Goal: Task Accomplishment & Management: Contribute content

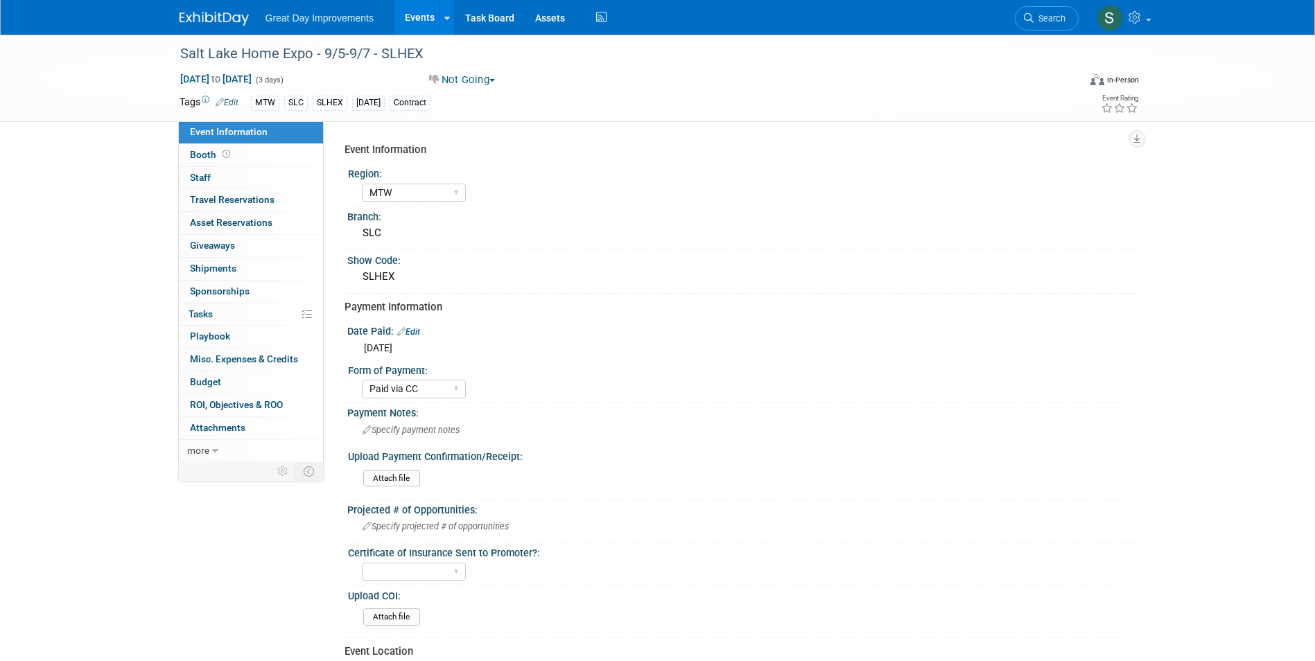
select select "MTW"
select select "Paid via CC"
click at [1063, 19] on link "Search" at bounding box center [1046, 18] width 64 height 24
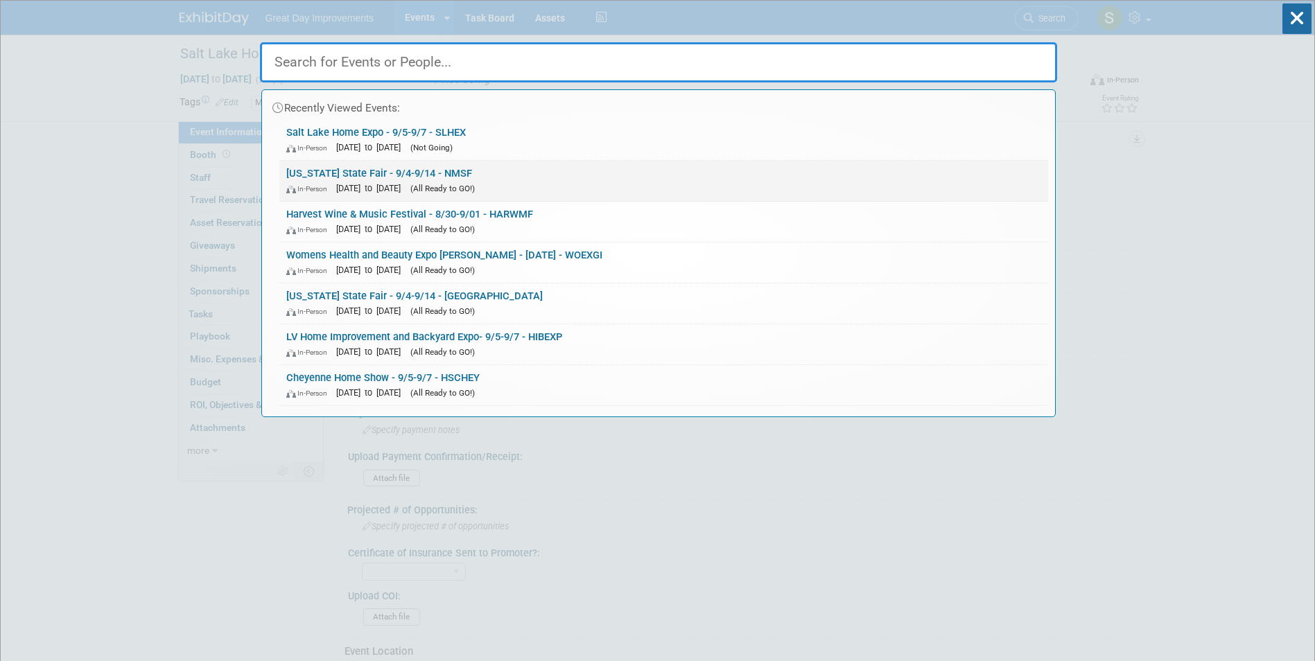
click at [432, 175] on link "New Mexico State Fair - 9/4-9/14 - NMSF In-Person Sep 4, 2025 to Sep 14, 2025 (…" at bounding box center [663, 181] width 768 height 40
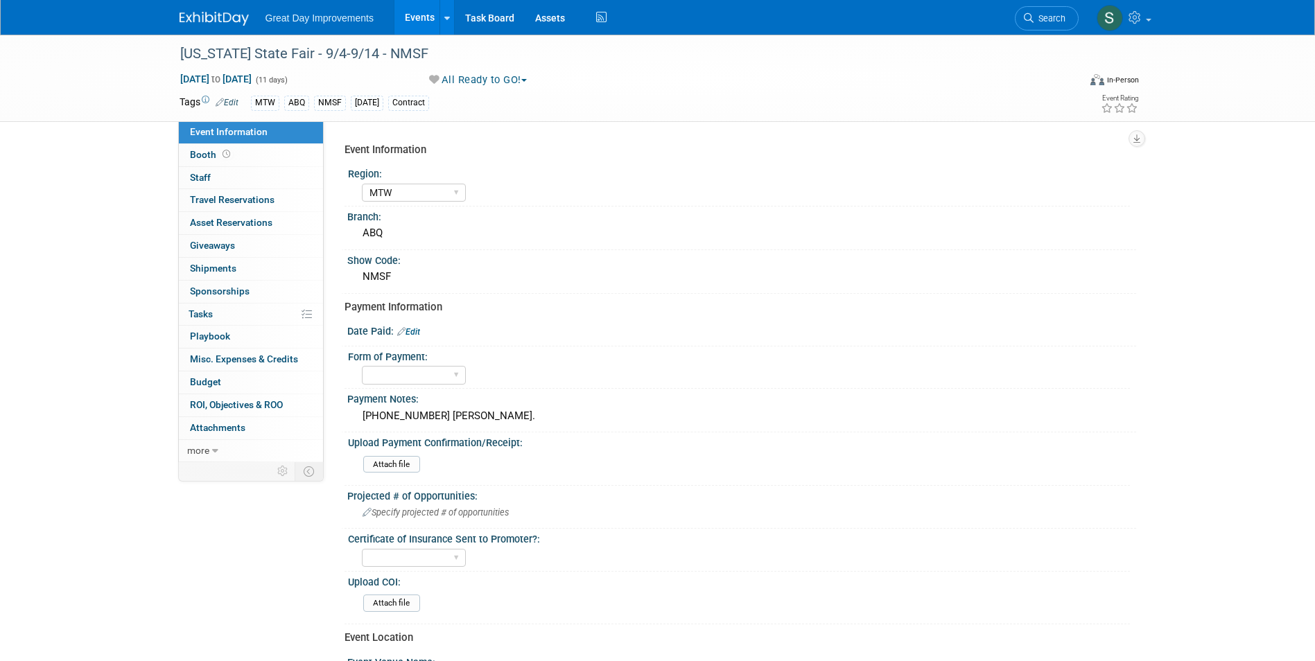
select select "MTW"
click at [216, 14] on img at bounding box center [213, 19] width 69 height 14
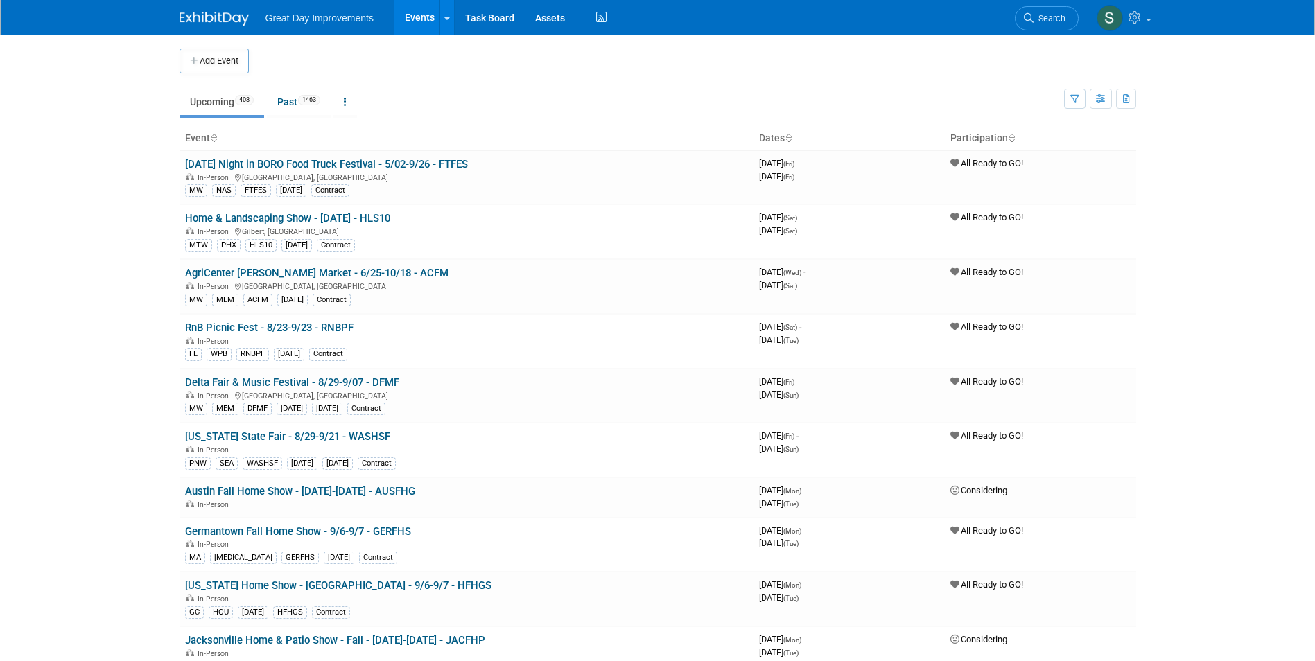
drag, startPoint x: 1075, startPoint y: 19, endPoint x: 1062, endPoint y: 18, distance: 13.2
click at [1075, 19] on link "Search" at bounding box center [1046, 18] width 64 height 24
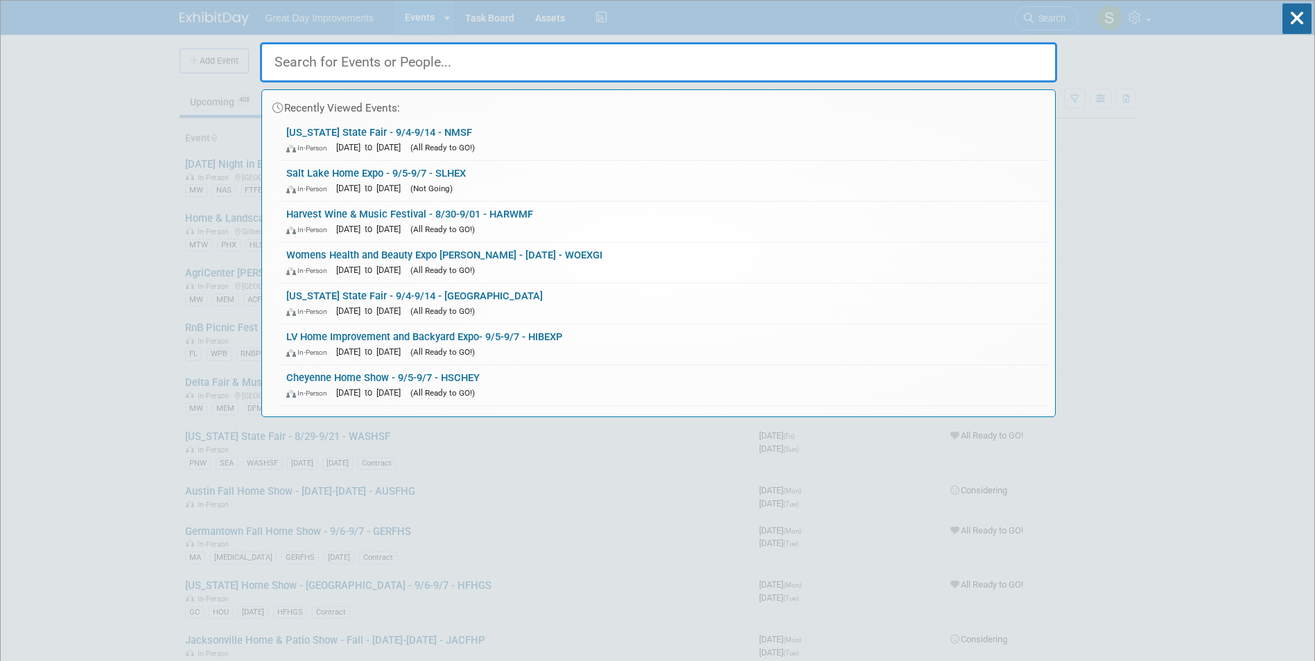
paste input "HIBEXP"
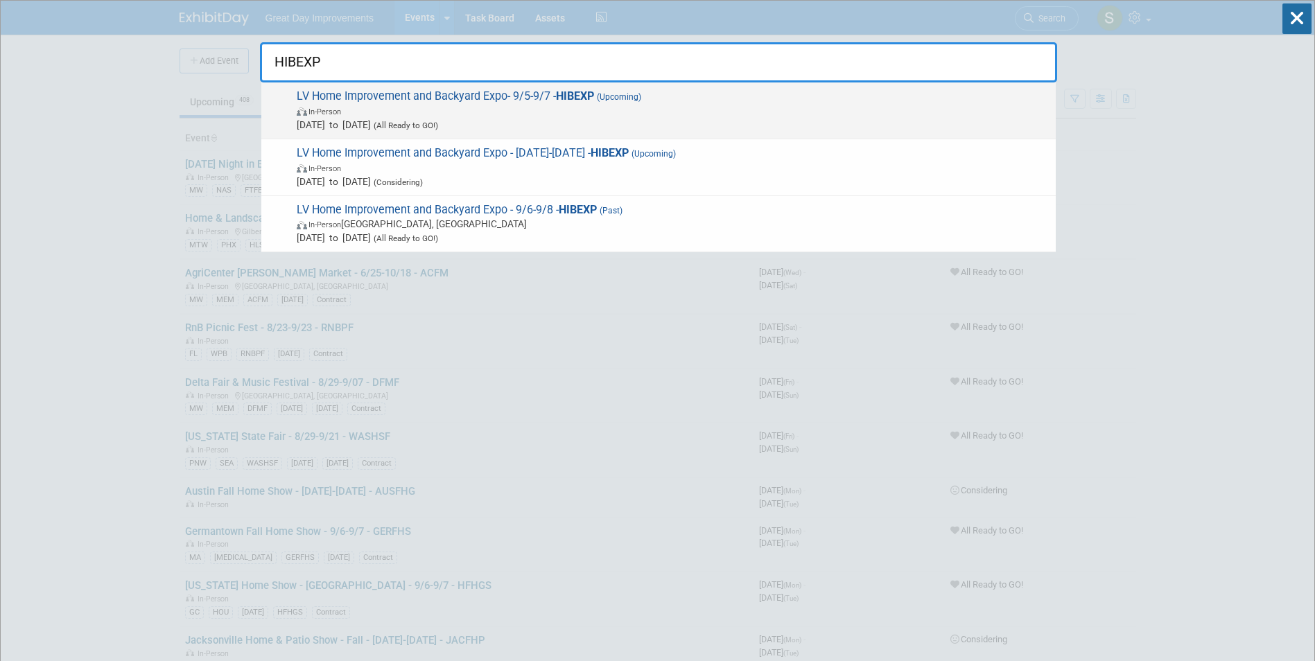
type input "HIBEXP"
click at [660, 114] on span "In-Person" at bounding box center [673, 111] width 752 height 14
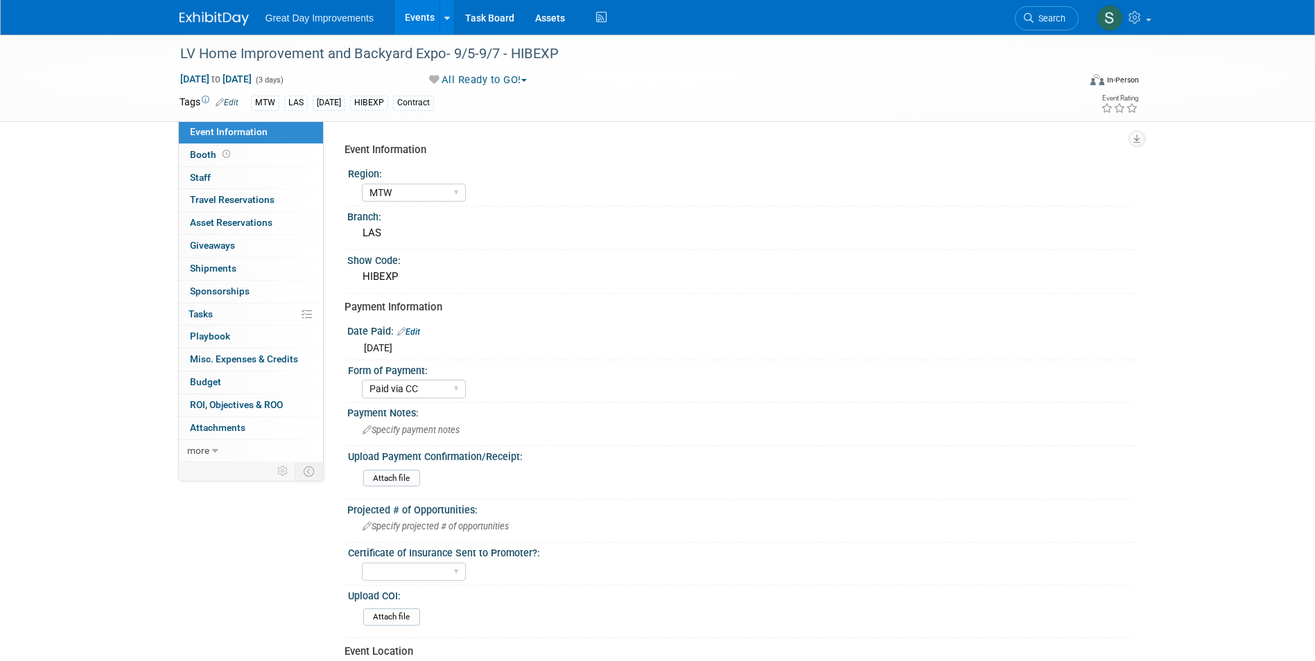
select select "MTW"
select select "Paid via CC"
click at [1033, 13] on span "Search" at bounding box center [1049, 18] width 32 height 10
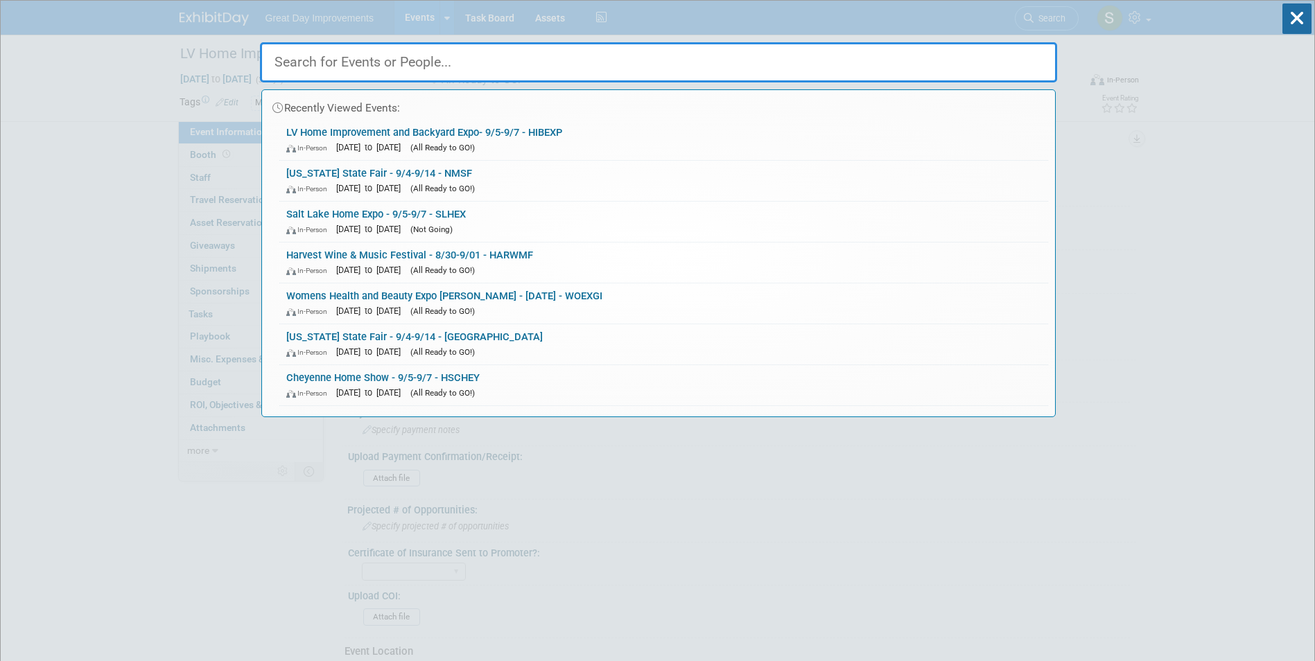
paste input "SLCFE"
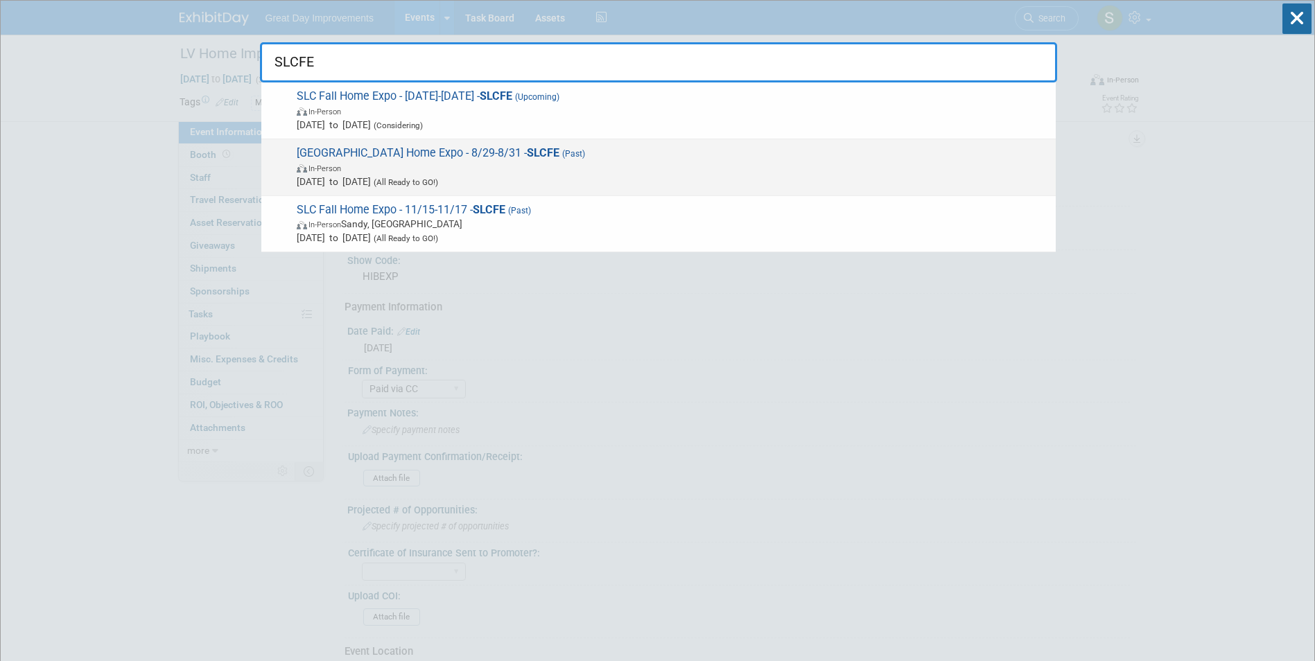
type input "SLCFE"
click at [618, 158] on span "Salt Lake Home Expo - 8/29-8/31 - SLCFE (Past) In-Person Aug 29, 2025 to Aug 31…" at bounding box center [670, 167] width 756 height 42
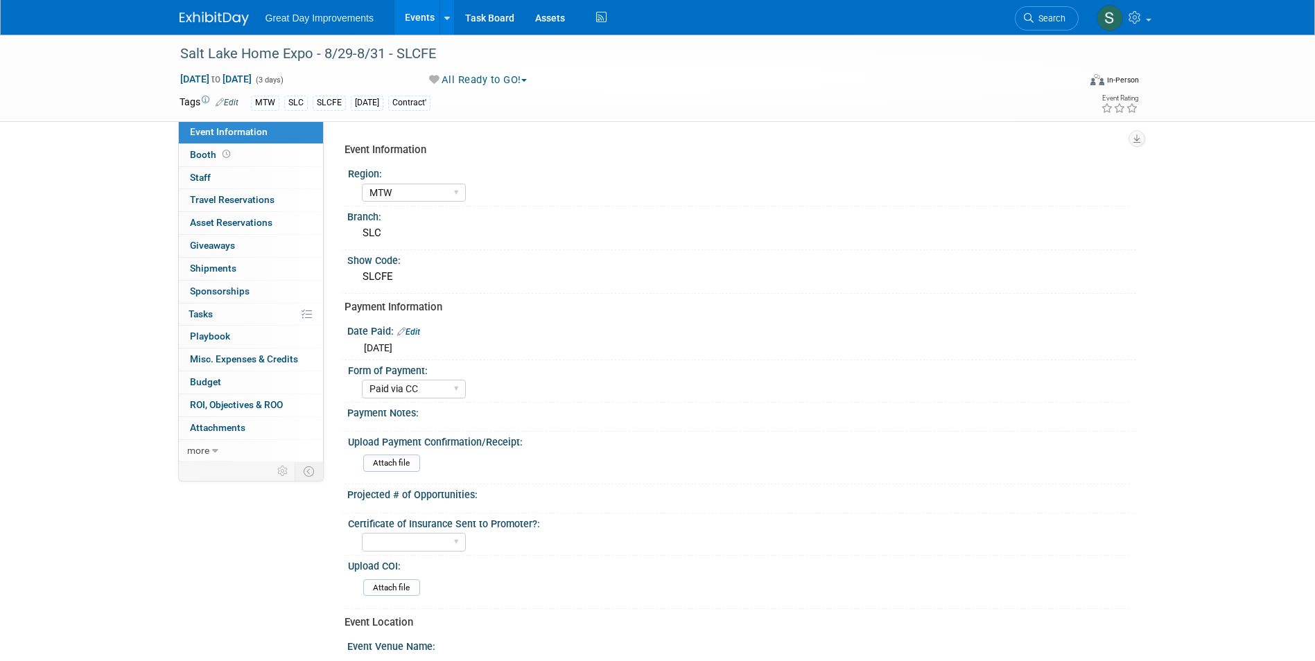
select select "MTW"
select select "Paid via CC"
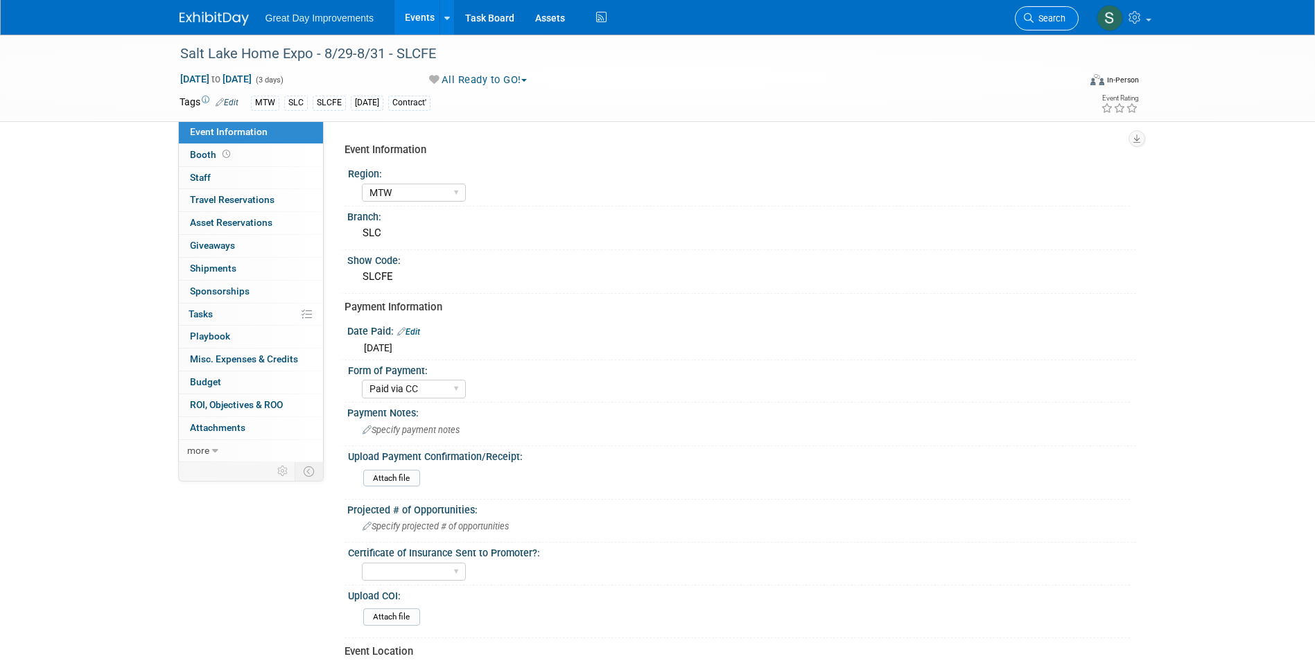
click at [1035, 14] on span "Search" at bounding box center [1049, 18] width 32 height 10
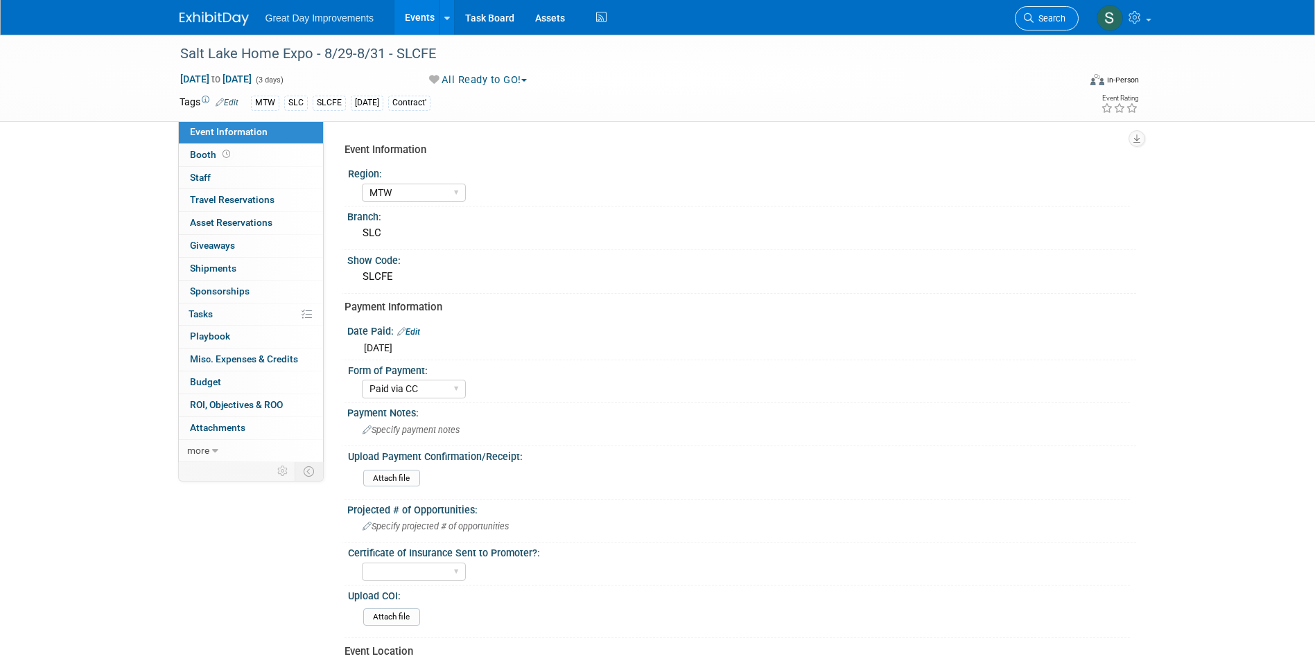
click at [1040, 15] on span "Search" at bounding box center [1049, 18] width 32 height 10
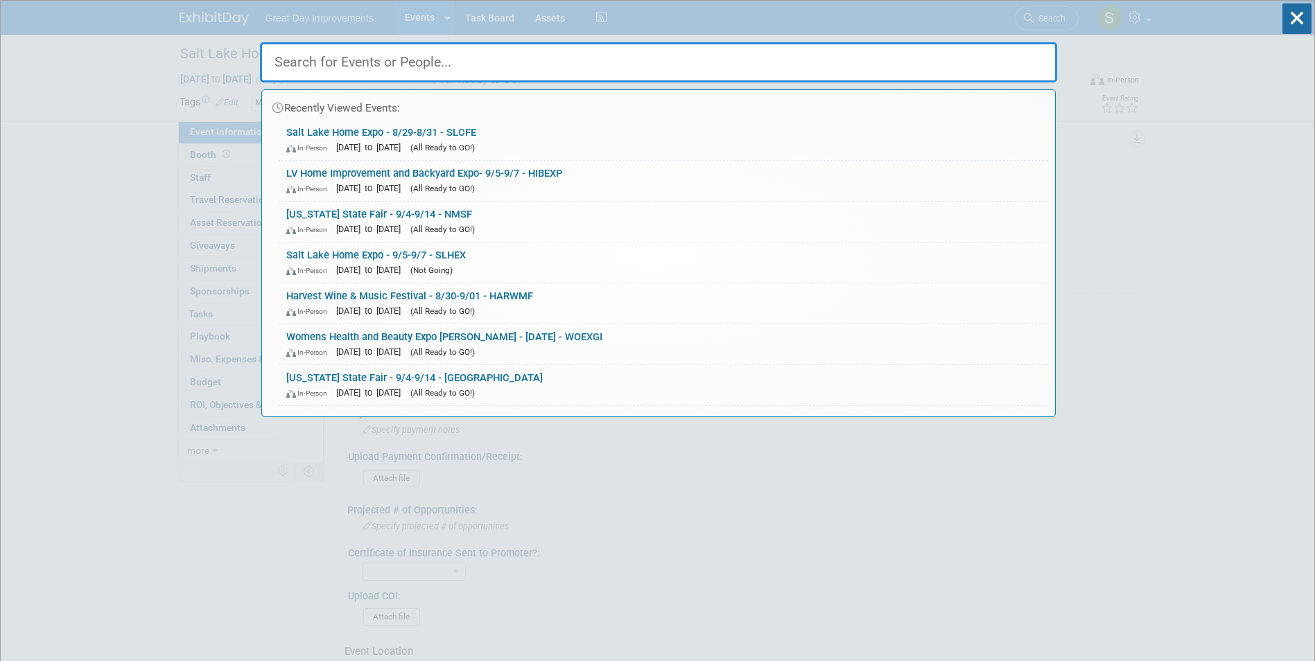
drag, startPoint x: 588, startPoint y: 53, endPoint x: 591, endPoint y: 60, distance: 7.1
click at [590, 60] on input "text" at bounding box center [658, 62] width 797 height 40
paste input "SLHEX"
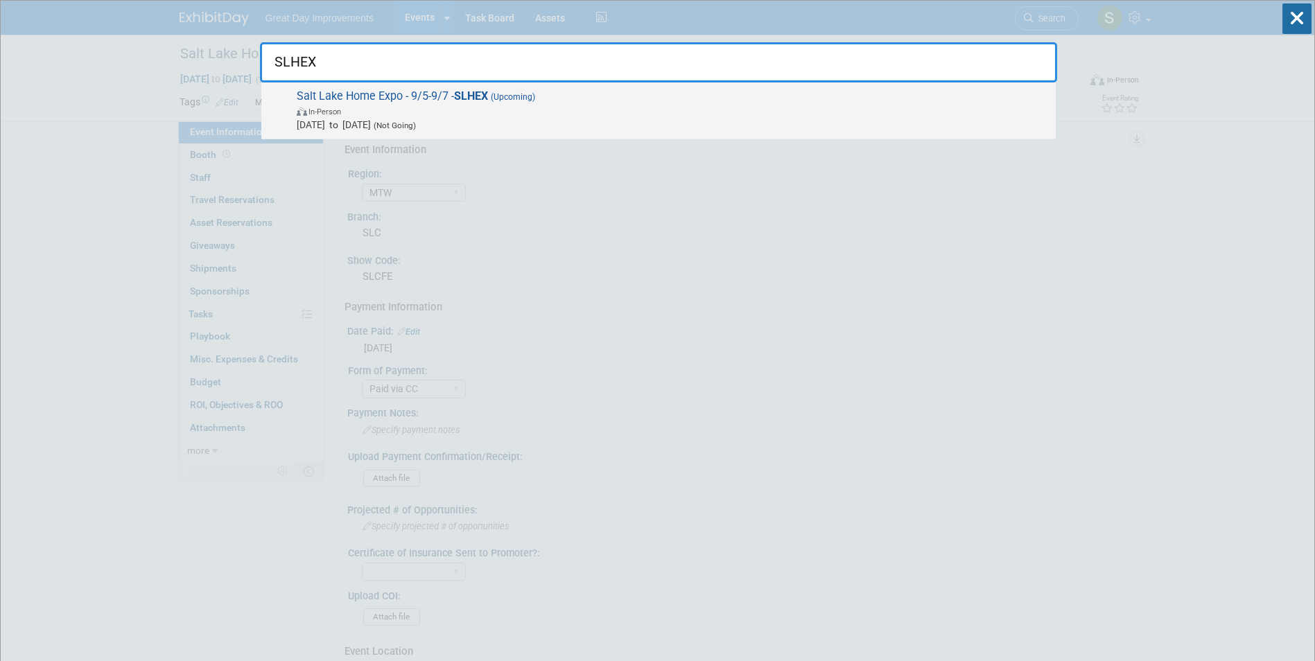
type input "SLHEX"
click at [543, 107] on span "In-Person" at bounding box center [673, 111] width 752 height 14
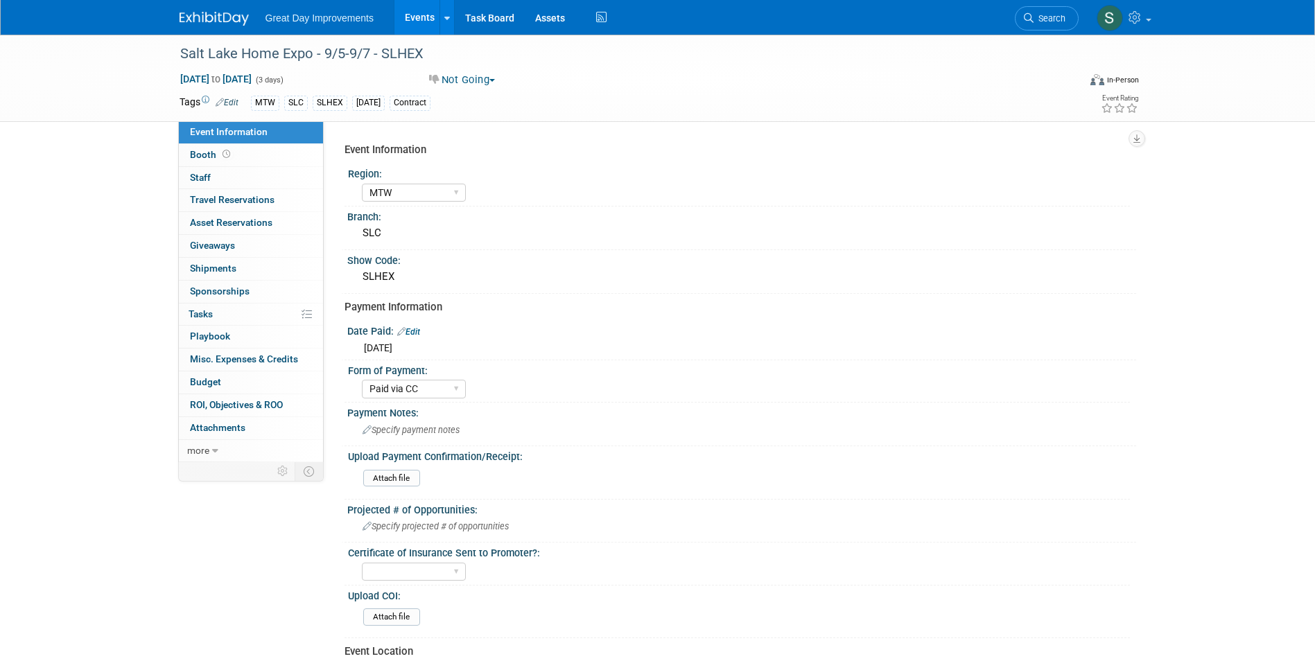
select select "MTW"
select select "Paid via CC"
click at [1038, 18] on span "Search" at bounding box center [1049, 18] width 32 height 10
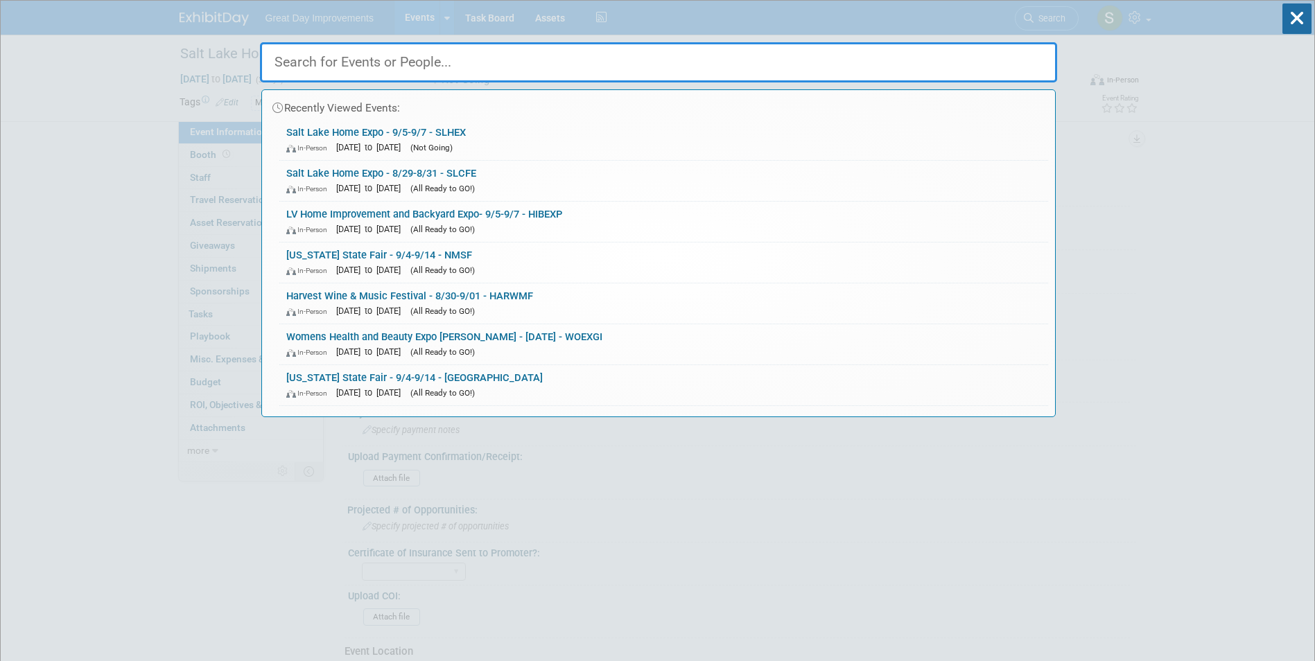
click at [518, 20] on div "Recently Viewed Events: Salt Lake Home Expo - 9/5-9/7 - SLHEX In-Person Sep 5, …" at bounding box center [658, 209] width 797 height 416
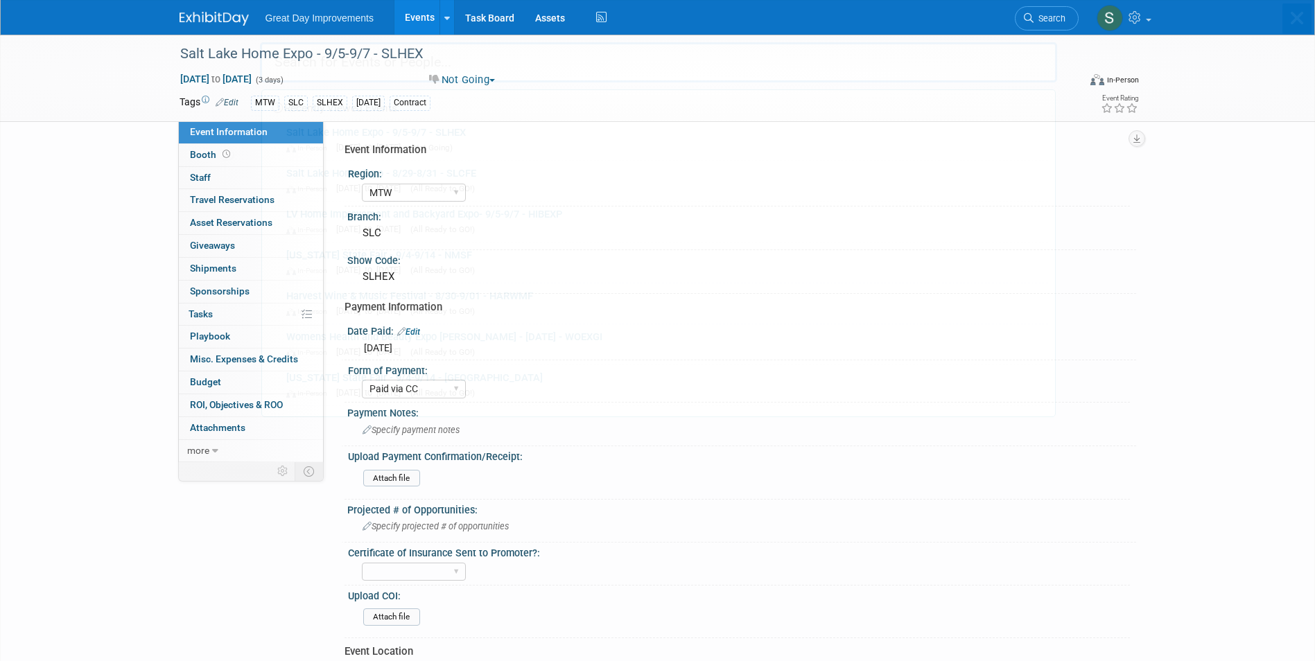
click at [502, 56] on input "text" at bounding box center [658, 62] width 797 height 40
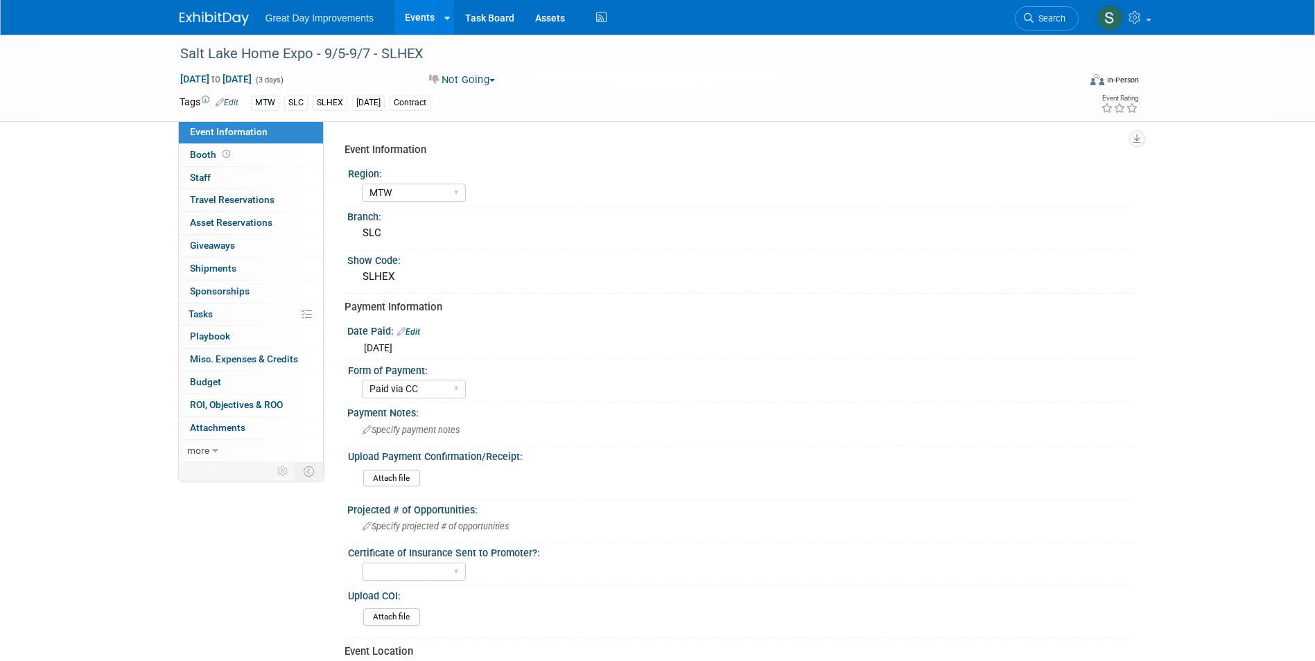
drag, startPoint x: 502, startPoint y: 56, endPoint x: 1050, endPoint y: 21, distance: 549.9
click at [1052, 19] on span "Search" at bounding box center [1049, 18] width 32 height 10
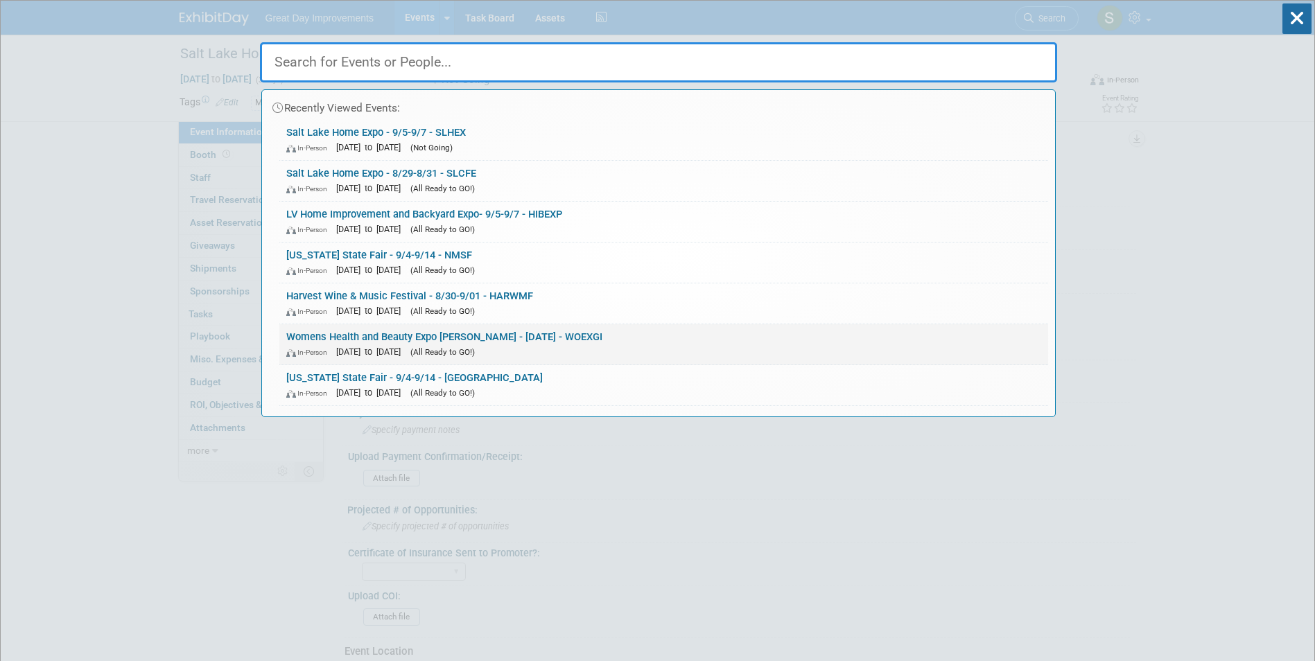
click at [693, 344] on div "In-Person Sep 6, 2025 to Sep 6, 2025 (All Ready to GO!)" at bounding box center [663, 351] width 755 height 15
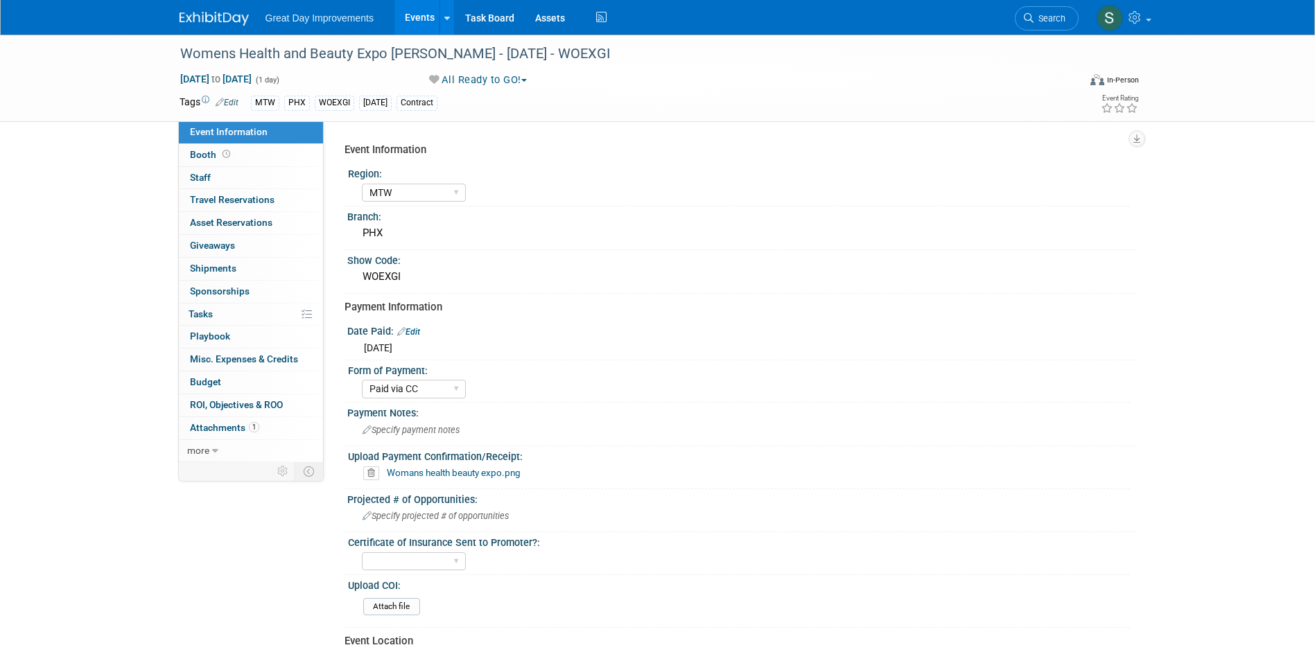
select select "MTW"
select select "Paid via CC"
click at [1077, 8] on ul "Search" at bounding box center [1051, 17] width 74 height 34
click at [1059, 15] on span "Search" at bounding box center [1049, 18] width 32 height 10
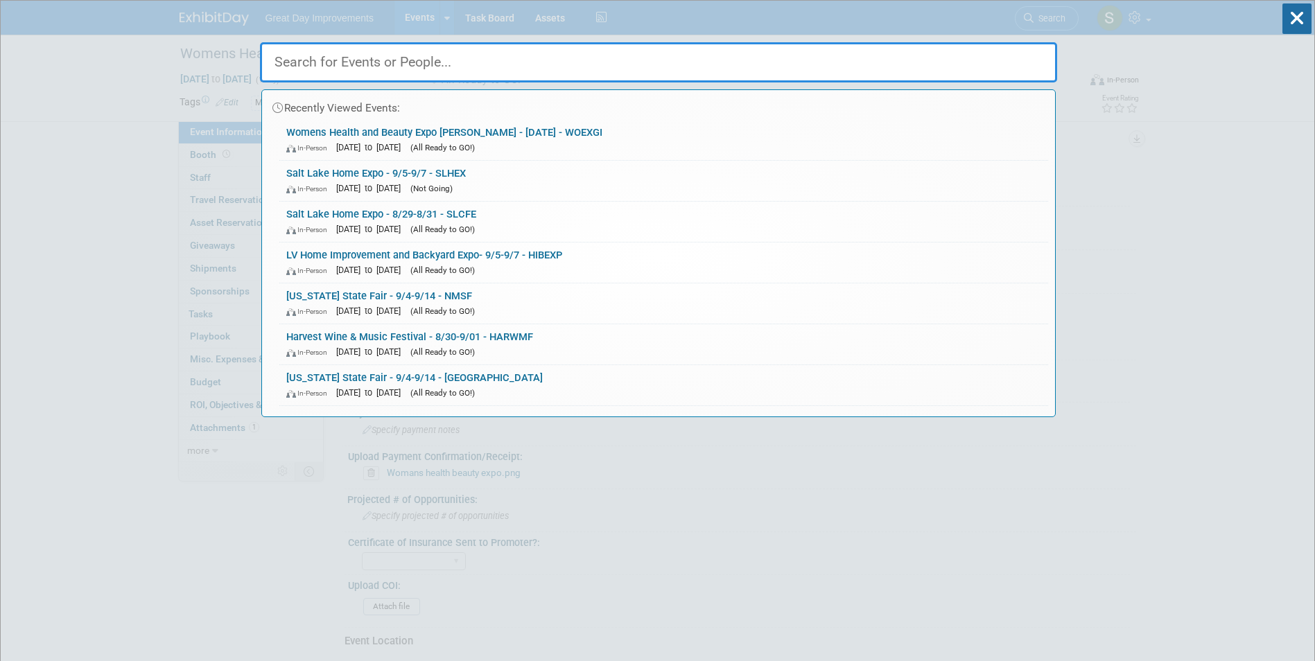
paste input "ACFM"
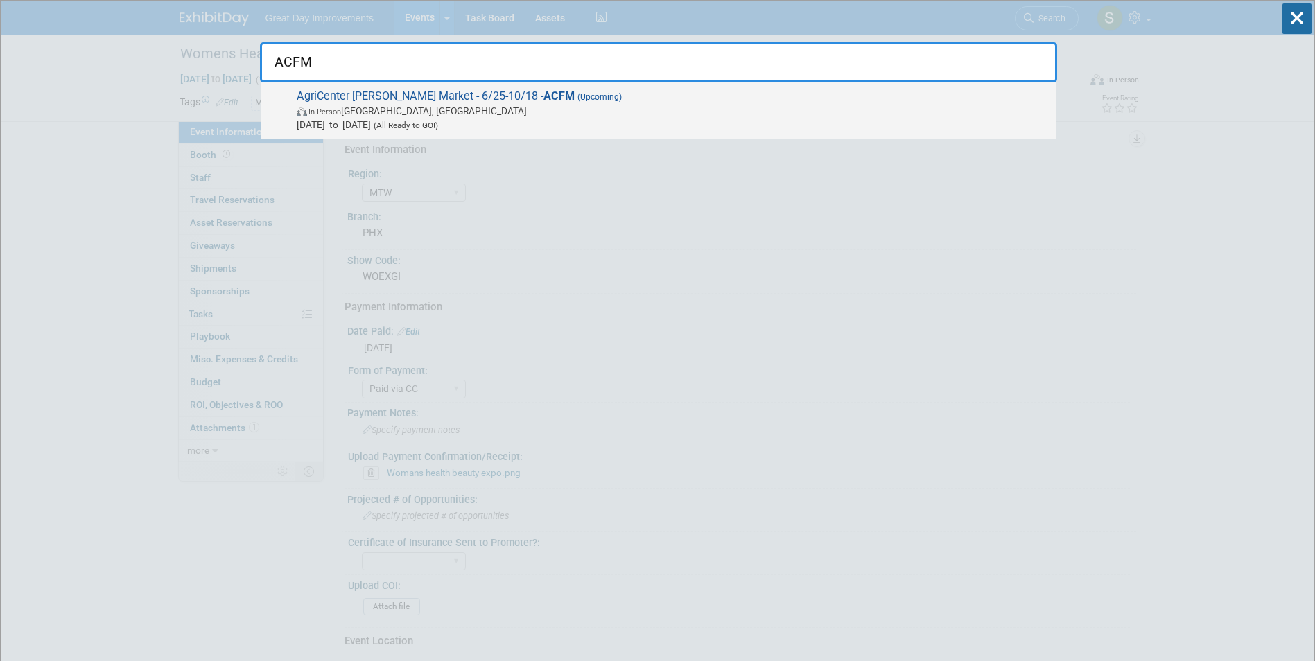
type input "ACFM"
click at [574, 98] on span "(Upcoming)" at bounding box center [597, 97] width 47 height 10
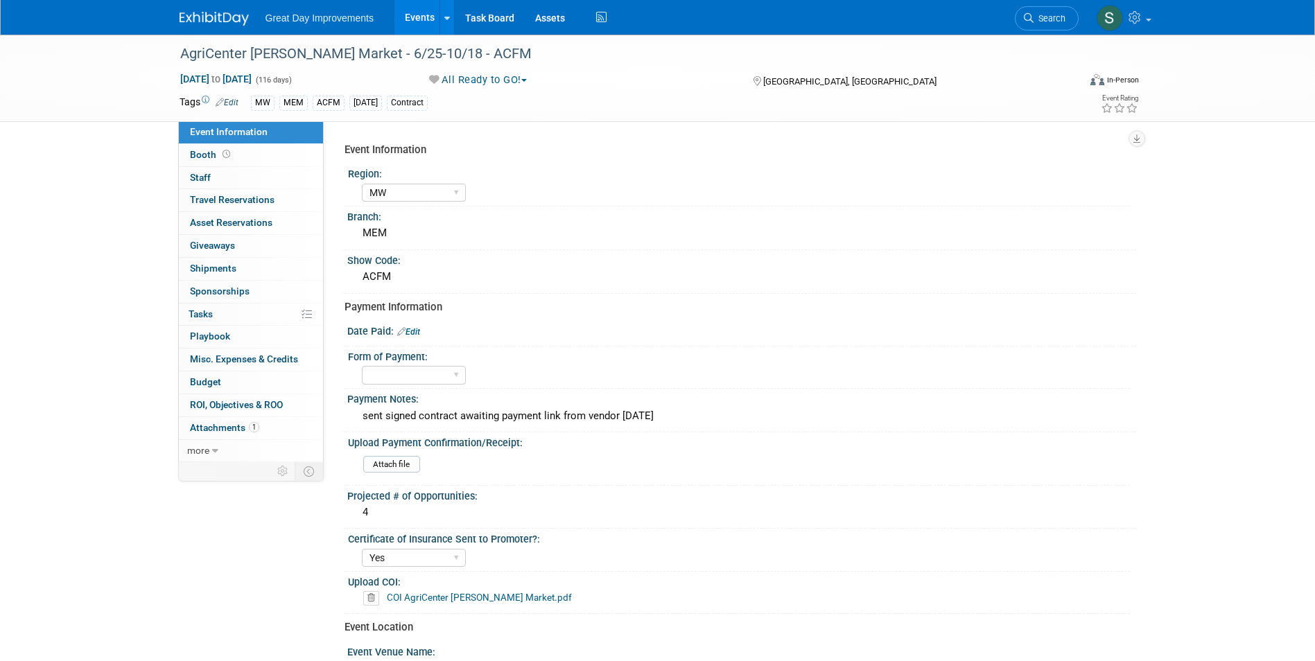
select select "MW"
select select "Yes"
click at [1061, 19] on span "Search" at bounding box center [1049, 18] width 32 height 10
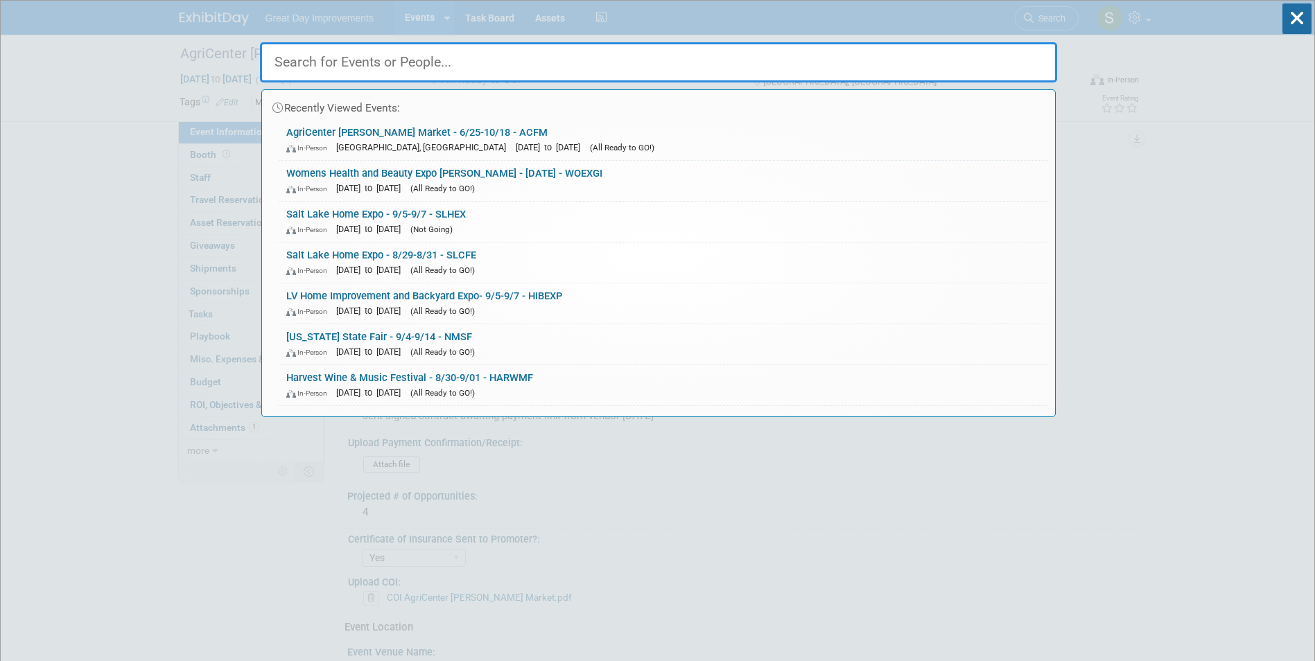
paste input "DAYFHE"
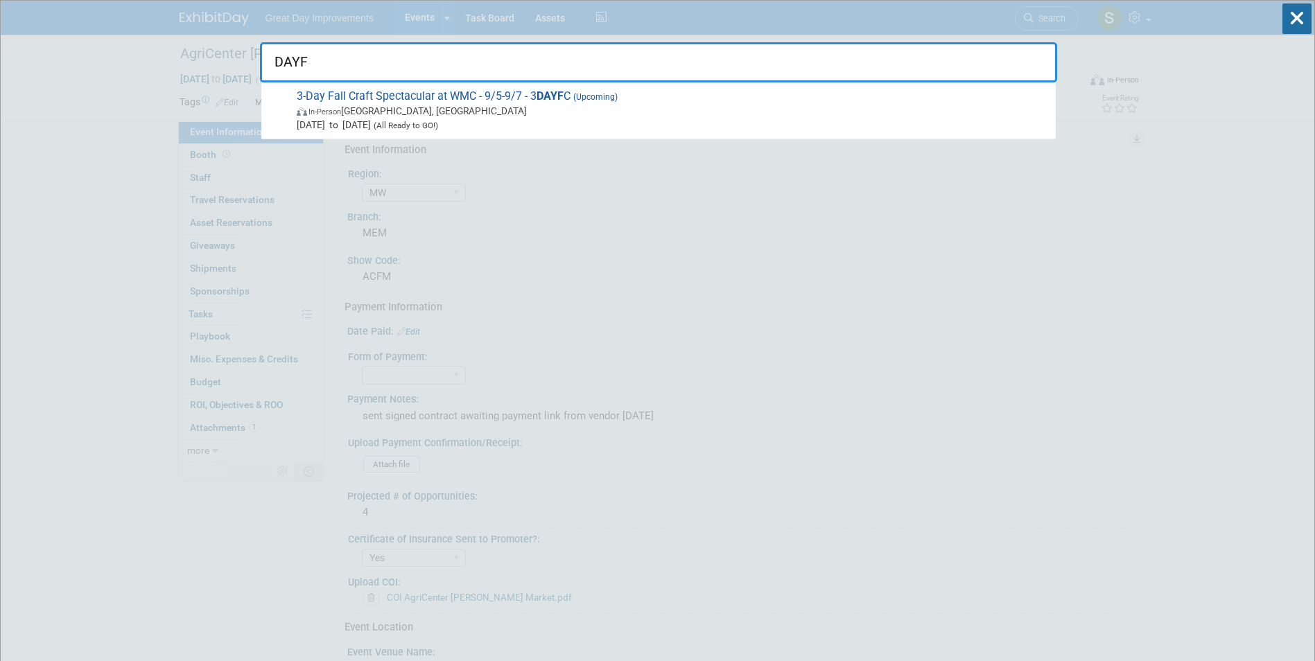
type input "DAYF"
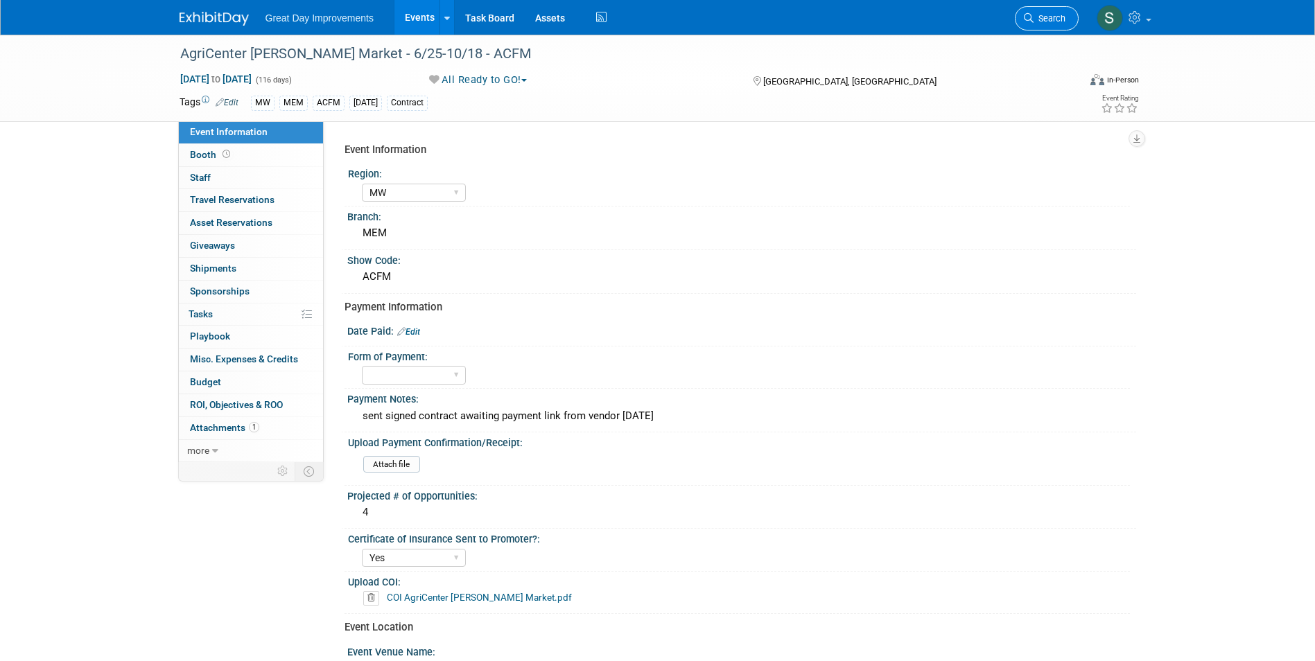
click at [1040, 21] on span "Search" at bounding box center [1049, 18] width 32 height 10
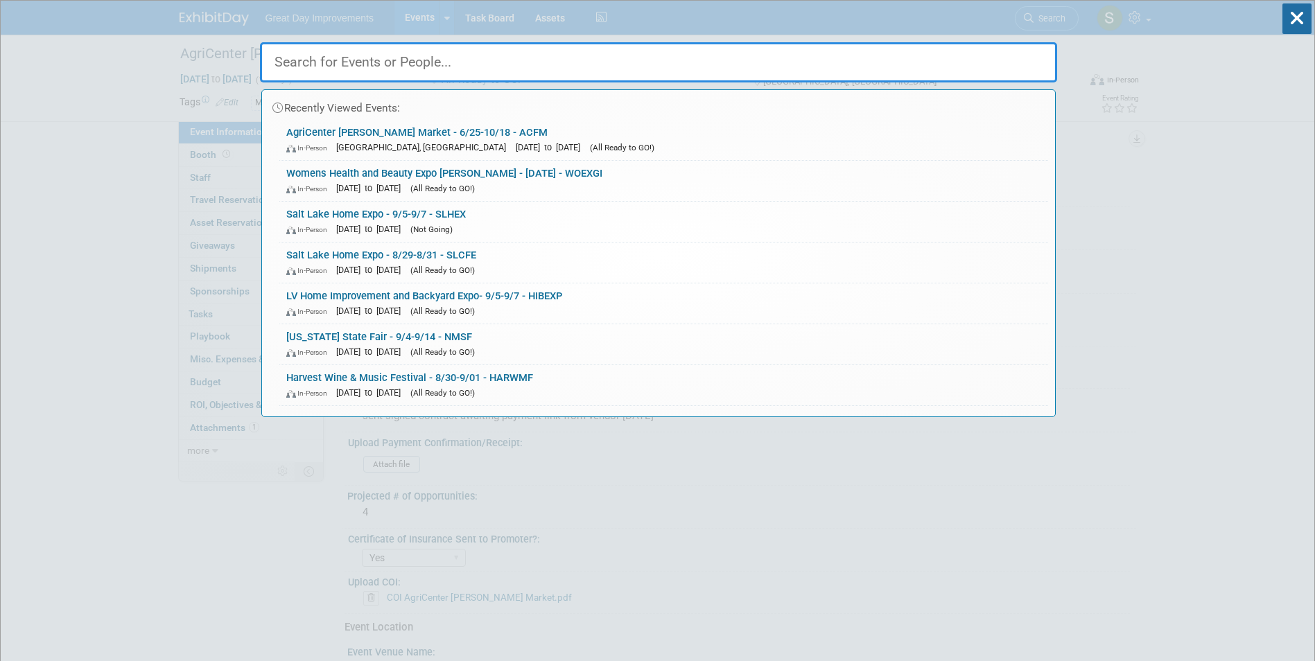
paste input "[PERSON_NAME]"
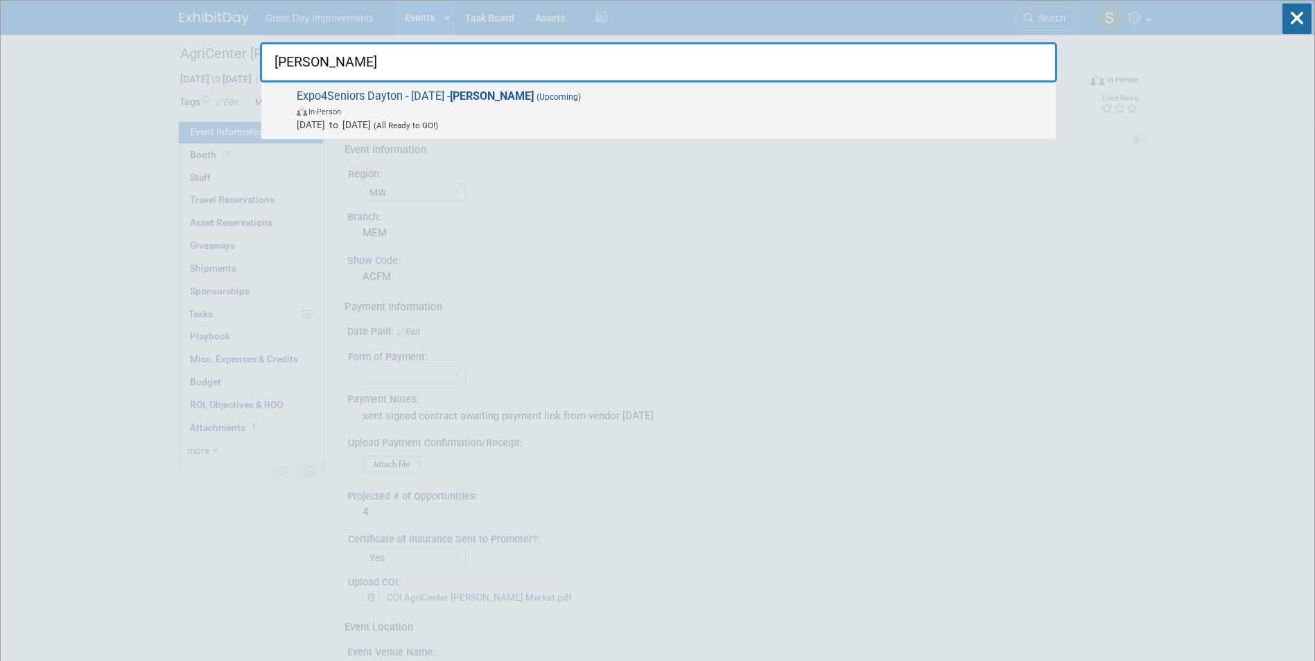
type input "[PERSON_NAME]"
click at [658, 108] on span "In-Person" at bounding box center [673, 111] width 752 height 14
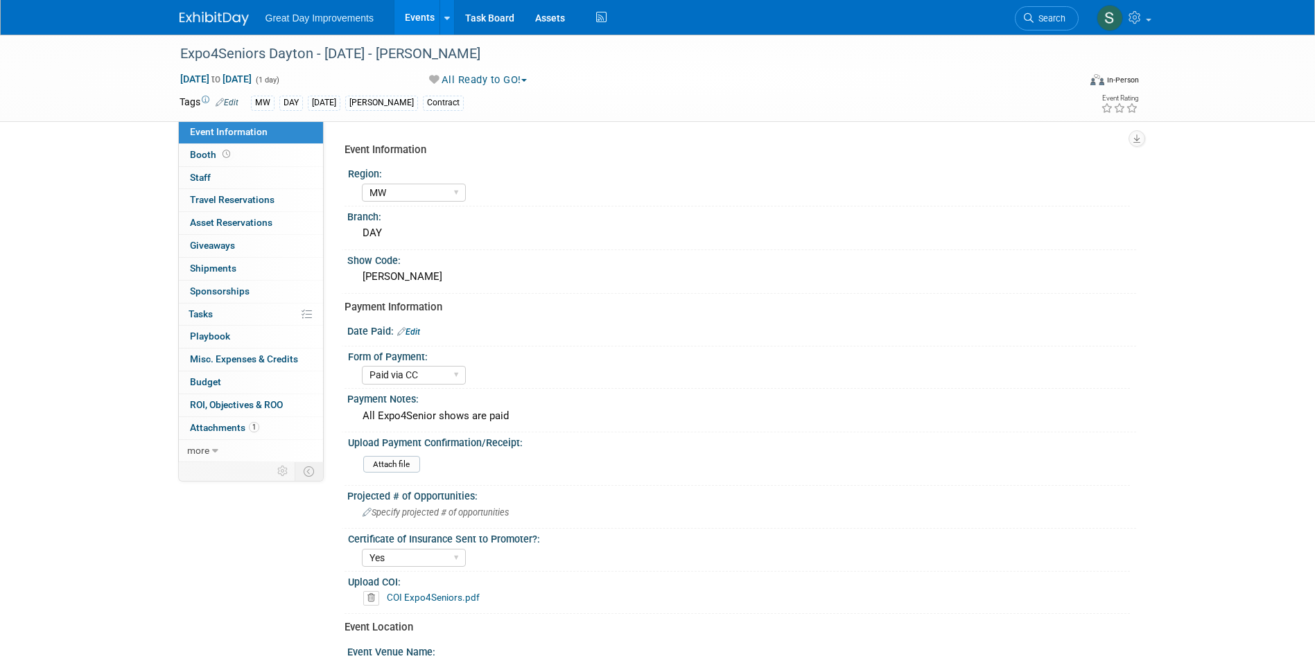
select select "MW"
select select "Paid via CC"
select select "Yes"
click at [1052, 19] on span "Search" at bounding box center [1049, 18] width 32 height 10
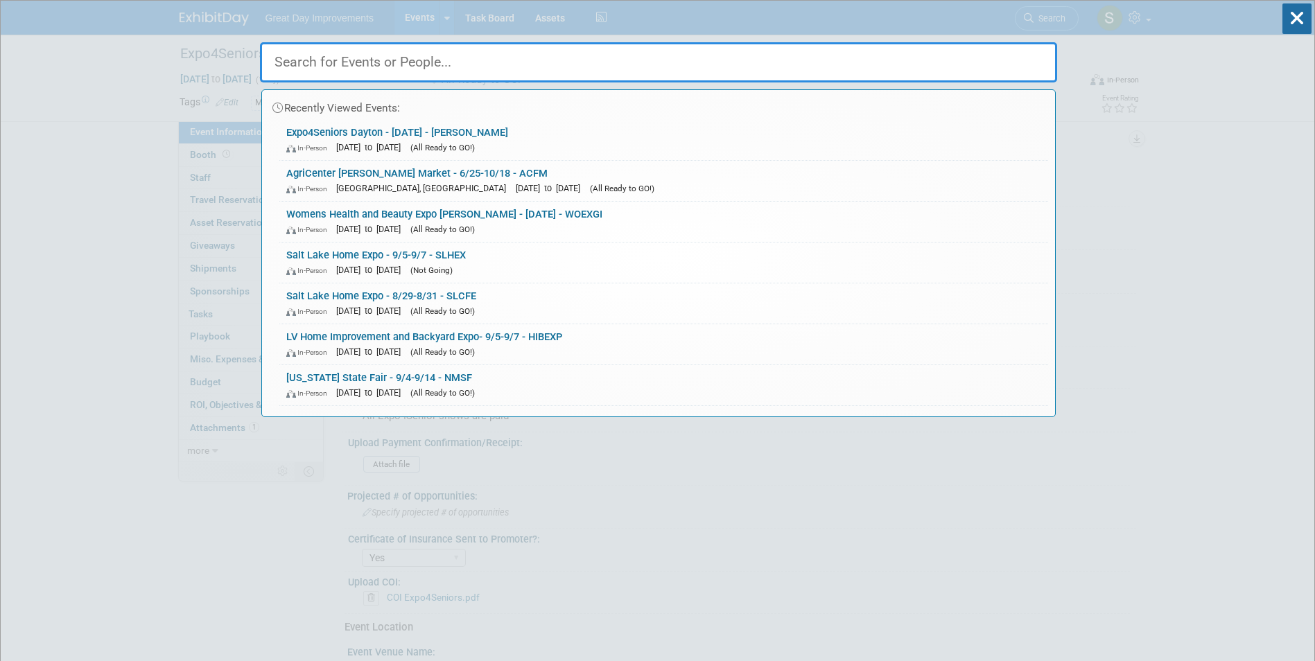
click at [491, 68] on input "text" at bounding box center [658, 62] width 797 height 40
paste input "DFHEX"
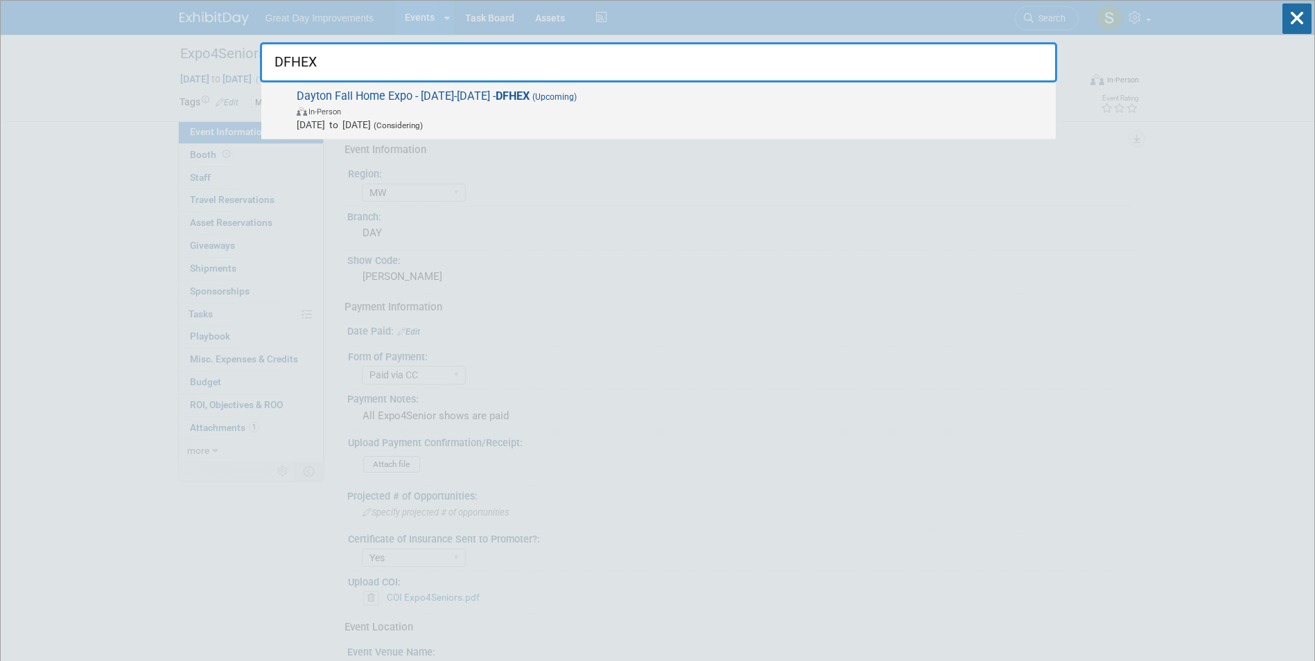
type input "DFHEX"
click at [507, 126] on span "Sep 5, 2025 to Sep 7, 2025 (Considering)" at bounding box center [673, 125] width 752 height 14
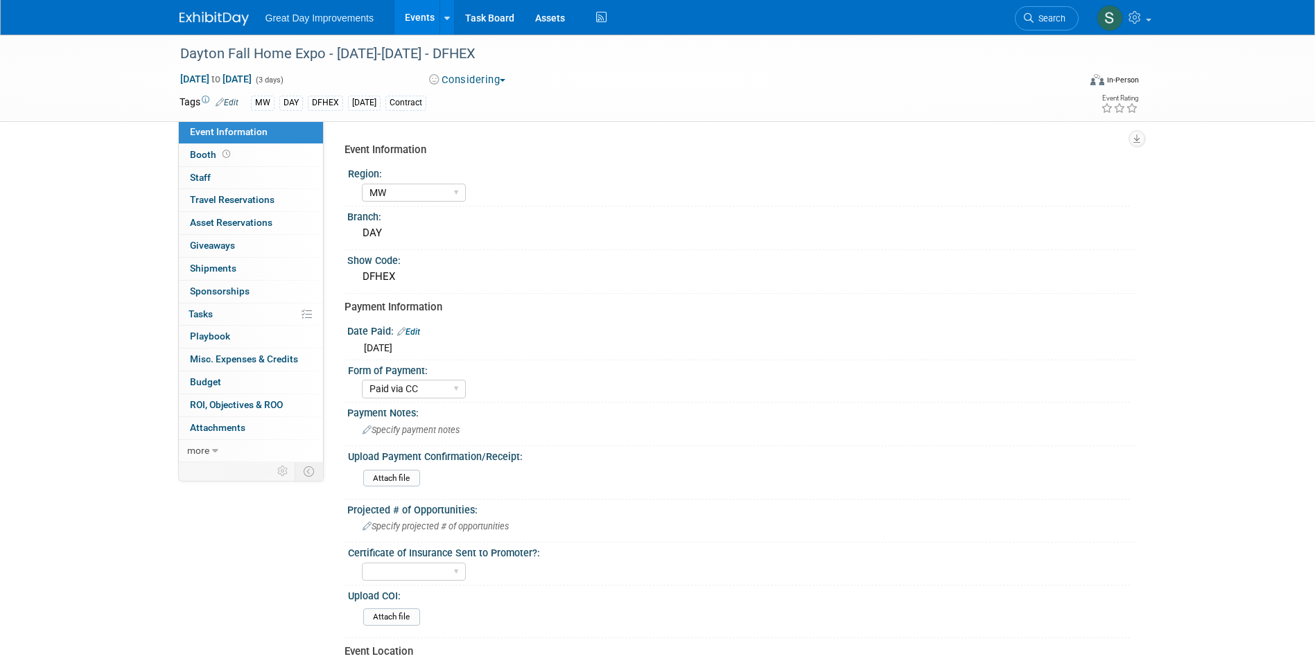
select select "MW"
select select "Paid via CC"
drag, startPoint x: 204, startPoint y: 15, endPoint x: 266, endPoint y: 15, distance: 62.4
click at [204, 15] on img at bounding box center [213, 19] width 69 height 14
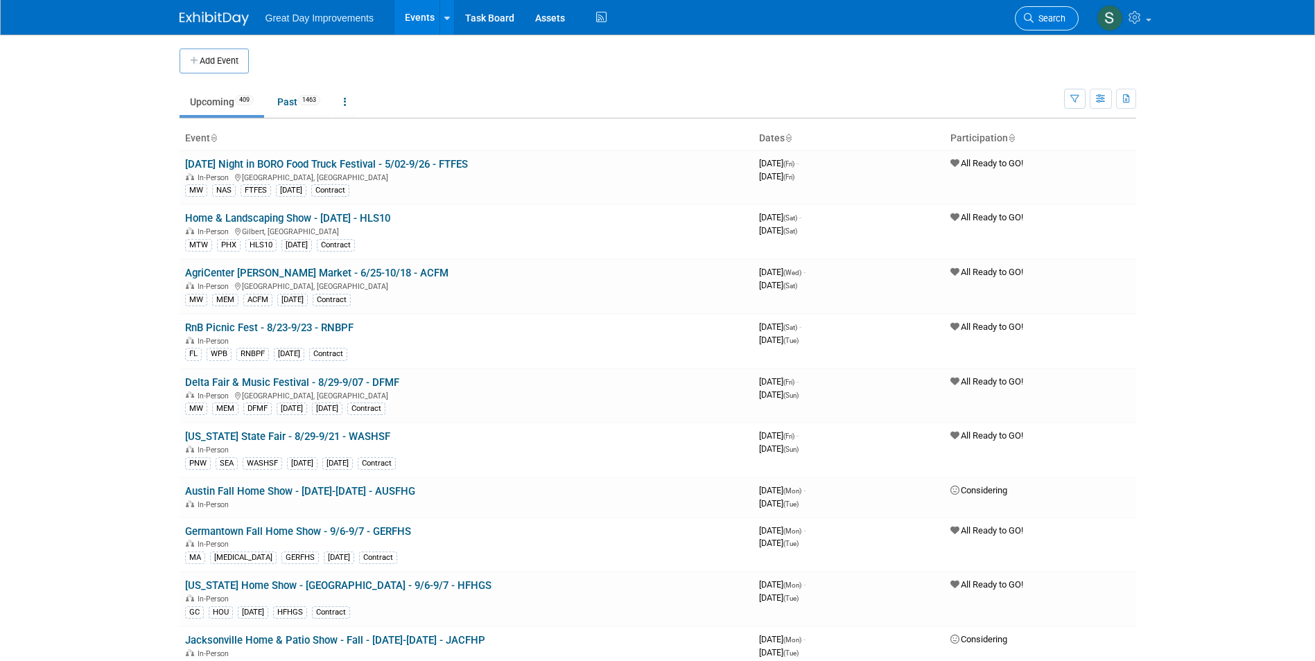
click at [1039, 17] on span "Search" at bounding box center [1049, 18] width 32 height 10
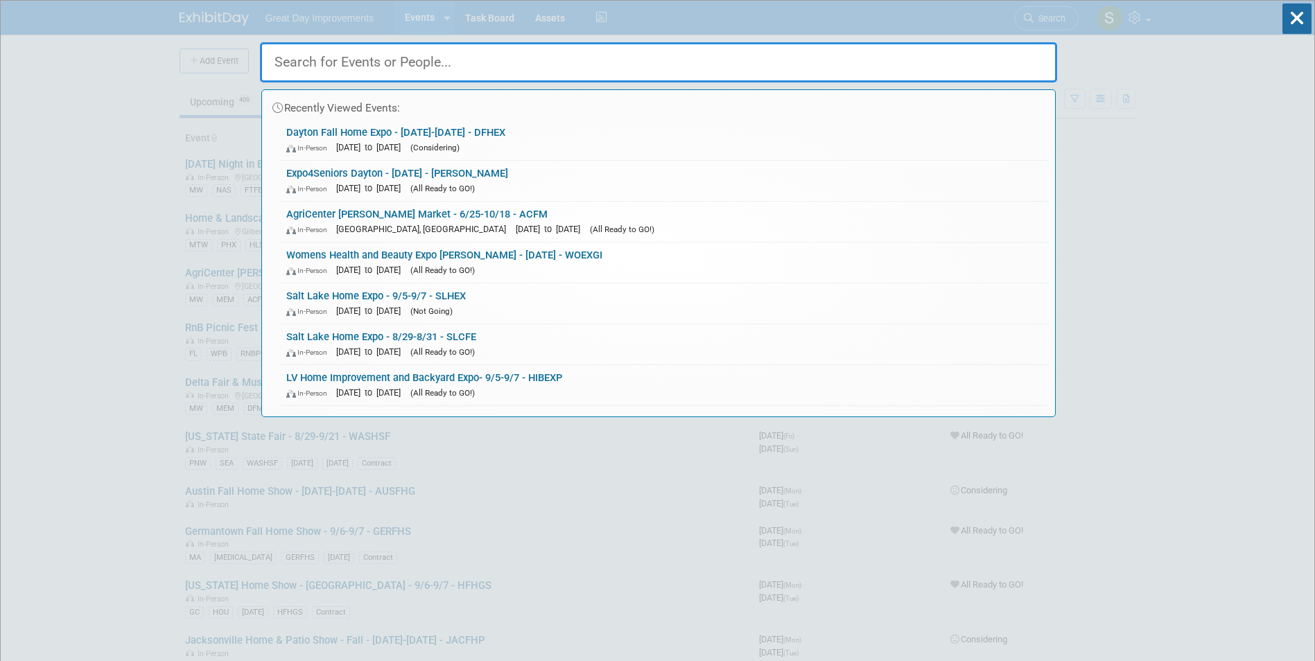
paste input "GTF"
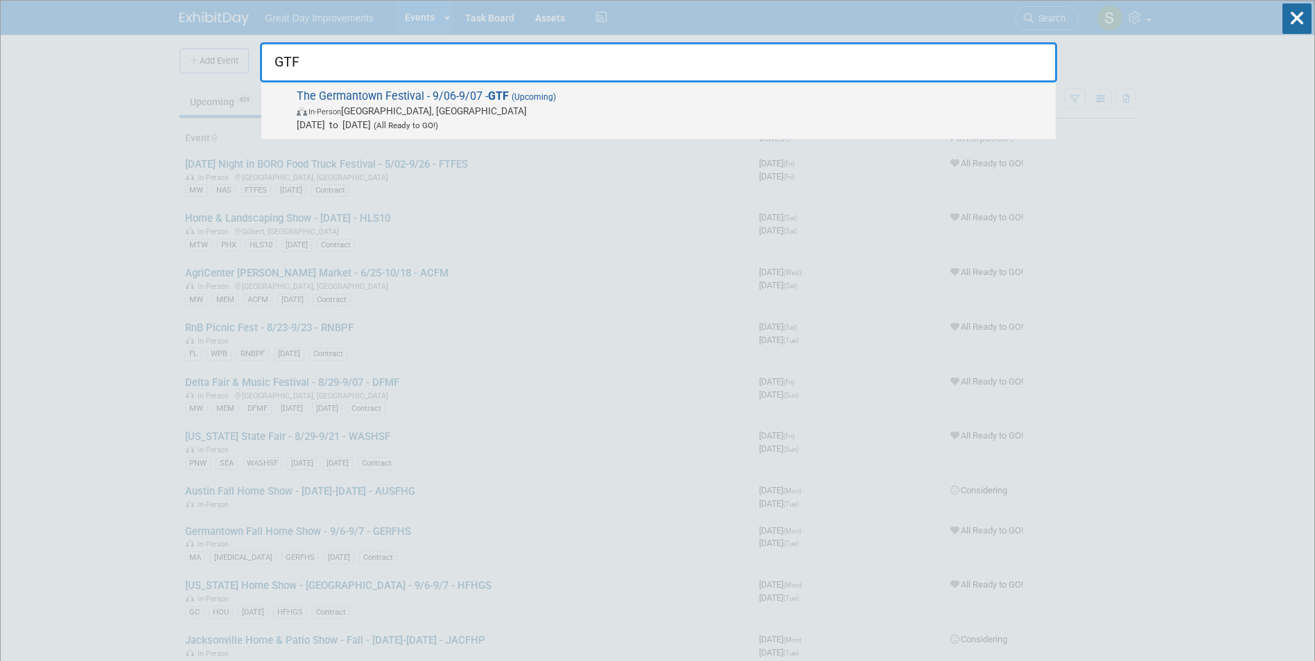
type input "GTF"
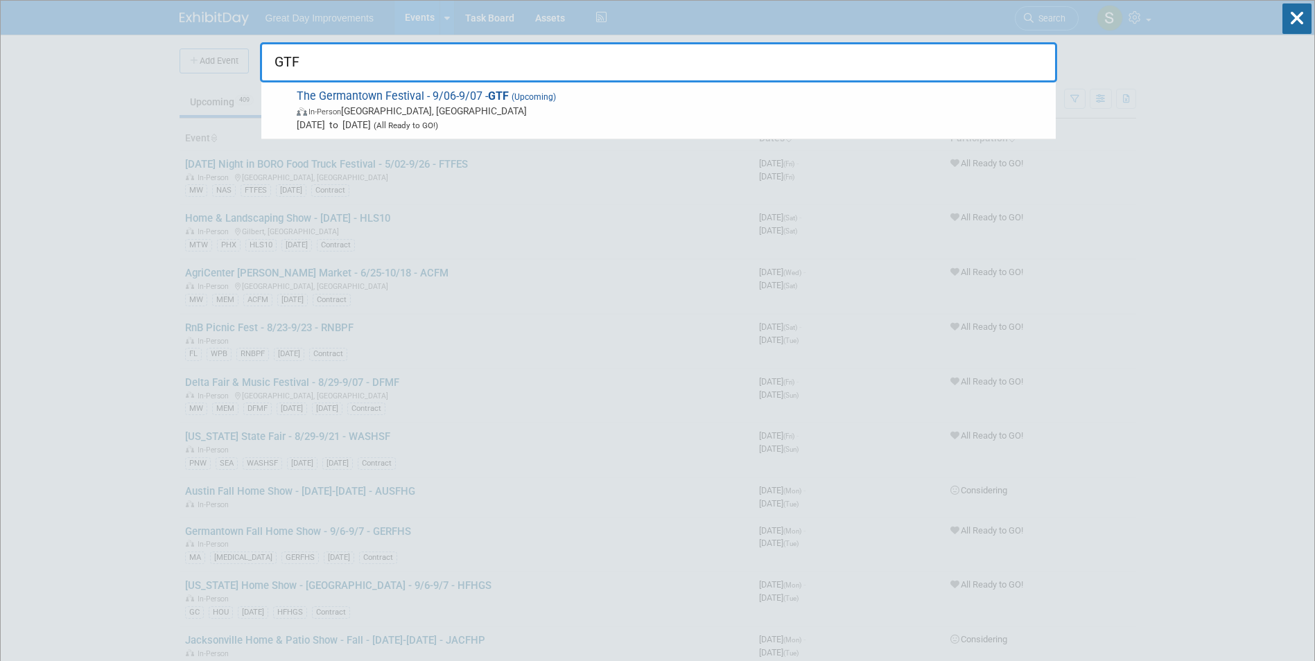
click at [479, 102] on span "The Germantown Festival - 9/06-9/07 - GTF (Upcoming) In-Person Germantown, TN S…" at bounding box center [670, 110] width 756 height 42
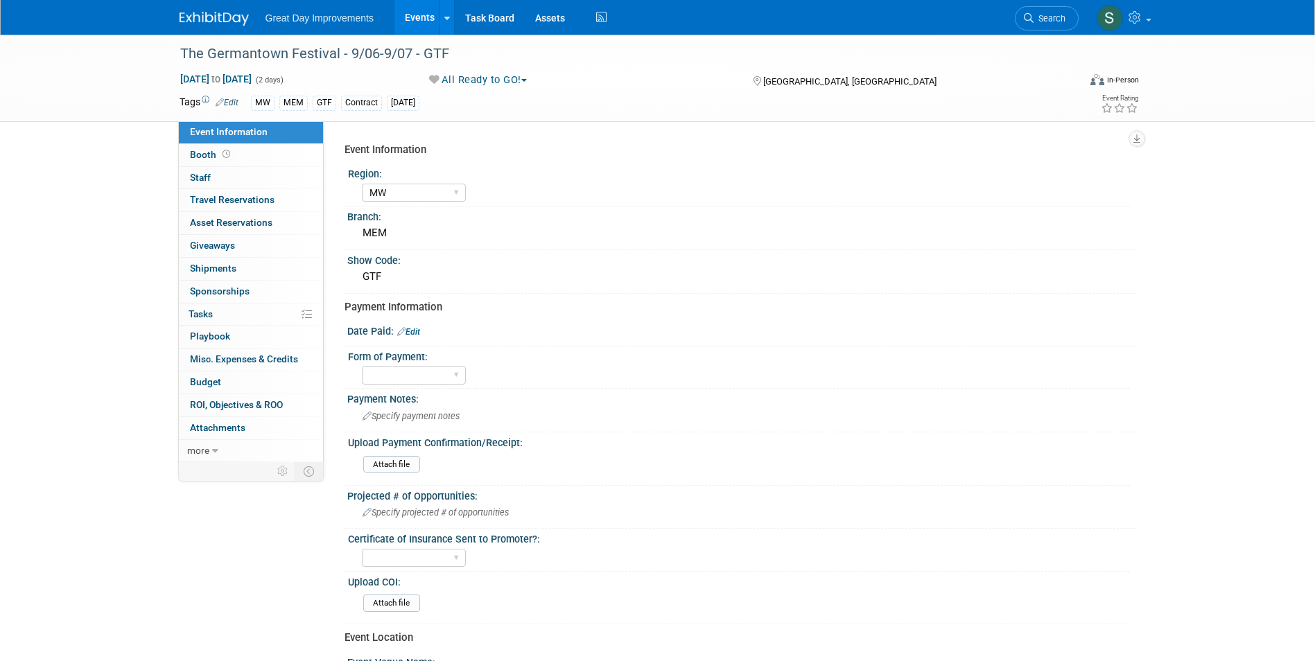
select select "MW"
click at [414, 333] on link "Edit" at bounding box center [408, 332] width 23 height 10
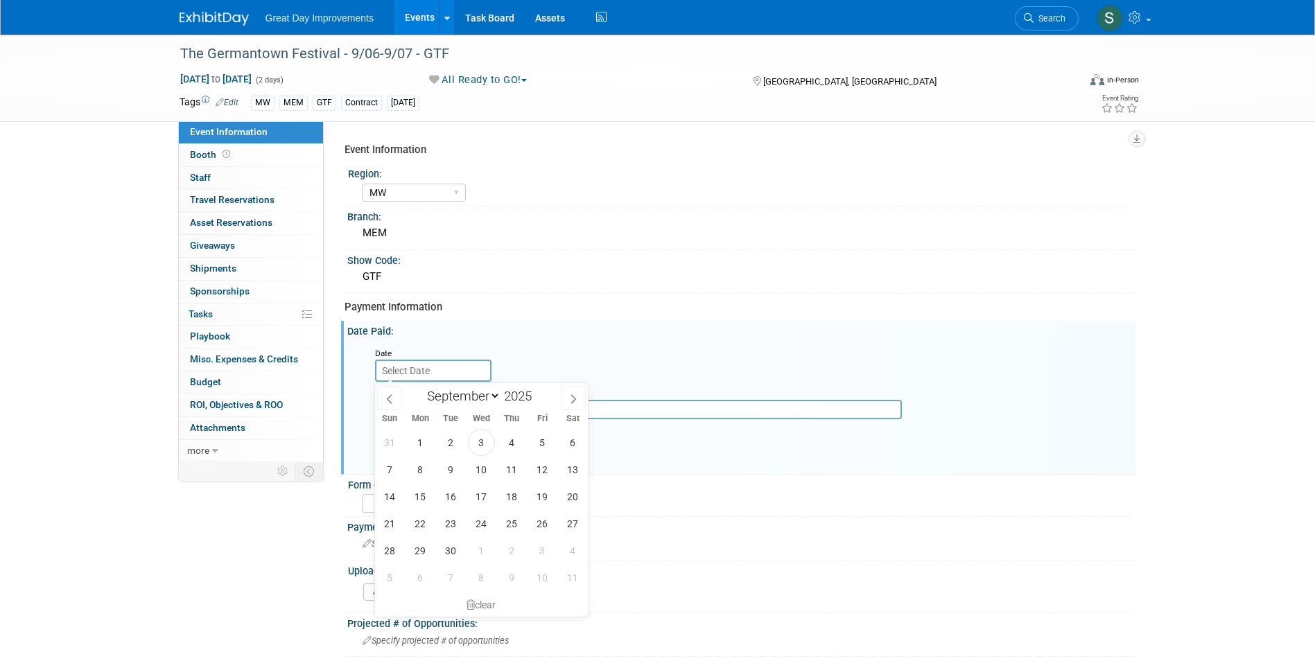
click at [444, 368] on input "text" at bounding box center [433, 371] width 116 height 22
click at [452, 392] on select "January February March April May June July August September October November De…" at bounding box center [461, 395] width 80 height 17
select select "3"
click at [421, 387] on select "January February March April May June July August September October November De…" at bounding box center [461, 395] width 80 height 17
click at [537, 495] on span "18" at bounding box center [542, 496] width 27 height 27
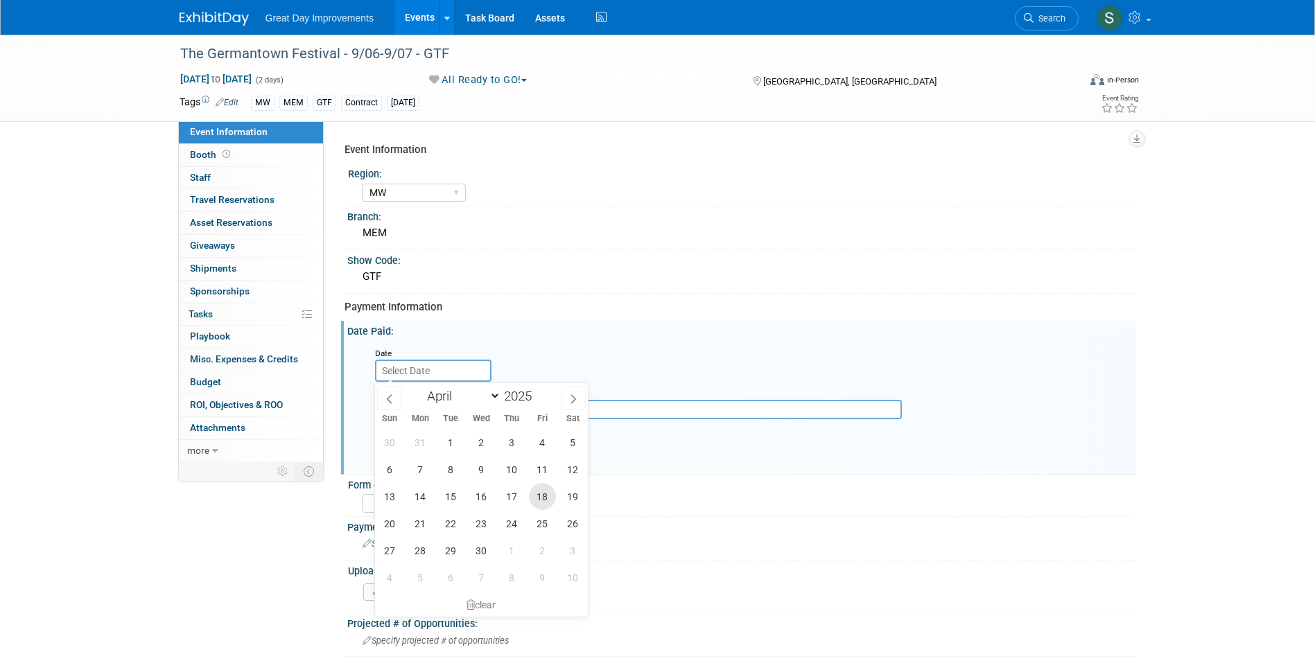
type input "Apr 18, 2025"
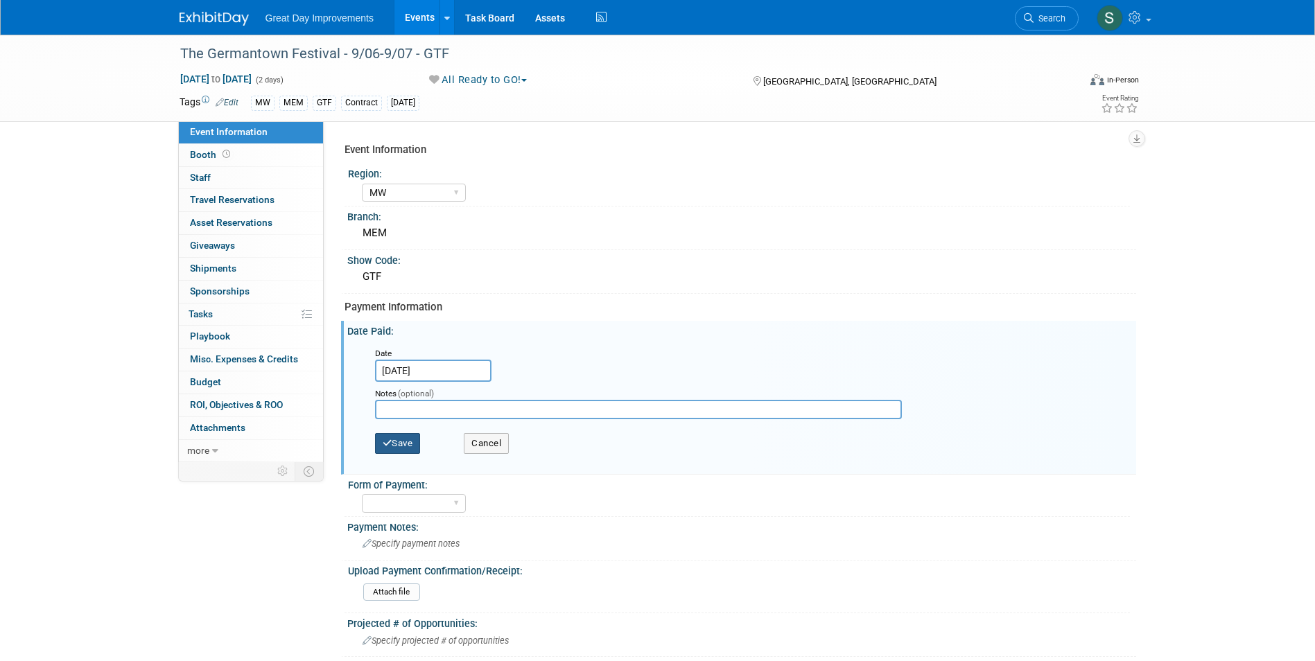
click at [403, 444] on button "Save" at bounding box center [398, 443] width 46 height 21
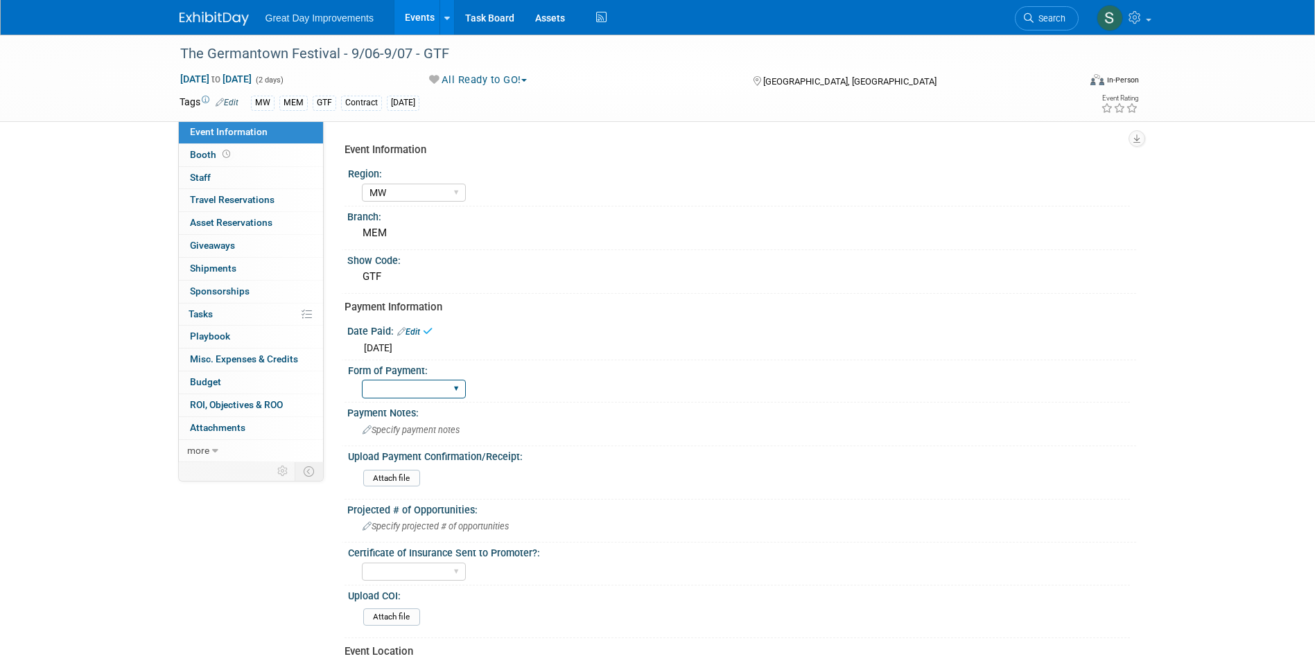
click at [398, 397] on select "Paid via CC Check Requested Pay at the Gate Other" at bounding box center [414, 389] width 104 height 19
select select "Paid via CC"
click at [362, 380] on select "Paid via CC Check Requested Pay at the Gate Other" at bounding box center [414, 389] width 104 height 19
click at [213, 21] on img at bounding box center [213, 19] width 69 height 14
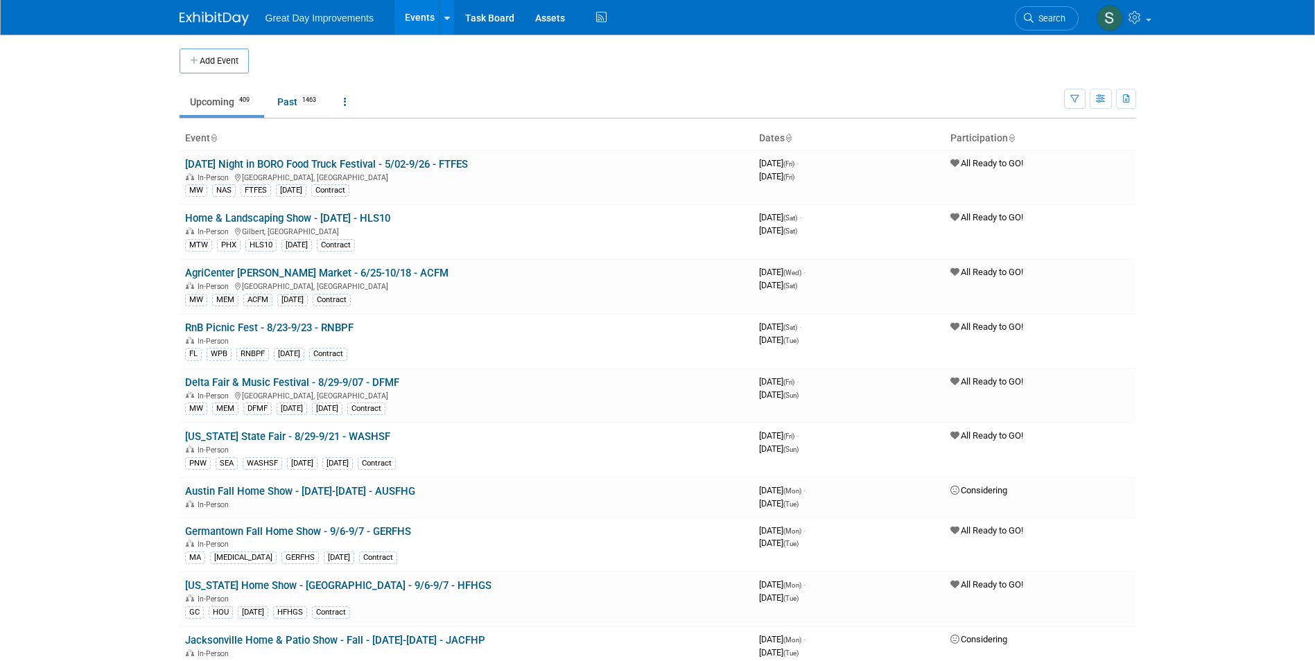
click at [1031, 17] on icon at bounding box center [1028, 18] width 10 height 10
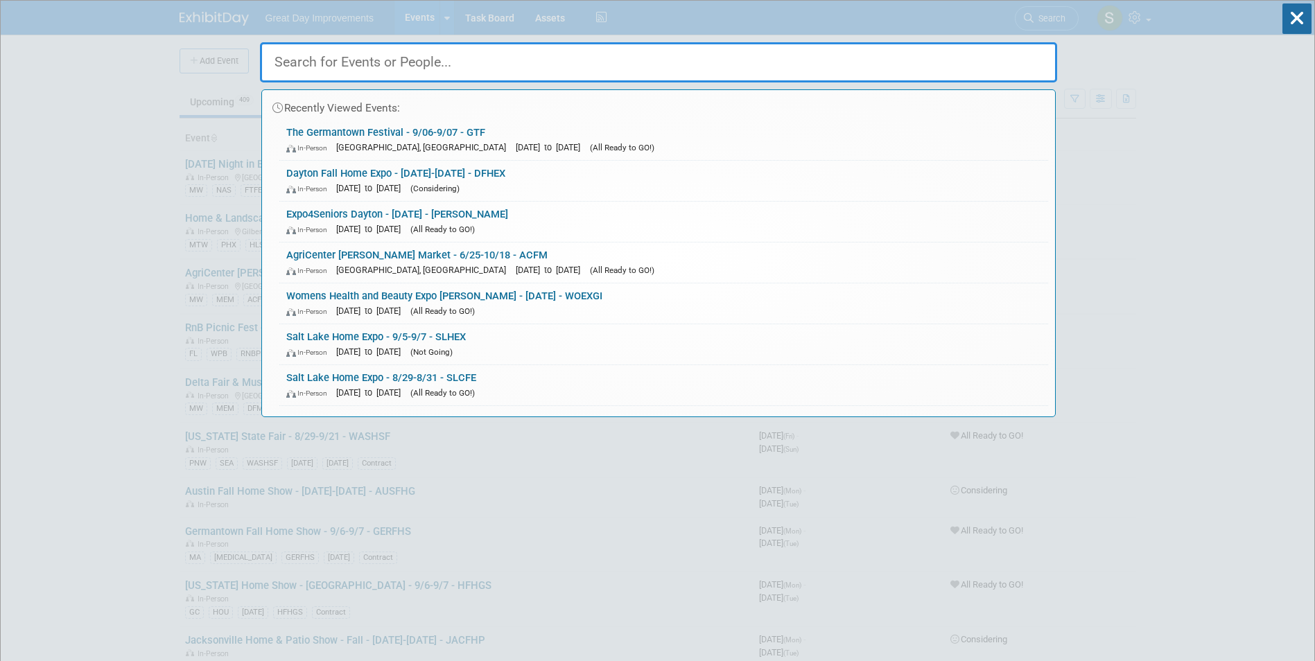
paste input "MFHE"
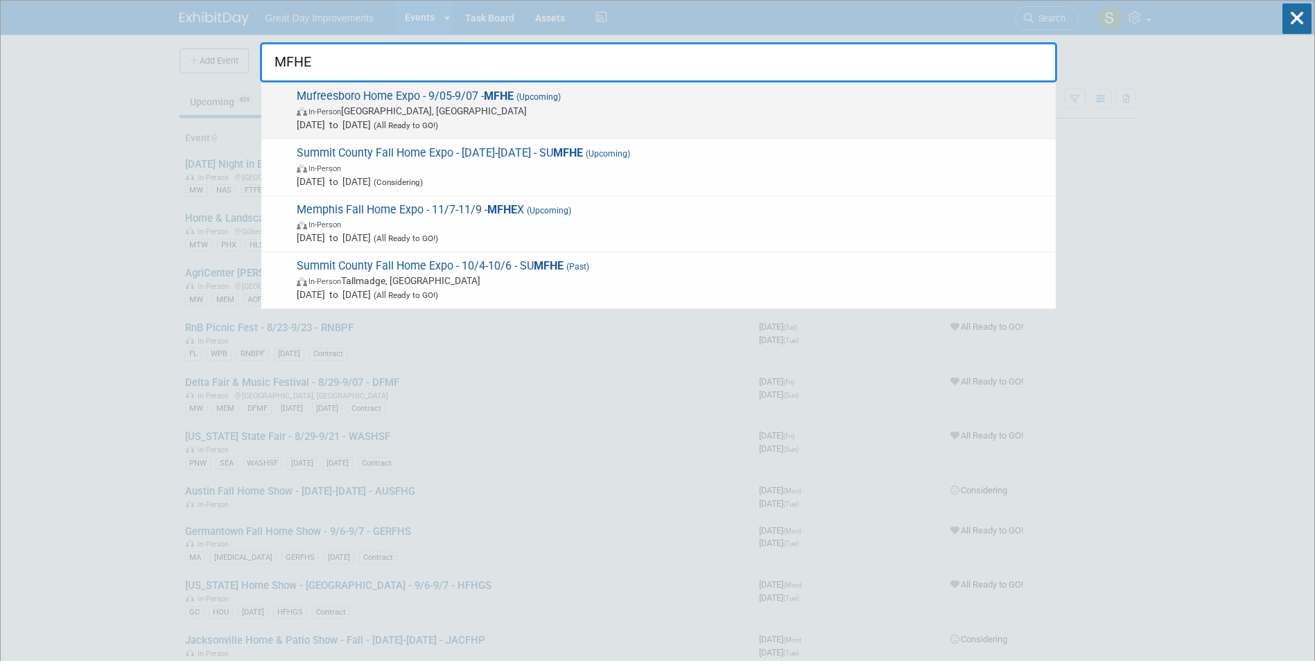
type input "MFHE"
click at [653, 98] on span "Mufreesboro Home Expo - 9/05-9/07 - MFHE (Upcoming) In-Person Murfreesboro, TN …" at bounding box center [670, 110] width 756 height 42
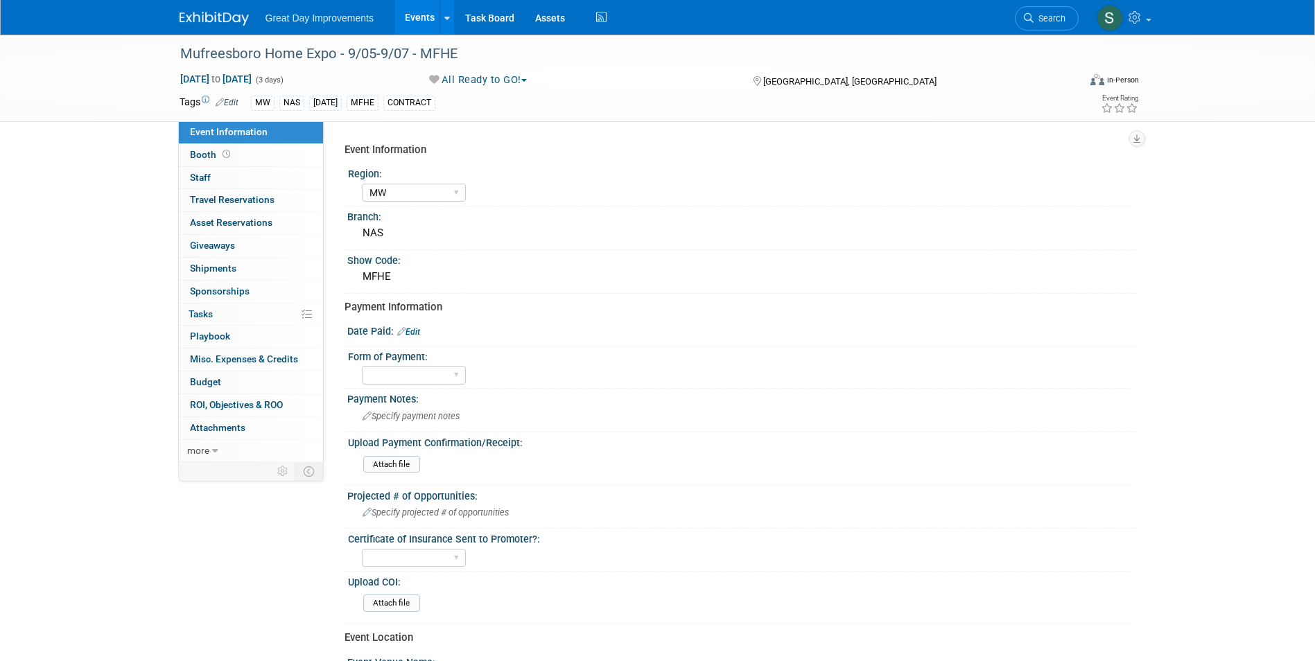
select select "MW"
click at [323, 355] on div "Event Information Event Info Booth Booth 0 Staff 0 Staff 0 Travel Reservations …" at bounding box center [251, 291] width 146 height 341
click at [409, 329] on link "Edit" at bounding box center [408, 332] width 23 height 10
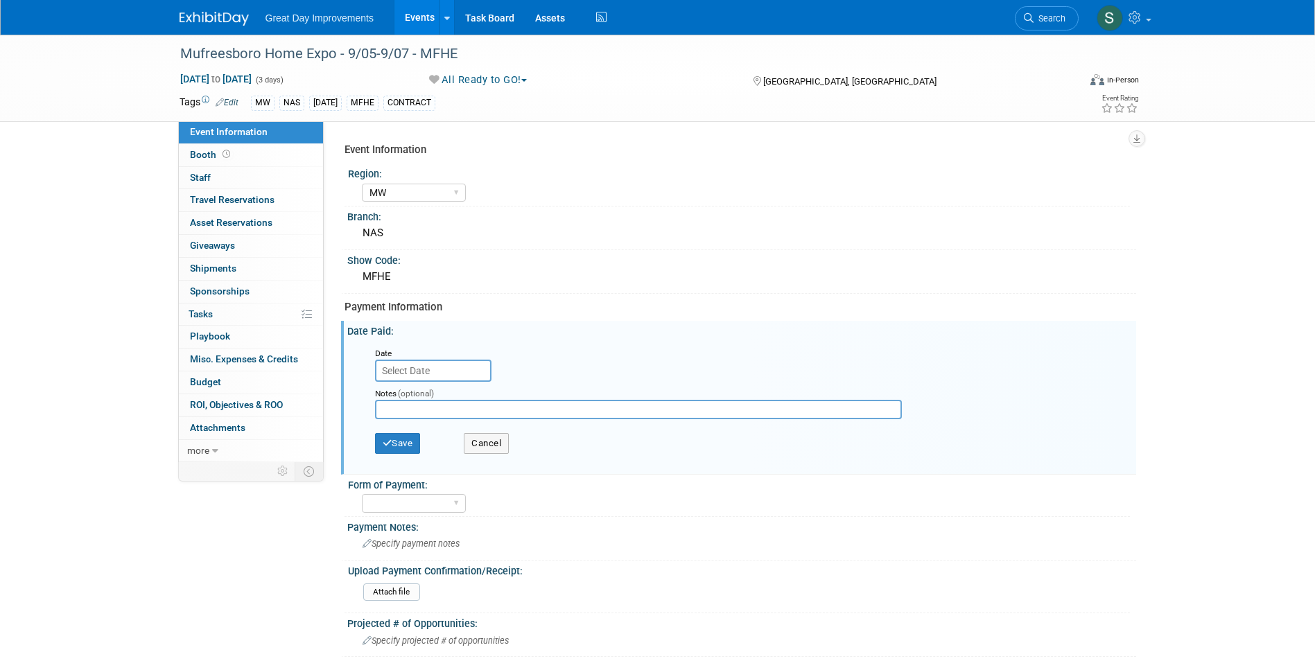
click at [443, 362] on input "text" at bounding box center [433, 371] width 116 height 22
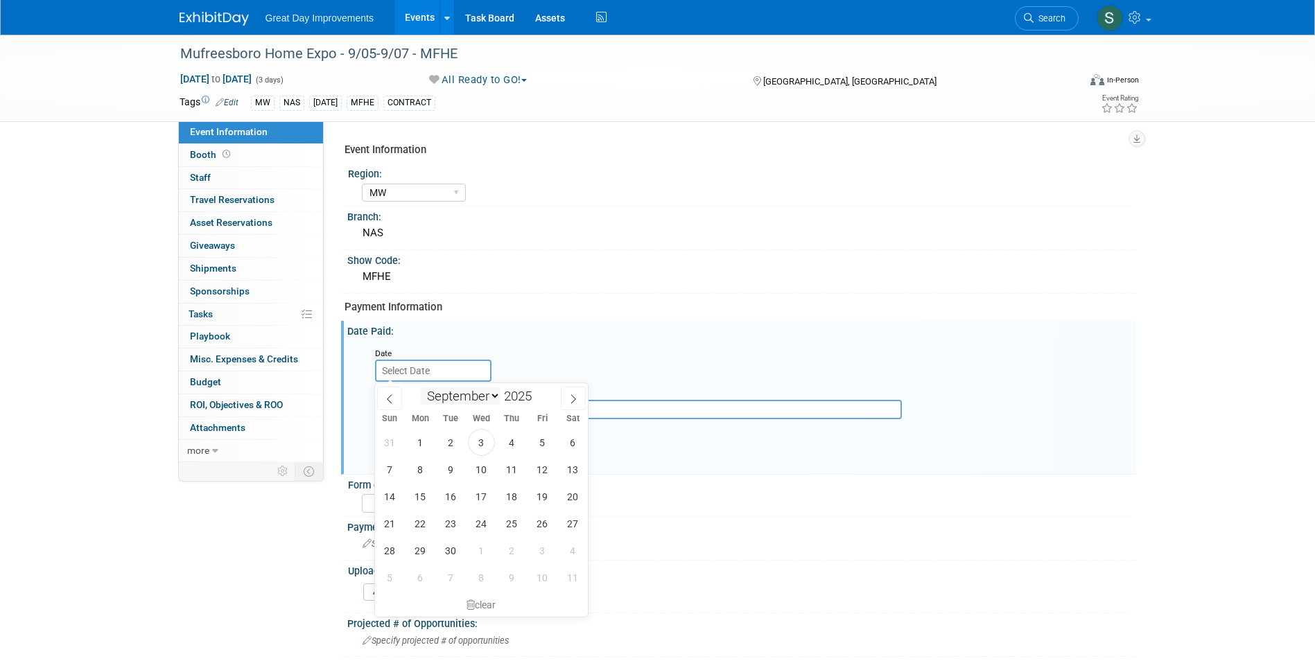
click at [450, 401] on select "January February March April May June July August September October November De…" at bounding box center [461, 395] width 80 height 17
select select "4"
click at [421, 387] on select "January February March April May June July August September October November De…" at bounding box center [461, 395] width 80 height 17
click at [421, 475] on span "5" at bounding box center [420, 469] width 27 height 27
type input "May 5, 2025"
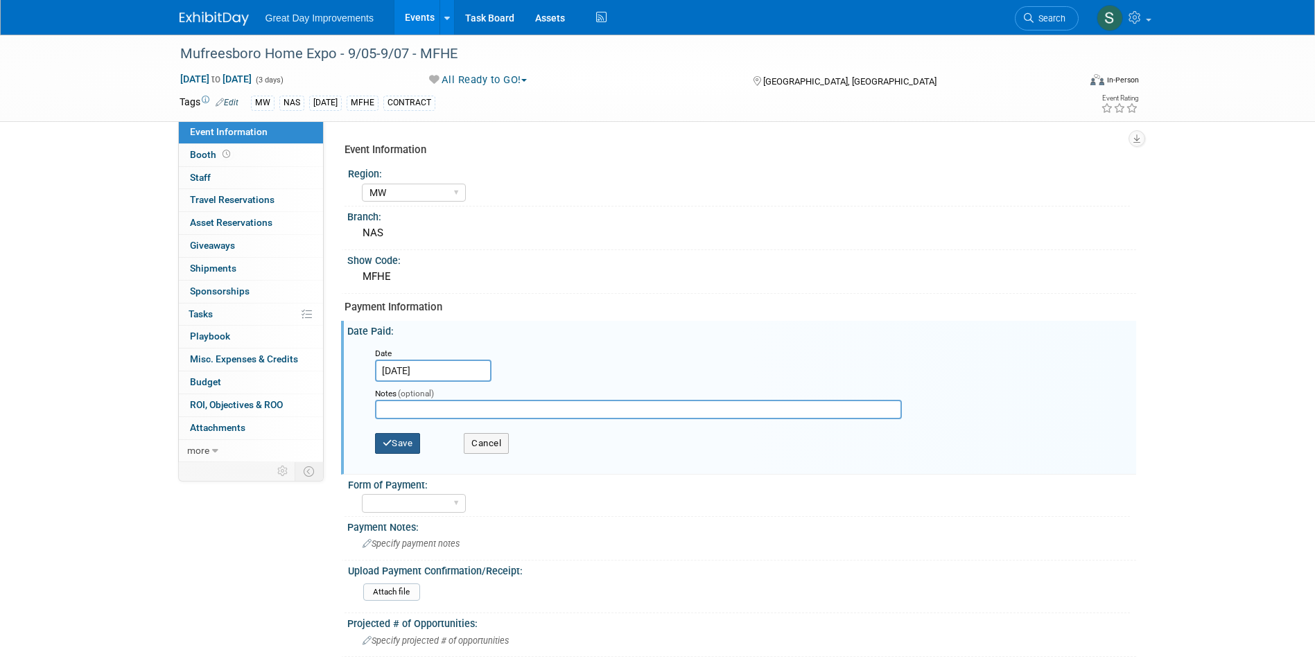
click at [397, 434] on button "Save" at bounding box center [398, 443] width 46 height 21
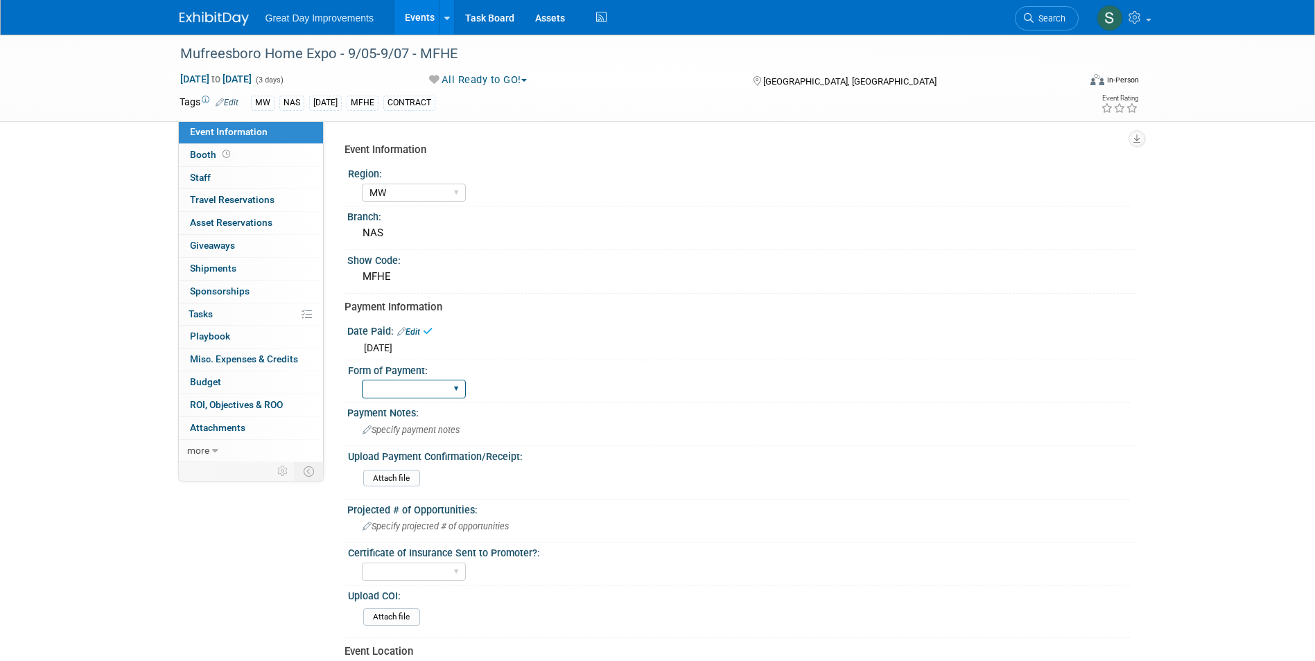
drag, startPoint x: 389, startPoint y: 391, endPoint x: 389, endPoint y: 398, distance: 7.0
click at [389, 391] on select "Paid via CC Check Requested Pay at the Gate Other" at bounding box center [414, 389] width 104 height 19
select select "Paid via CC"
click at [362, 380] on select "Paid via CC Check Requested Pay at the Gate Other" at bounding box center [414, 389] width 104 height 19
click at [670, 334] on div "Date Paid: Edit" at bounding box center [741, 330] width 789 height 18
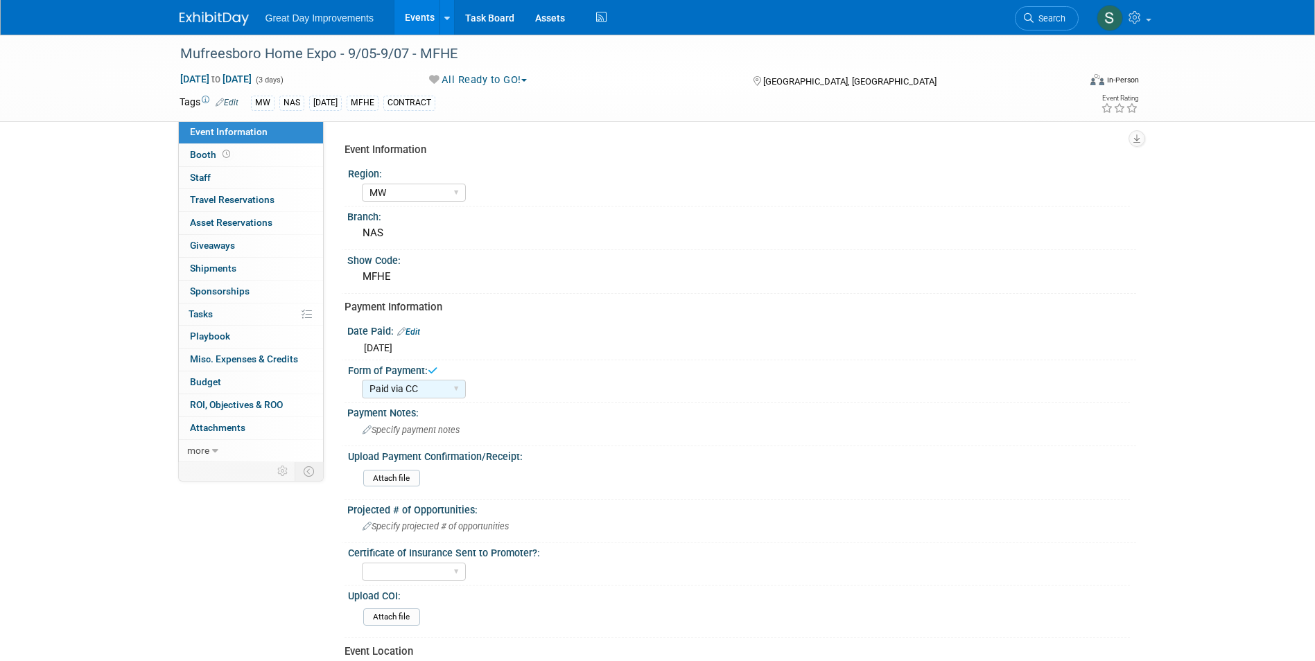
click at [242, 11] on link at bounding box center [222, 11] width 86 height 11
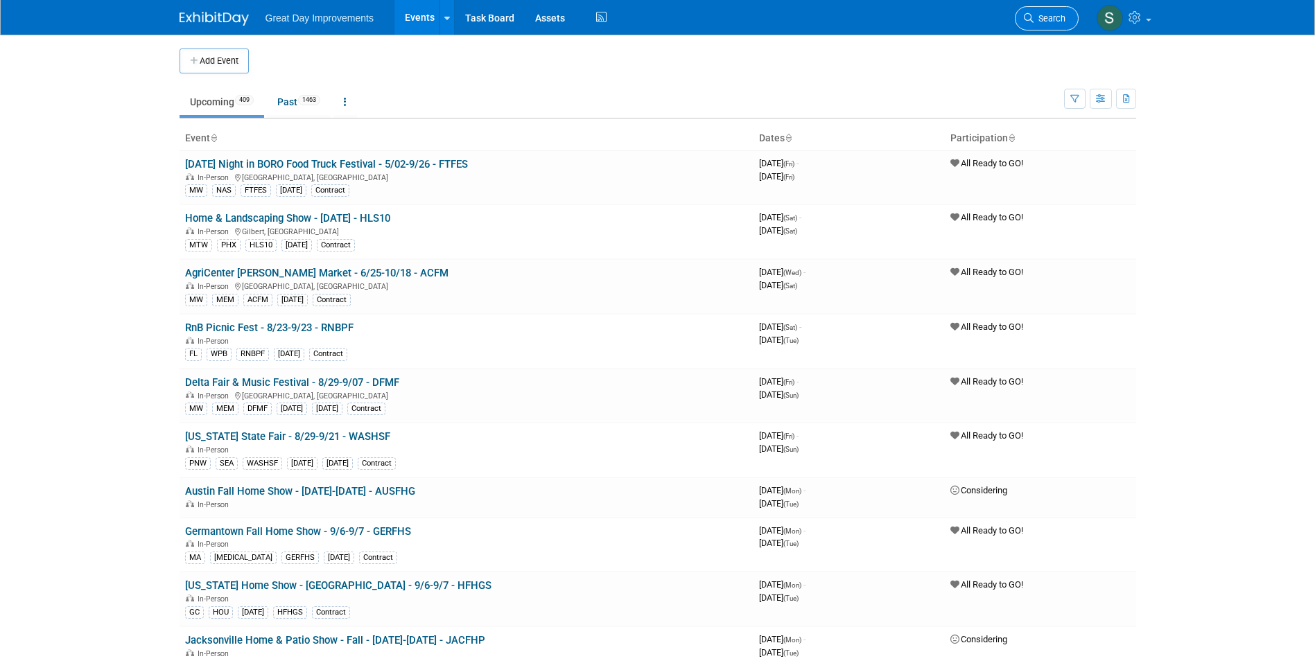
click at [1054, 10] on link "Search" at bounding box center [1046, 18] width 64 height 24
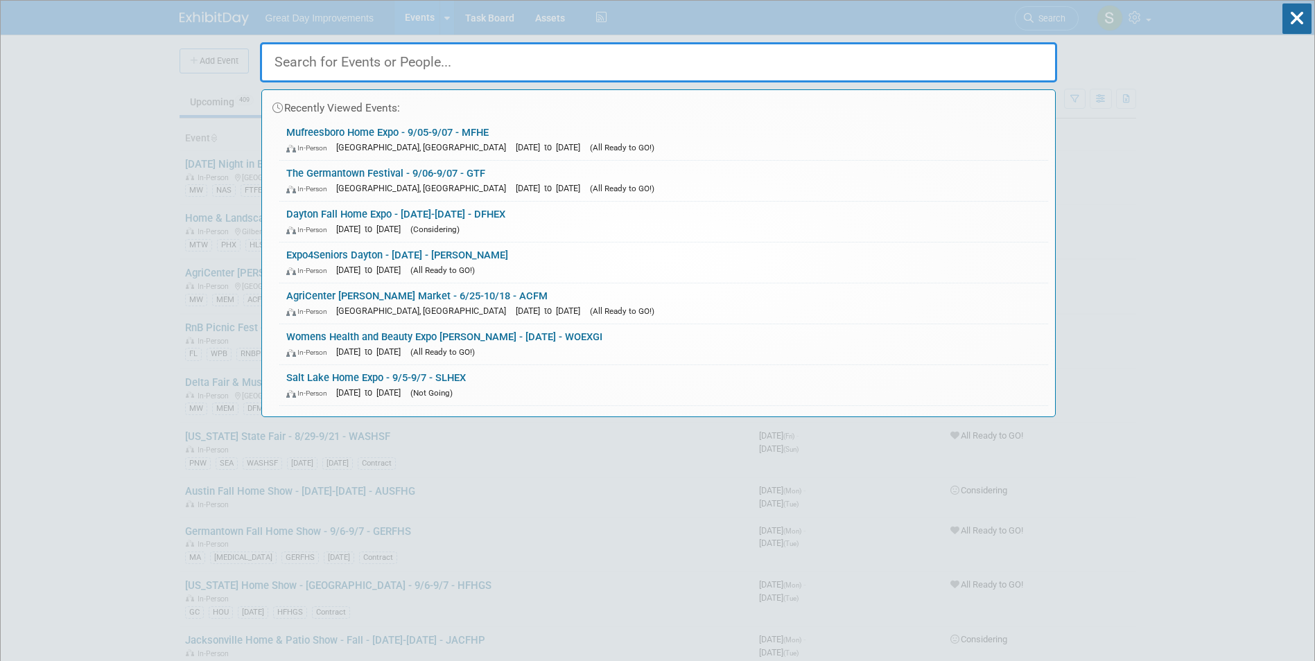
paste input "NASFHS"
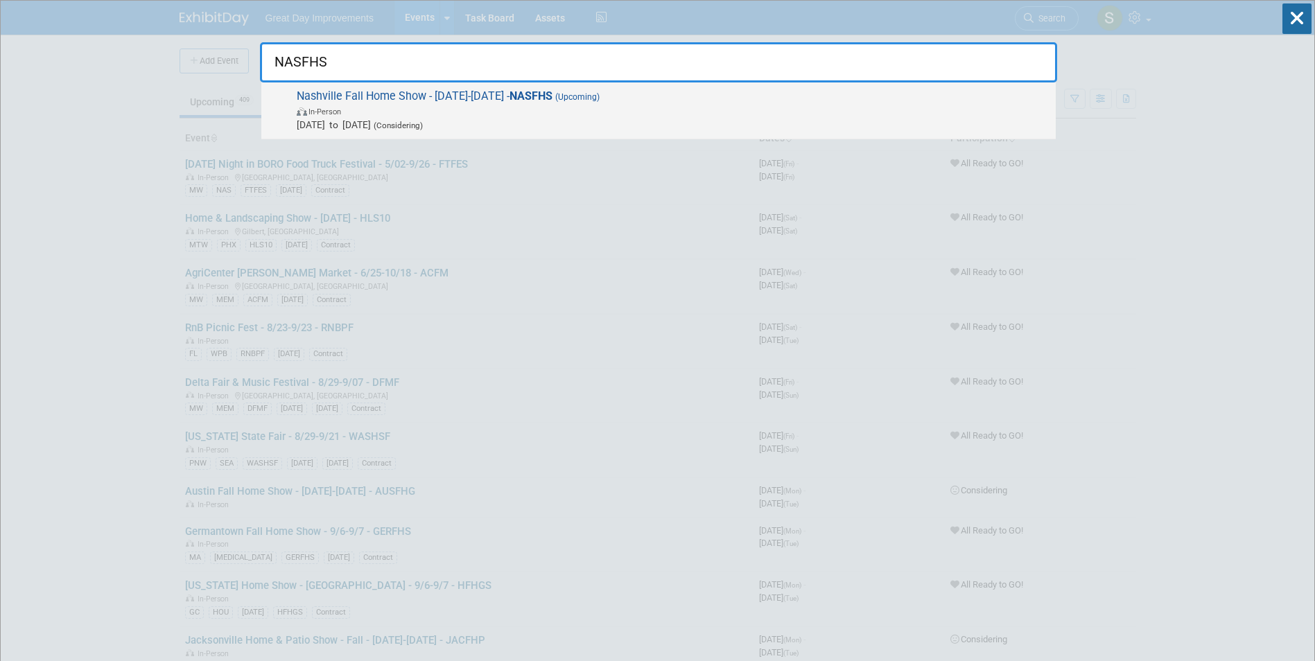
type input "NASFHS"
click at [524, 105] on span "In-Person" at bounding box center [673, 111] width 752 height 14
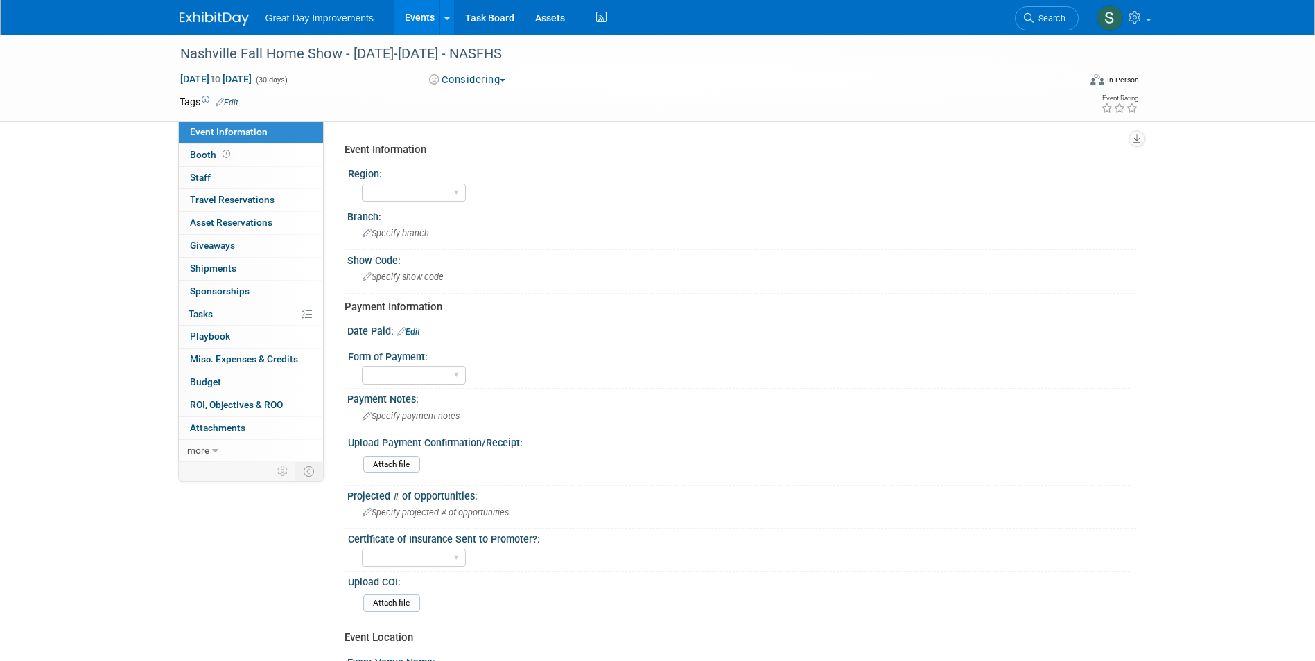
click at [416, 331] on link "Edit" at bounding box center [408, 332] width 23 height 10
select select "8"
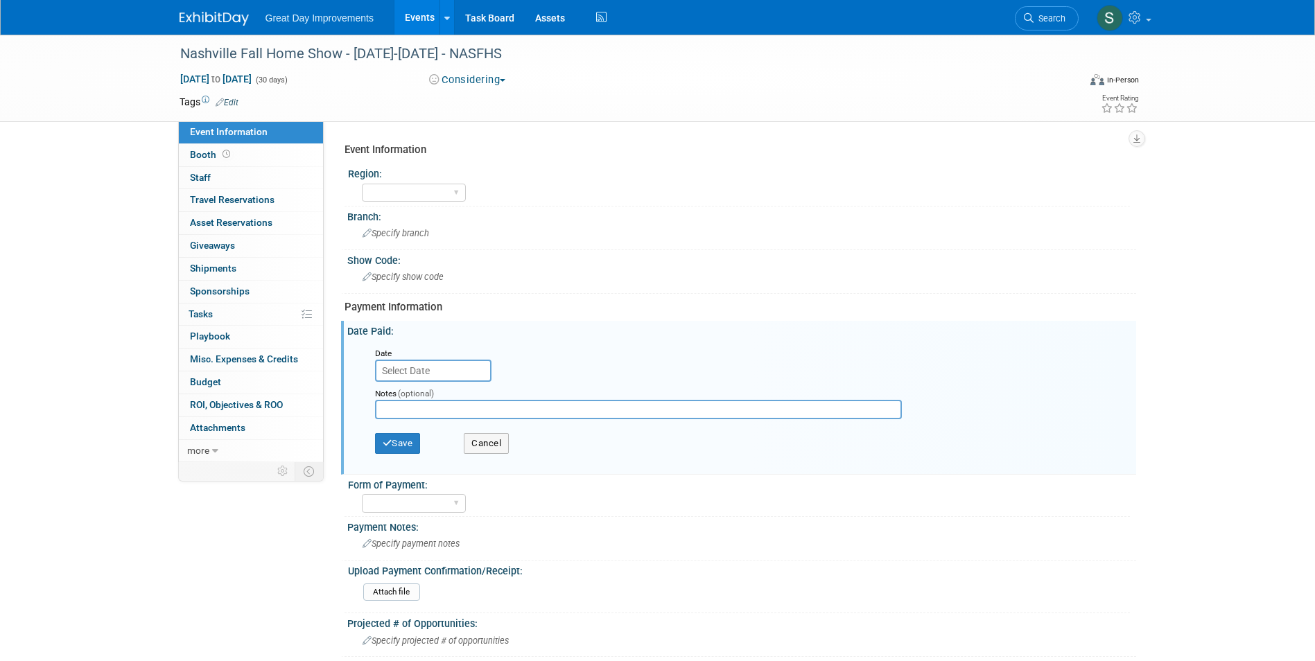
click at [420, 378] on input "text" at bounding box center [433, 371] width 116 height 22
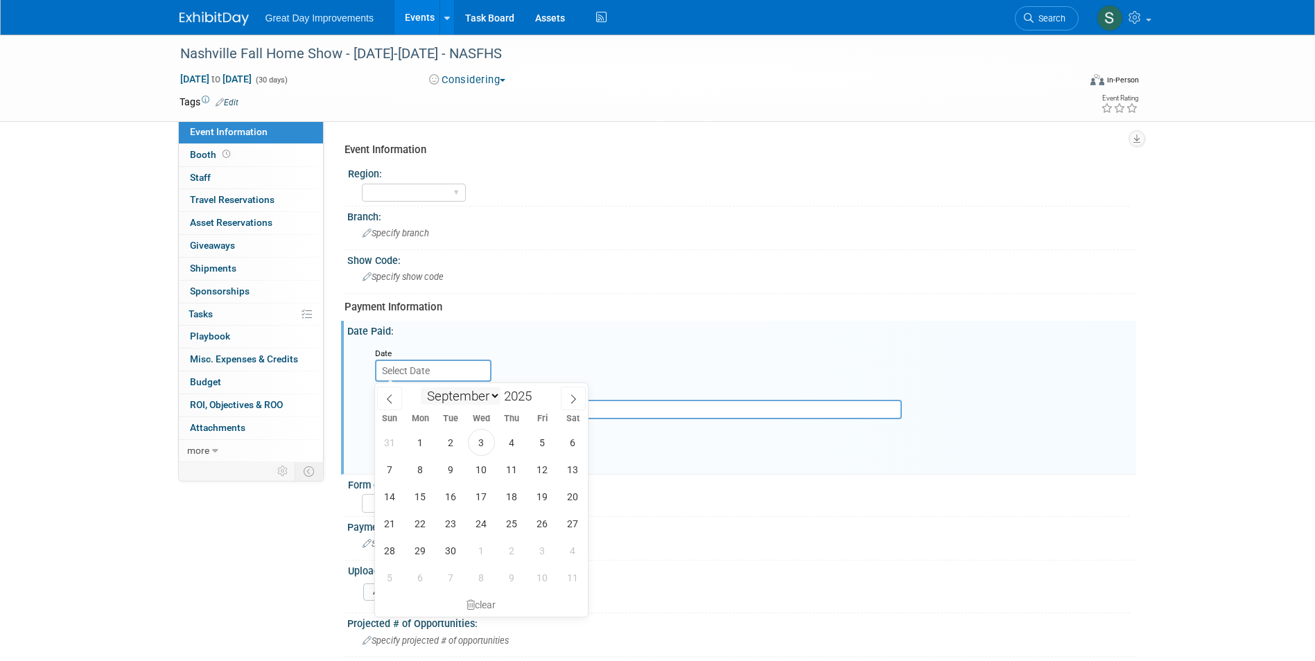
click at [482, 396] on select "January February March April May June July August September October November De…" at bounding box center [461, 395] width 80 height 17
click at [536, 401] on span at bounding box center [537, 400] width 10 height 8
type input "2024"
click at [450, 471] on span "10" at bounding box center [450, 469] width 27 height 27
type input "Sep 10, 2024"
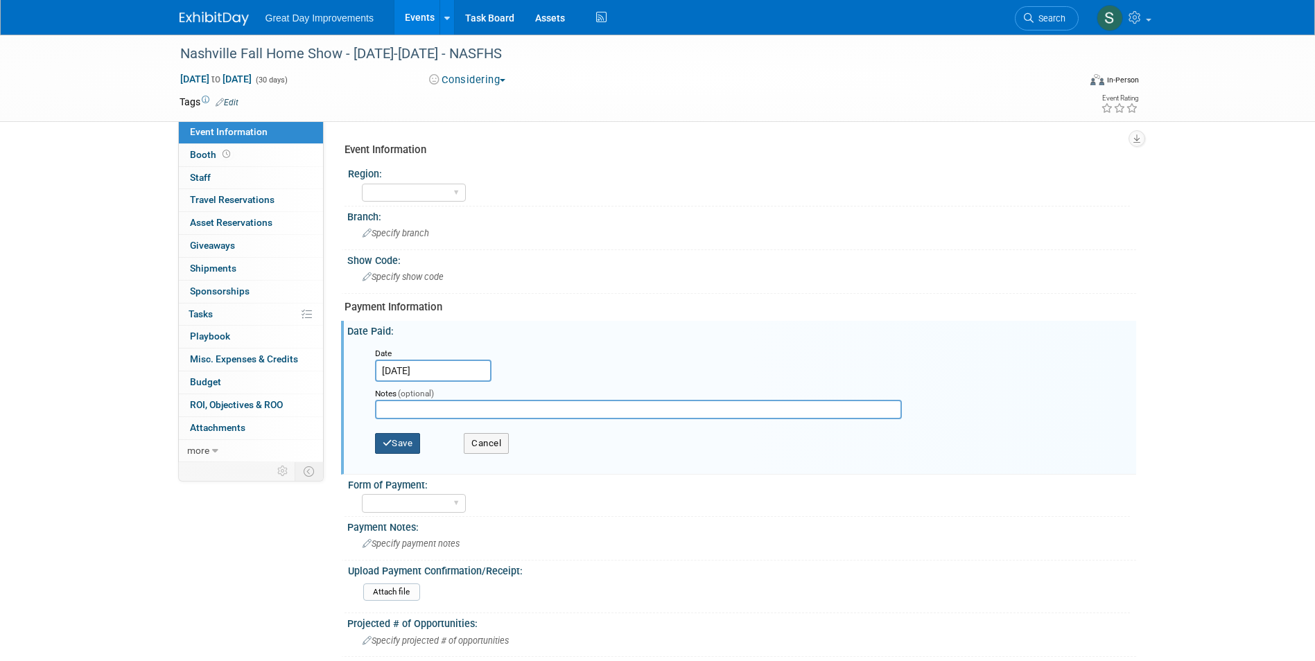
click at [411, 449] on button "Save" at bounding box center [398, 443] width 46 height 21
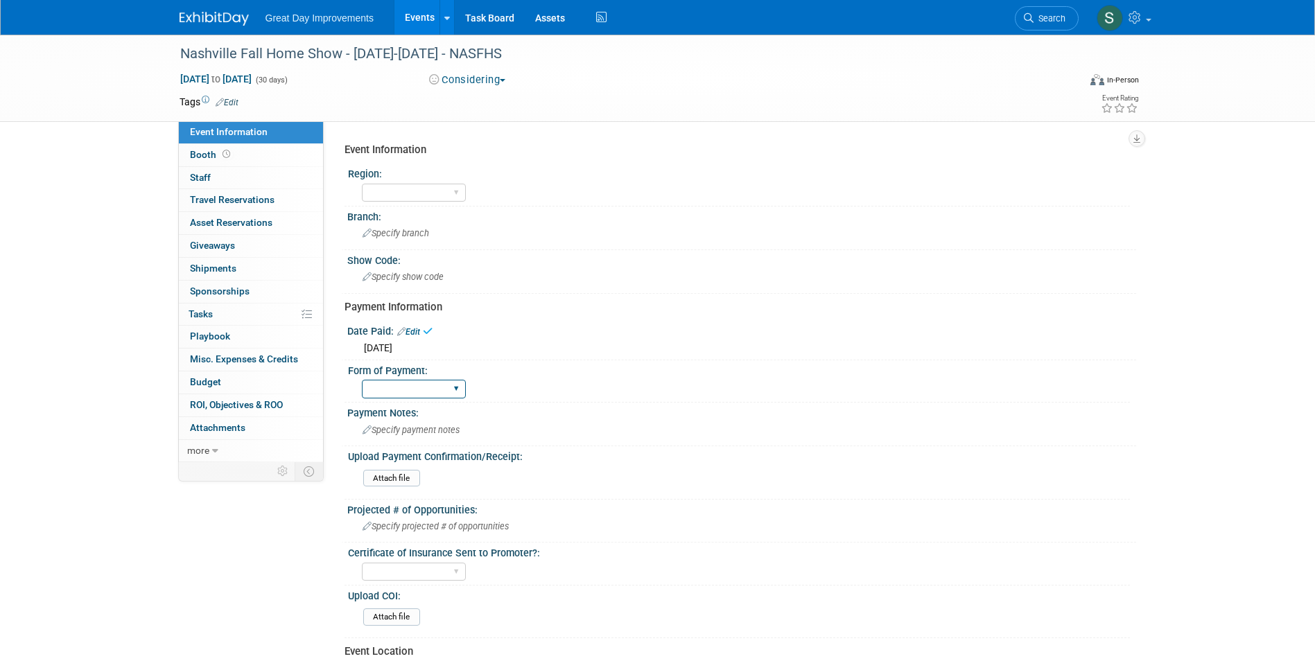
click at [399, 392] on select "Paid via CC Check Requested Pay at the Gate Other" at bounding box center [414, 389] width 104 height 19
select select "Paid via CC"
click at [362, 380] on select "Paid via CC Check Requested Pay at the Gate Other" at bounding box center [414, 389] width 104 height 19
click at [366, 51] on div "Nashville Fall Home Show - 09/01/25-09/30/25 - NASFHS" at bounding box center [616, 54] width 882 height 25
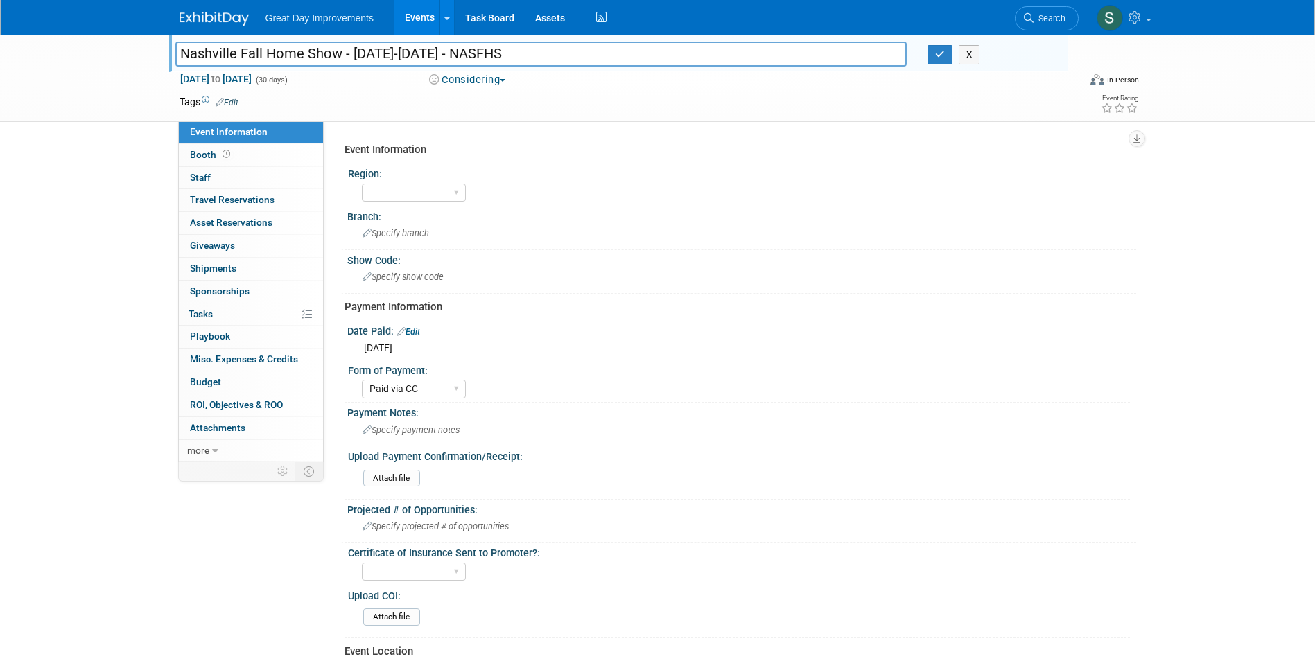
click at [406, 48] on input "Nashville Fall Home Show - 09/01/25-09/30/25 - NASFHS" at bounding box center [541, 54] width 732 height 24
drag, startPoint x: 548, startPoint y: 51, endPoint x: 450, endPoint y: 62, distance: 98.4
click at [450, 62] on input "Nashville Fall Home Show - 09/01/25-09/30/25 - NASFHS" at bounding box center [541, 54] width 732 height 24
click at [447, 62] on input "Nashville Fall Home Show - 09/01/25-09/30/25 - NASFHS" at bounding box center [541, 54] width 732 height 24
drag, startPoint x: 473, startPoint y: 58, endPoint x: 354, endPoint y: 62, distance: 119.3
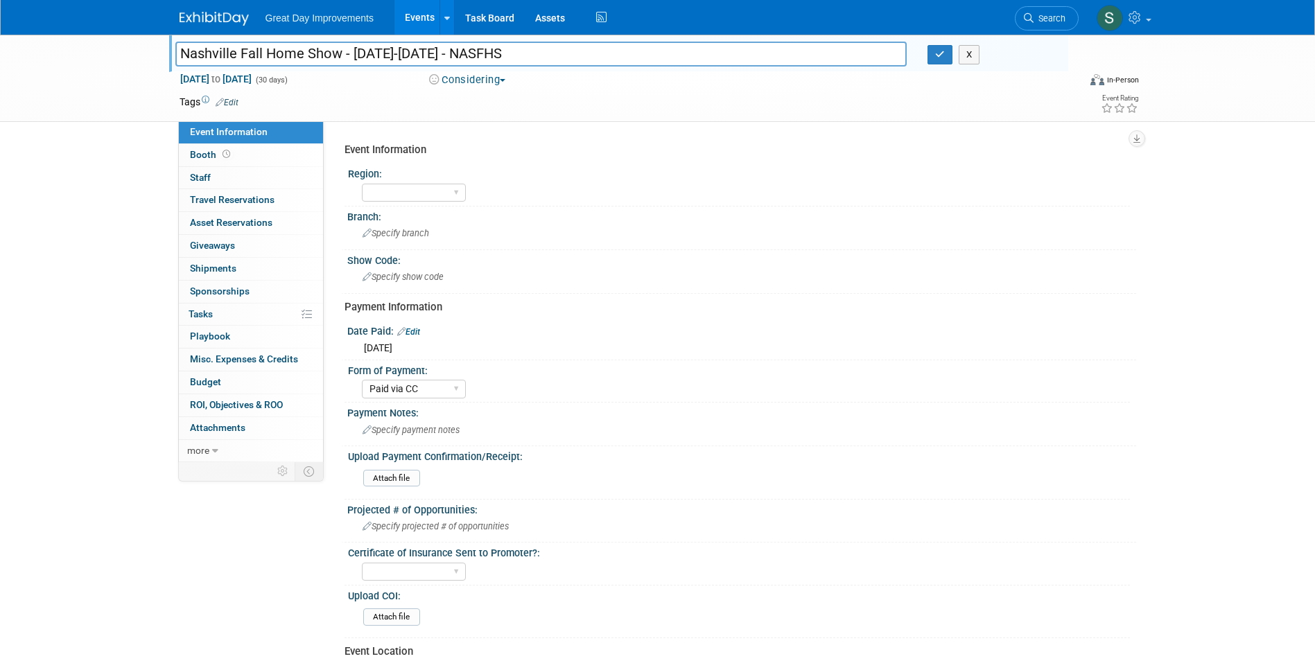
click at [354, 62] on input "Nashville Fall Home Show - 09/01/25-09/30/25 - NASFHS" at bounding box center [541, 54] width 732 height 24
type input "Nashville Fall Home Show - 9/5-9/7 - NASFHS"
click at [935, 53] on icon "button" at bounding box center [940, 54] width 10 height 9
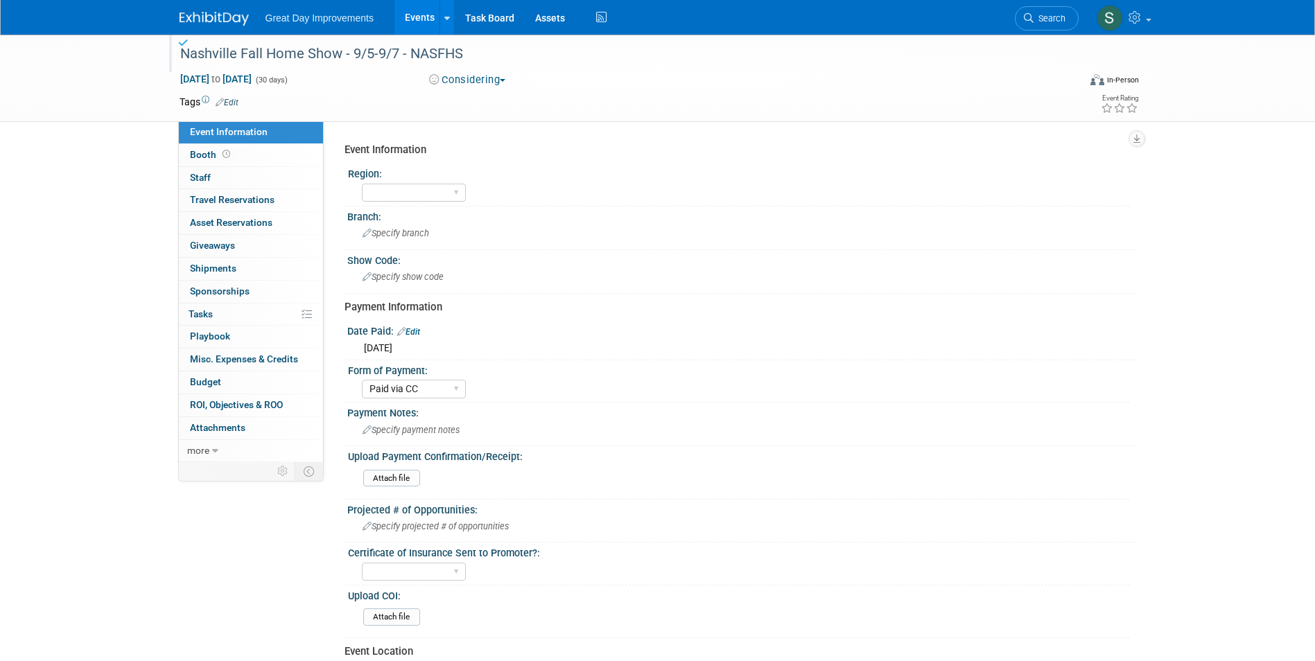
click at [453, 73] on button "Considering" at bounding box center [467, 80] width 87 height 15
click at [482, 138] on link "Not Going" at bounding box center [482, 141] width 115 height 19
click at [456, 81] on button "Not Going" at bounding box center [464, 80] width 80 height 15
click at [503, 179] on link "All Ready to GO!" at bounding box center [482, 179] width 115 height 19
click at [225, 98] on link "Edit" at bounding box center [227, 103] width 23 height 10
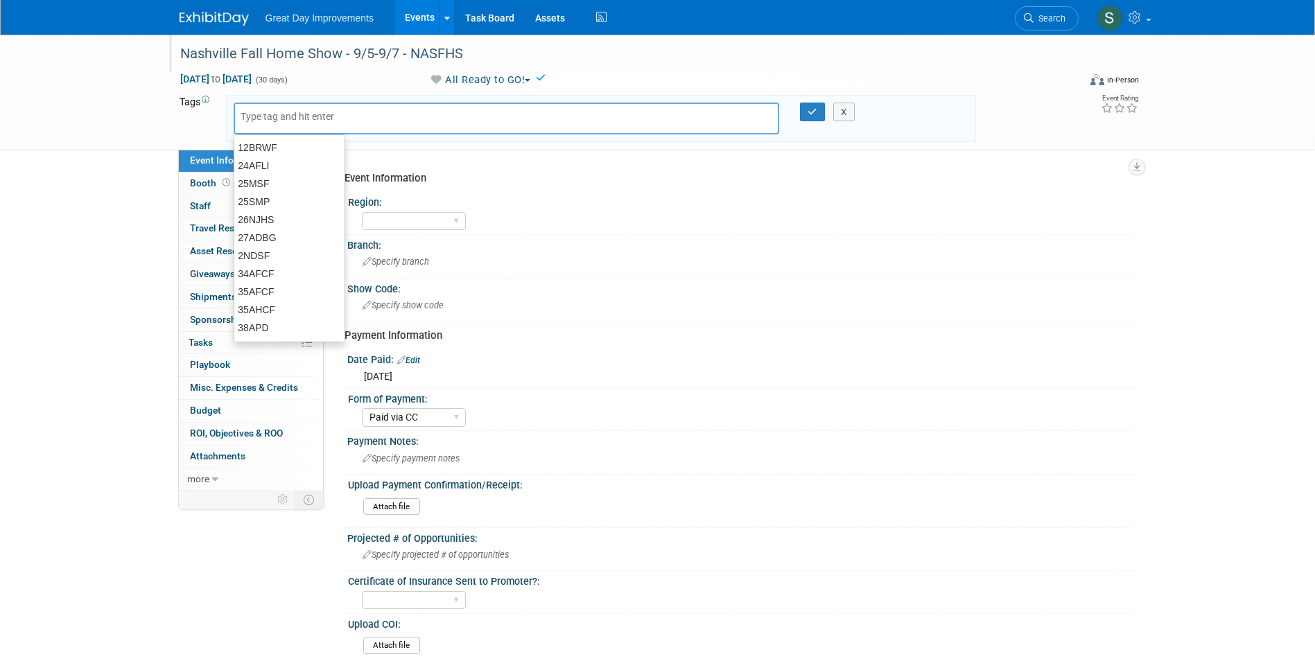
click at [303, 118] on input "text" at bounding box center [295, 116] width 111 height 14
type input "MW"
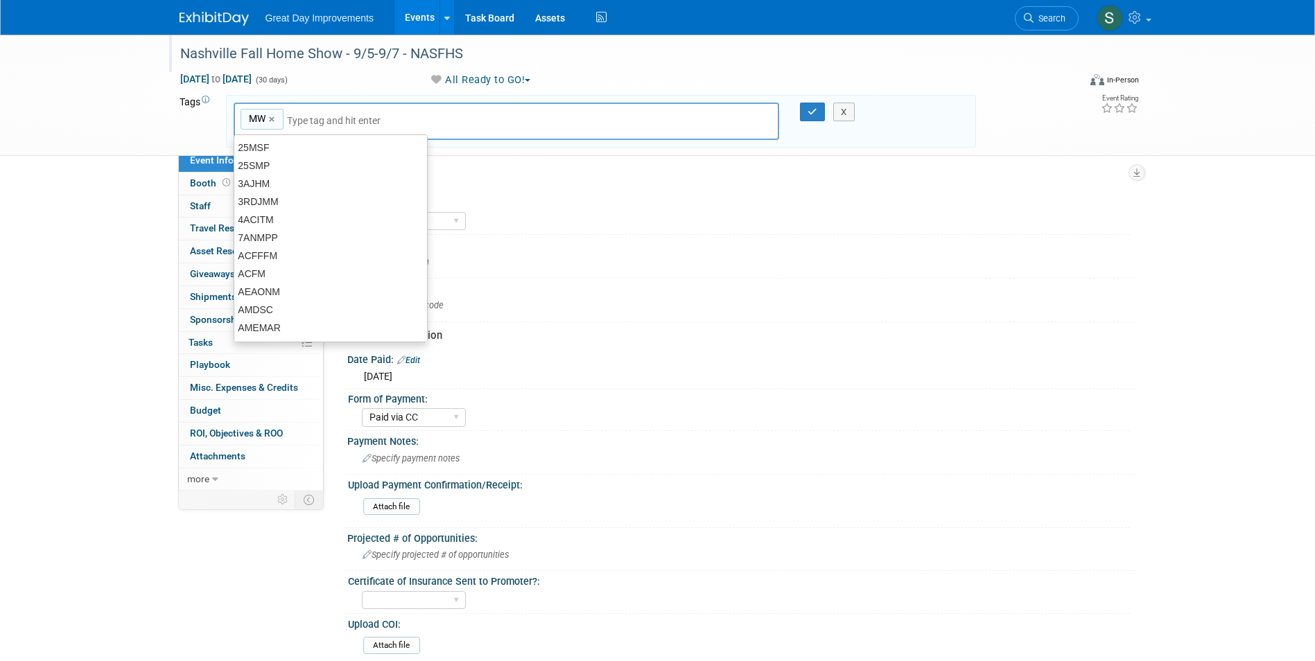
type input "MW"
type input "NAS"
type input "MW, NAS"
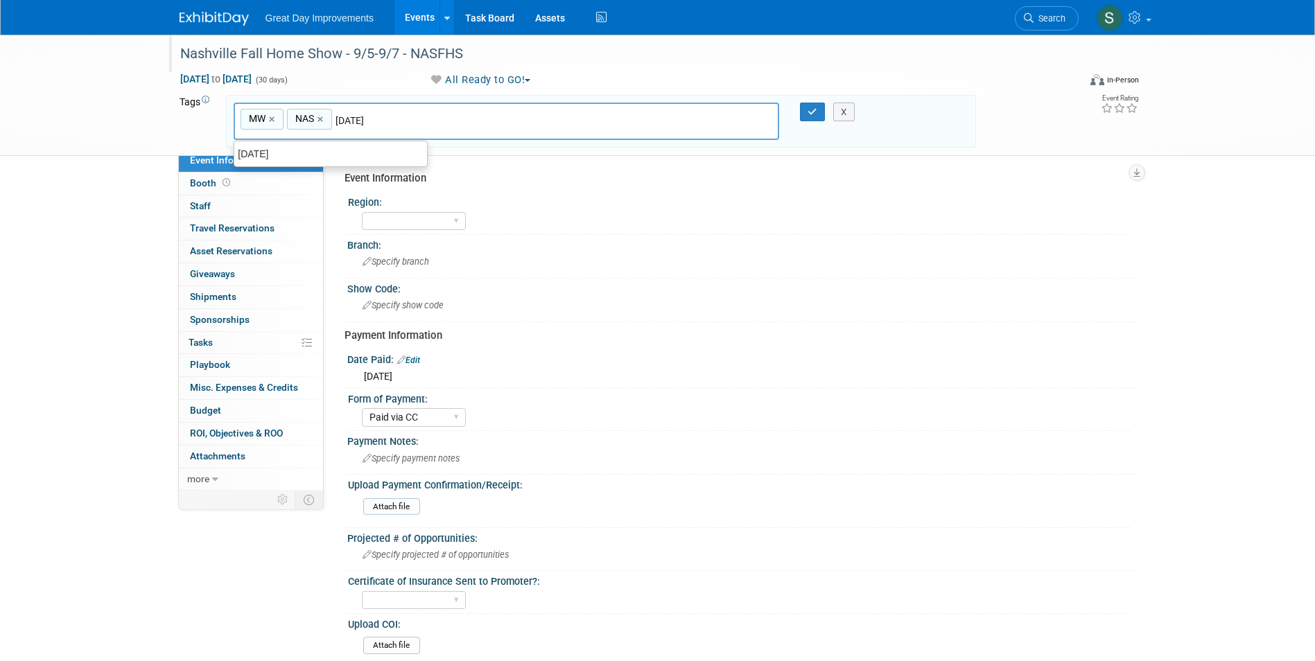
type input "[DATE]"
type input "MW, NAS, SEPT25"
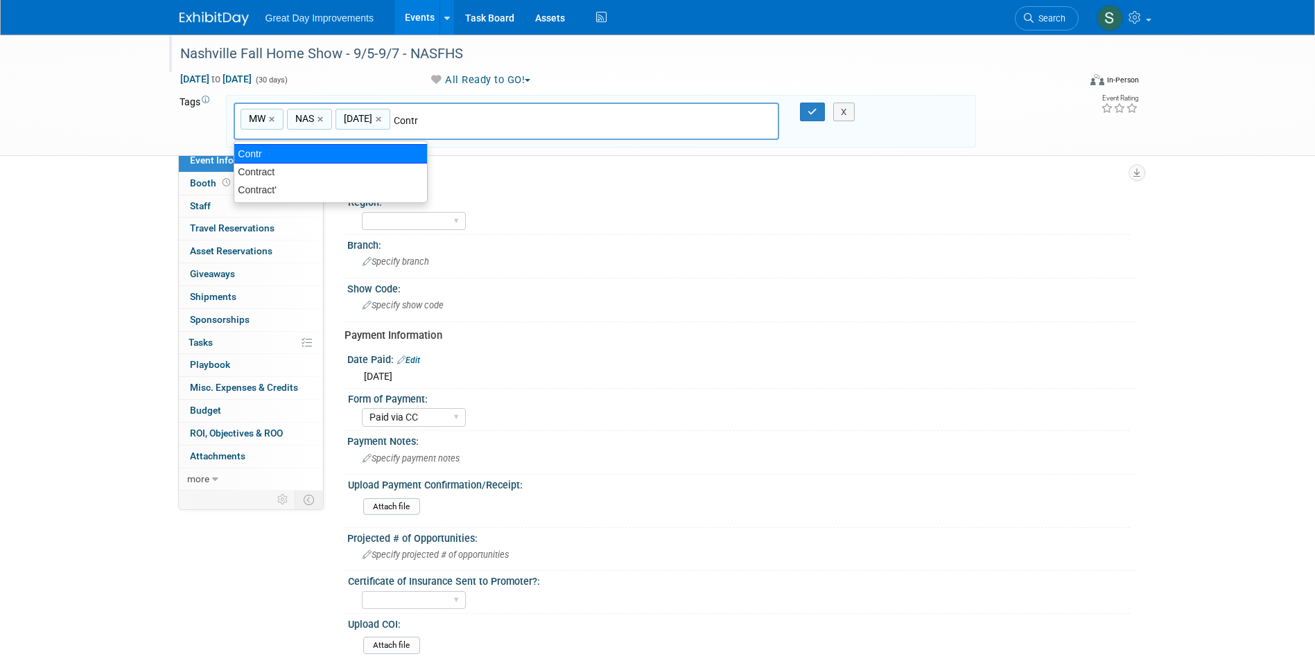
type input "Contract"
type input "MW, NAS, SEPT25, Contract"
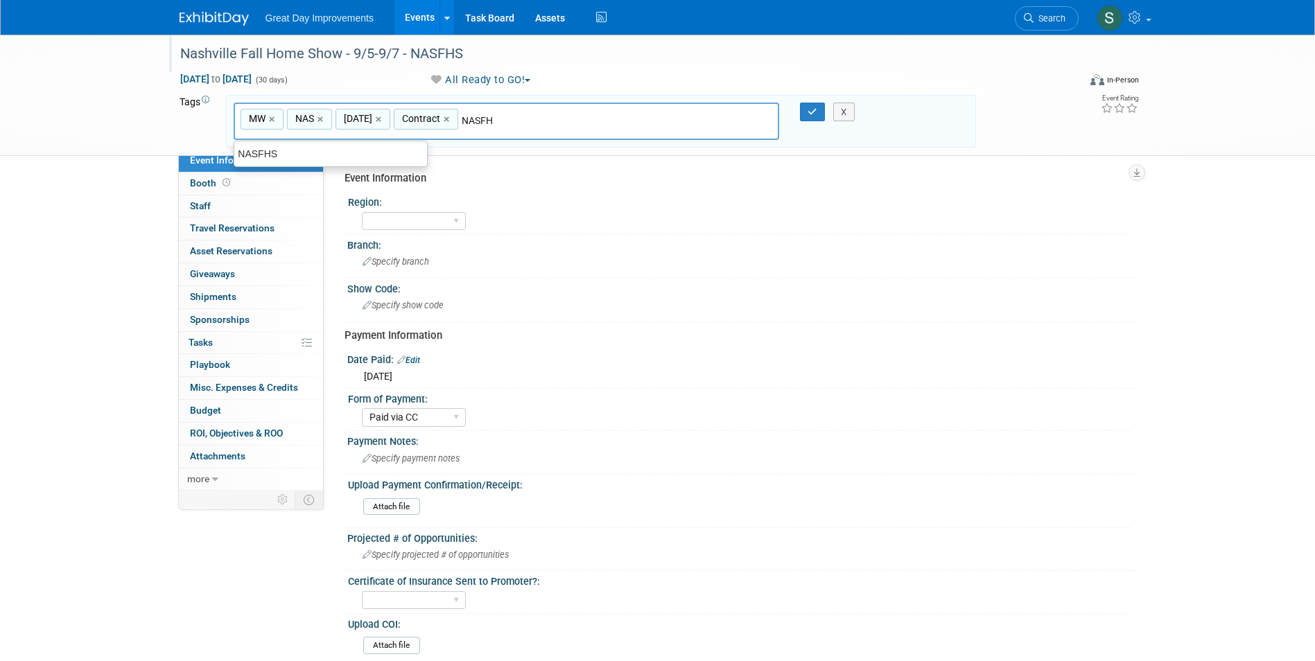
type input "NASFHS"
type input "MW, NAS, SEPT25, Contract, NASFHS"
click at [817, 109] on button "button" at bounding box center [812, 112] width 25 height 19
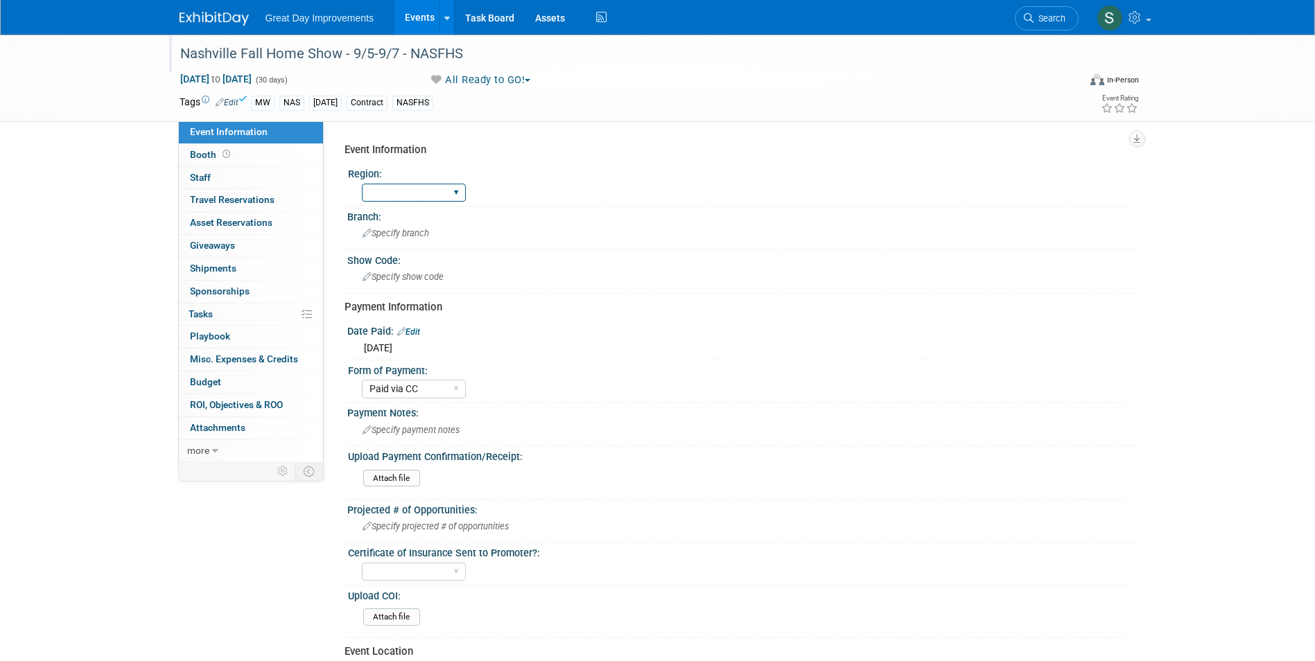
click at [416, 186] on select "GC MA MW MTW NE NEW OV PL PNW SA SE SC UMW FL" at bounding box center [414, 193] width 104 height 19
select select "MW"
click at [362, 184] on select "GC MA MW MTW NE NEW OV PL PNW SA SE SC UMW FL" at bounding box center [414, 193] width 104 height 19
click at [400, 223] on div "Specify branch" at bounding box center [742, 232] width 768 height 21
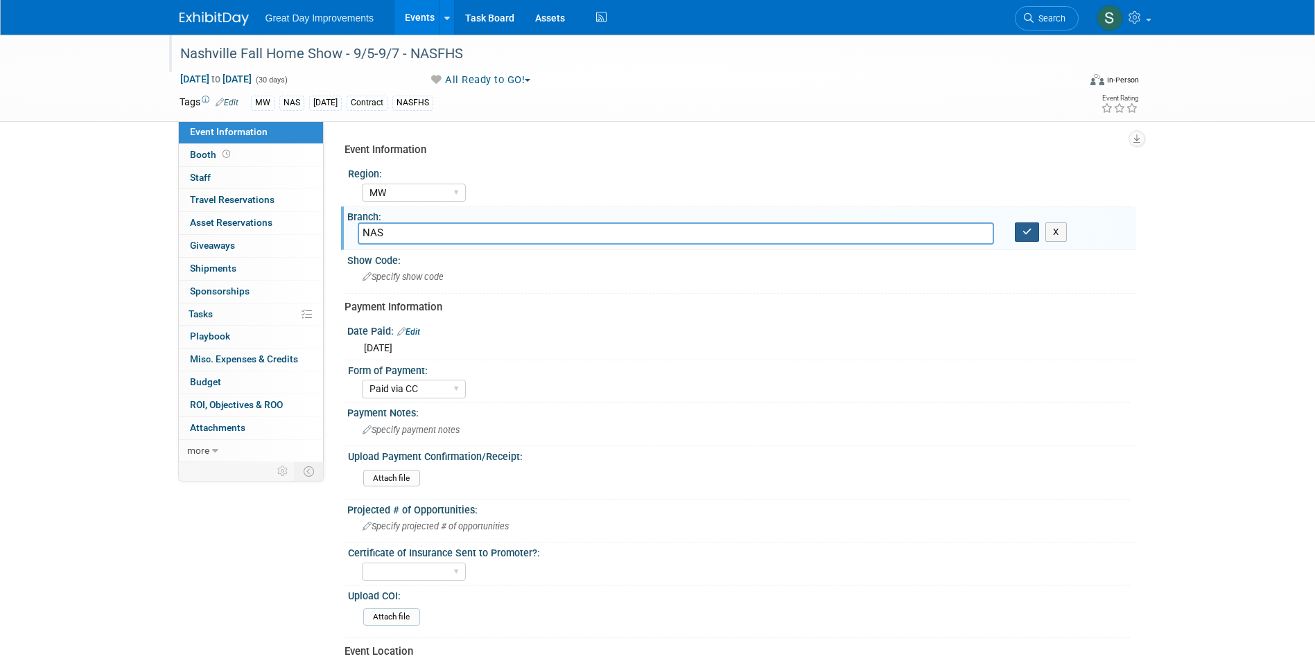
type input "NAS"
click at [1020, 230] on button "button" at bounding box center [1026, 231] width 25 height 19
drag, startPoint x: 493, startPoint y: 256, endPoint x: 488, endPoint y: 265, distance: 10.2
click at [488, 265] on div "Show Code:" at bounding box center [741, 258] width 789 height 17
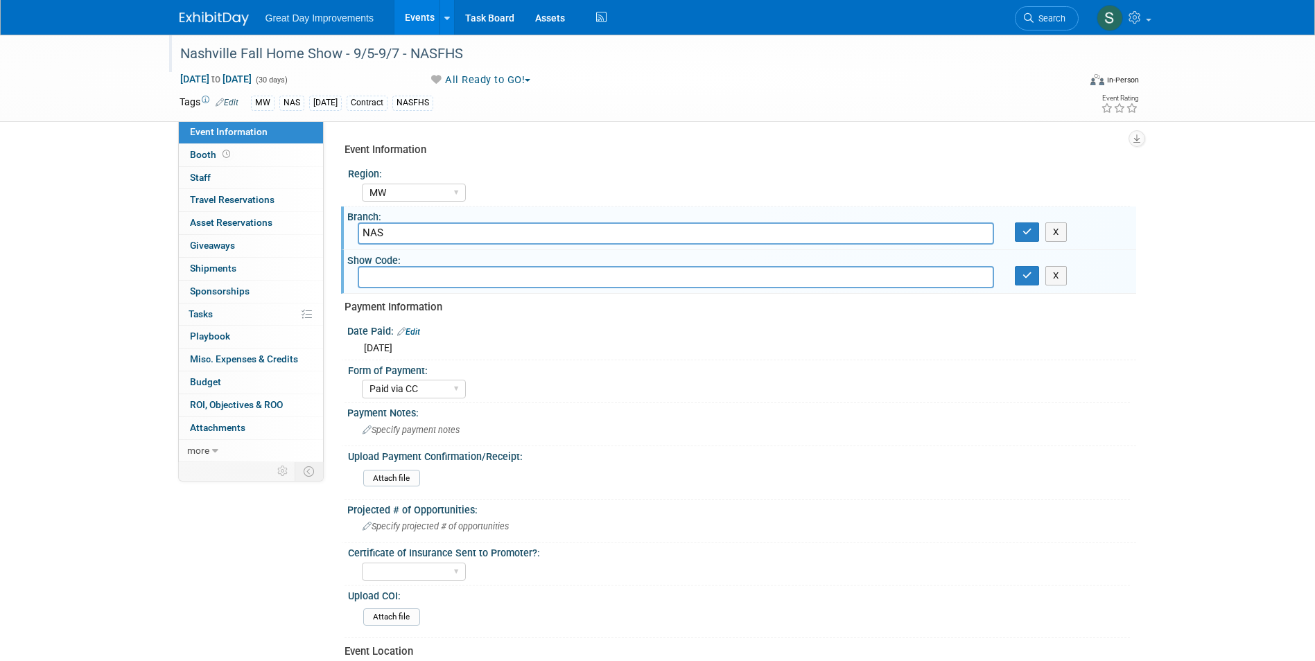
click at [470, 275] on input "text" at bounding box center [676, 276] width 636 height 21
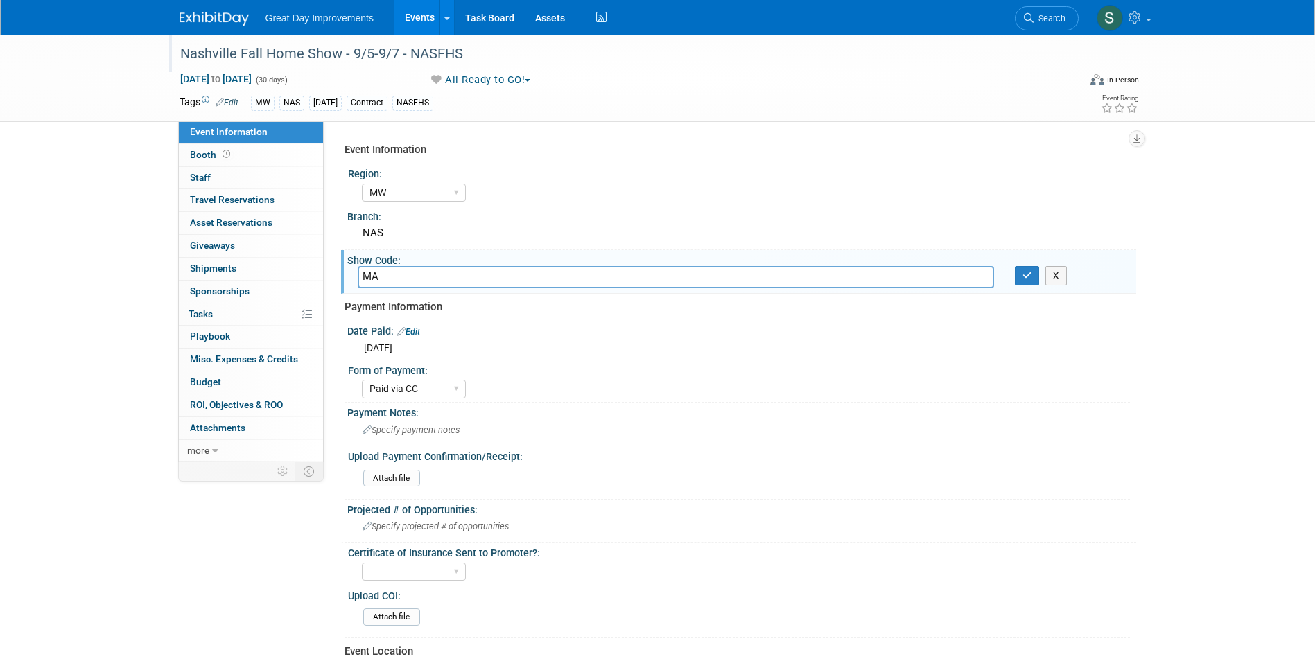
type input "M"
type input "NASFHS"
click at [1021, 283] on button "button" at bounding box center [1026, 275] width 25 height 19
click at [1022, 279] on icon "button" at bounding box center [1027, 275] width 10 height 9
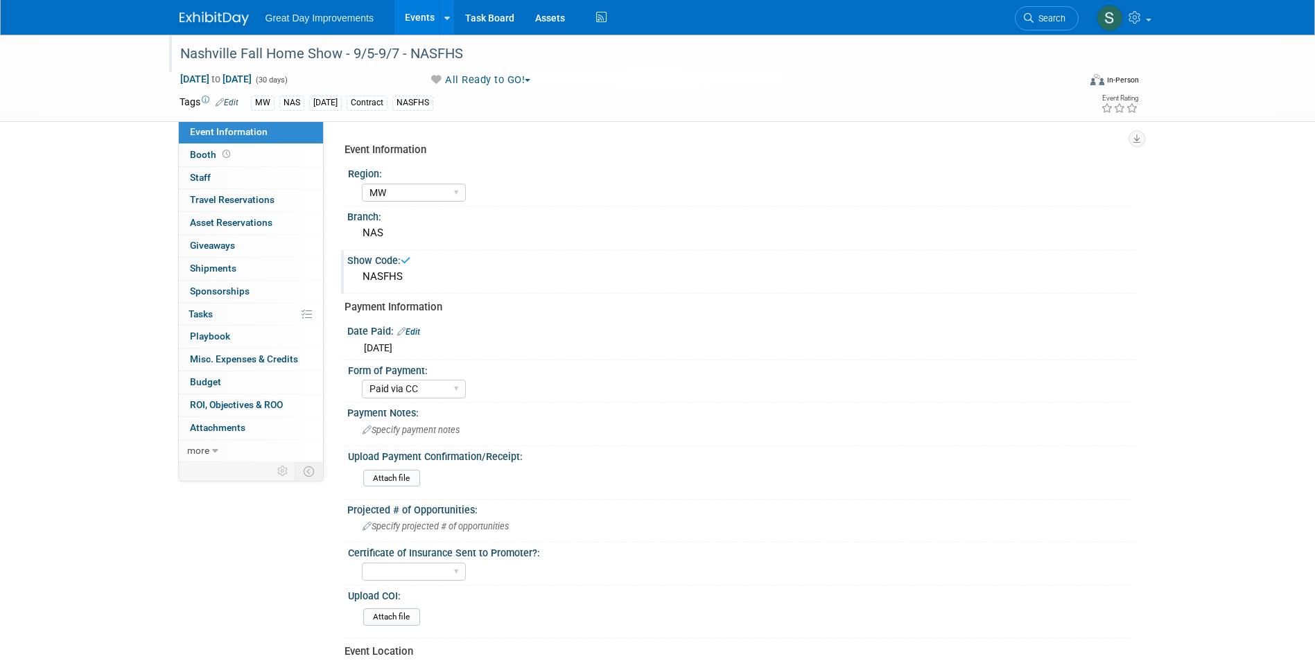
click at [218, 26] on div "Great Day Improvements Events Add Event Bulk Upload Events Shareable Event Boar…" at bounding box center [657, 17] width 956 height 35
click at [191, 12] on img at bounding box center [213, 19] width 69 height 14
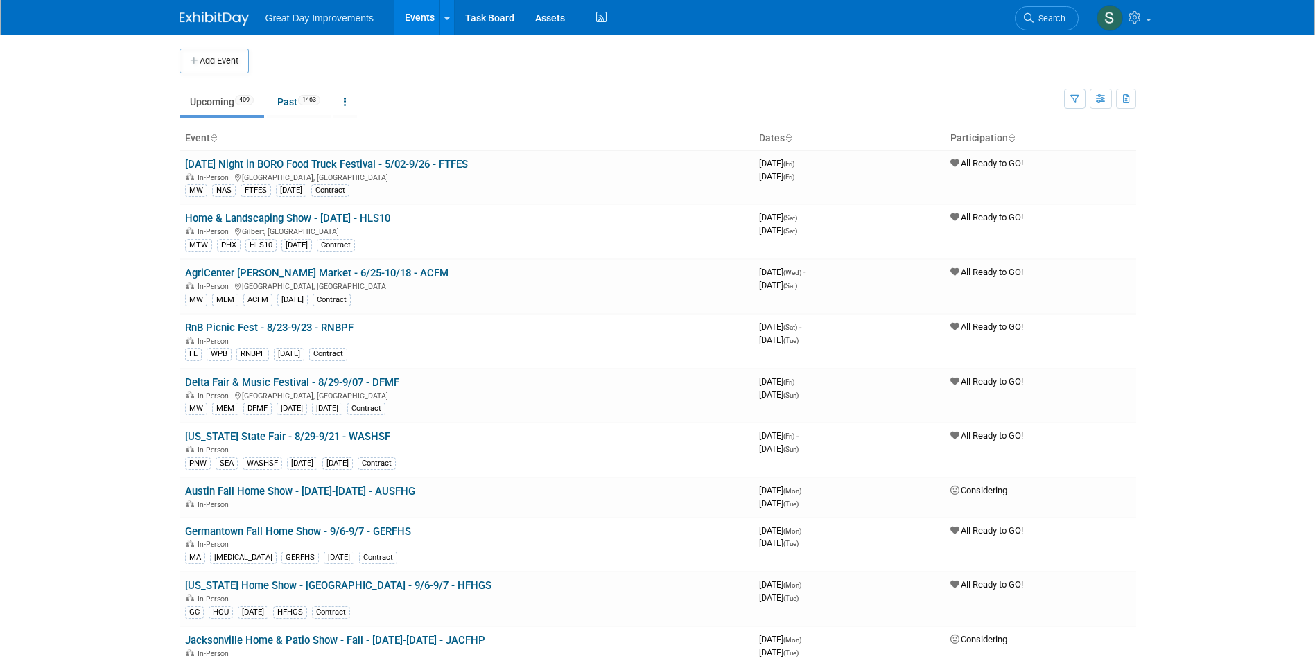
click at [646, 24] on link "Search" at bounding box center [1046, 18] width 64 height 24
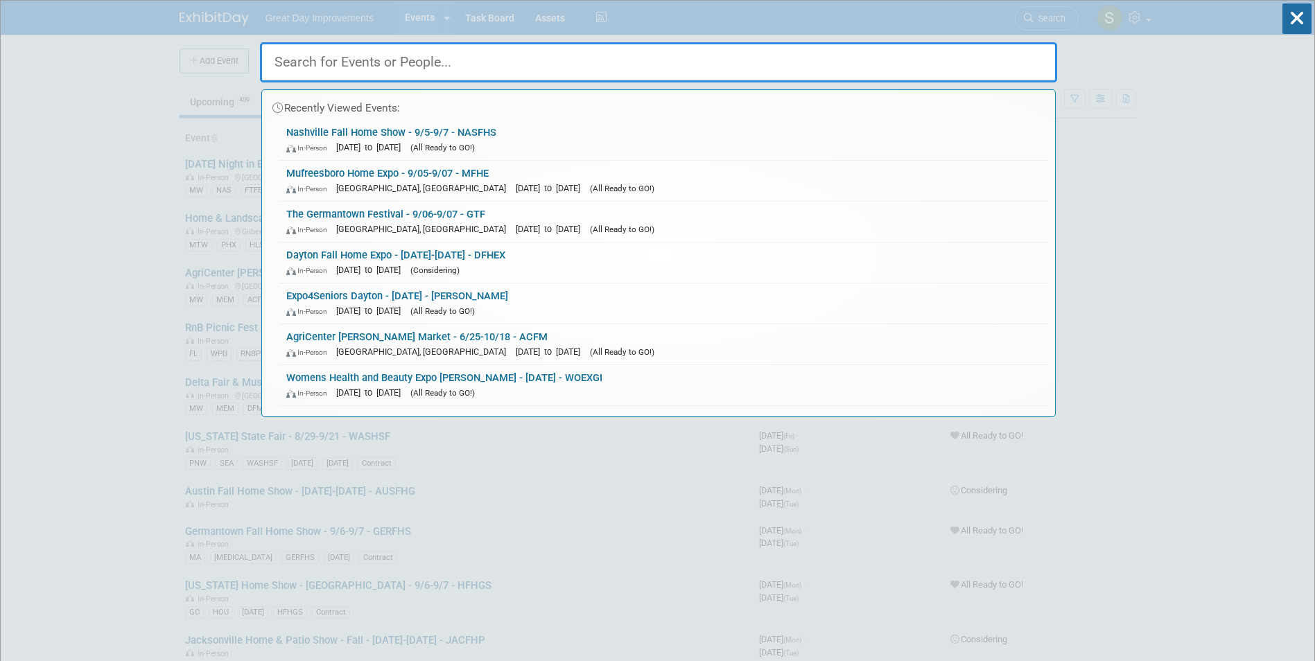
paste input "WTSF"
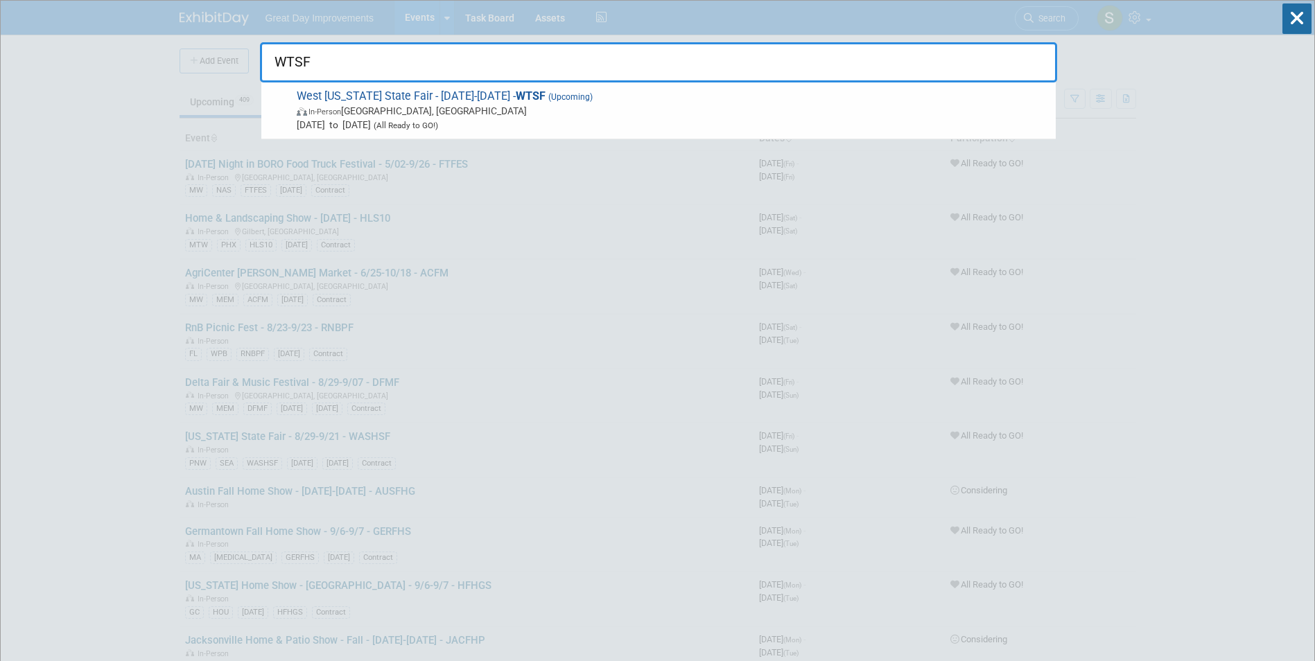
type input "WTSF"
click at [396, 104] on span "In-Person Jackson, TN" at bounding box center [673, 111] width 752 height 14
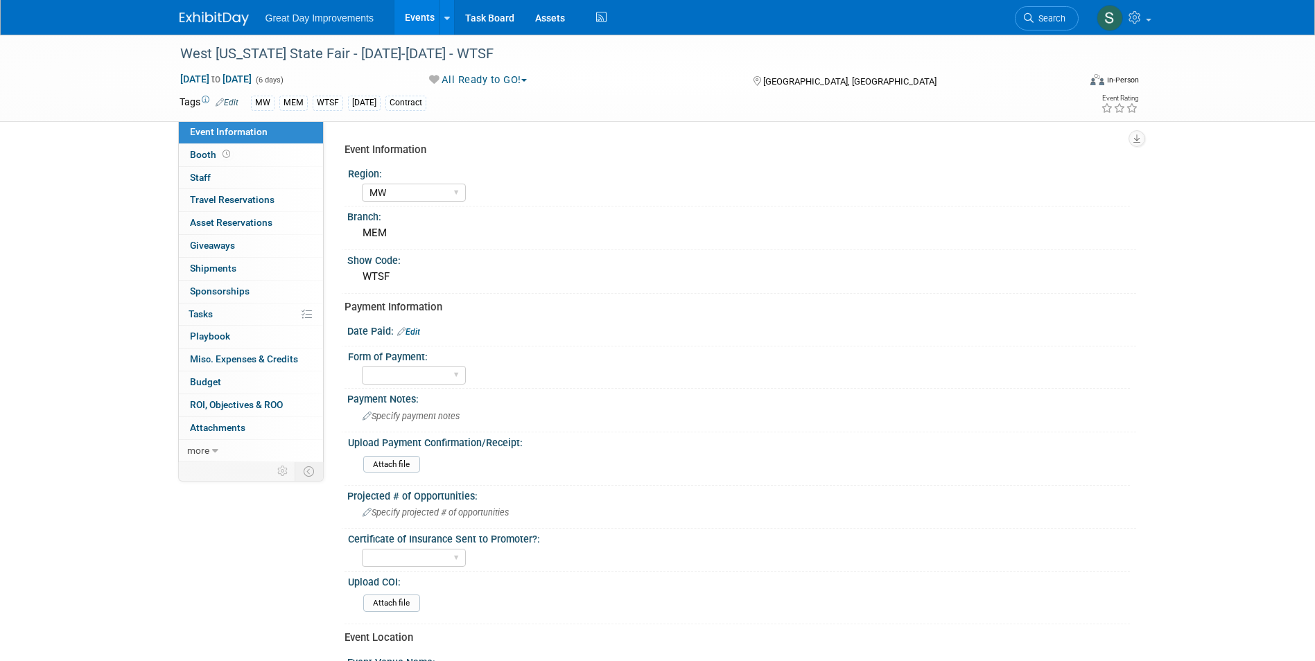
select select "MW"
click at [234, 46] on div "West [US_STATE] State Fair - [DATE]-[DATE] - WTSF" at bounding box center [616, 54] width 882 height 25
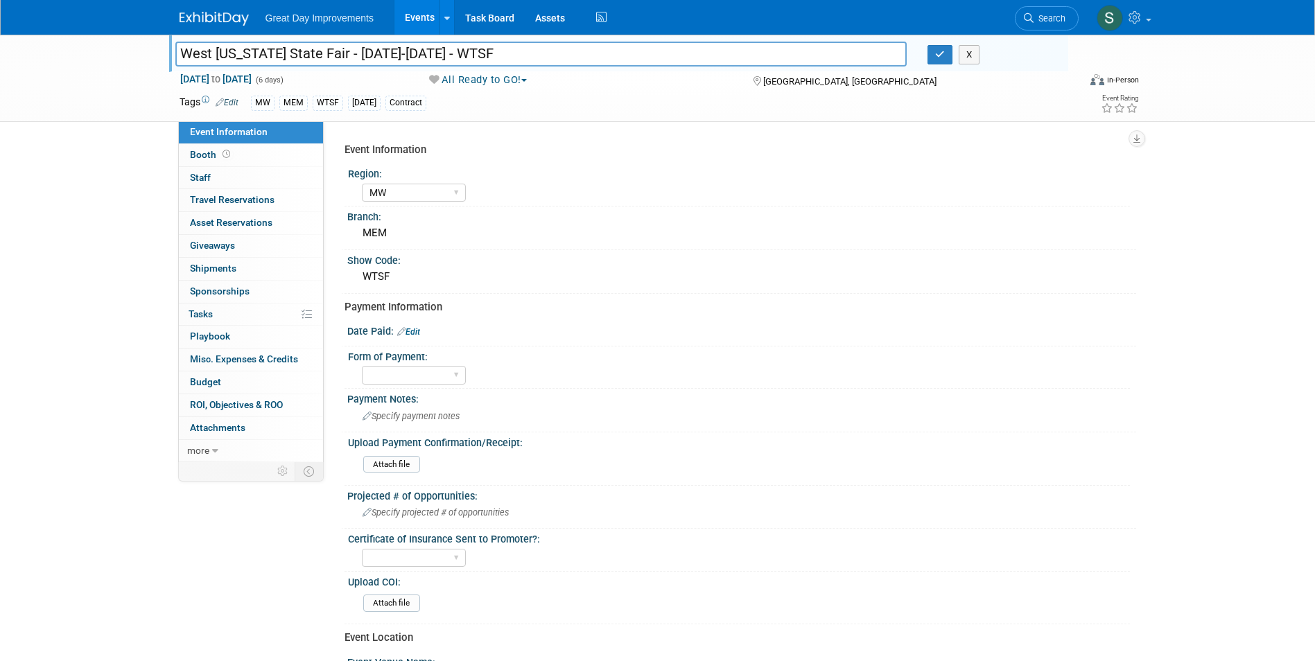
drag, startPoint x: 338, startPoint y: 53, endPoint x: 146, endPoint y: 37, distance: 193.3
click at [146, 37] on div "West [US_STATE] State Fair - [DATE]-[DATE] - WTSF West [US_STATE] State Fair - …" at bounding box center [657, 78] width 1315 height 87
click at [948, 58] on button "button" at bounding box center [939, 54] width 25 height 19
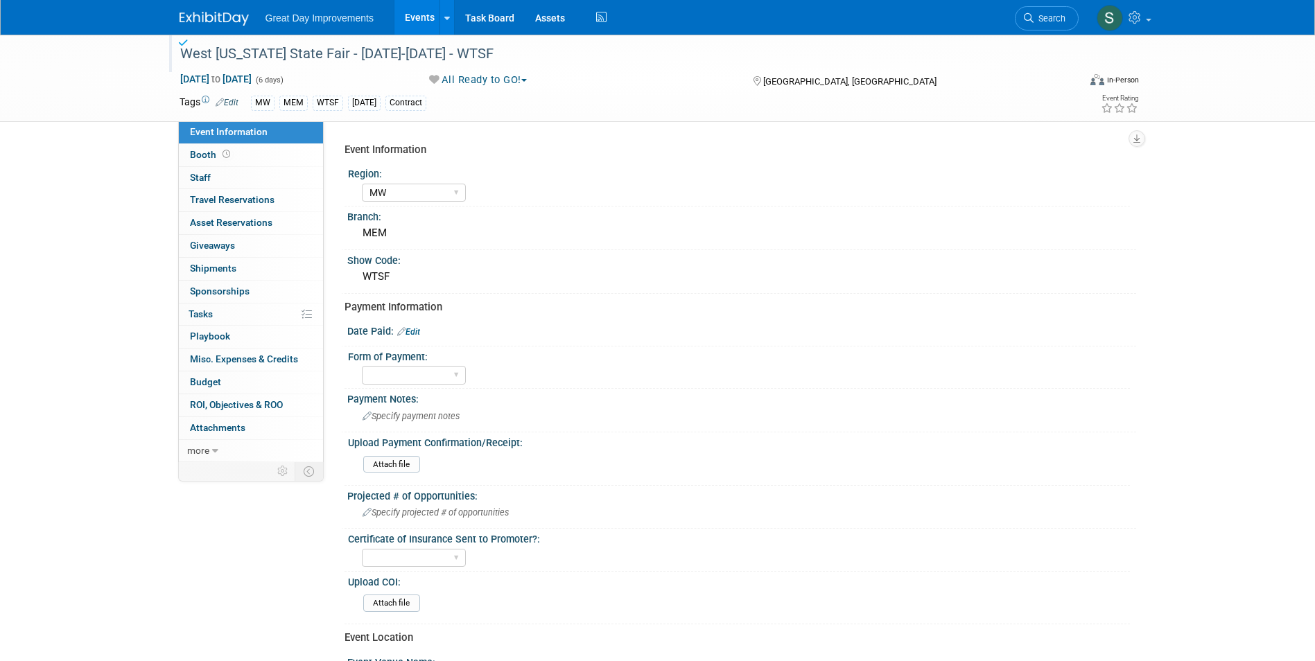
click at [414, 327] on link "Edit" at bounding box center [408, 332] width 23 height 10
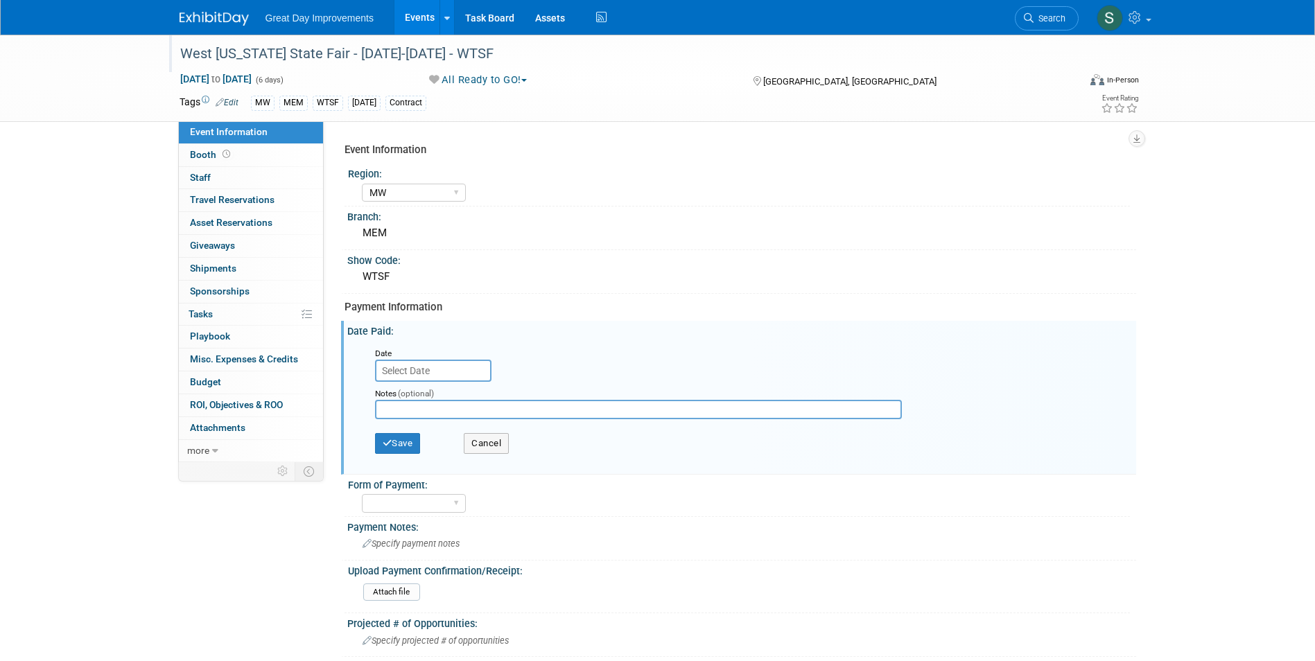
click at [428, 371] on input "text" at bounding box center [433, 371] width 116 height 22
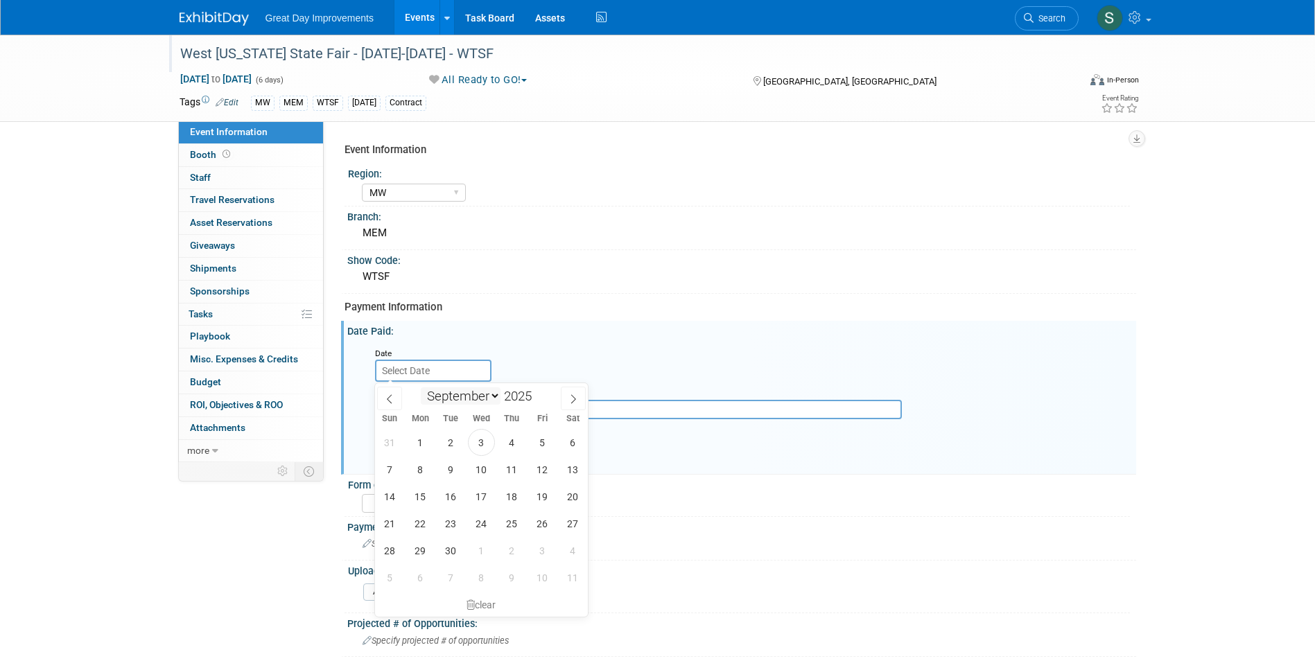
click at [456, 394] on select "January February March April May June July August September October November De…" at bounding box center [461, 395] width 80 height 17
select select "3"
click at [421, 387] on select "January February March April May June July August September October November De…" at bounding box center [461, 395] width 80 height 17
click at [482, 525] on span "23" at bounding box center [481, 523] width 27 height 27
type input "Apr 23, 2025"
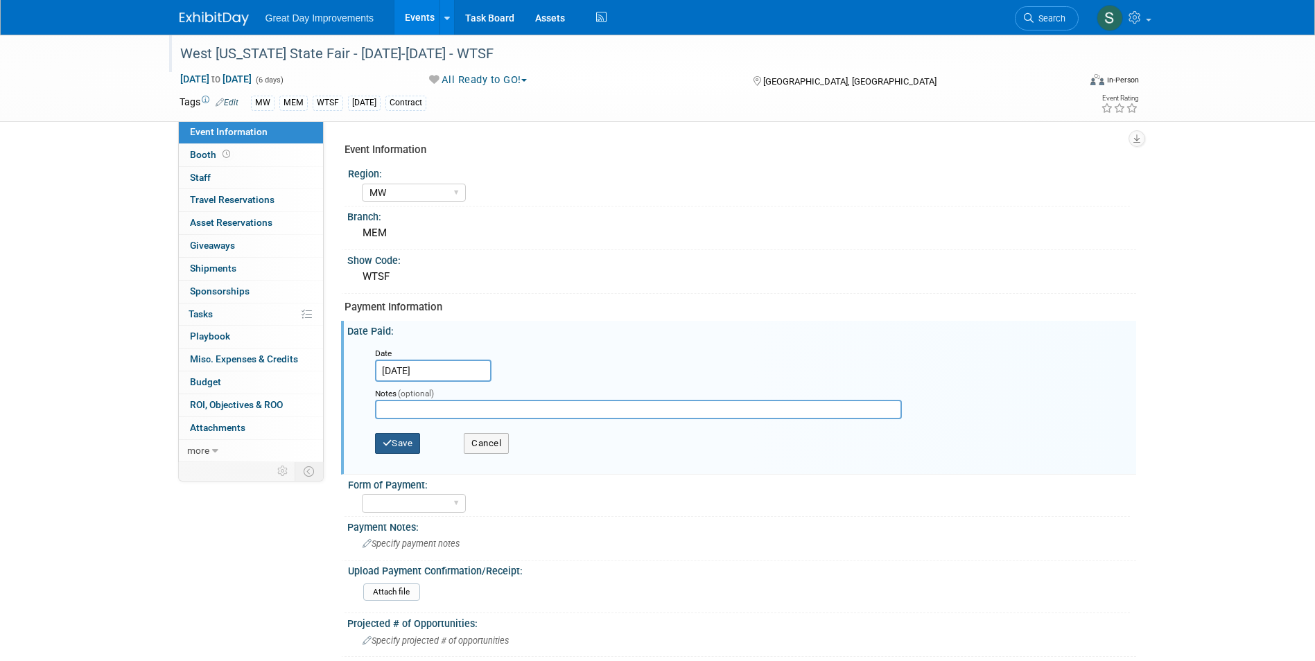
click at [403, 447] on button "Save" at bounding box center [398, 443] width 46 height 21
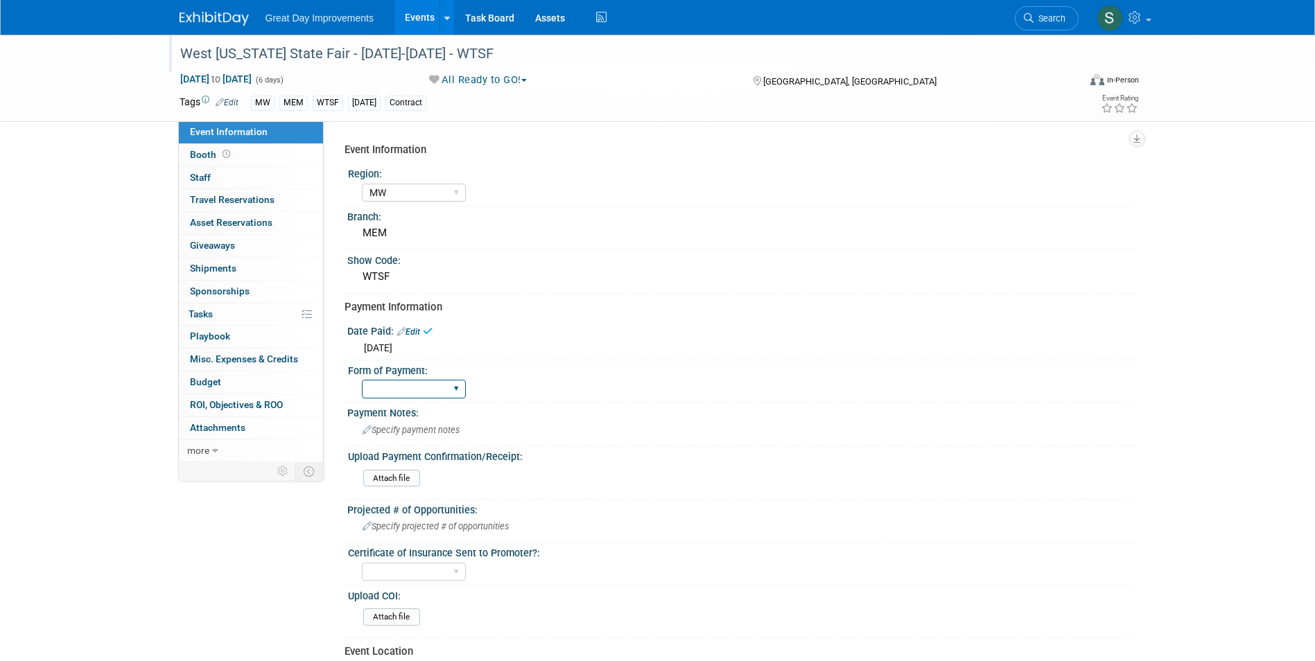
click at [403, 389] on select "Paid via CC Check Requested Pay at the Gate Other" at bounding box center [414, 389] width 104 height 19
select select "Check Requested"
click at [362, 380] on select "Paid via CC Check Requested Pay at the Gate Other" at bounding box center [414, 389] width 104 height 19
click at [668, 346] on div "Wed. Apr 23, 2025" at bounding box center [742, 345] width 768 height 17
click at [231, 8] on link at bounding box center [222, 11] width 86 height 11
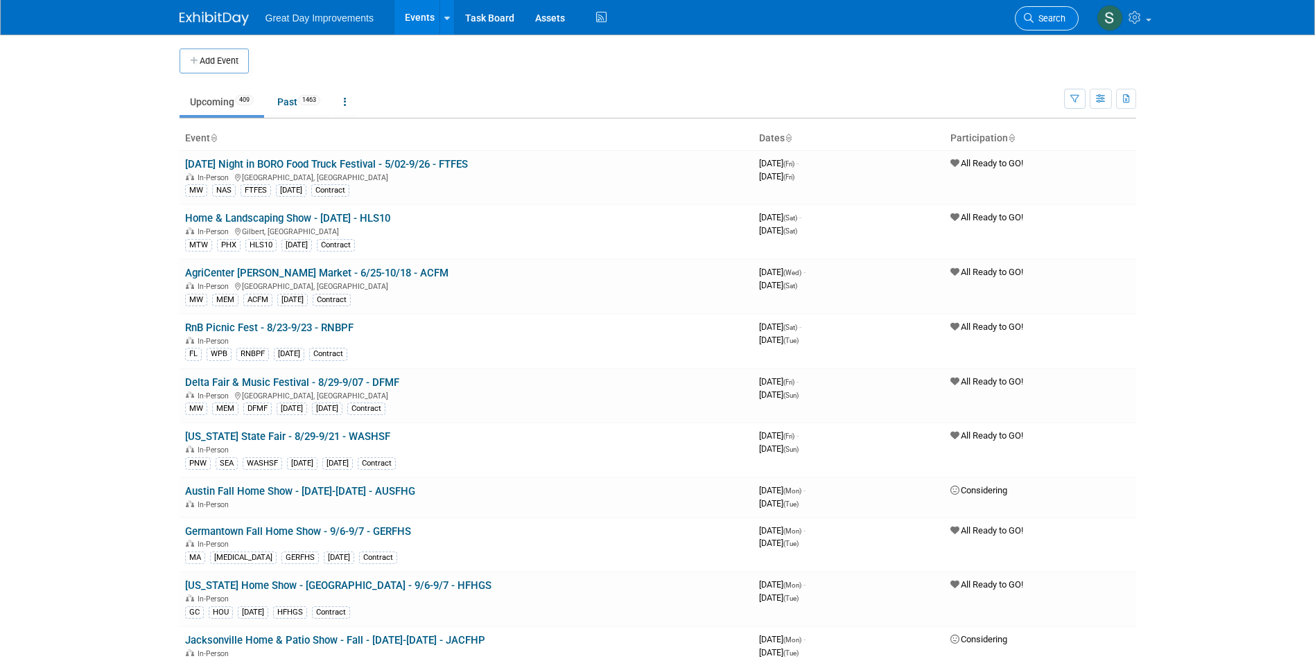
click at [1029, 14] on icon at bounding box center [1028, 18] width 10 height 10
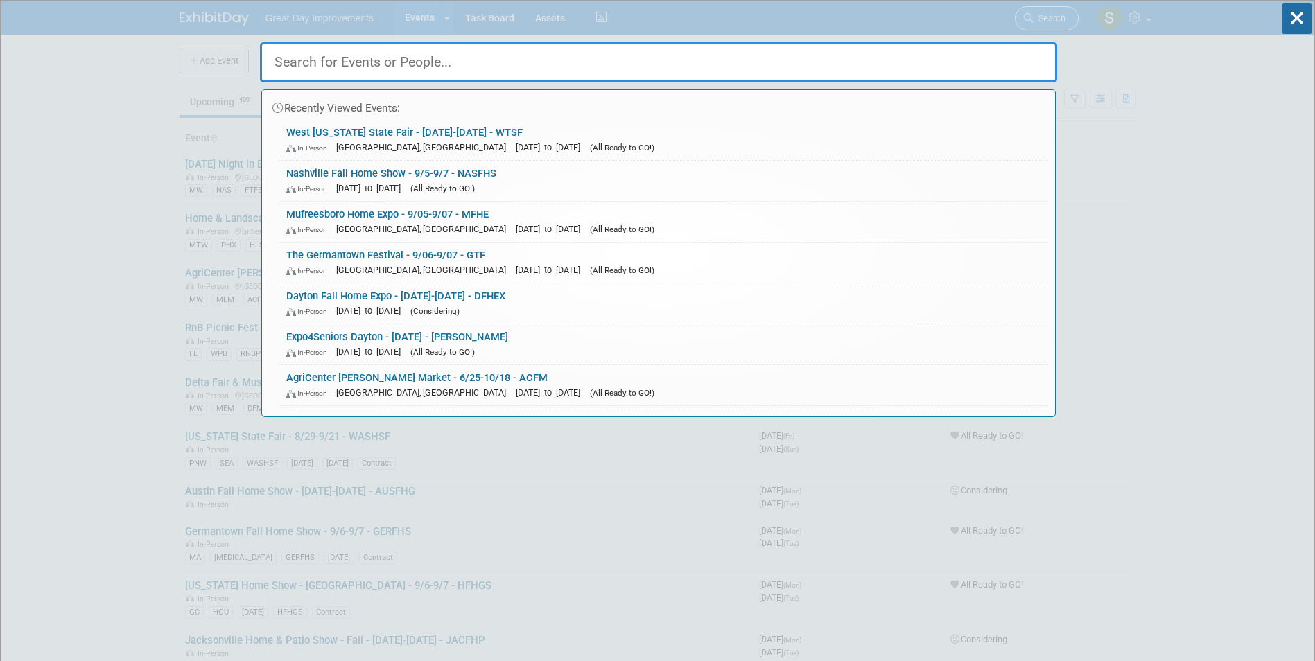
click at [1029, 14] on div "Recently Viewed Events: West Tennessee State Fair - 9/10-9/15/25 - WTSF In-Pers…" at bounding box center [658, 209] width 797 height 416
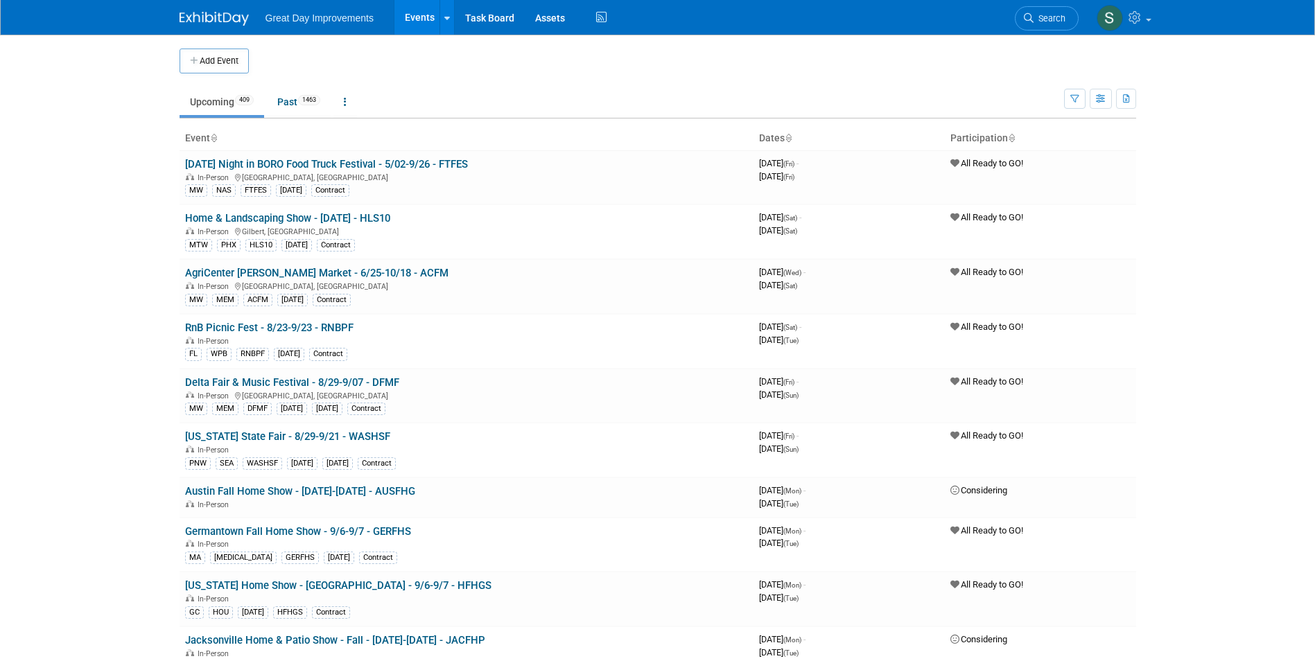
click at [1057, 24] on link "Search" at bounding box center [1046, 18] width 64 height 24
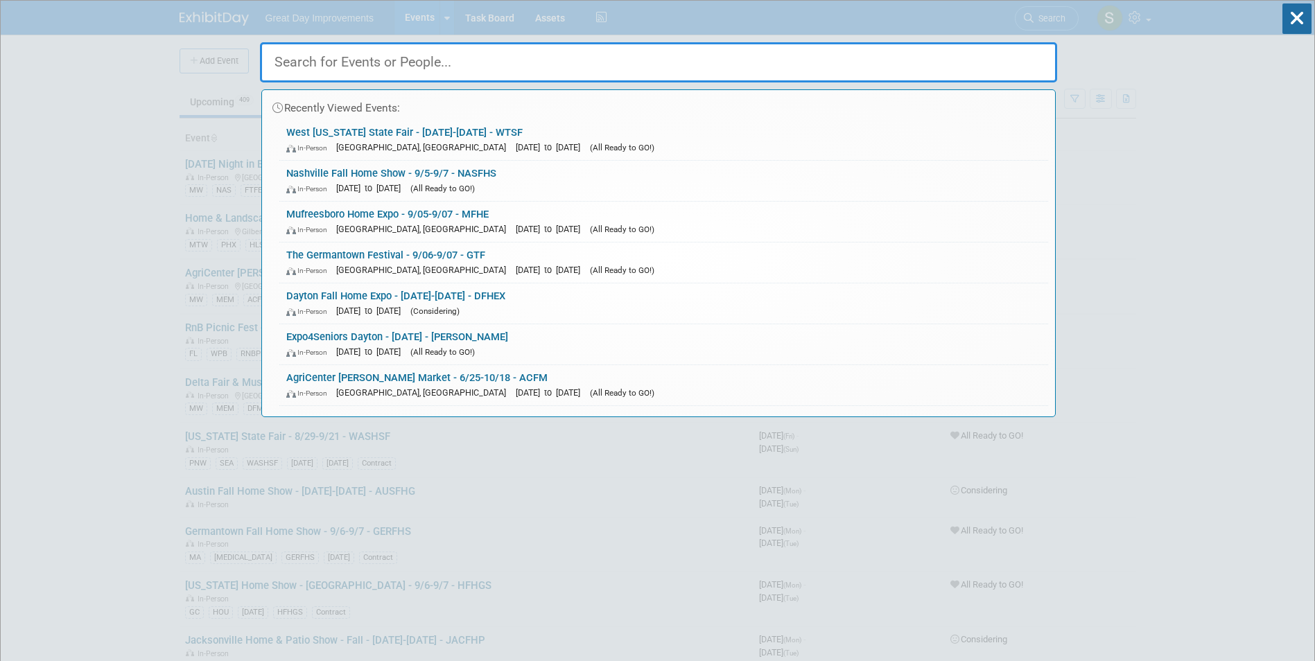
click at [589, 67] on input "text" at bounding box center [658, 62] width 797 height 40
paste input "BFAF"
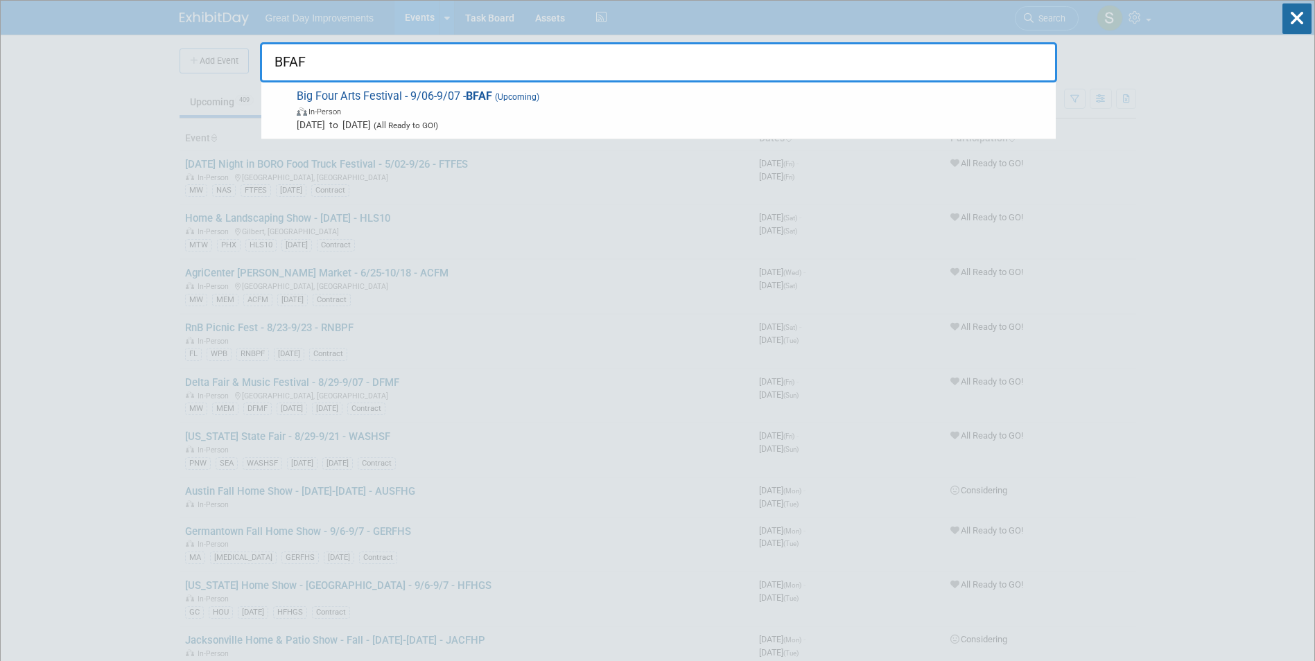
type input "BFAF"
click at [516, 109] on span "In-Person" at bounding box center [673, 111] width 752 height 14
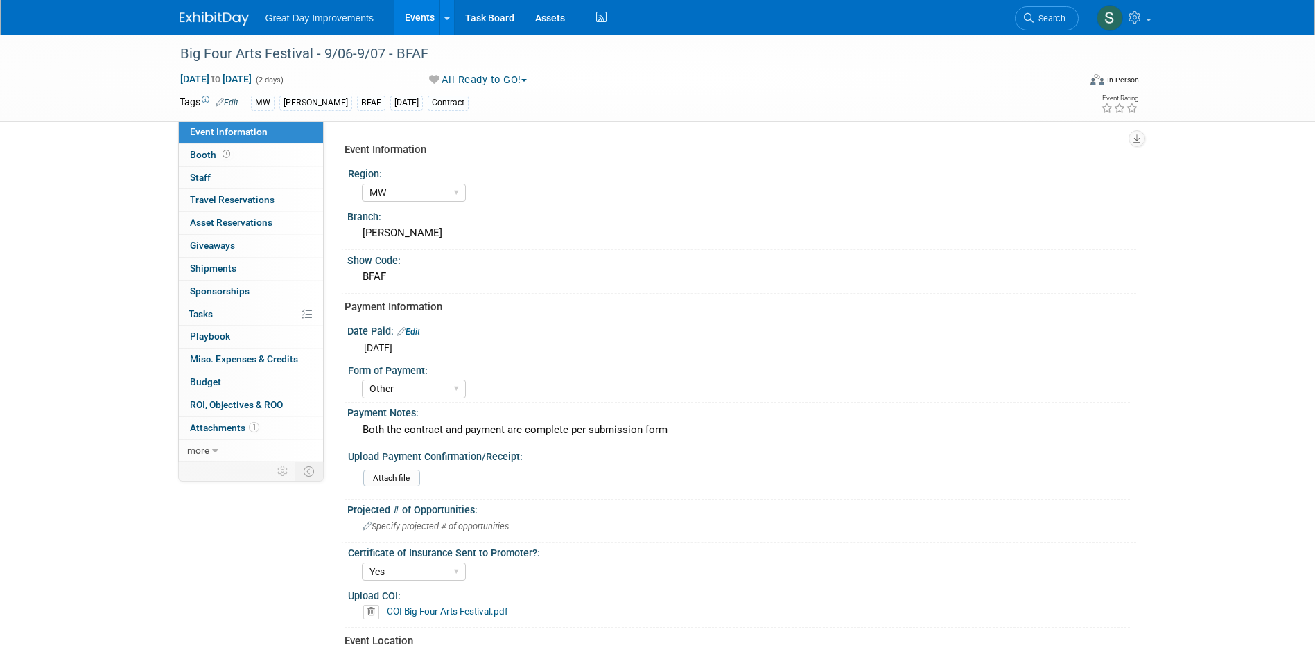
select select "MW"
select select "Other"
select select "Yes"
click at [1038, 17] on span "Search" at bounding box center [1049, 18] width 32 height 10
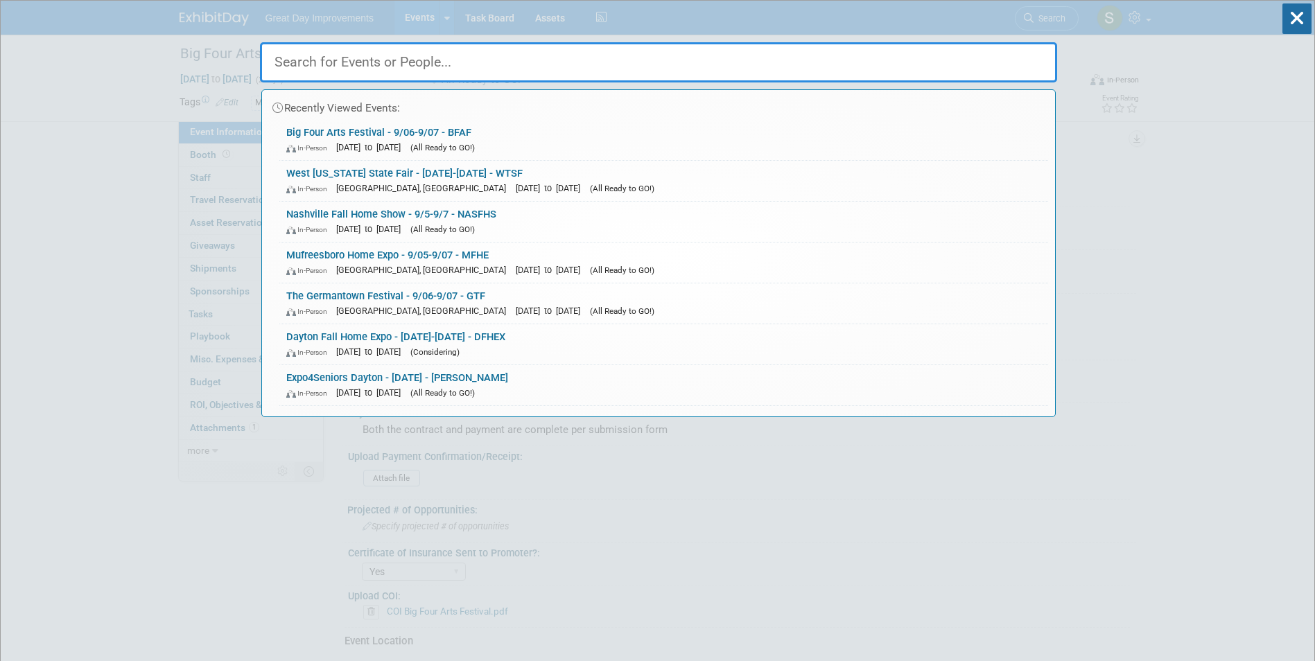
paste input "INDSEN"
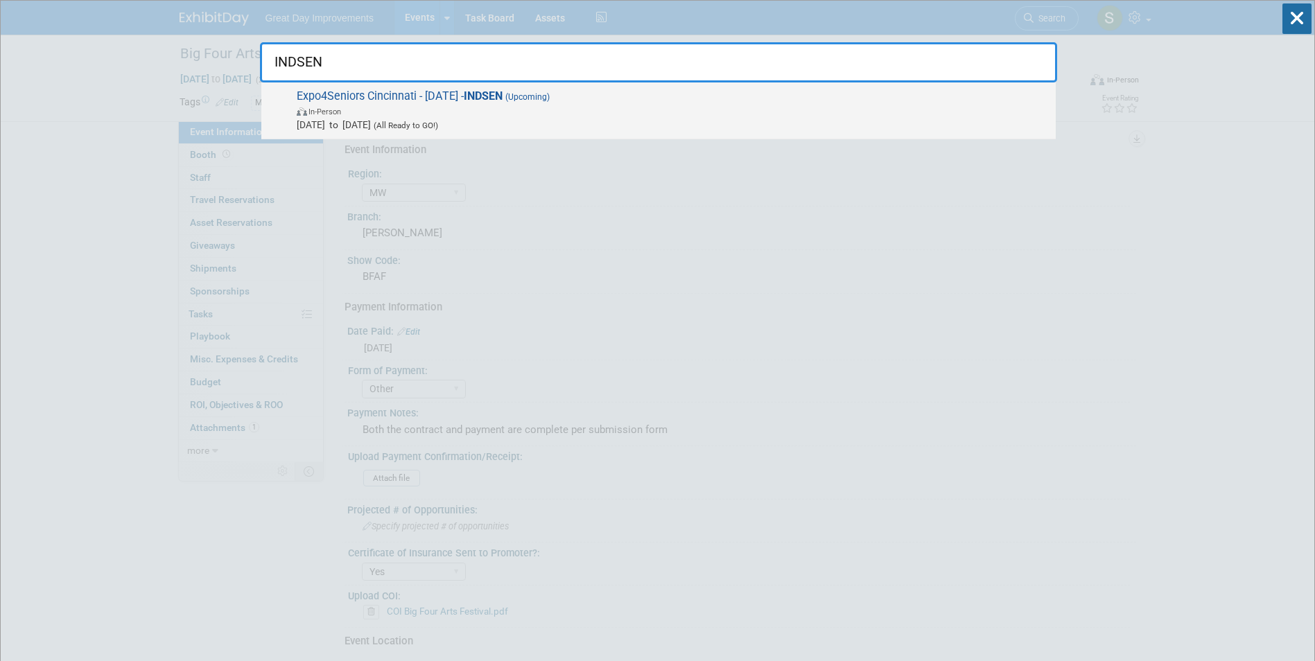
type input "INDSEN"
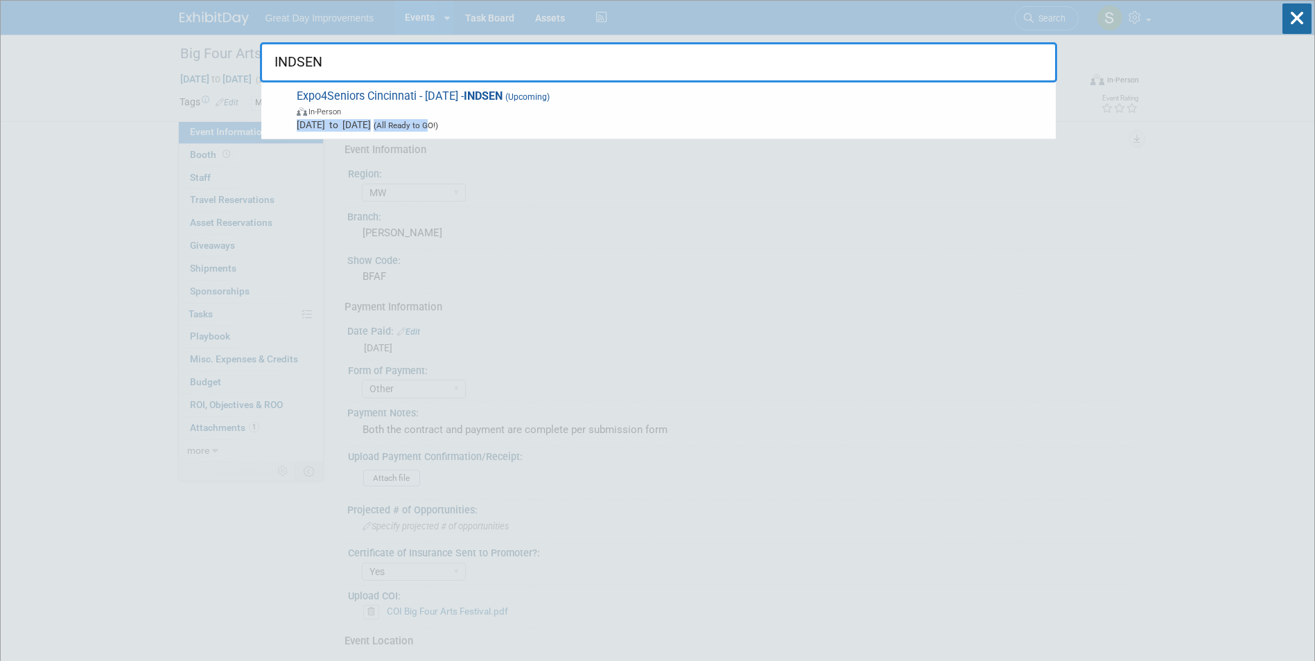
drag, startPoint x: 475, startPoint y: 115, endPoint x: 453, endPoint y: 126, distance: 24.2
click at [472, 114] on span "Expo4Seniors Cincinnati - 9/10/25 - INDSEN (Upcoming) In-Person Sep 10, 2025 to…" at bounding box center [670, 110] width 756 height 42
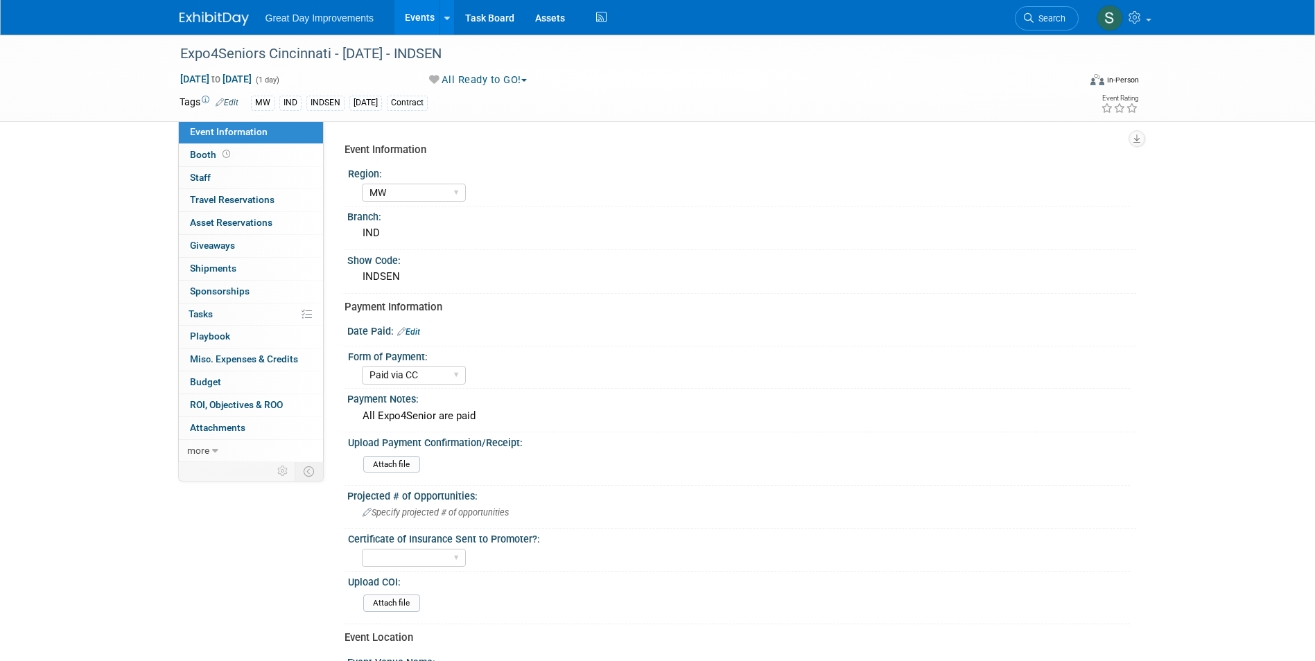
select select "MW"
select select "Paid via CC"
click at [1025, 24] on link "Search" at bounding box center [1046, 18] width 64 height 24
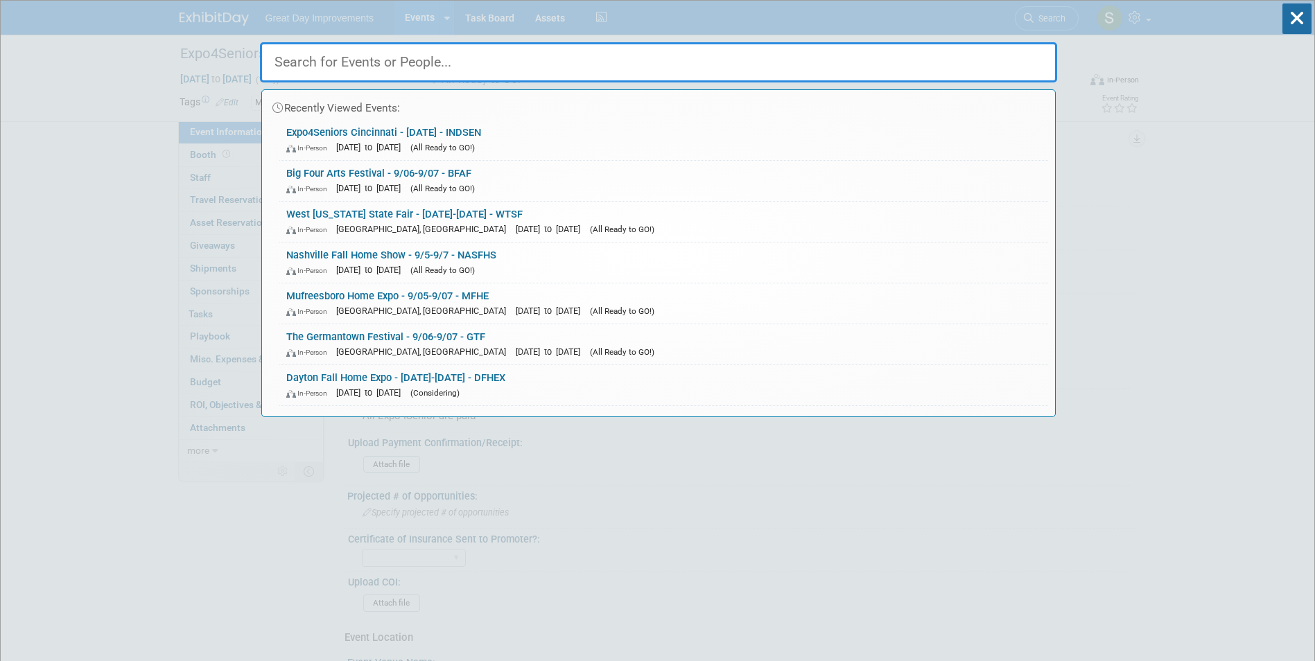
paste input "HVWFF"
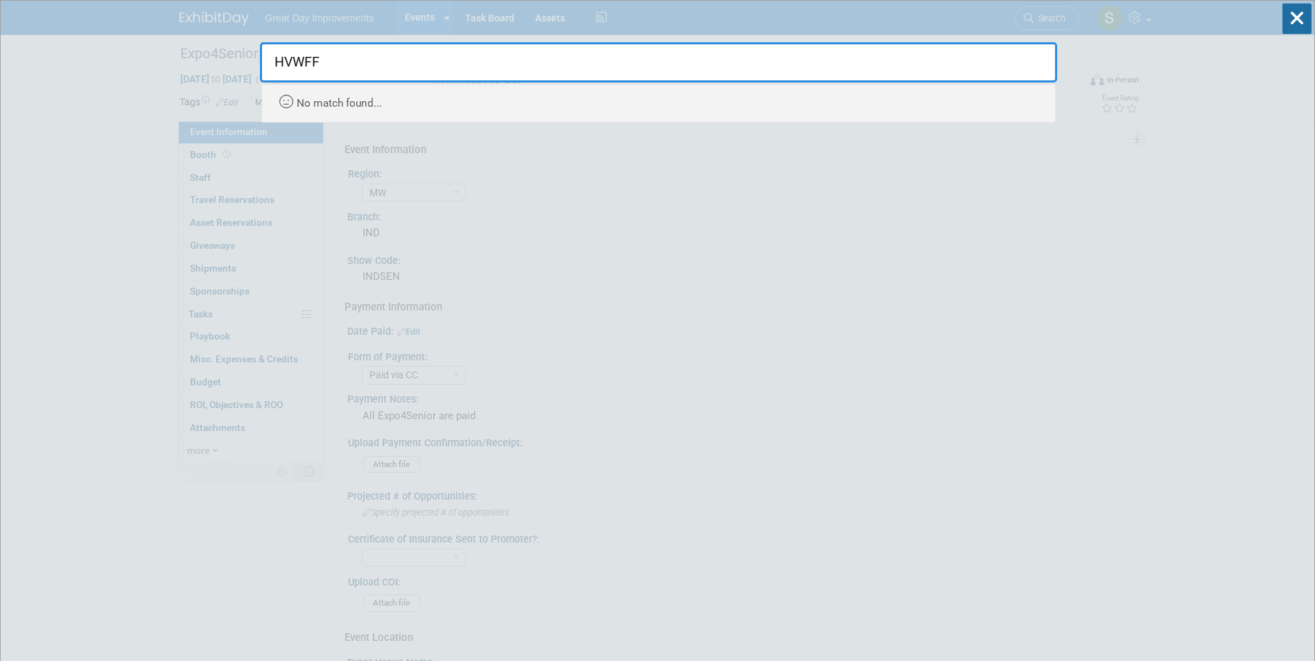
type input "HVWFF"
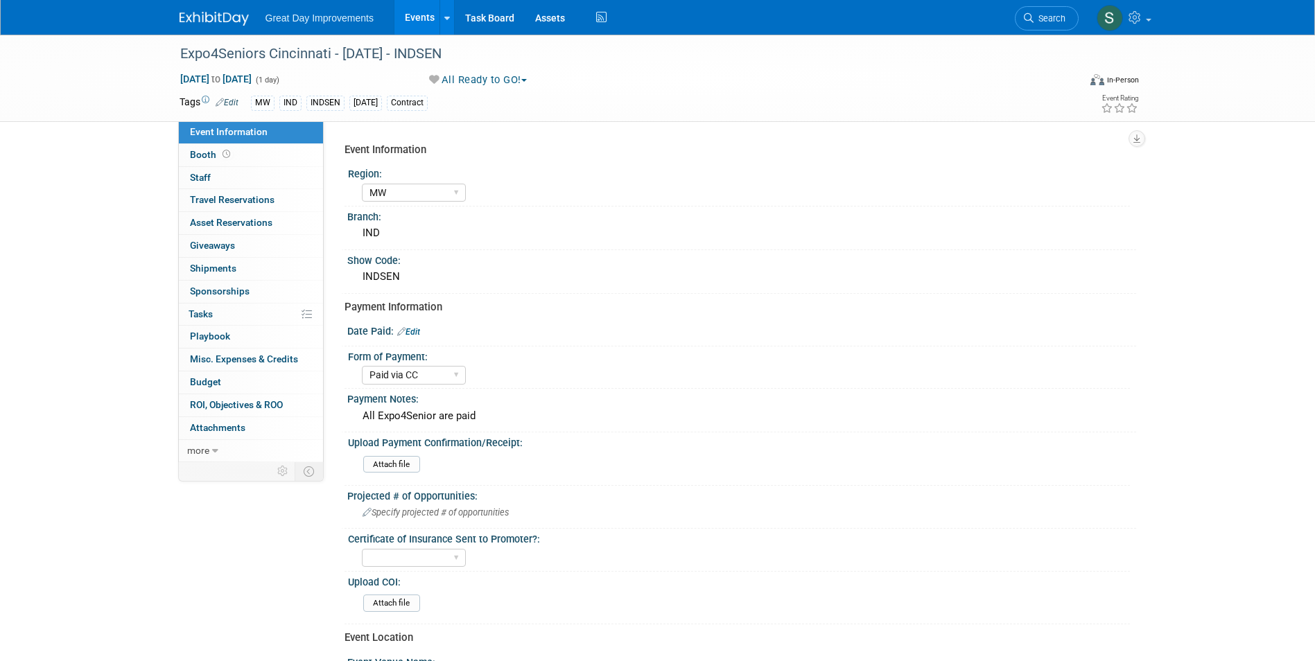
click at [196, 11] on link at bounding box center [222, 11] width 86 height 11
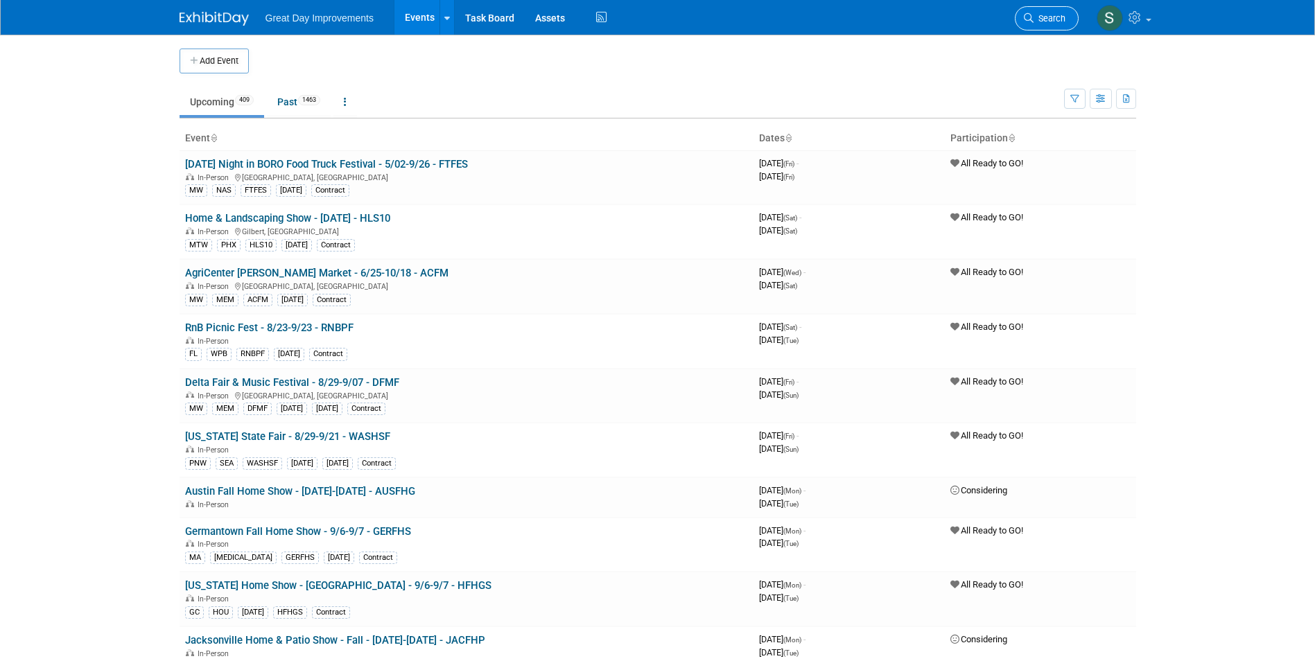
click at [1046, 15] on span "Search" at bounding box center [1049, 18] width 32 height 10
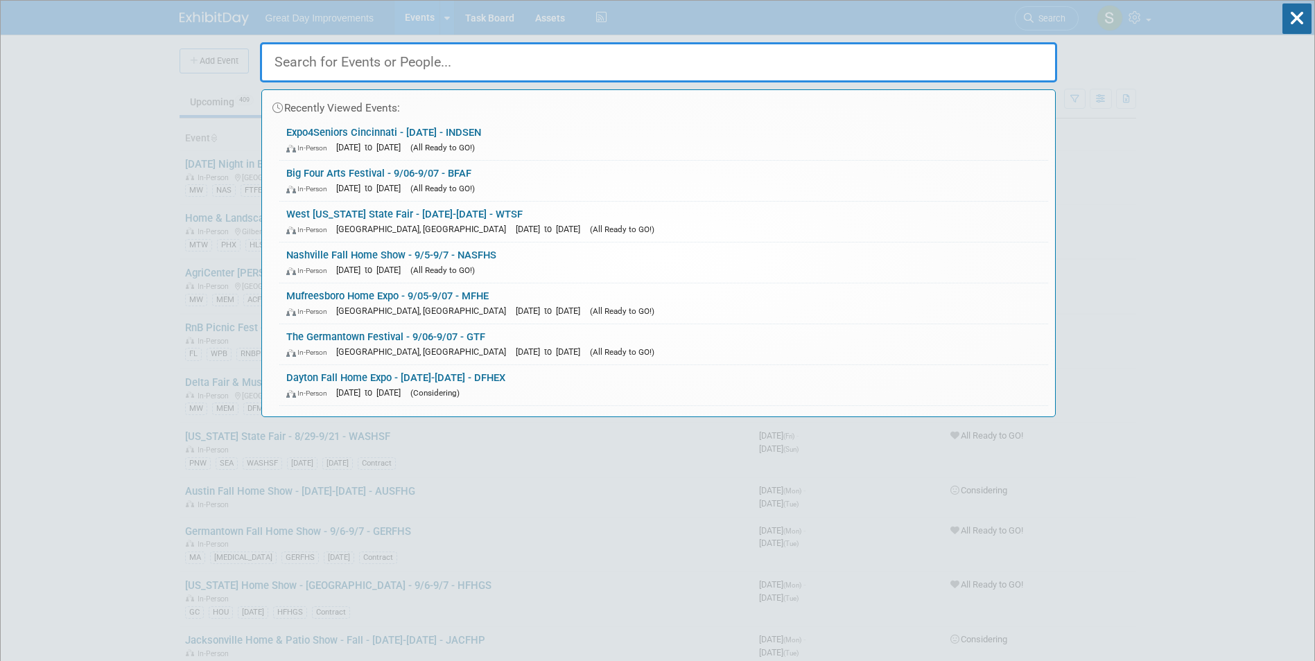
paste input "[PERSON_NAME] Valley Wine and Food Festival"
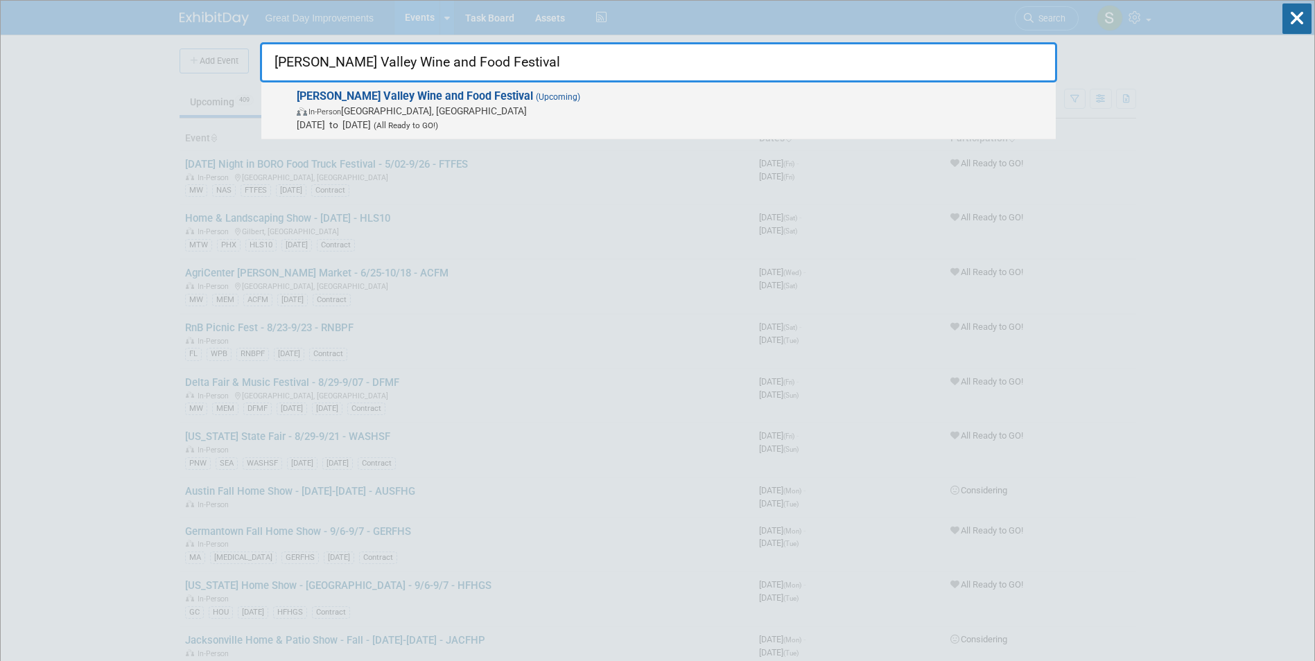
type input "Hudson Valley Wine and Food Festival"
click at [443, 104] on span "In-Person NY, United States" at bounding box center [673, 111] width 752 height 14
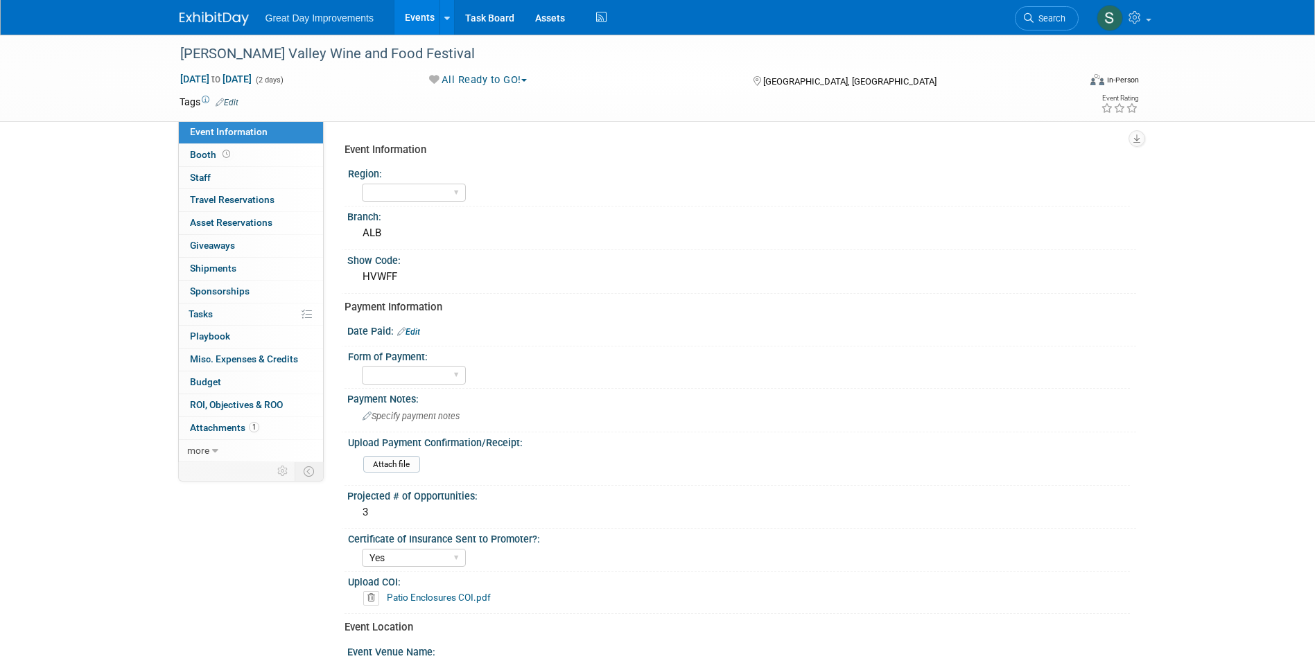
select select "Yes"
click at [218, 100] on icon at bounding box center [220, 102] width 8 height 9
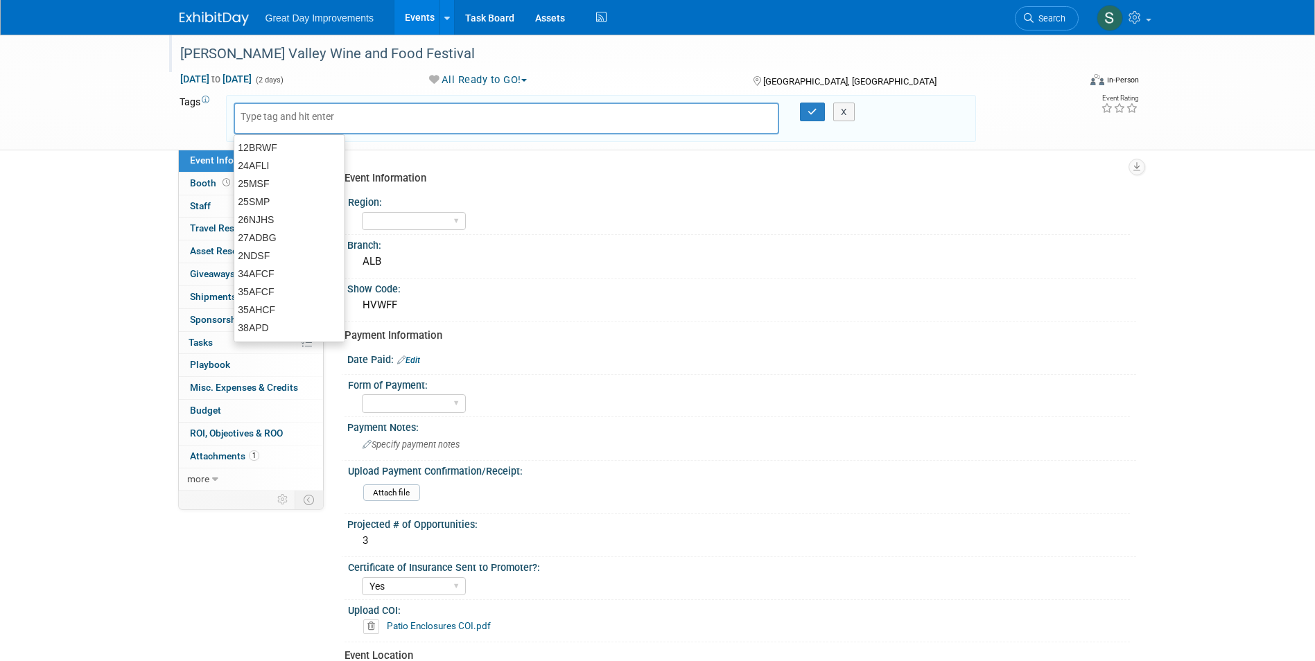
click at [439, 54] on div "[PERSON_NAME] Valley Wine and Food Festival" at bounding box center [616, 54] width 882 height 25
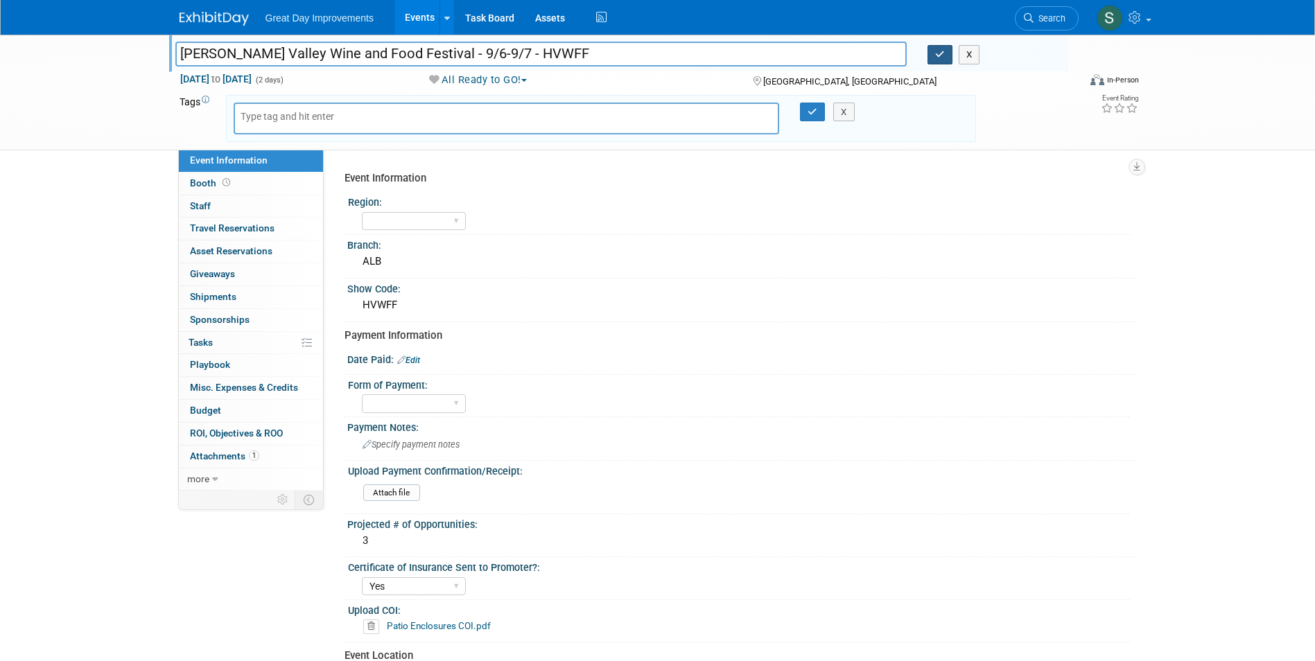
type input "[PERSON_NAME] Valley Wine and Food Festival - 9/6-9/7 - HVWFF"
click at [933, 59] on button "button" at bounding box center [939, 54] width 25 height 19
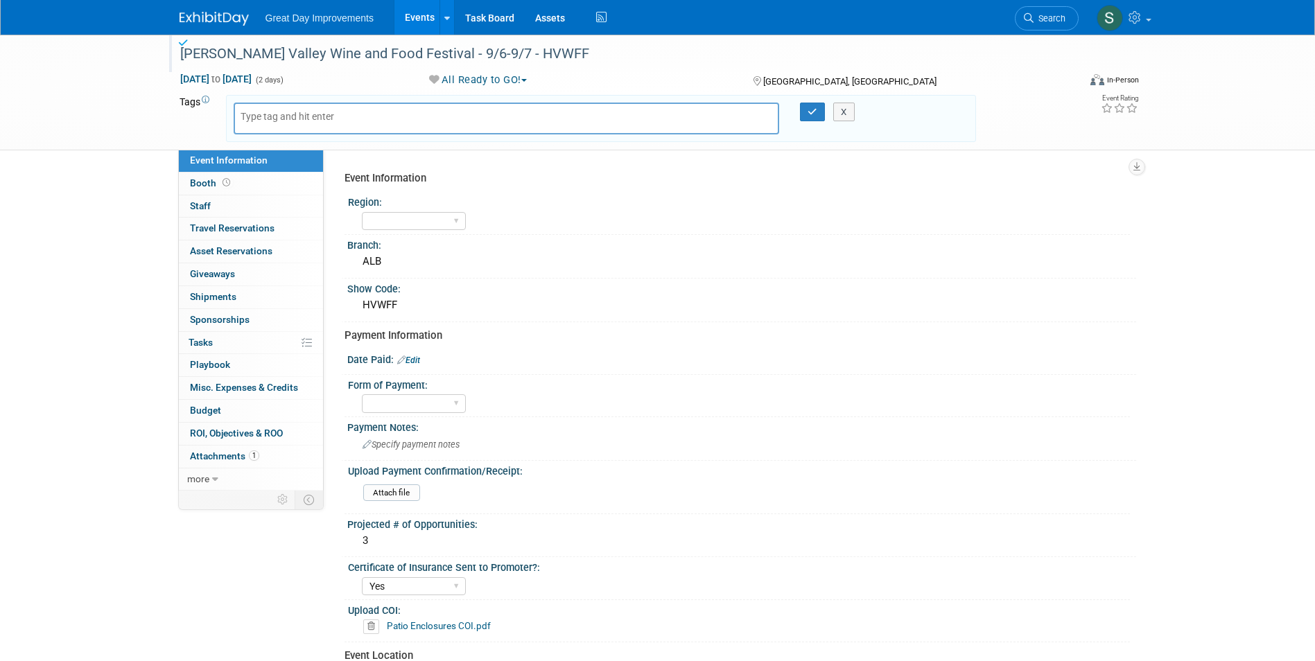
click at [418, 105] on div at bounding box center [507, 119] width 546 height 32
click at [315, 114] on input "text" at bounding box center [295, 116] width 111 height 14
type input "NE"
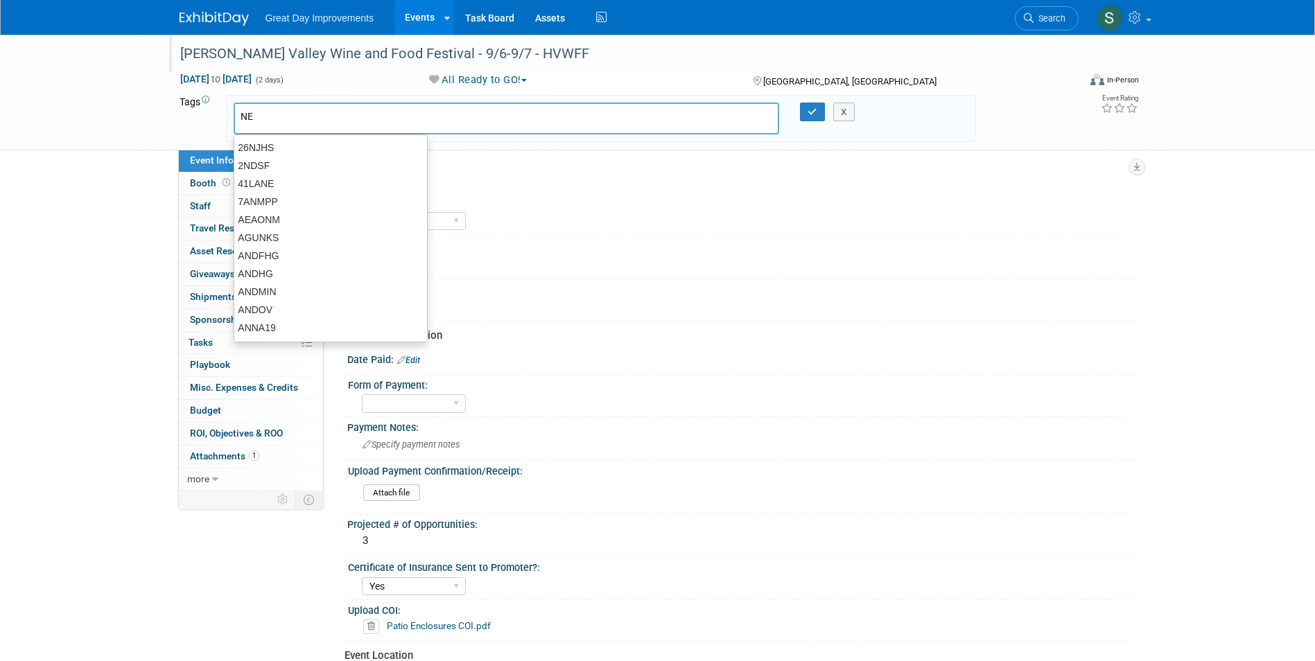
type input "NE"
type input "ALB"
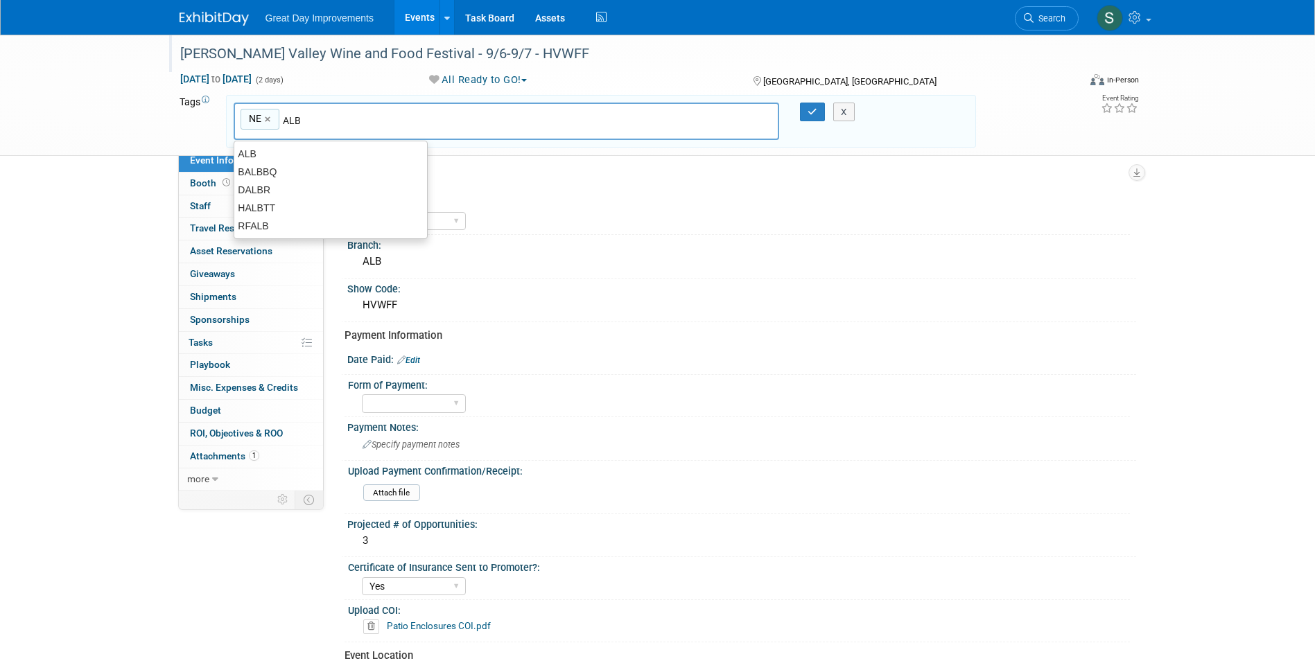
type input "NE, ALB"
type input "HVWFF"
type input "NE, ALB, HVWFF"
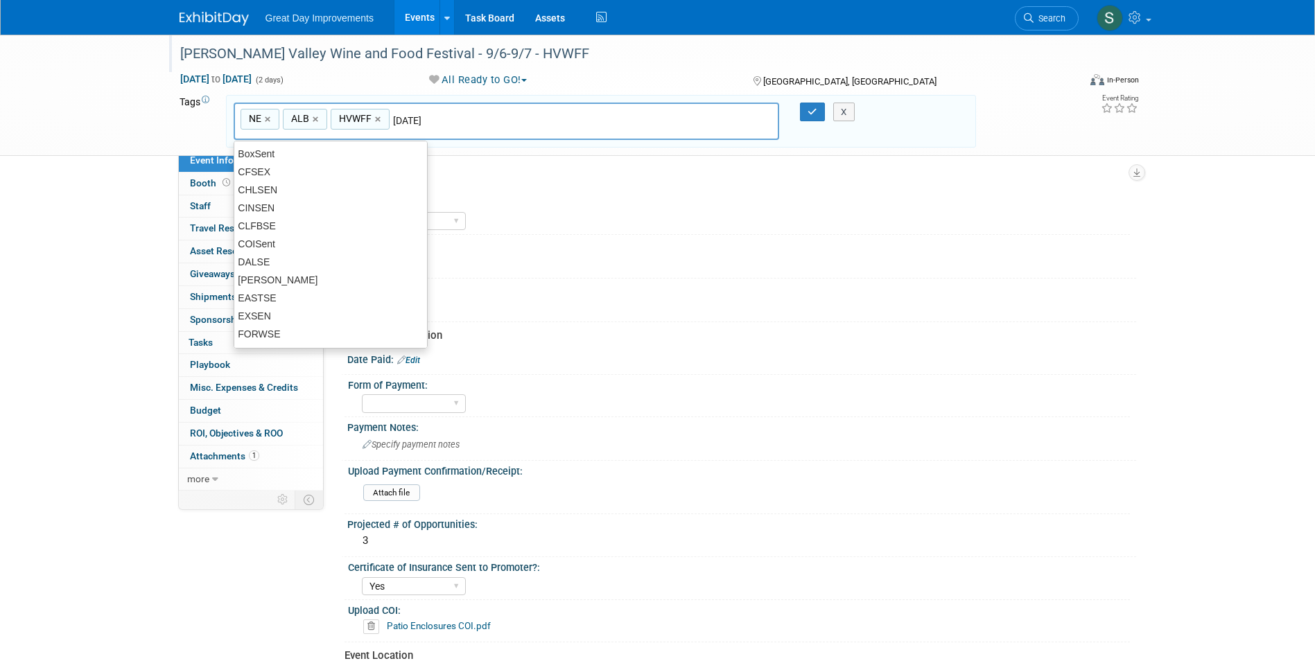
type input "[DATE]"
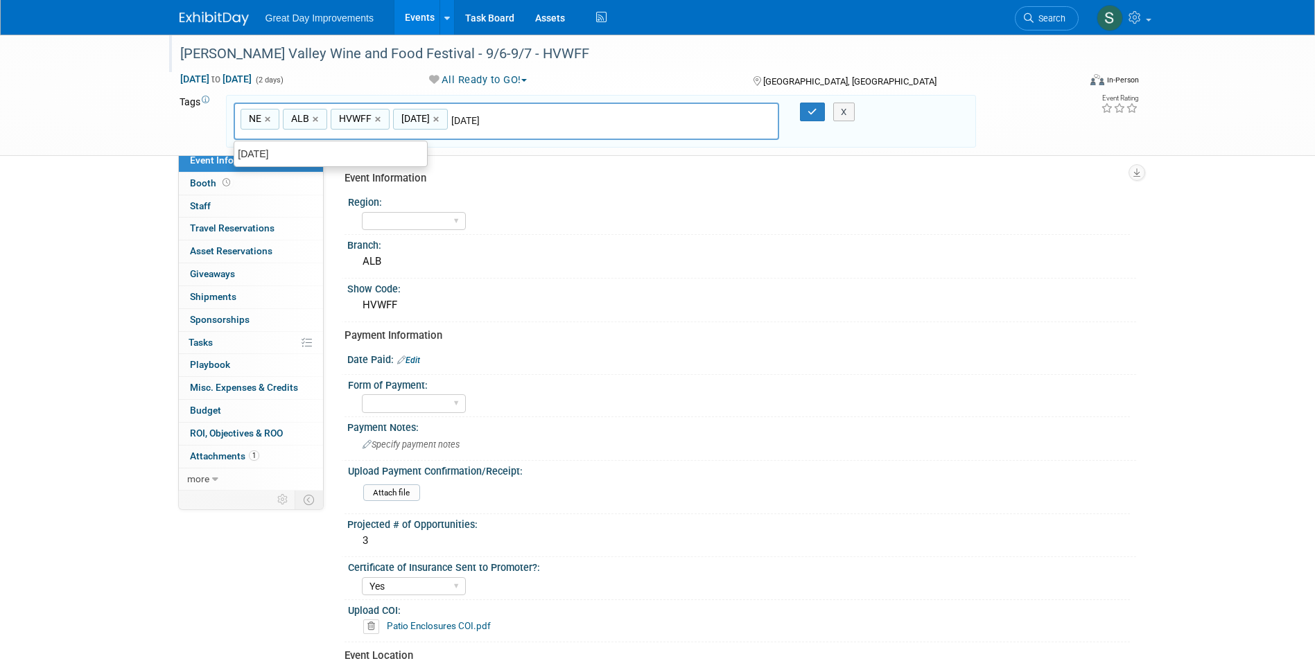
type input "NE, ALB, HVWFF, SEPT25"
type input "Contract"
type input "NE, ALB, HVWFF, SEPT25, Contract"
click at [813, 116] on icon "button" at bounding box center [812, 111] width 10 height 9
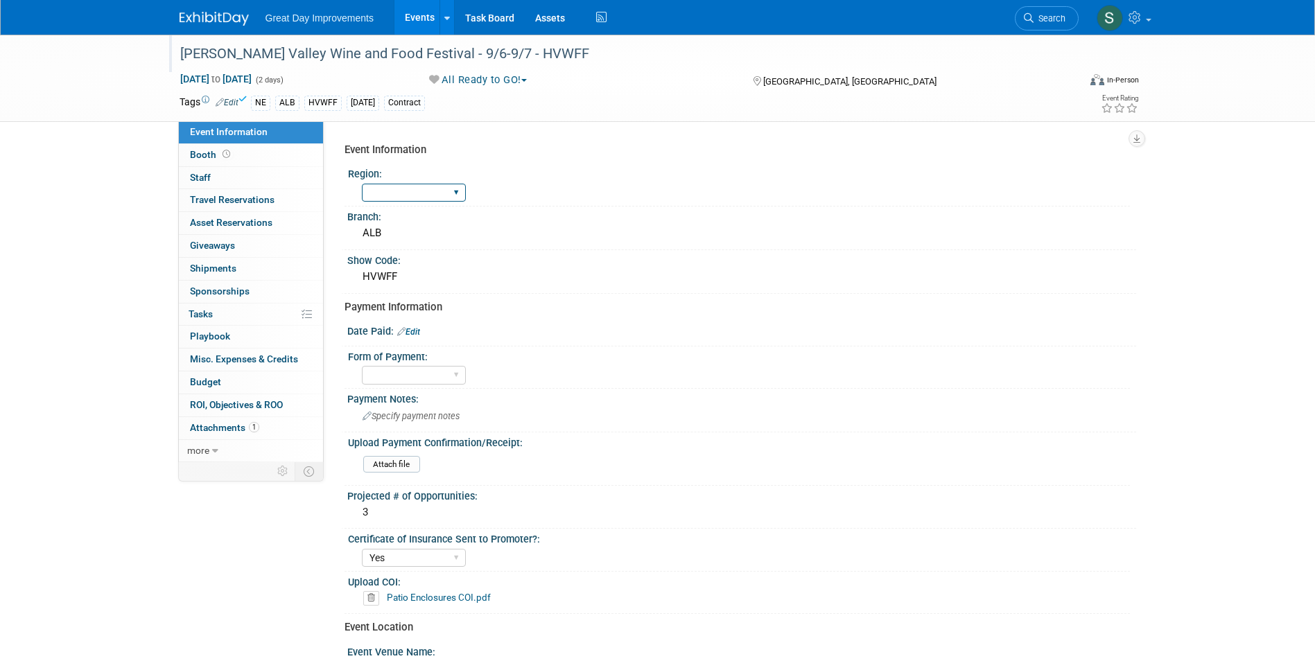
drag, startPoint x: 435, startPoint y: 195, endPoint x: 430, endPoint y: 190, distance: 7.4
click at [435, 195] on select "GC MA MW MTW NE NEW OV PL PNW SA SE SC UMW FL" at bounding box center [414, 193] width 104 height 19
select select "NE"
click at [362, 184] on select "GC MA MW MTW NE NEW OV PL PNW SA SE SC UMW FL" at bounding box center [414, 193] width 104 height 19
click at [409, 241] on div "ALB" at bounding box center [742, 232] width 768 height 21
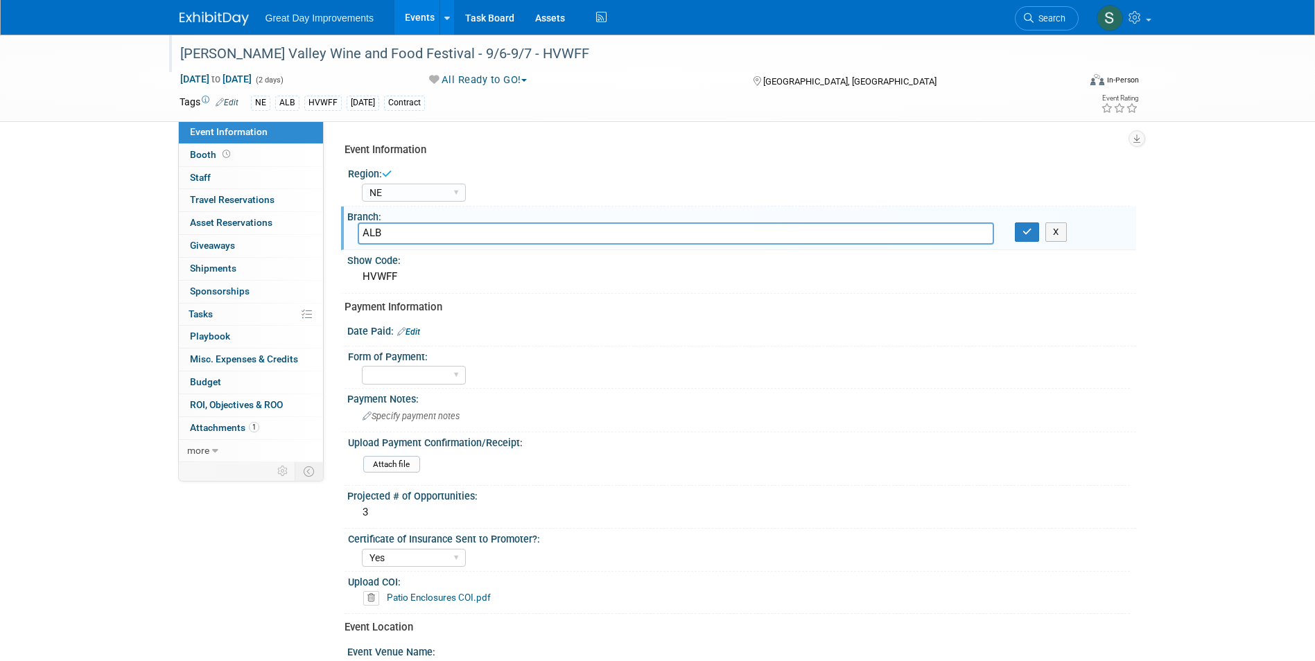
click at [1026, 243] on div "ALB X" at bounding box center [741, 232] width 789 height 21
click at [1022, 233] on icon "button" at bounding box center [1027, 231] width 10 height 9
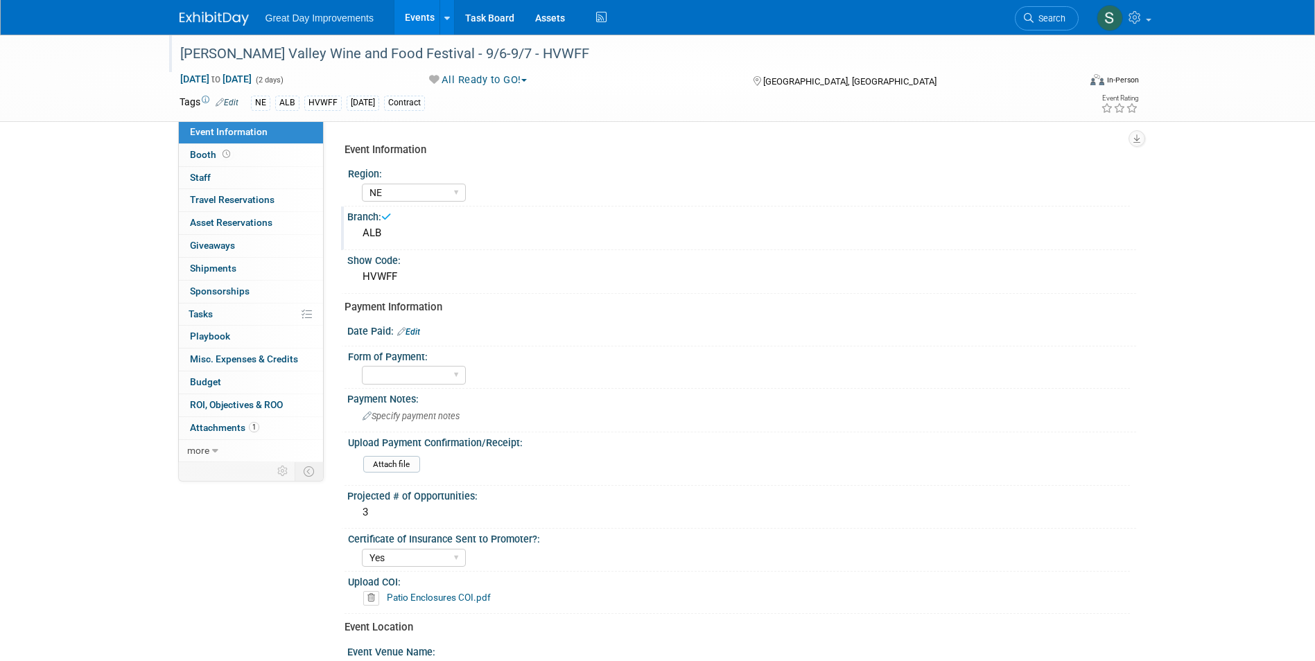
click at [419, 324] on div "Date Paid: Edit" at bounding box center [741, 330] width 789 height 18
click at [414, 335] on link "Edit" at bounding box center [408, 332] width 23 height 10
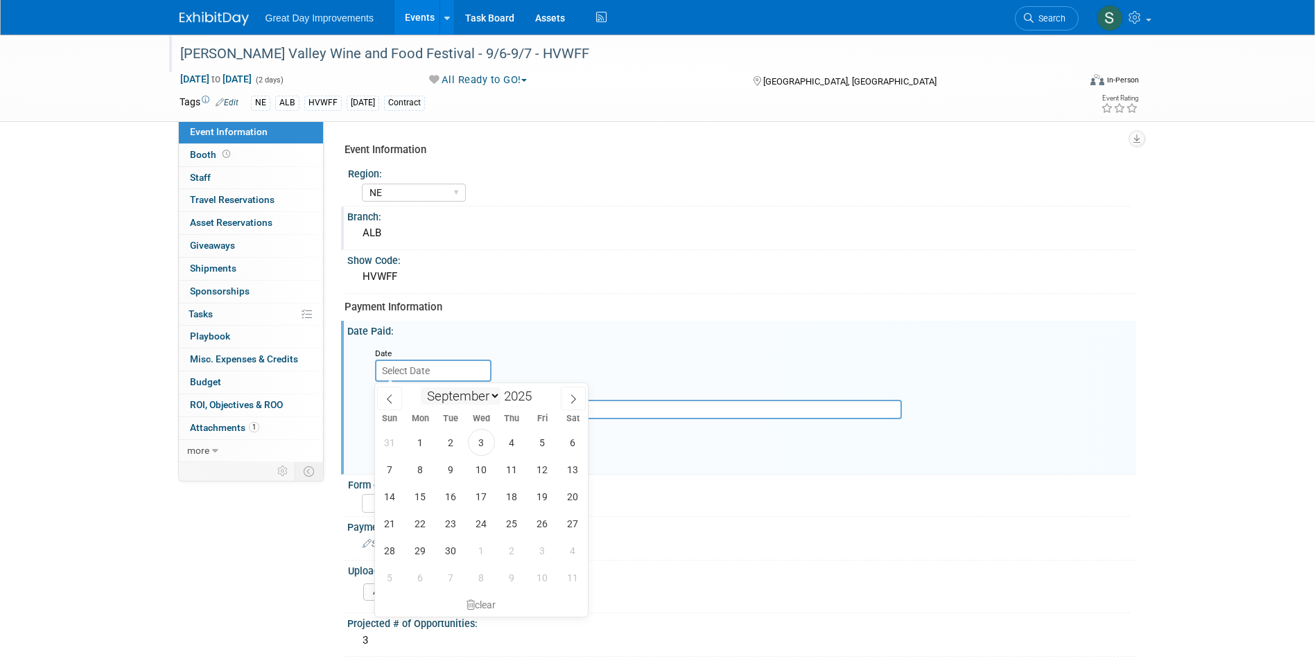
click at [447, 378] on input "text" at bounding box center [433, 371] width 116 height 22
click at [387, 398] on icon at bounding box center [389, 398] width 5 height 9
select select "7"
click at [477, 524] on span "20" at bounding box center [481, 523] width 27 height 27
type input "Aug 20, 2025"
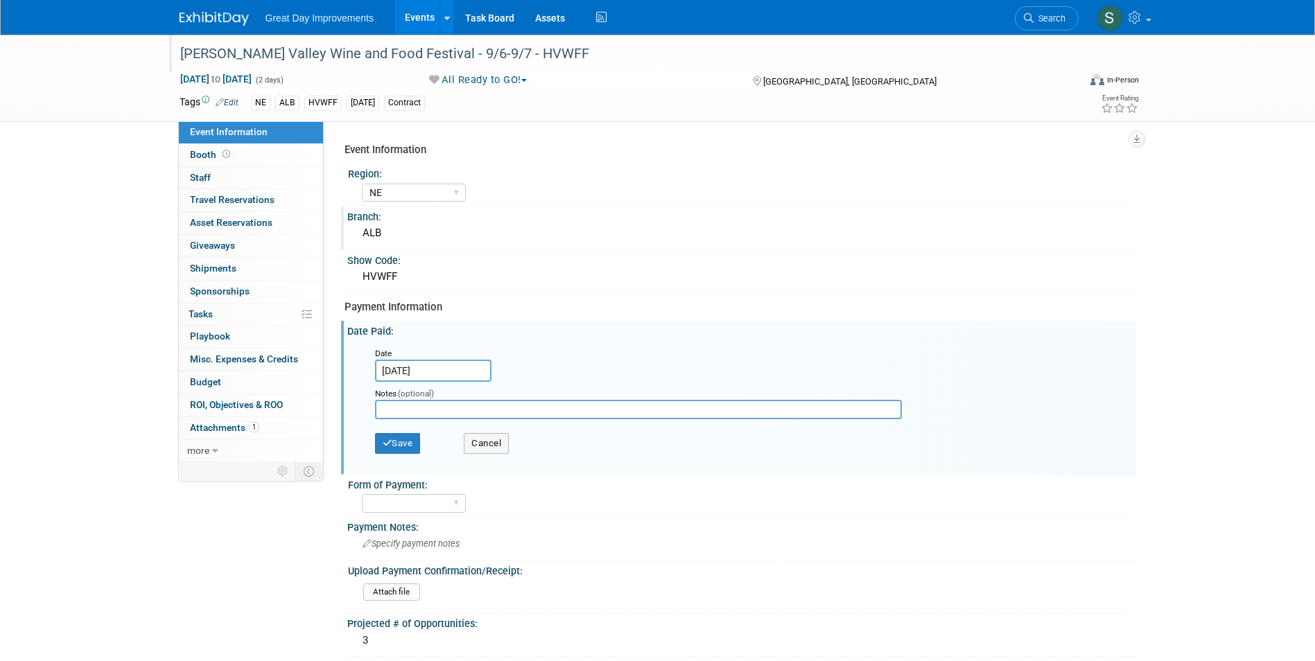
click at [407, 430] on div "Save Cancel" at bounding box center [744, 445] width 739 height 38
click at [407, 434] on button "Save" at bounding box center [398, 443] width 46 height 21
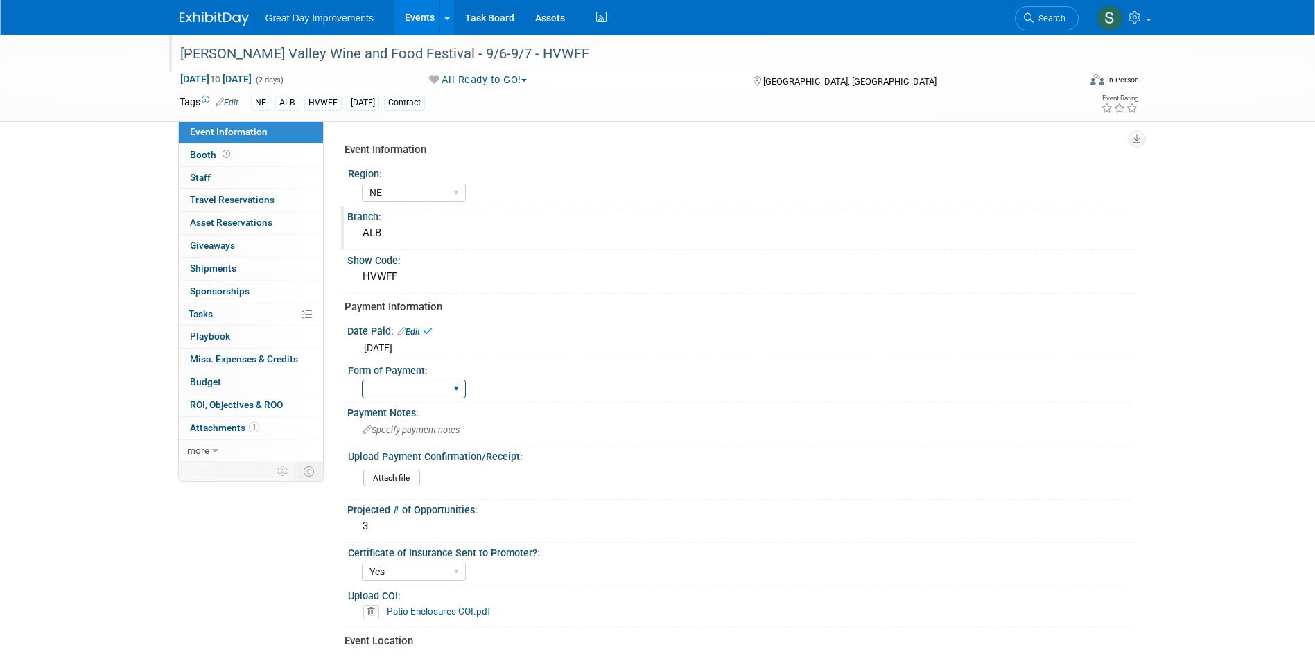
click at [419, 389] on select "Paid via CC Check Requested Pay at the Gate Other" at bounding box center [414, 389] width 104 height 19
select select "Paid via CC"
click at [362, 380] on select "Paid via CC Check Requested Pay at the Gate Other" at bounding box center [414, 389] width 104 height 19
click at [200, 15] on img at bounding box center [213, 19] width 69 height 14
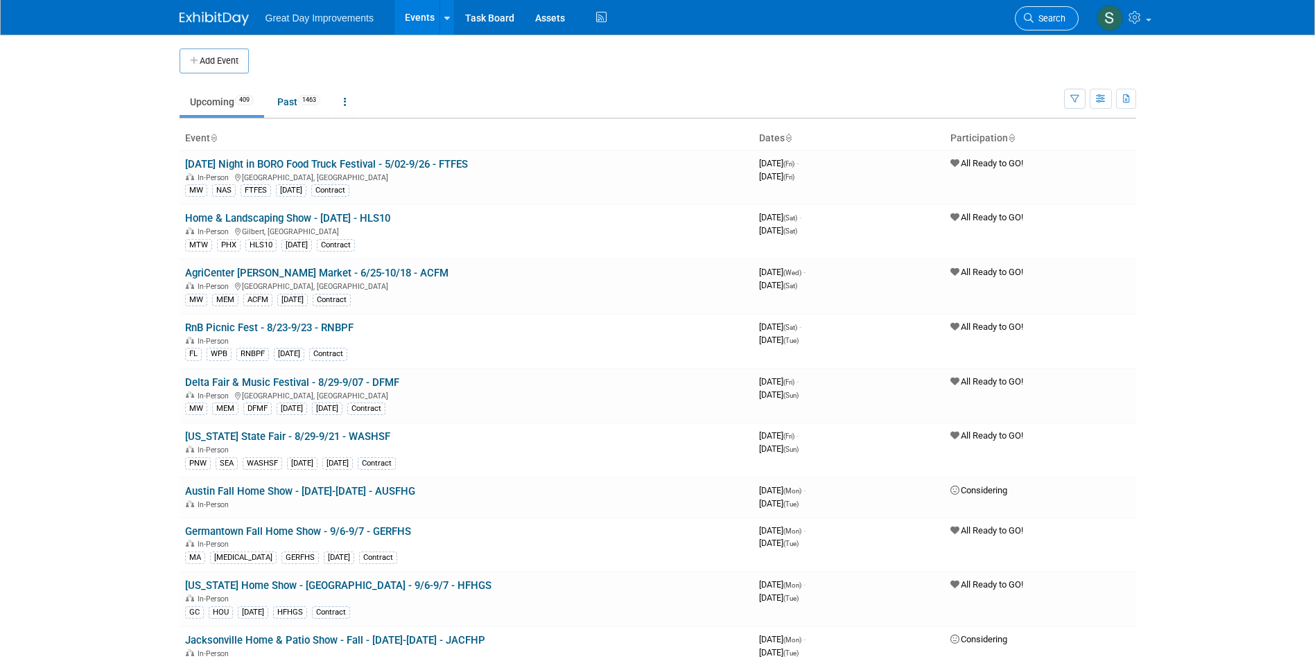
click at [1041, 24] on link "Search" at bounding box center [1046, 18] width 64 height 24
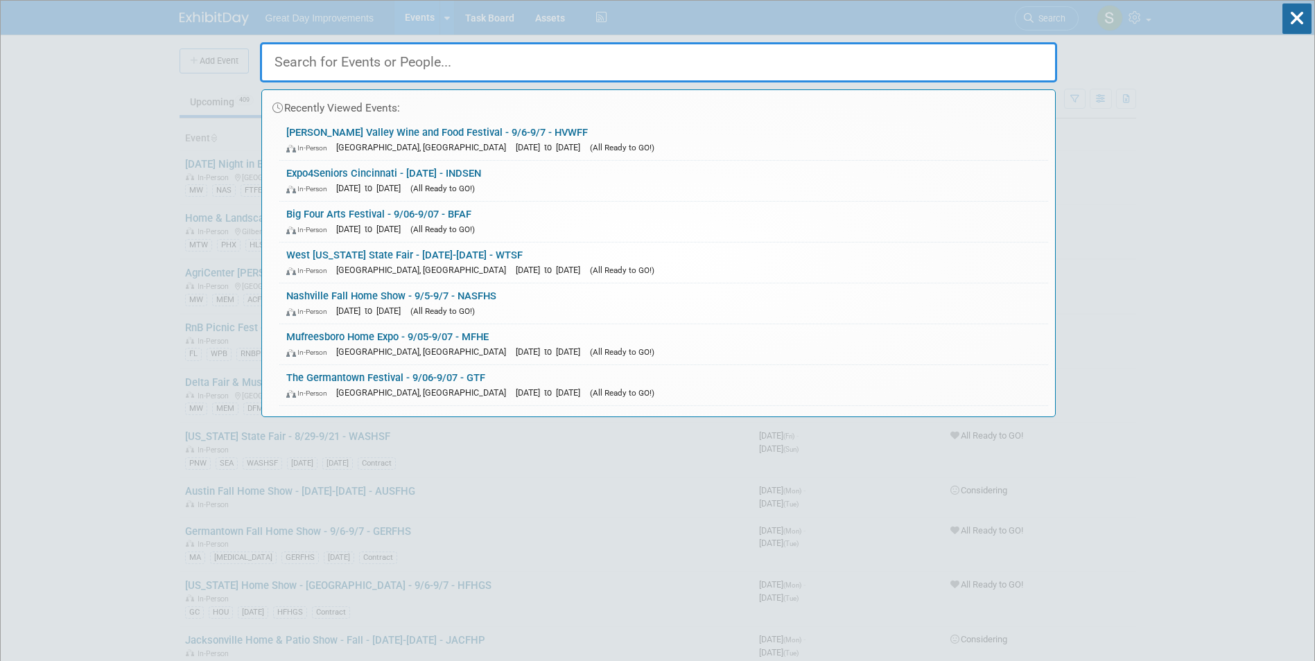
click at [346, 76] on input "text" at bounding box center [658, 62] width 797 height 40
type input "e"
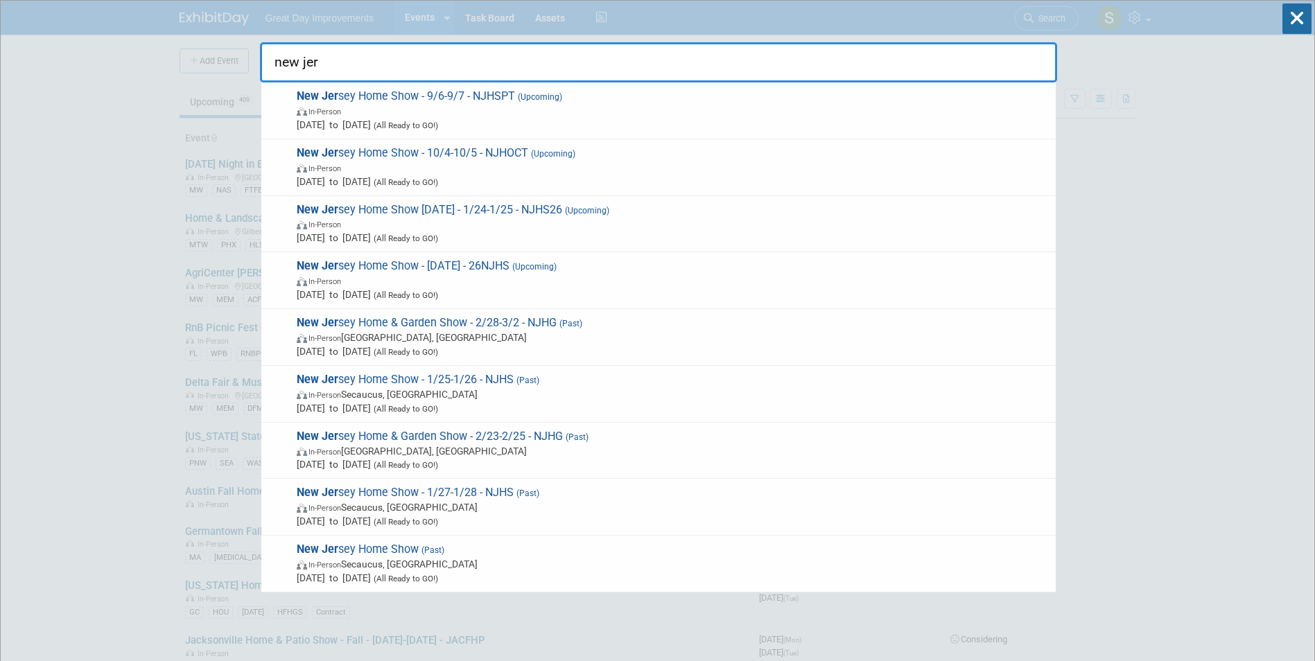
type input "new jers"
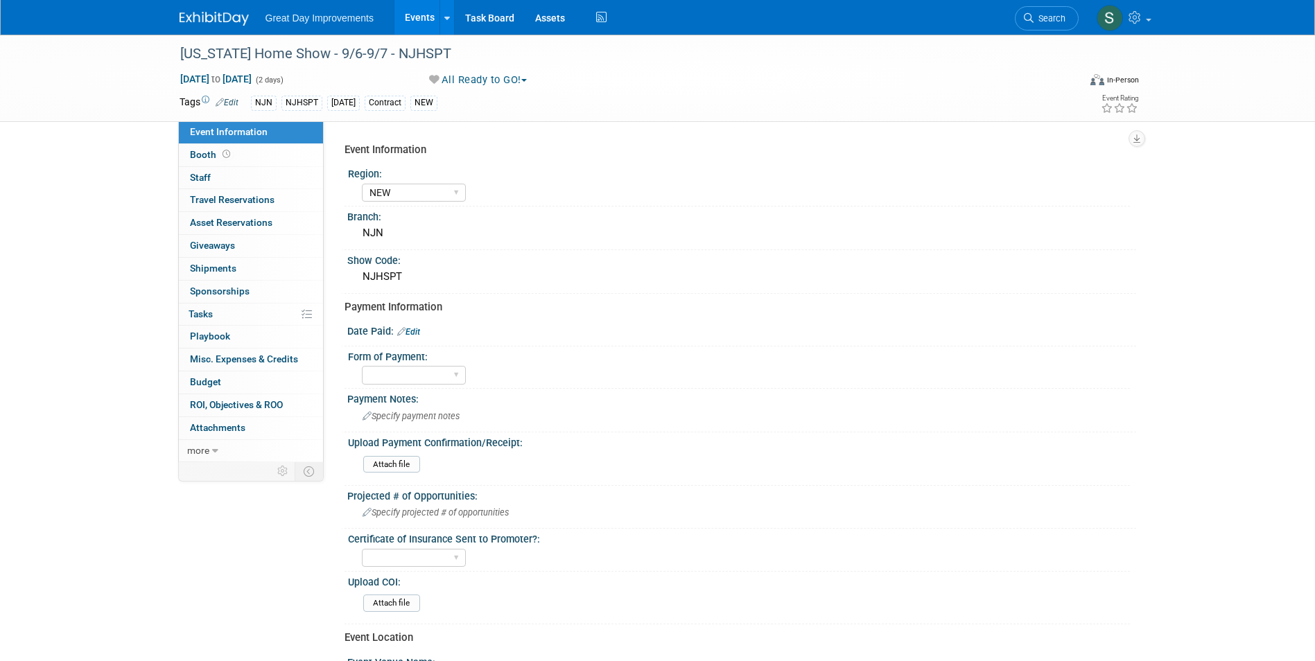
select select "NEW"
click at [452, 55] on div "[US_STATE] Home Show - 9/6-9/7 - NJHSPT" at bounding box center [616, 54] width 882 height 25
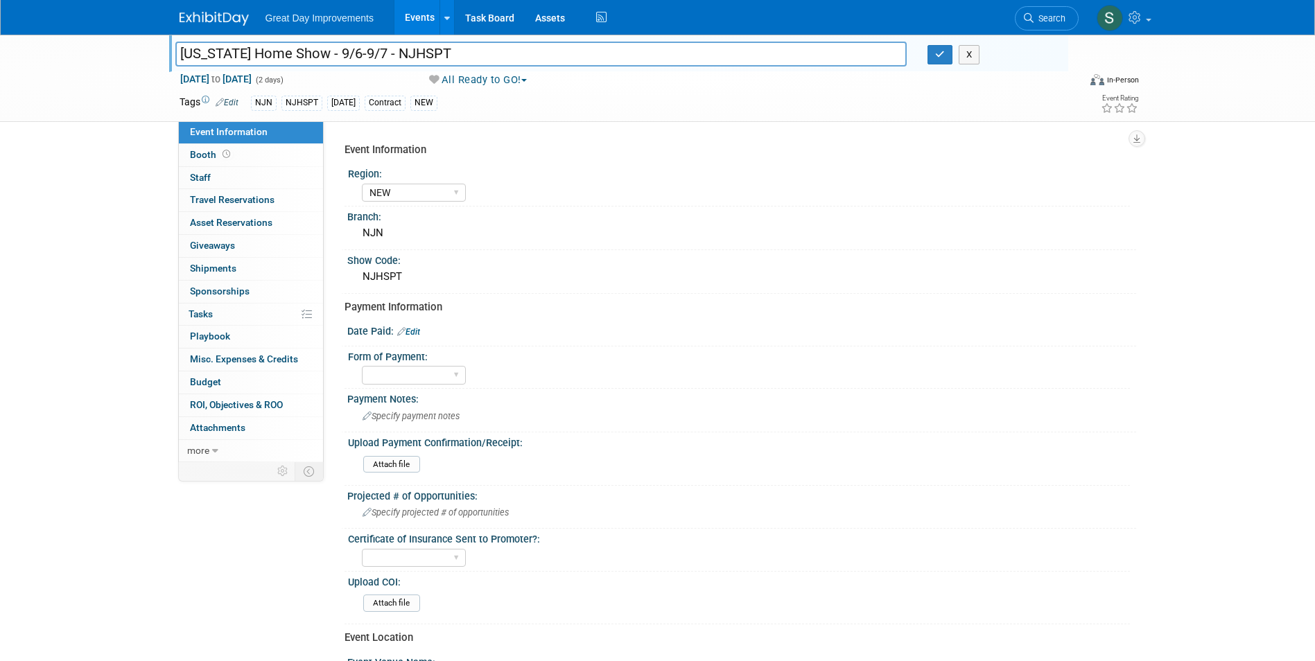
drag, startPoint x: 454, startPoint y: 56, endPoint x: 414, endPoint y: 54, distance: 39.6
click at [414, 54] on input "[US_STATE] Home Show - 9/6-9/7 - NJHSPT" at bounding box center [541, 54] width 732 height 24
click at [405, 330] on icon at bounding box center [401, 331] width 8 height 9
click at [414, 331] on div "Date Paid: Edit" at bounding box center [741, 329] width 789 height 17
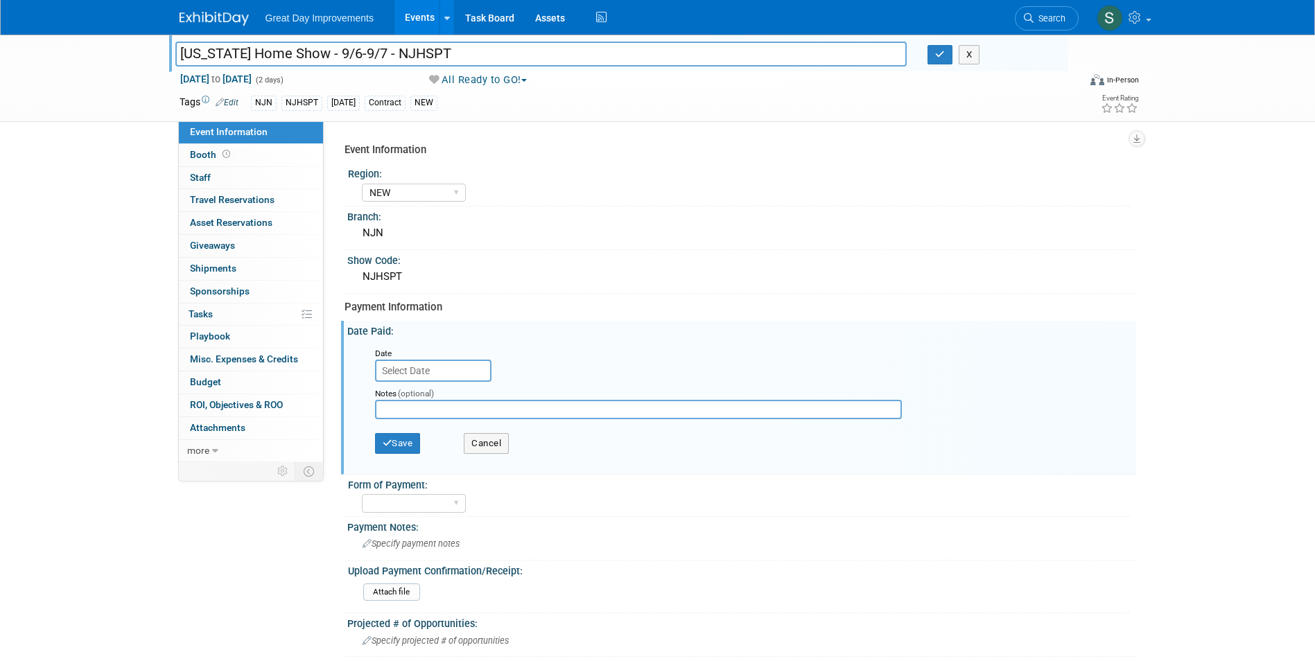
click at [441, 362] on input "text" at bounding box center [433, 371] width 116 height 22
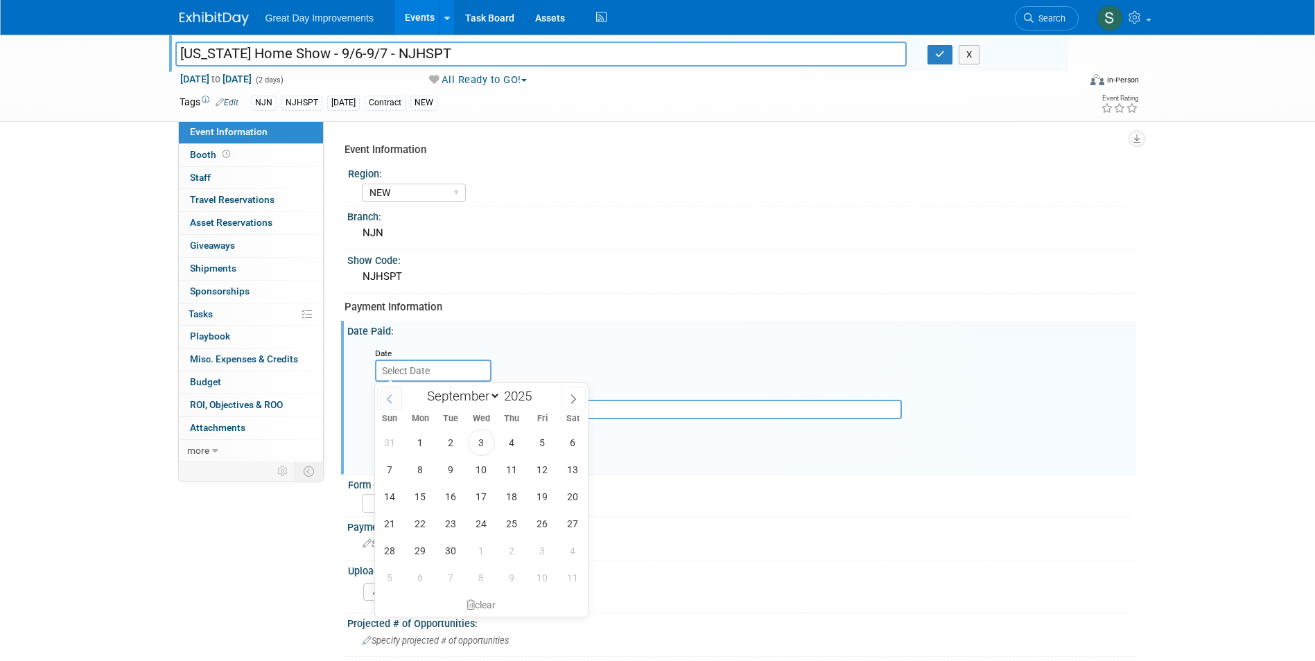
click at [385, 403] on icon at bounding box center [390, 399] width 10 height 10
select select "5"
click at [419, 468] on span "9" at bounding box center [420, 469] width 27 height 27
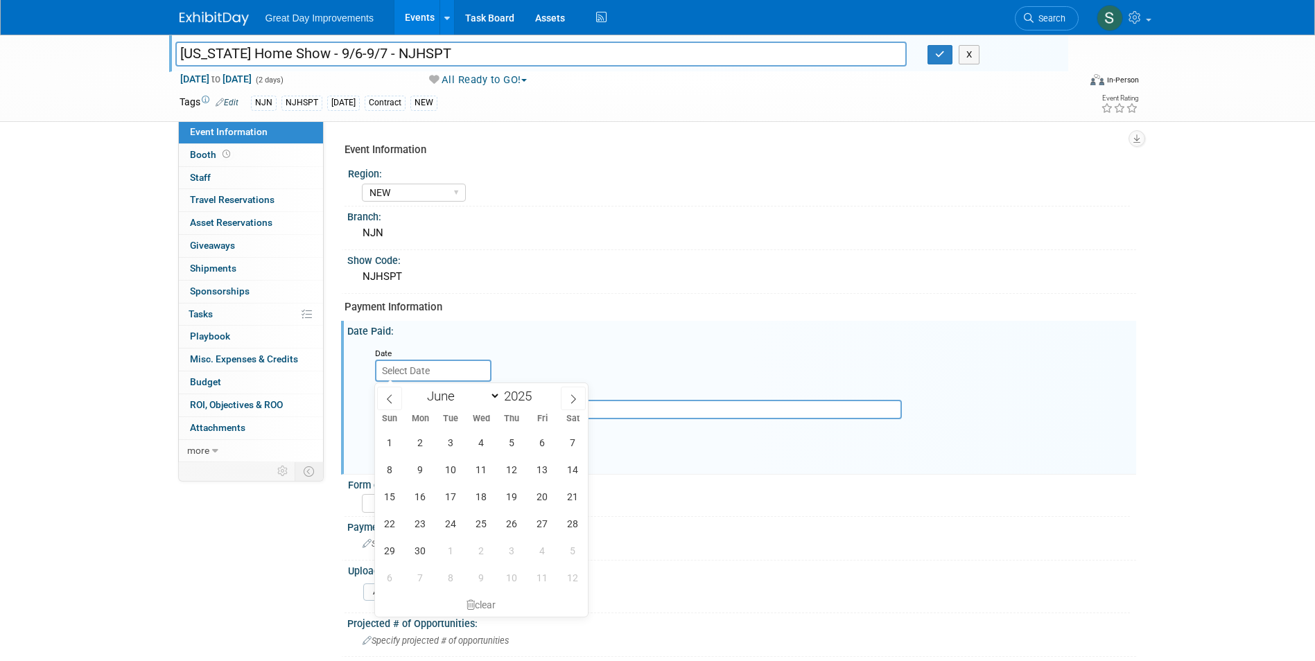
type input "Jun 9, 2025"
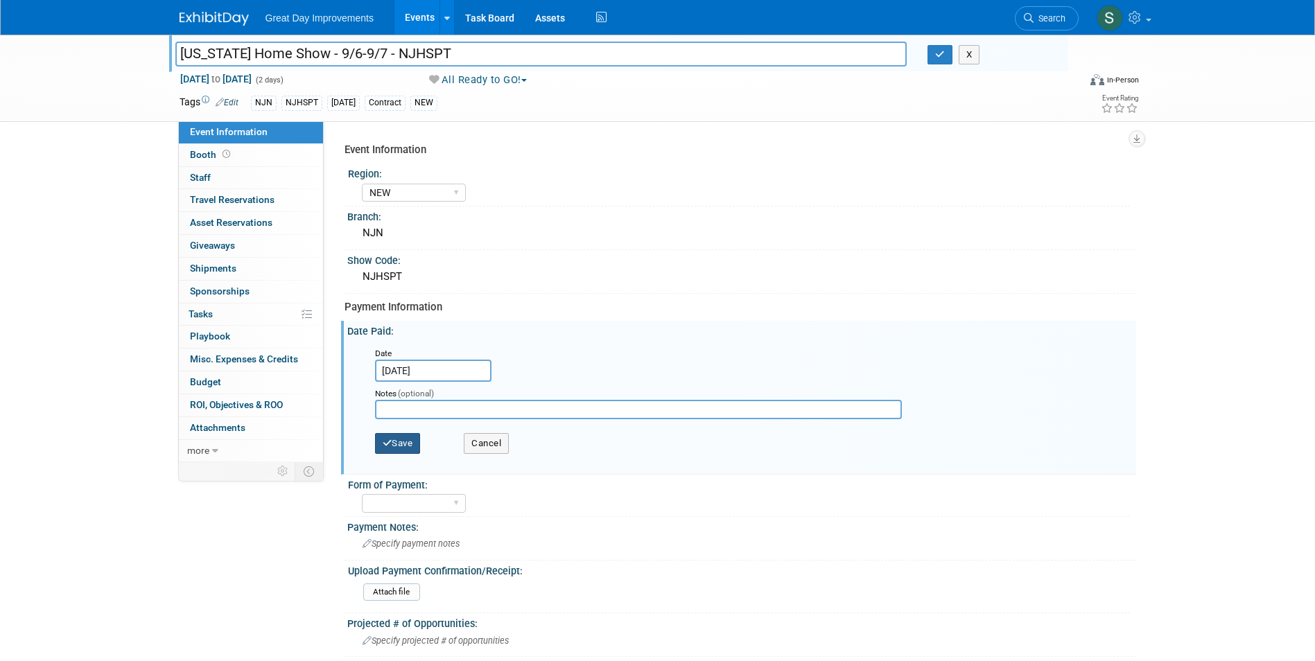
click at [401, 447] on button "Save" at bounding box center [398, 443] width 46 height 21
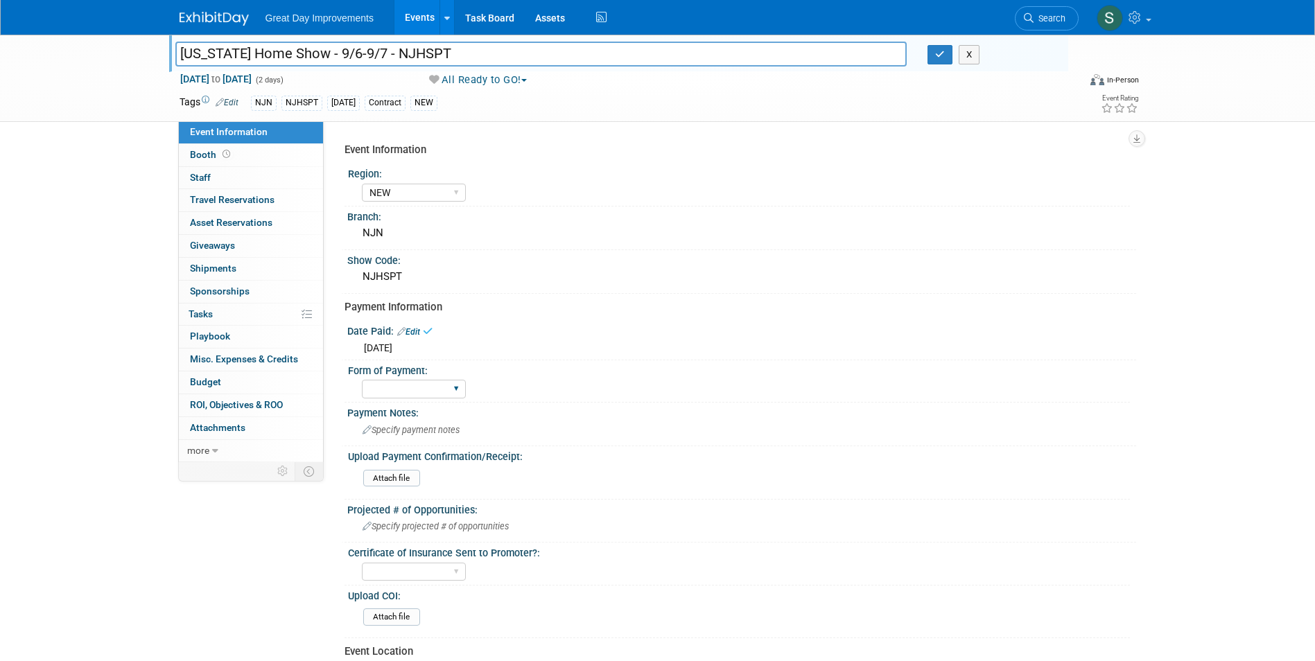
click at [405, 400] on div "Paid via CC Check Requested Pay at the Gate Other" at bounding box center [414, 389] width 104 height 26
click at [403, 396] on select "Paid via CC Check Requested Pay at the Gate Other" at bounding box center [414, 389] width 104 height 19
select select "Paid via CC"
click at [362, 380] on select "Paid via CC Check Requested Pay at the Gate Other" at bounding box center [414, 389] width 104 height 19
click at [942, 59] on icon "button" at bounding box center [940, 54] width 10 height 9
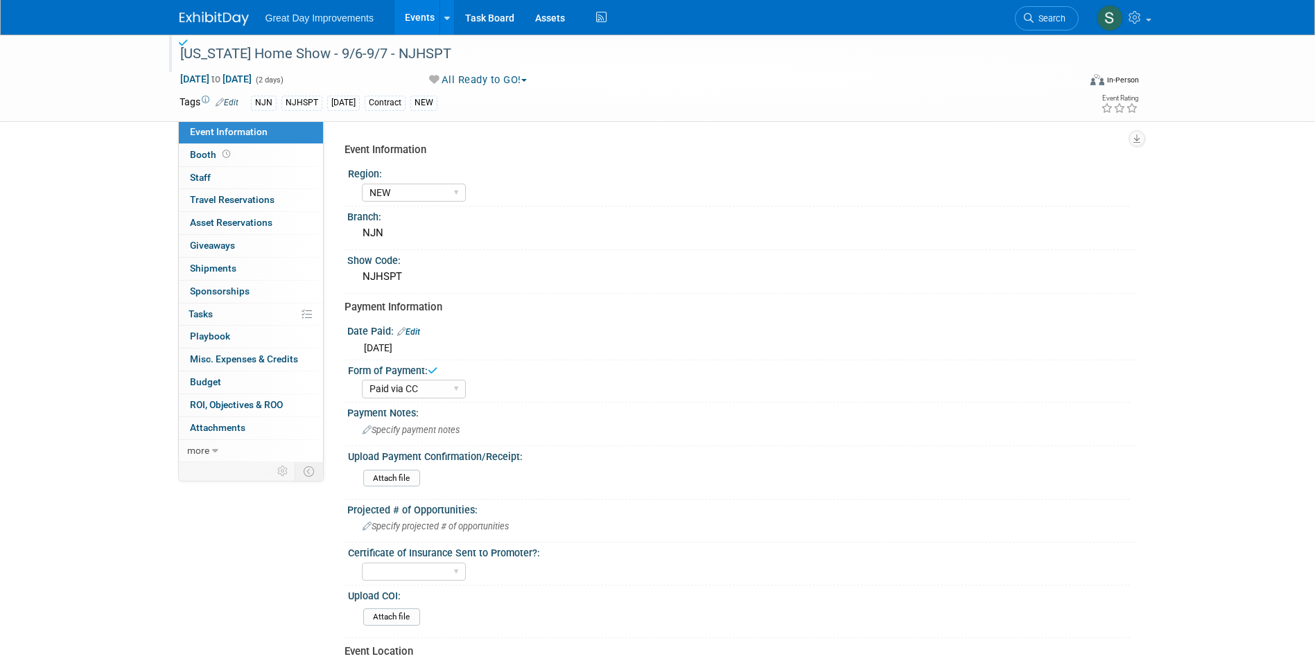
click at [200, 12] on img at bounding box center [213, 19] width 69 height 14
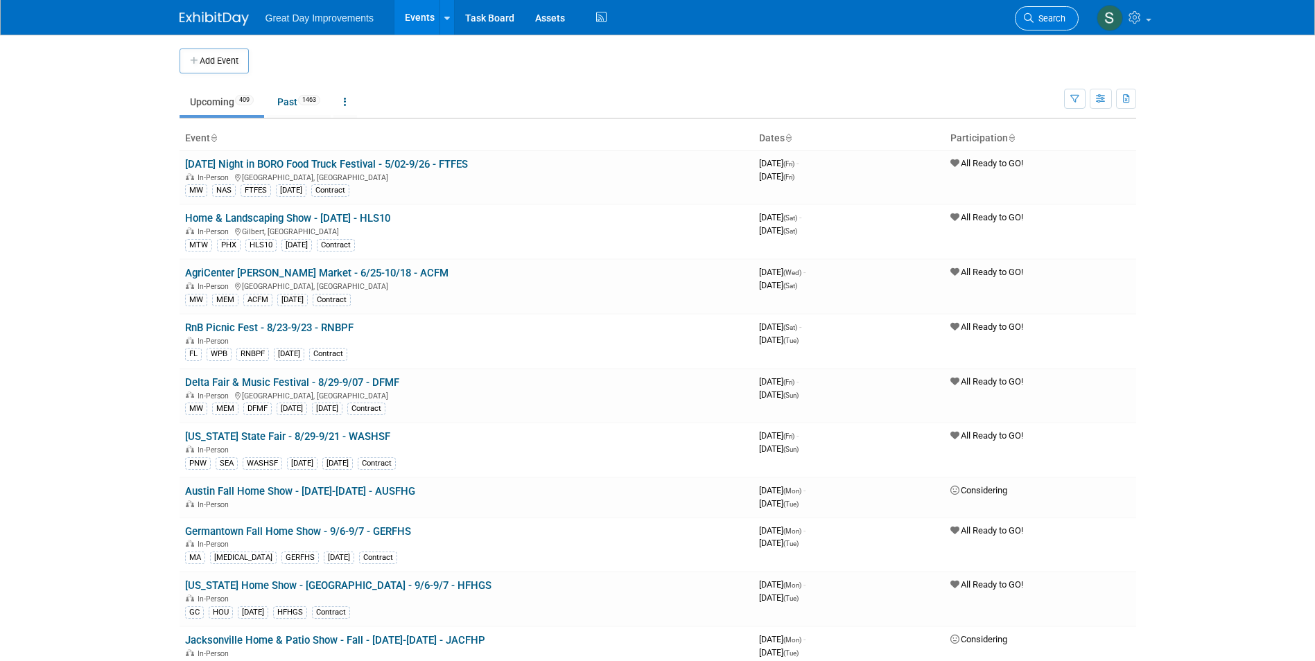
click at [646, 10] on link "Search" at bounding box center [1046, 18] width 64 height 24
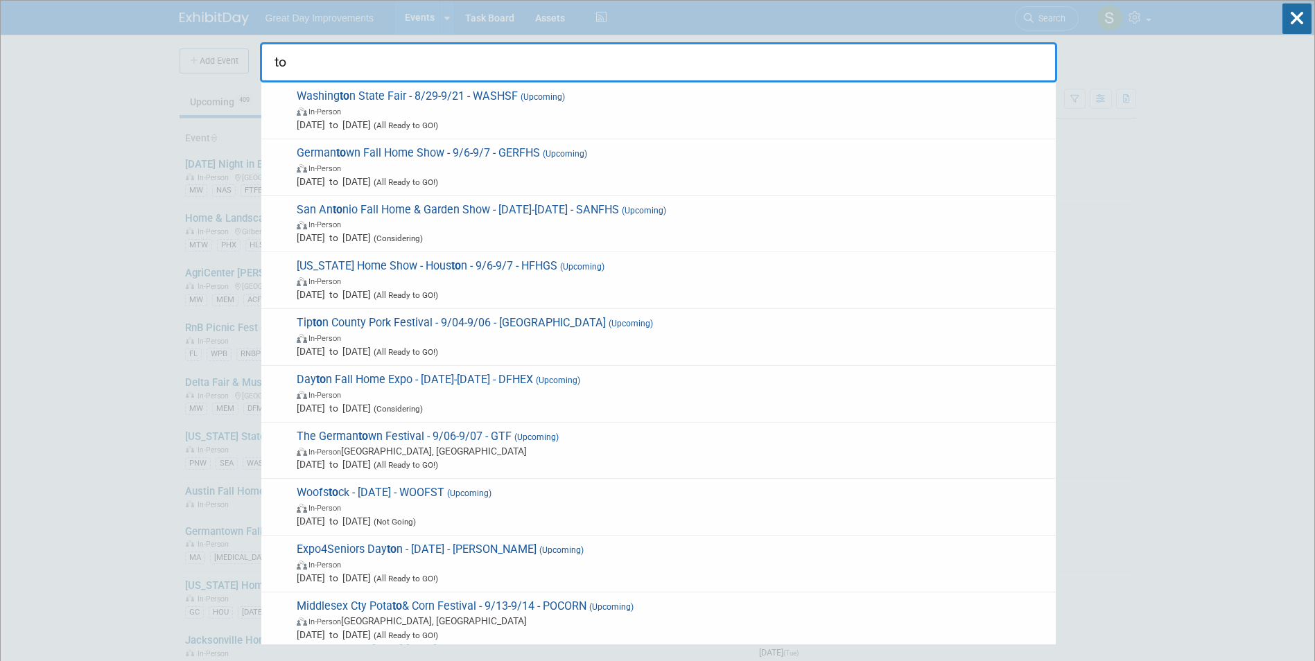
type input "t"
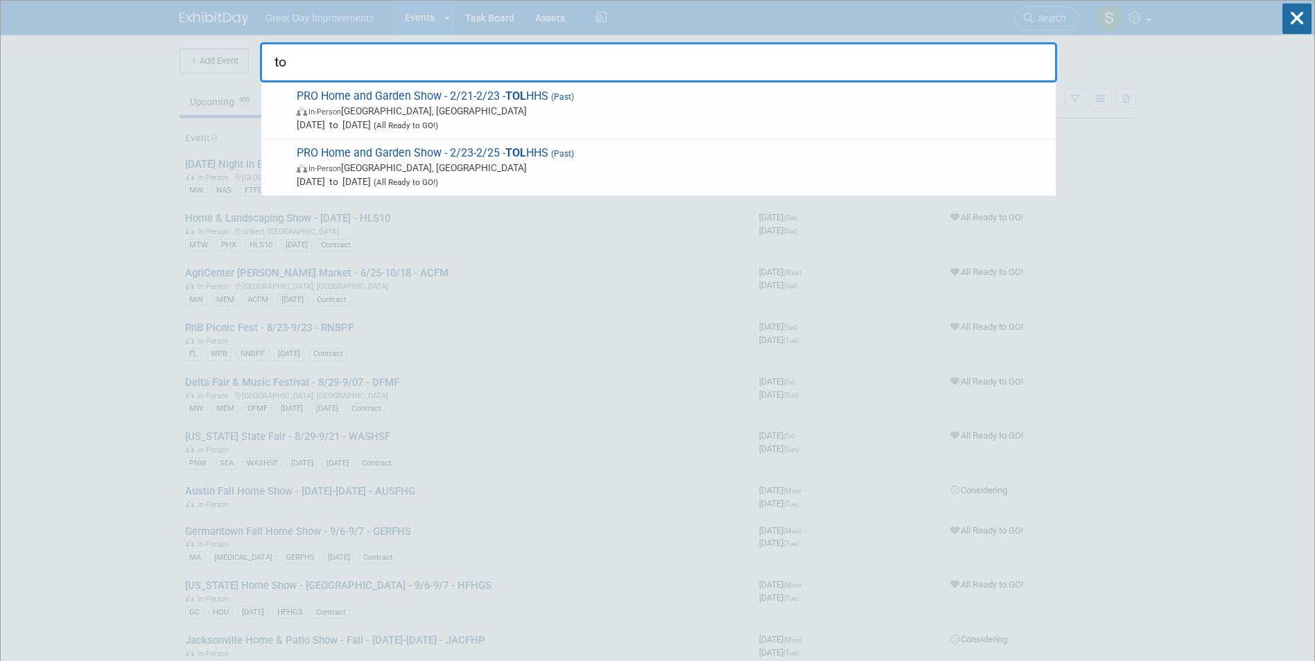
type input "t"
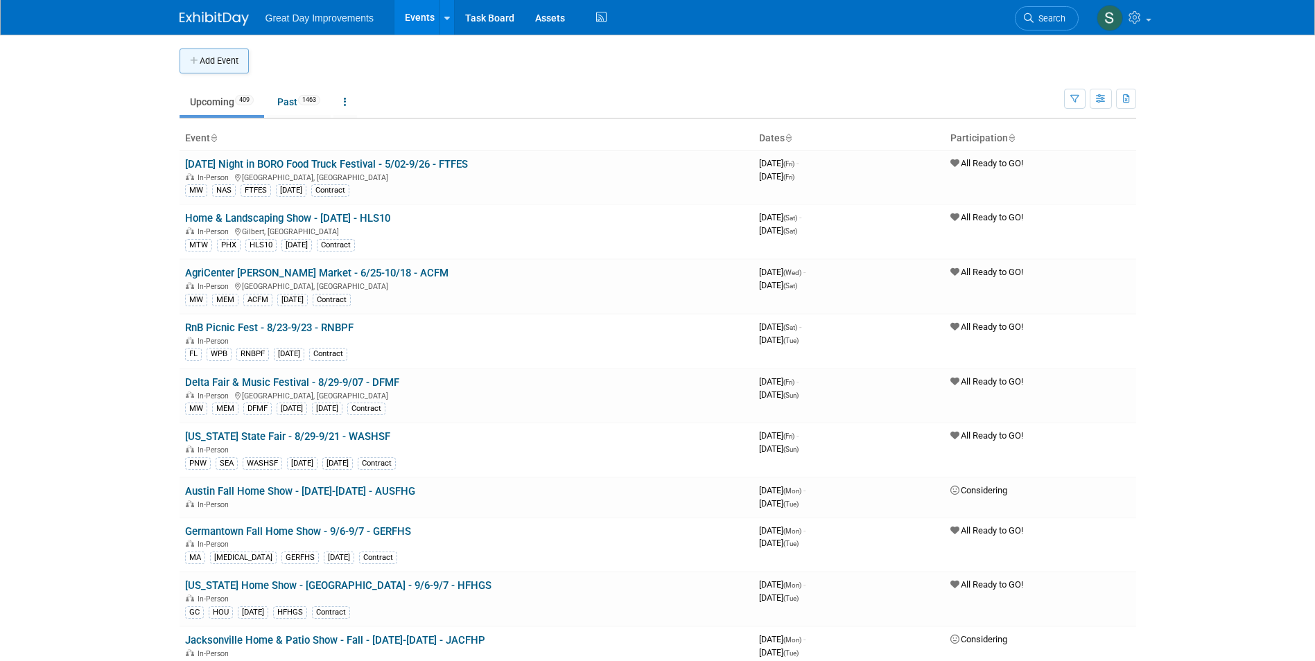
click at [221, 67] on button "Add Event" at bounding box center [213, 61] width 69 height 25
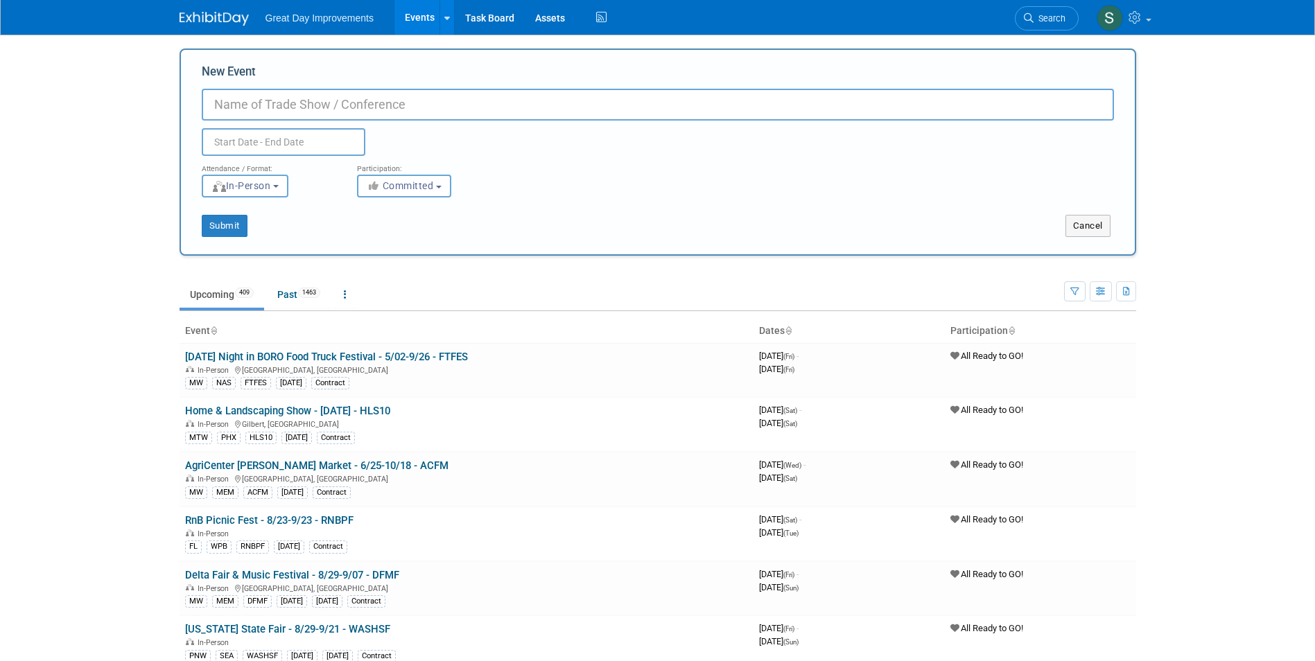
paste input "TOLFHS"
click at [213, 105] on input "TOLFHS" at bounding box center [658, 105] width 912 height 32
paste input "Toledo Fall Home Show"
type input "Toledo Fall Home Show- 9/6-9/7 - TOLFHS"
click at [256, 143] on input "text" at bounding box center [284, 142] width 164 height 28
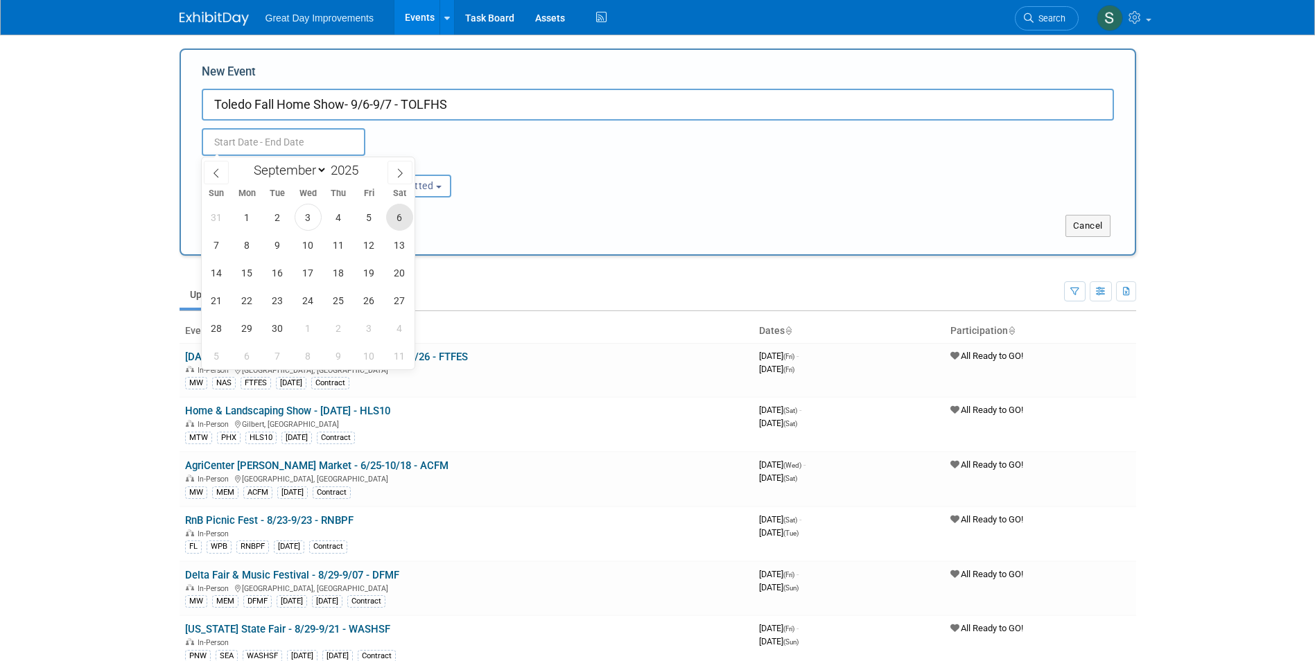
click at [398, 214] on span "6" at bounding box center [399, 217] width 27 height 27
click at [219, 252] on span "7" at bounding box center [216, 244] width 27 height 27
type input "Sep 6, 2025 to Sep 7, 2025"
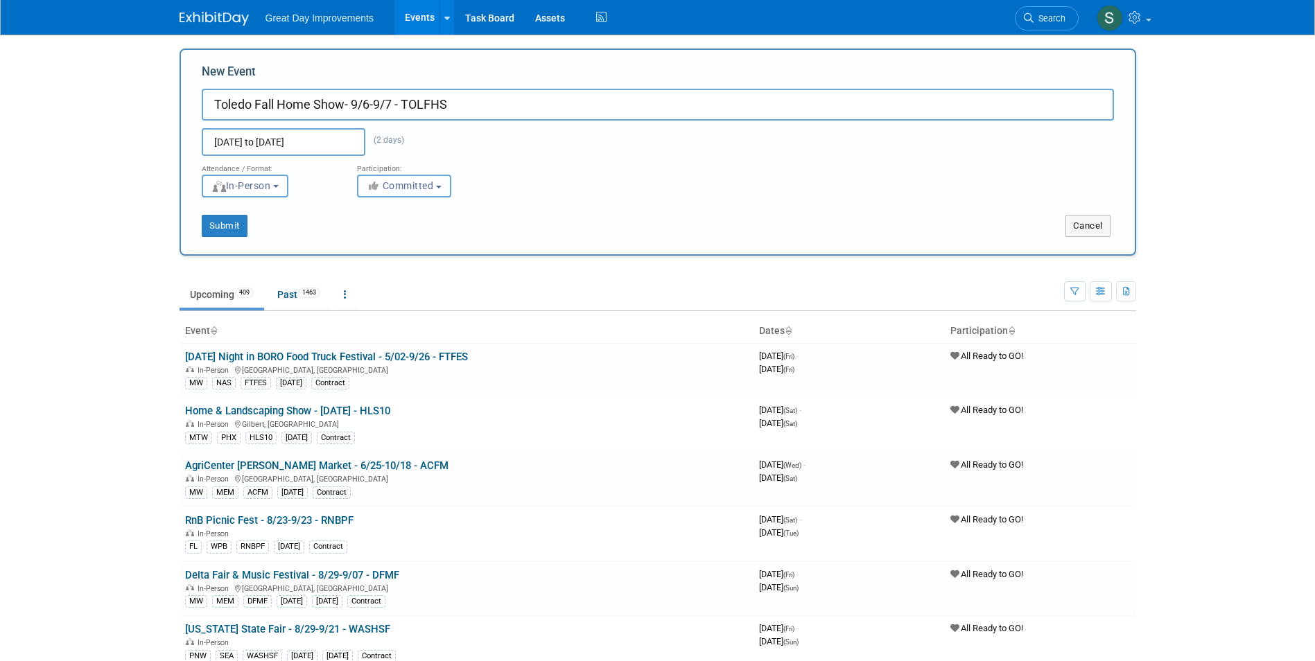
click at [393, 175] on button "Committed" at bounding box center [404, 186] width 94 height 23
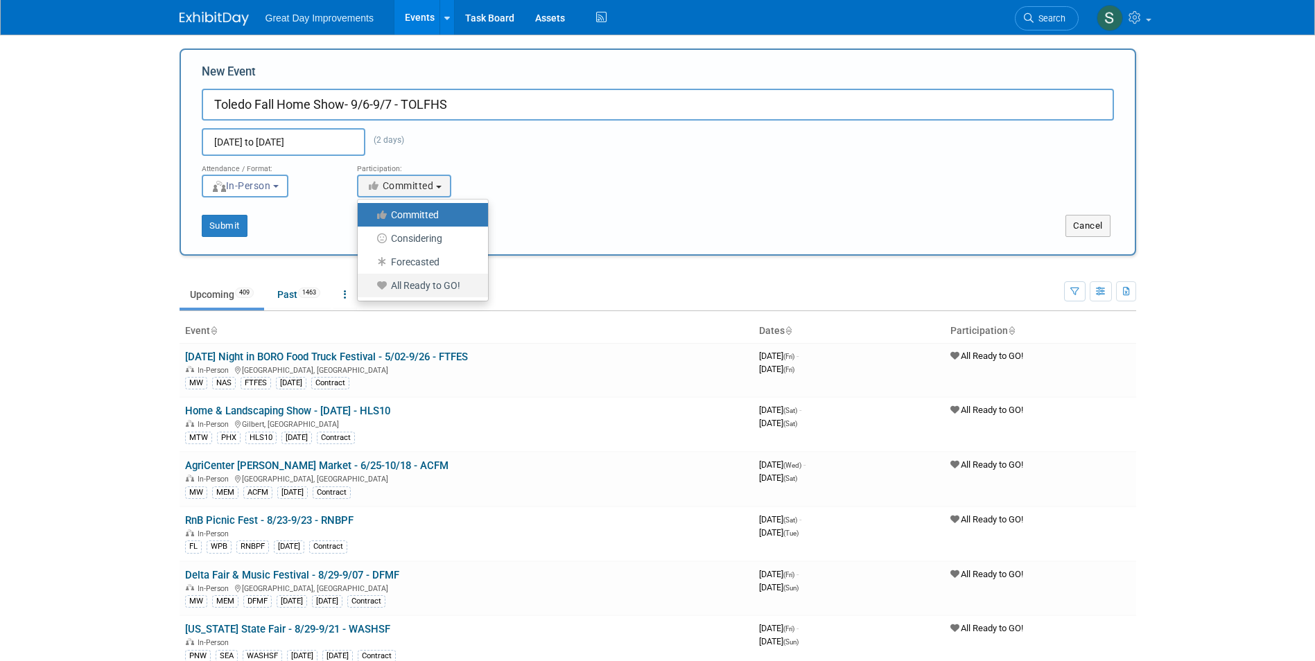
click at [430, 274] on link "All Ready to GO!" at bounding box center [423, 286] width 130 height 24
click at [397, 271] on link "Forecasted" at bounding box center [423, 262] width 130 height 24
click at [385, 279] on label "All Ready to GO!" at bounding box center [418, 285] width 109 height 18
click at [370, 281] on input "All Ready to GO!" at bounding box center [365, 285] width 9 height 9
select select "102"
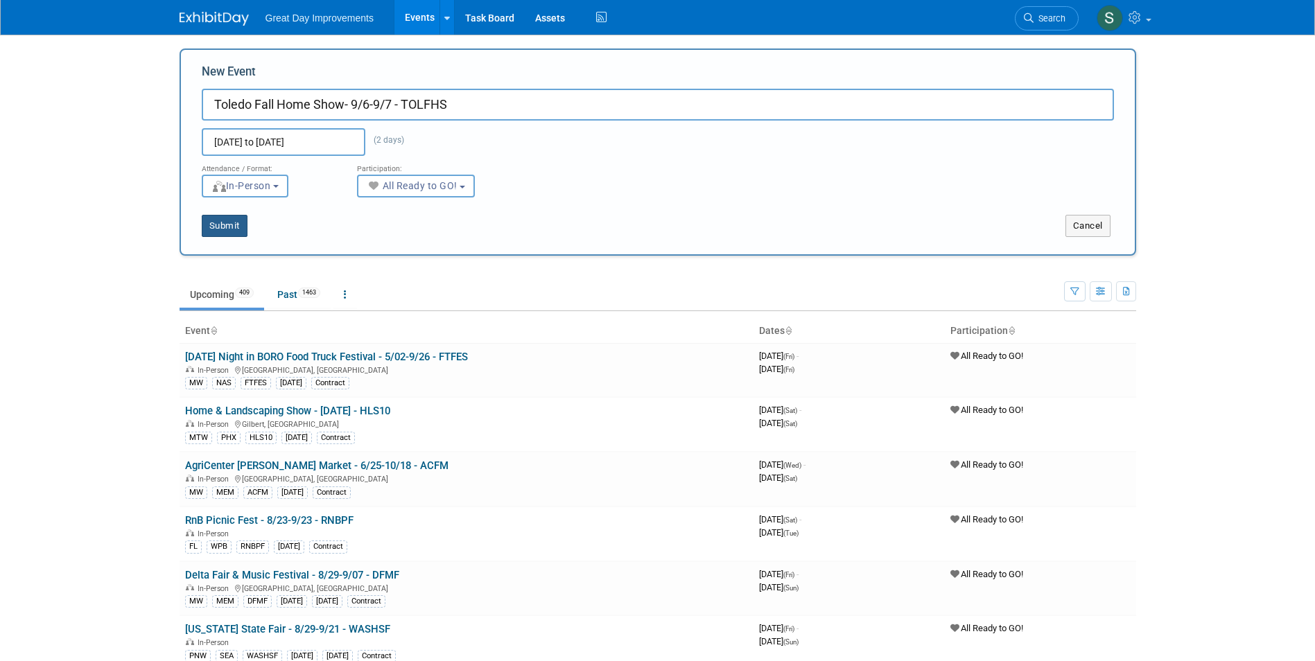
click at [231, 233] on button "Submit" at bounding box center [225, 226] width 46 height 22
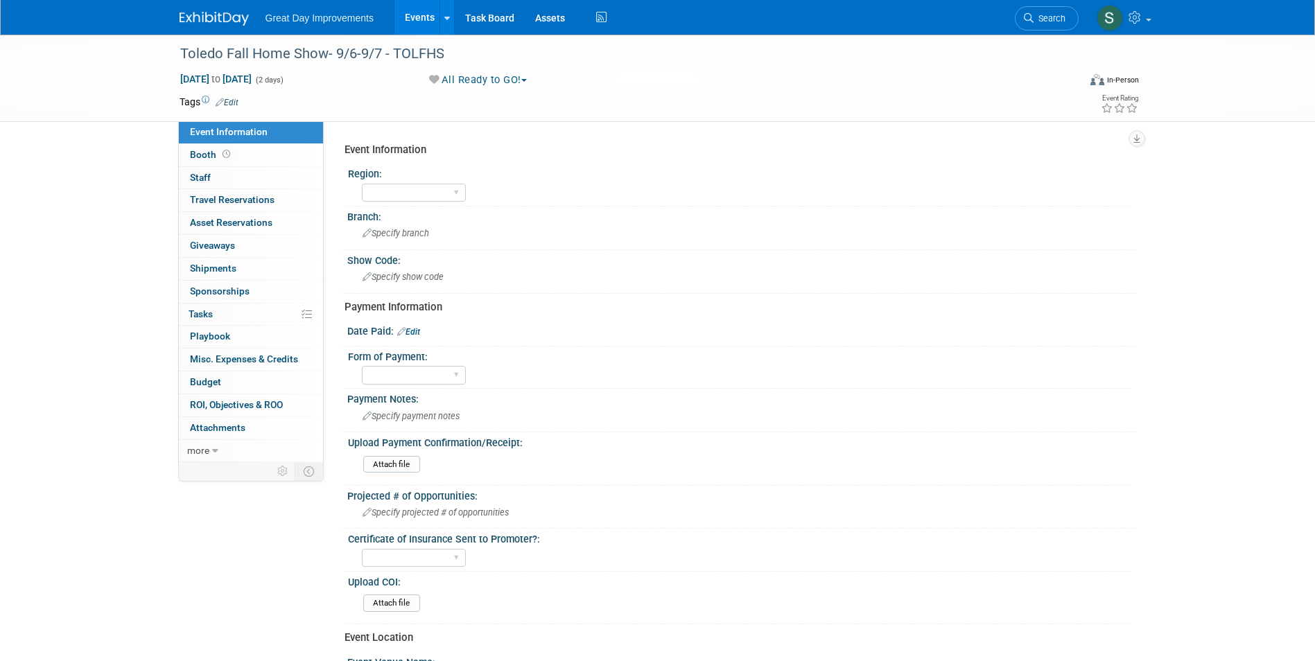
click at [233, 103] on link "Edit" at bounding box center [227, 103] width 23 height 10
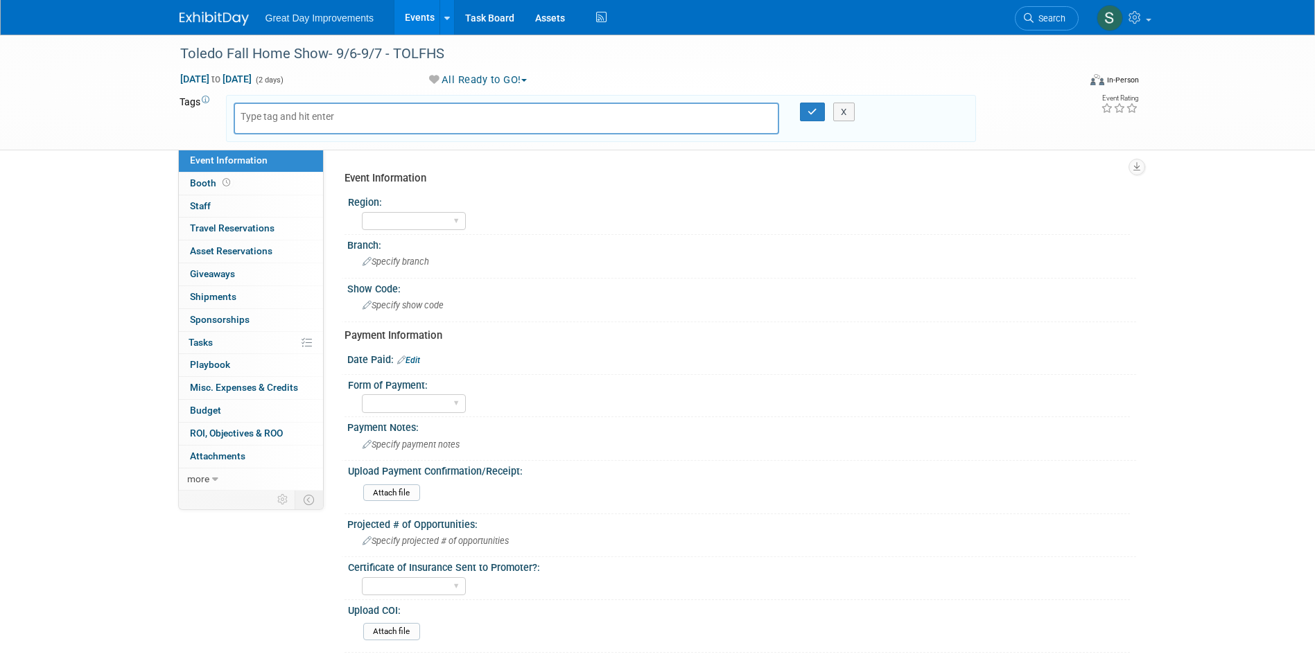
click at [294, 119] on input "text" at bounding box center [295, 116] width 111 height 14
type input "OV"
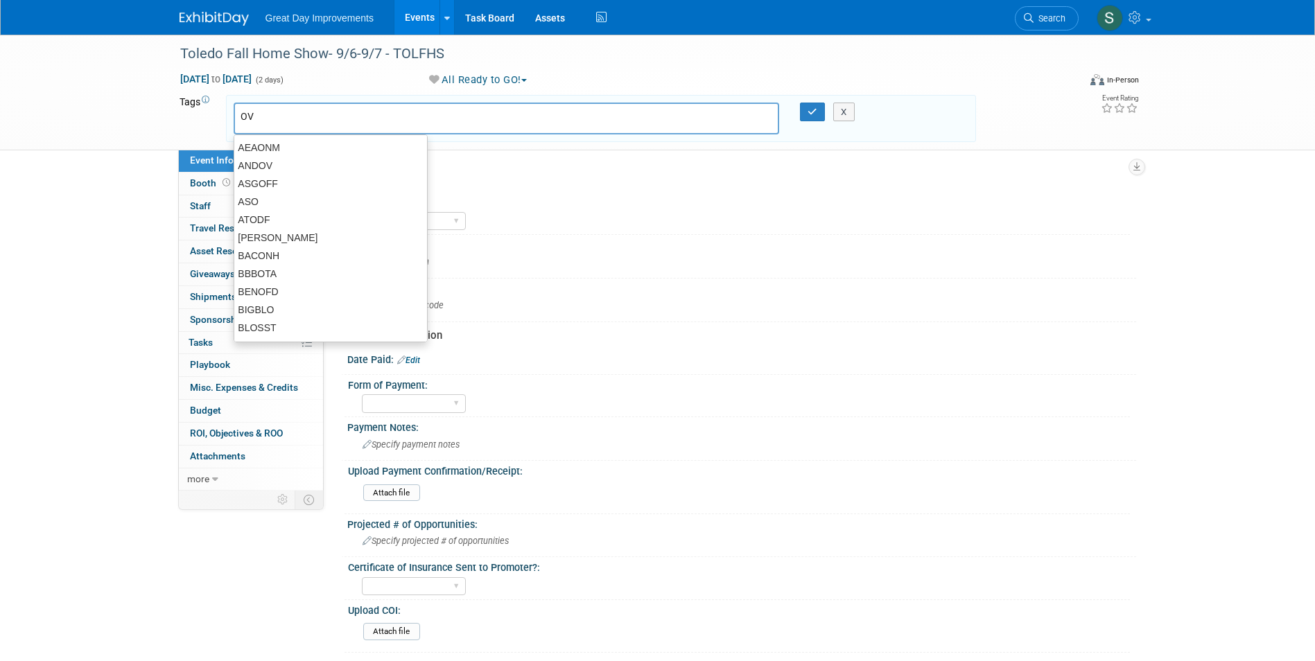
type input "OV"
type input "TOL"
type input "OV, TOL"
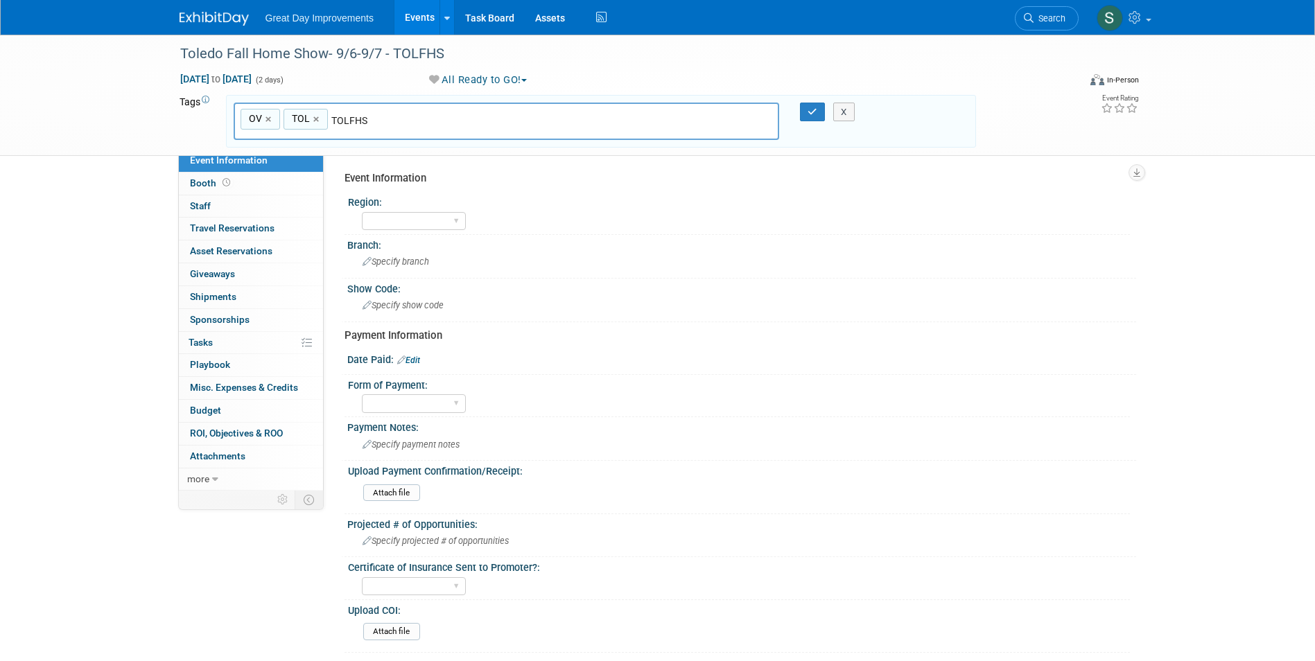
type input "TOLFHS"
type input "OV, TOL, TOLFHS"
type input "[DATE]"
type input "OV, TOL, TOLFHS, [DATE]"
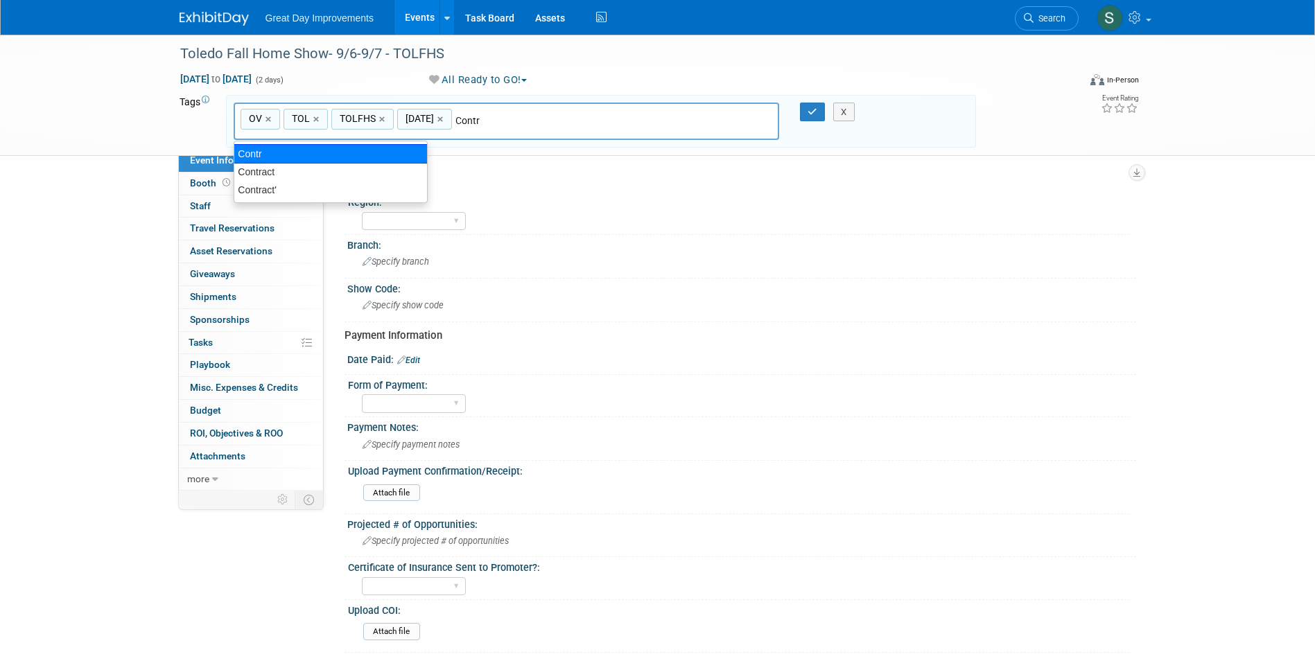
type input "Contract"
type input "OV, TOL, TOLFHS, SEPT25, Contract"
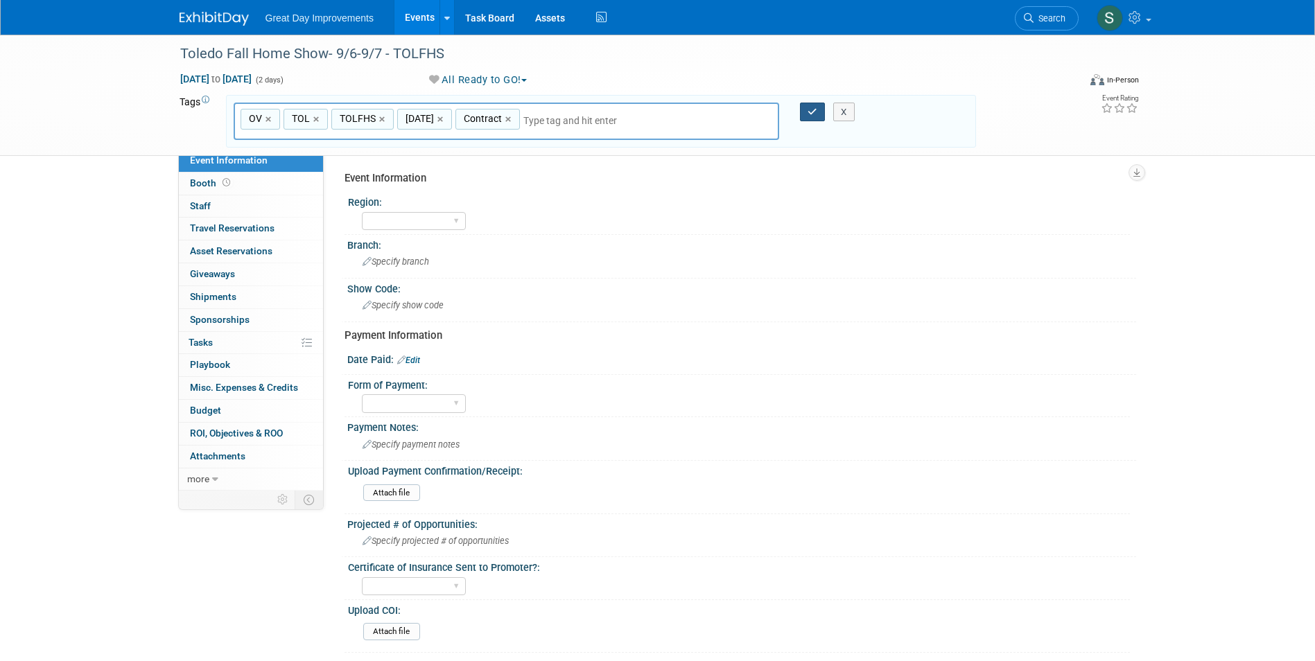
click at [807, 113] on button "button" at bounding box center [812, 112] width 25 height 19
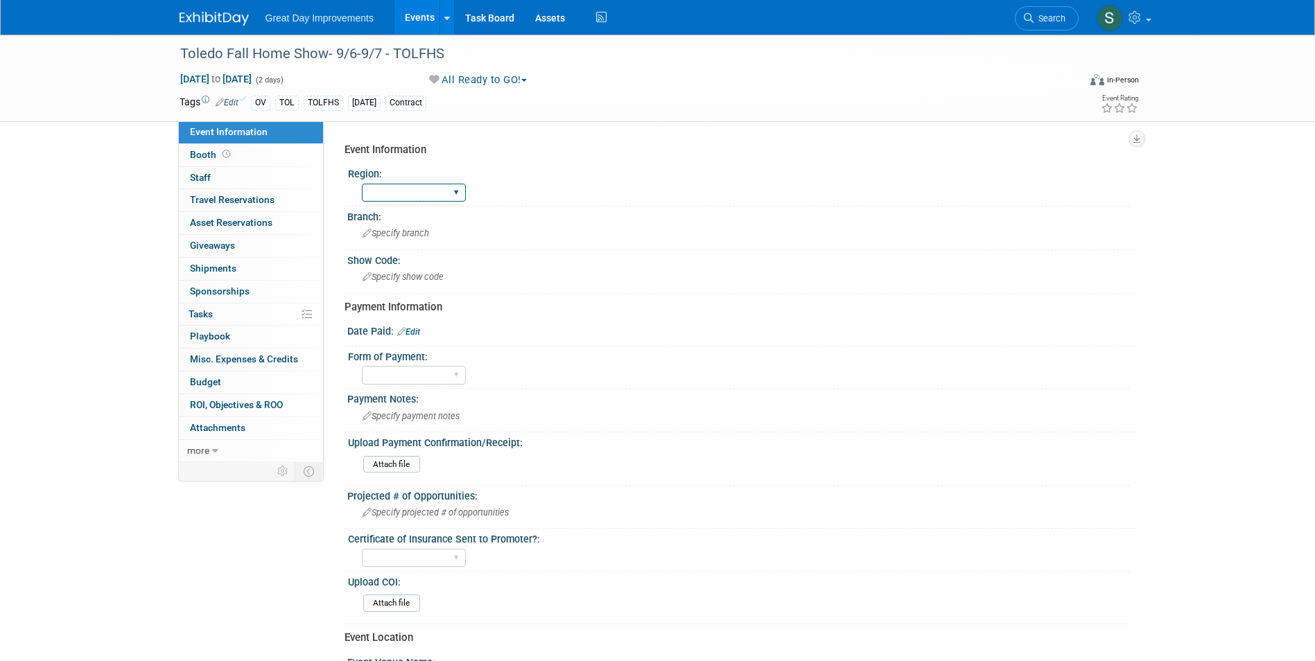
click at [429, 191] on select "GC MA MW MTW NE NEW OV PL PNW SA SE SC UMW FL" at bounding box center [414, 193] width 104 height 19
select select "OV"
click at [362, 184] on select "GC MA MW MTW NE NEW OV PL PNW SA SE SC UMW FL" at bounding box center [414, 193] width 104 height 19
click at [396, 228] on span "Specify branch" at bounding box center [395, 233] width 67 height 10
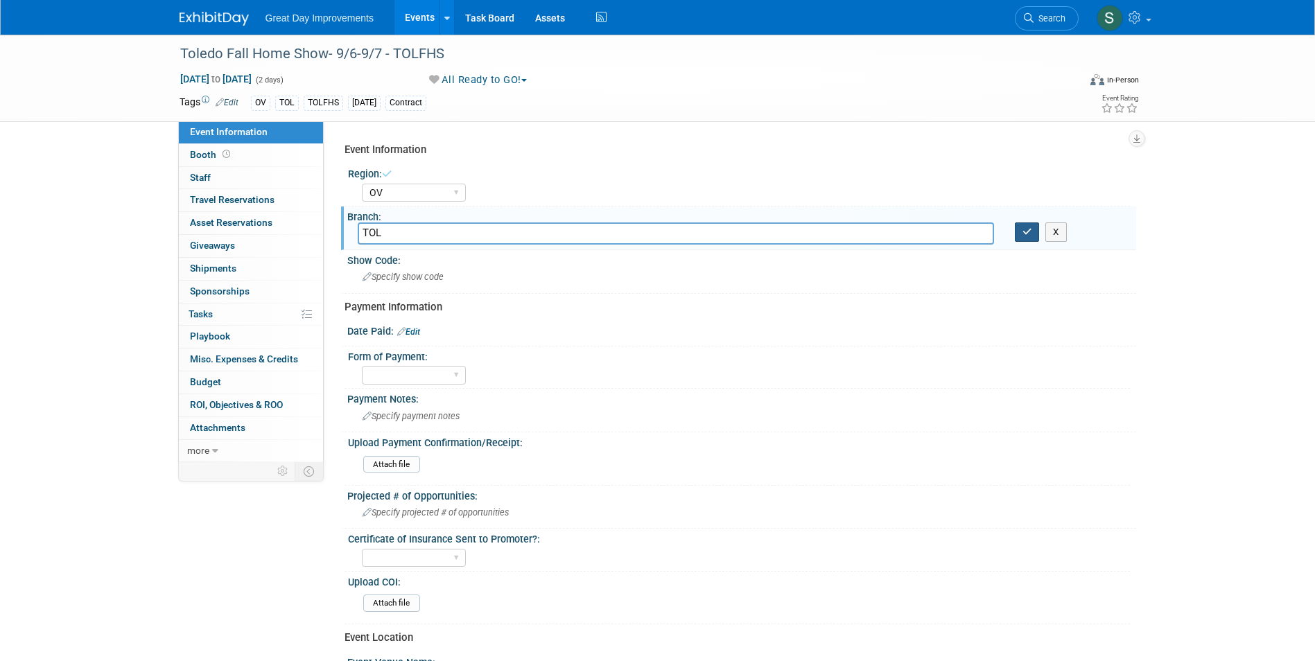
type input "TOL"
click at [1028, 233] on button "button" at bounding box center [1026, 231] width 25 height 19
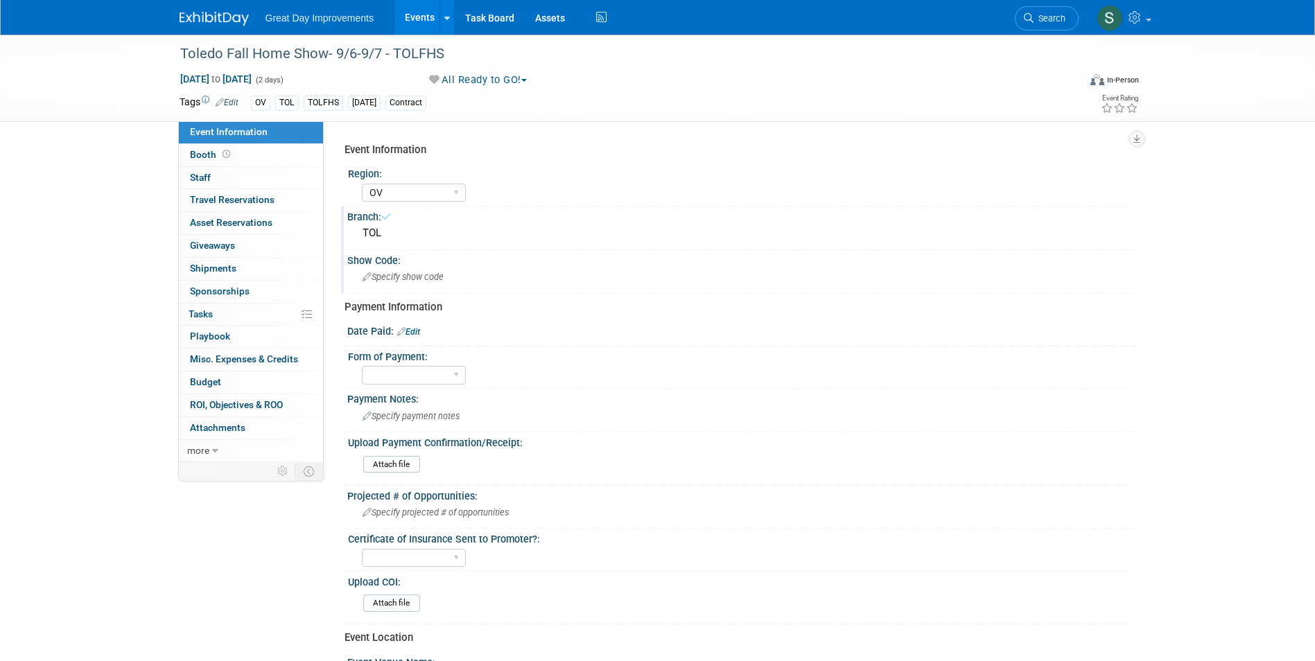
click at [493, 272] on div "Specify show code" at bounding box center [742, 276] width 768 height 21
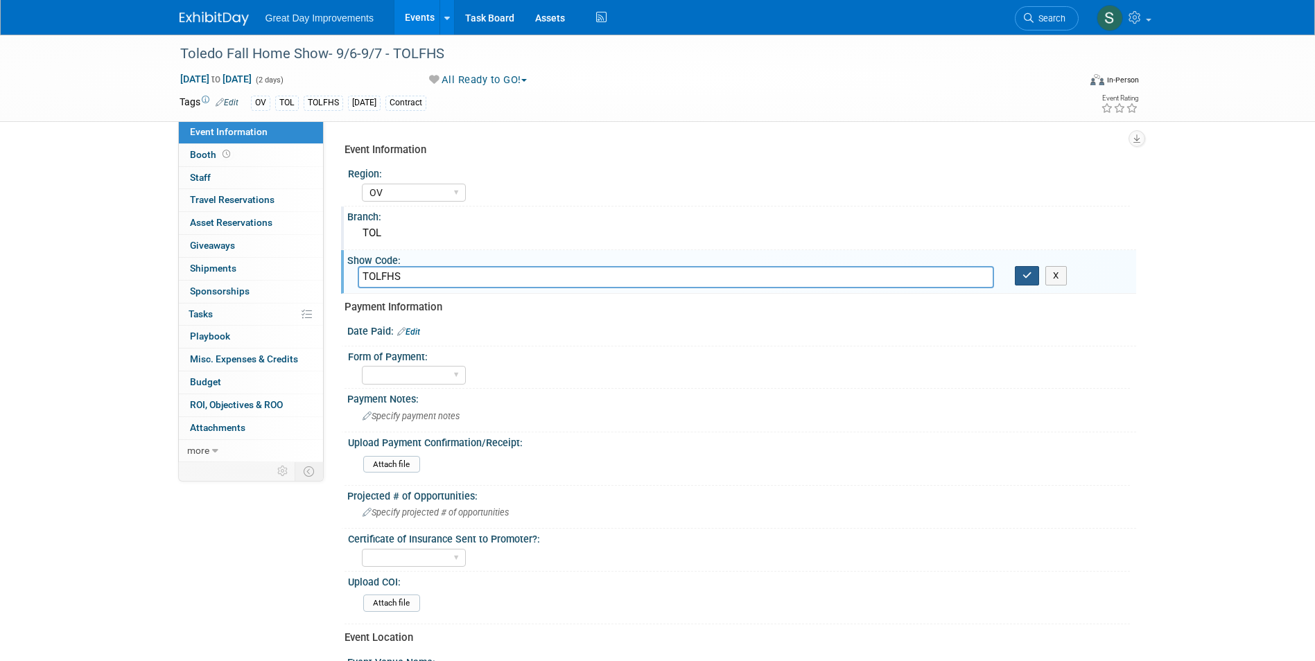
type input "TOLFHS"
click at [1022, 273] on icon "button" at bounding box center [1027, 275] width 10 height 9
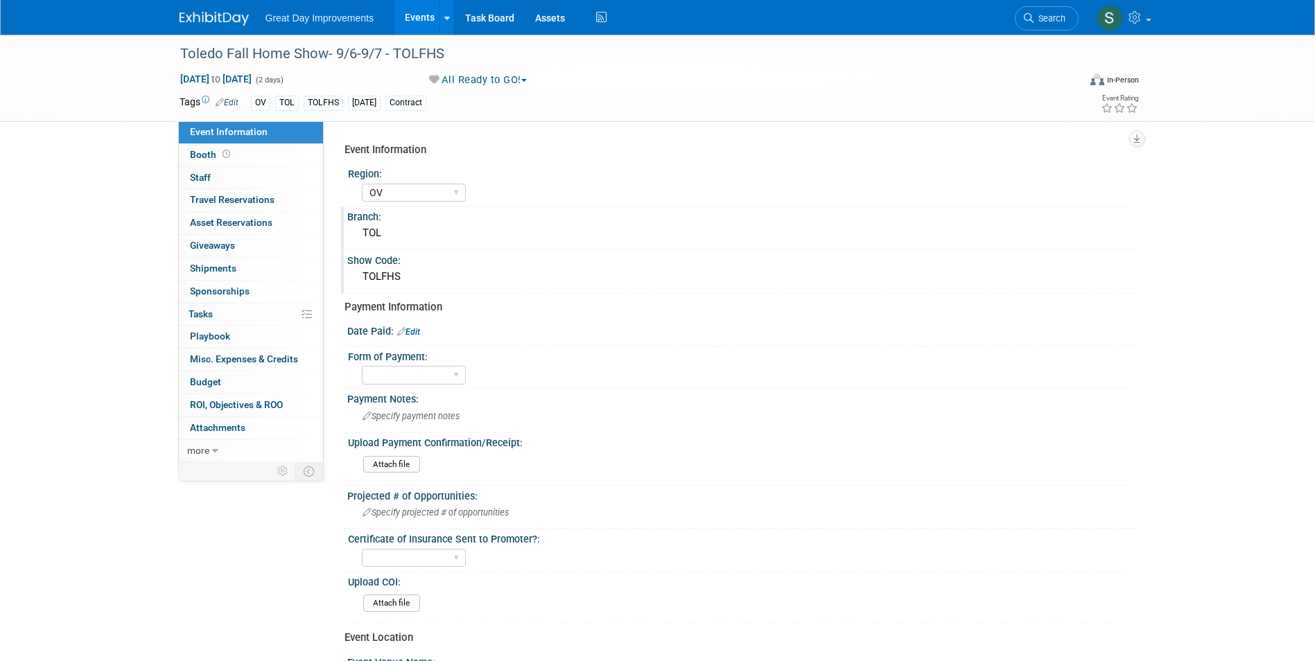
click at [416, 326] on div "Date Paid: Edit" at bounding box center [741, 330] width 789 height 18
click at [416, 329] on link "Edit" at bounding box center [408, 332] width 23 height 10
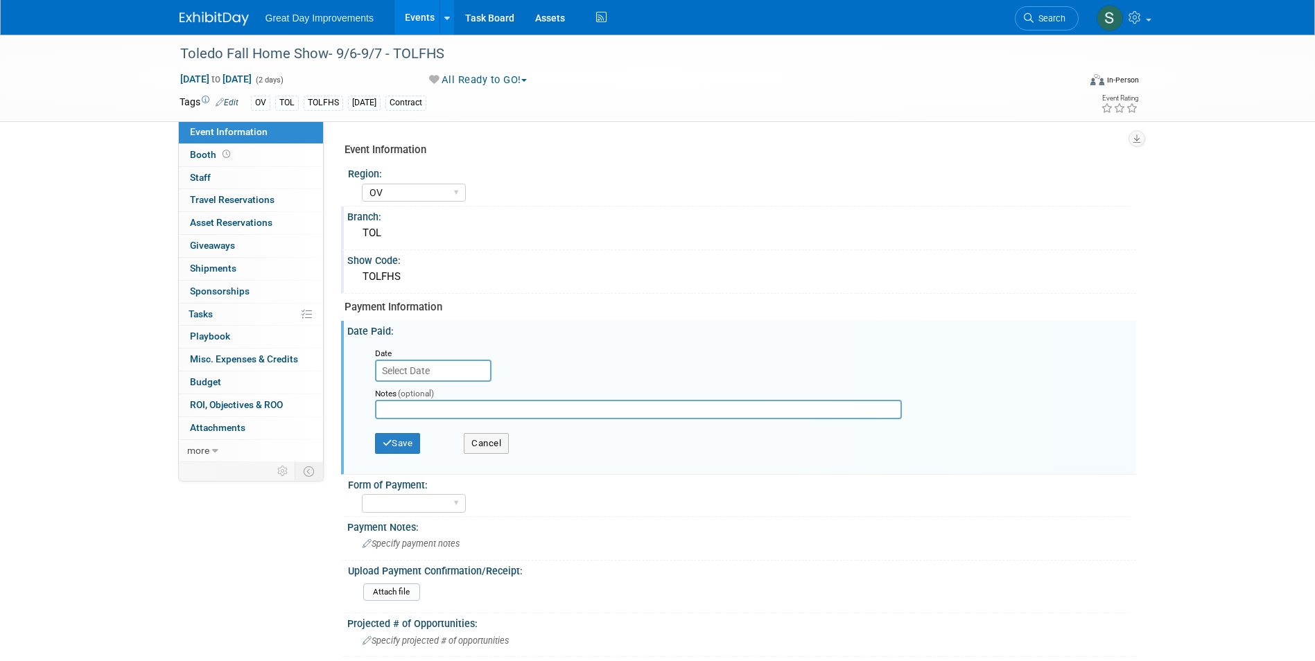
click at [430, 355] on div "Date" at bounding box center [434, 353] width 118 height 14
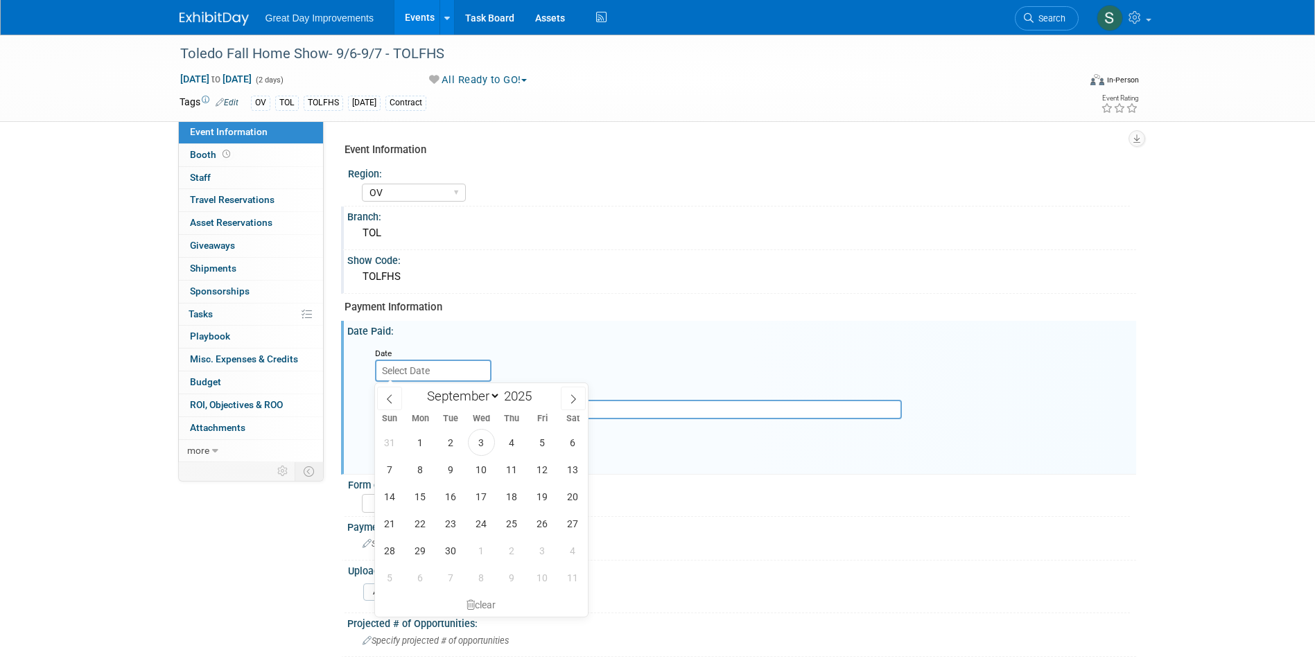
click at [433, 371] on input "text" at bounding box center [433, 371] width 116 height 22
click at [492, 393] on select "January February March April May June July August September October November De…" at bounding box center [461, 395] width 80 height 17
select select "9"
click at [421, 387] on select "January February March April May June July August September October November De…" at bounding box center [461, 395] width 80 height 17
click at [511, 396] on input "2025" at bounding box center [521, 396] width 42 height 16
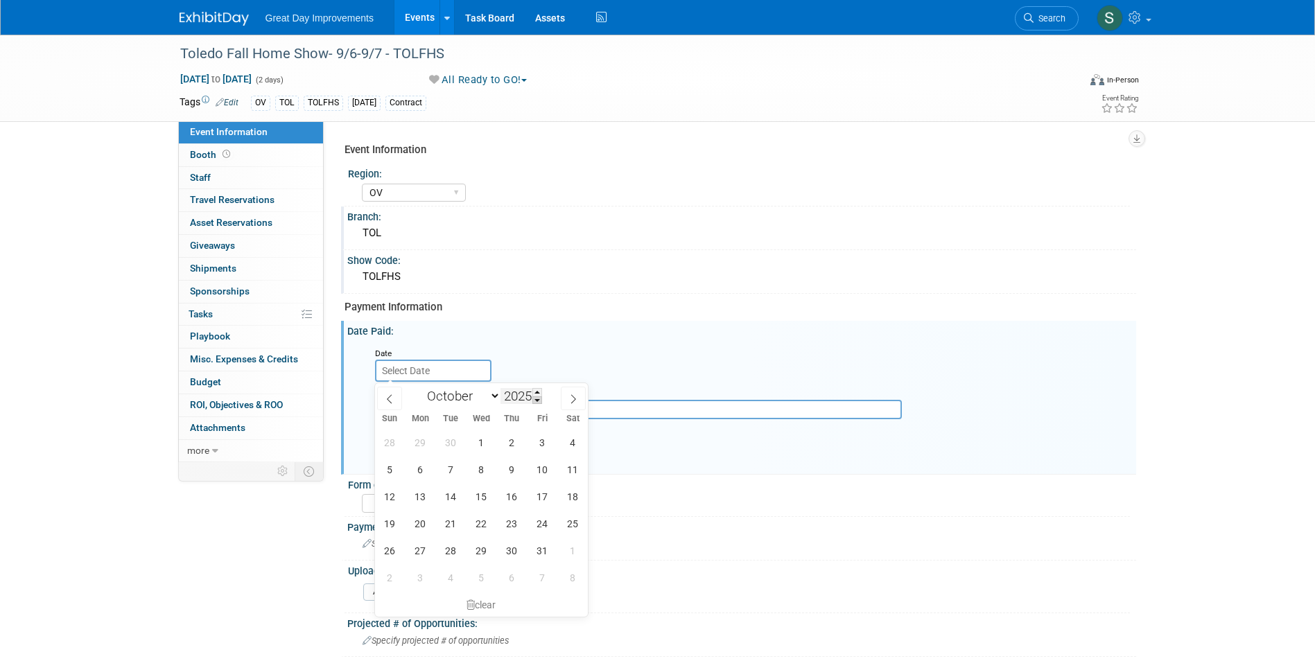
click at [536, 398] on span at bounding box center [537, 400] width 10 height 8
type input "2024"
click at [450, 502] on span "15" at bounding box center [450, 496] width 27 height 27
type input "Oct 15, 2024"
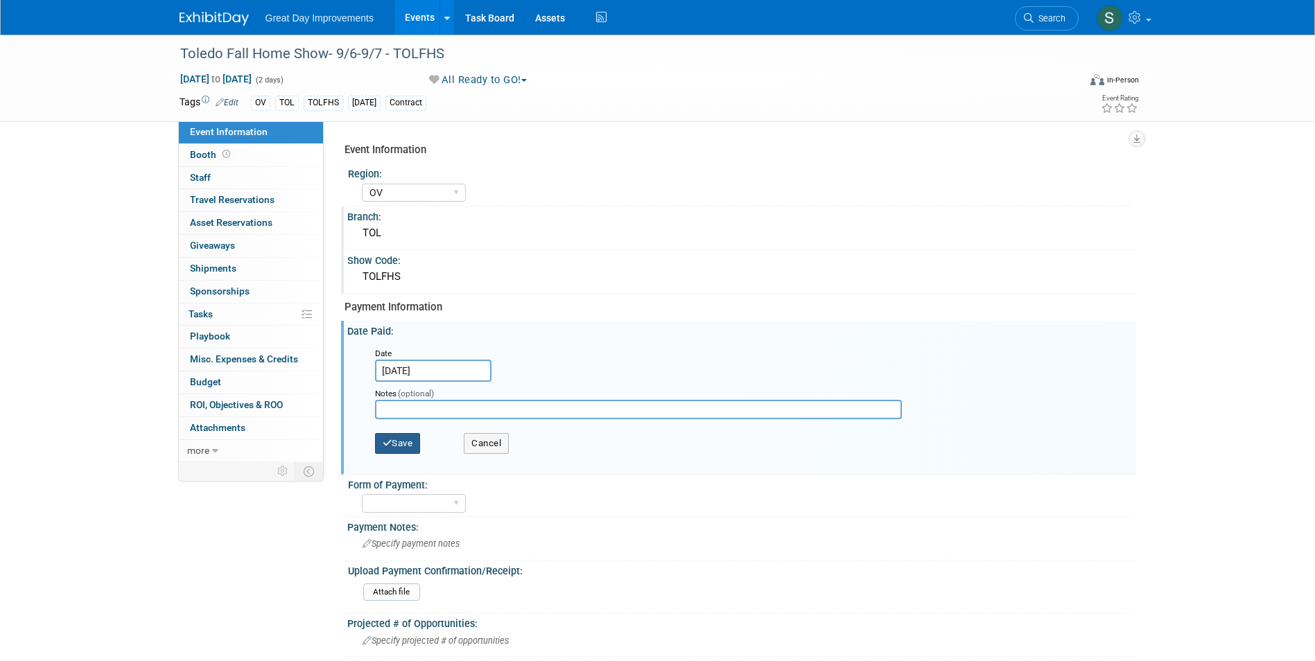
click at [396, 441] on button "Save" at bounding box center [398, 443] width 46 height 21
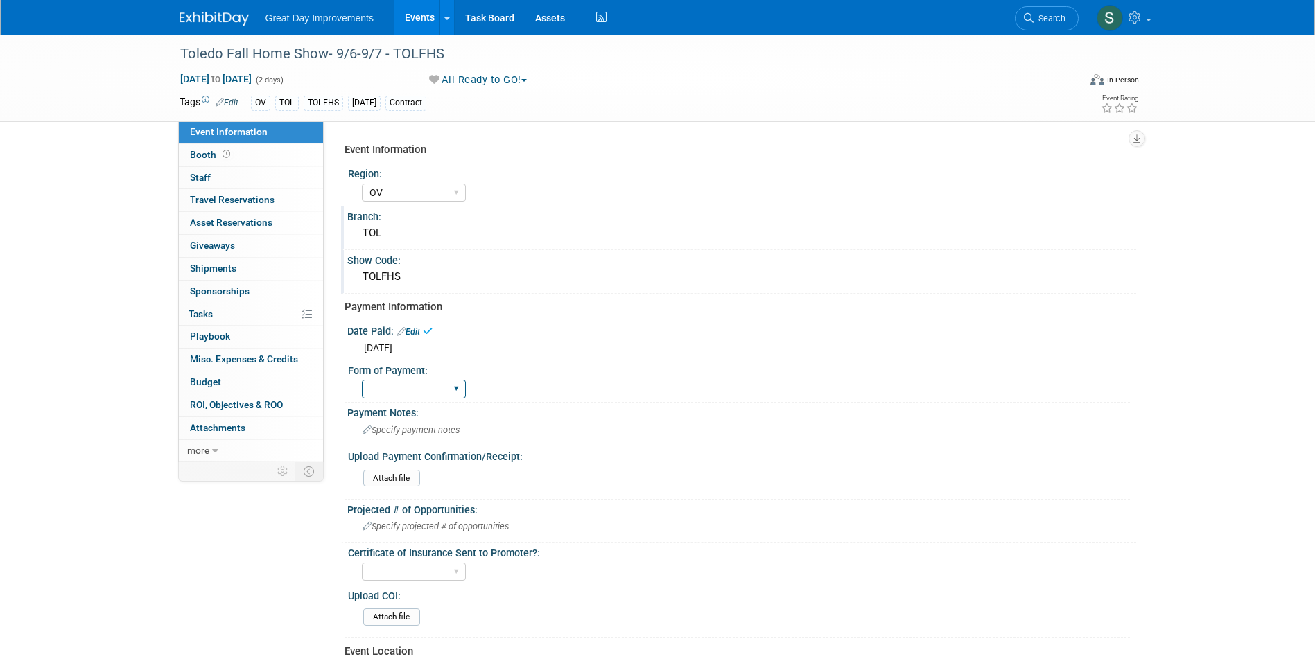
click at [411, 388] on select "Paid via CC Check Requested Pay at the Gate Other" at bounding box center [414, 389] width 104 height 19
select select "Paid via CC"
click at [362, 380] on select "Paid via CC Check Requested Pay at the Gate Other" at bounding box center [414, 389] width 104 height 19
click at [207, 17] on img at bounding box center [213, 19] width 69 height 14
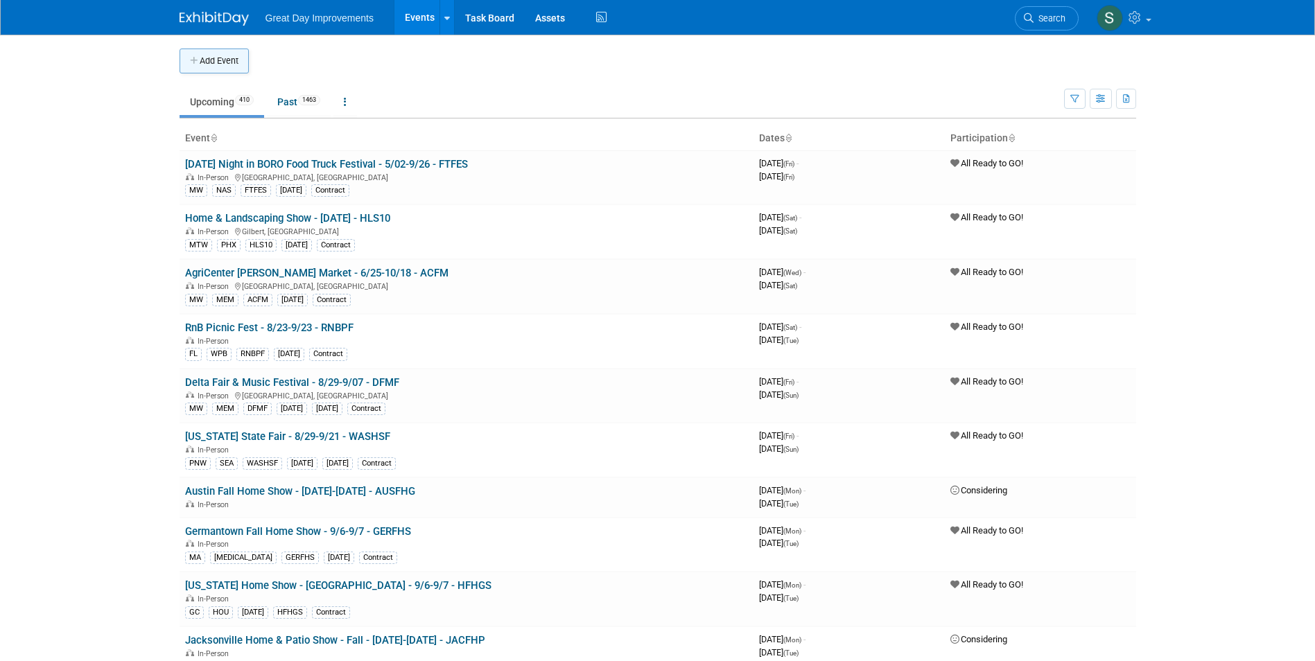
click at [226, 60] on button "Add Event" at bounding box center [213, 61] width 69 height 25
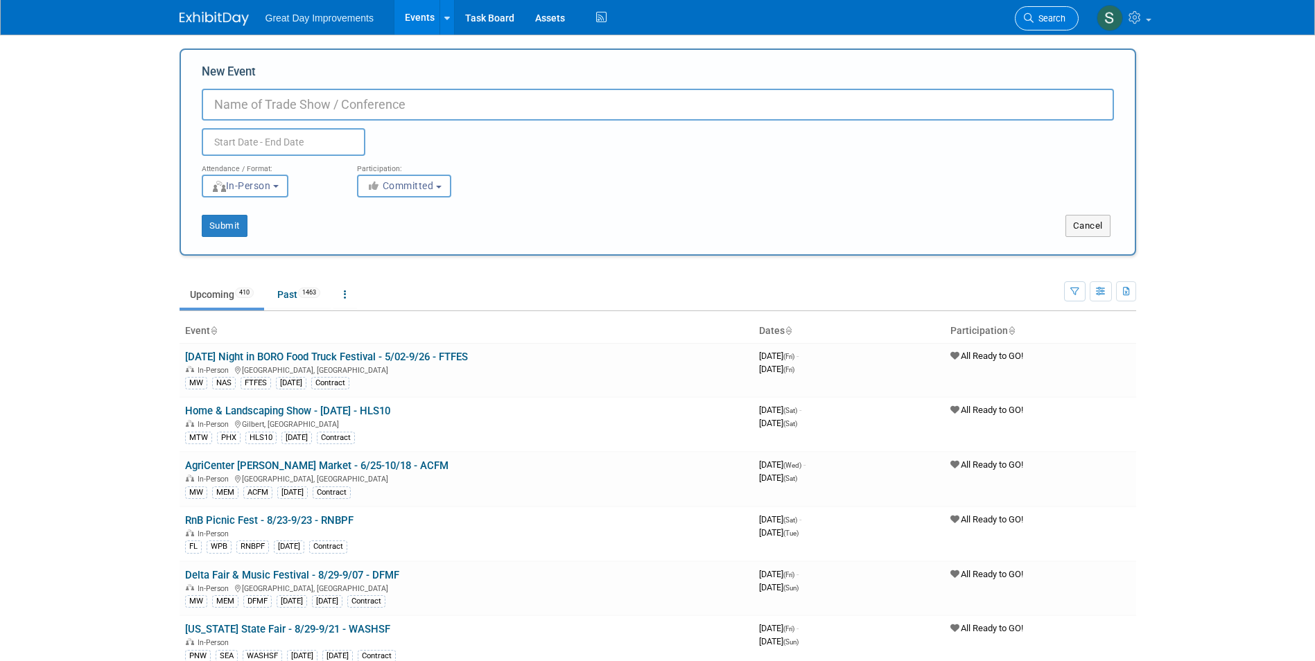
click at [1043, 13] on span "Search" at bounding box center [1049, 18] width 32 height 10
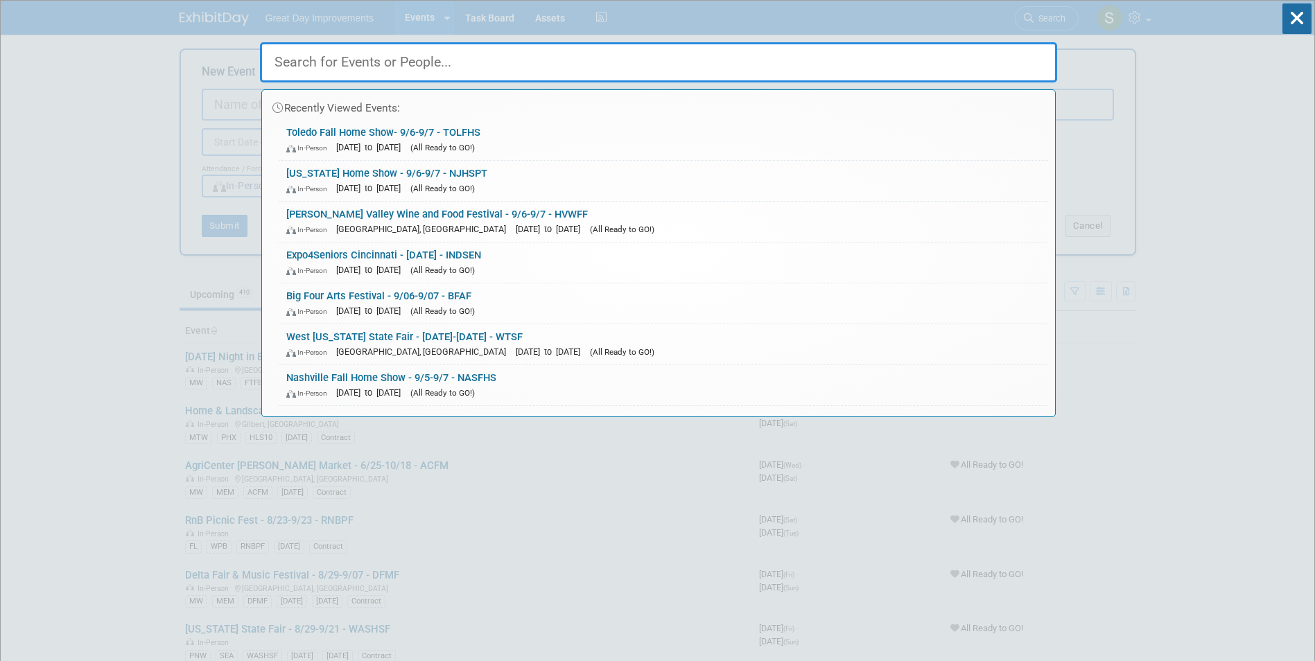
paste input "CFHGS"
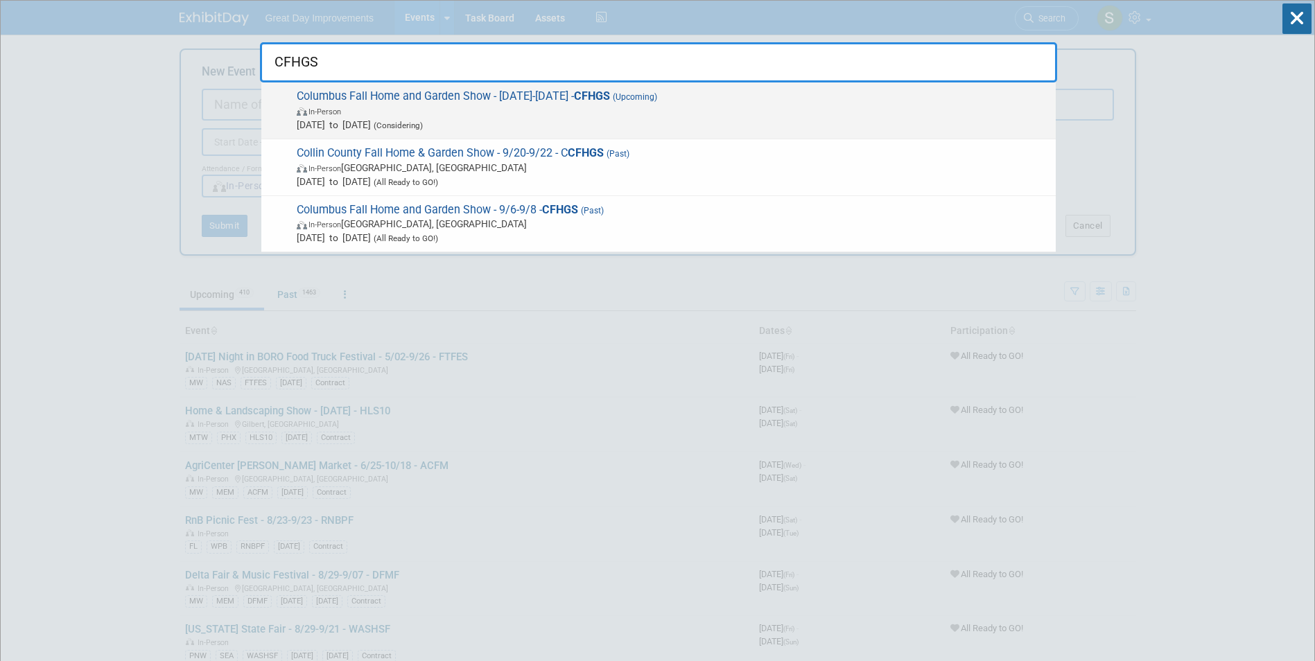
type input "CFHGS"
click at [471, 95] on span "Columbus Fall Home and Garden Show - 9/6/25-9/8/25 - CFHGS (Upcoming) In-Person…" at bounding box center [670, 110] width 756 height 42
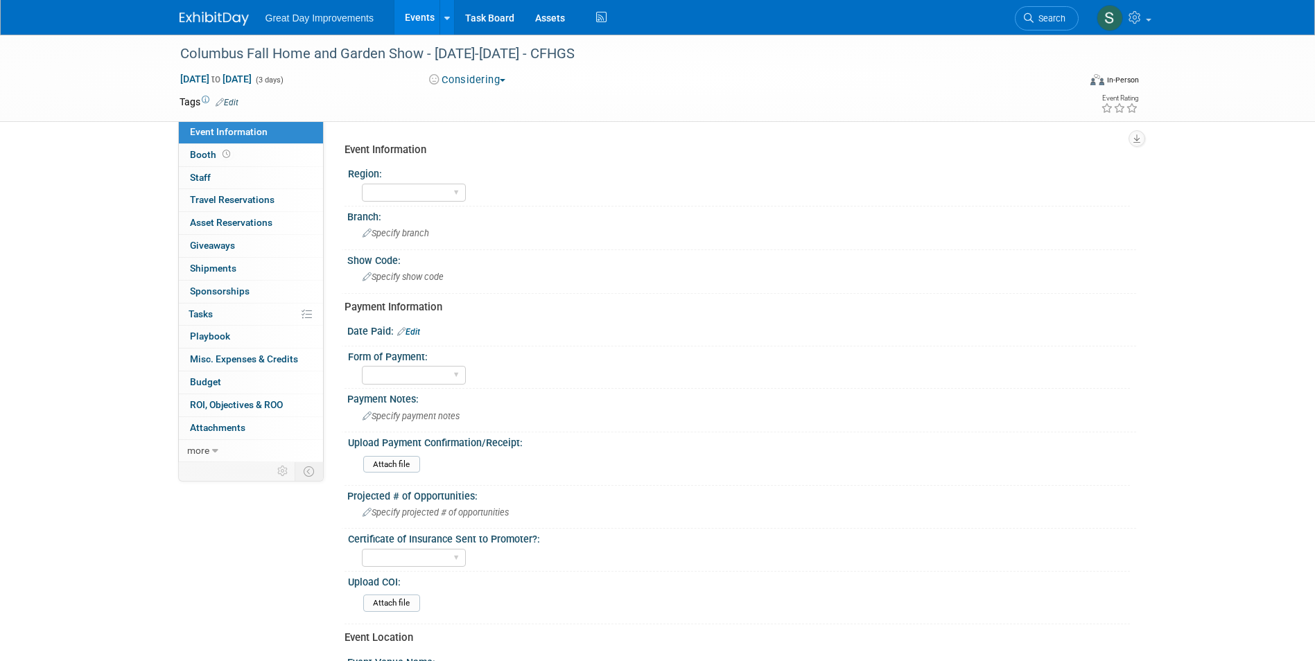
click at [450, 81] on button "Considering" at bounding box center [467, 80] width 87 height 15
click at [492, 177] on link "All Ready to GO!" at bounding box center [482, 179] width 115 height 19
click at [233, 102] on link "Edit" at bounding box center [227, 103] width 23 height 10
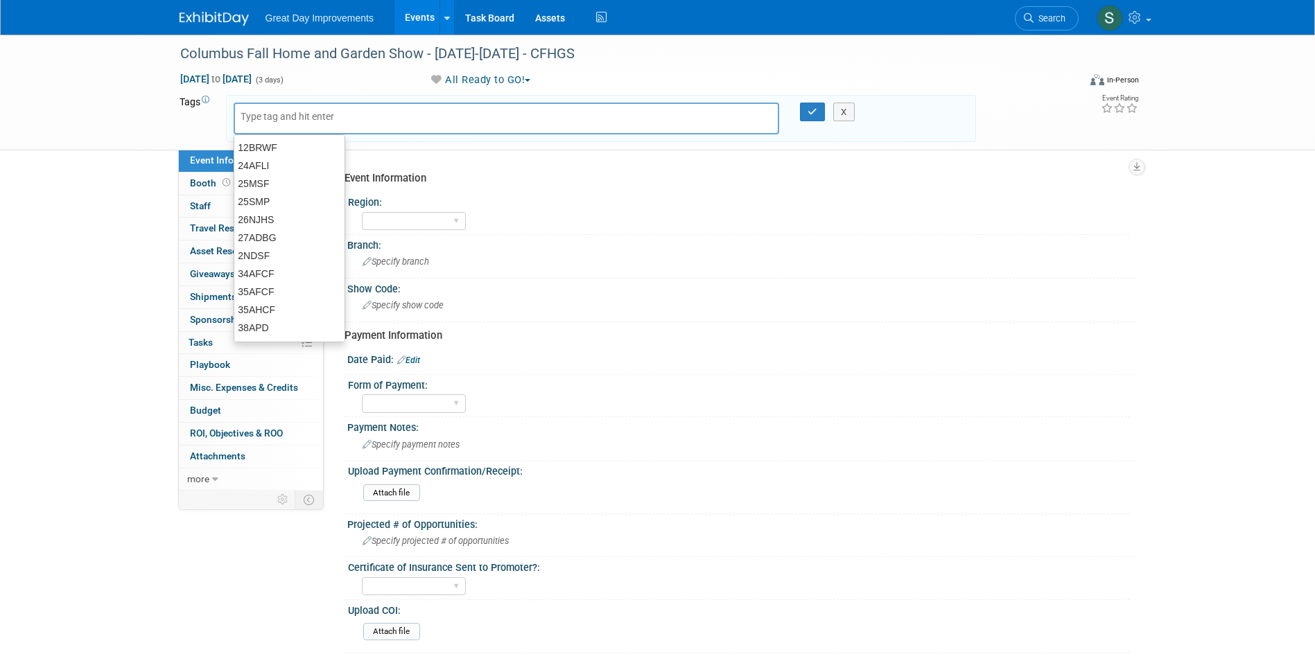
click at [268, 119] on input "text" at bounding box center [295, 116] width 111 height 14
click at [324, 110] on input "text" at bounding box center [295, 116] width 111 height 14
type input "OV"
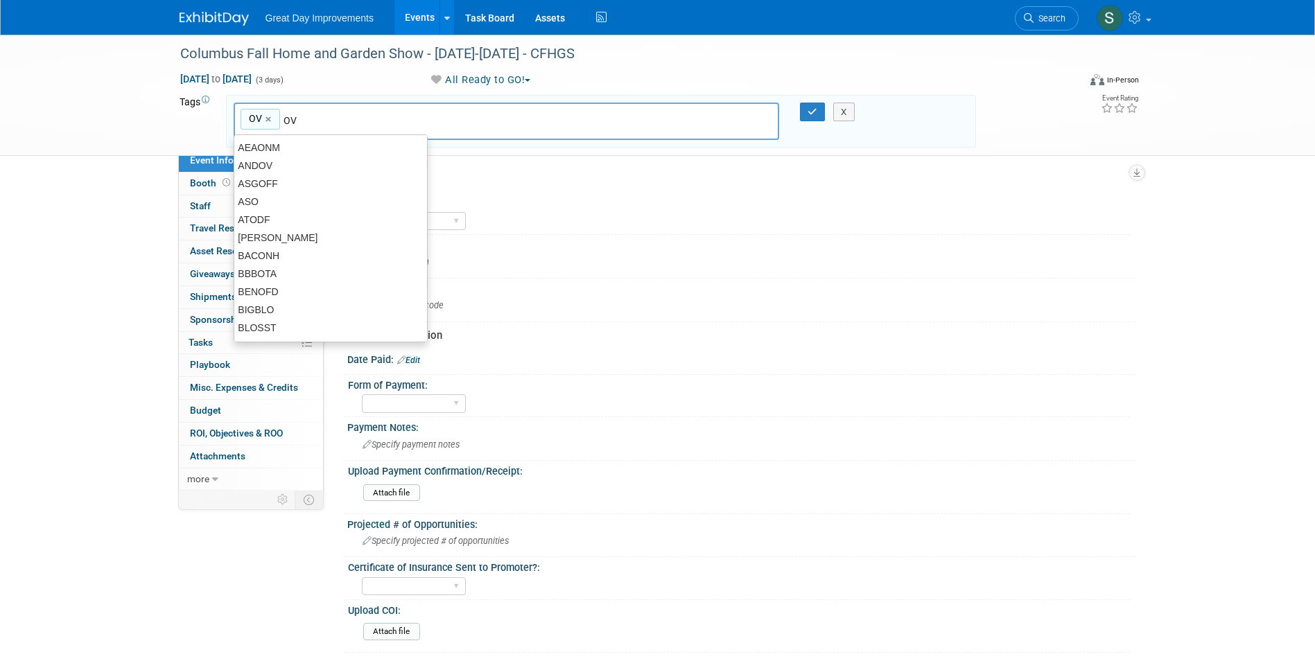
type input "OV"
type input "COL"
type input "OV, COL"
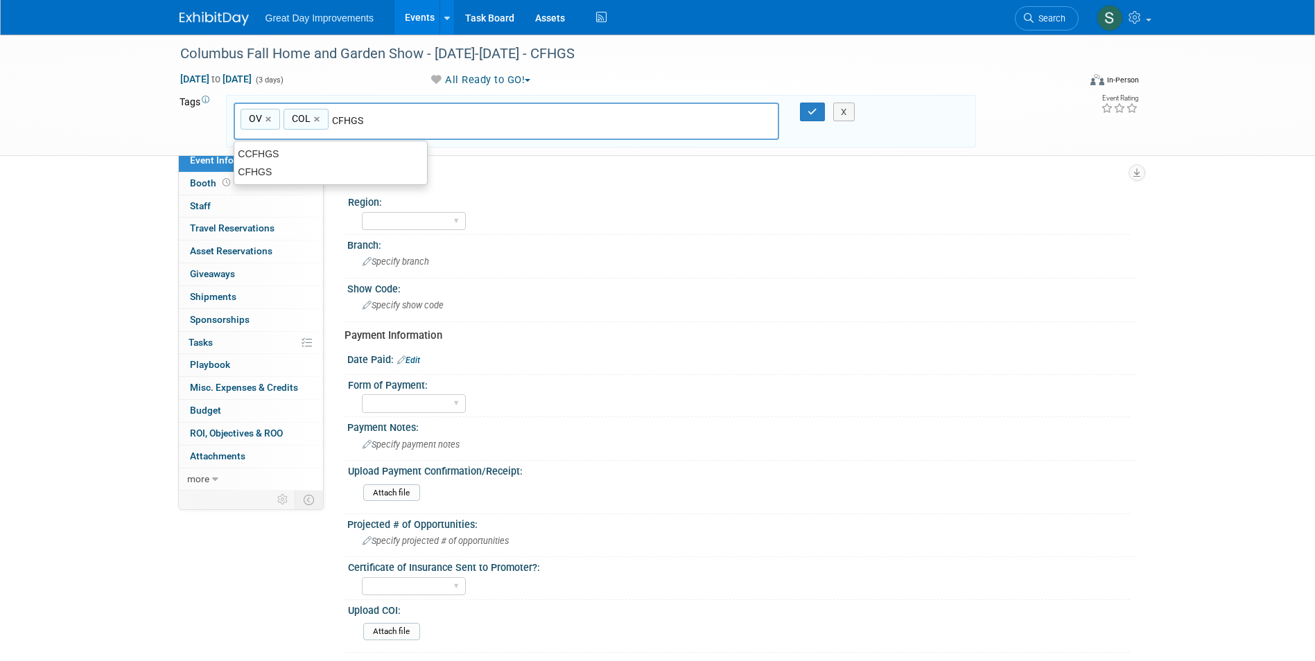
type input "CFHGS"
type input "OV, COL, CFHGS"
type input "[DATE]"
type input "OV, COL, CFHGS, [DATE]"
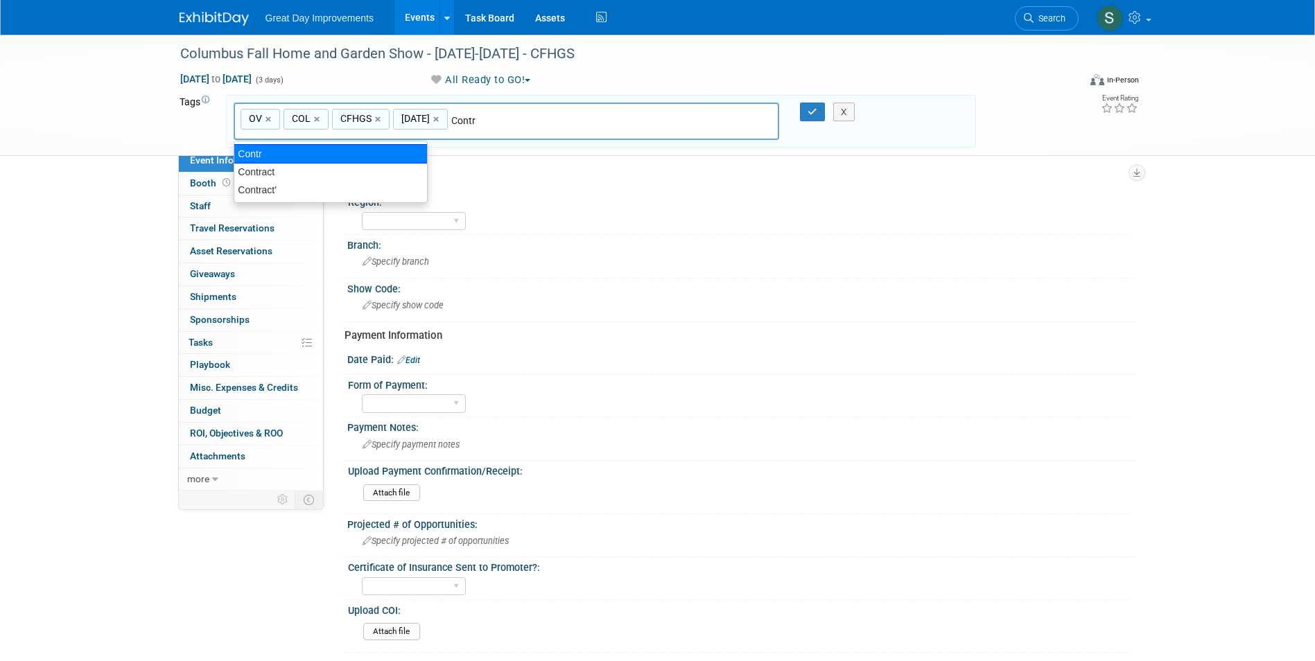
type input "Contract"
type input "OV, COL, CFHGS, [DATE], Contract"
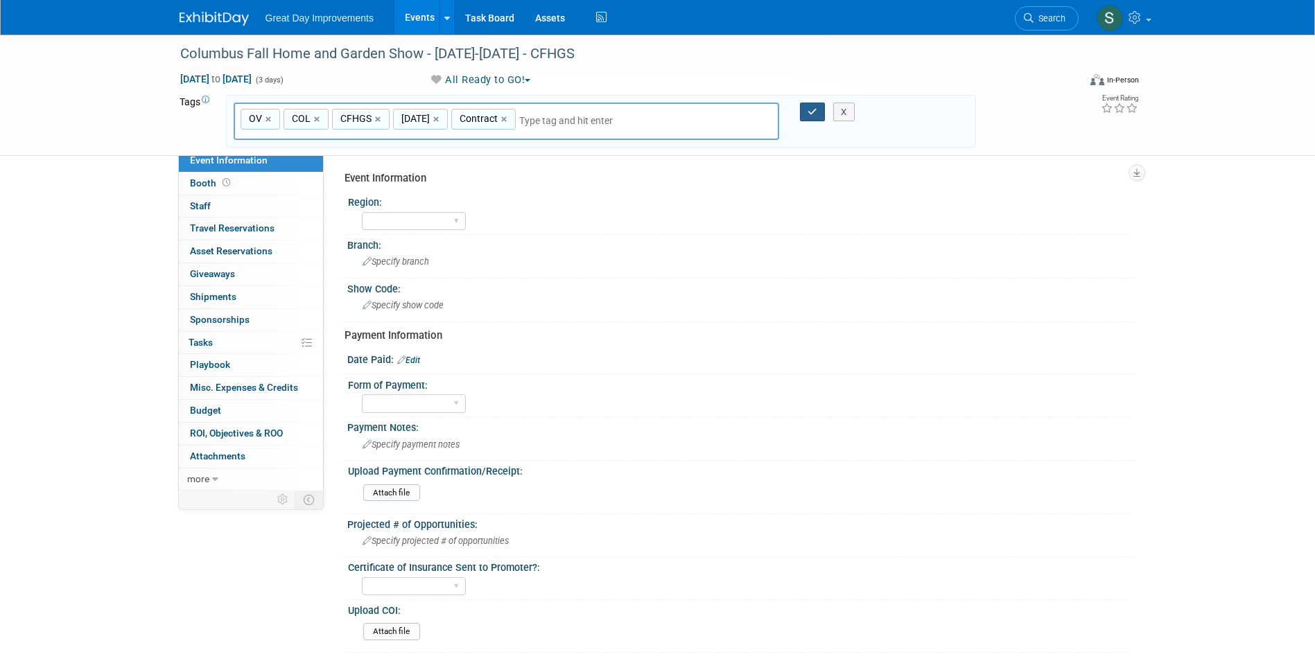
click at [813, 114] on icon "button" at bounding box center [812, 111] width 10 height 9
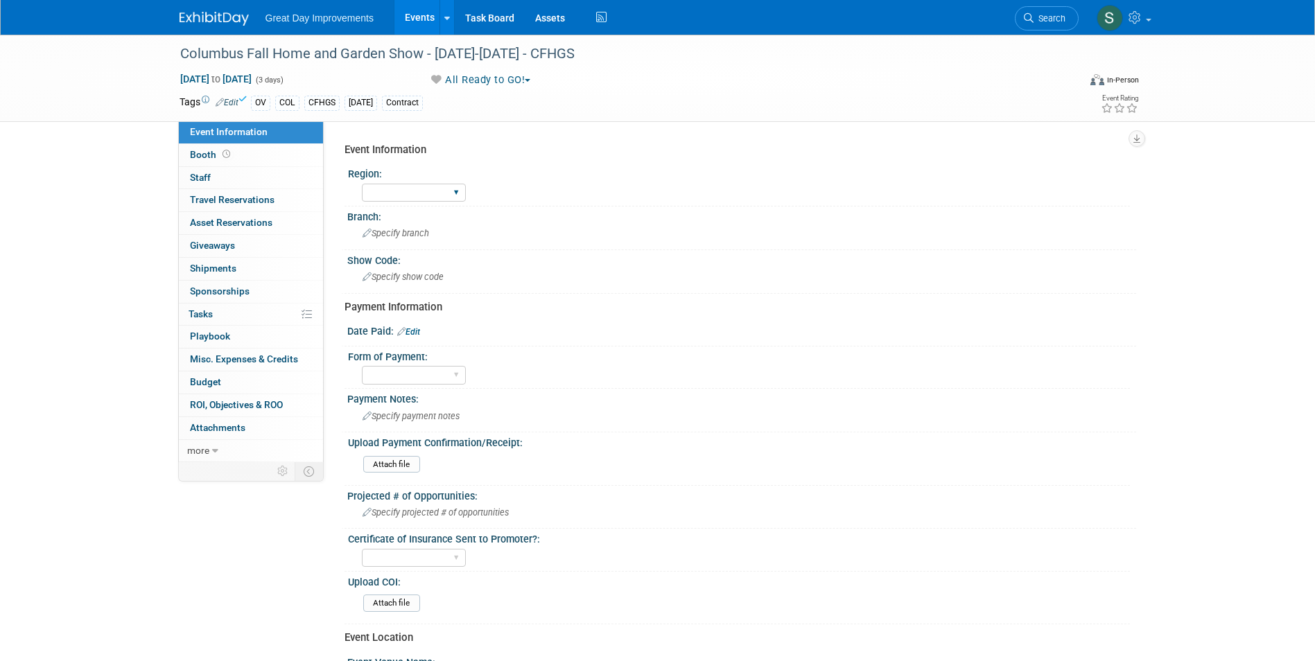
click at [421, 199] on select "GC MA MW MTW NE NEW OV PL PNW SA SE SC UMW FL" at bounding box center [414, 193] width 104 height 19
select select "OV"
click at [362, 184] on select "GC MA MW MTW NE NEW OV PL PNW SA SE SC UMW FL" at bounding box center [414, 193] width 104 height 19
click at [403, 223] on div "Specify branch" at bounding box center [742, 232] width 768 height 21
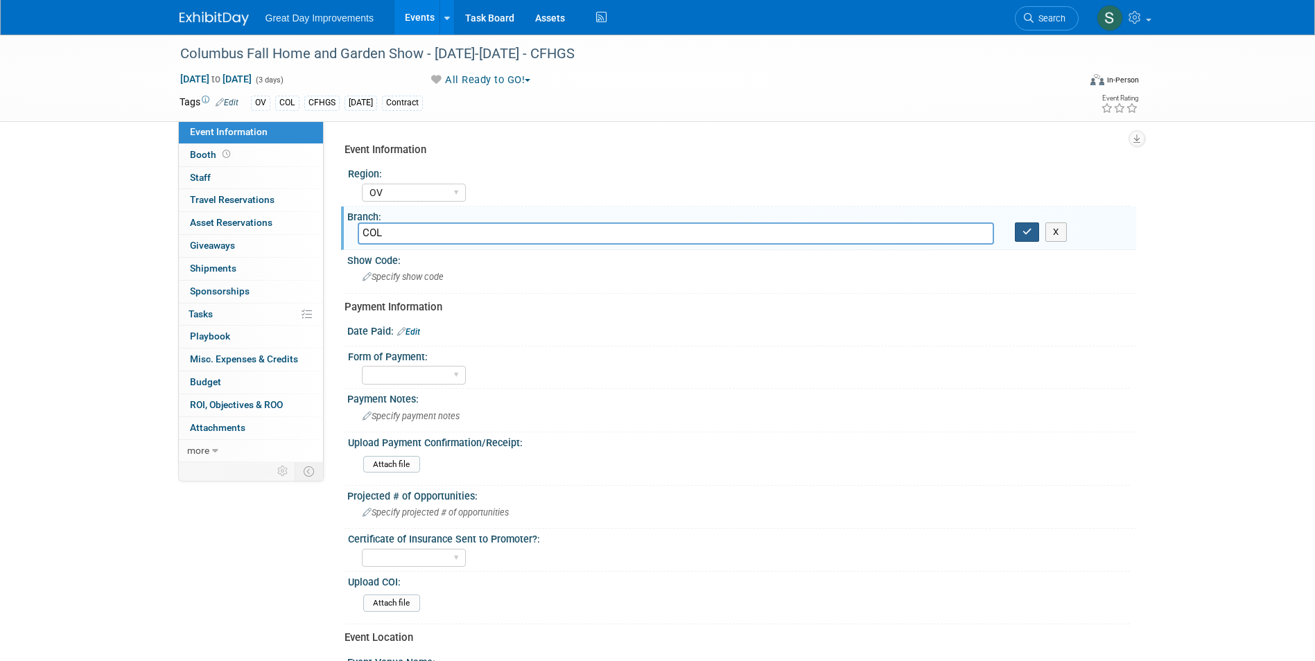
type input "COL"
click at [1032, 241] on button "button" at bounding box center [1026, 231] width 25 height 19
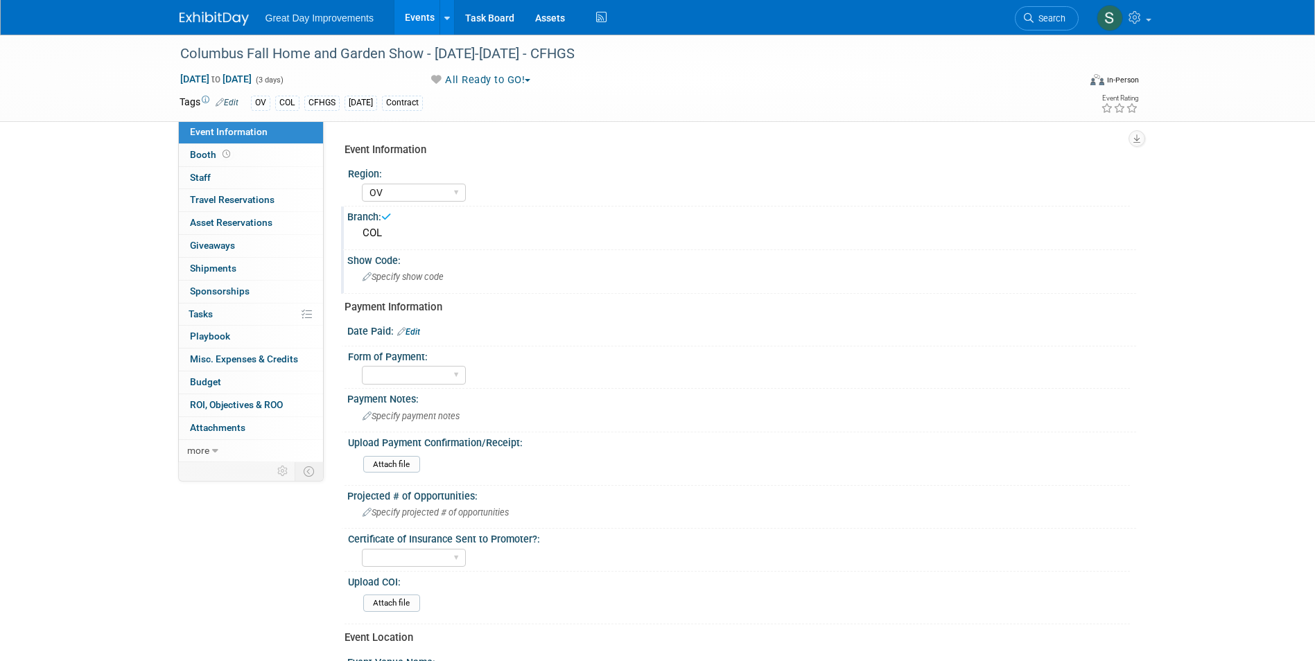
click at [563, 288] on div "Specify show code" at bounding box center [741, 277] width 789 height 23
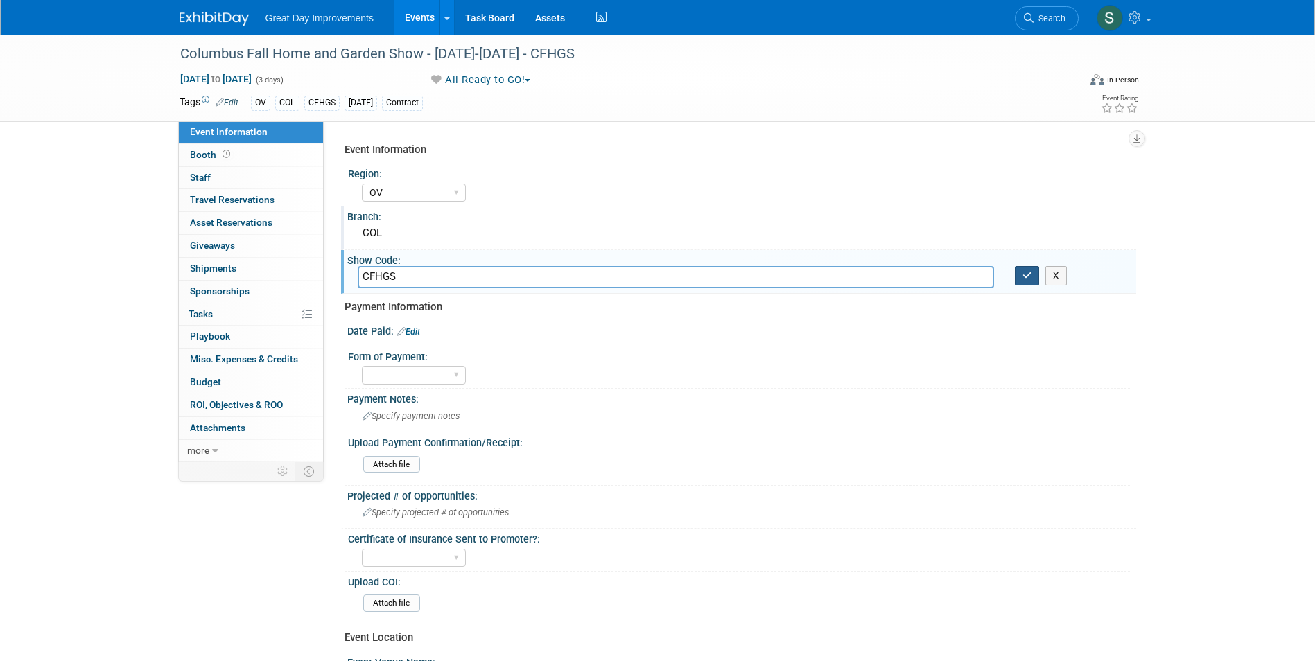
type input "CFHGS"
click at [1029, 276] on icon "button" at bounding box center [1027, 275] width 10 height 9
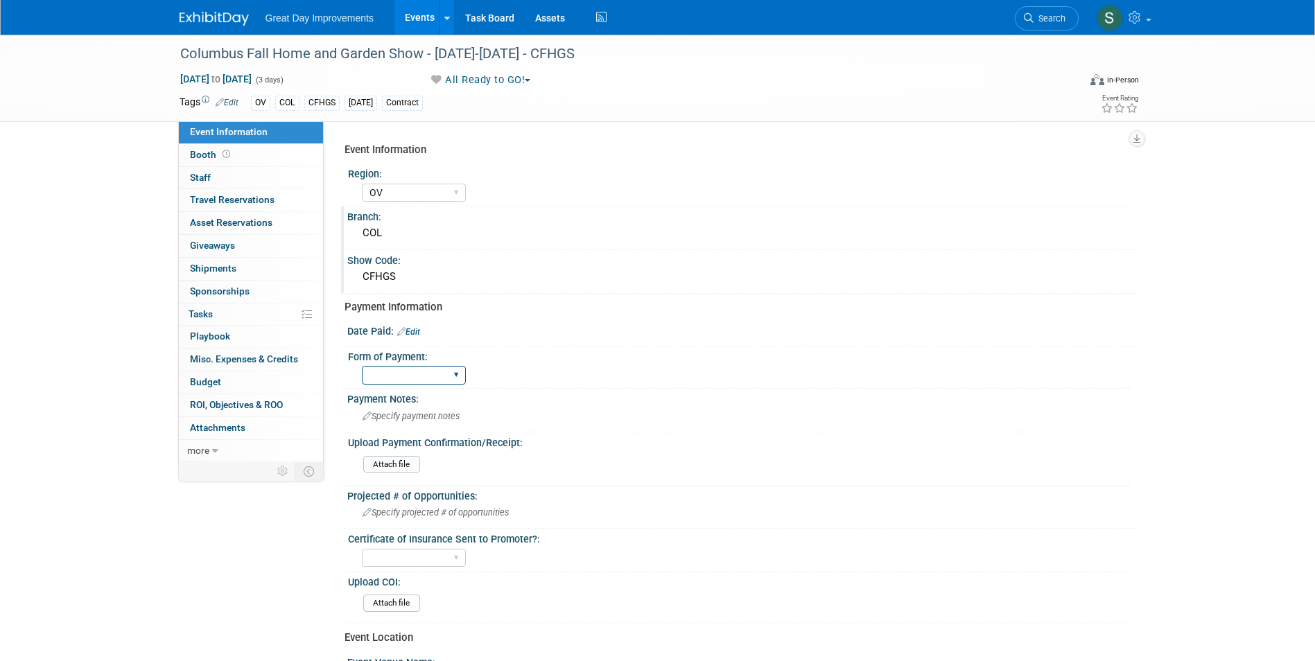
click at [432, 367] on select "Paid via CC Check Requested Pay at the Gate Other" at bounding box center [414, 375] width 104 height 19
select select "Paid via CC"
click at [362, 366] on select "Paid via CC Check Requested Pay at the Gate Other" at bounding box center [414, 375] width 104 height 19
click at [415, 414] on span "Specify payment notes" at bounding box center [410, 416] width 97 height 10
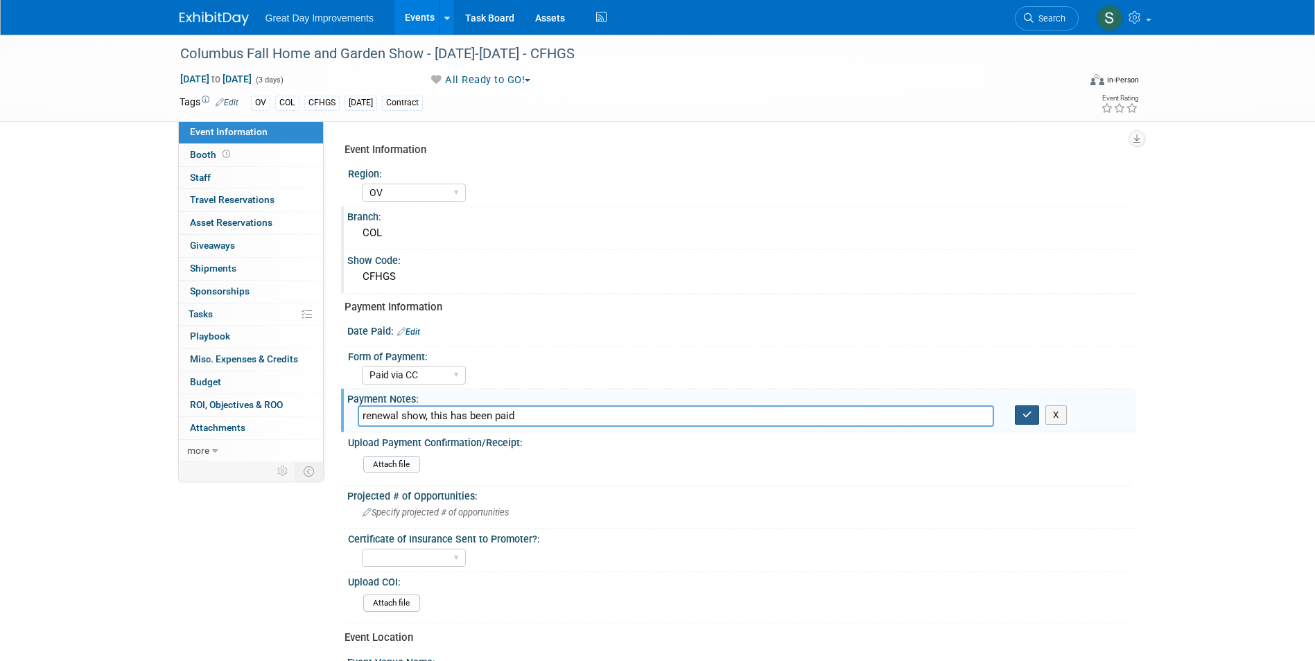
type input "renewal show, this has been paid"
click at [1025, 415] on icon "button" at bounding box center [1027, 414] width 10 height 9
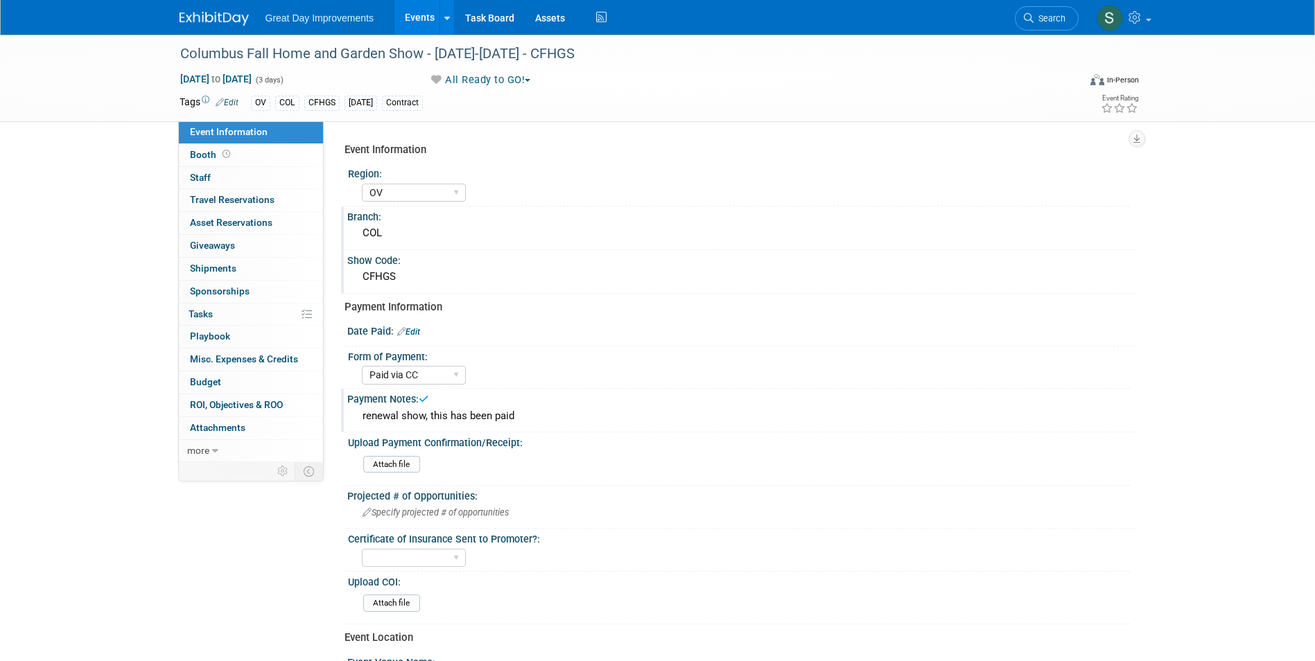
click at [193, 23] on img at bounding box center [213, 19] width 69 height 14
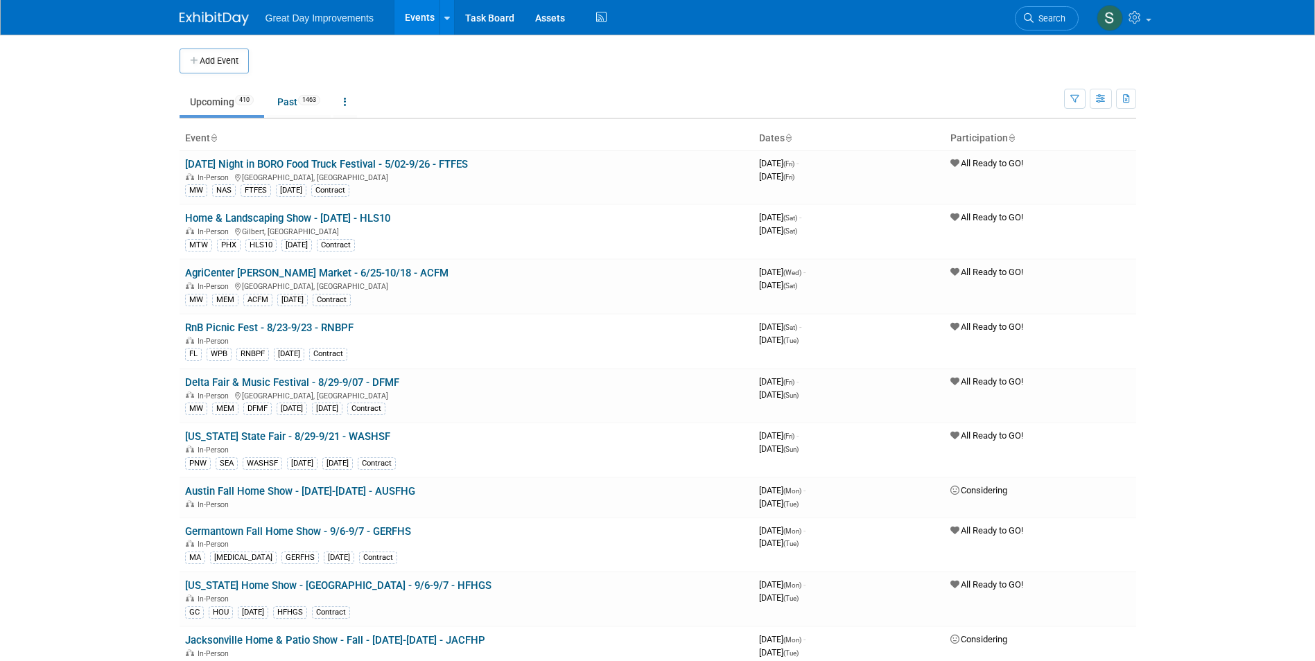
click at [1052, 15] on span "Search" at bounding box center [1049, 18] width 32 height 10
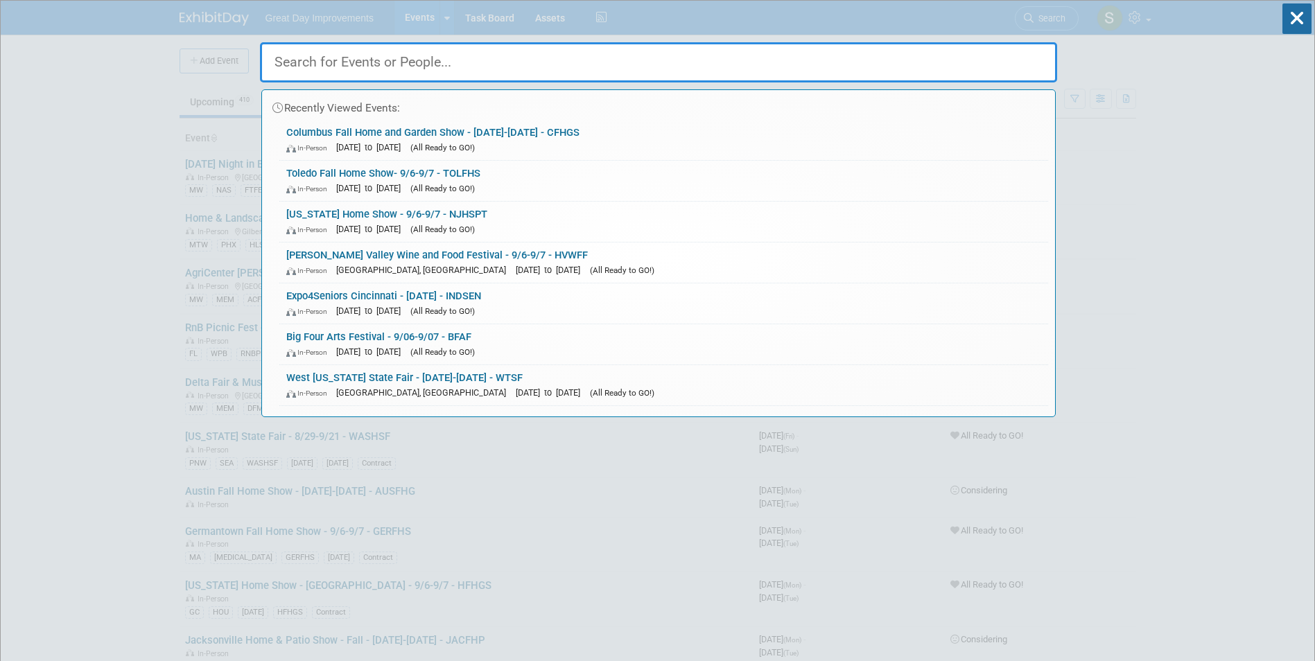
paste input "MONHGS"
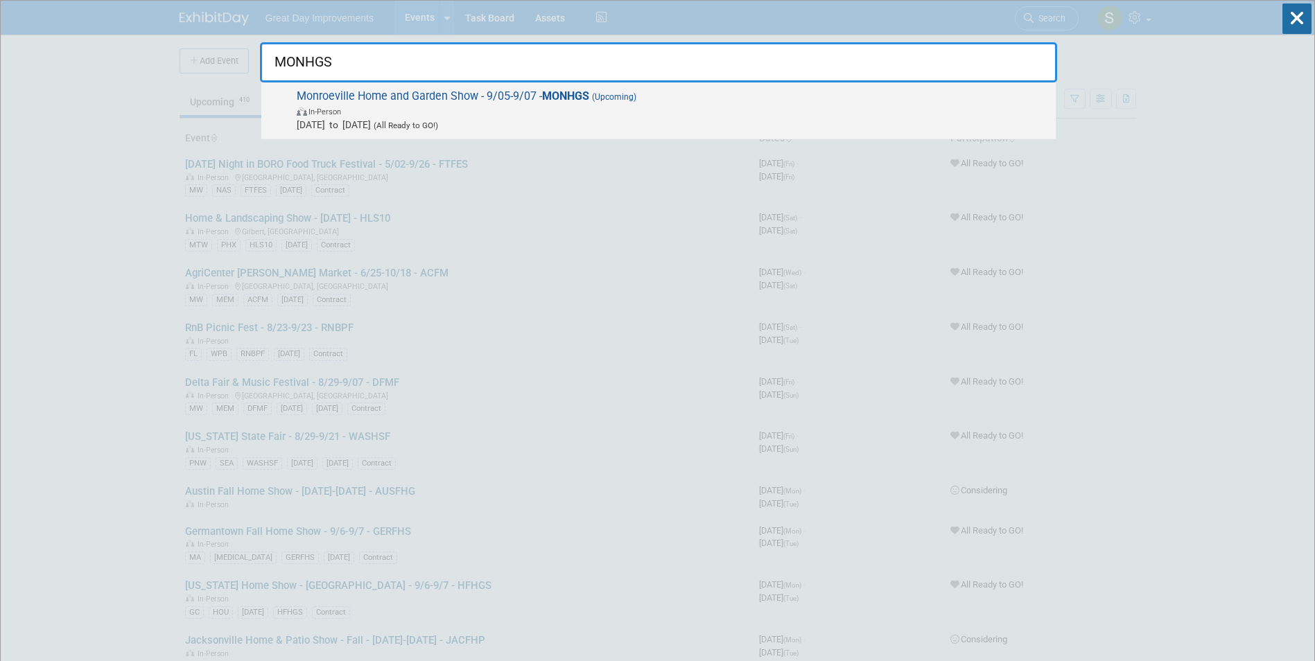
type input "MONHGS"
click at [438, 121] on span "(All Ready to GO!)" at bounding box center [404, 126] width 67 height 10
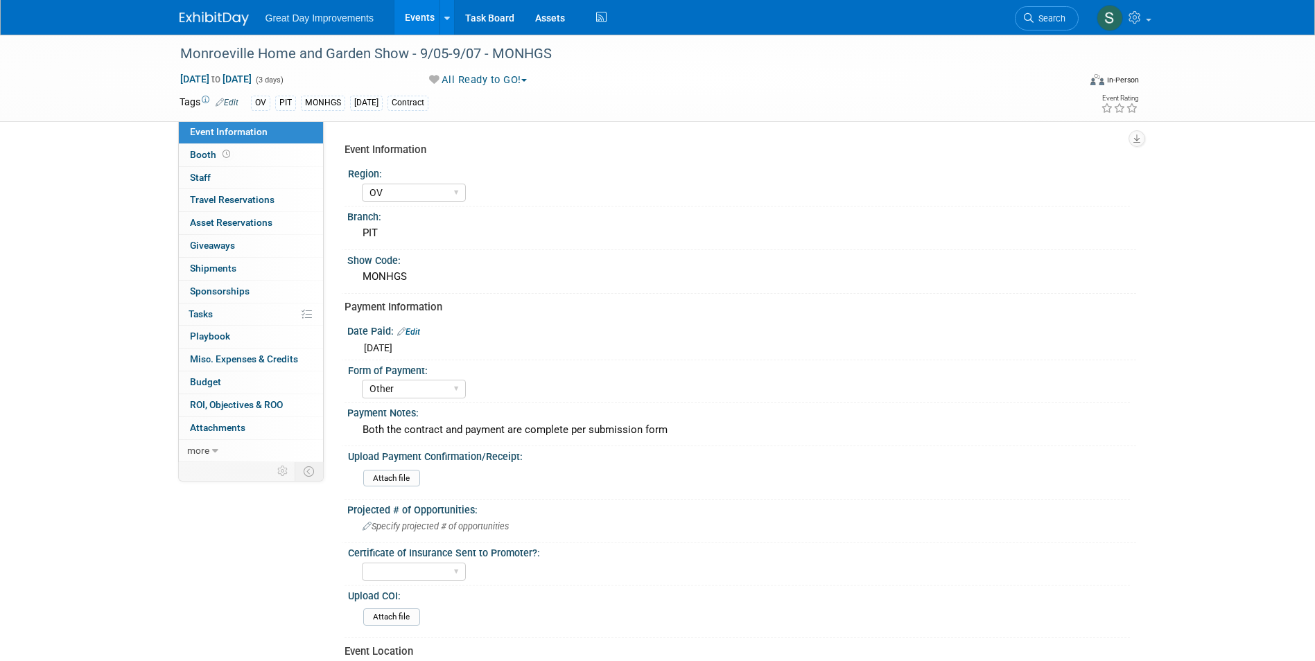
select select "OV"
select select "Other"
click at [1042, 16] on span "Search" at bounding box center [1049, 18] width 32 height 10
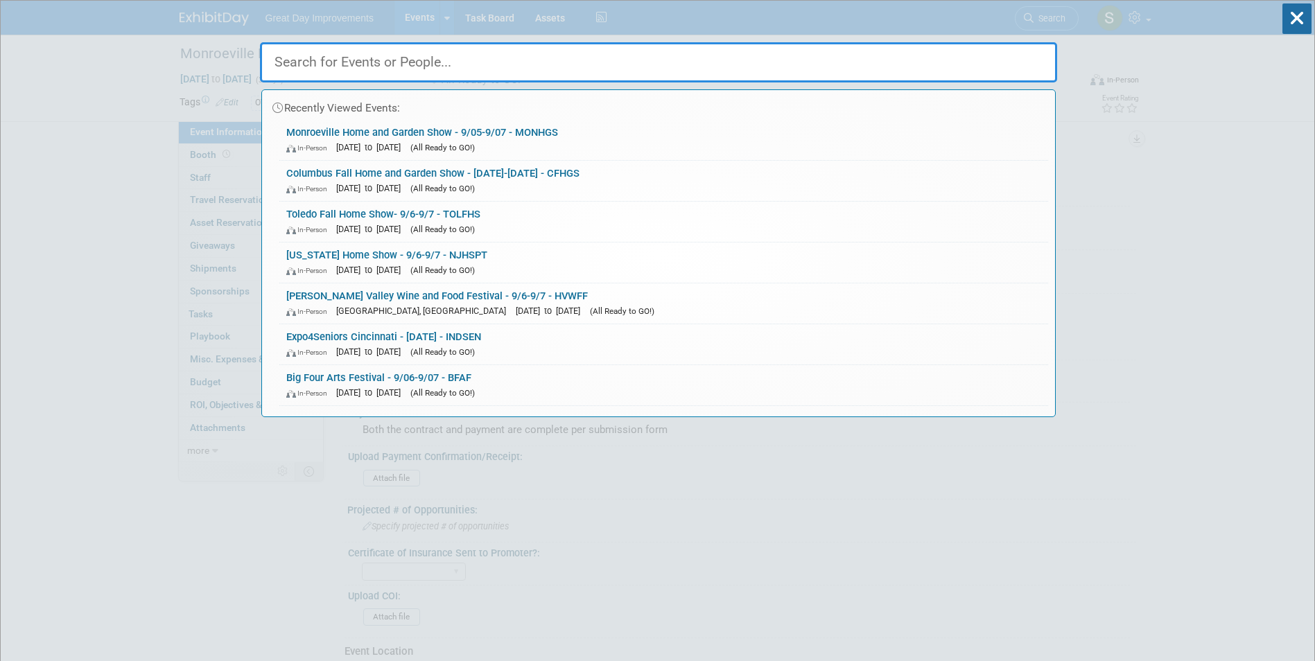
click at [426, 64] on input "text" at bounding box center [658, 62] width 797 height 40
paste input "WYCF"
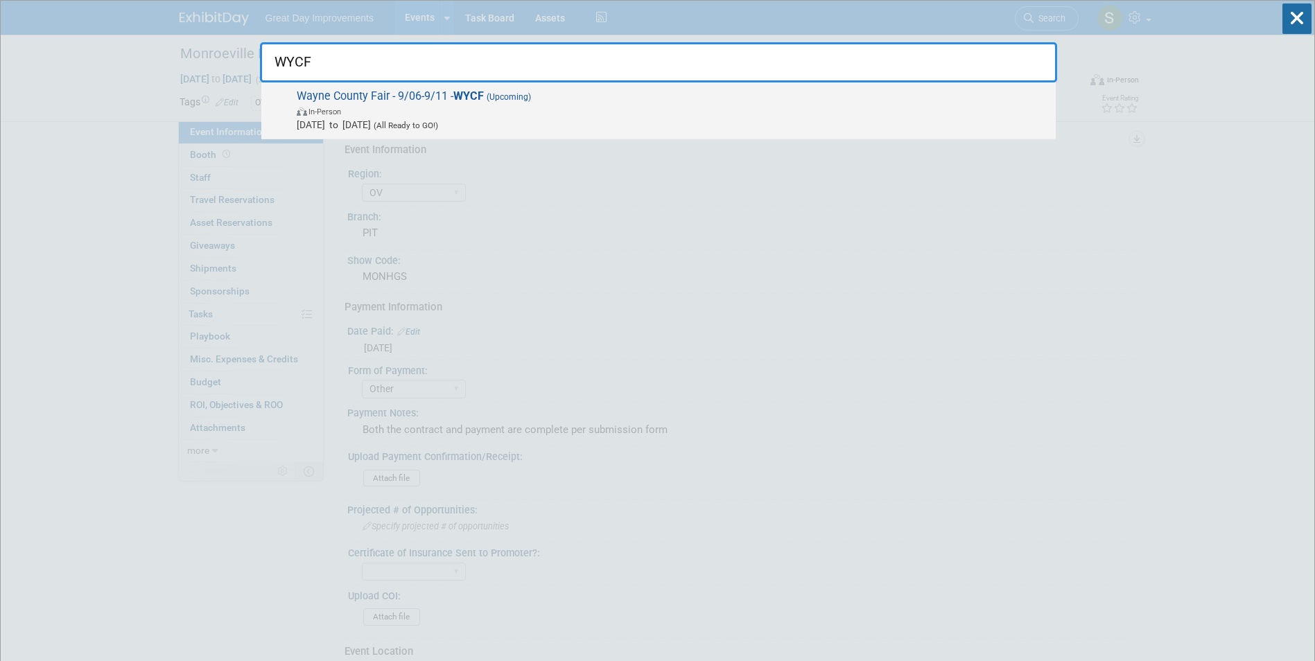
type input "WYCF"
click at [404, 126] on span "Sep 6, 2025 to Sep 11, 2025 (All Ready to GO!)" at bounding box center [673, 125] width 752 height 14
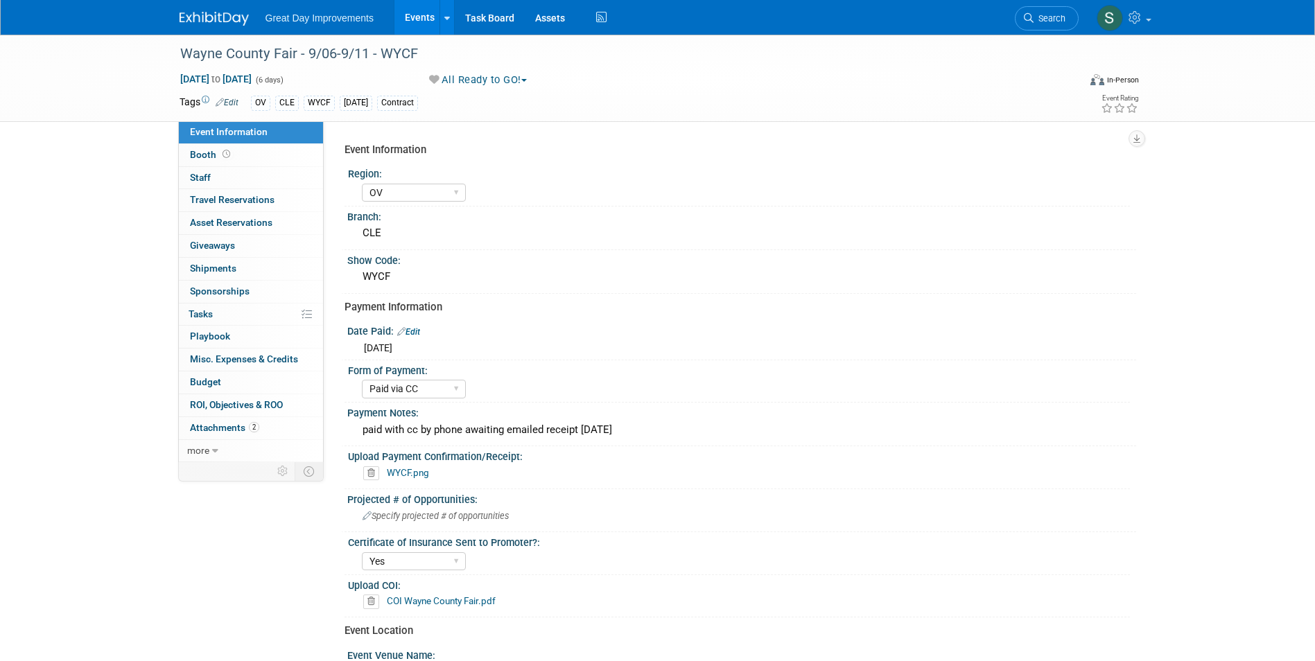
select select "OV"
select select "Paid via CC"
select select "Yes"
click at [1044, 32] on li "Search" at bounding box center [1046, 17] width 64 height 34
drag, startPoint x: 1035, startPoint y: 13, endPoint x: 1023, endPoint y: 15, distance: 12.0
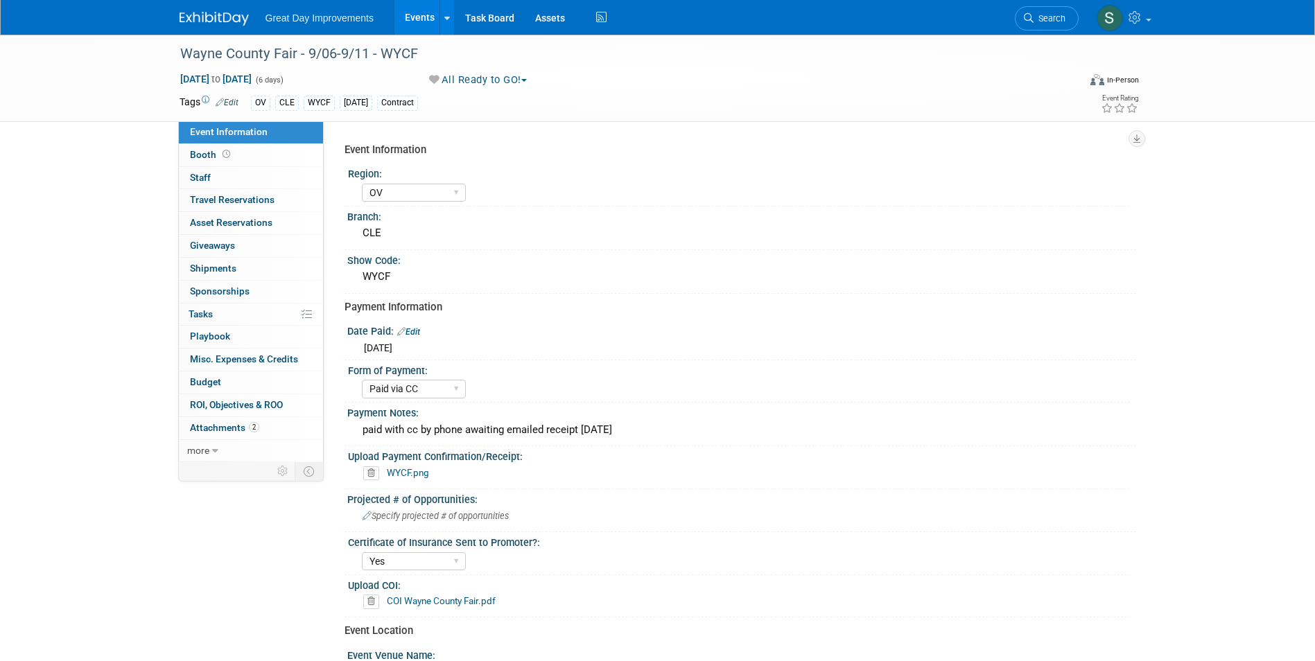
click at [1035, 13] on span "Search" at bounding box center [1049, 18] width 32 height 10
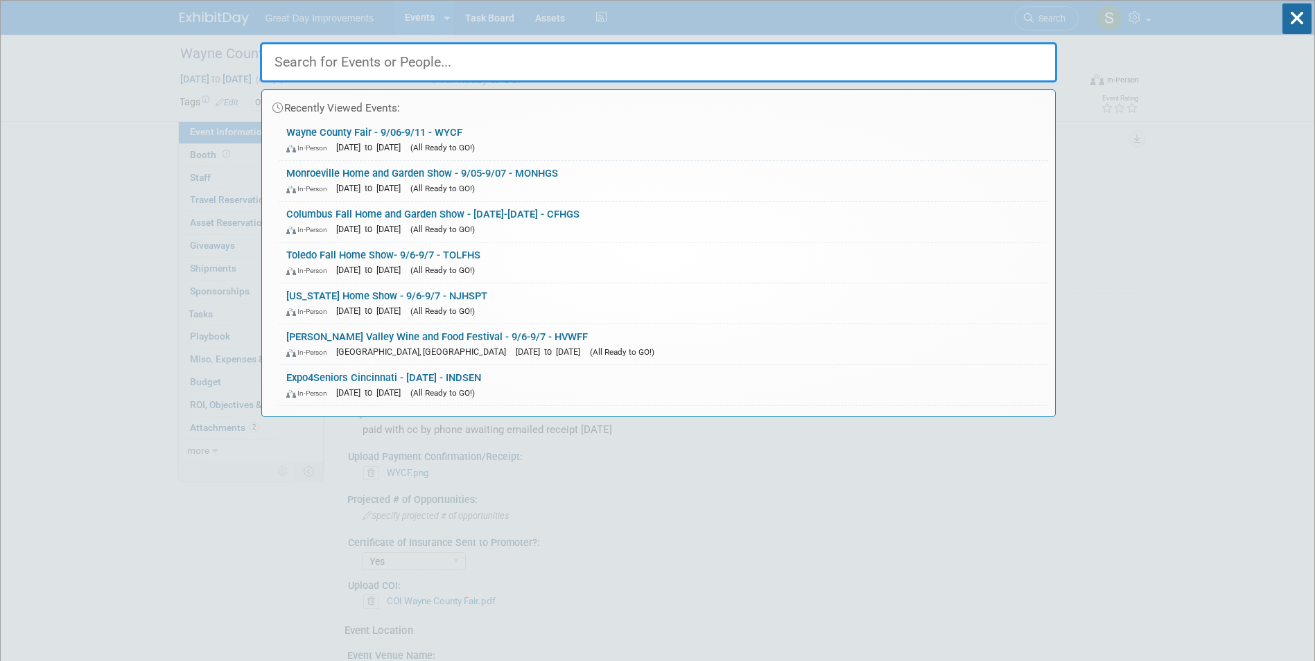
paste input "OKSF"
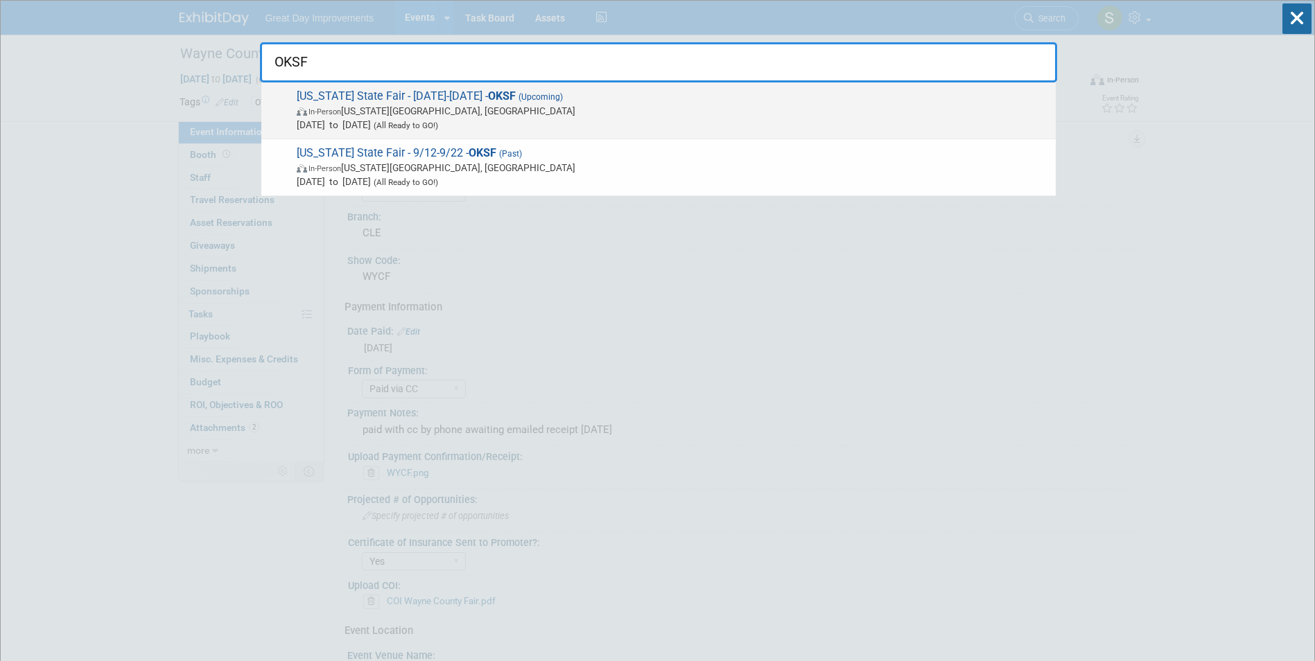
type input "OKSF"
click at [571, 106] on span "In-Person Oklahoma City, OK" at bounding box center [673, 111] width 752 height 14
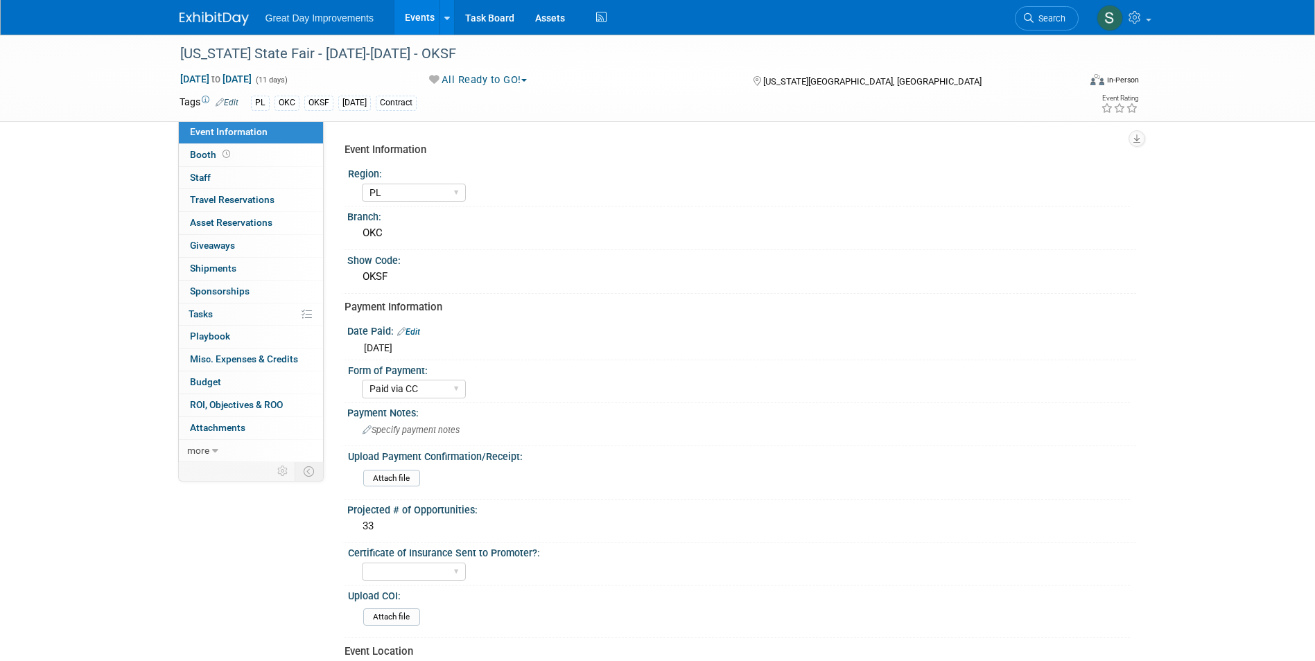
select select "PL"
select select "Paid via CC"
click at [1068, 17] on link "Search" at bounding box center [1046, 18] width 64 height 24
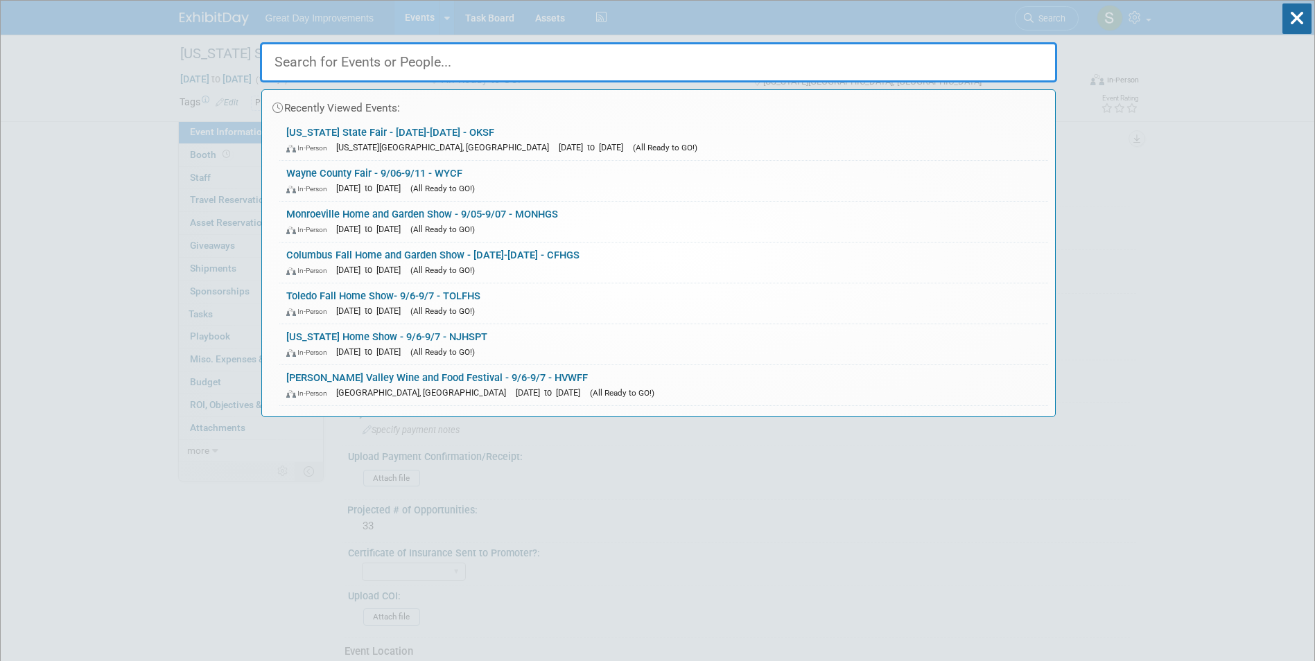
paste input "MDJUNK"
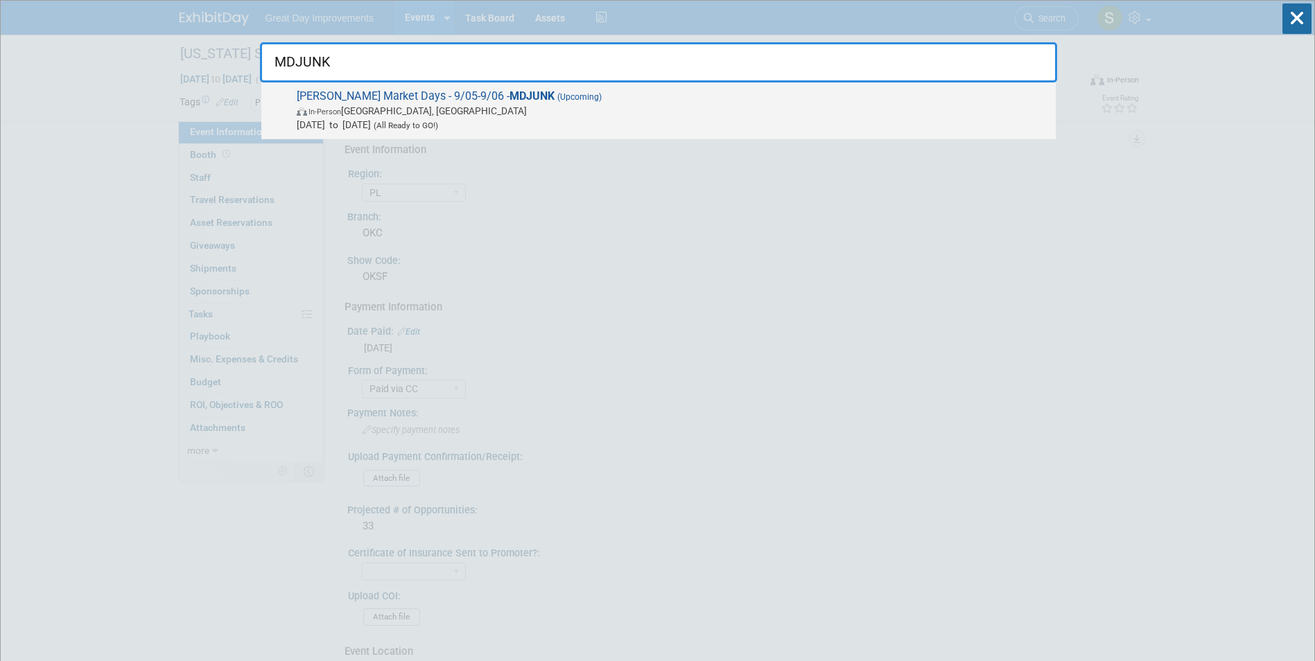
type input "MDJUNK"
click at [422, 114] on span "In-Person Fayetteville, AR" at bounding box center [673, 111] width 752 height 14
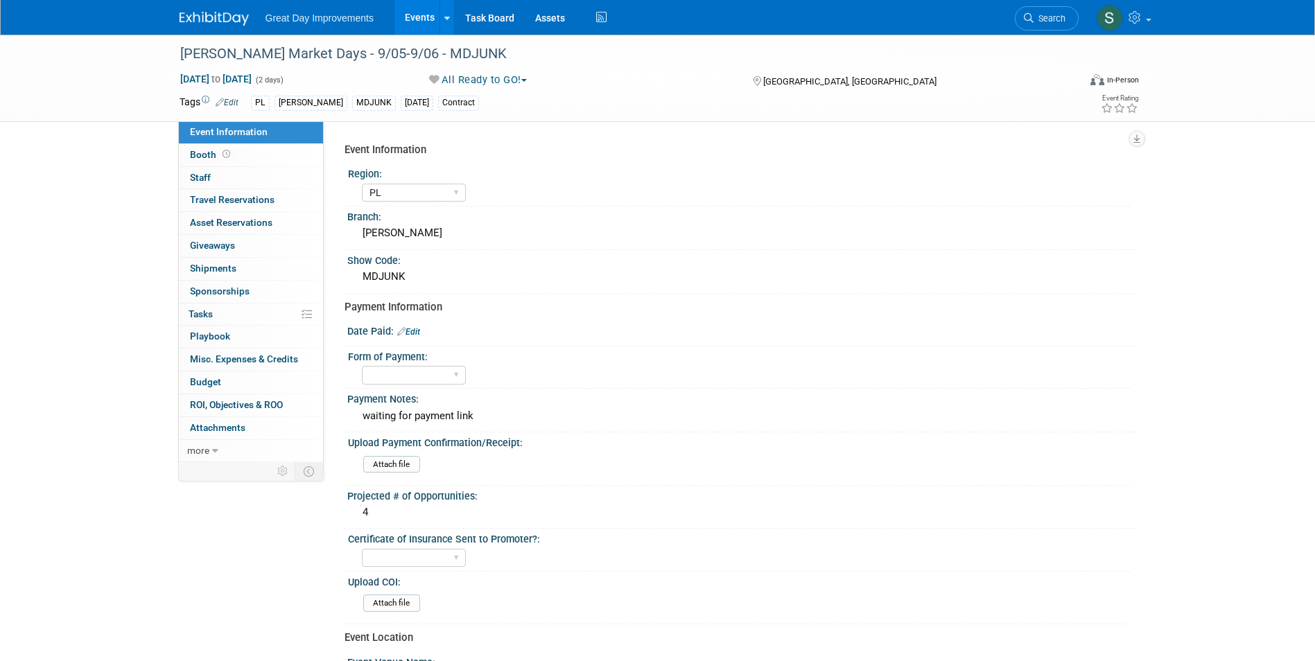
select select "PL"
click at [416, 369] on select "Paid via CC Check Requested Pay at the Gate Other" at bounding box center [414, 375] width 104 height 19
select select "Paid via CC"
click at [362, 366] on select "Paid via CC Check Requested Pay at the Gate Other" at bounding box center [414, 375] width 104 height 19
click at [410, 322] on div "Event Information Region: GC MA MW MTW NE NEW OV PL PNW SA SE SC UMW FL Branch:…" at bounding box center [734, 528] width 781 height 782
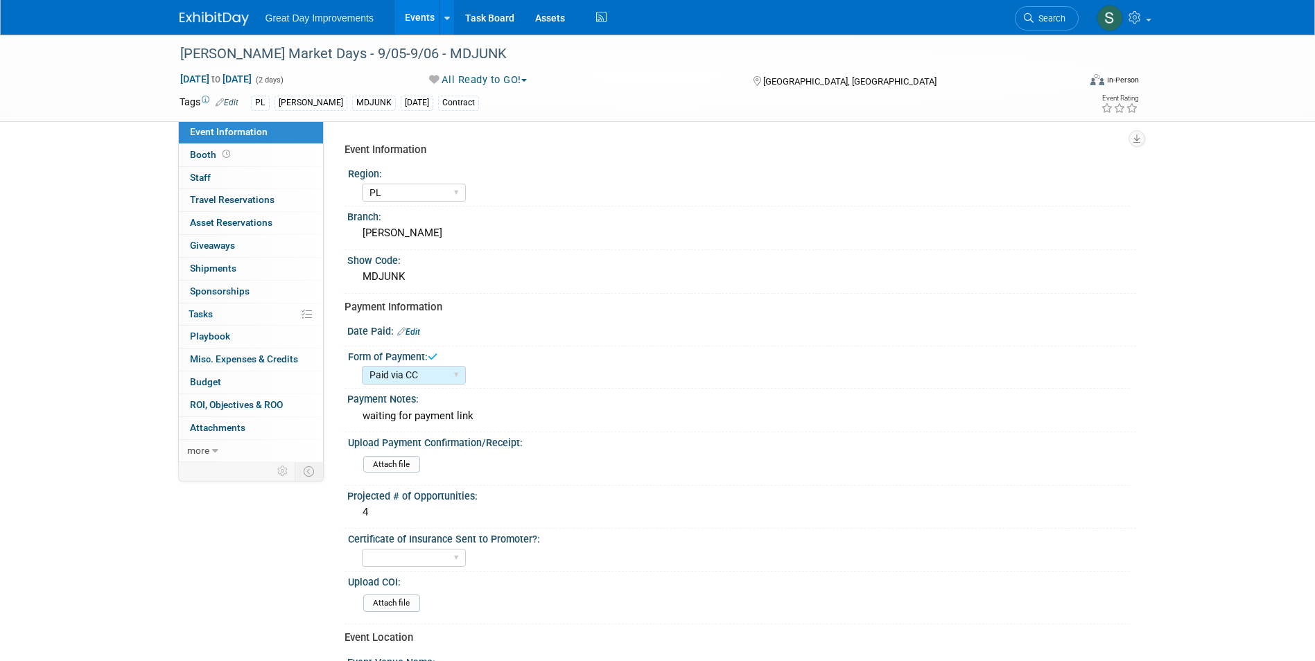
click at [411, 328] on link "Edit" at bounding box center [408, 332] width 23 height 10
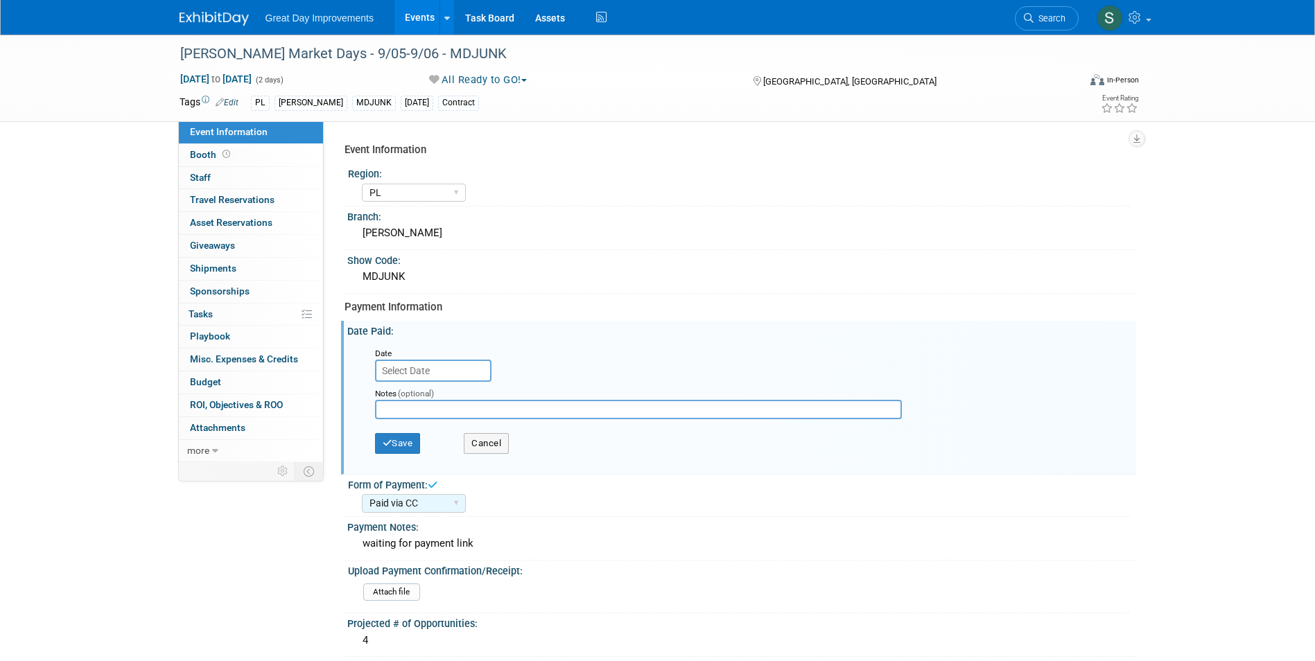
click at [410, 366] on input "text" at bounding box center [433, 371] width 116 height 22
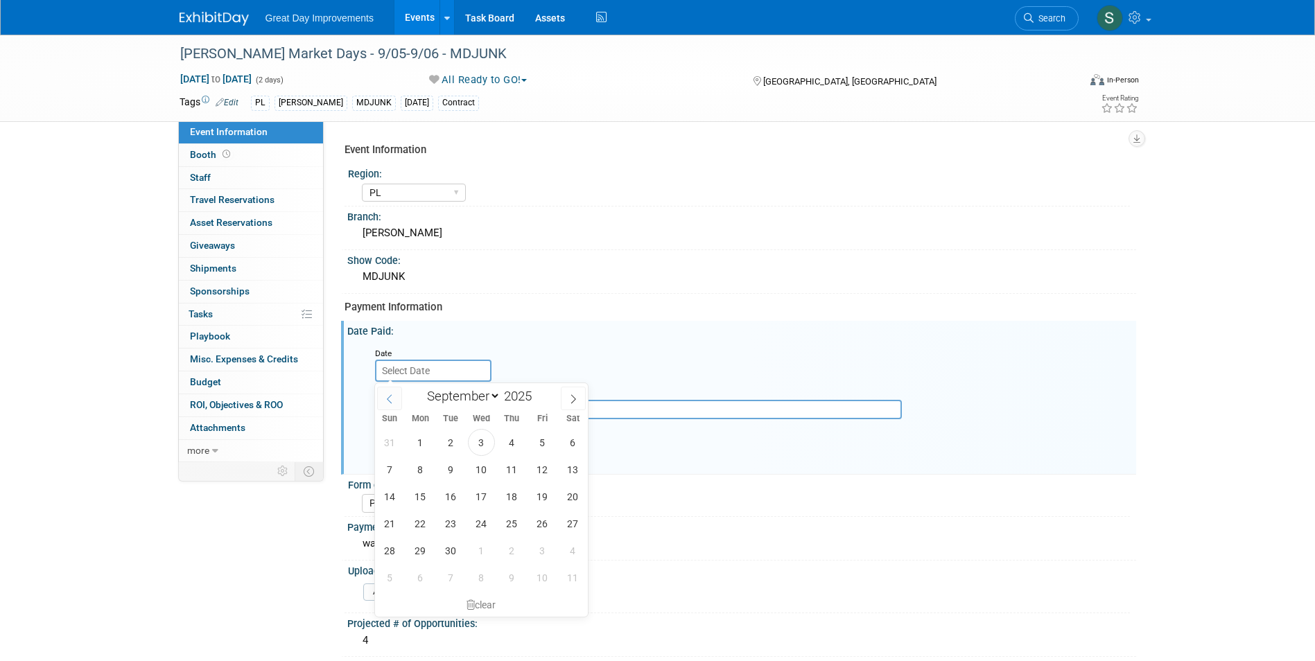
click at [391, 403] on icon at bounding box center [390, 399] width 10 height 10
select select "6"
click at [417, 498] on span "14" at bounding box center [420, 496] width 27 height 27
type input "Jul 14, 2025"
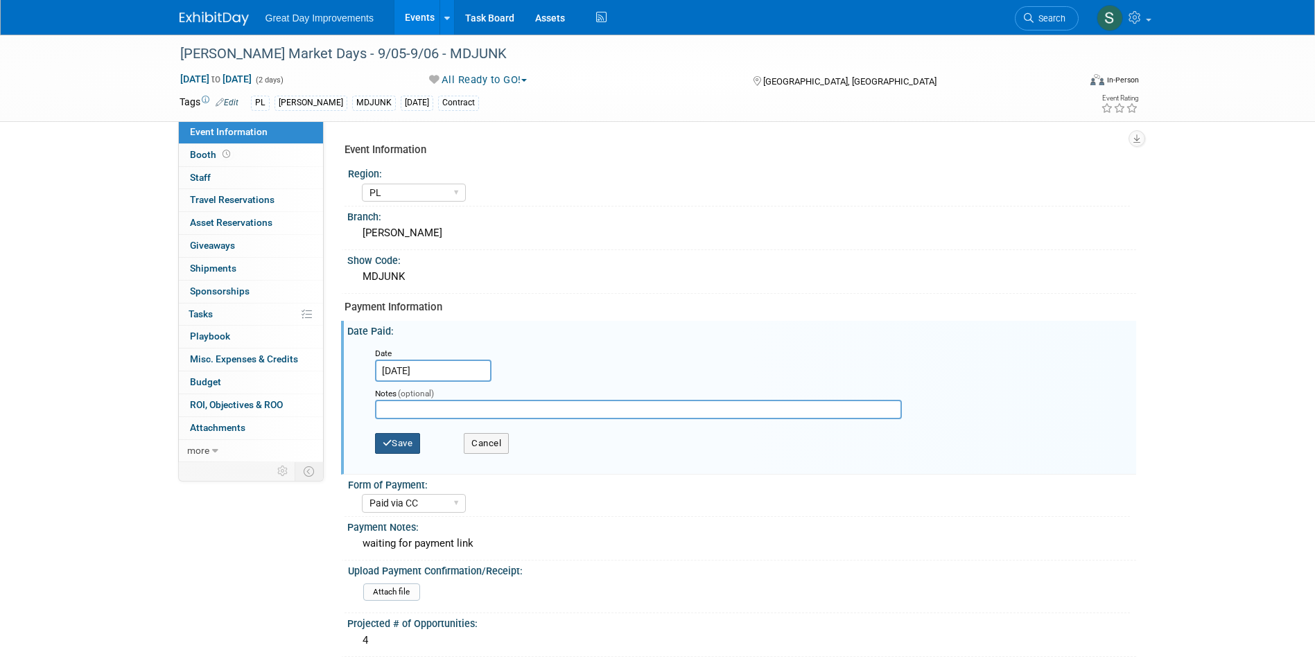
click at [403, 441] on button "Save" at bounding box center [398, 443] width 46 height 21
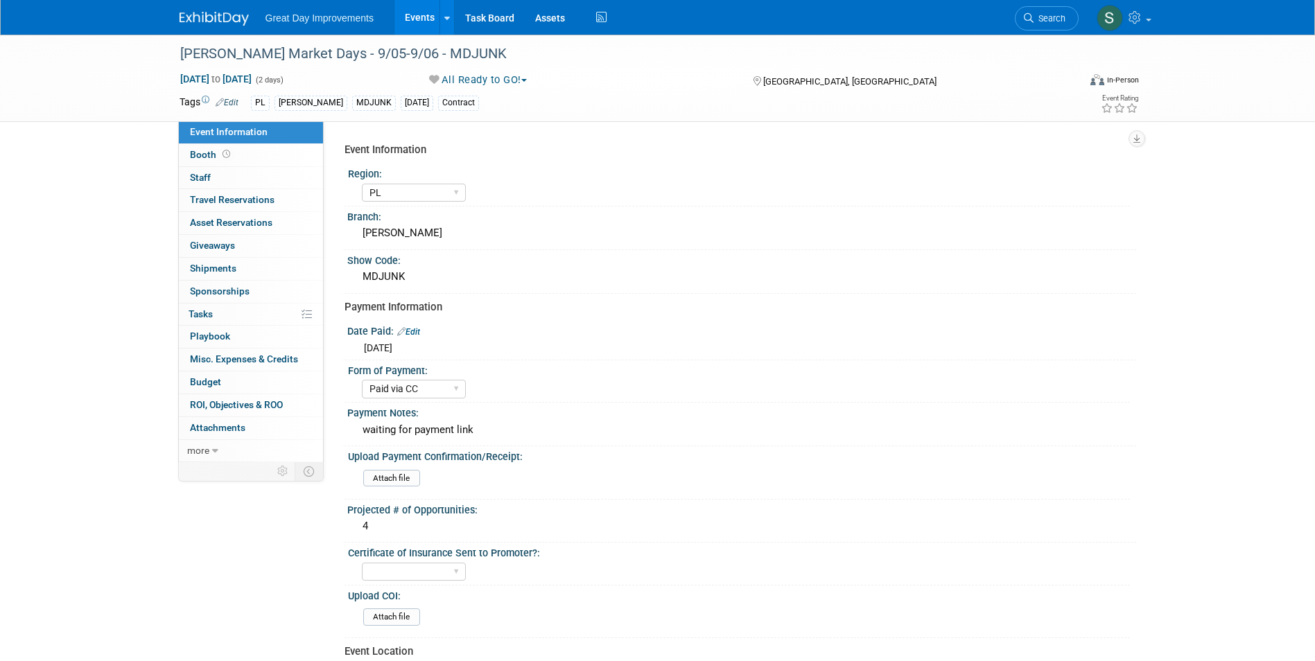
click at [1034, 20] on span "Search" at bounding box center [1049, 18] width 32 height 10
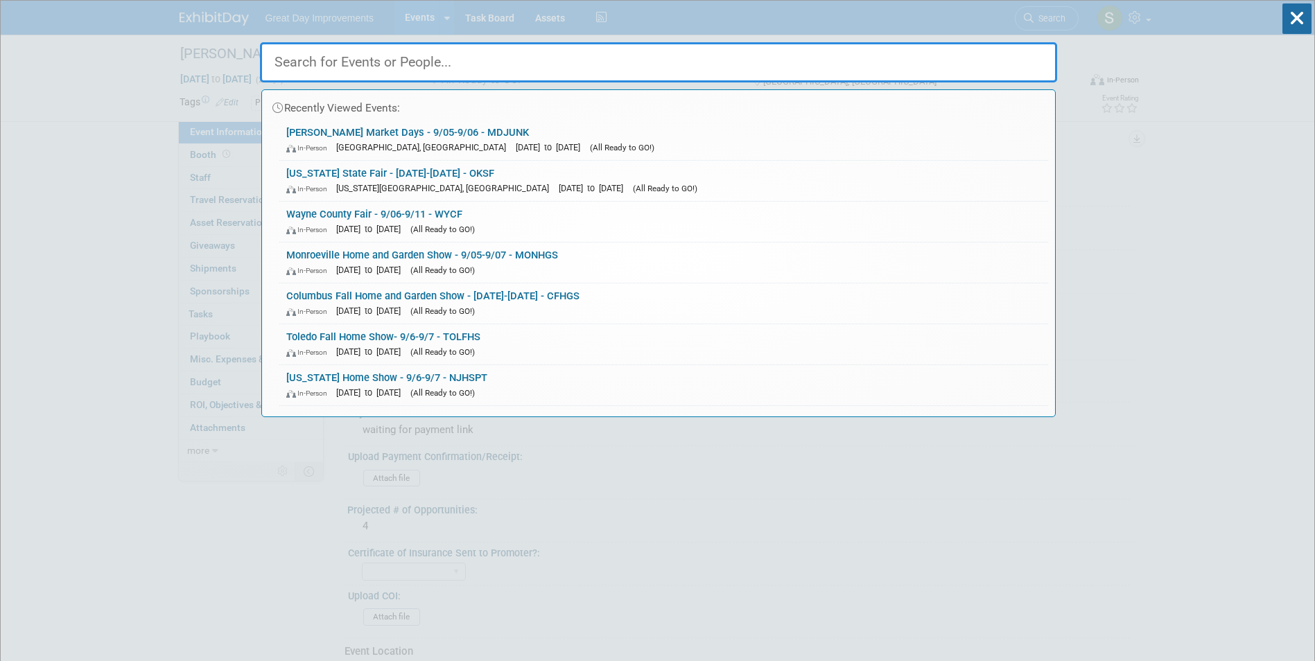
paste input "Wilmington Fall Home Show"
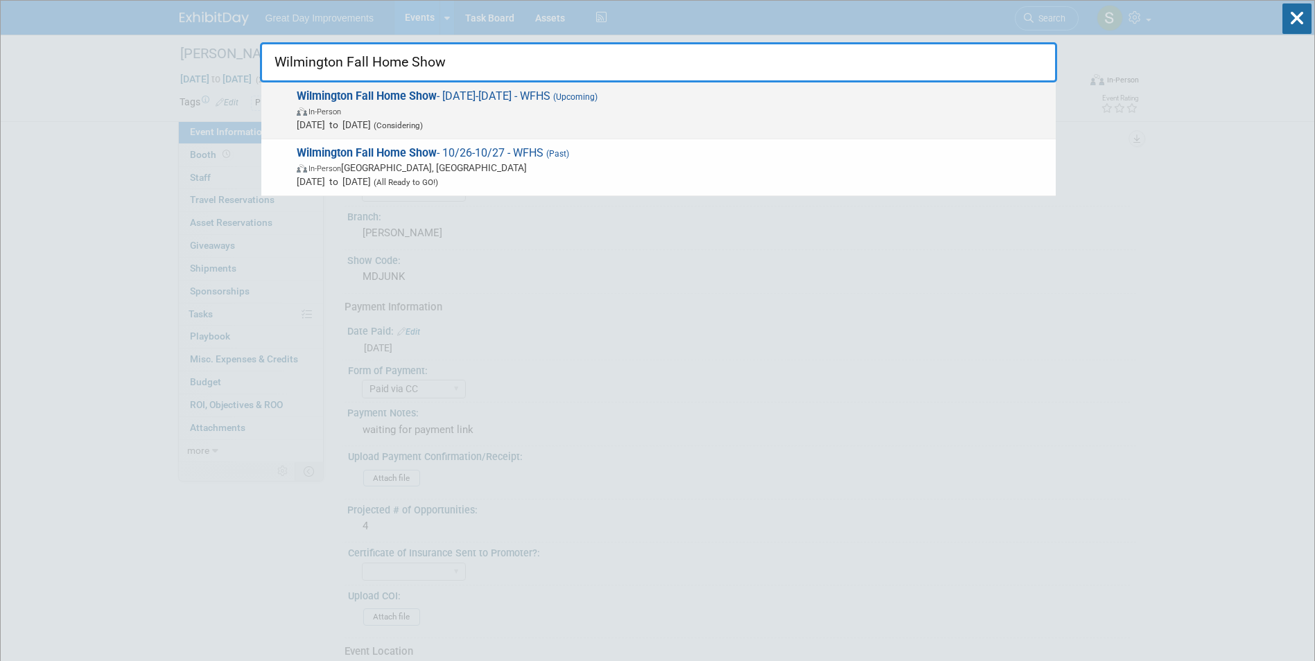
type input "Wilmington Fall Home Show"
click at [476, 98] on span "Wilmington Fall Home Show - 10/01/25-10/31/25 - WFHS (Upcoming) In-Person Oct 1…" at bounding box center [670, 110] width 756 height 42
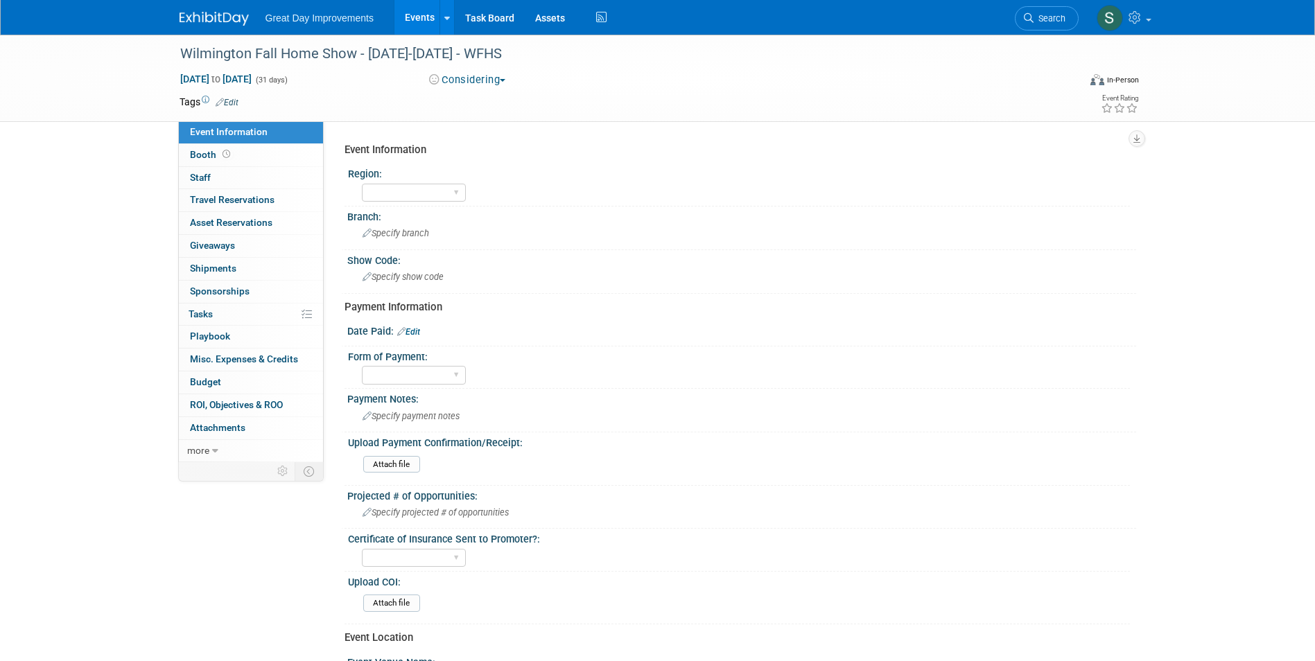
click at [491, 79] on button "Considering" at bounding box center [467, 80] width 87 height 15
drag, startPoint x: 513, startPoint y: 177, endPoint x: 501, endPoint y: 170, distance: 13.3
click at [513, 177] on link "All Ready to GO!" at bounding box center [482, 179] width 115 height 19
click at [363, 47] on div "Wilmington Fall Home Show - 10/01/25-10/31/25 - WFHS" at bounding box center [616, 54] width 882 height 25
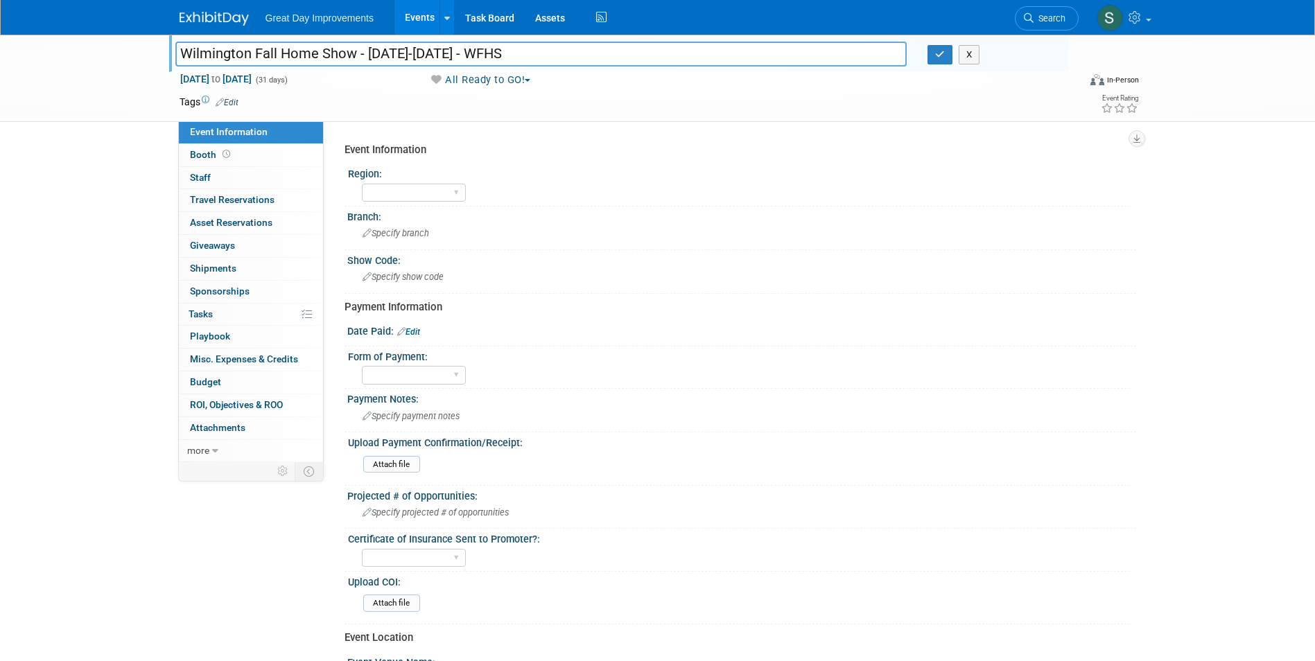
drag, startPoint x: 491, startPoint y: 51, endPoint x: 367, endPoint y: 56, distance: 123.5
click at [367, 56] on input "Wilmington Fall Home Show - 10/01/25-10/31/25 - WFHS" at bounding box center [541, 54] width 732 height 24
type input "Wilmington Fall Home Show - 9/6-9/7- WFHS"
click at [943, 51] on icon "button" at bounding box center [940, 54] width 10 height 9
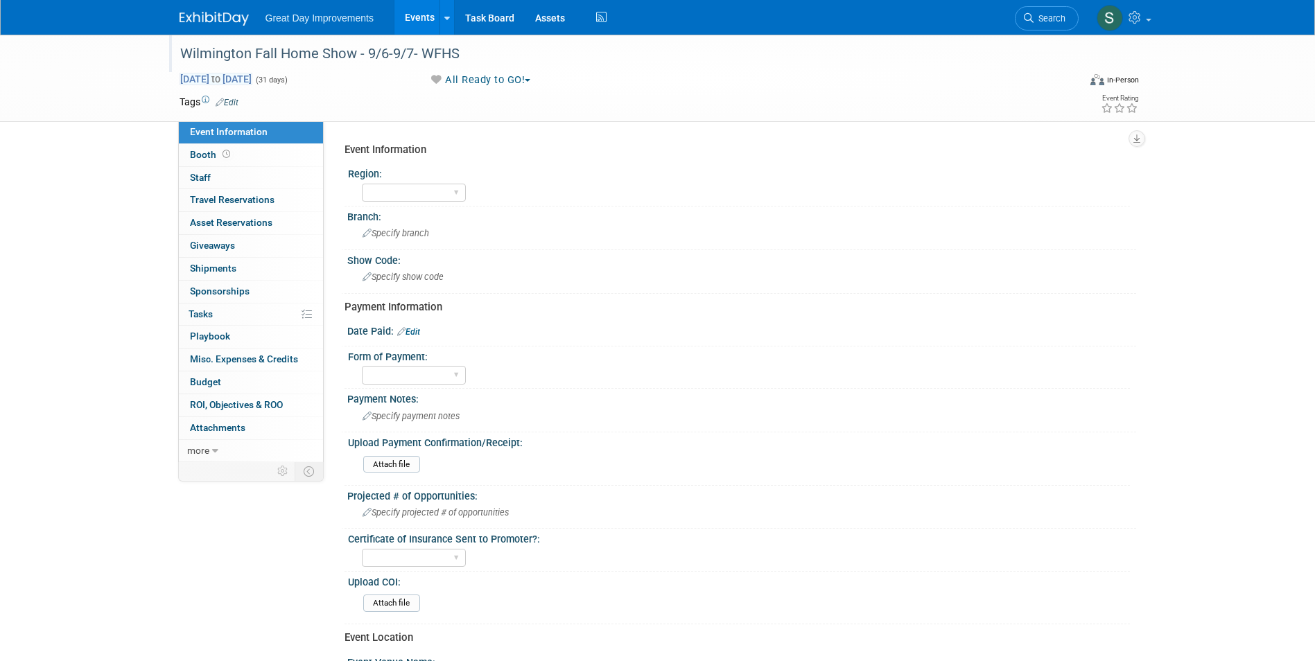
click at [252, 83] on span "Oct 1, 2025 to Oct 31, 2025" at bounding box center [215, 79] width 73 height 12
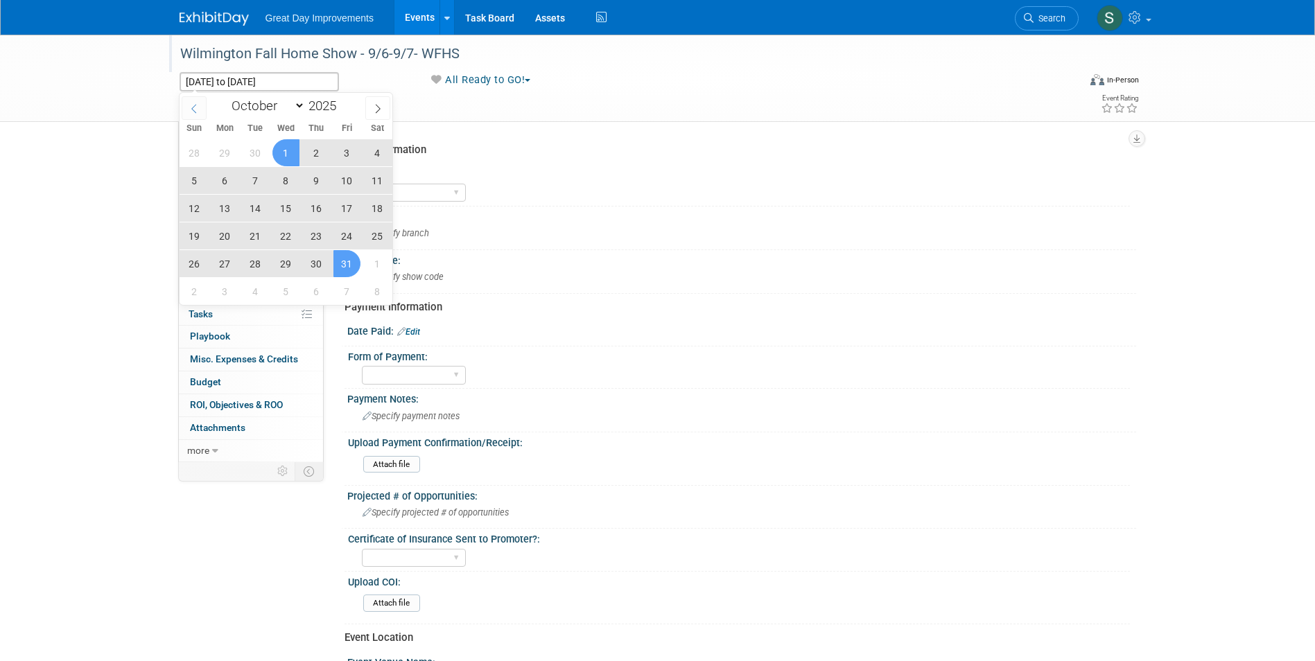
click at [190, 105] on icon at bounding box center [194, 109] width 10 height 10
select select "8"
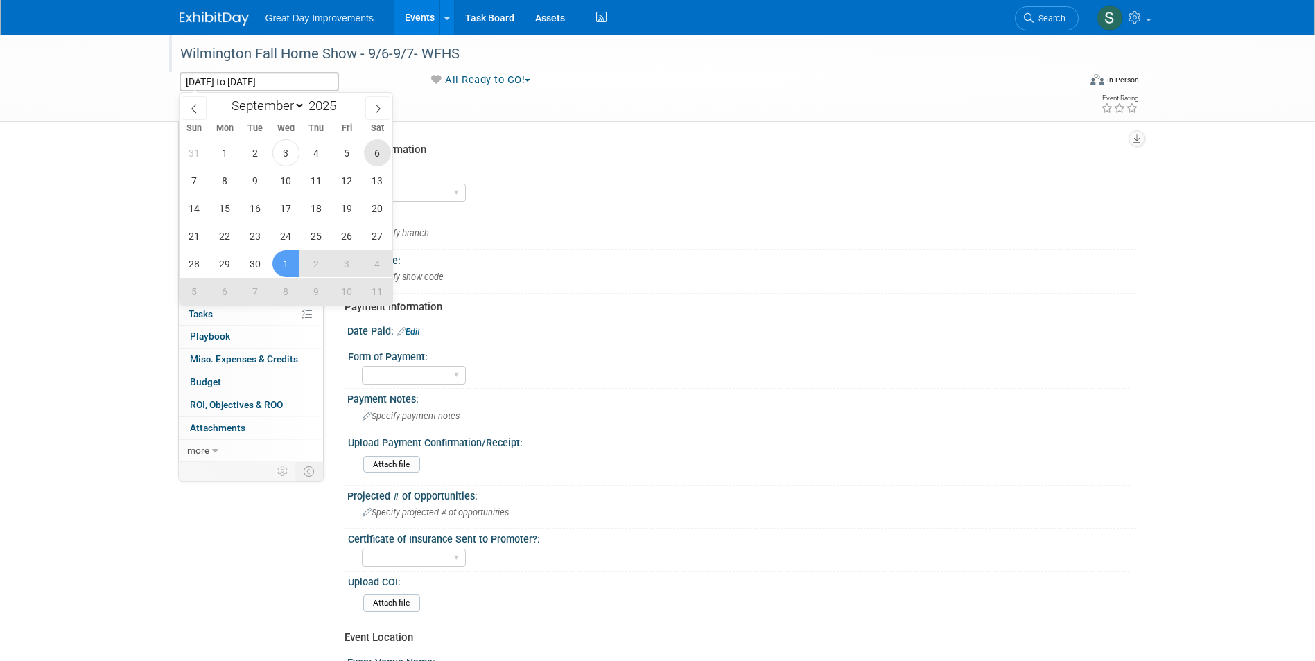
click at [371, 155] on span "6" at bounding box center [377, 152] width 27 height 27
type input "Sep 6, 2025"
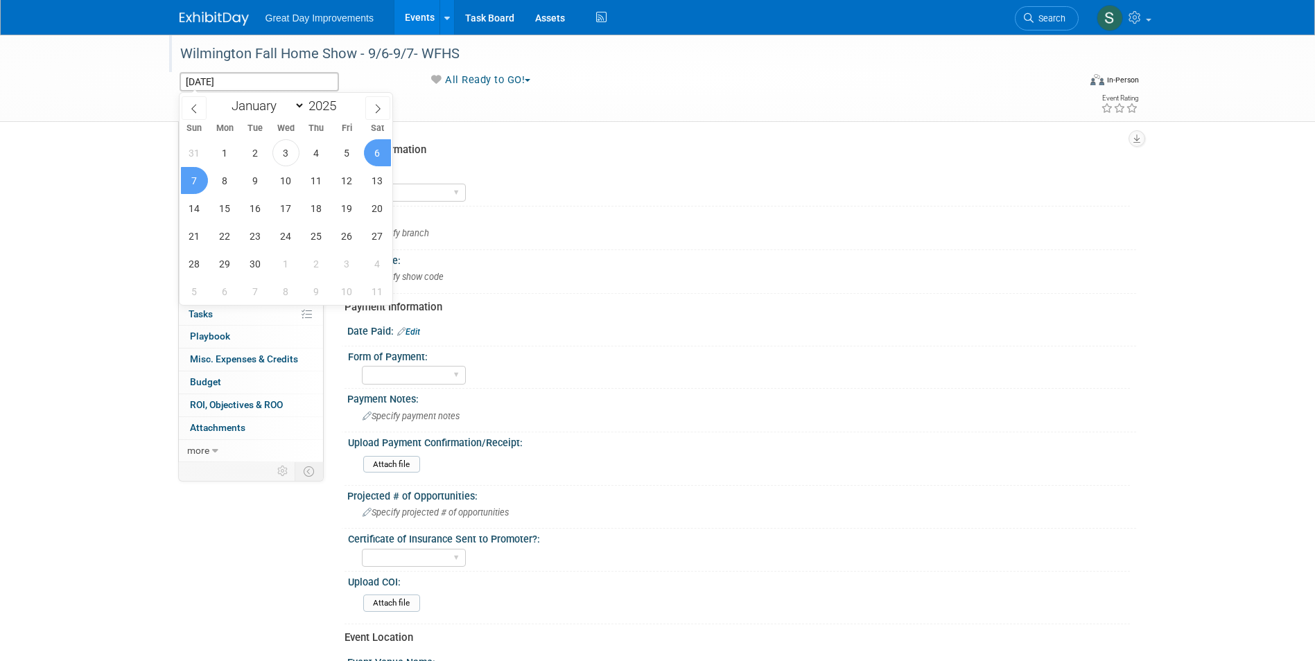
click at [191, 184] on span "7" at bounding box center [194, 180] width 27 height 27
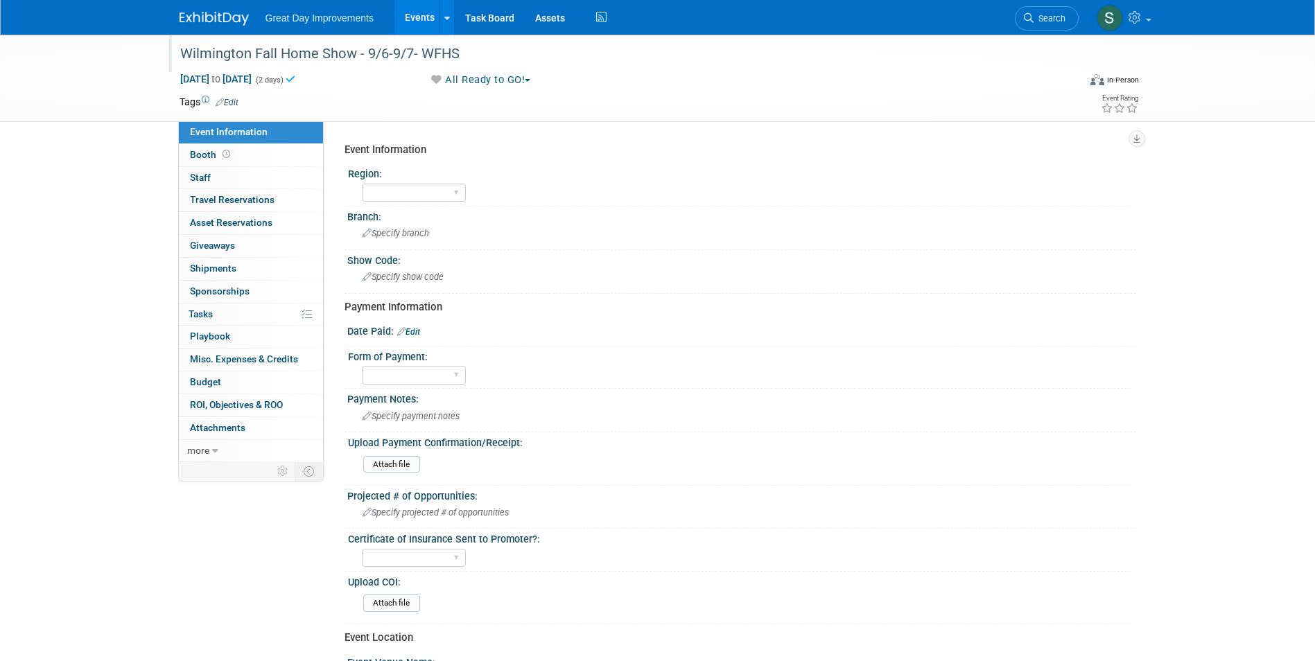
click at [233, 99] on link "Edit" at bounding box center [227, 103] width 23 height 10
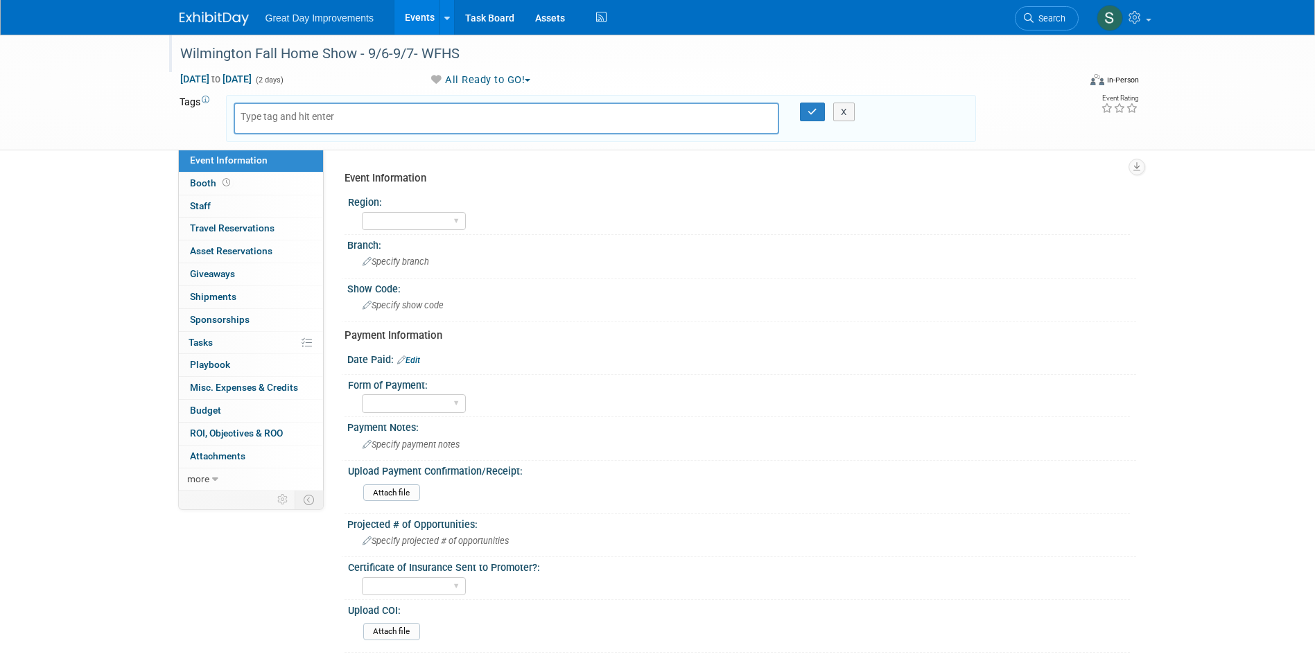
click at [313, 123] on input "text" at bounding box center [295, 116] width 111 height 14
click at [308, 109] on input "text" at bounding box center [295, 116] width 111 height 14
click at [306, 117] on input "text" at bounding box center [295, 116] width 111 height 14
type input "SA"
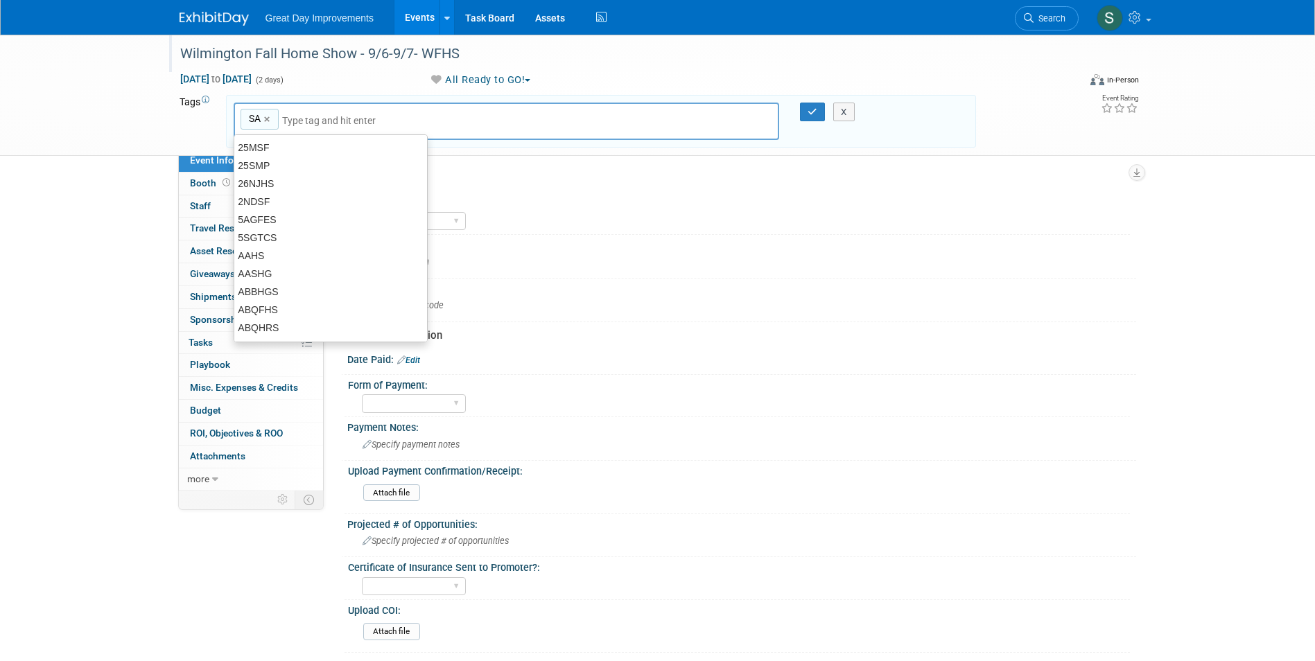
type input "SA"
type input "MYB"
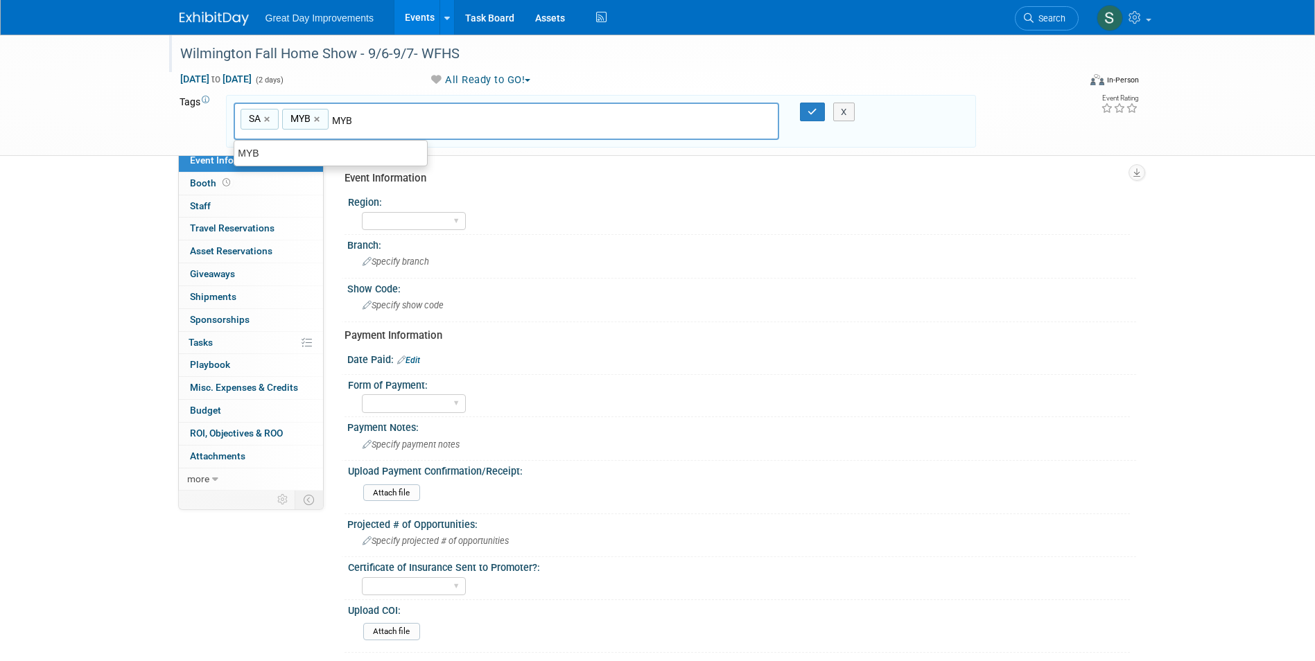
type input "SA, MYB"
type input "WFHS"
type input "SA, MYB, WFHS"
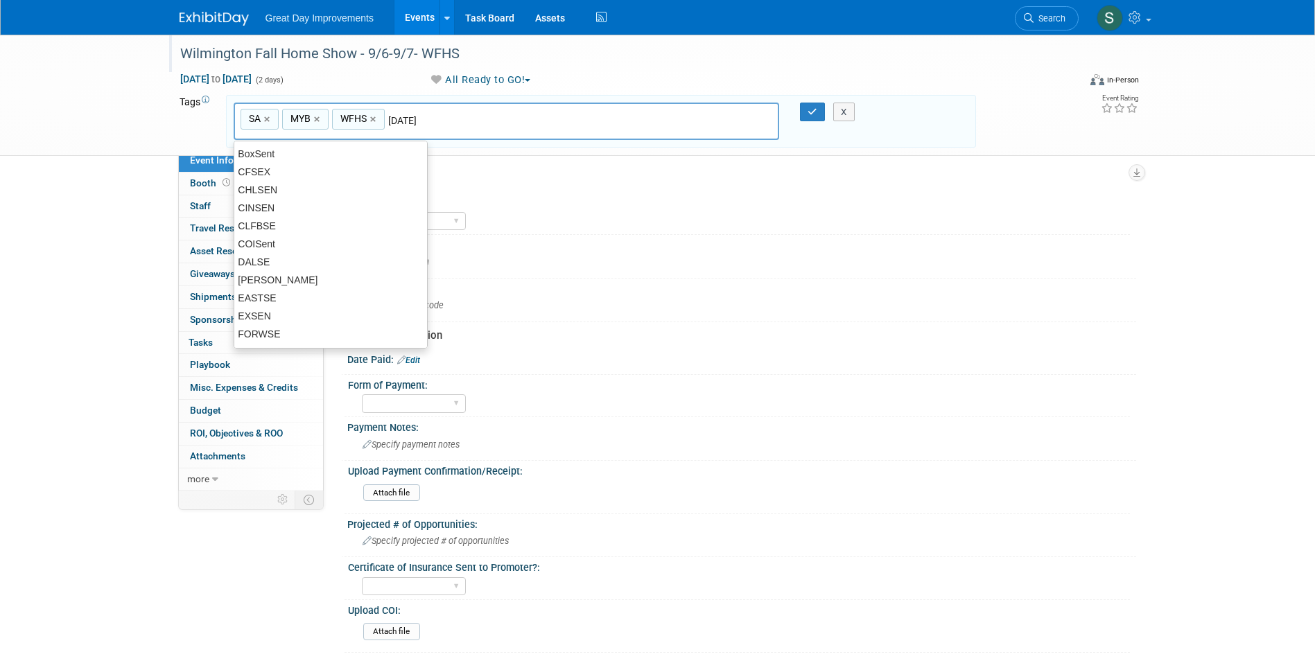
type input "[DATE]"
type input "SA, MYB, WFHS, SEPT25"
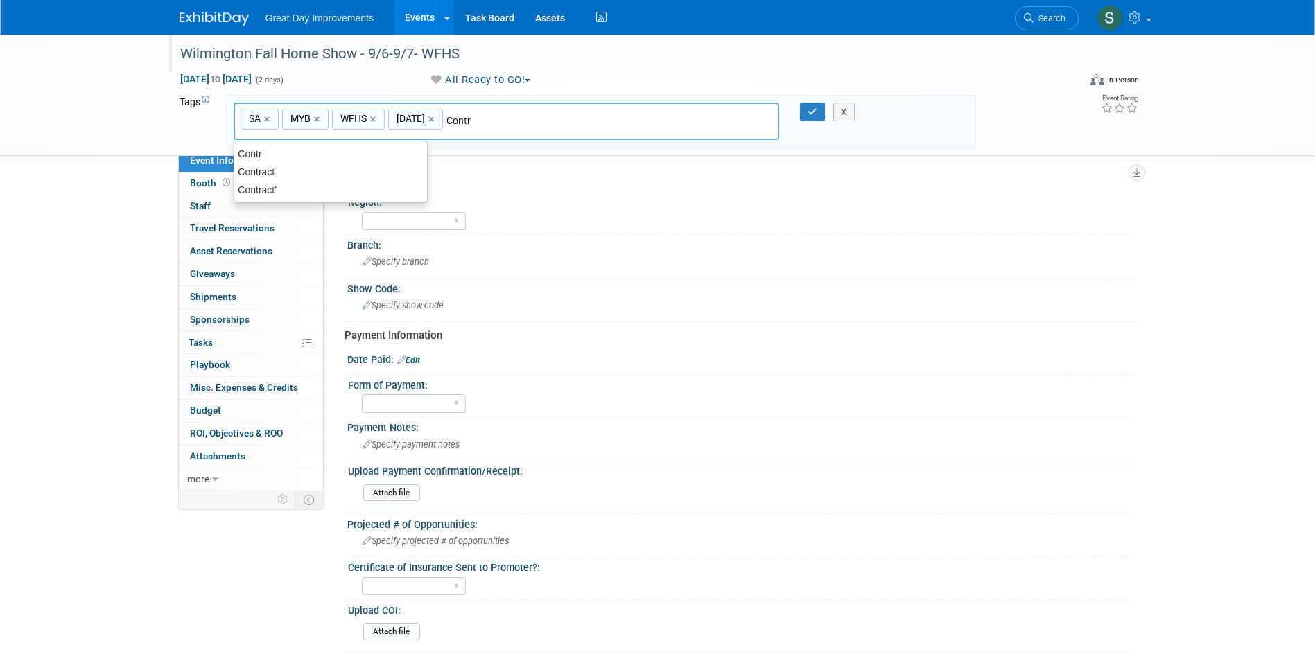
type input "Contract"
type input "SA, MYB, WFHS, SEPT25, Contract"
click at [819, 108] on div "X" at bounding box center [849, 112] width 63 height 19
click at [814, 112] on icon "button" at bounding box center [812, 111] width 10 height 9
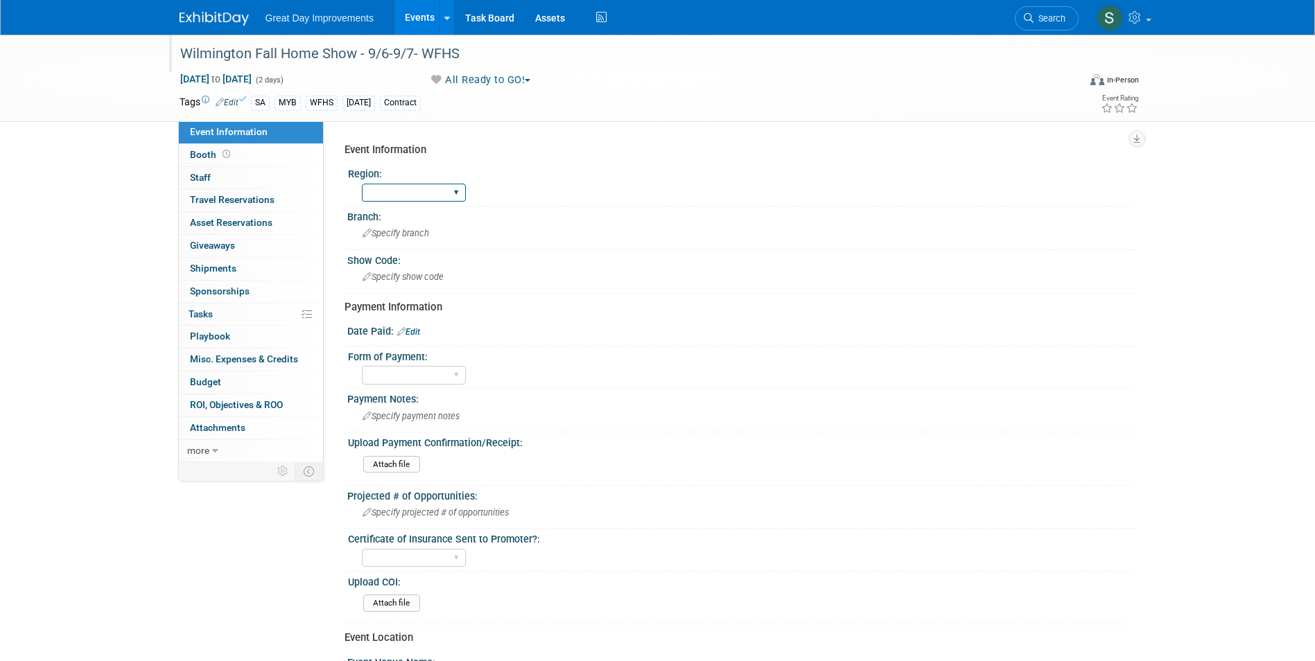
click at [403, 189] on select "GC MA MW MTW NE NEW OV PL PNW SA SE SC UMW FL" at bounding box center [414, 193] width 104 height 19
select select "SA"
click at [362, 184] on select "GC MA MW MTW NE NEW OV PL PNW SA SE SC UMW FL" at bounding box center [414, 193] width 104 height 19
click at [415, 229] on span "Specify branch" at bounding box center [395, 233] width 67 height 10
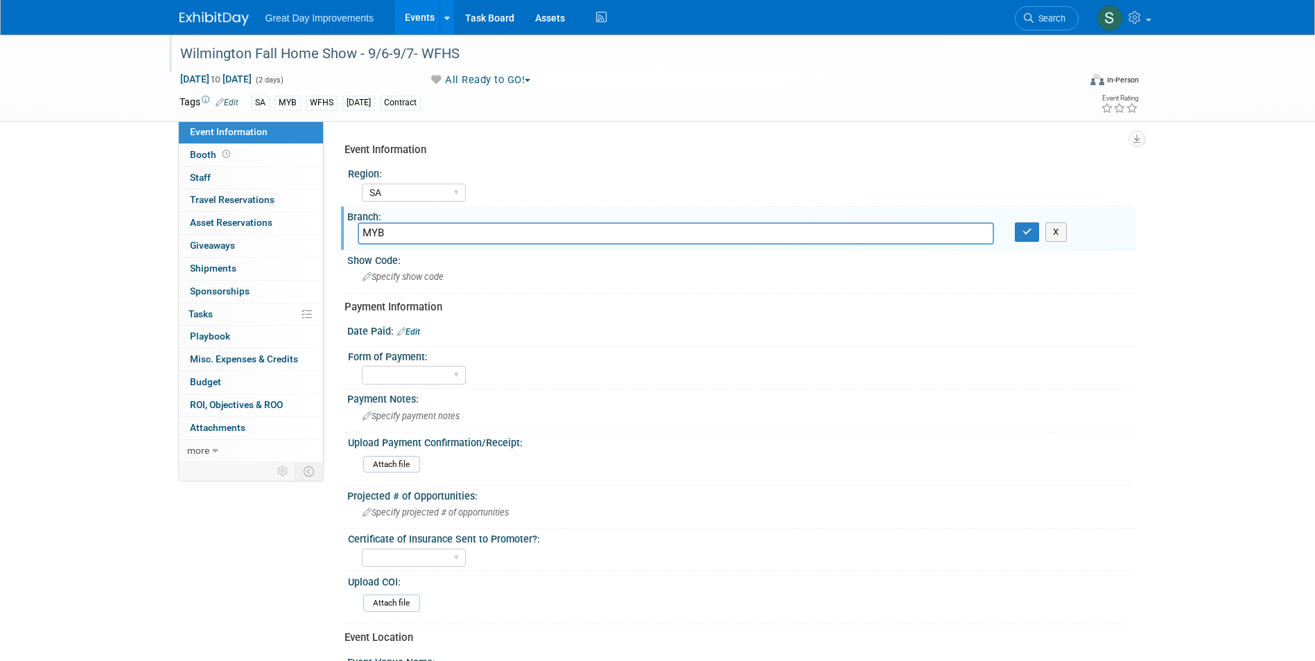
type input "MYB"
drag, startPoint x: 1041, startPoint y: 243, endPoint x: 1032, endPoint y: 242, distance: 9.0
click at [1032, 242] on div "MYB X" at bounding box center [741, 232] width 789 height 21
click at [1021, 236] on button "button" at bounding box center [1026, 231] width 25 height 19
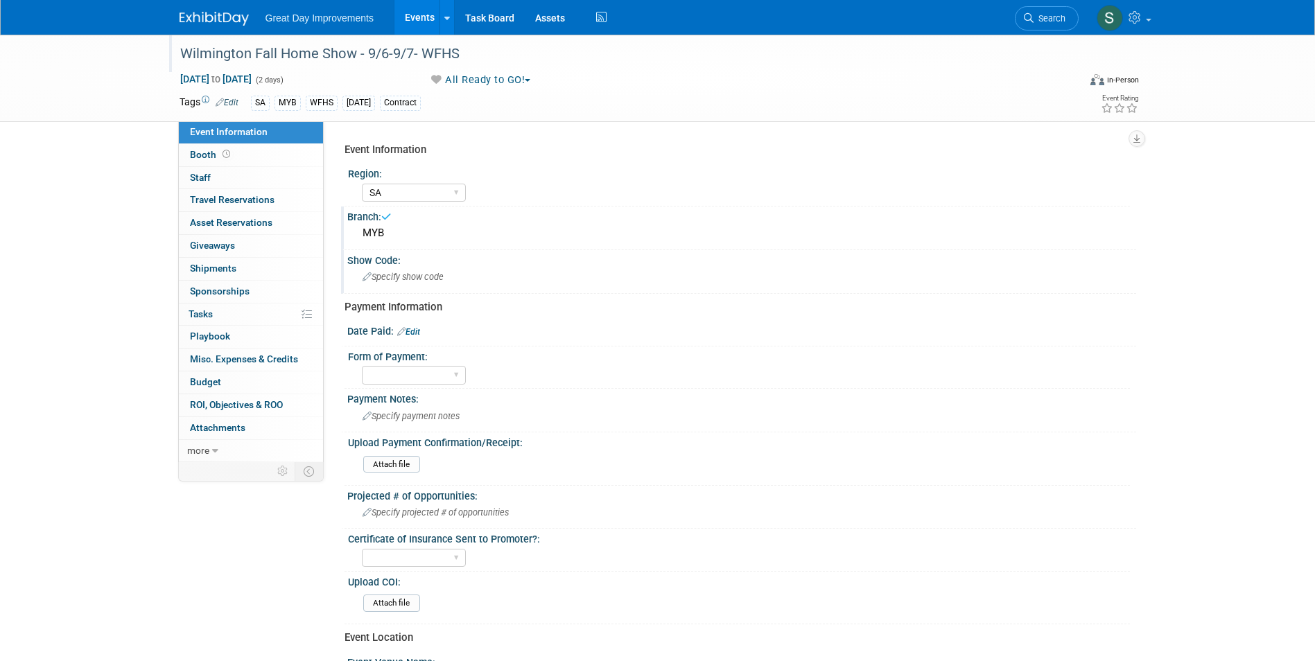
click at [496, 279] on div "Specify show code" at bounding box center [742, 276] width 768 height 21
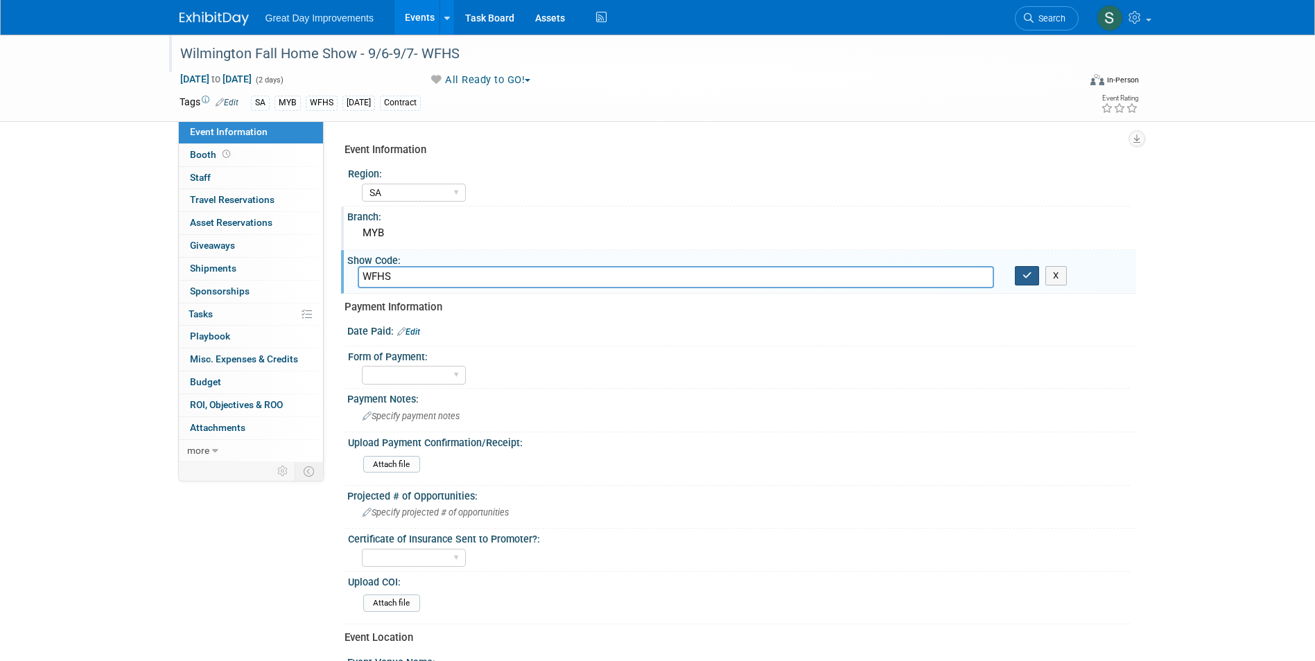
type input "WFHS"
click at [1034, 275] on button "button" at bounding box center [1026, 275] width 25 height 19
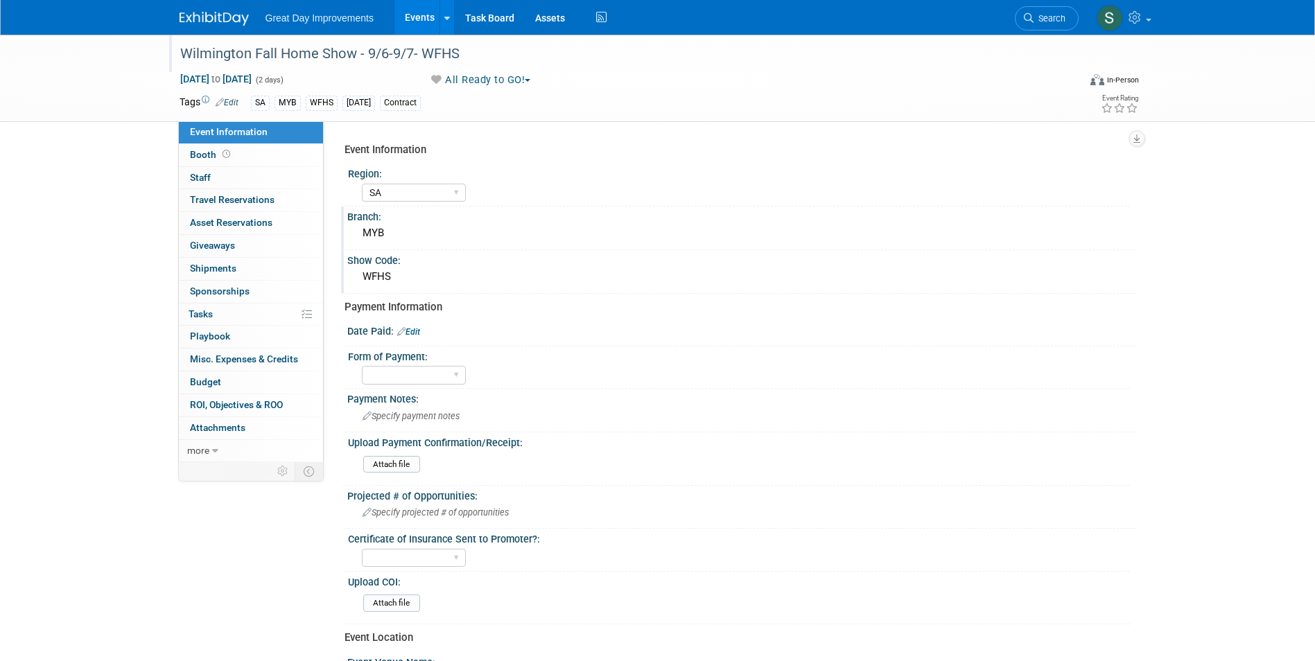
click at [417, 331] on link "Edit" at bounding box center [408, 332] width 23 height 10
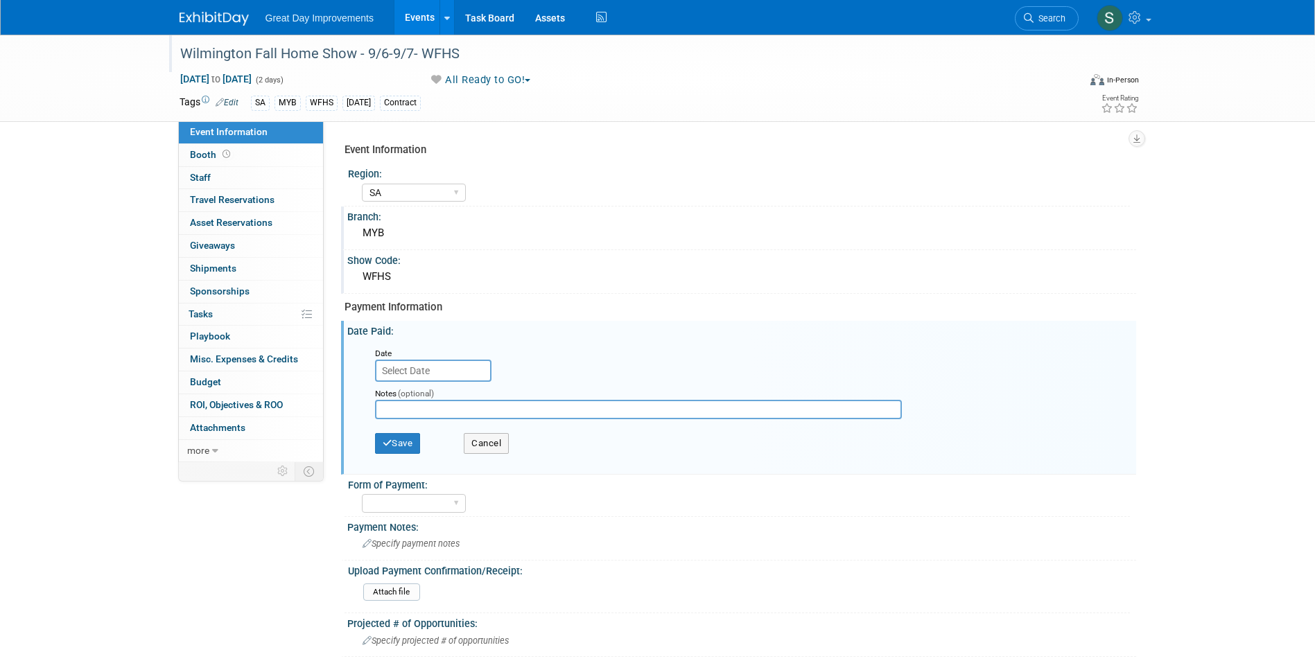
click at [448, 374] on input "text" at bounding box center [433, 371] width 116 height 22
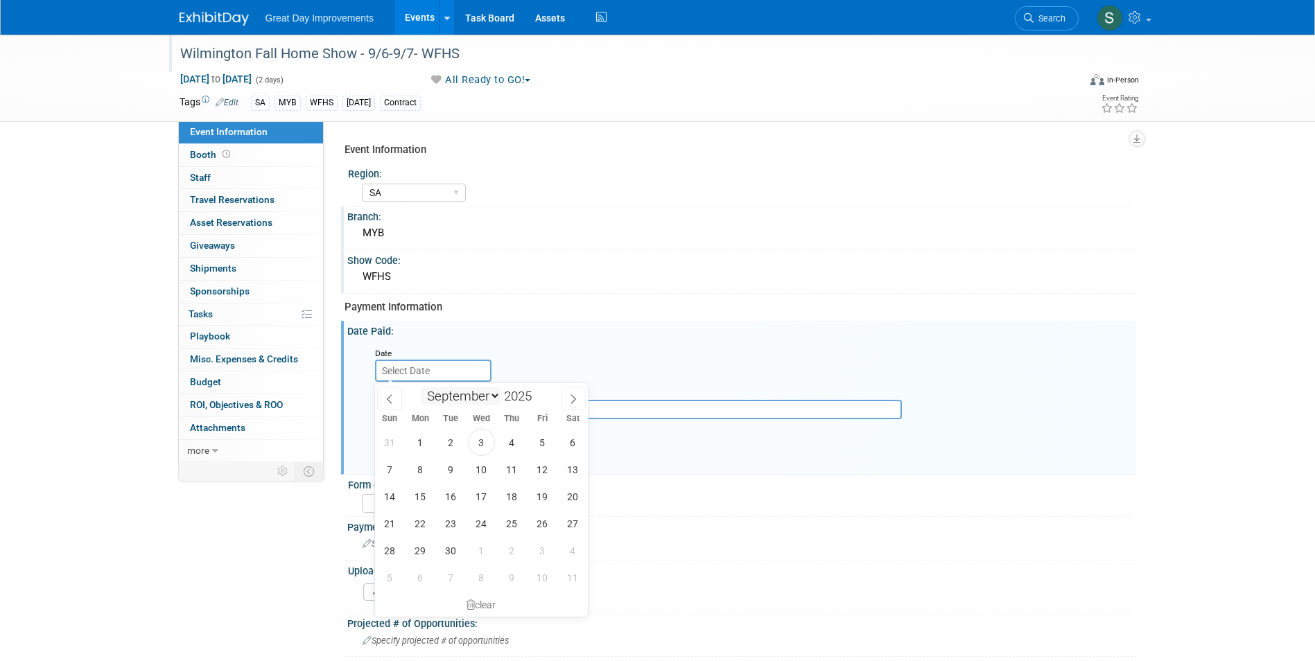
click at [486, 396] on select "January February March April May June July August September October November De…" at bounding box center [461, 395] width 80 height 17
select select "9"
click at [421, 387] on select "January February March April May June July August September October November De…" at bounding box center [461, 395] width 80 height 17
click at [540, 396] on span at bounding box center [537, 400] width 10 height 8
type input "2024"
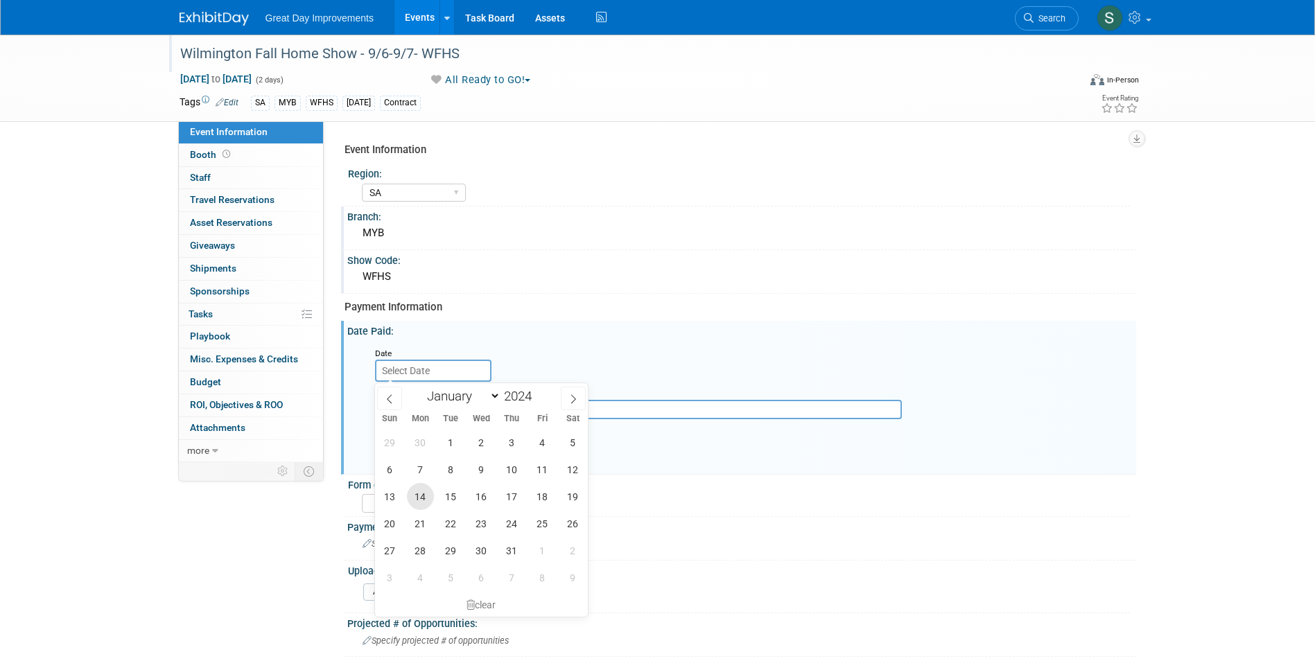
click at [425, 501] on span "14" at bounding box center [420, 496] width 27 height 27
type input "Oct 14, 2024"
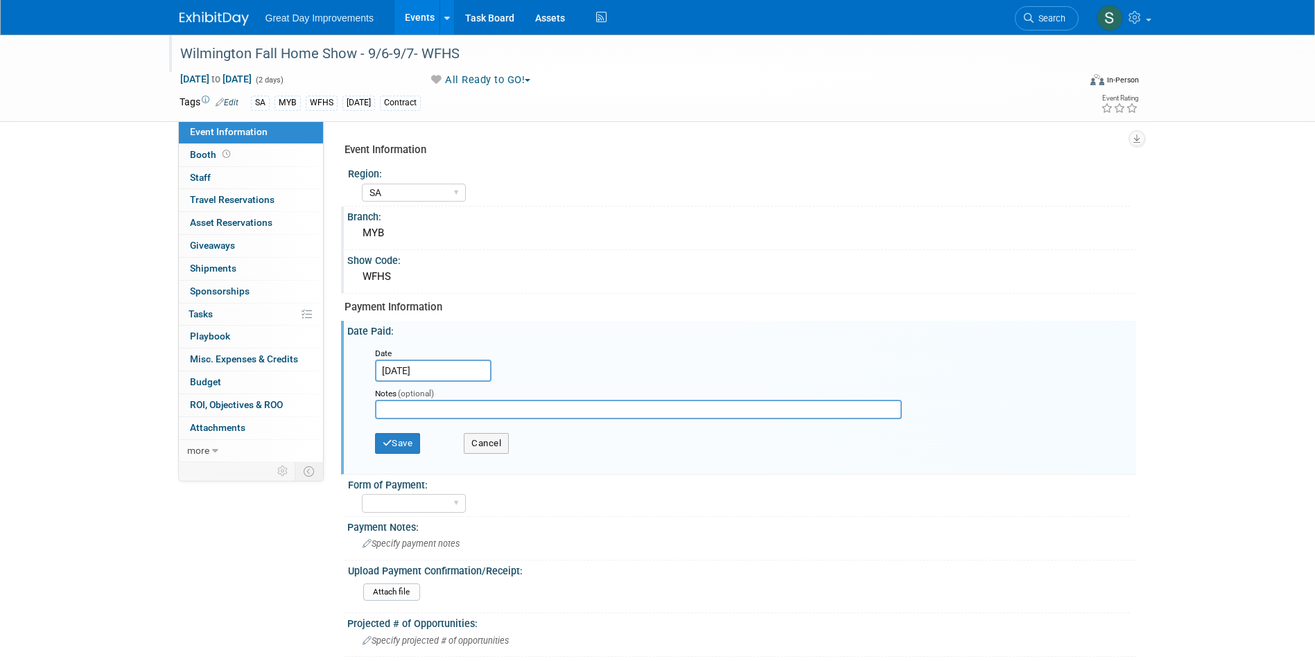
click at [389, 428] on div "Save Cancel" at bounding box center [744, 445] width 739 height 38
click at [396, 437] on button "Save" at bounding box center [398, 443] width 46 height 21
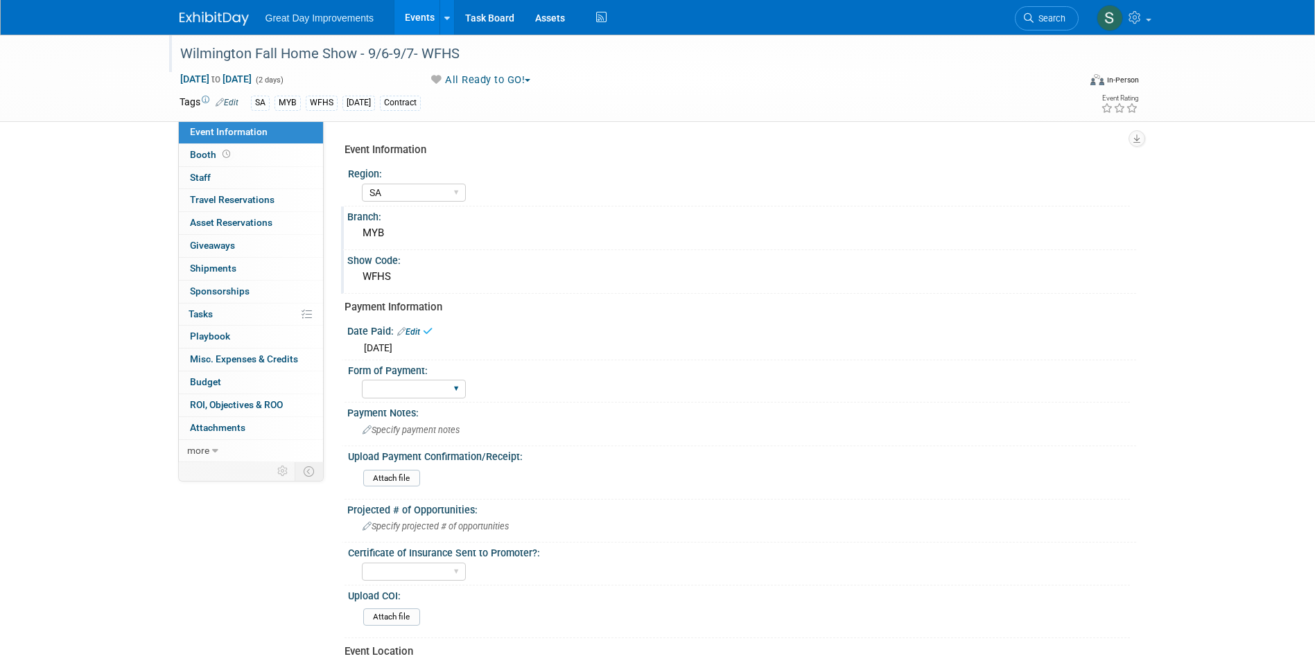
click at [415, 398] on div "Paid via CC Check Requested Pay at the Gate Other" at bounding box center [414, 389] width 104 height 26
click at [407, 390] on select "Paid via CC Check Requested Pay at the Gate Other" at bounding box center [414, 389] width 104 height 19
select select "Paid via CC"
click at [362, 380] on select "Paid via CC Check Requested Pay at the Gate Other" at bounding box center [414, 389] width 104 height 19
click at [181, 29] on div "Great Day Improvements Events Add Event Bulk Upload Events Shareable Event Boar…" at bounding box center [657, 17] width 956 height 35
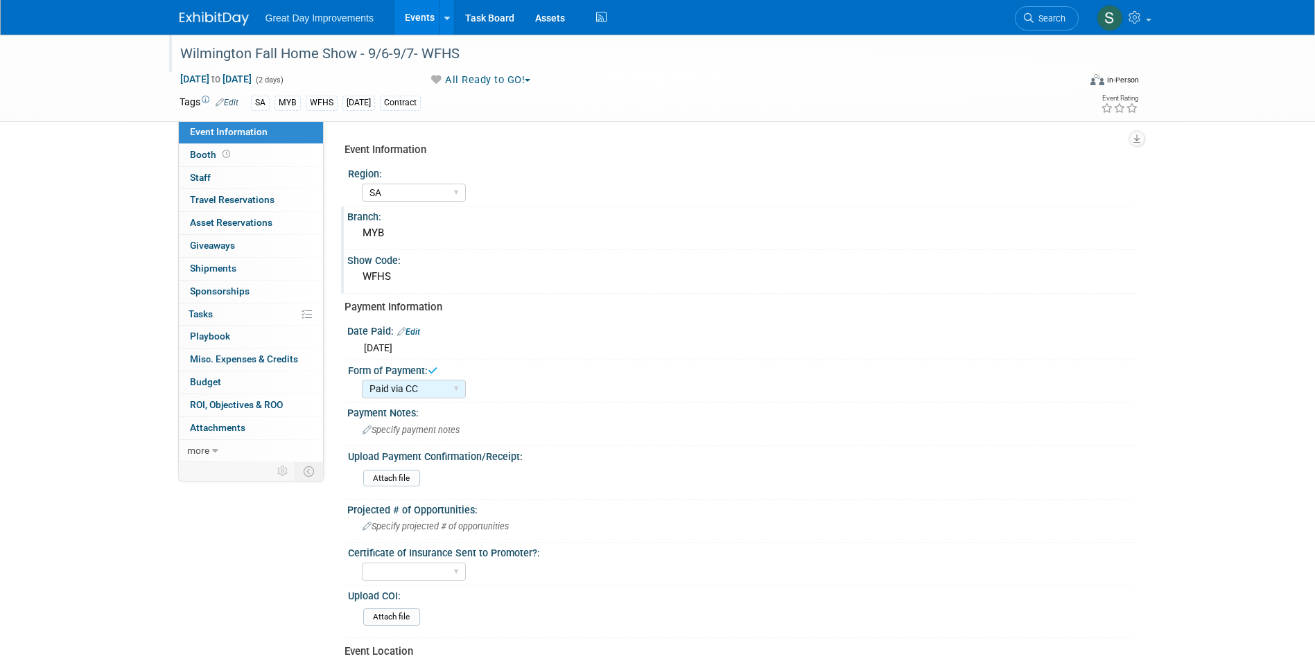
click at [184, 18] on img at bounding box center [213, 19] width 69 height 14
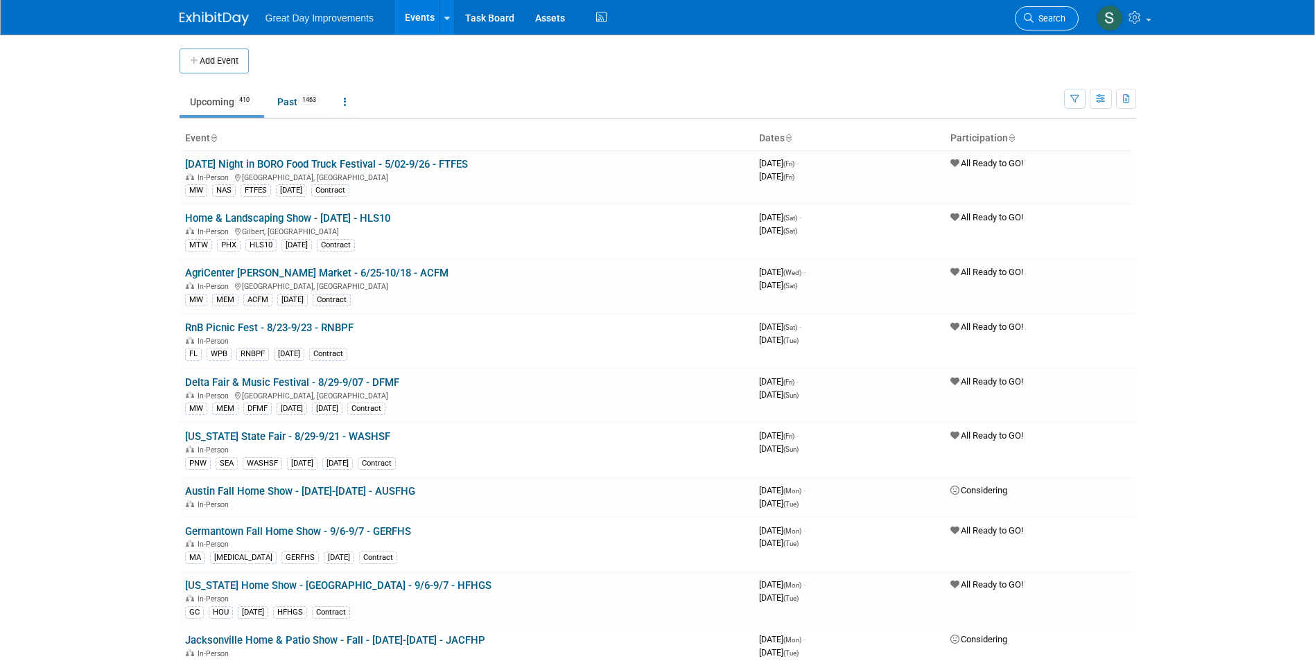
click at [1025, 8] on link "Search" at bounding box center [1046, 18] width 64 height 24
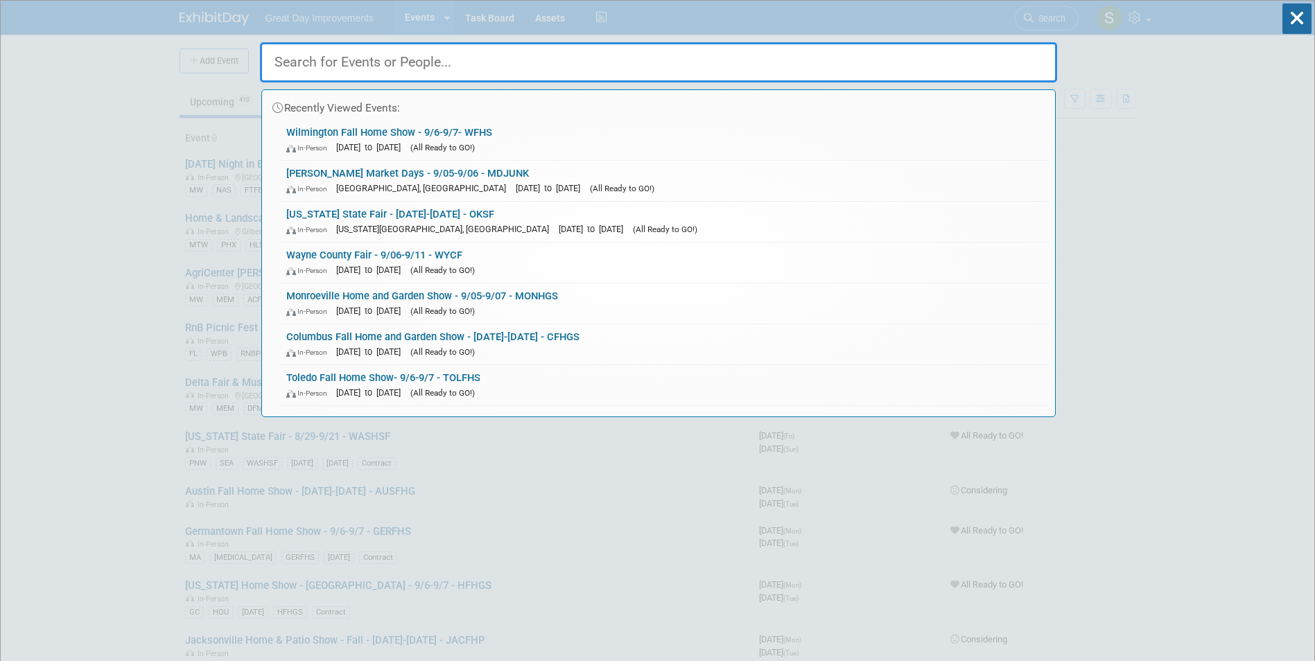
paste input "WSMFHS"
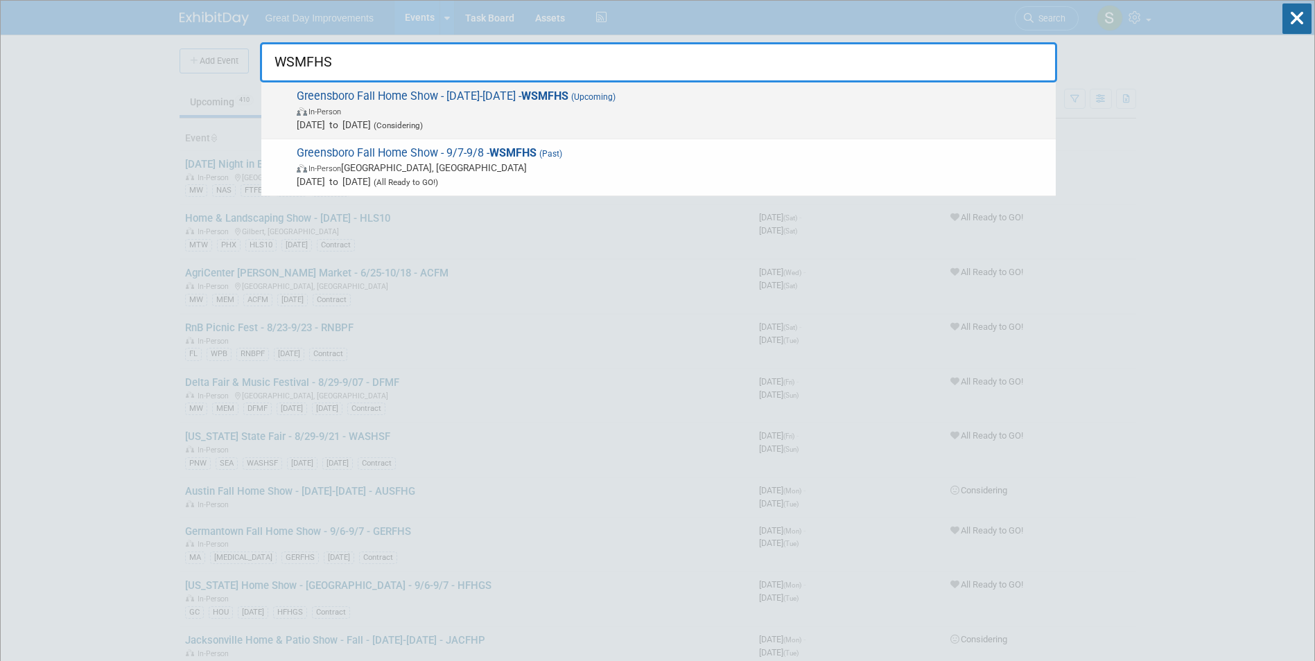
type input "WSMFHS"
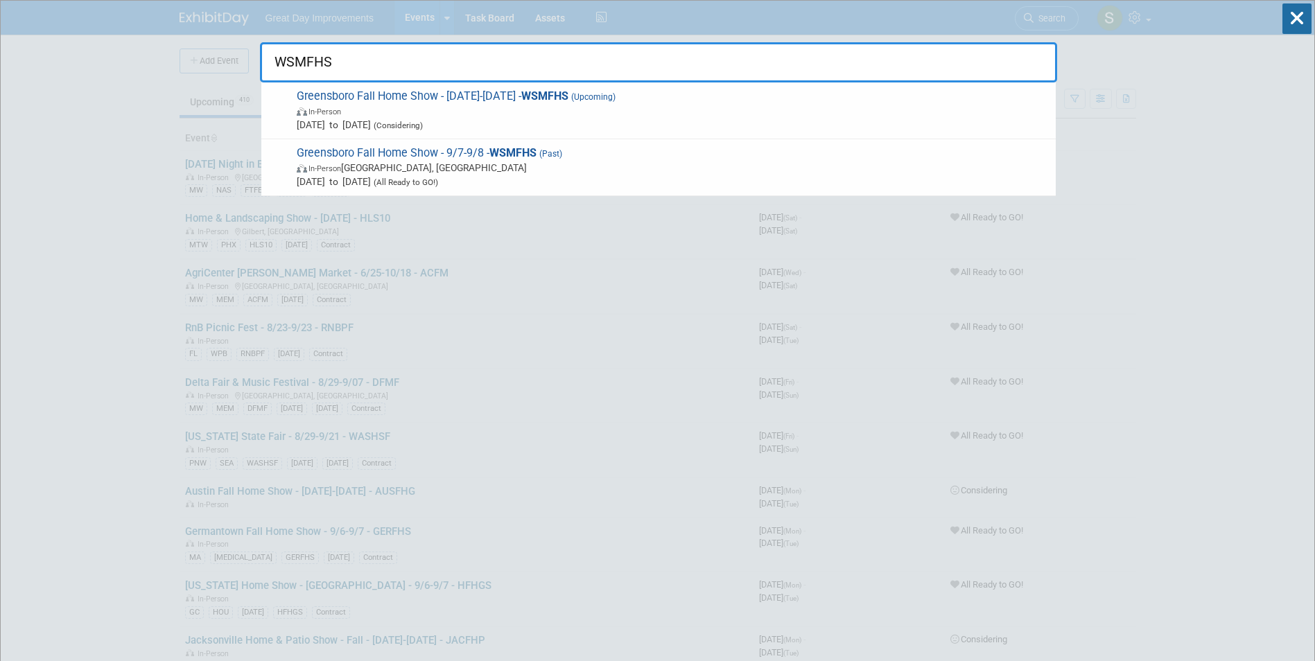
click at [681, 97] on span "Greensboro Fall Home Show - 09/01/25-09/30/25 - WSMFHS (Upcoming) In-Person Sep…" at bounding box center [670, 110] width 756 height 42
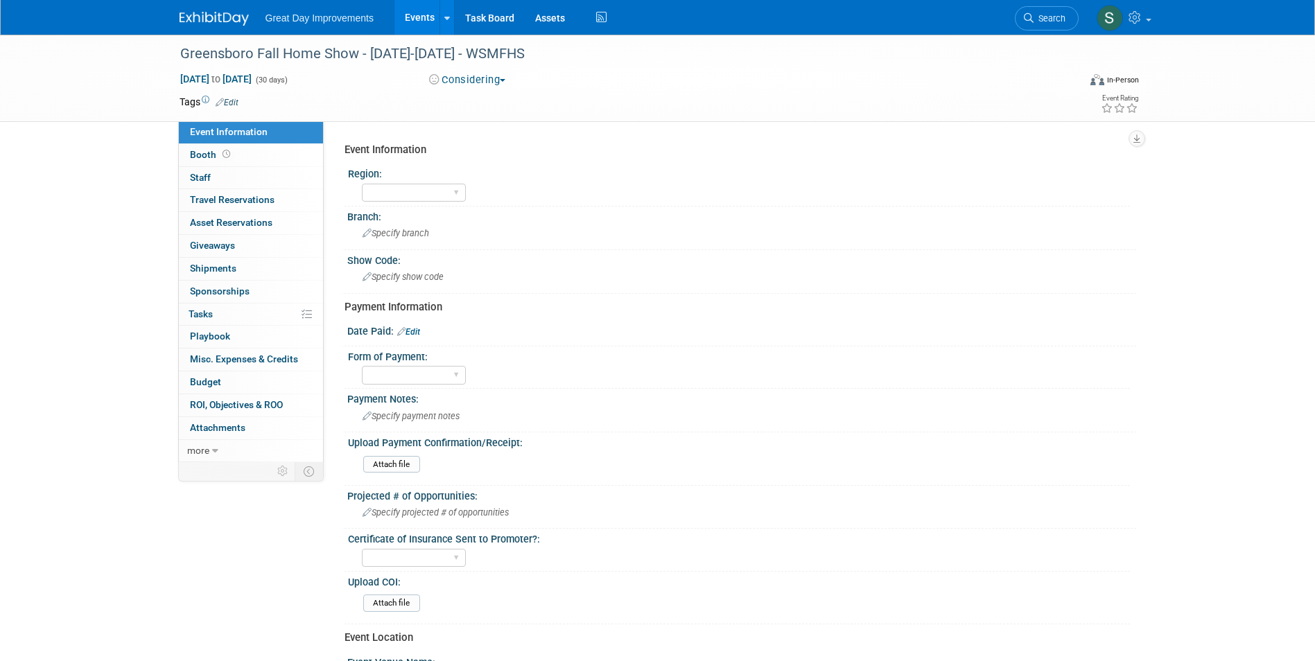
click at [455, 80] on button "Considering" at bounding box center [467, 80] width 87 height 15
click at [480, 141] on link "Not Going" at bounding box center [482, 141] width 115 height 19
click at [446, 55] on div "Greensboro Fall Home Show - [DATE]-[DATE] - WSMFHS" at bounding box center [616, 54] width 882 height 25
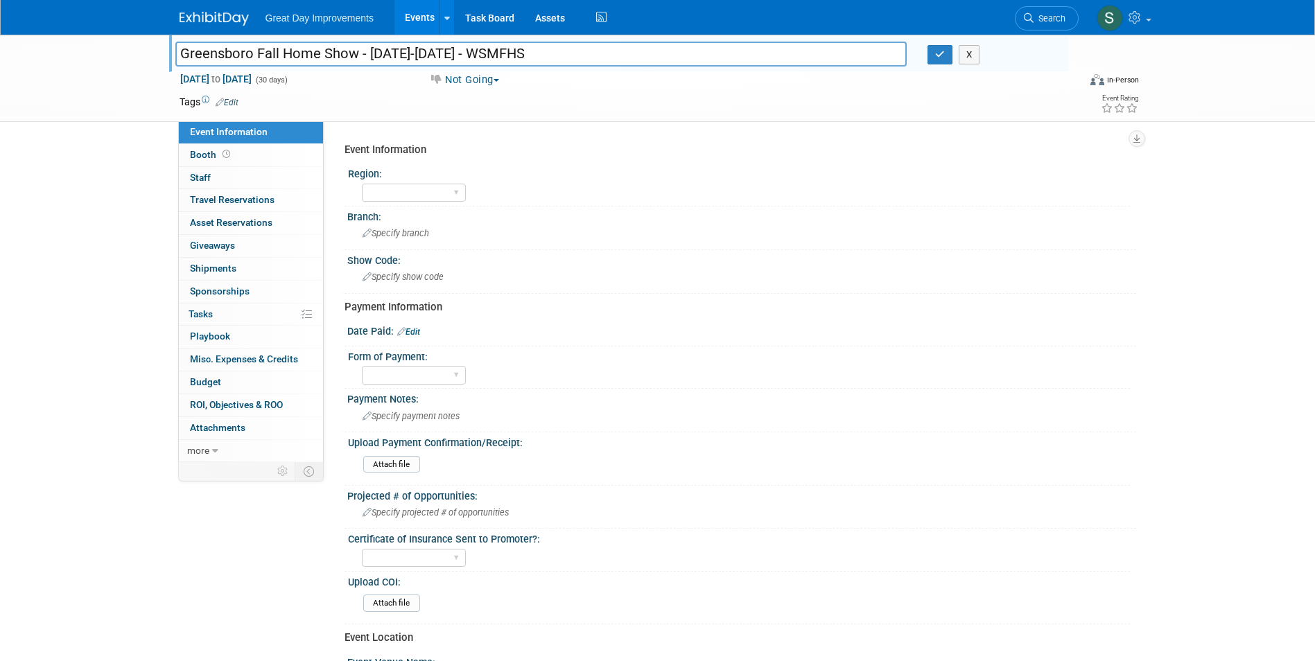
drag, startPoint x: 475, startPoint y: 54, endPoint x: 367, endPoint y: 57, distance: 108.8
click at [367, 57] on input "Greensboro Fall Home Show - [DATE]-[DATE] - WSMFHS" at bounding box center [541, 54] width 732 height 24
click at [444, 62] on input "Greensboro Fall Home Show - [DATE]-[DATE] - WSMFHS" at bounding box center [541, 54] width 732 height 24
drag, startPoint x: 480, startPoint y: 55, endPoint x: 374, endPoint y: 59, distance: 105.4
click at [368, 58] on input "Greensboro Fall Home Show - 09/01/25-09/30/25 - WSMFHS" at bounding box center [541, 54] width 732 height 24
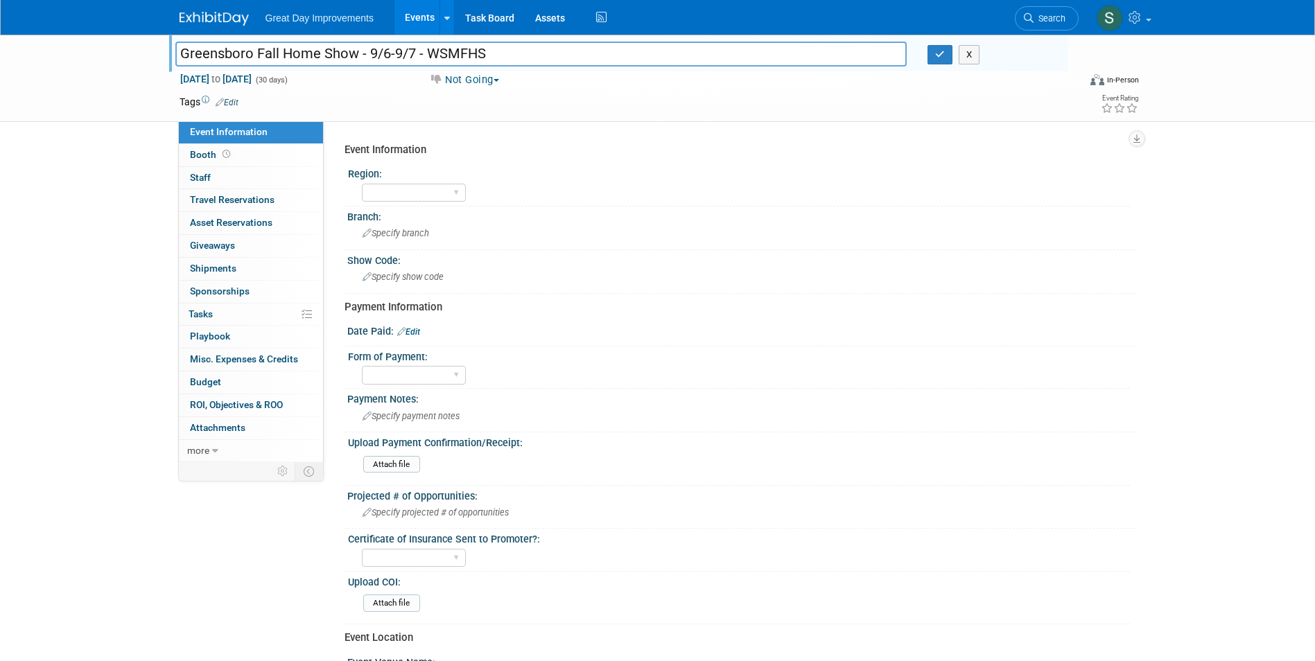
type input "Greensboro Fall Home Show - 9/6-9/7 - WSMFHS"
click at [229, 105] on link "Edit" at bounding box center [227, 103] width 23 height 10
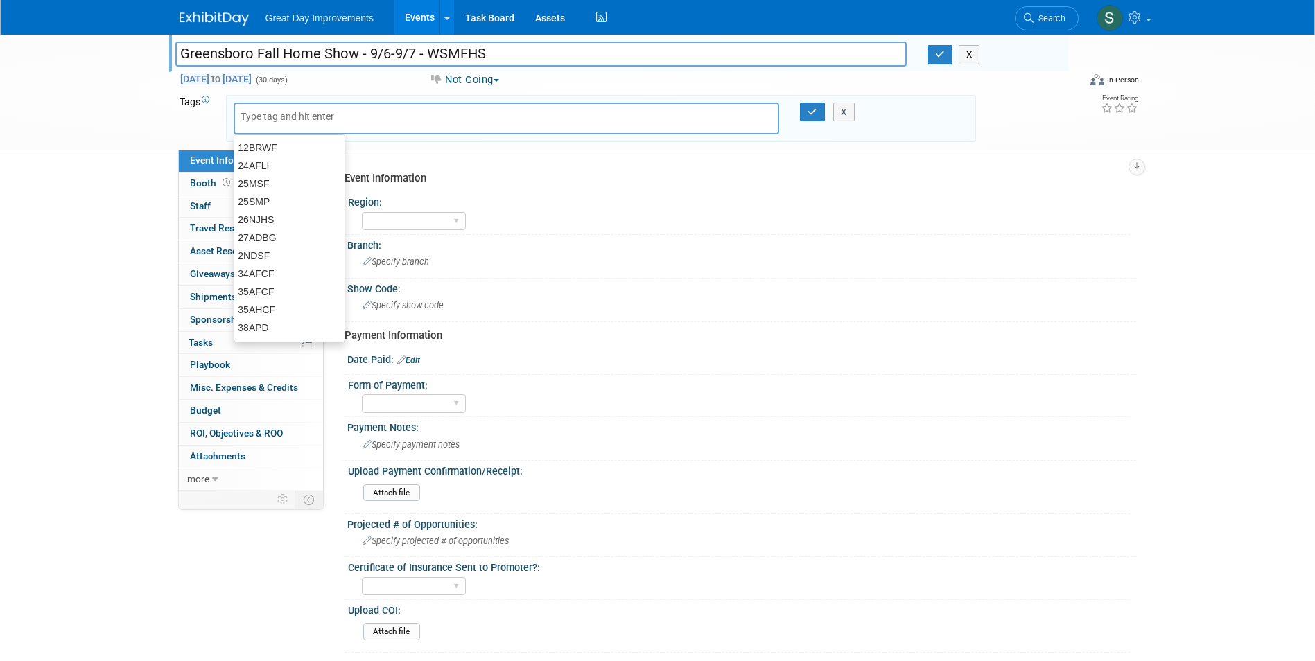
click at [207, 80] on span "Sep 1, 2025 to Sep 30, 2025" at bounding box center [215, 79] width 73 height 12
select select "8"
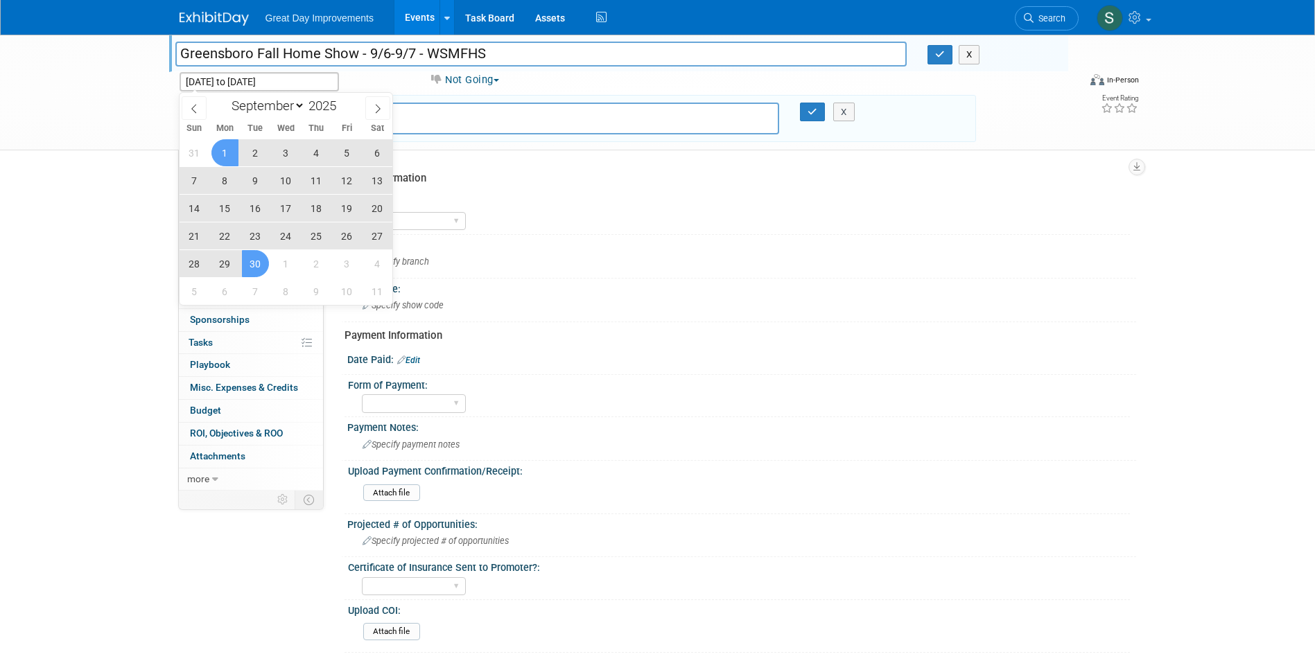
click at [373, 145] on span "6" at bounding box center [377, 152] width 27 height 27
type input "Sep 6, 2025"
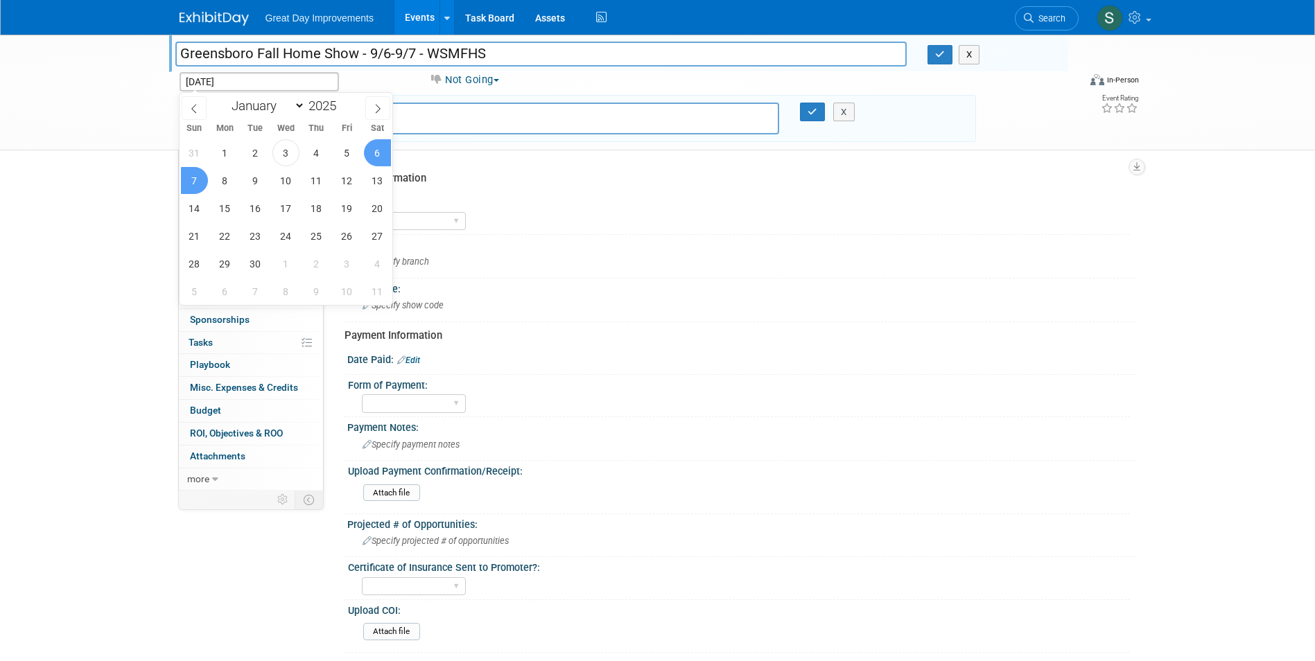
click at [193, 176] on span "7" at bounding box center [194, 180] width 27 height 27
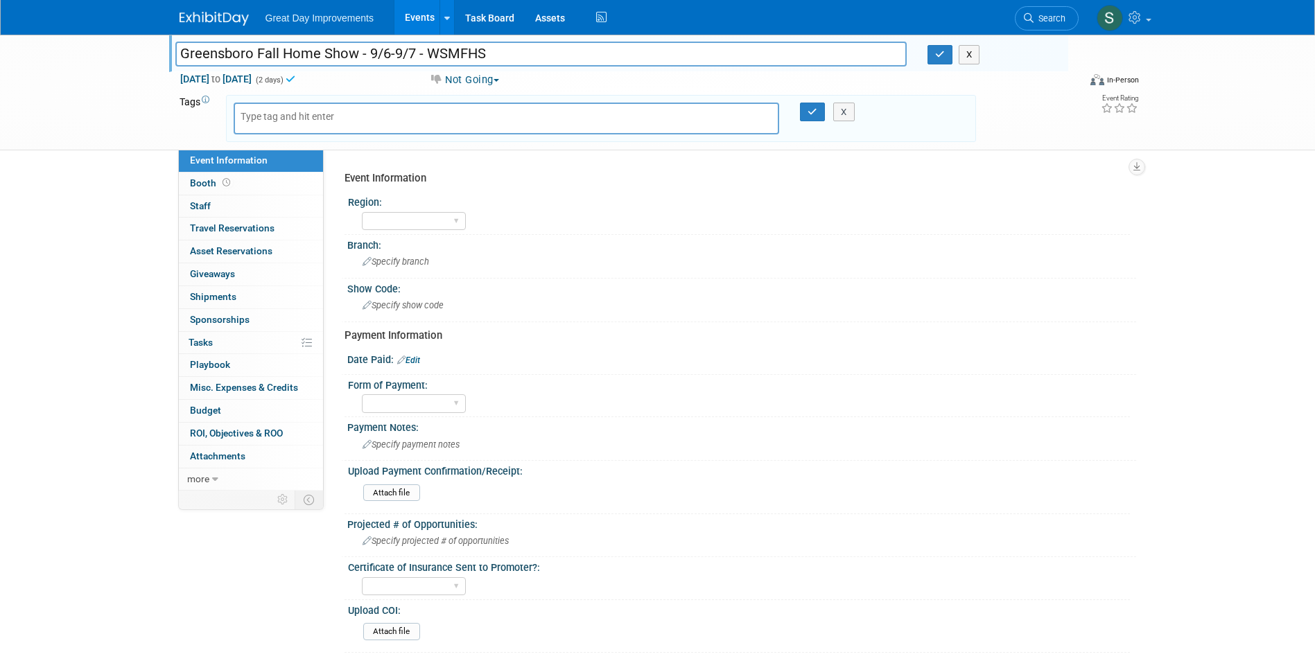
click at [464, 82] on button "Not Going" at bounding box center [464, 80] width 80 height 15
click at [502, 178] on link "All Ready to GO!" at bounding box center [482, 179] width 115 height 19
click at [349, 129] on div at bounding box center [507, 119] width 546 height 32
click at [339, 105] on div at bounding box center [507, 119] width 546 height 32
click at [301, 117] on input "text" at bounding box center [295, 116] width 111 height 14
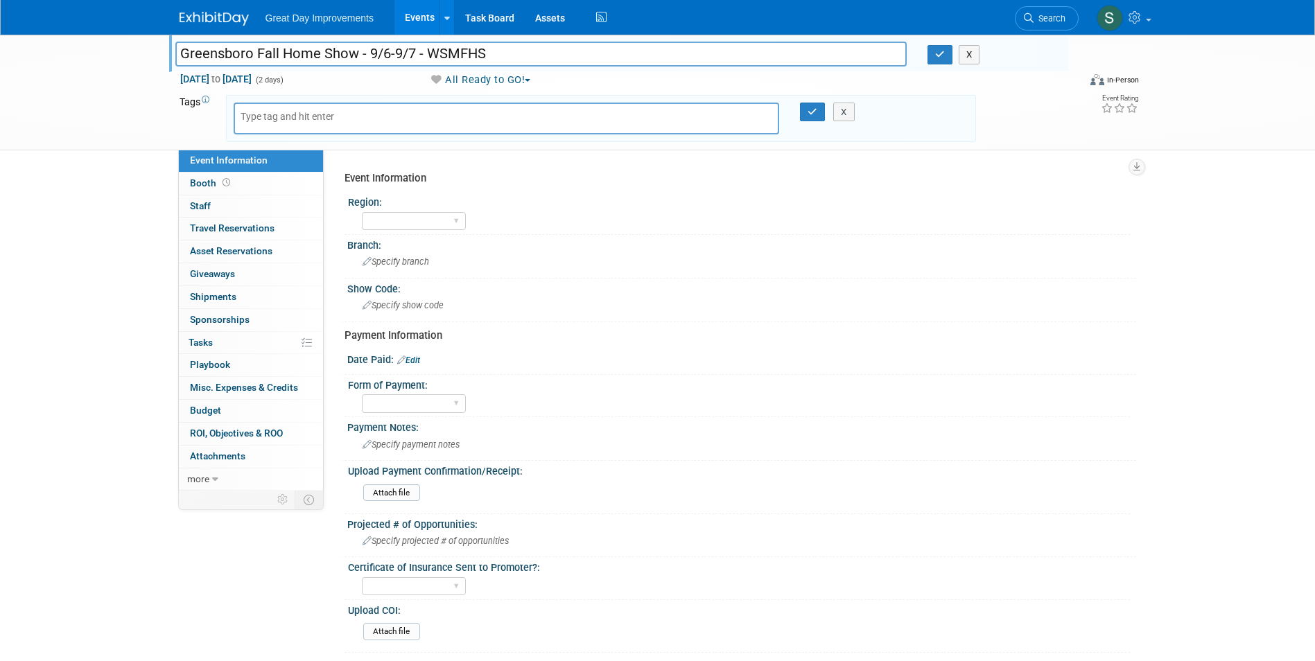
click at [305, 119] on input "text" at bounding box center [295, 116] width 111 height 14
click at [304, 120] on input "text" at bounding box center [295, 116] width 111 height 14
drag, startPoint x: 938, startPoint y: 50, endPoint x: 545, endPoint y: 139, distance: 403.6
click at [938, 50] on icon "button" at bounding box center [940, 54] width 10 height 9
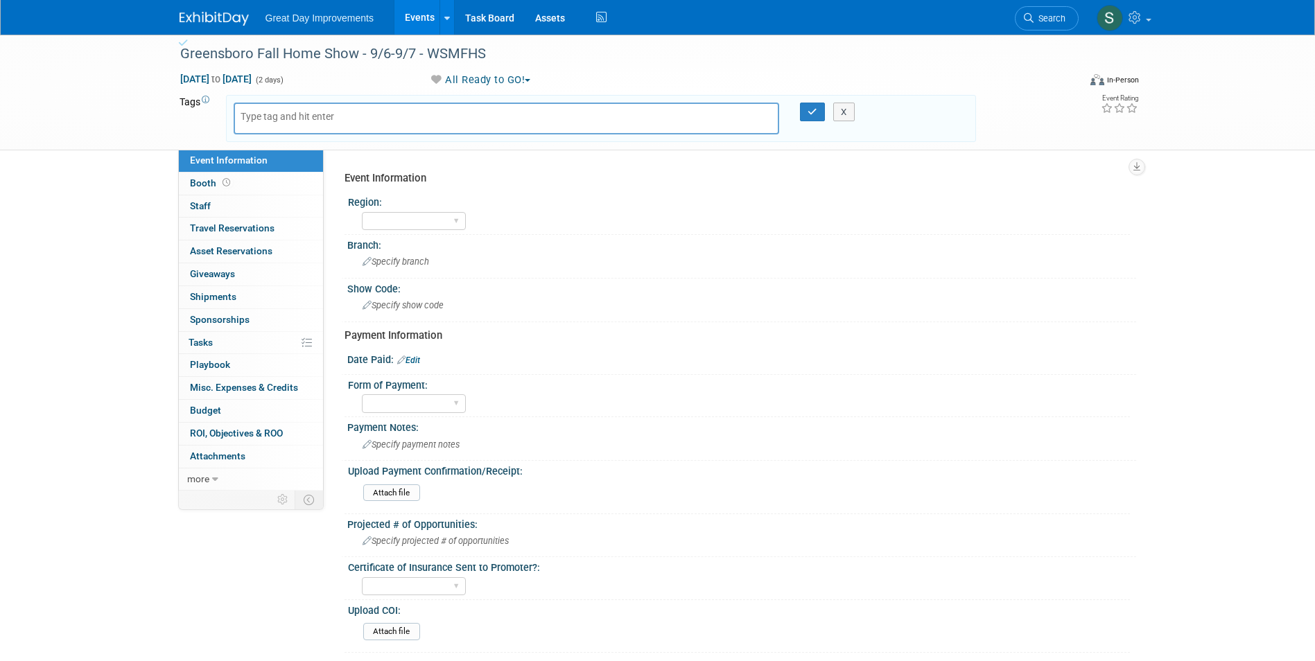
click at [292, 112] on input "text" at bounding box center [295, 116] width 111 height 14
drag, startPoint x: 255, startPoint y: 118, endPoint x: 439, endPoint y: 110, distance: 183.8
click at [430, 115] on input "SA WSM" at bounding box center [337, 116] width 194 height 14
type input "SA"
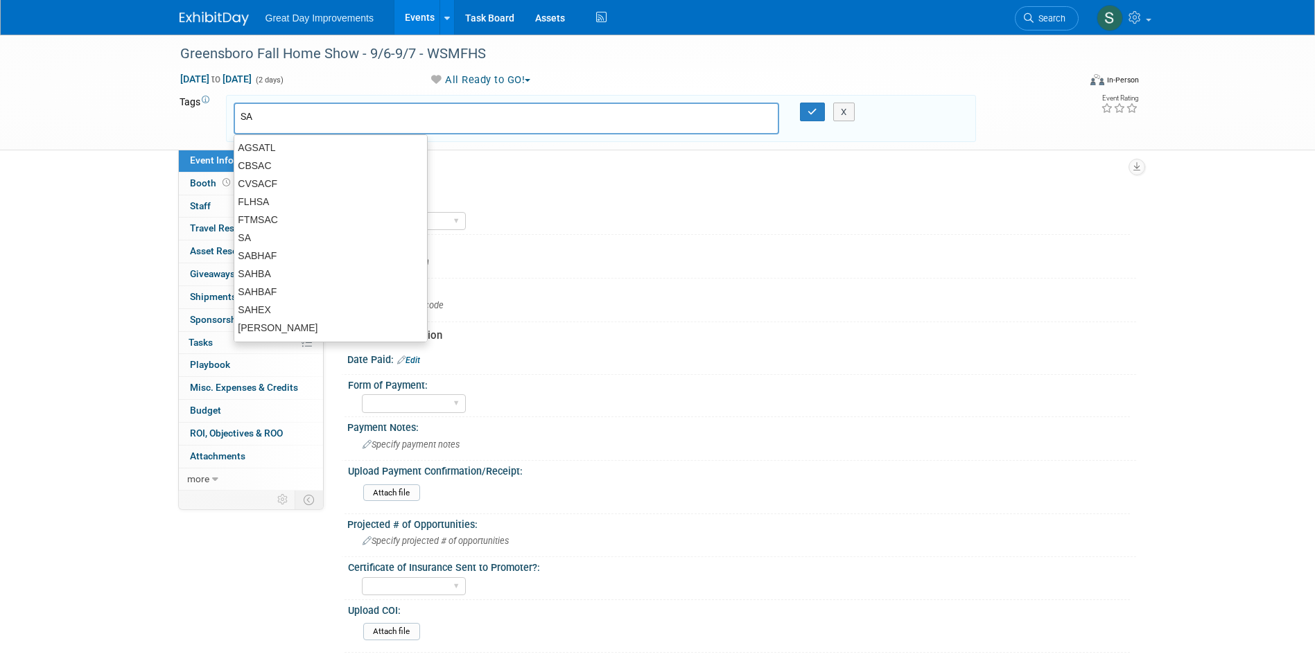
type input "SA"
type input "WSM"
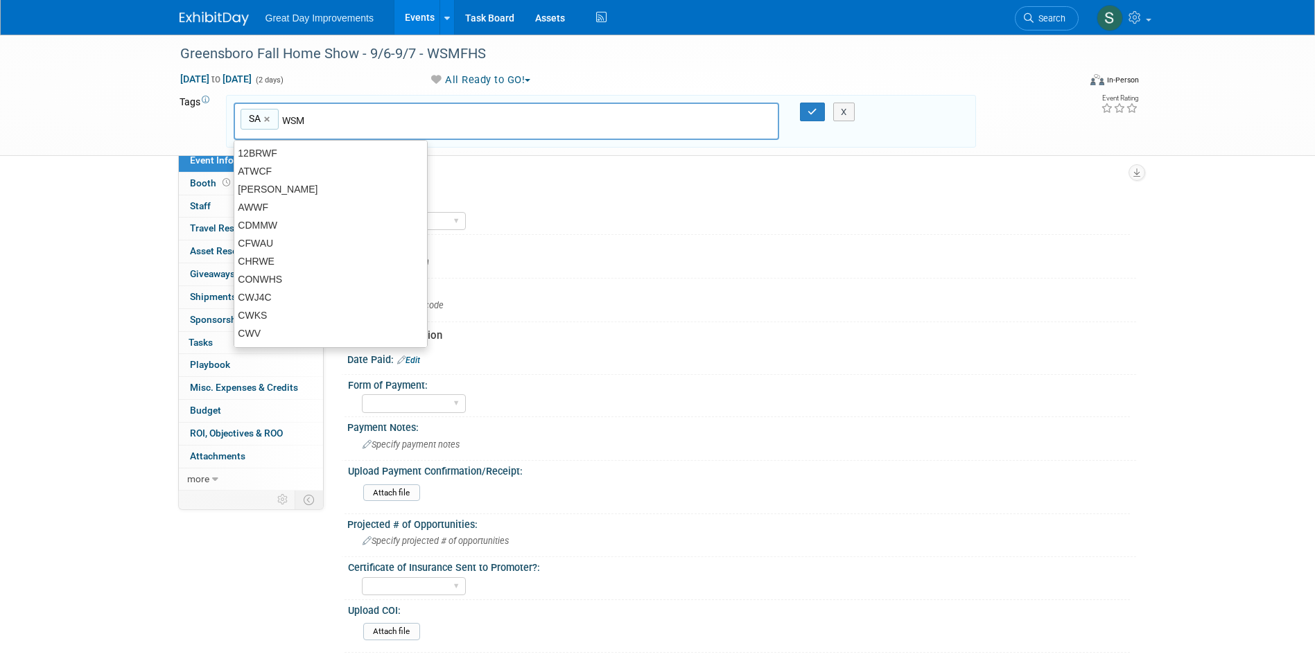
type input "SA, WSM"
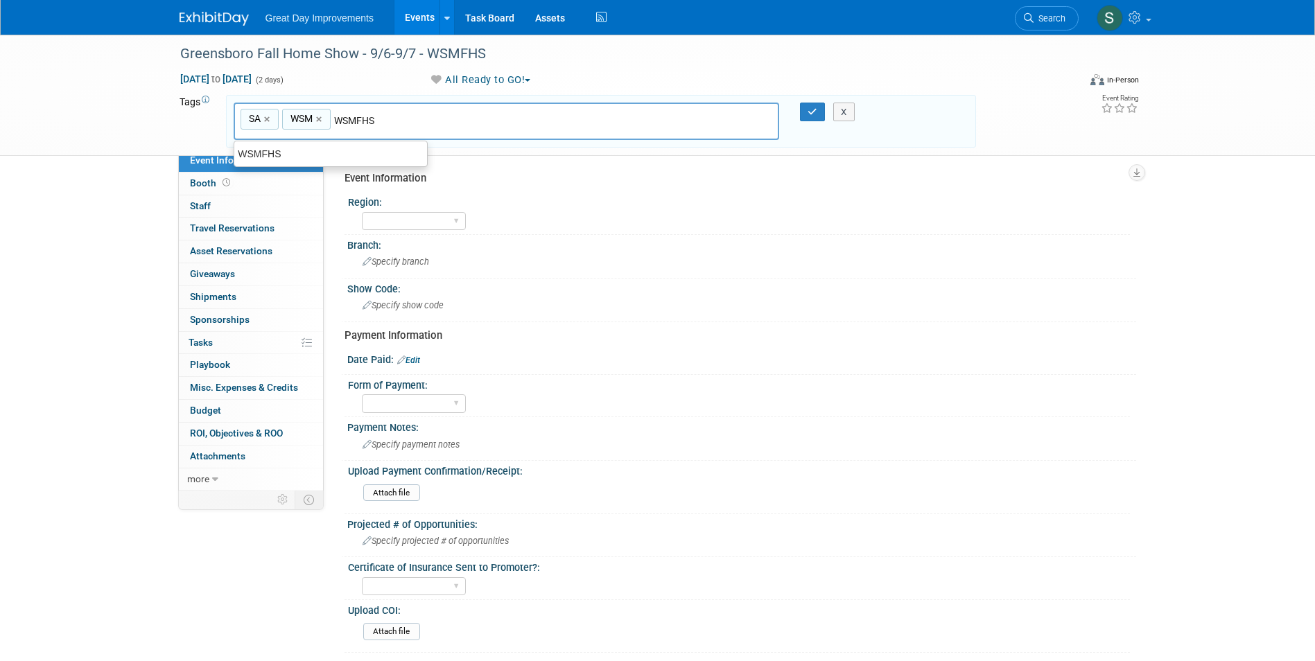
type input "WSMFHS"
type input "SA, WSM, WSMFHS"
type input "[DATE]"
type input "SA, WSM, WSMFHS, SEPT25"
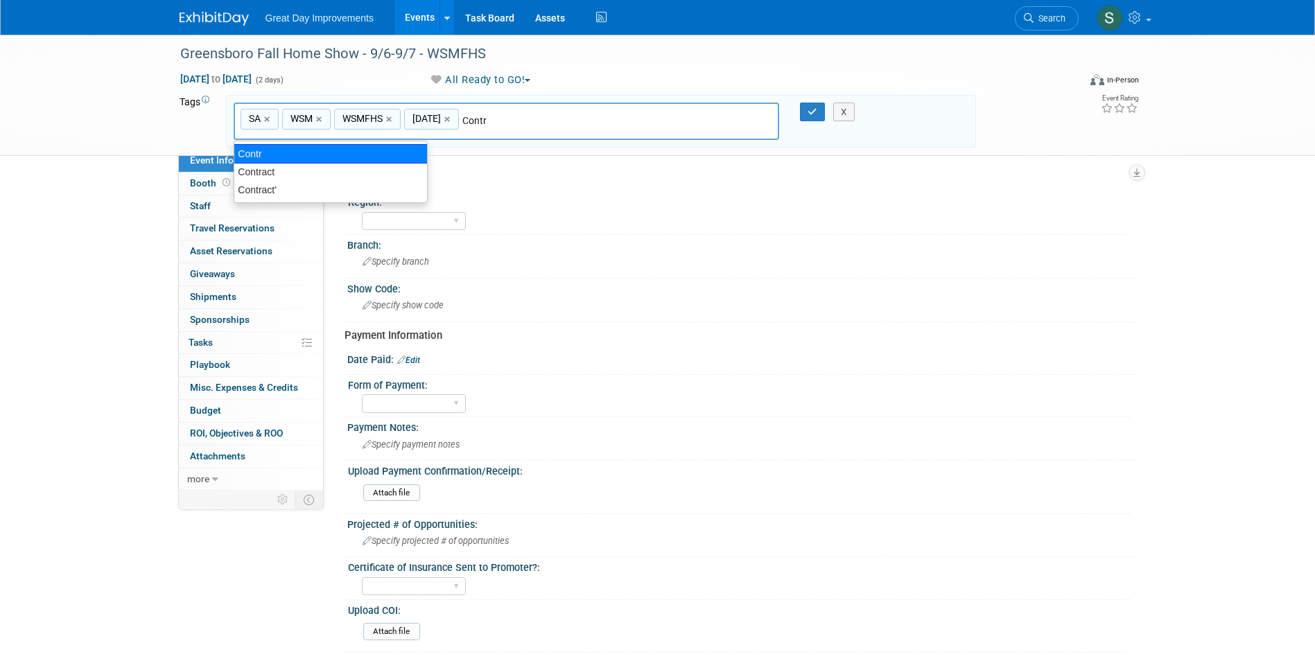
type input "Contract"
type input "SA, WSM, WSMFHS, SEPT25, Contract"
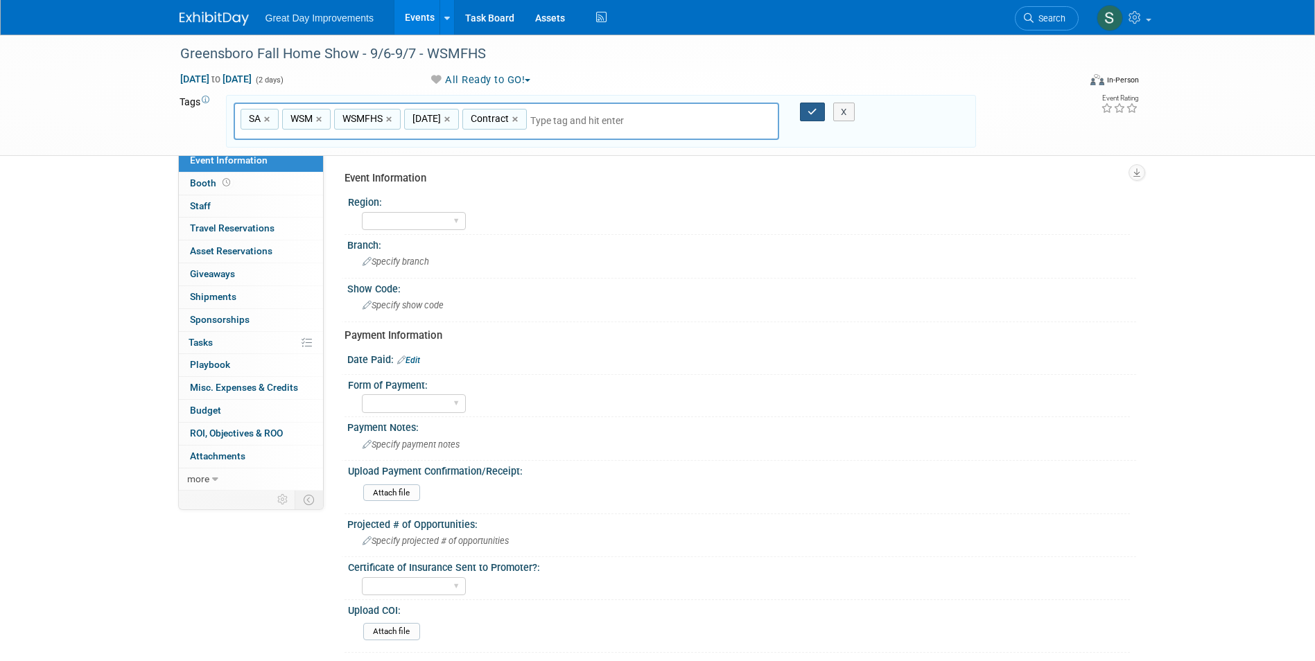
click at [810, 114] on icon "button" at bounding box center [812, 111] width 10 height 9
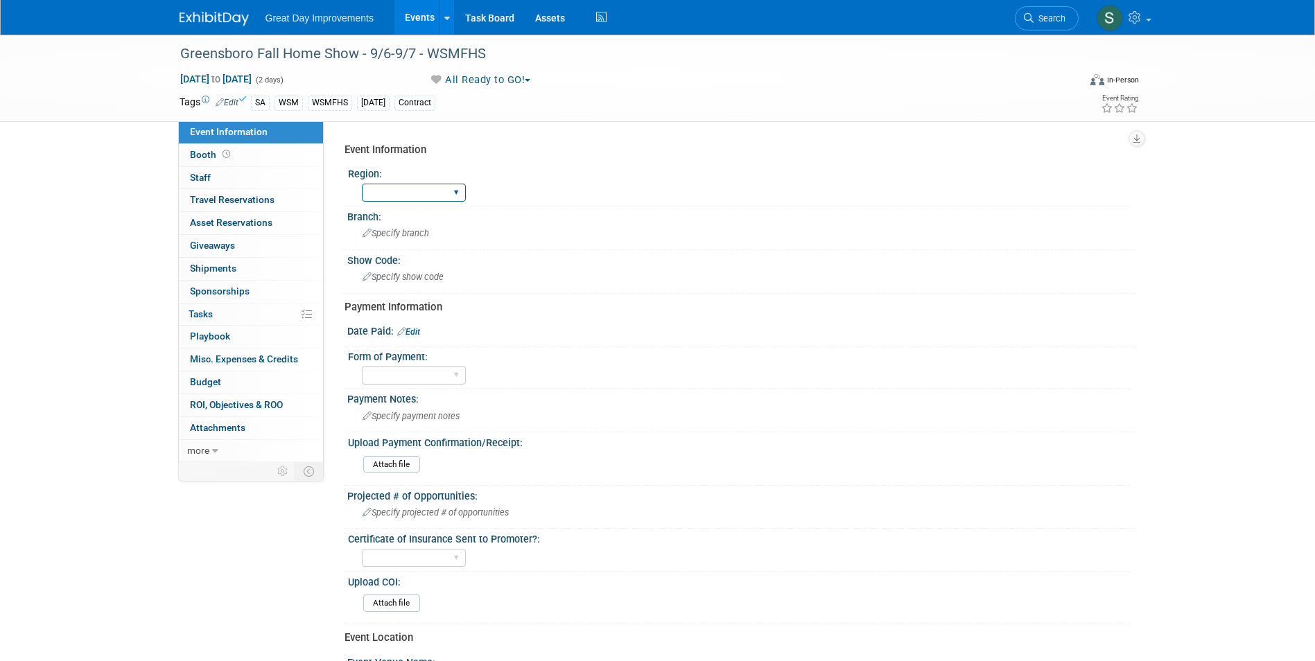
click at [438, 195] on select "GC MA MW MTW NE NEW OV PL PNW SA SE SC UMW FL" at bounding box center [414, 193] width 104 height 19
select select "SA"
click at [362, 184] on select "GC MA MW MTW NE NEW OV PL PNW SA SE SC UMW FL" at bounding box center [414, 193] width 104 height 19
click at [398, 230] on span "Specify branch" at bounding box center [395, 233] width 67 height 10
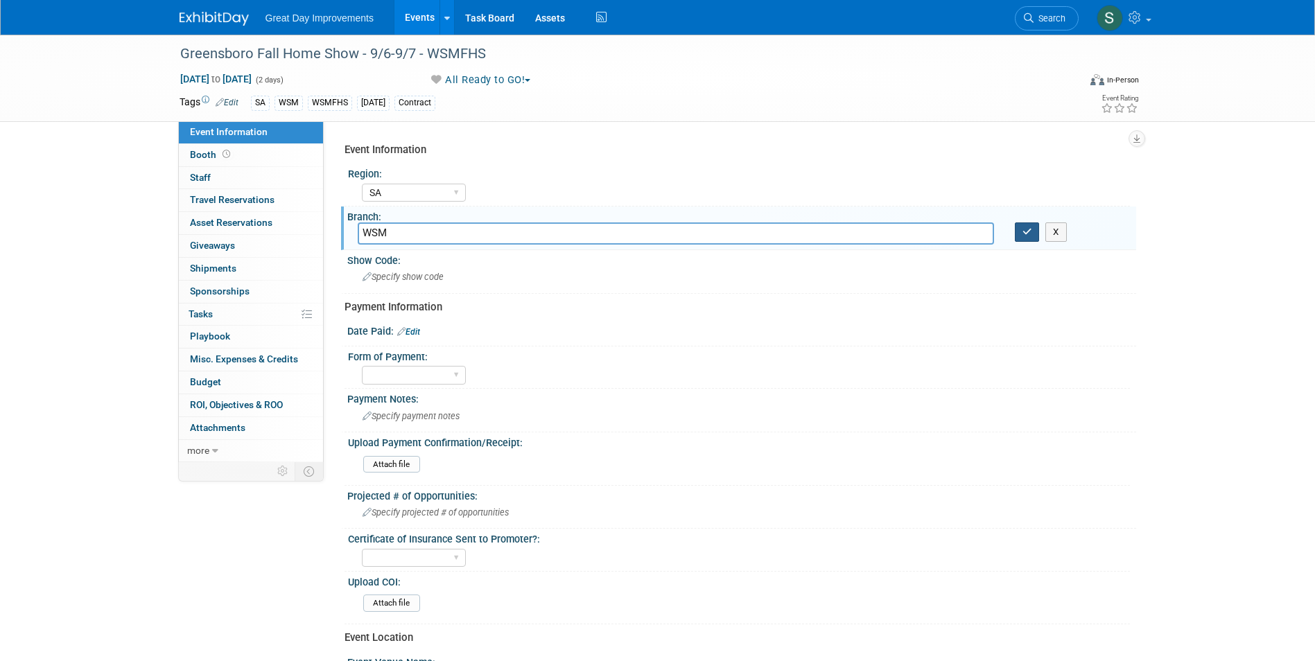
type input "WSM"
click at [1022, 230] on icon "button" at bounding box center [1027, 231] width 10 height 9
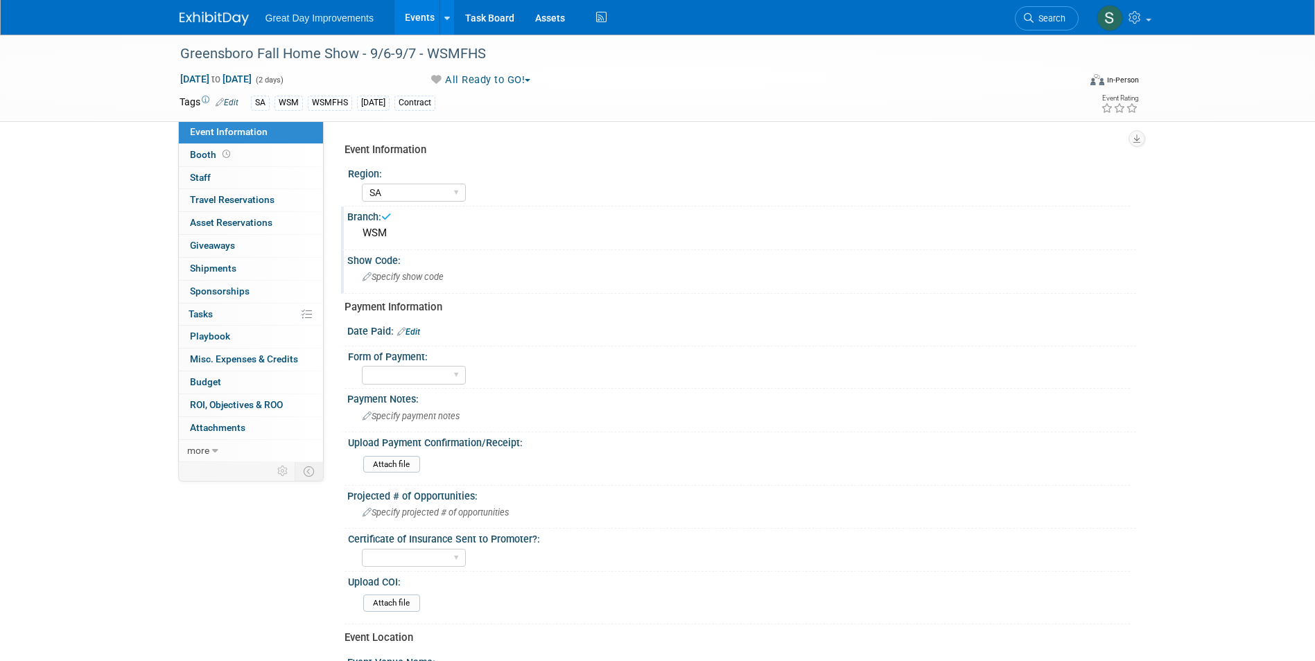
click at [430, 274] on span "Specify show code" at bounding box center [402, 277] width 81 height 10
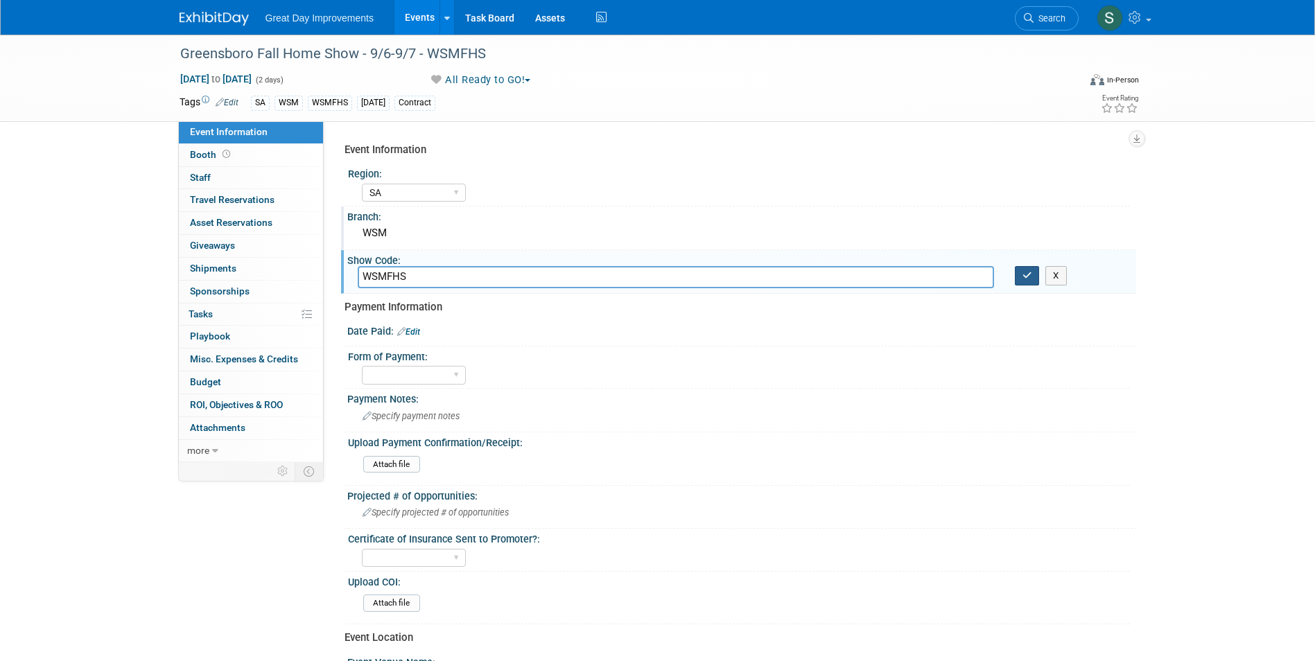
type input "WSMFHS"
click at [1021, 272] on button "button" at bounding box center [1026, 275] width 25 height 19
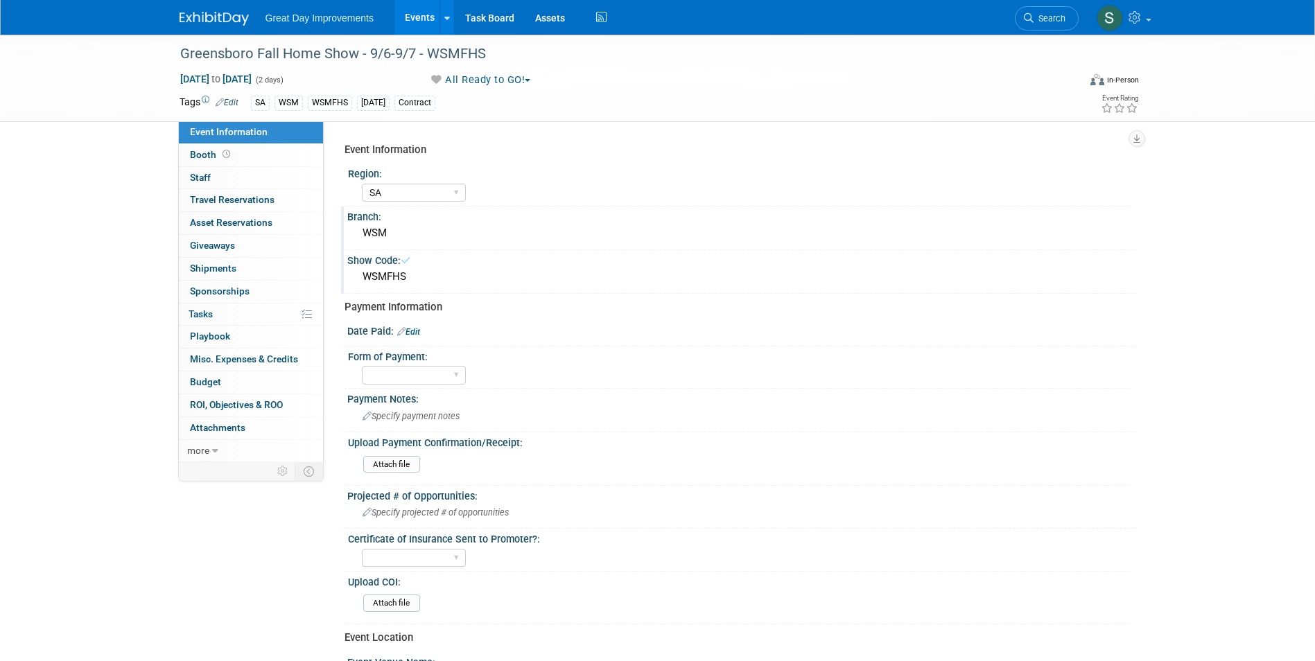
click at [420, 330] on link "Edit" at bounding box center [408, 332] width 23 height 10
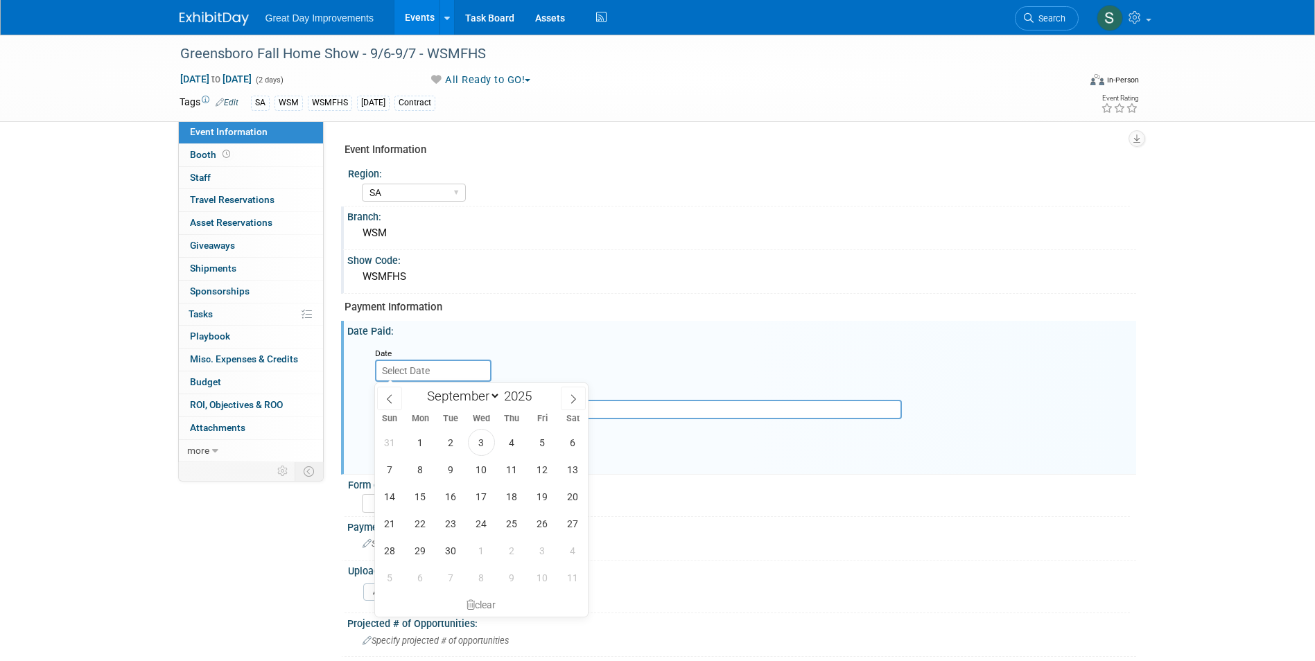
click at [420, 365] on input "text" at bounding box center [433, 371] width 116 height 22
click at [494, 399] on select "January February March April May June July August September October November De…" at bounding box center [461, 395] width 80 height 17
select select "9"
click at [421, 387] on select "January February March April May June July August September October November De…" at bounding box center [461, 395] width 80 height 17
click at [477, 495] on span "15" at bounding box center [481, 496] width 27 height 27
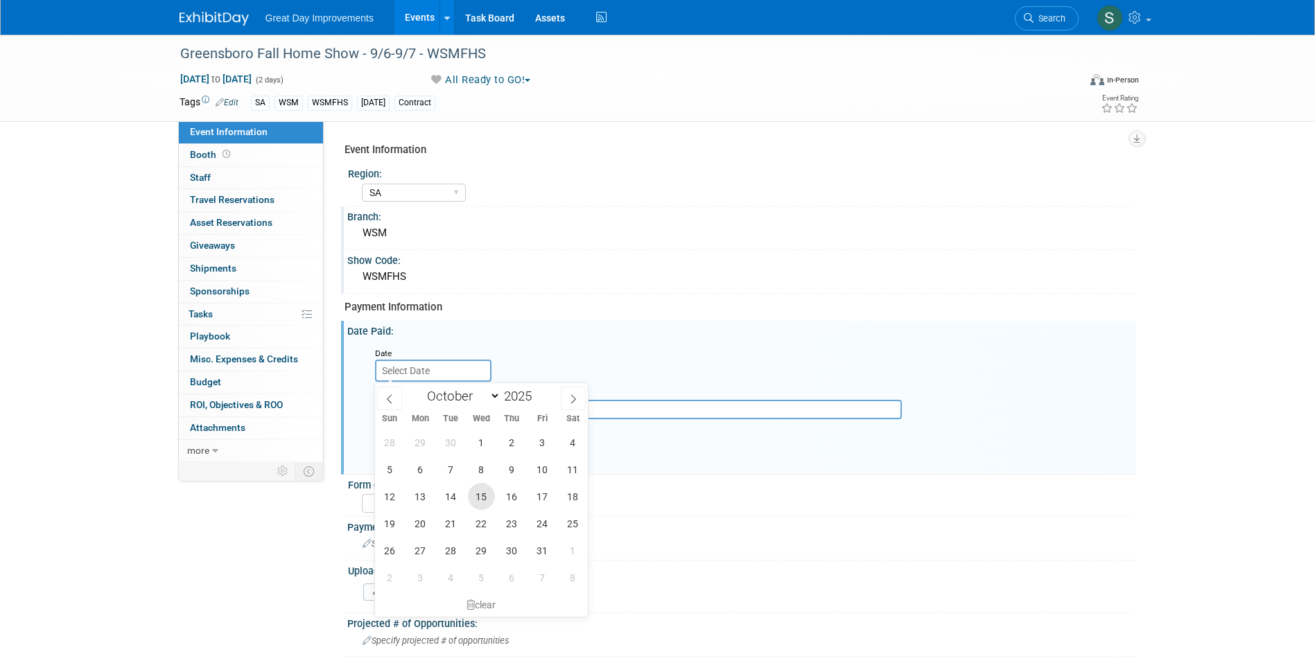
type input "Oct 15, 2025"
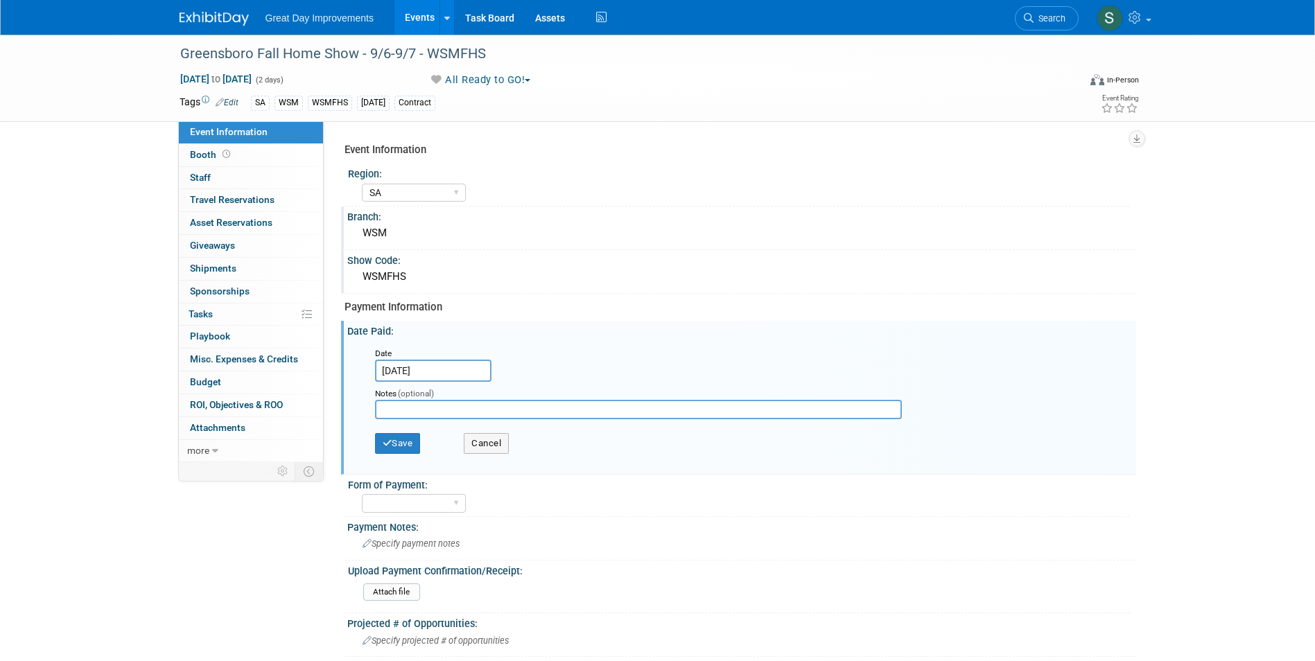
click at [464, 361] on input "Oct 15, 2025" at bounding box center [433, 371] width 116 height 22
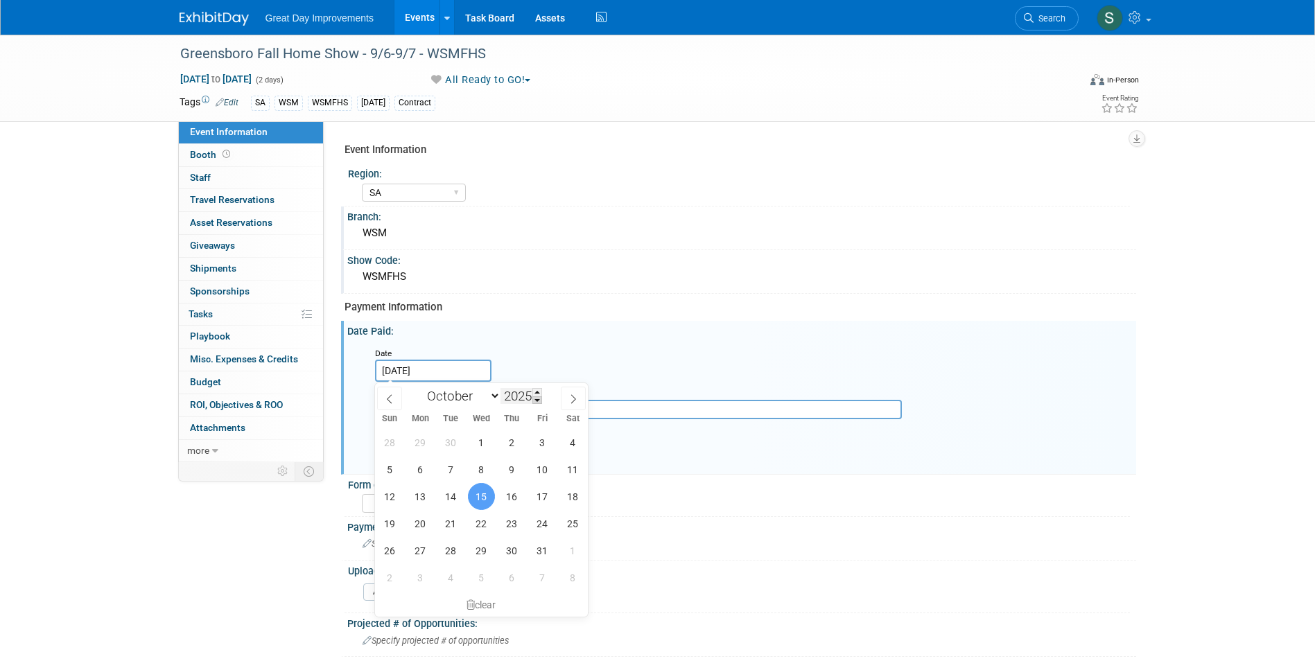
click at [536, 403] on span at bounding box center [537, 400] width 10 height 8
type input "2024"
click at [533, 302] on div "Payment Information" at bounding box center [734, 307] width 781 height 15
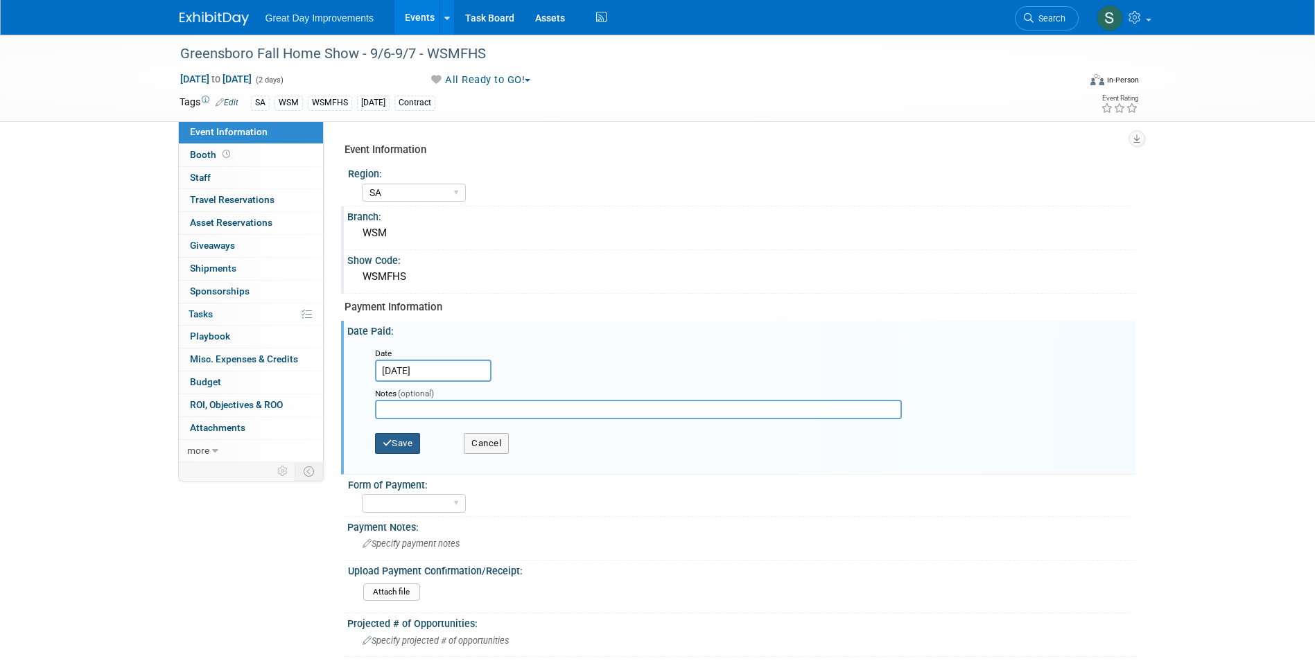
click at [411, 441] on button "Save" at bounding box center [398, 443] width 46 height 21
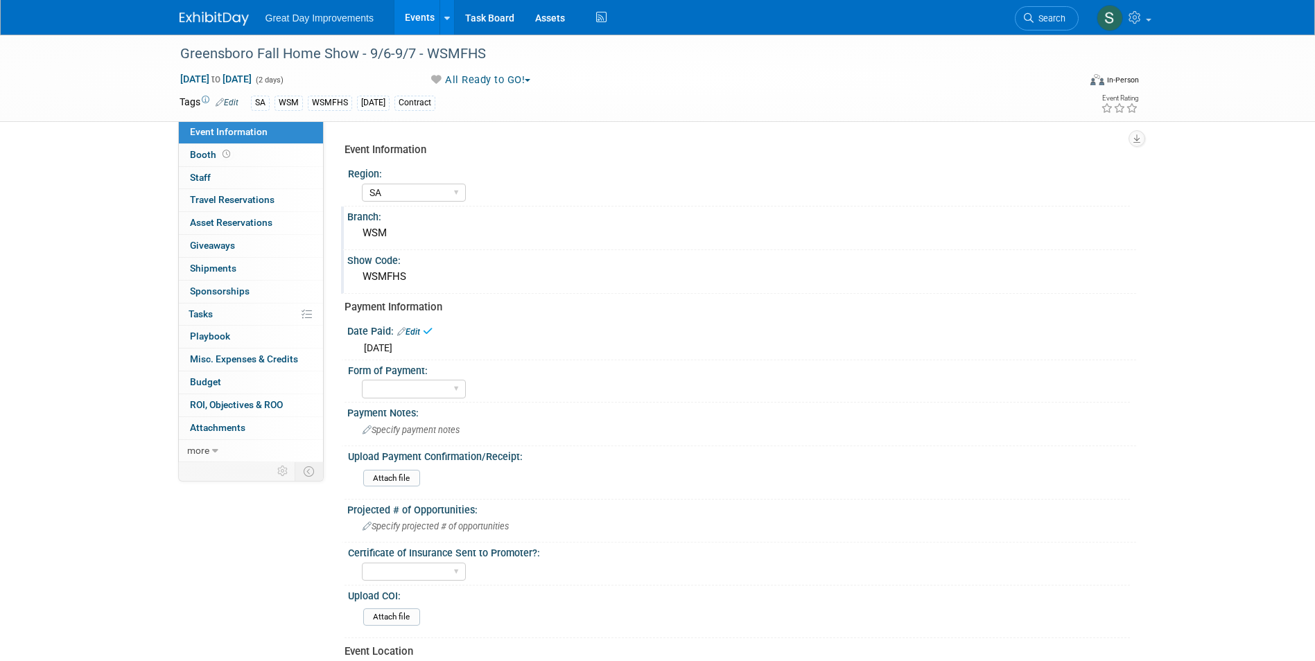
click at [392, 342] on span "Wed. Oct 15, 2025" at bounding box center [378, 347] width 28 height 11
click at [419, 328] on link "Edit" at bounding box center [408, 332] width 23 height 10
select select "9"
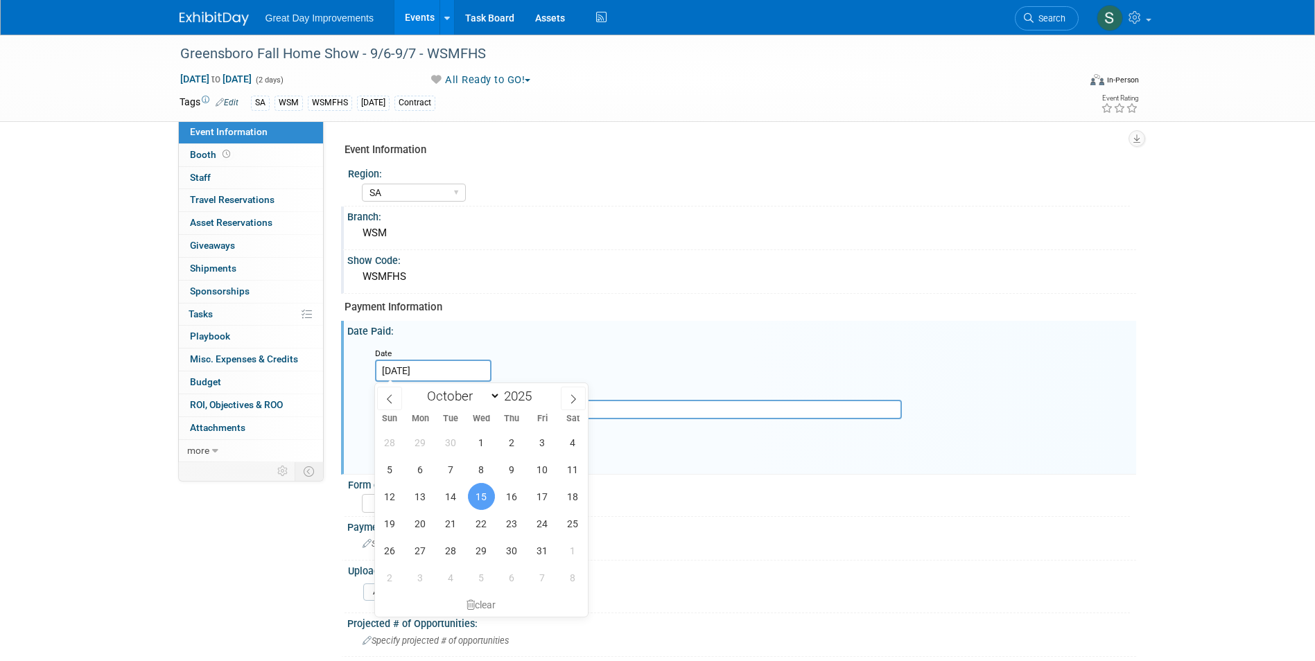
click at [455, 368] on input "Oct 15, 2025" at bounding box center [433, 371] width 116 height 22
click at [451, 372] on input "Oct 15, 2025" at bounding box center [433, 371] width 116 height 22
click at [534, 399] on span at bounding box center [537, 400] width 10 height 8
type input "2024"
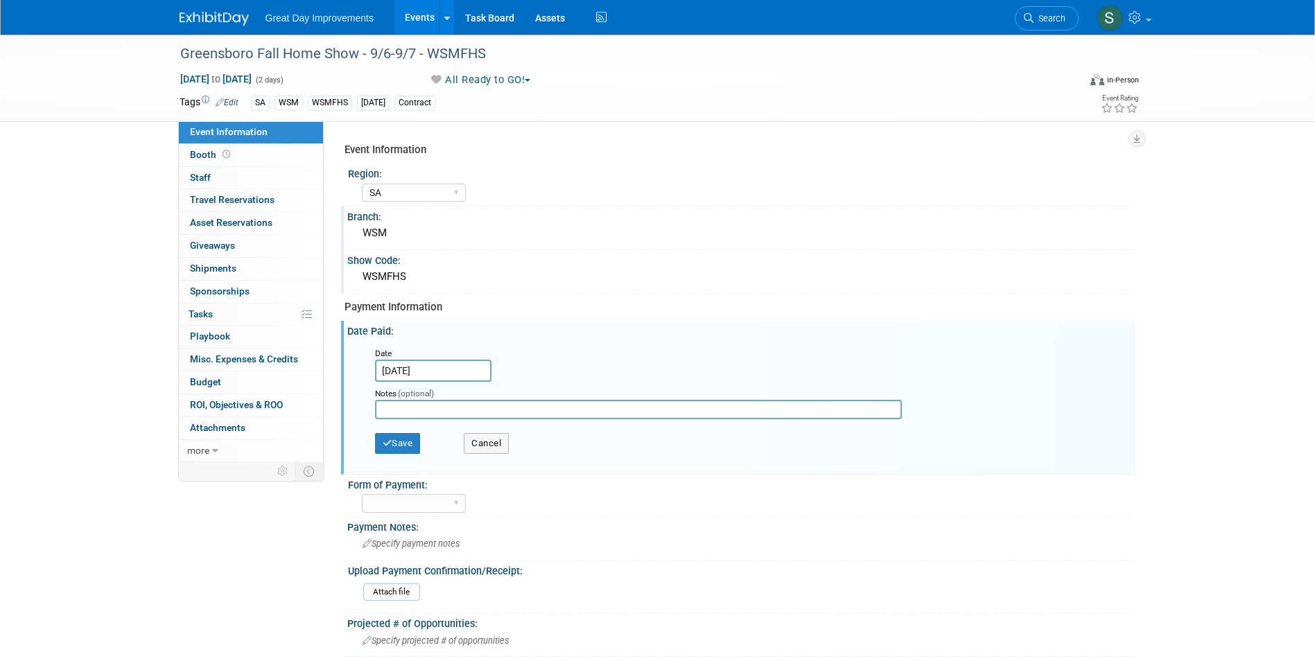
click at [551, 305] on div "Payment Information" at bounding box center [734, 307] width 781 height 15
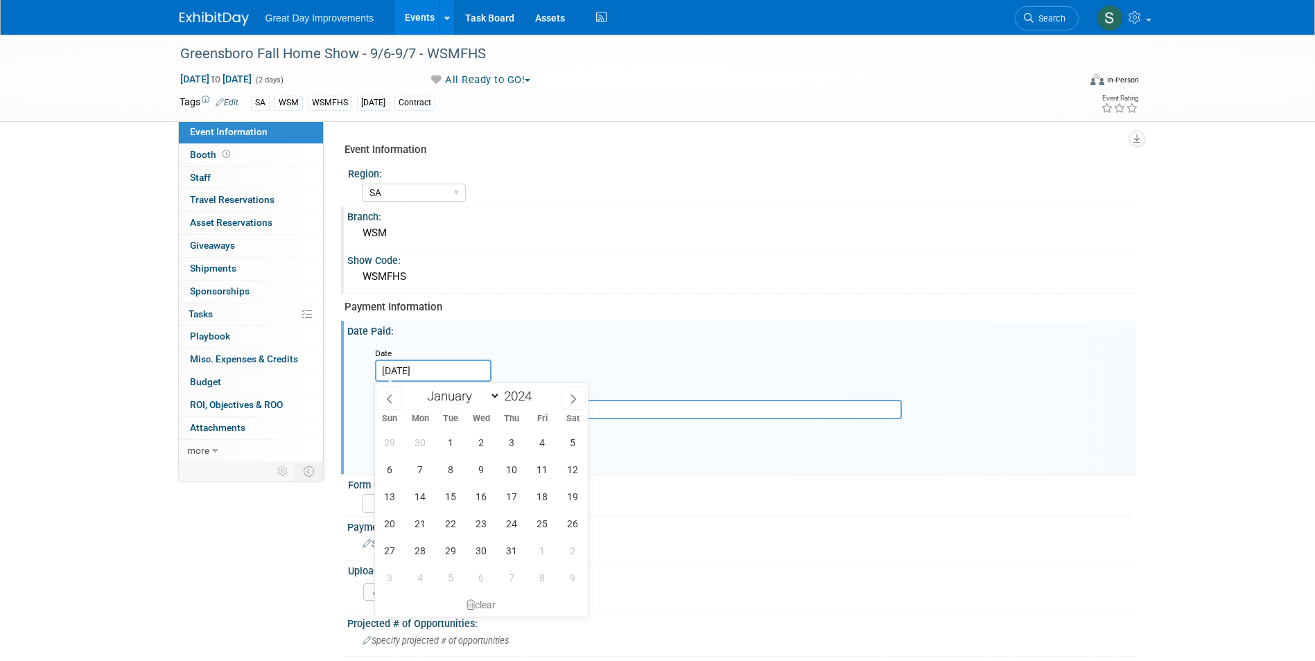
click at [455, 373] on input "Oct 15, 2025" at bounding box center [433, 371] width 116 height 22
click at [456, 491] on span "15" at bounding box center [450, 496] width 27 height 27
type input "Oct 15, 2024"
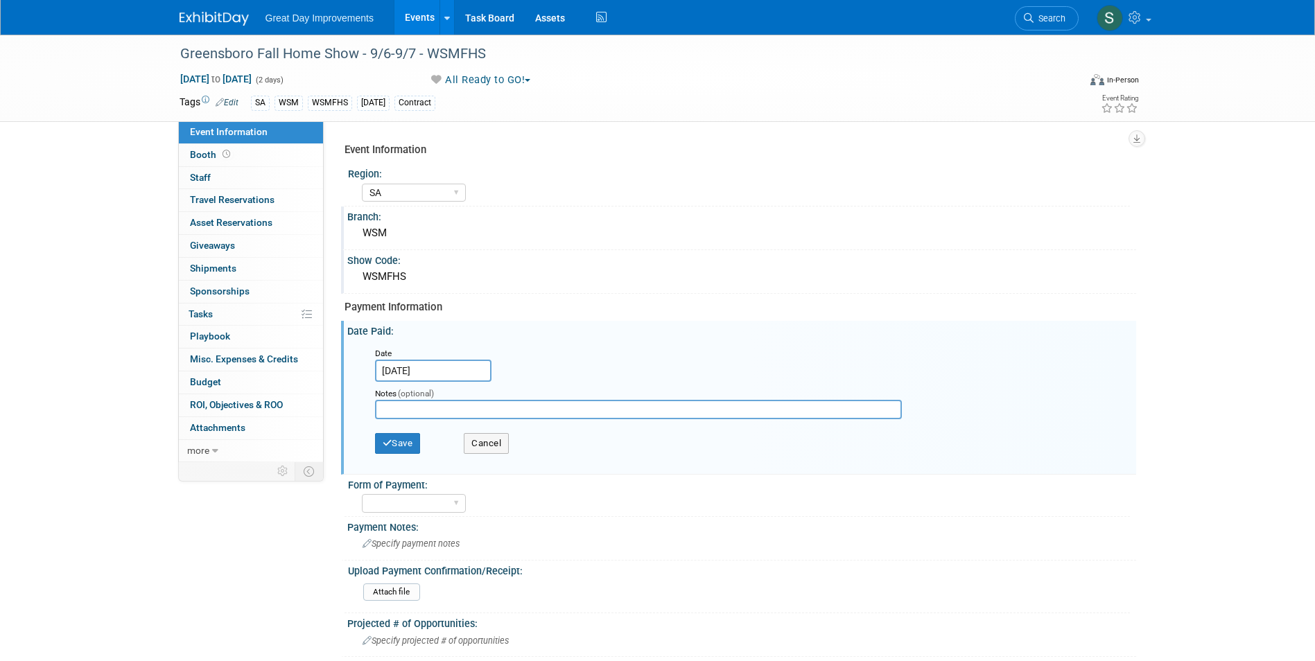
click at [408, 401] on input "text" at bounding box center [638, 409] width 527 height 19
type input "joe frescis"
click at [427, 495] on select "Paid via CC Check Requested Pay at the Gate Other" at bounding box center [414, 503] width 104 height 19
select select "Paid via CC"
click at [362, 494] on select "Paid via CC Check Requested Pay at the Gate Other" at bounding box center [414, 503] width 104 height 19
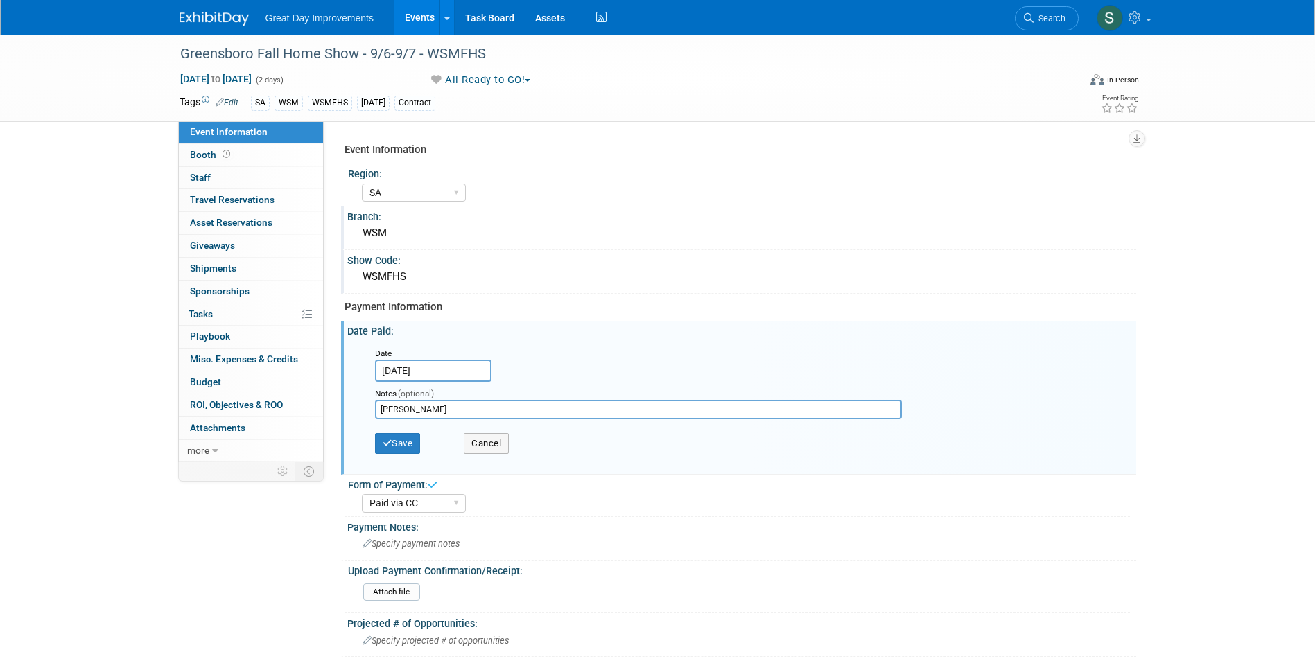
drag, startPoint x: 421, startPoint y: 414, endPoint x: 379, endPoint y: 408, distance: 42.7
click at [379, 408] on input "joe frescis" at bounding box center [638, 409] width 527 height 19
click at [416, 443] on button "Save" at bounding box center [398, 443] width 46 height 21
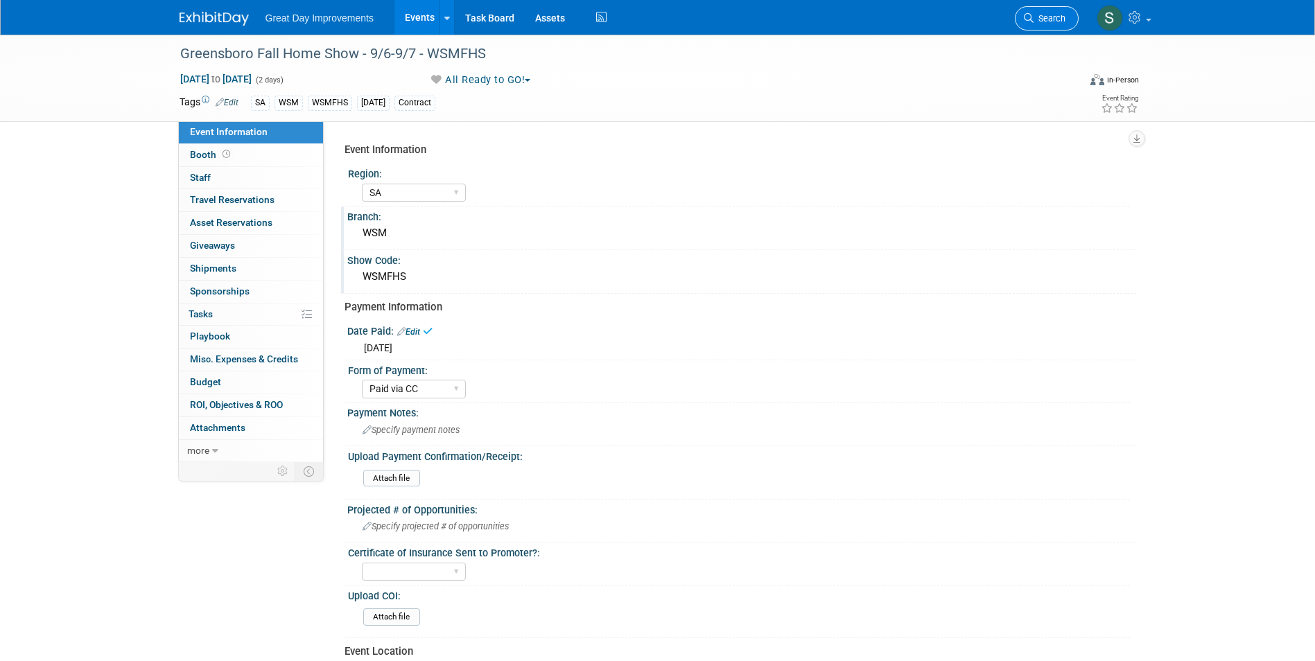
click at [1039, 18] on span "Search" at bounding box center [1049, 18] width 32 height 10
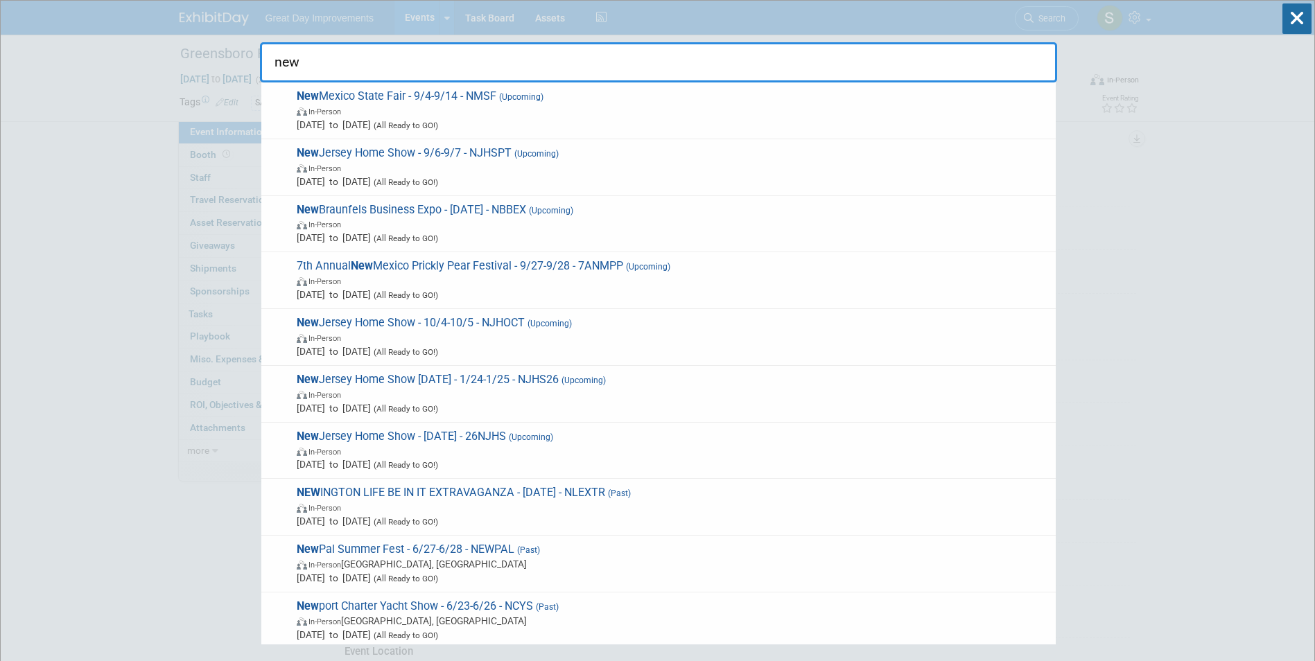
type input "new"
click at [519, 122] on span "Sep 4, 2025 to Sep 14, 2025 (All Ready to GO!)" at bounding box center [673, 125] width 752 height 14
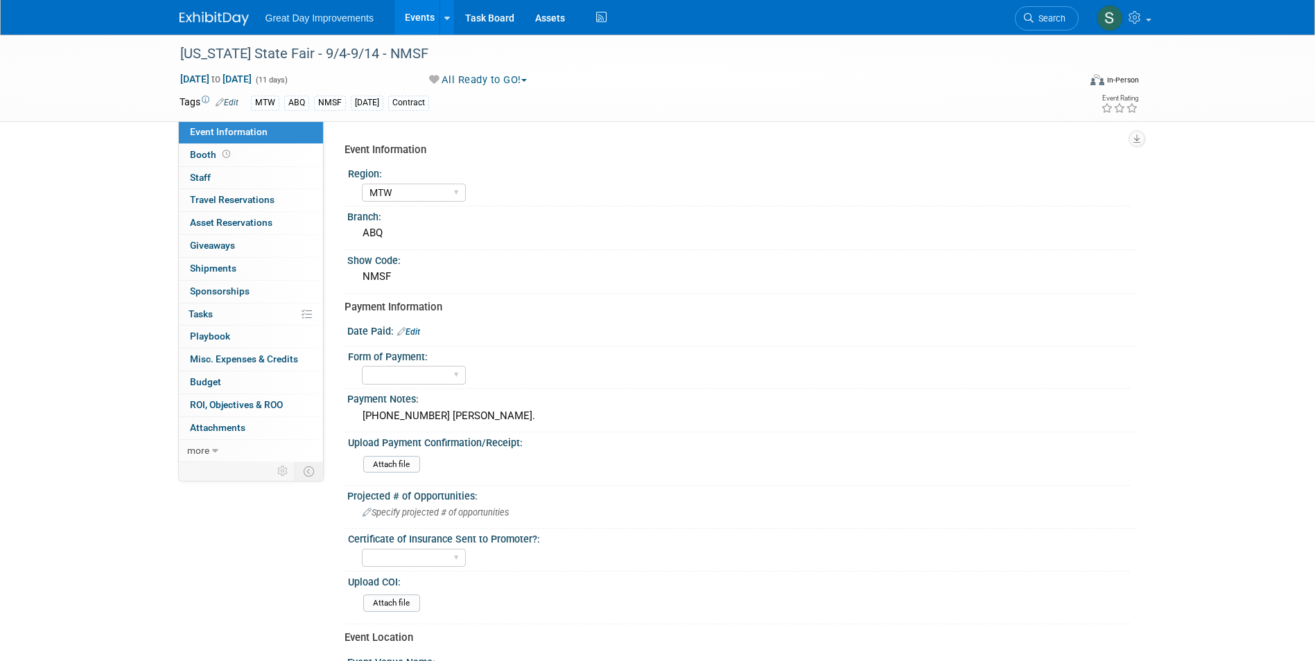
select select "MTW"
click at [468, 407] on div "[PHONE_NUMBER] [PERSON_NAME]." at bounding box center [742, 415] width 768 height 21
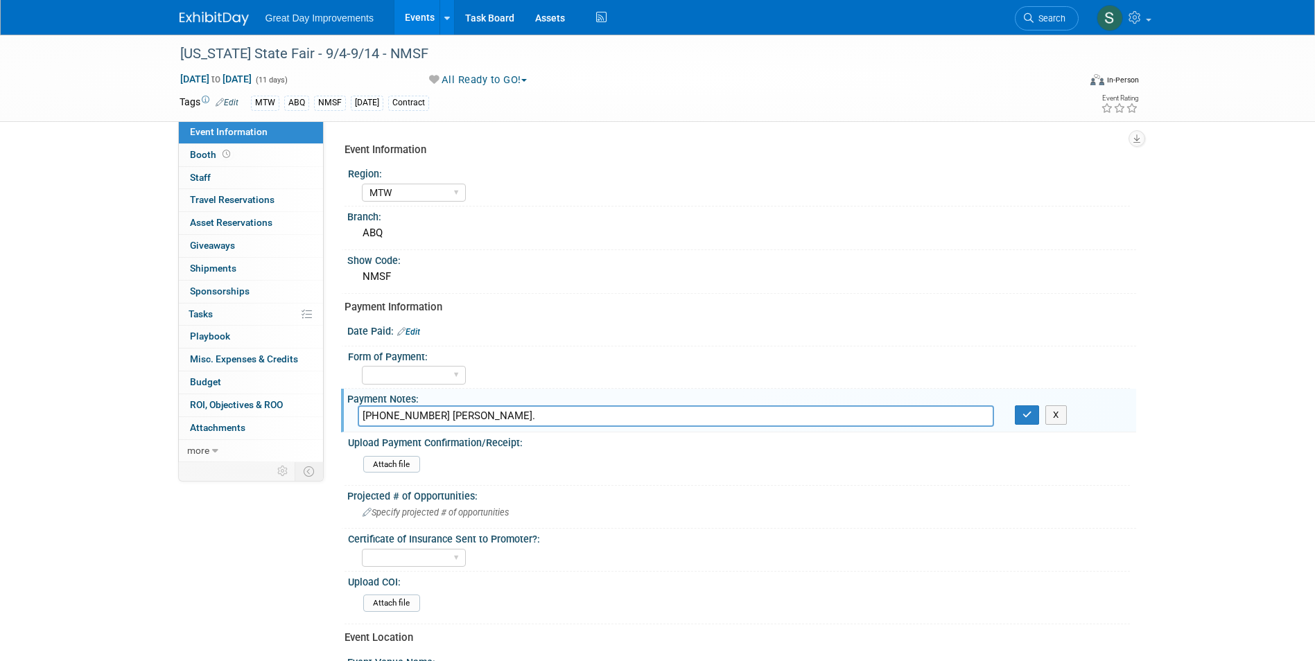
drag, startPoint x: 478, startPoint y: 413, endPoint x: 131, endPoint y: 405, distance: 347.2
click at [181, 410] on div "Event Information Event Info Booth Booth 0 Staff 0 Staff 0 Travel Reservations …" at bounding box center [657, 462] width 977 height 854
type input "[PERSON_NAME]"
click at [1021, 416] on button "button" at bounding box center [1026, 414] width 25 height 19
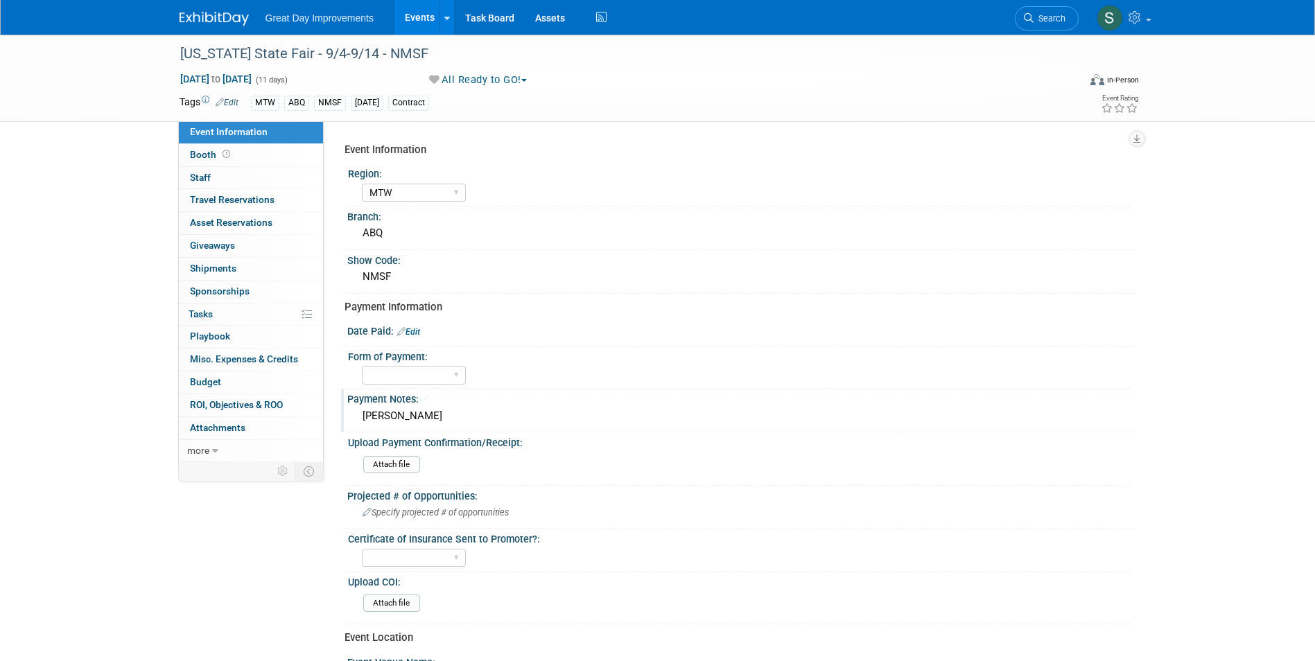
click at [206, 28] on div "Great Day Improvements Events Add Event Bulk Upload Events Shareable Event Boar…" at bounding box center [657, 17] width 956 height 35
click at [203, 17] on img at bounding box center [213, 19] width 69 height 14
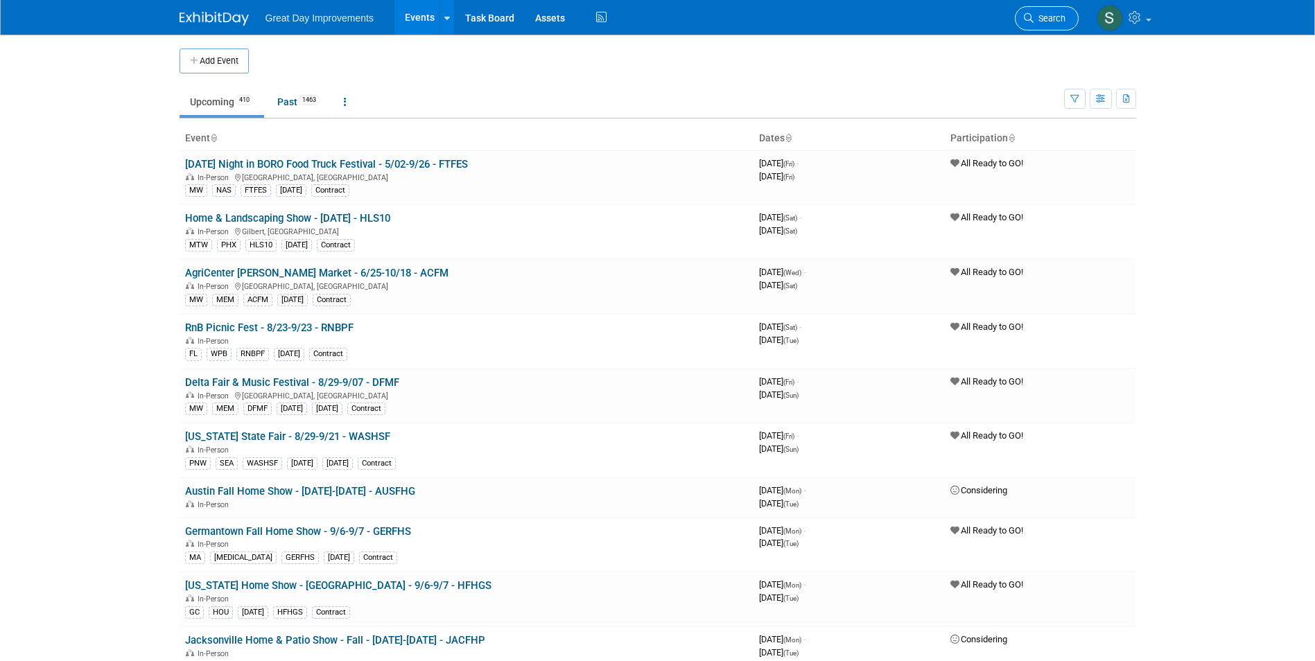
click at [1023, 24] on link "Search" at bounding box center [1046, 18] width 64 height 24
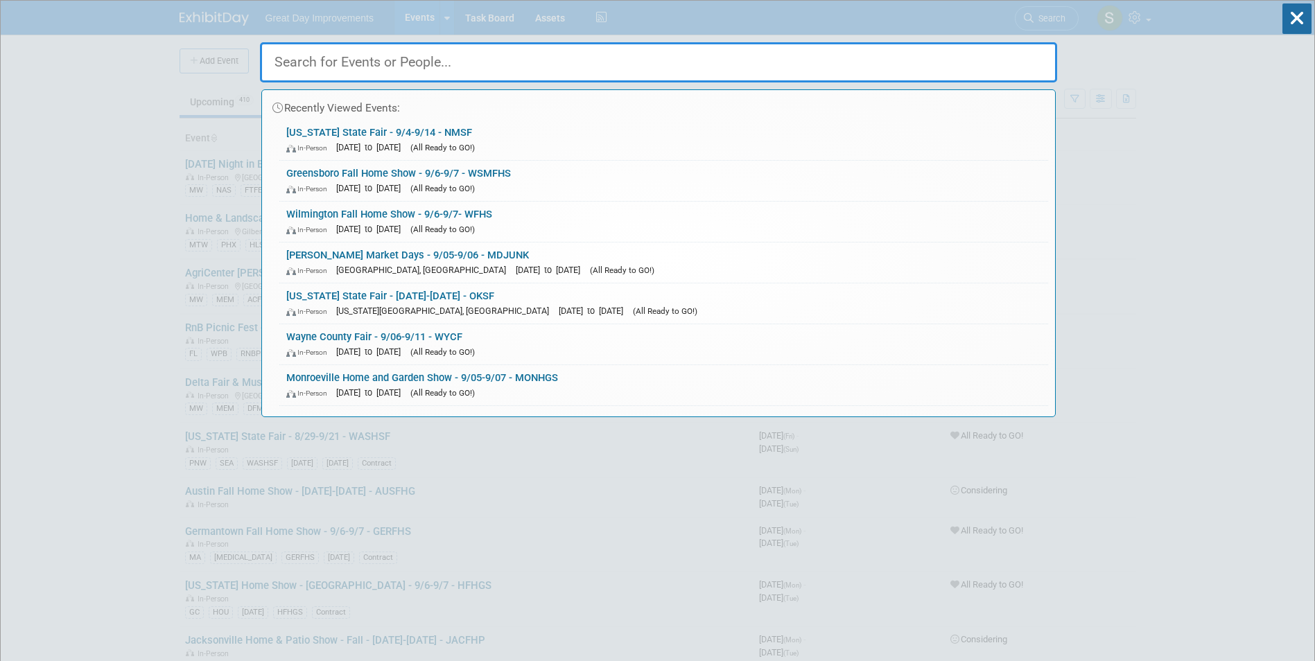
paste input "Sedalia Country Gathering"
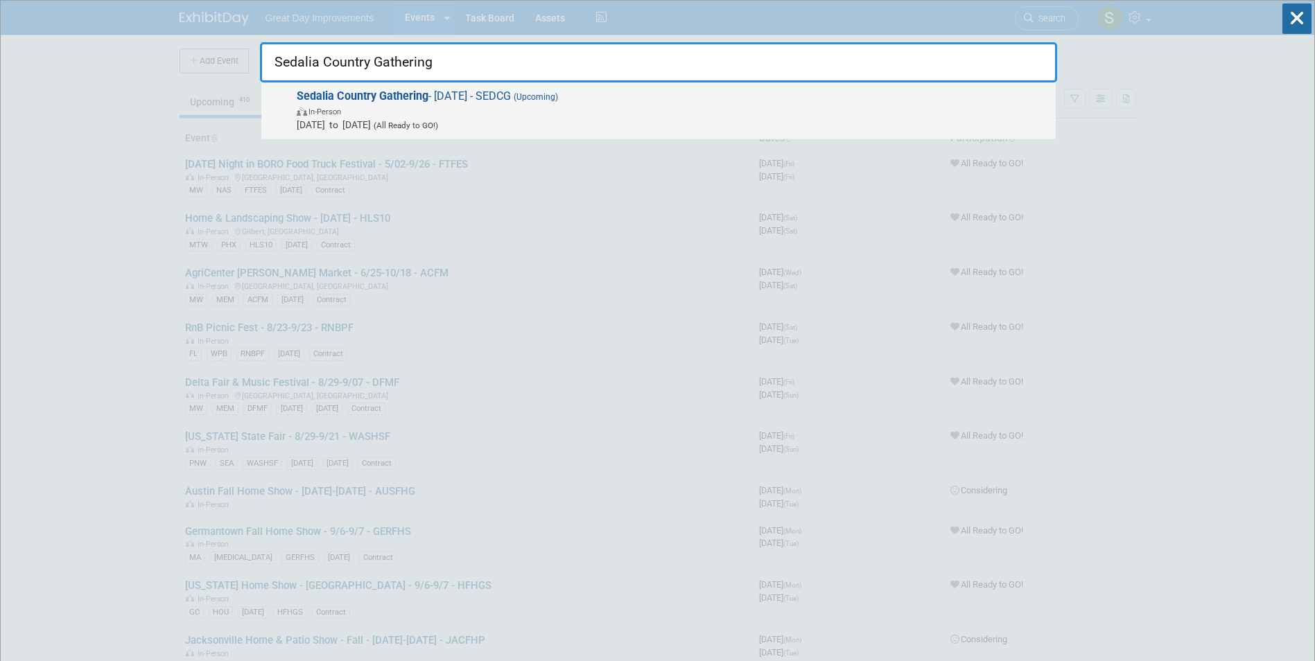
type input "Sedalia Country Gathering"
click at [498, 122] on span "Sep 6, 2025 to Sep 6, 2025 (All Ready to GO!)" at bounding box center [673, 125] width 752 height 14
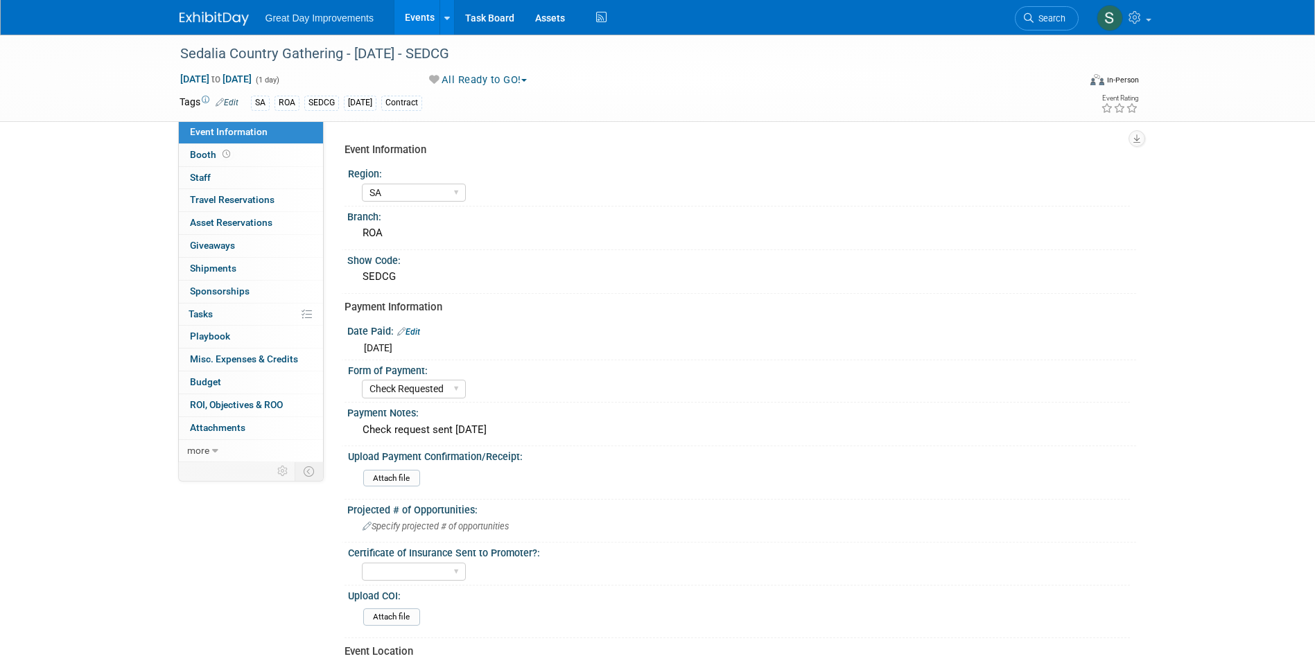
select select "SA"
select select "Check Requested"
click at [1043, 10] on link "Search" at bounding box center [1046, 18] width 64 height 24
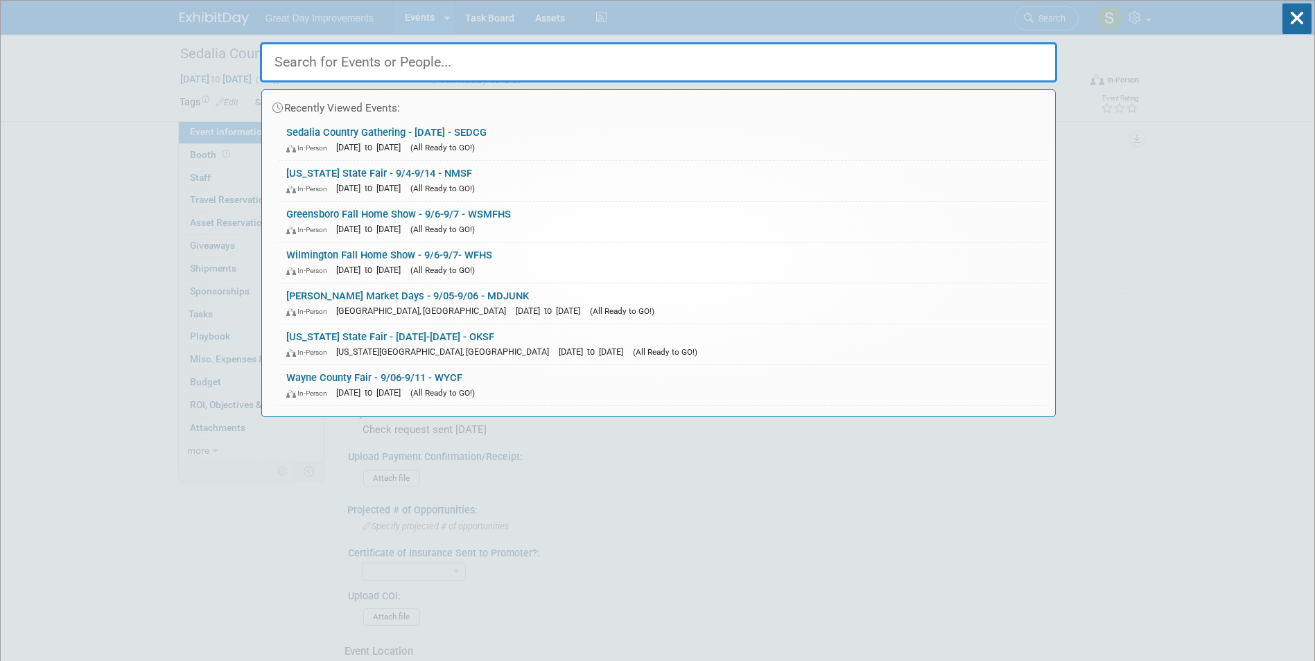
click at [834, 57] on input "text" at bounding box center [658, 62] width 797 height 40
paste input "FFWHG"
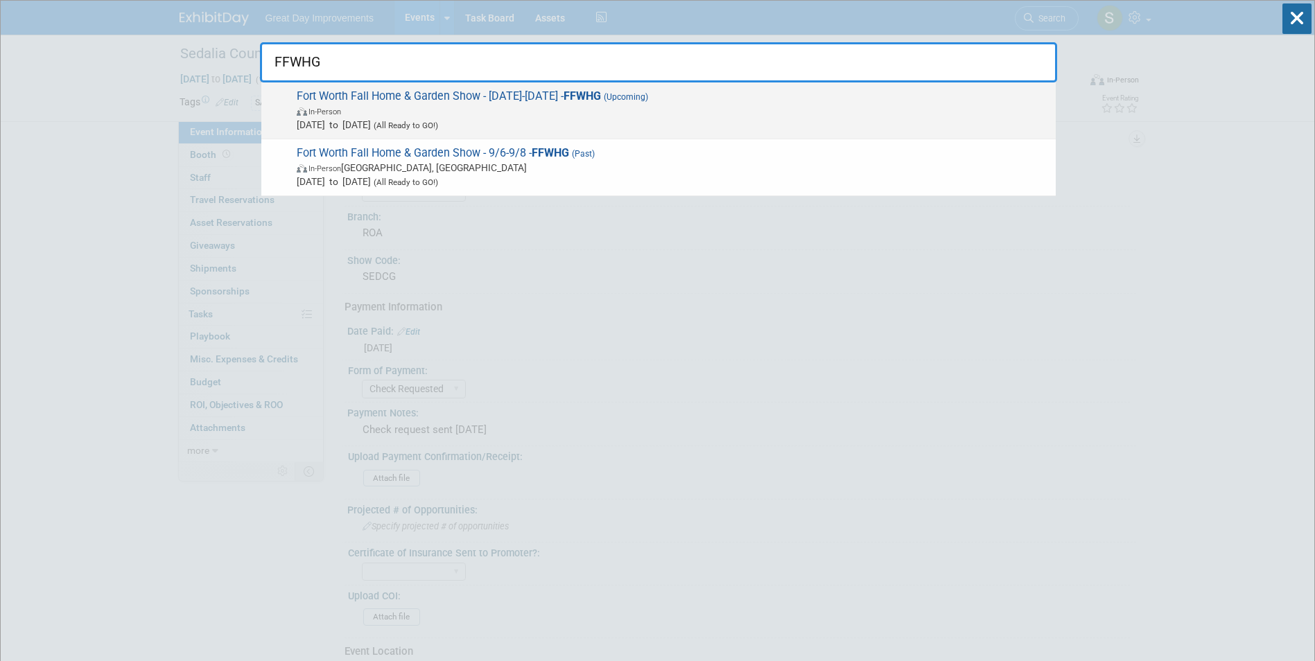
type input "FFWHG"
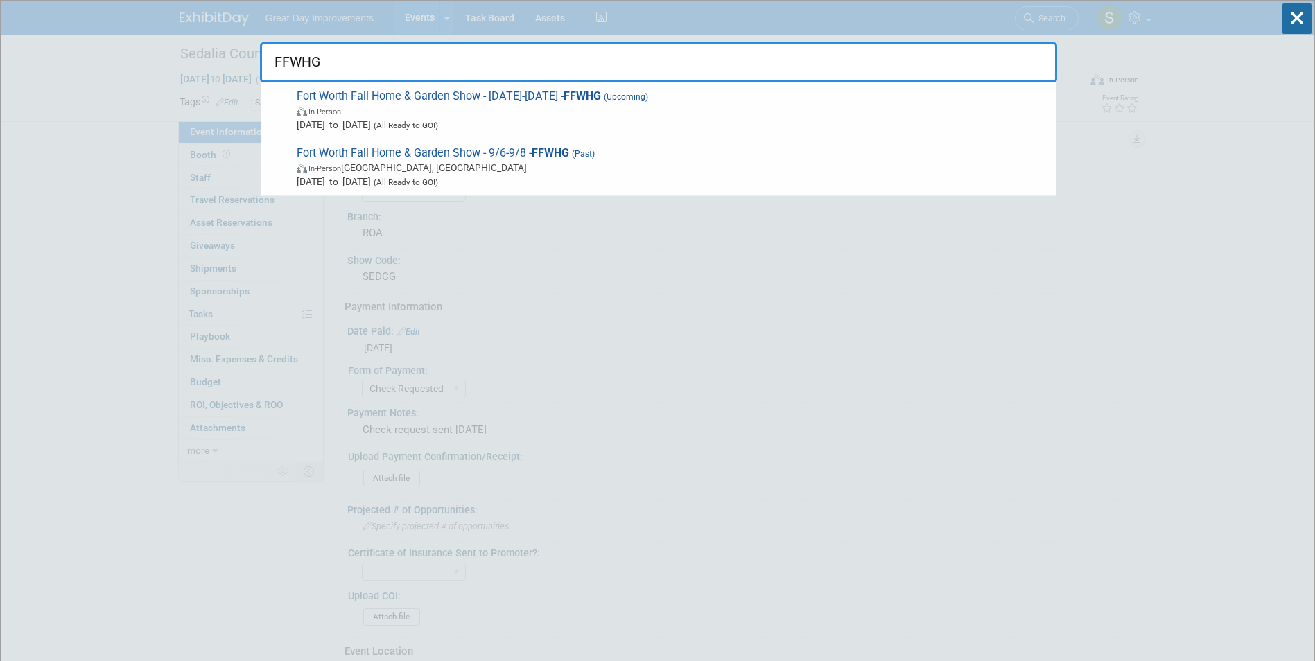
click at [716, 120] on span "Fort Worth Fall Home & Garden Show - [DATE]-[DATE] - FFWHG (Upcoming) In-Person…" at bounding box center [670, 110] width 756 height 42
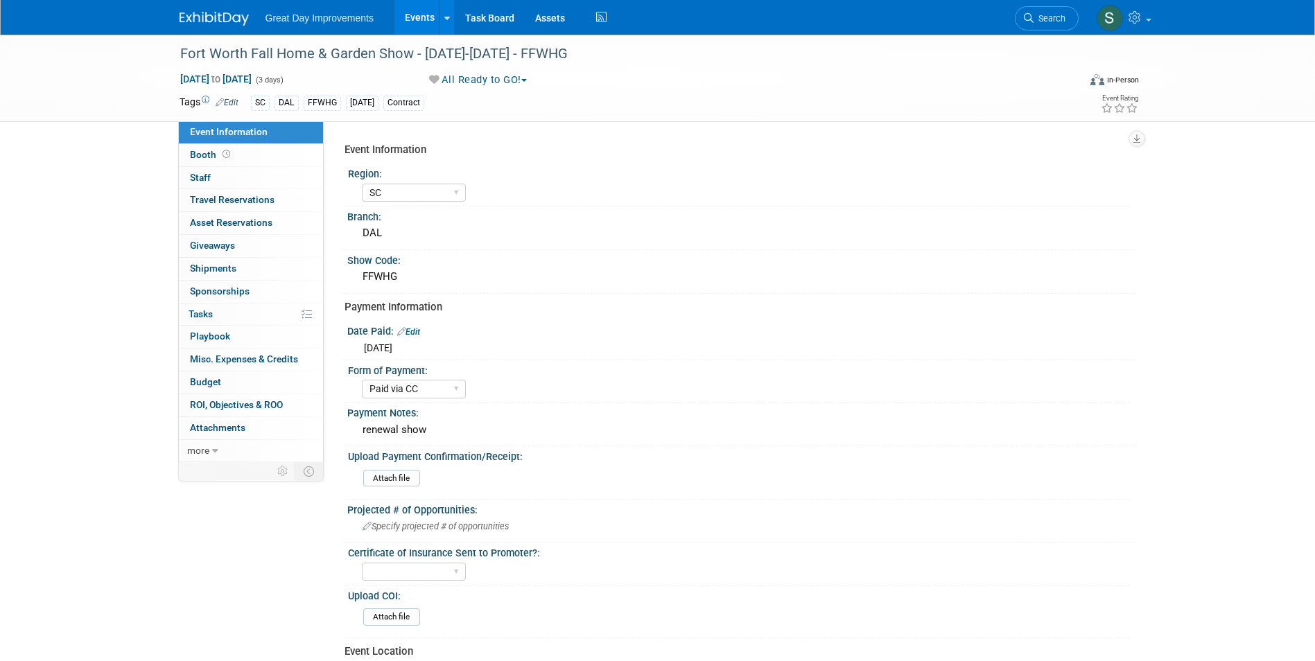
select select "SC"
select select "Paid via CC"
click at [1033, 14] on span "Search" at bounding box center [1049, 18] width 32 height 10
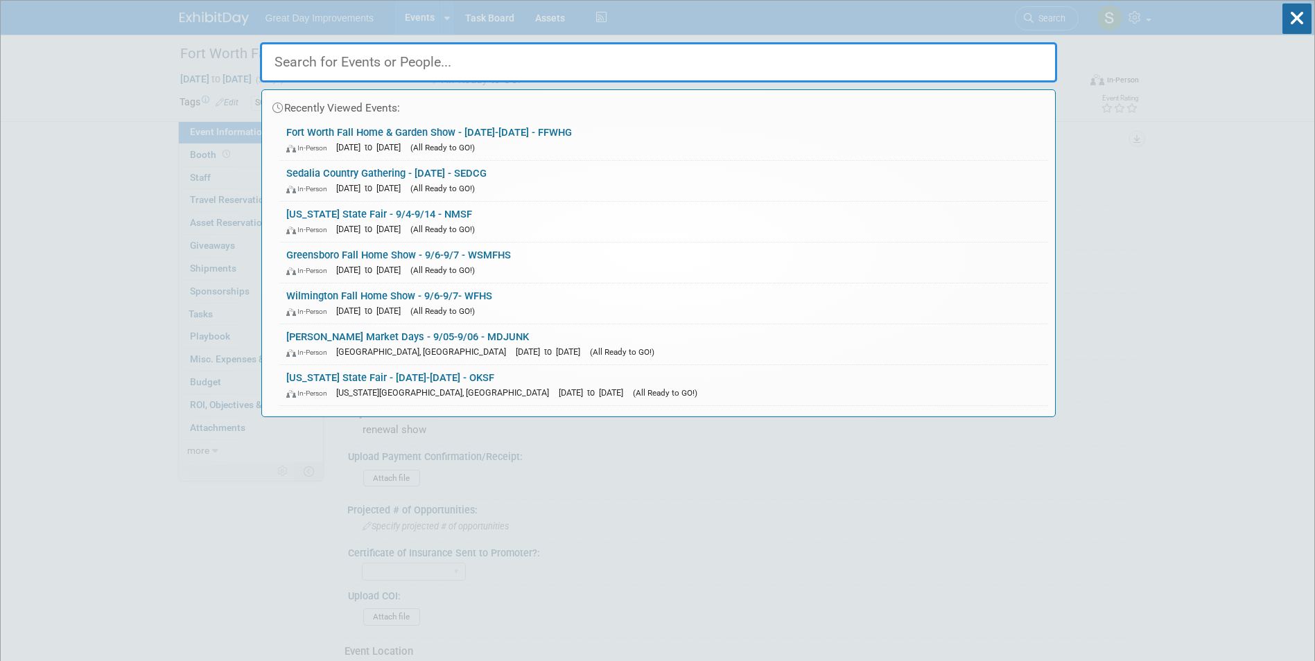
drag, startPoint x: 865, startPoint y: 46, endPoint x: 677, endPoint y: 53, distance: 188.6
click at [677, 53] on input "text" at bounding box center [658, 62] width 797 height 40
paste input "SWRVS"
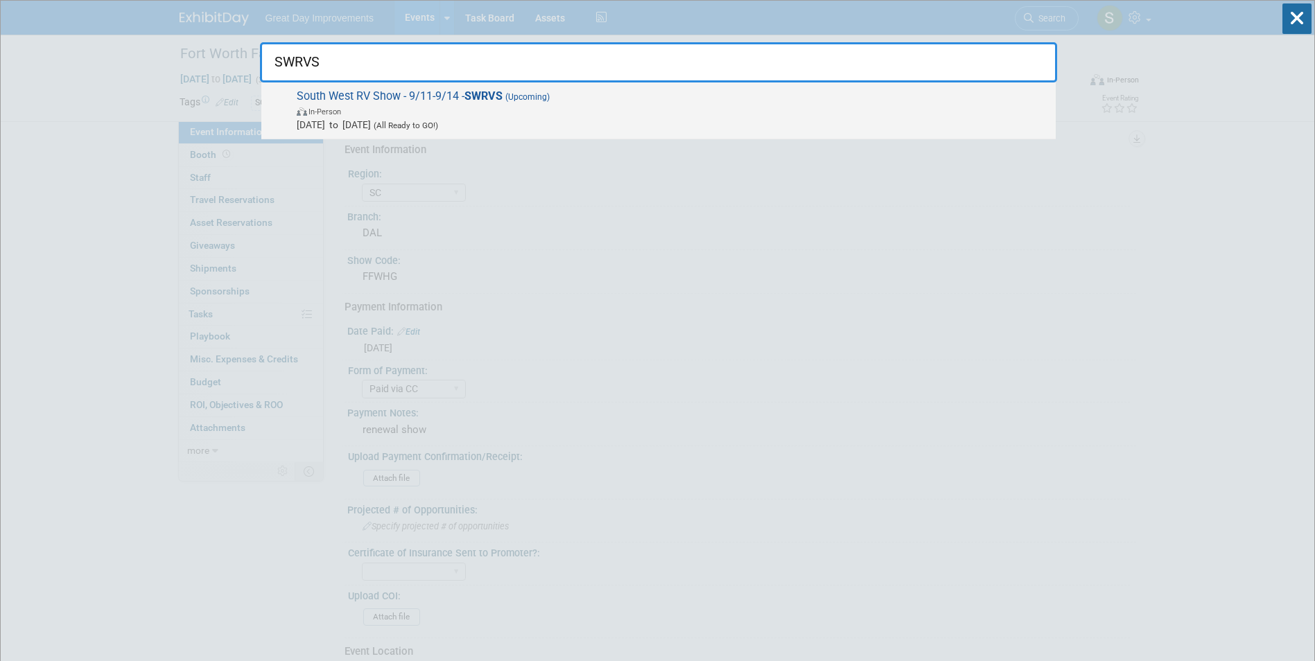
type input "SWRVS"
click at [472, 118] on span "[DATE] to [DATE] (All Ready to GO!)" at bounding box center [673, 125] width 752 height 14
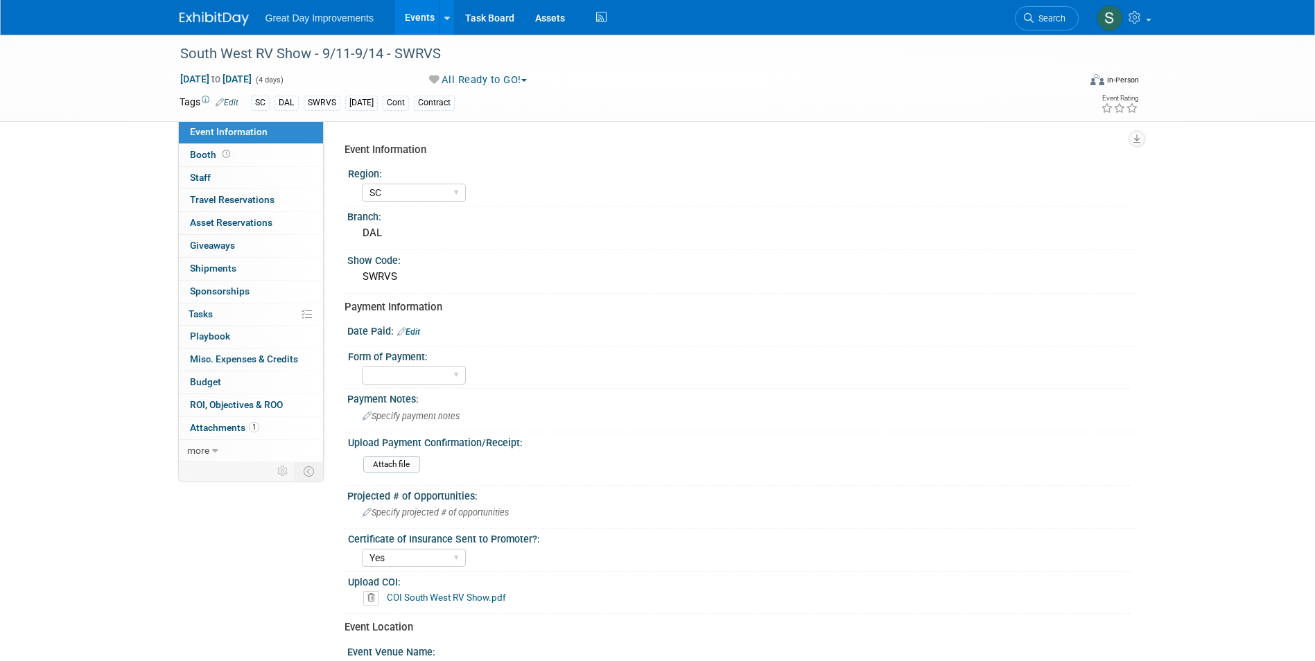
select select "SC"
select select "Yes"
click at [416, 325] on div "Date Paid: Edit" at bounding box center [741, 330] width 789 height 18
click at [416, 327] on link "Edit" at bounding box center [408, 332] width 23 height 10
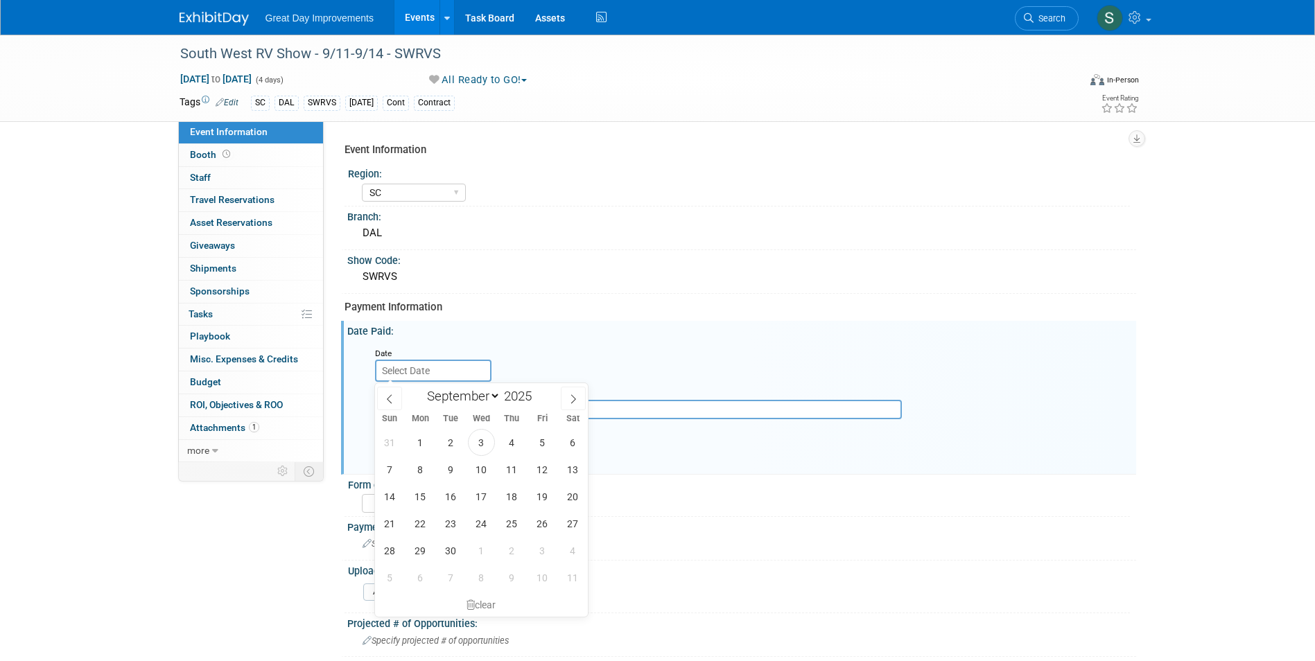
click at [432, 363] on input "text" at bounding box center [433, 371] width 116 height 22
click at [398, 396] on span at bounding box center [389, 399] width 25 height 24
select select "7"
click at [419, 468] on span "4" at bounding box center [420, 469] width 27 height 27
type input "Aug 4, 2025"
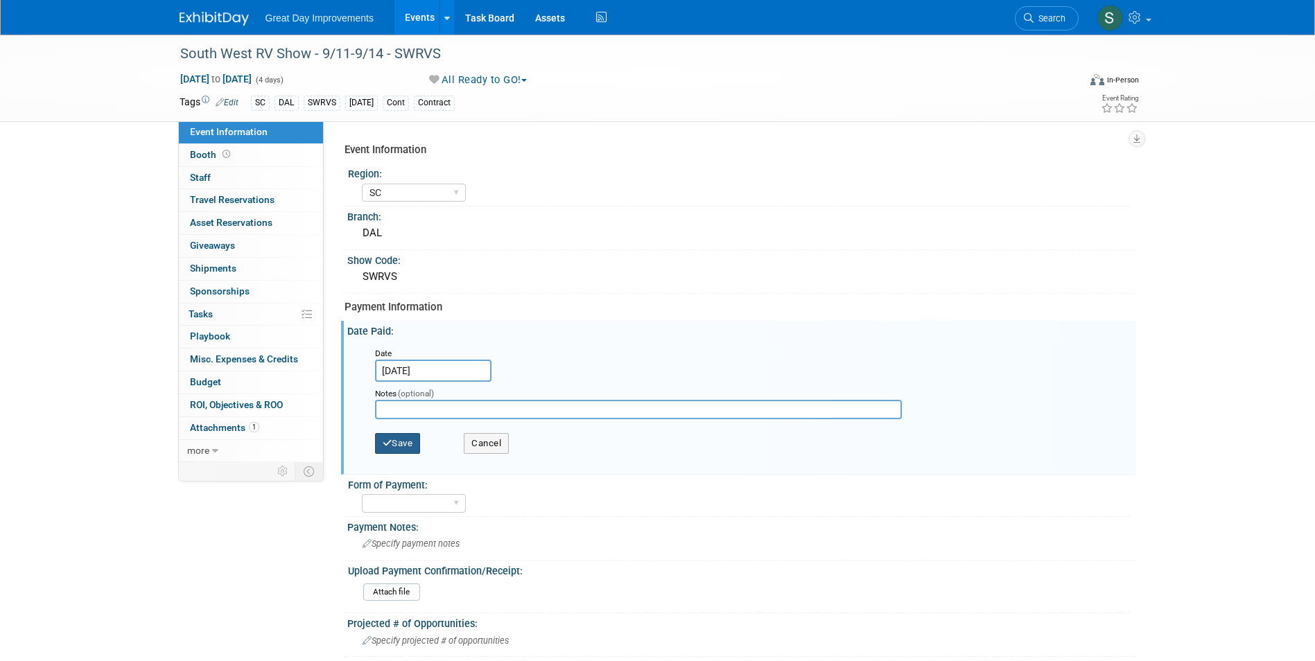
drag, startPoint x: 401, startPoint y: 452, endPoint x: 391, endPoint y: 463, distance: 14.7
click at [401, 452] on button "Save" at bounding box center [398, 443] width 46 height 21
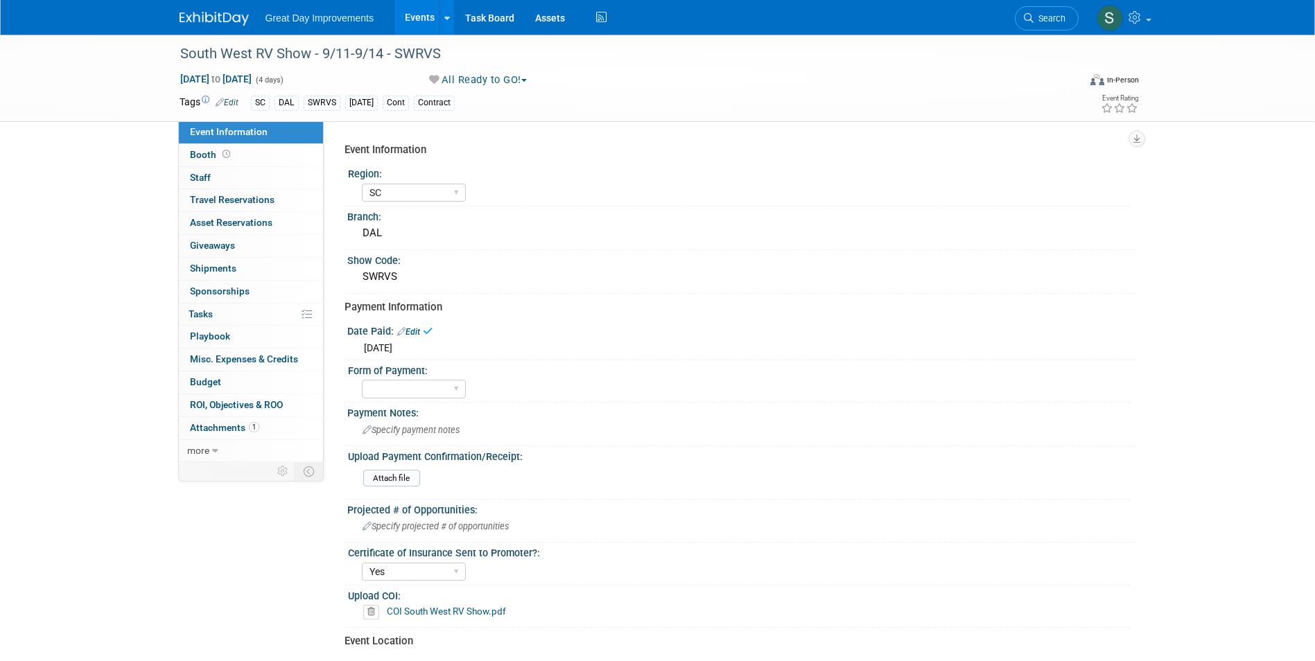
click at [402, 371] on div "Form of Payment:" at bounding box center [739, 368] width 782 height 17
click at [408, 392] on select "Paid via CC Check Requested Pay at the Gate Other" at bounding box center [414, 389] width 104 height 19
select select "Paid via CC"
click at [362, 380] on select "Paid via CC Check Requested Pay at the Gate Other" at bounding box center [414, 389] width 104 height 19
click at [195, 19] on img at bounding box center [213, 19] width 69 height 14
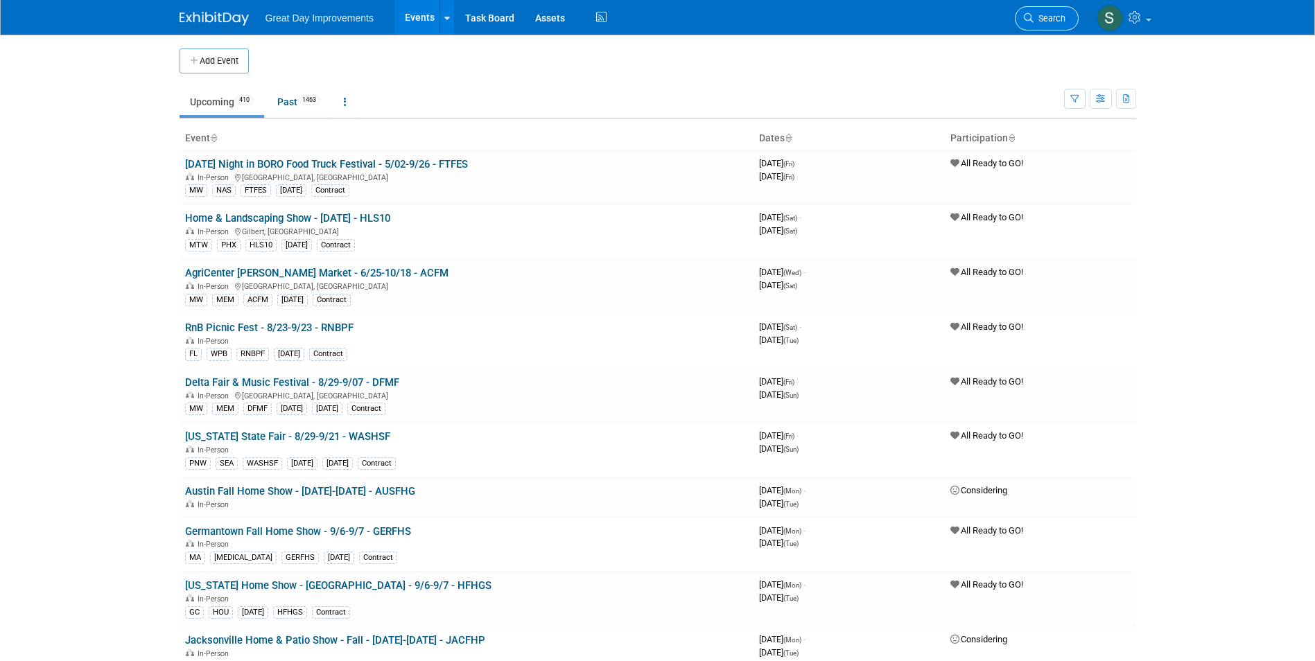
click at [1057, 28] on link "Search" at bounding box center [1046, 18] width 64 height 24
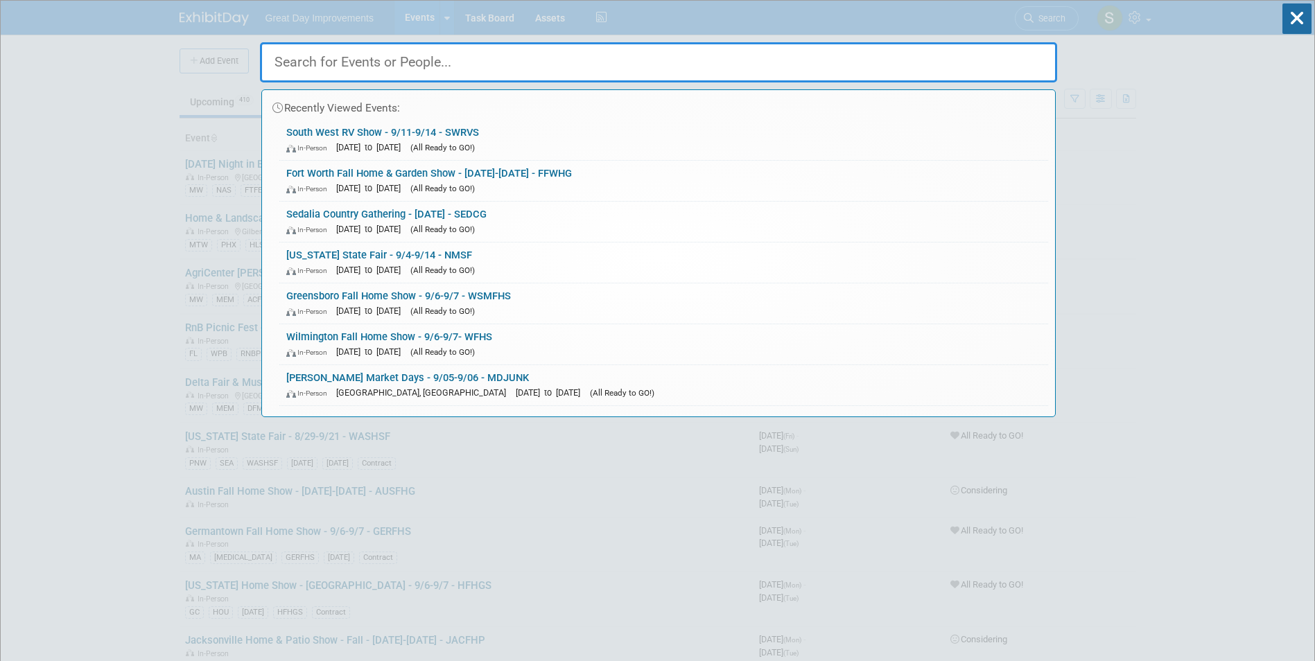
paste input "FNMCEL"
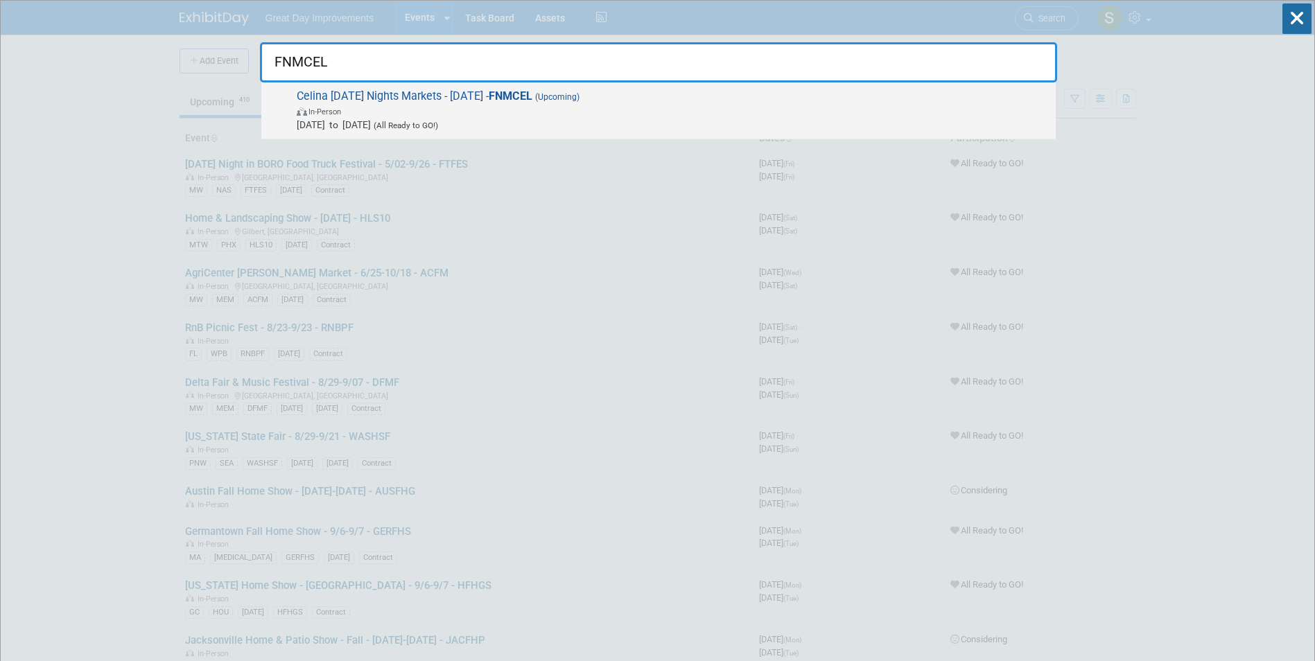
type input "FNMCEL"
click at [513, 118] on span "Sep 5, 2025 to Sep 5, 2025 (All Ready to GO!)" at bounding box center [673, 125] width 752 height 14
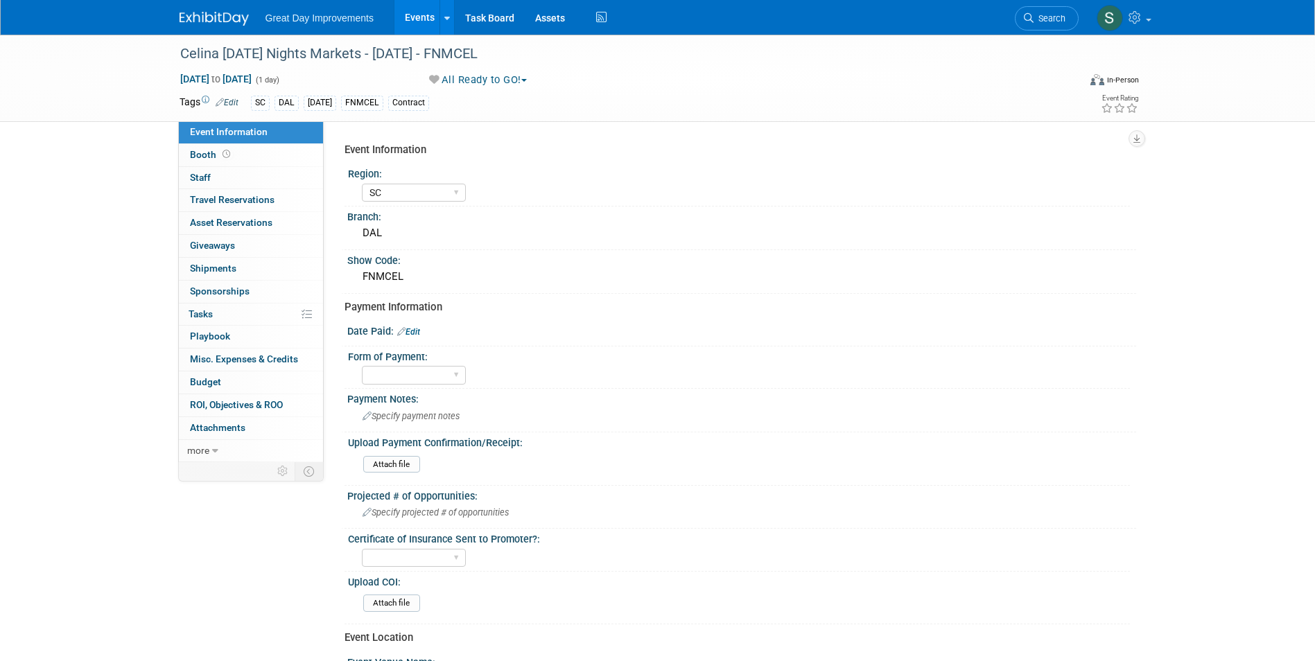
select select "SC"
click at [411, 331] on link "Edit" at bounding box center [408, 332] width 23 height 10
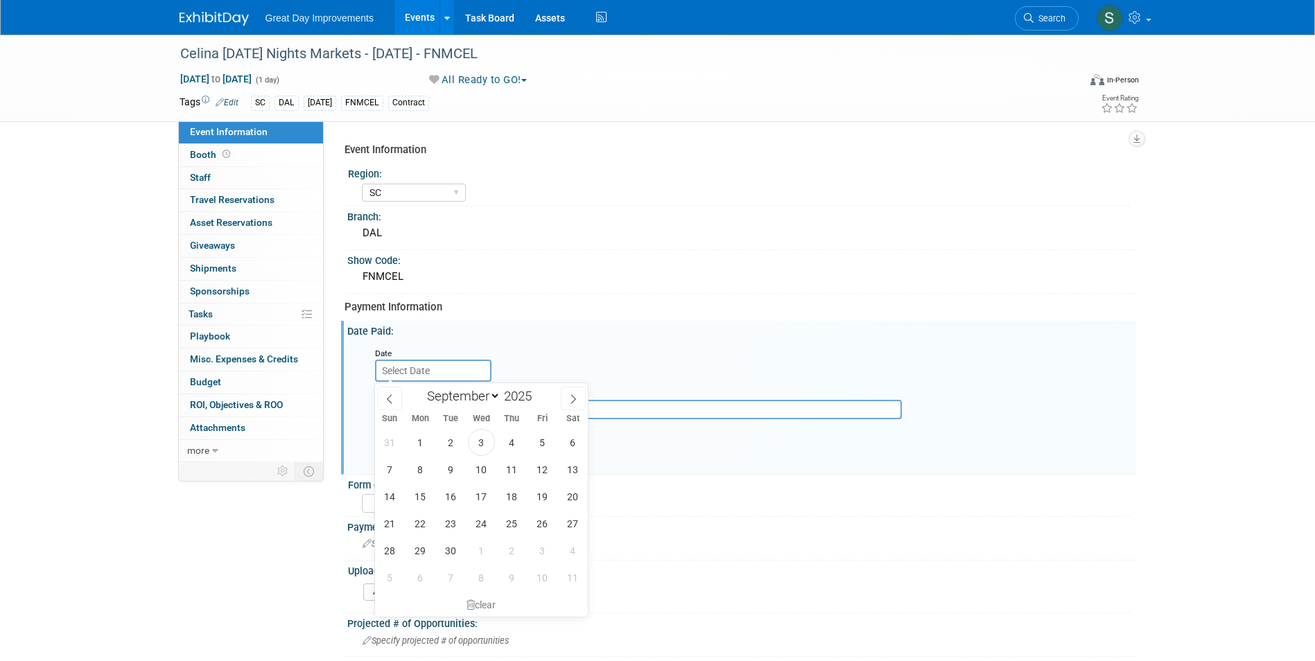
click at [385, 375] on input "text" at bounding box center [433, 371] width 116 height 22
click at [393, 414] on span "Sun" at bounding box center [390, 418] width 30 height 9
click at [396, 400] on span at bounding box center [389, 399] width 25 height 24
click at [396, 399] on span at bounding box center [389, 399] width 25 height 24
select select "6"
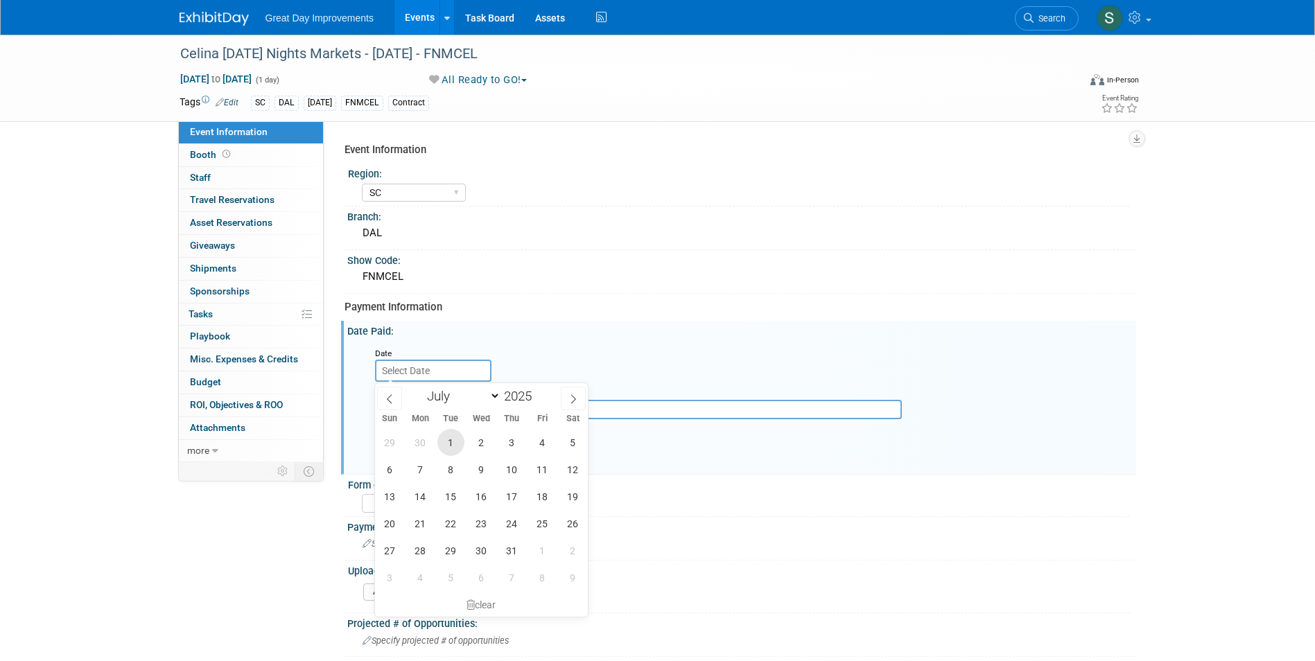
drag, startPoint x: 442, startPoint y: 439, endPoint x: 445, endPoint y: 454, distance: 15.5
click at [443, 439] on span "1" at bounding box center [450, 442] width 27 height 27
type input "[DATE]"
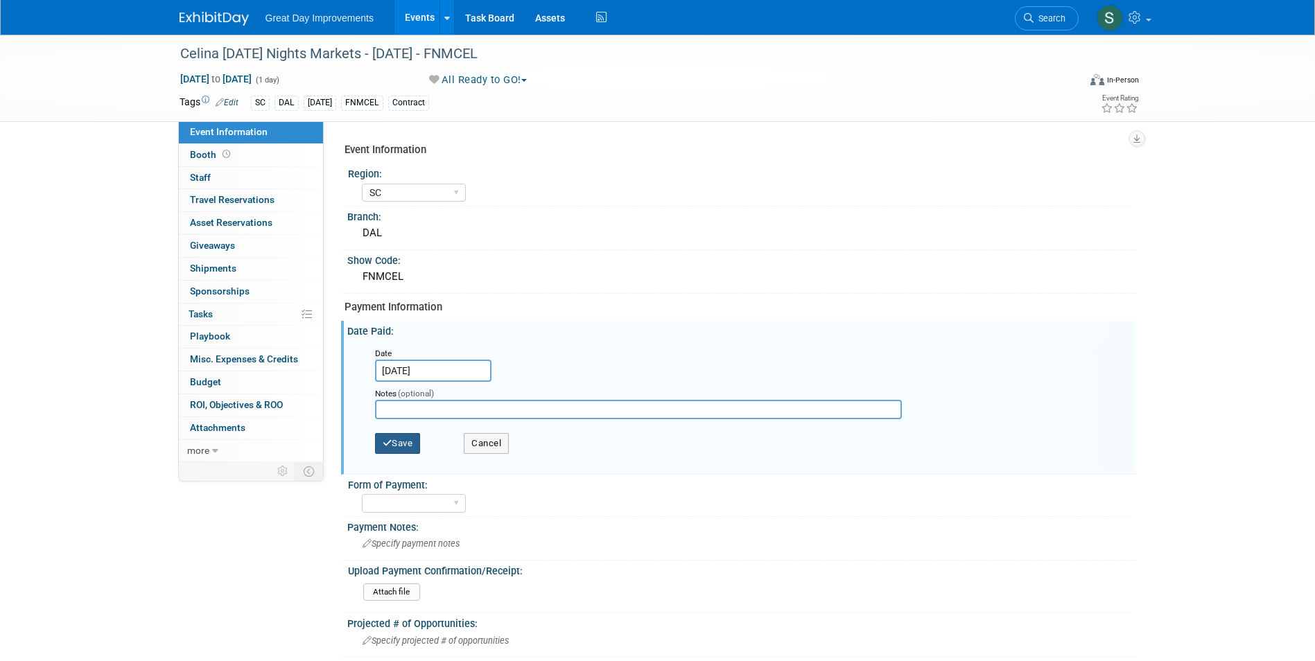
click at [403, 437] on button "Save" at bounding box center [398, 443] width 46 height 21
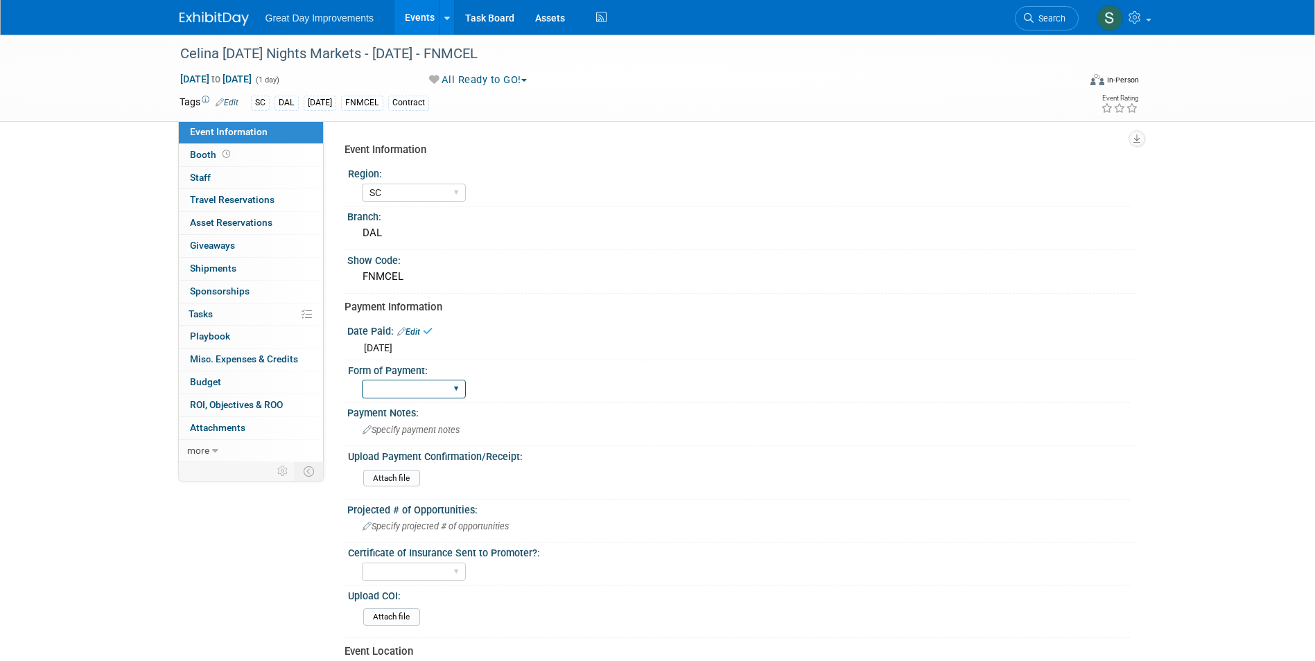
click at [402, 390] on select "Paid via CC Check Requested Pay at the Gate Other" at bounding box center [414, 389] width 104 height 19
select select "Paid via CC"
click at [362, 380] on select "Paid via CC Check Requested Pay at the Gate Other" at bounding box center [414, 389] width 104 height 19
click at [202, 24] on img at bounding box center [213, 19] width 69 height 14
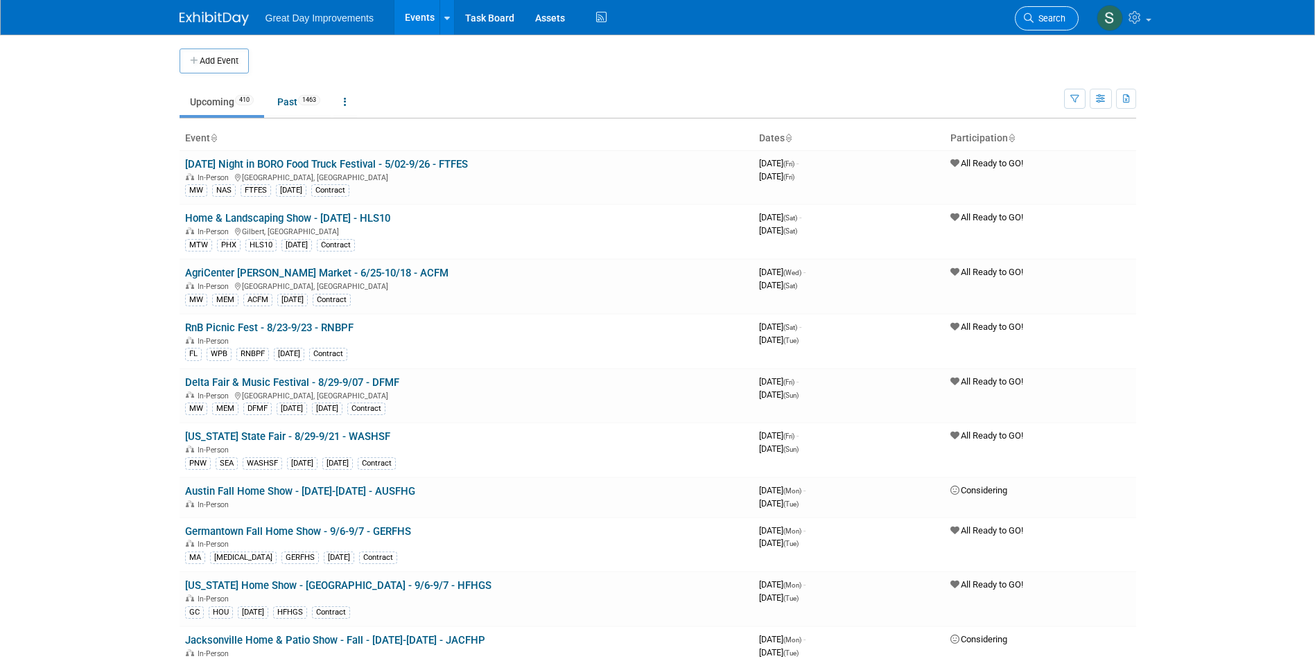
click at [1062, 14] on span "Search" at bounding box center [1049, 18] width 32 height 10
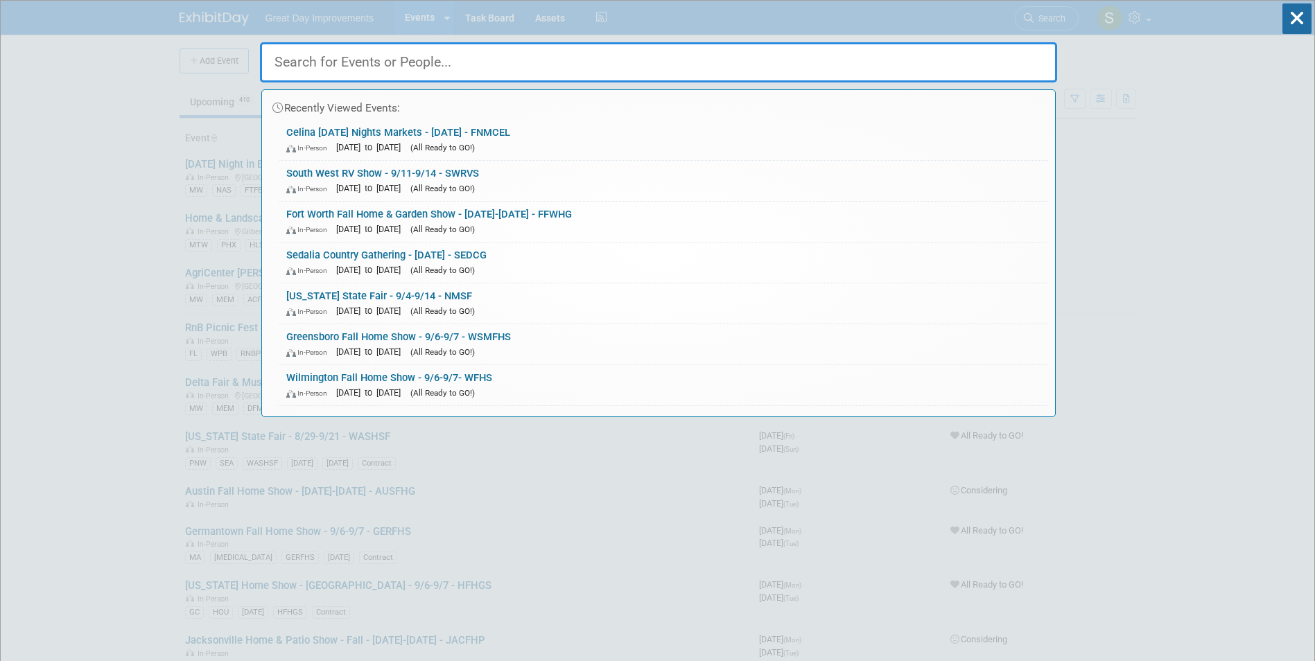
paste input "NBBEX"
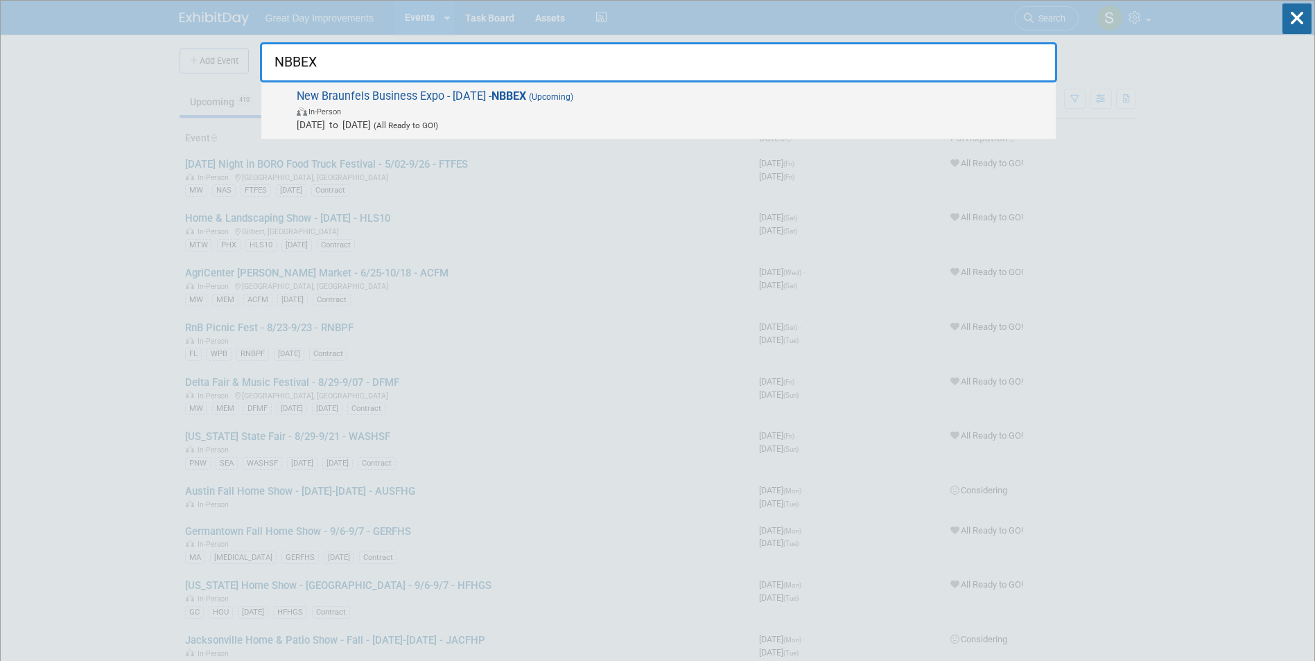
type input "NBBEX"
click at [668, 130] on span "Sep 9, 2025 to Sep 9, 2025 (All Ready to GO!)" at bounding box center [673, 125] width 752 height 14
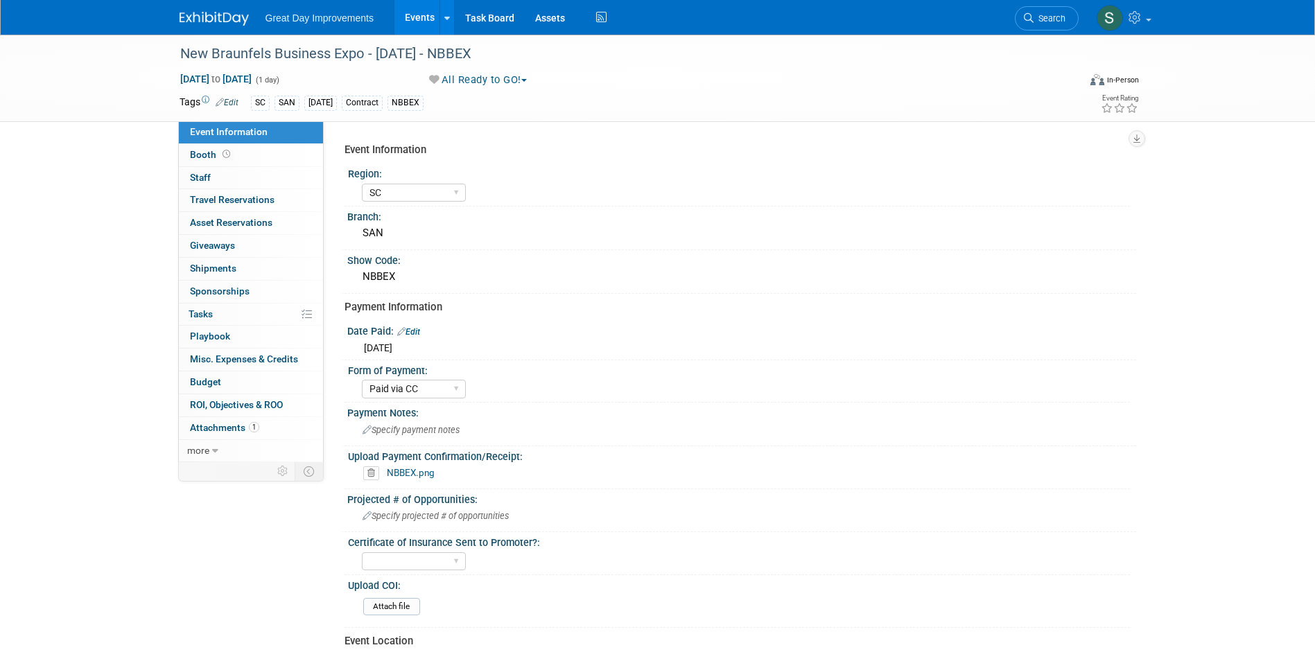
select select "SC"
select select "Paid via CC"
click at [1047, 6] on li "Search" at bounding box center [1046, 17] width 64 height 34
drag, startPoint x: 1047, startPoint y: 6, endPoint x: 1050, endPoint y: 17, distance: 12.3
click at [1049, 15] on span "Search" at bounding box center [1049, 18] width 32 height 10
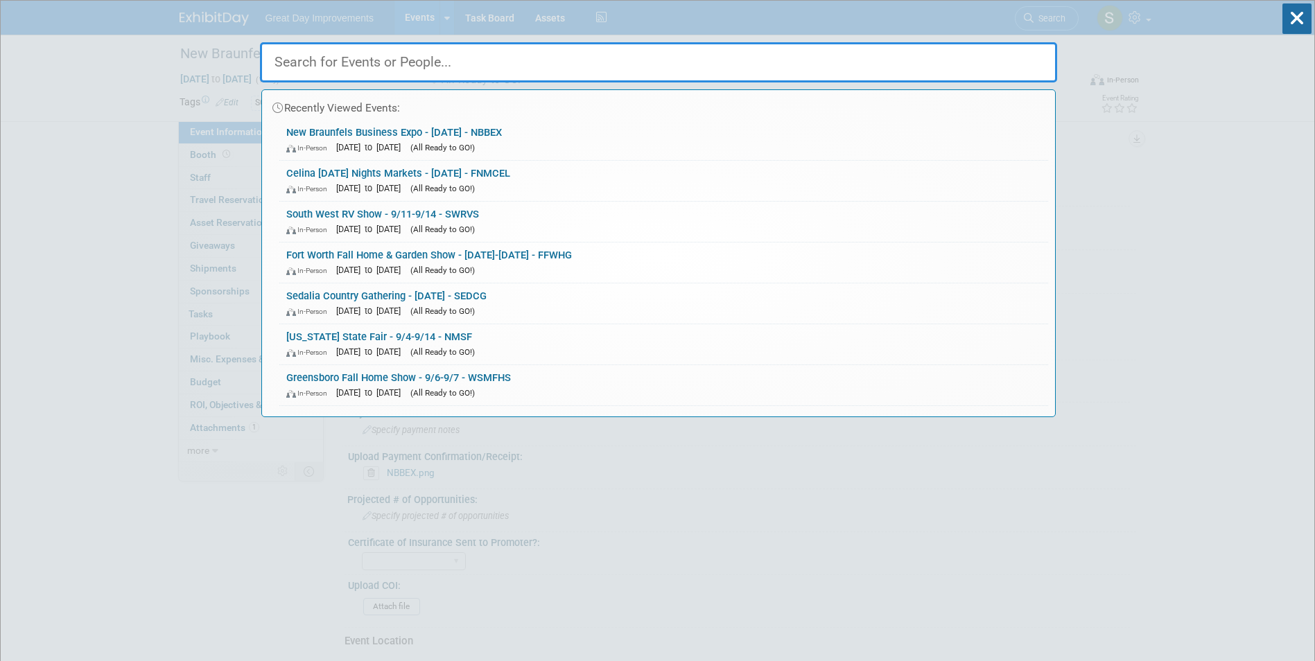
paste input "AHSF"
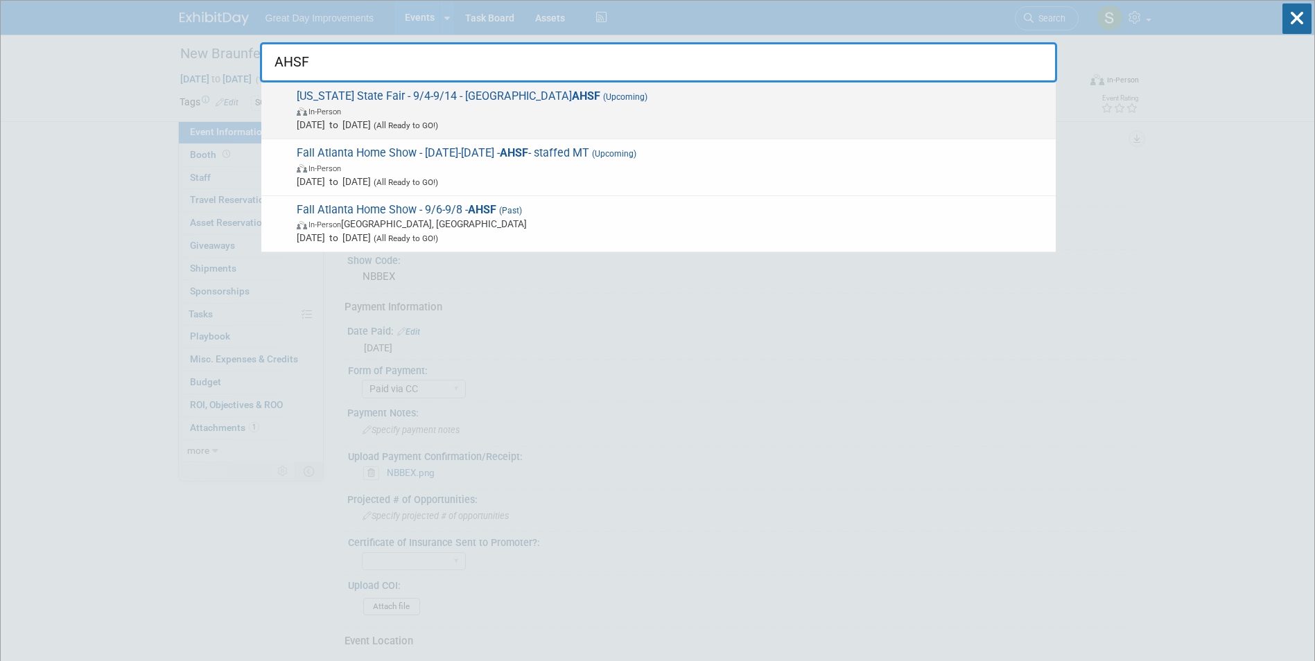
type input "AHSF"
click at [747, 97] on span "Utah State Fair - 9/4-9/14 - UT AHSF (Upcoming) In-Person Sep 4, 2025 to Sep 14…" at bounding box center [670, 110] width 756 height 42
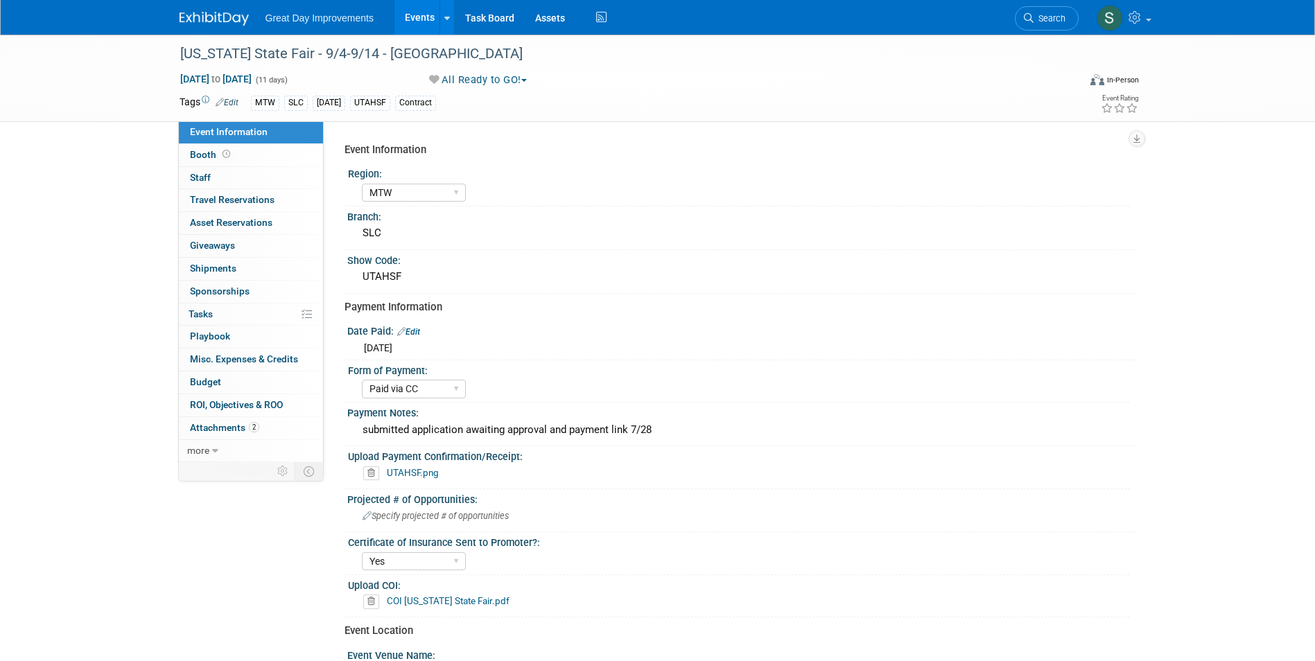
select select "MTW"
select select "Paid via CC"
select select "Yes"
click at [1047, 11] on link "Search" at bounding box center [1046, 18] width 64 height 24
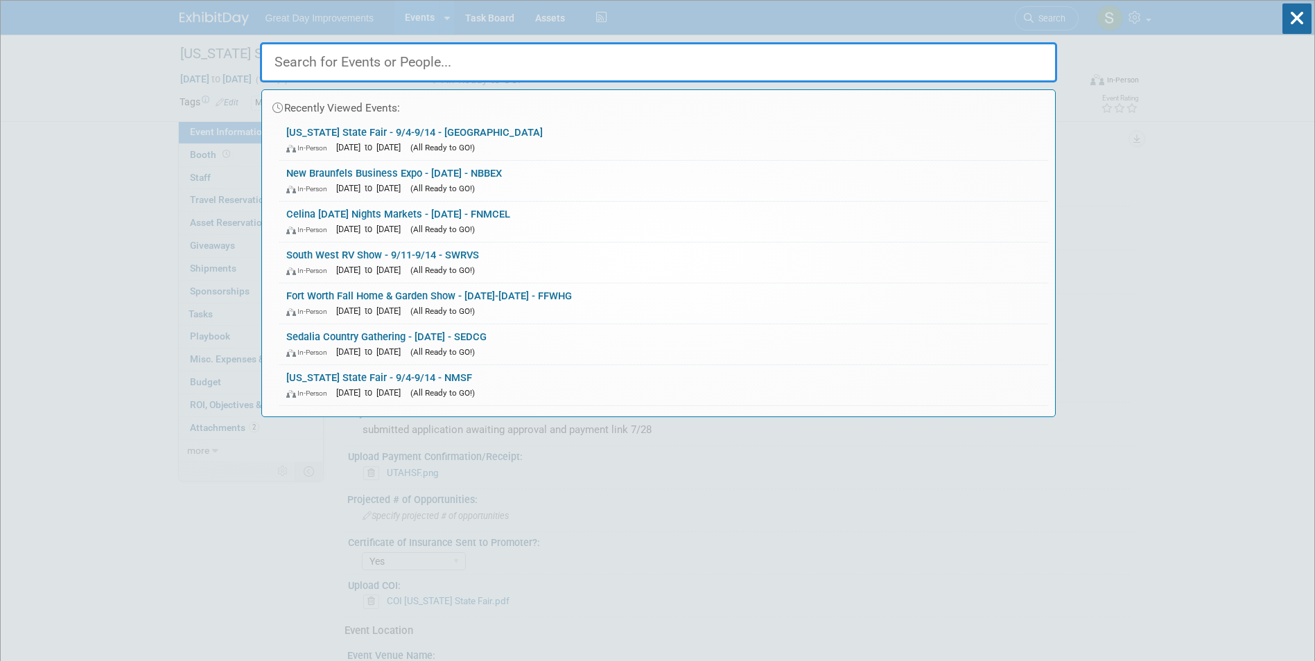
click at [671, 69] on input "text" at bounding box center [658, 62] width 797 height 40
paste input "DALTFS"
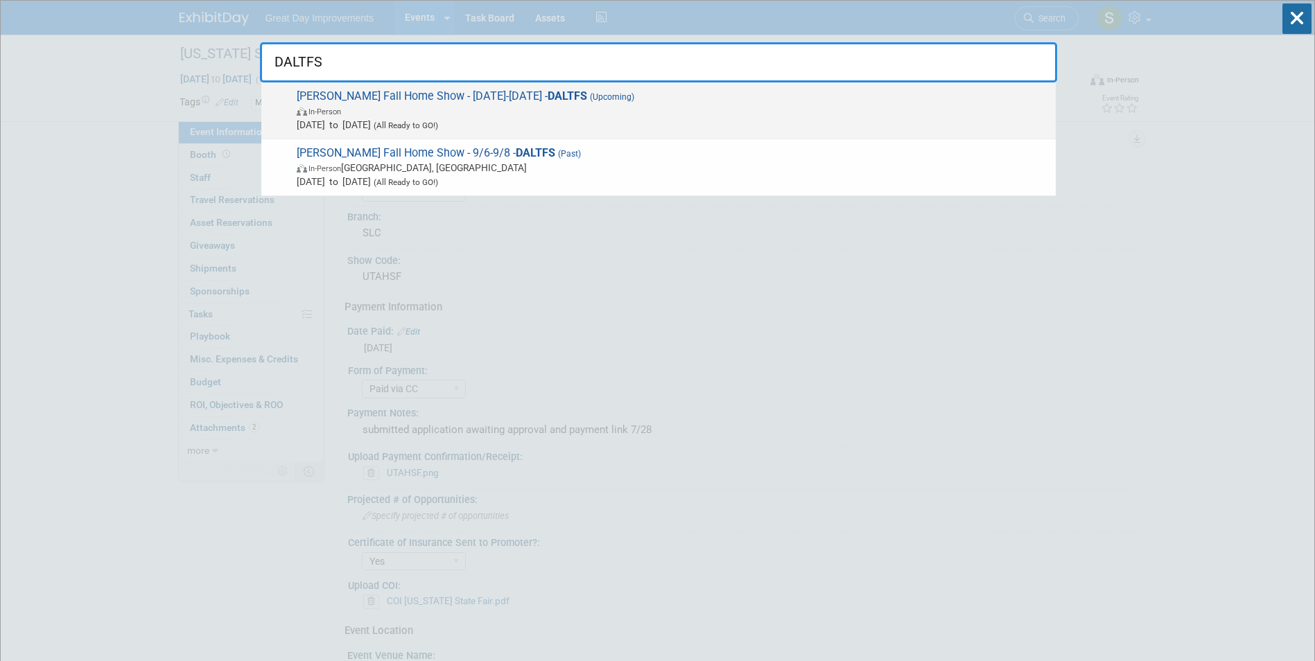
type input "DALTFS"
click at [712, 118] on span "[DATE] to [DATE] (All Ready to GO!)" at bounding box center [673, 125] width 752 height 14
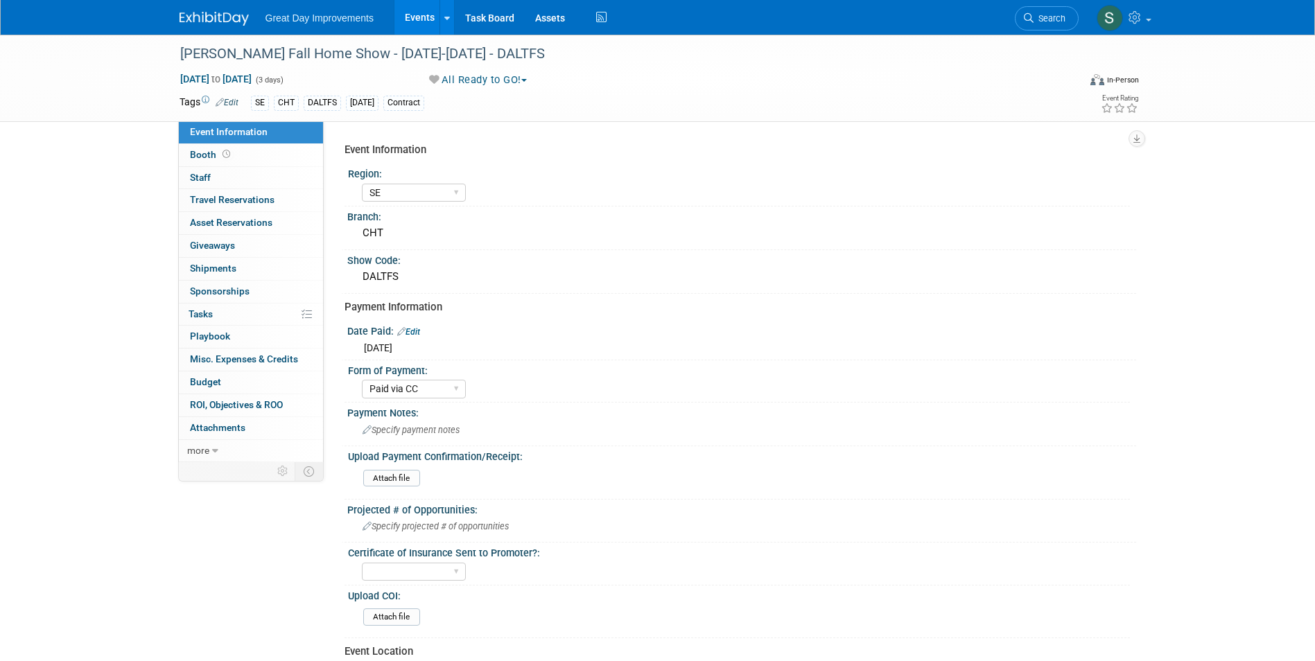
select select "SE"
select select "Paid via CC"
click at [1030, 21] on icon at bounding box center [1028, 18] width 10 height 10
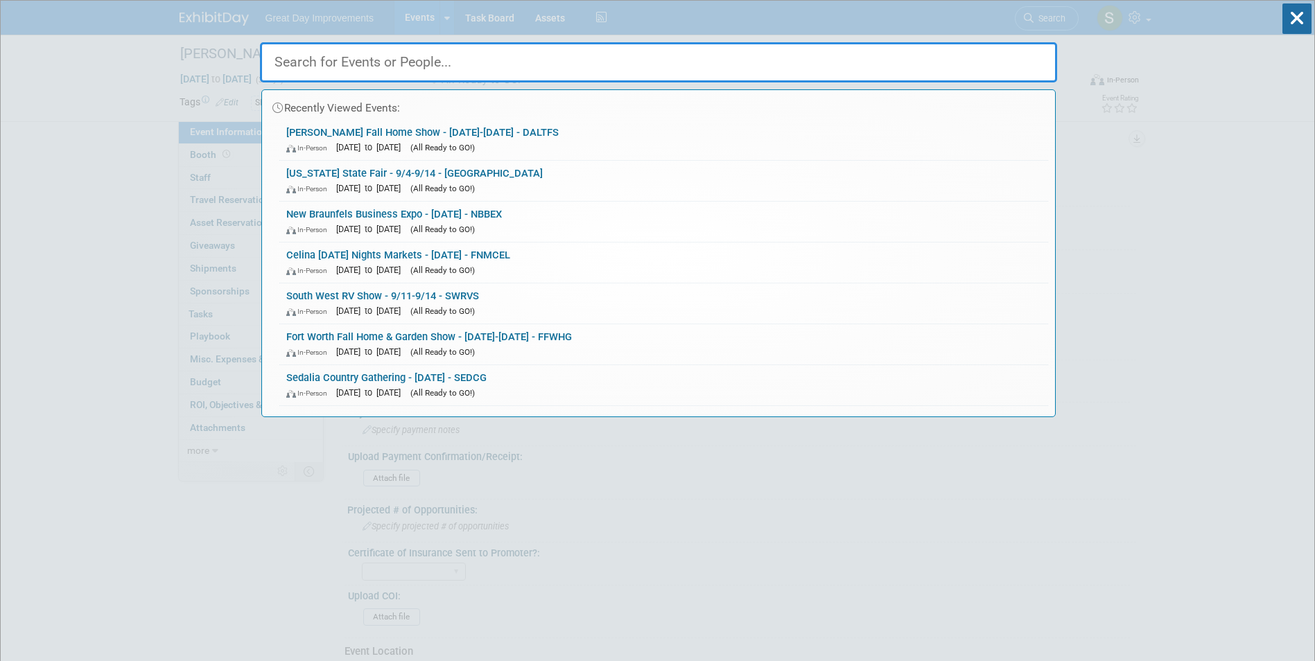
paste input "WFES"
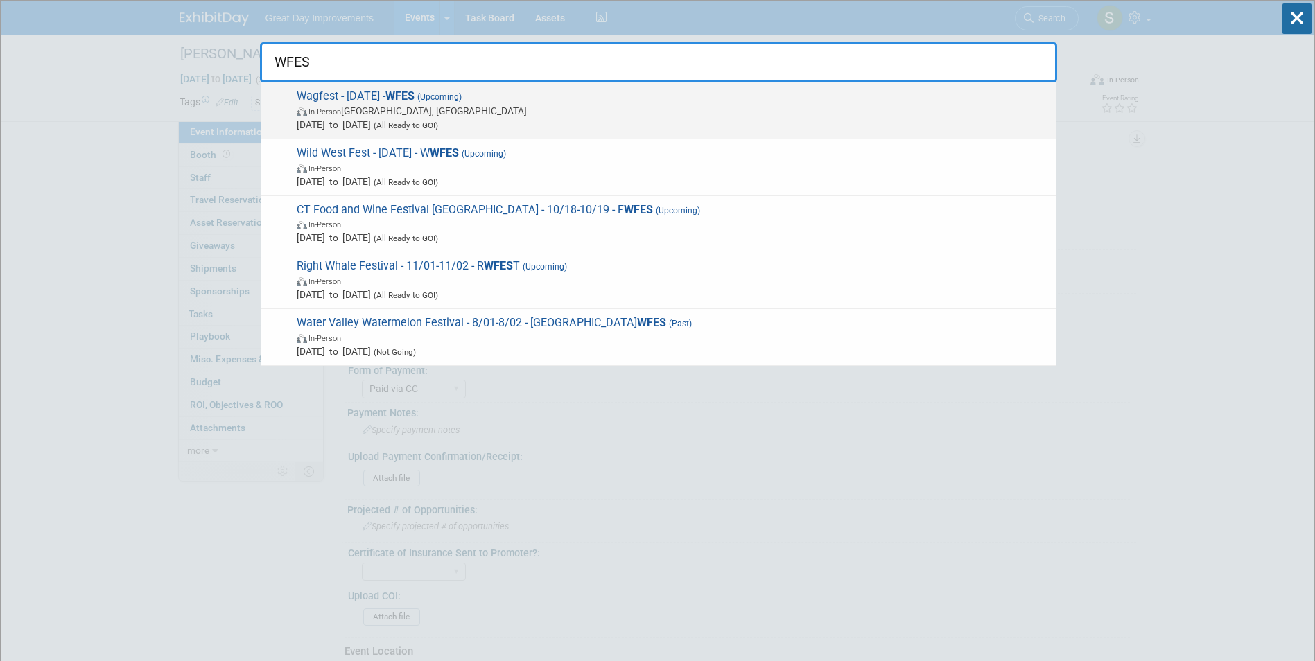
type input "WFES"
click at [414, 99] on strong "WFES" at bounding box center [399, 95] width 29 height 13
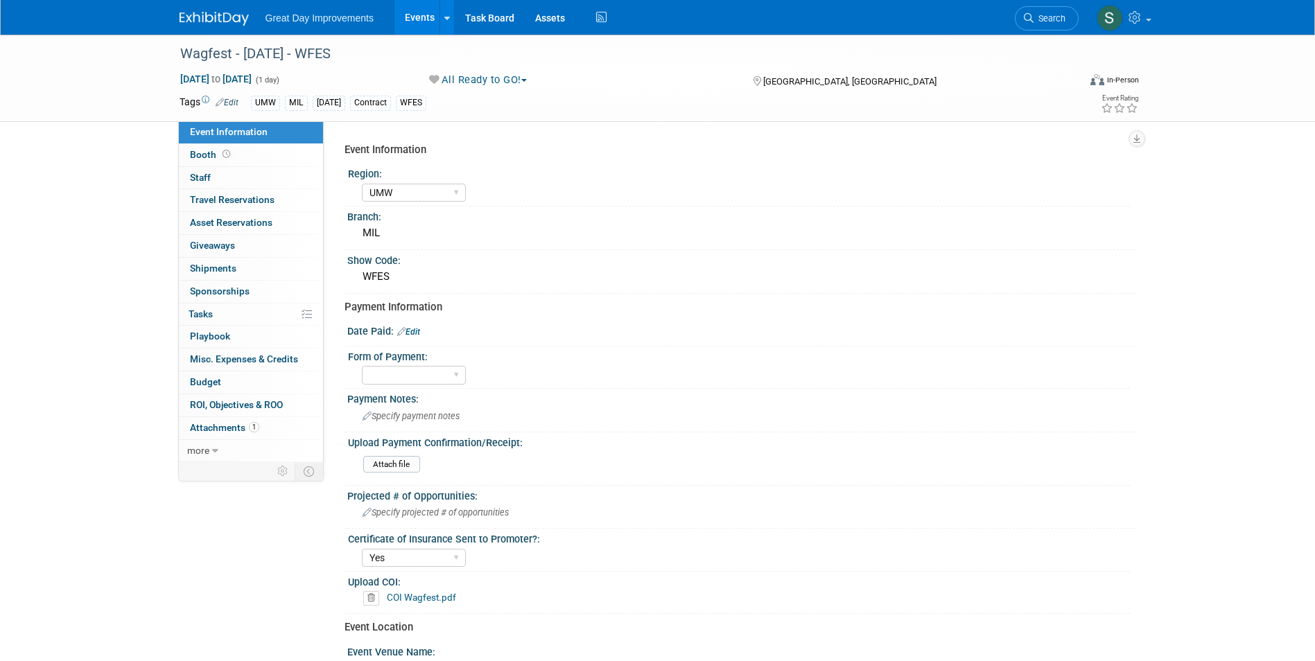
select select "UMW"
select select "Yes"
click at [416, 331] on link "Edit" at bounding box center [408, 332] width 23 height 10
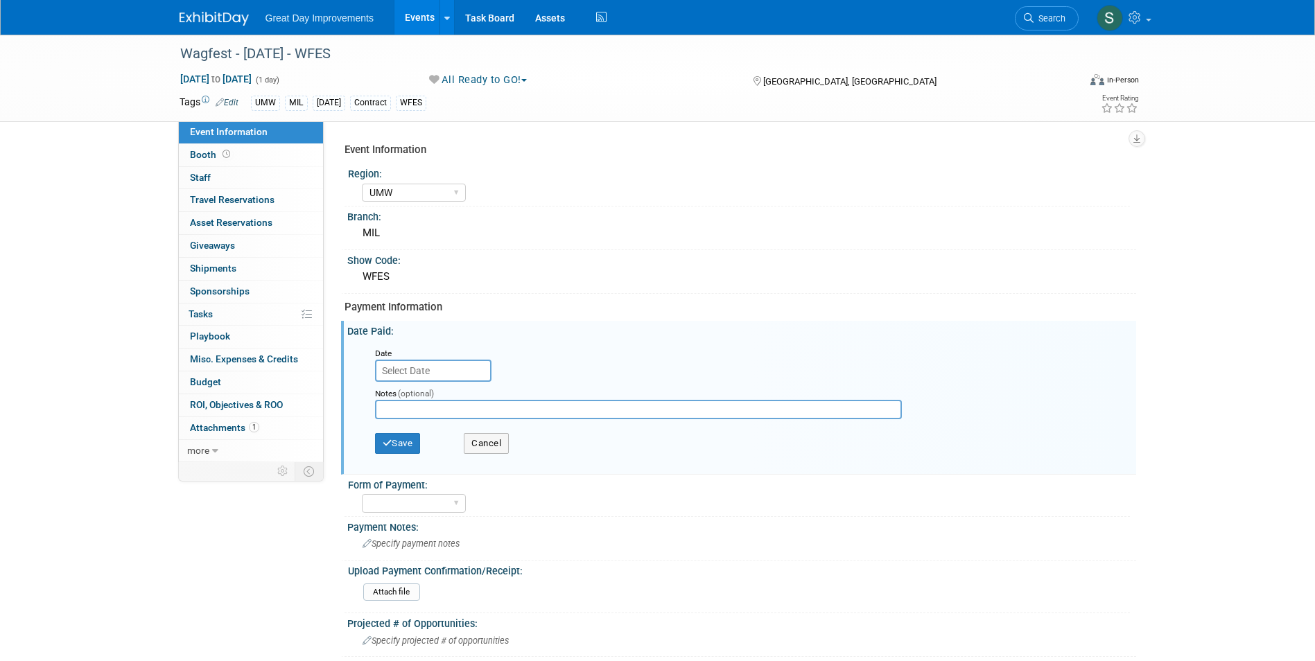
click at [435, 364] on input "text" at bounding box center [433, 371] width 116 height 22
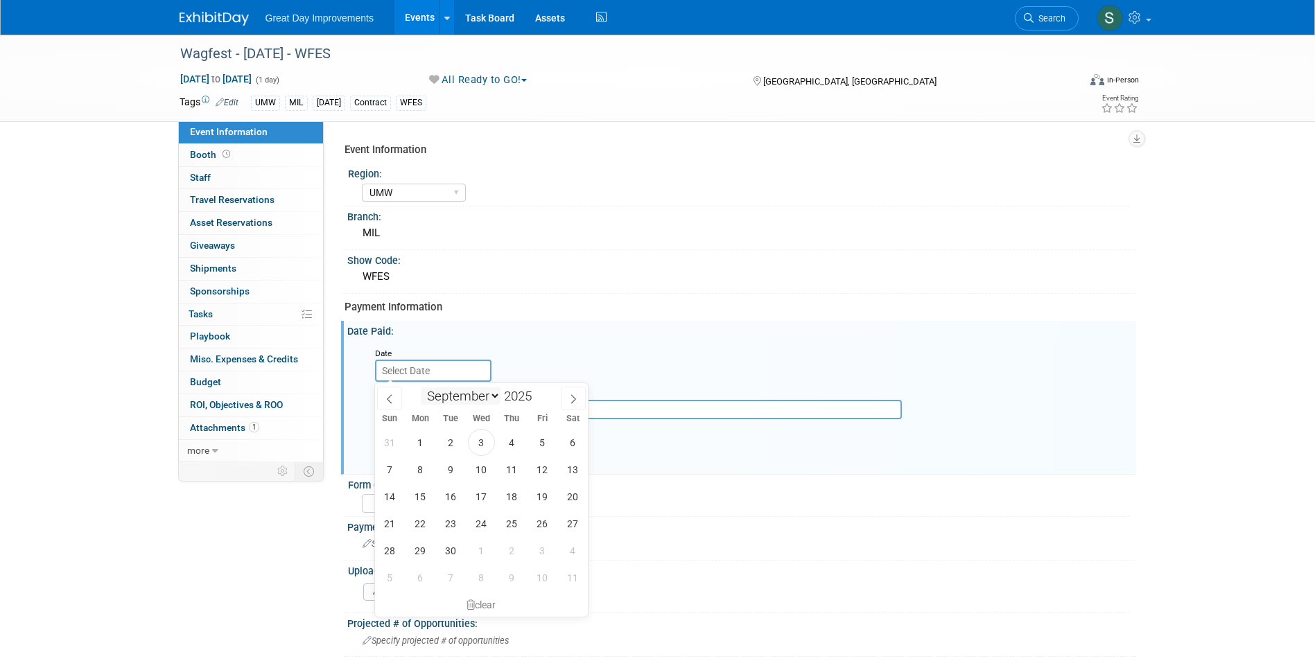
click at [458, 396] on select "January February March April May June July August September October November De…" at bounding box center [461, 395] width 80 height 17
select select "3"
click at [421, 387] on select "January February March April May June July August September October November De…" at bounding box center [461, 395] width 80 height 17
click at [491, 522] on span "23" at bounding box center [481, 523] width 27 height 27
type input "Apr 23, 2025"
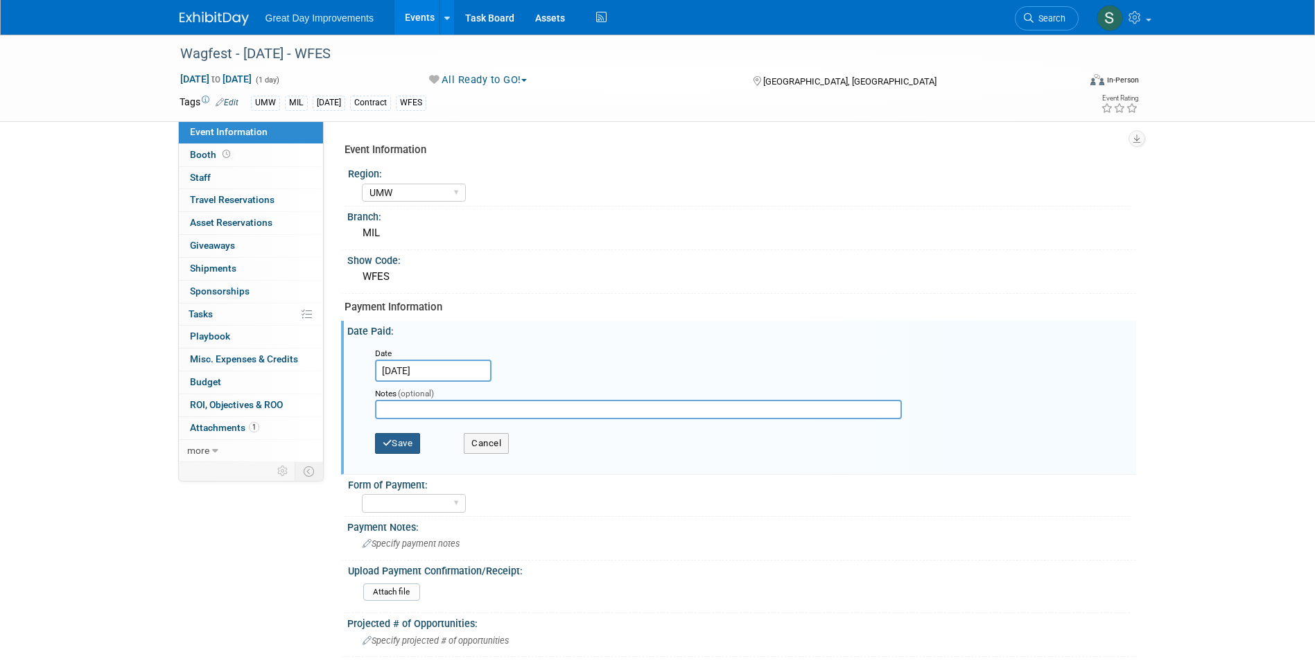
click at [405, 437] on button "Save" at bounding box center [398, 443] width 46 height 21
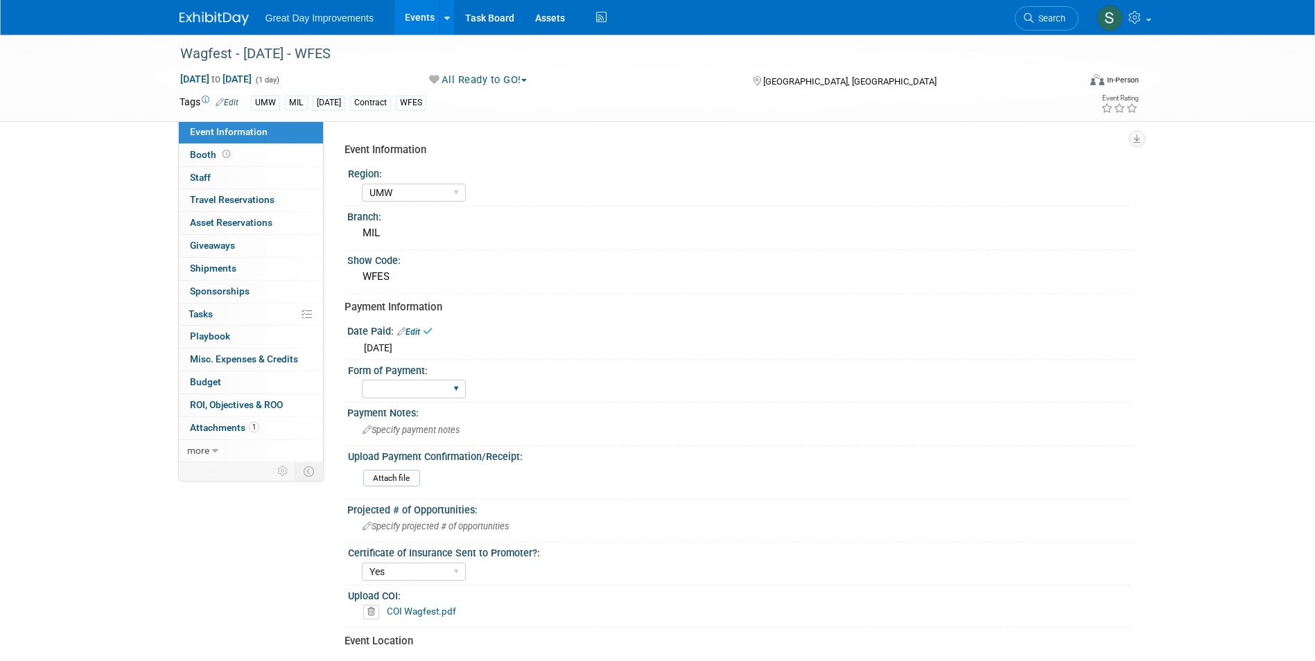
click at [392, 392] on select "Paid via CC Check Requested Pay at the Gate Other" at bounding box center [414, 389] width 104 height 19
select select "Paid via CC"
click at [362, 380] on select "Paid via CC Check Requested Pay at the Gate Other" at bounding box center [414, 389] width 104 height 19
click at [200, 25] on img at bounding box center [213, 19] width 69 height 14
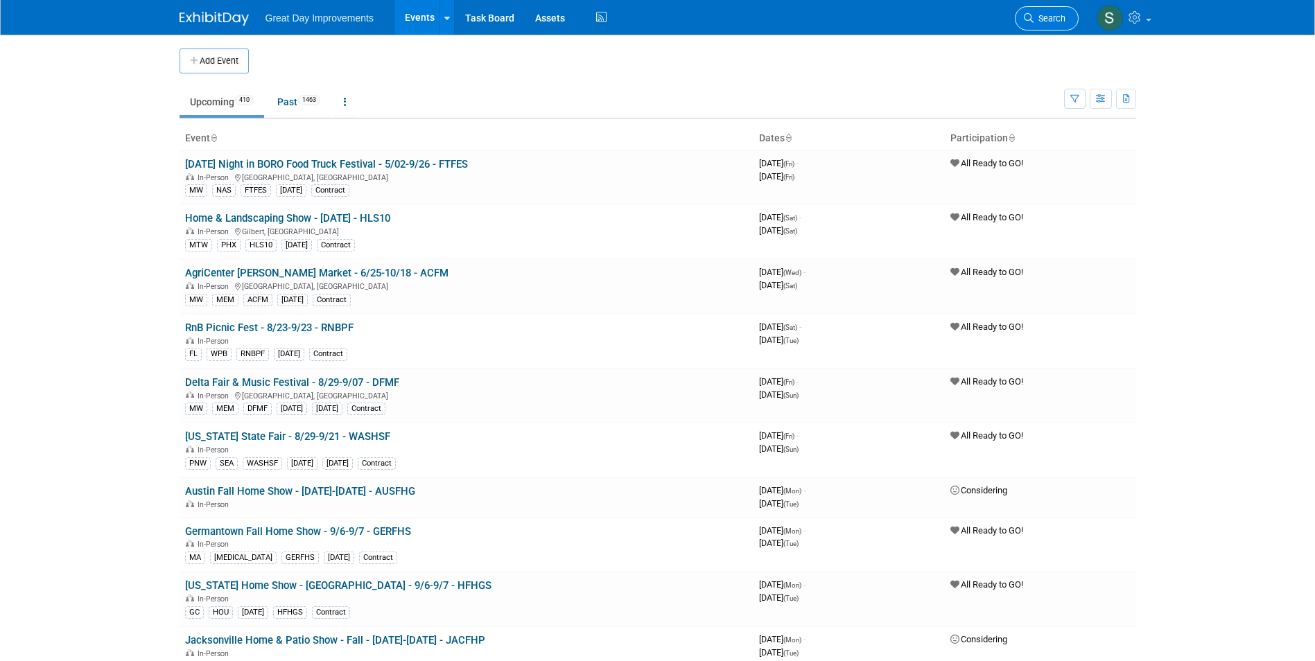
click at [1031, 20] on icon at bounding box center [1028, 18] width 10 height 10
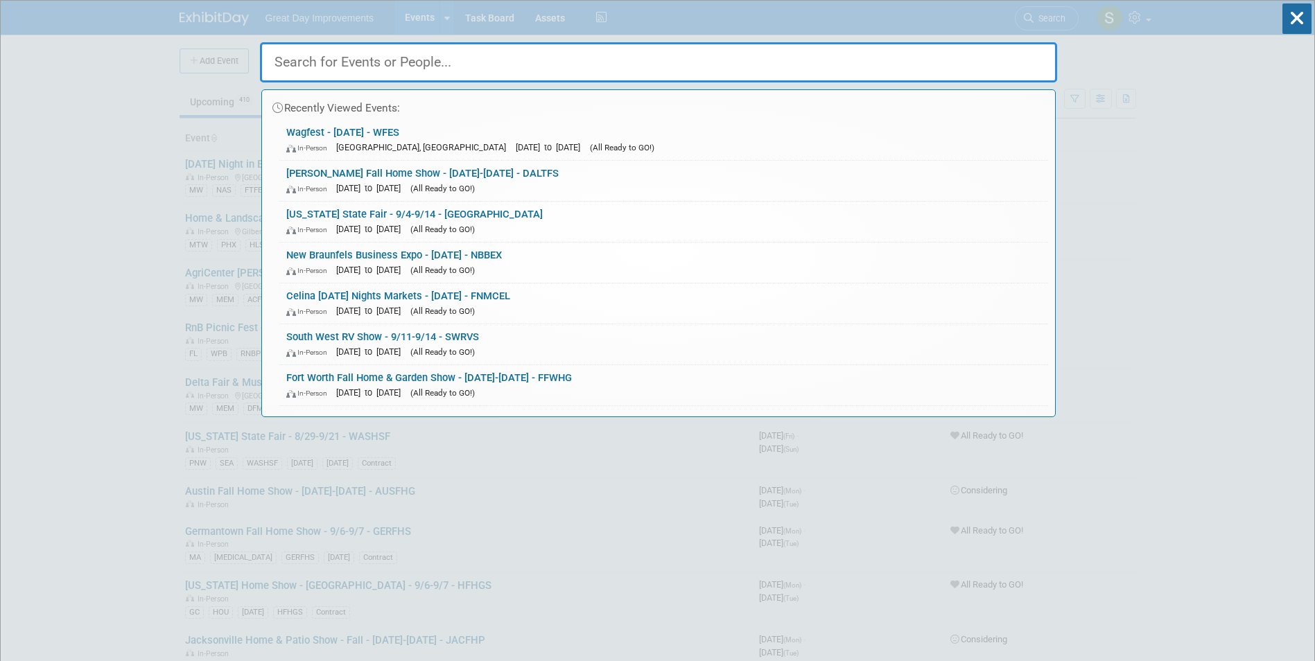
paste input "Brandywine Festival of the Arts"
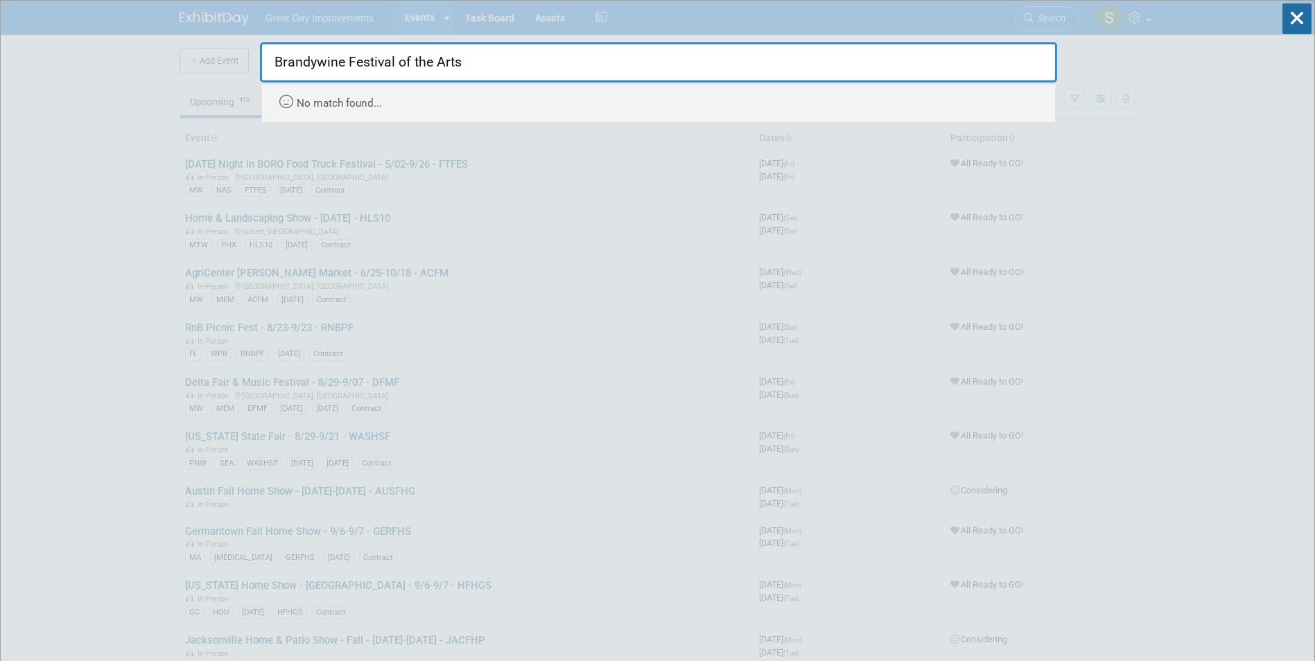
type input "Brandywine Festival of the Arts"
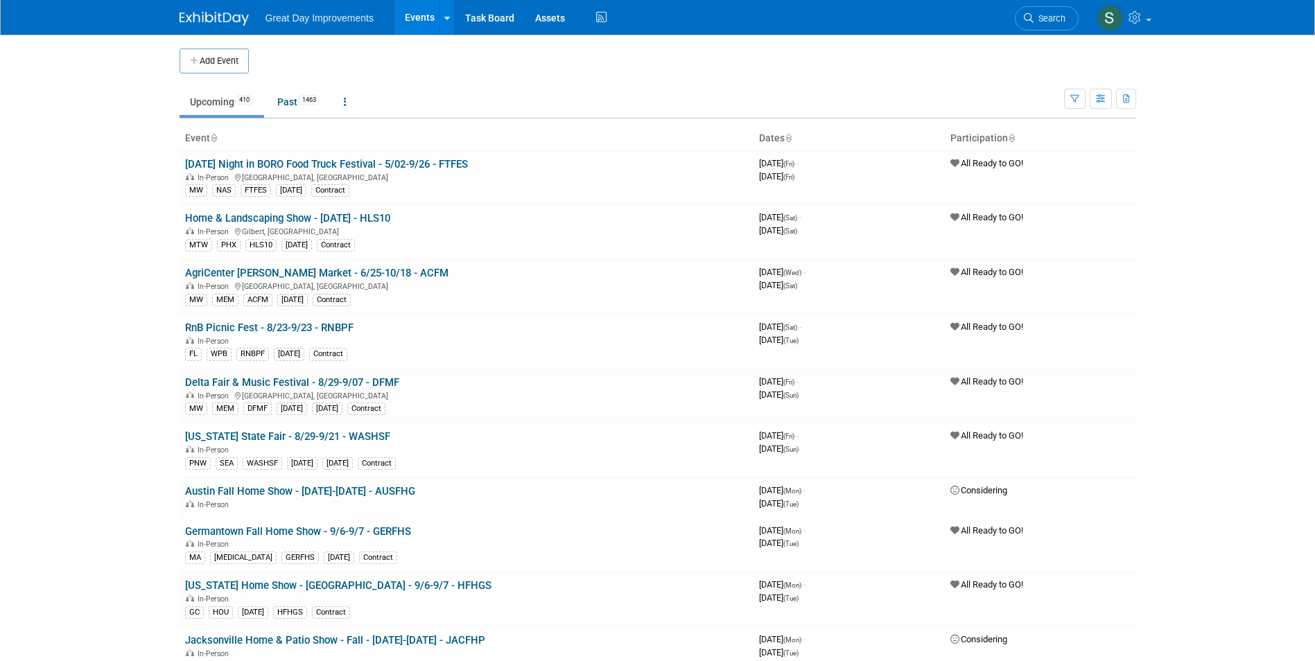
click at [207, 57] on button "Add Event" at bounding box center [213, 61] width 69 height 25
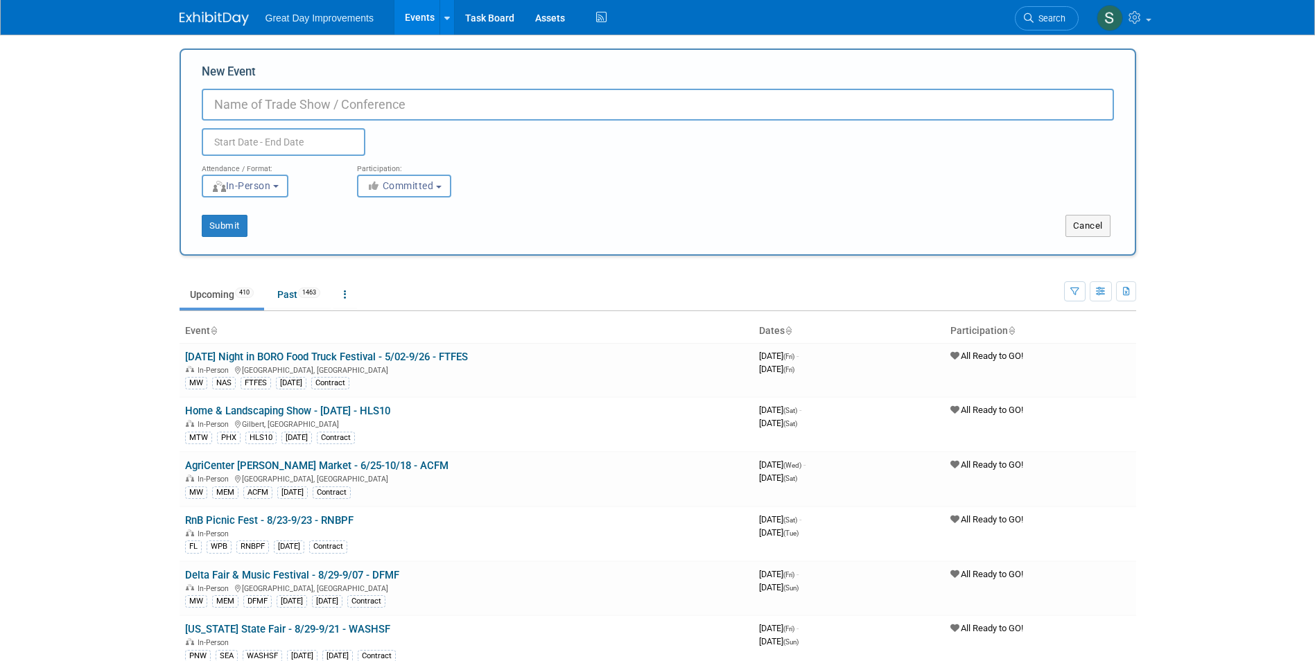
click at [335, 109] on input "New Event" at bounding box center [658, 105] width 912 height 32
paste input "Brandywine Festival of the Arts"
type input "Brandywine Festival of the Arts - 9/6-9/7 - BWFA"
click at [426, 182] on span "Committed" at bounding box center [400, 185] width 67 height 11
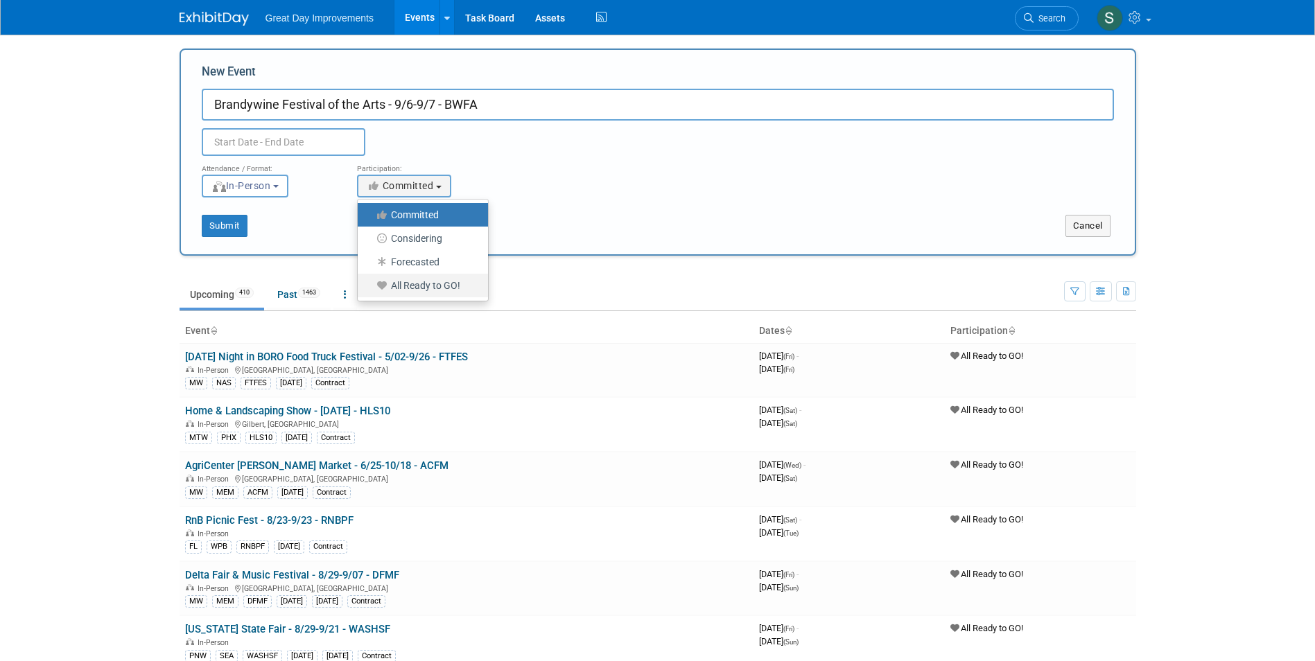
click at [412, 289] on label "All Ready to GO!" at bounding box center [418, 285] width 109 height 18
click at [370, 289] on input "All Ready to GO!" at bounding box center [365, 285] width 9 height 9
select select "102"
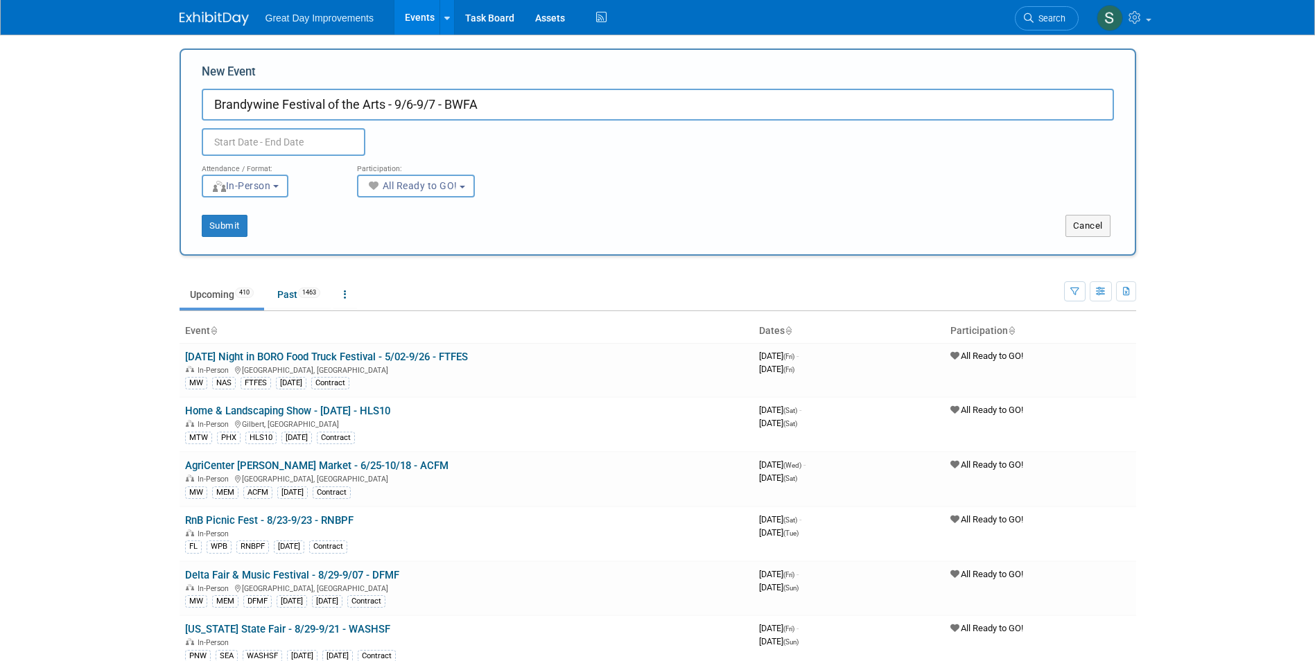
click at [285, 154] on body "Great Day Improvements Events Add Event Bulk Upload Events Shareable Event Boar…" at bounding box center [657, 330] width 1315 height 661
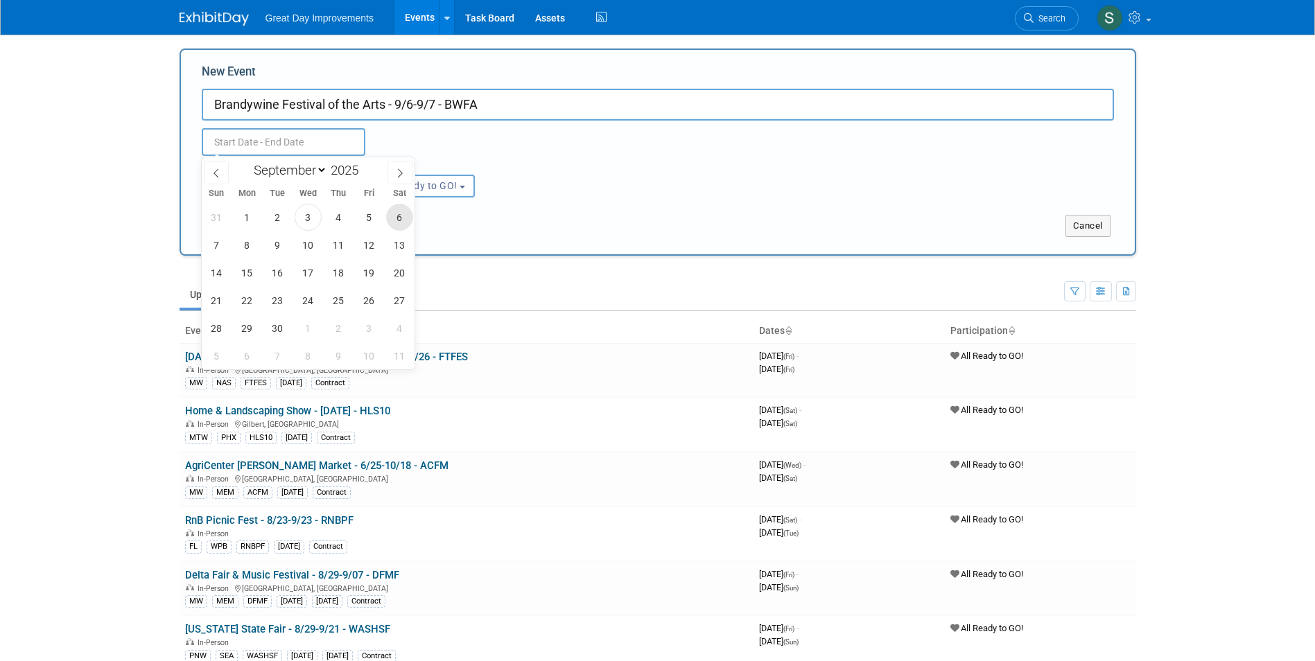
click at [386, 213] on span "6" at bounding box center [399, 217] width 27 height 27
click at [210, 243] on span "7" at bounding box center [216, 244] width 27 height 27
type input "Sep 6, 2025 to Sep 7, 2025"
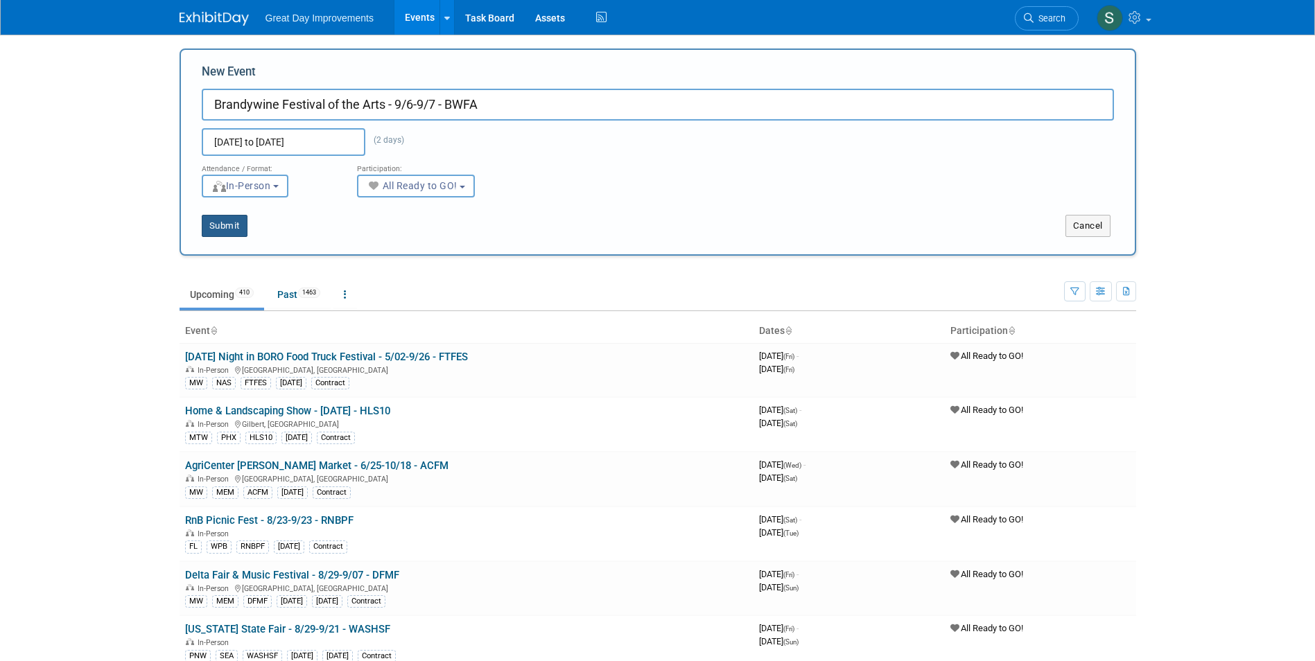
click at [206, 223] on button "Submit" at bounding box center [225, 226] width 46 height 22
type input "Brandywine Festival of the Arts - 9/6-9/7 - BWFA"
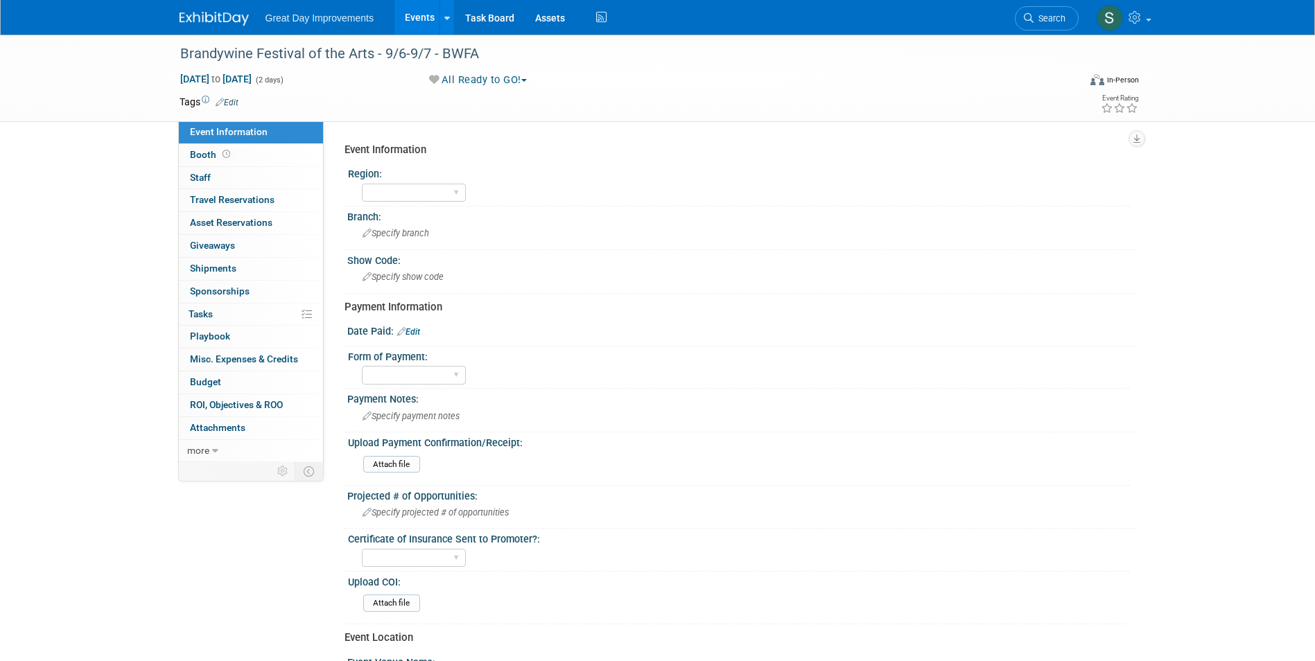
click at [227, 104] on link "Edit" at bounding box center [227, 103] width 23 height 10
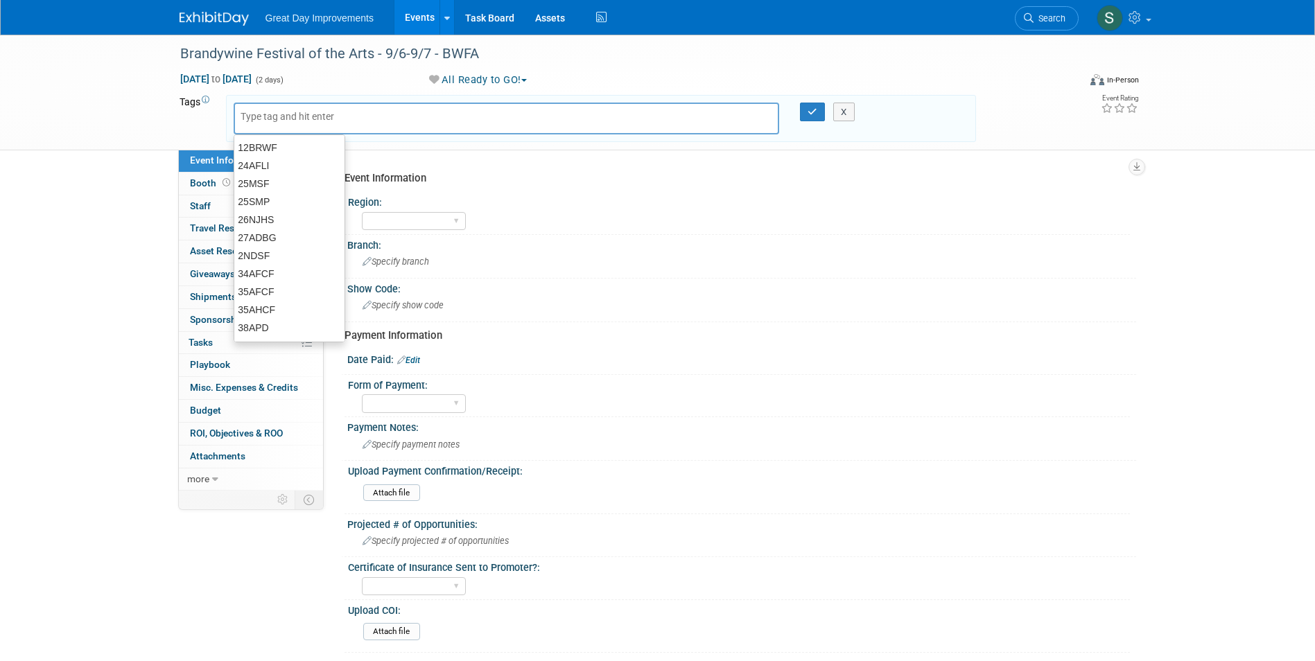
click at [278, 118] on input "text" at bounding box center [295, 116] width 111 height 14
type input "MA"
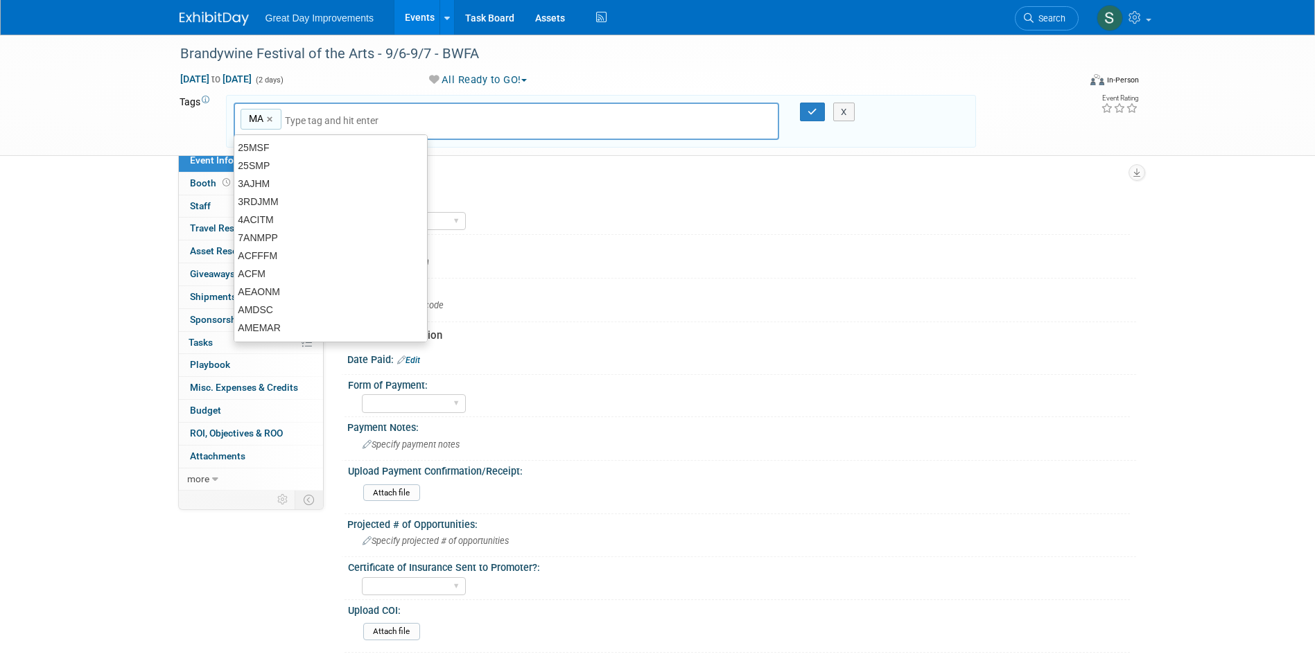
type input "MA"
type input "phi"
type input "MA, phi"
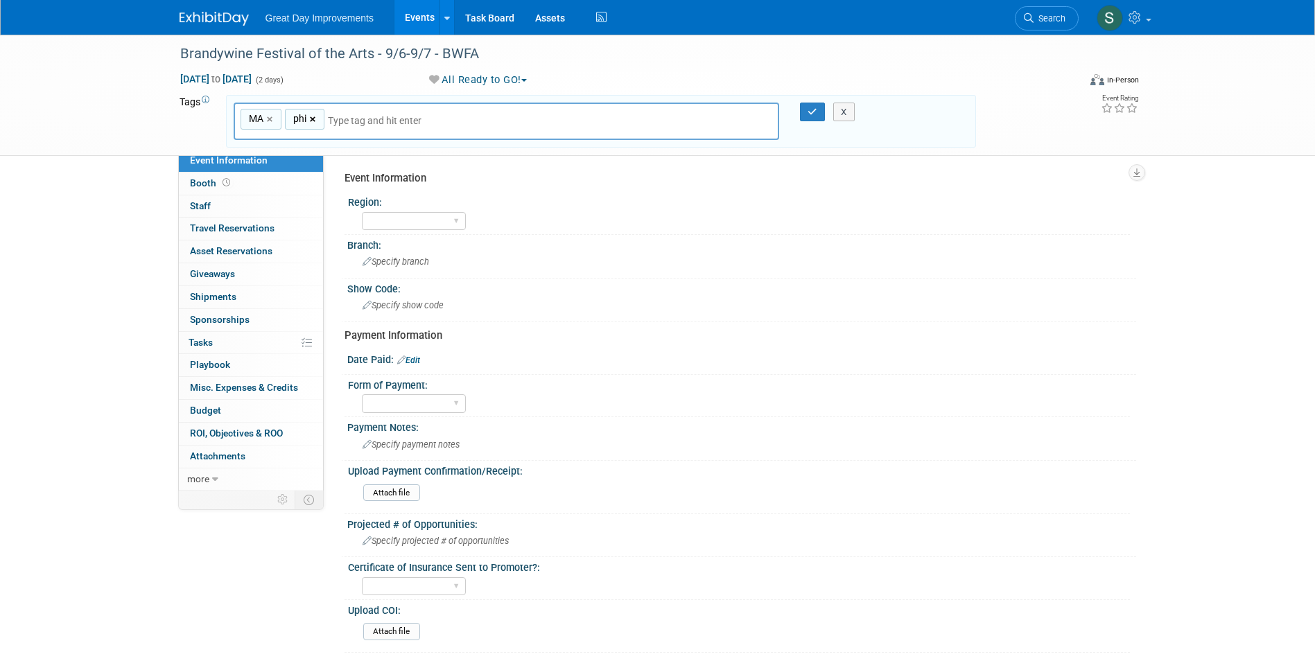
click at [314, 118] on link "×" at bounding box center [314, 120] width 9 height 16
type input "MA"
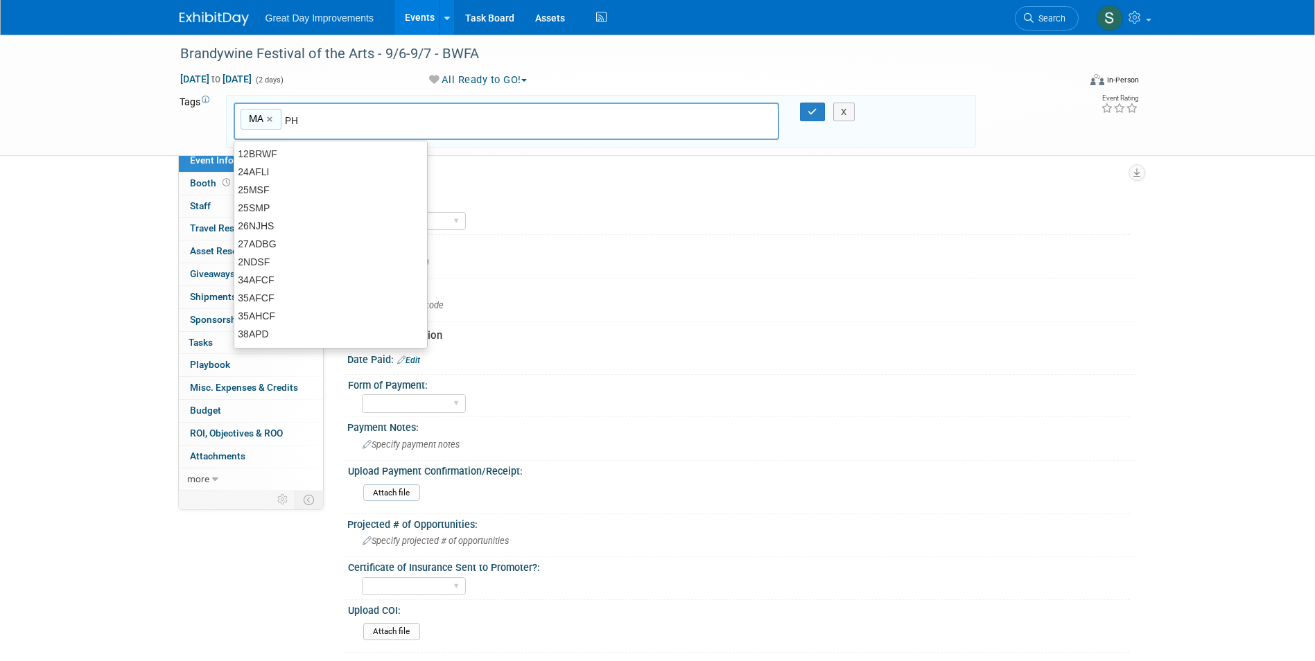
type input "PH I"
type input "MA, PH I"
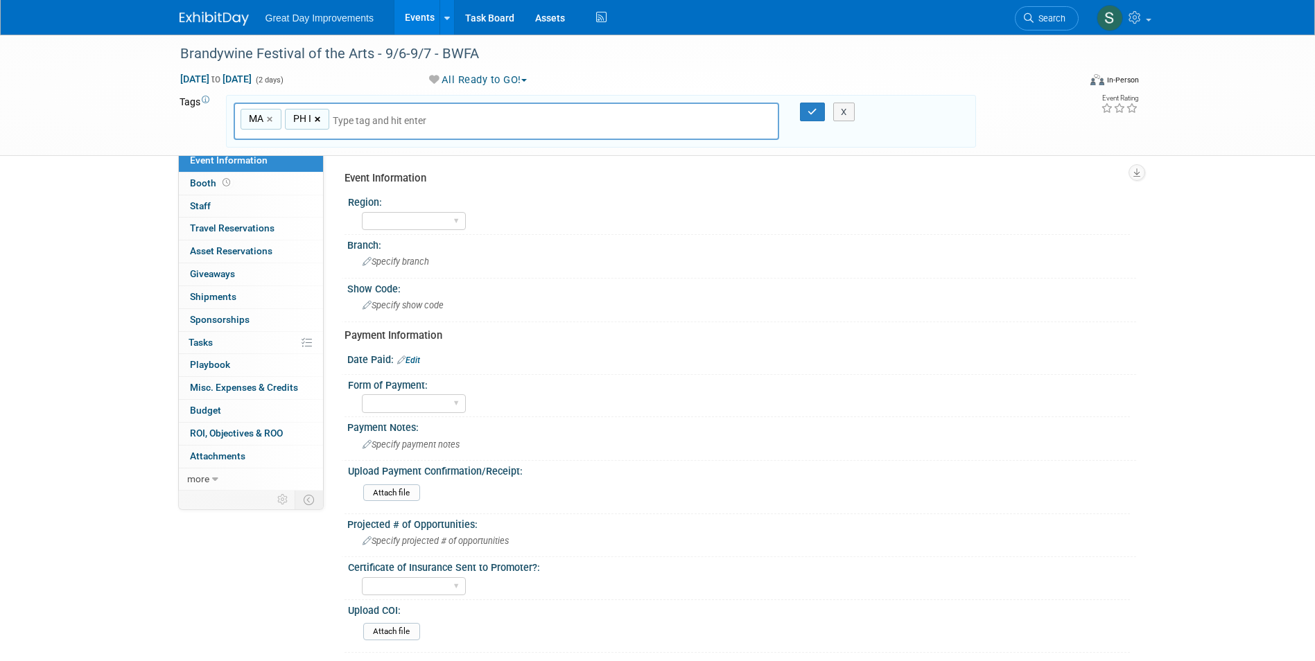
click at [319, 125] on link "×" at bounding box center [319, 120] width 9 height 16
type input "MA"
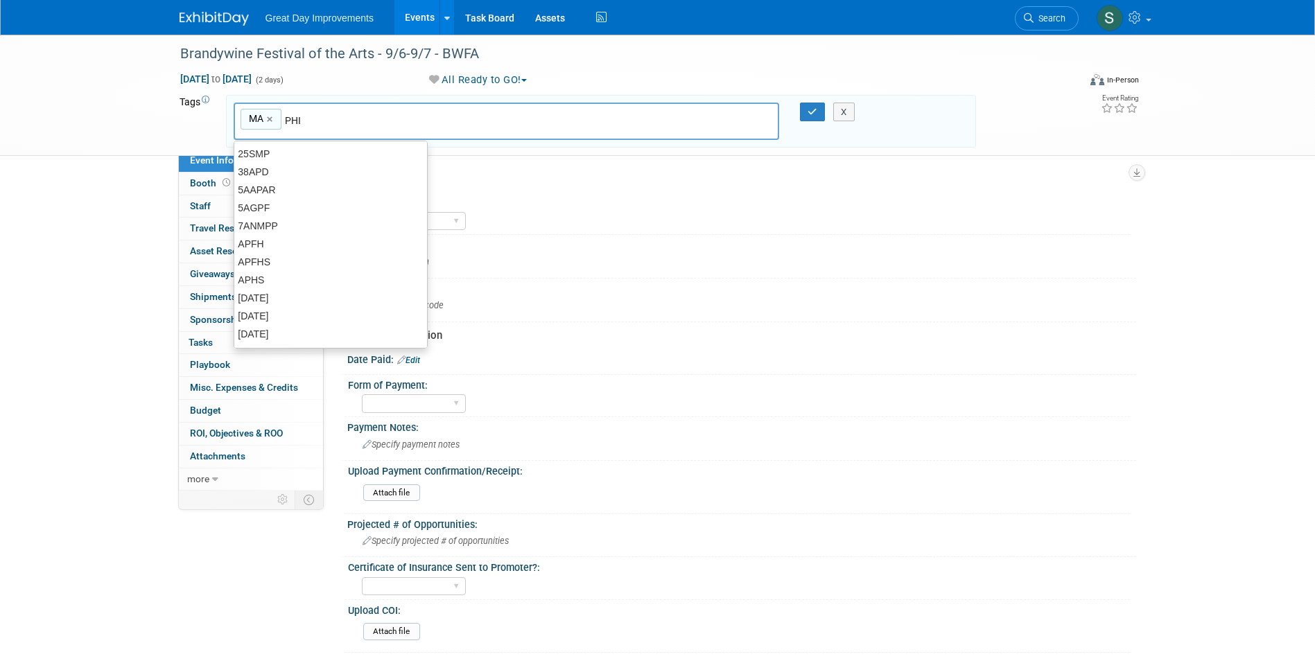
type input "PHI"
type input "MA, PHI"
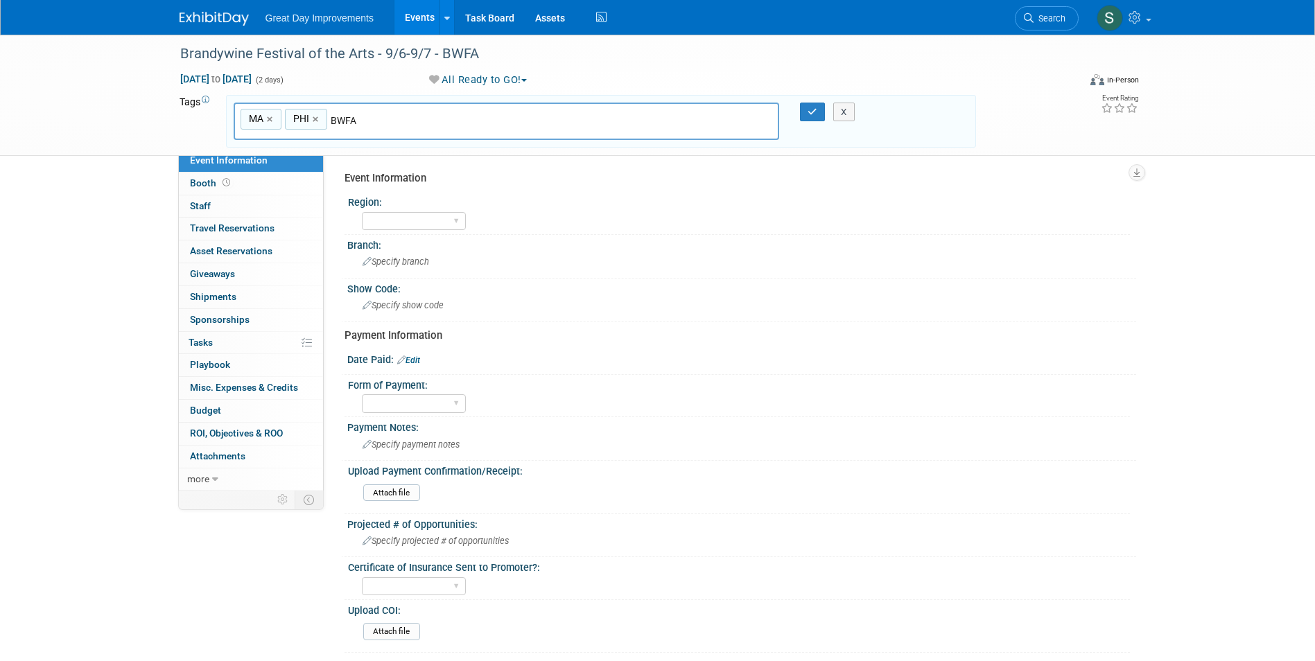
type input "BWFA"
type input "MA, PHI, BWFA"
type input "[DATE]"
type input "MA, PHI, BWFA, SEPT25"
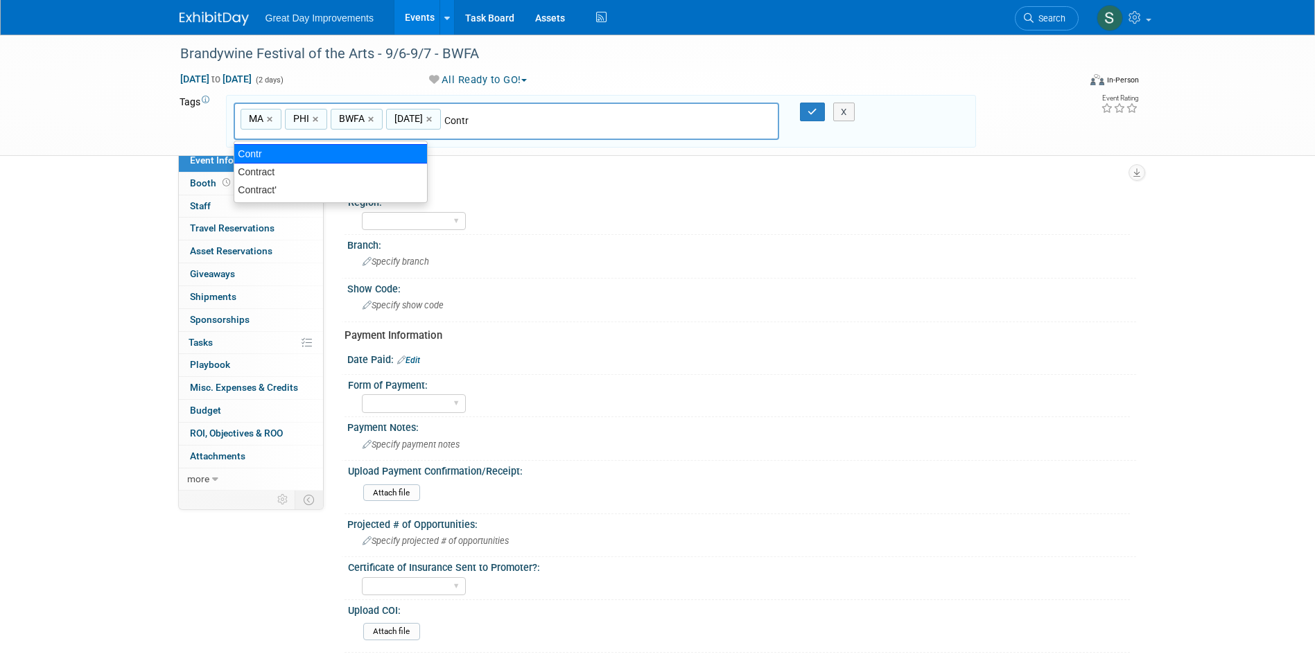
type input "Contract"
type input "MA, PHI, BWFA, SEPT25, Contract"
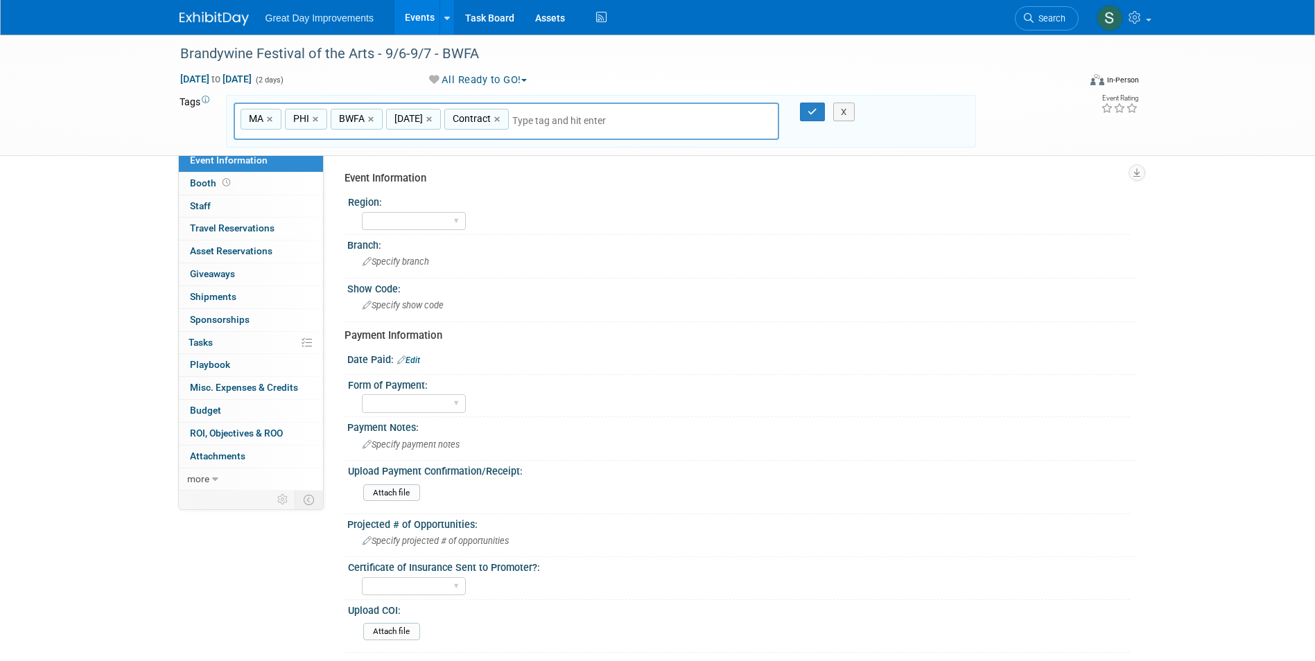
click at [823, 111] on div "X" at bounding box center [849, 112] width 63 height 19
click at [816, 111] on icon "button" at bounding box center [812, 111] width 10 height 9
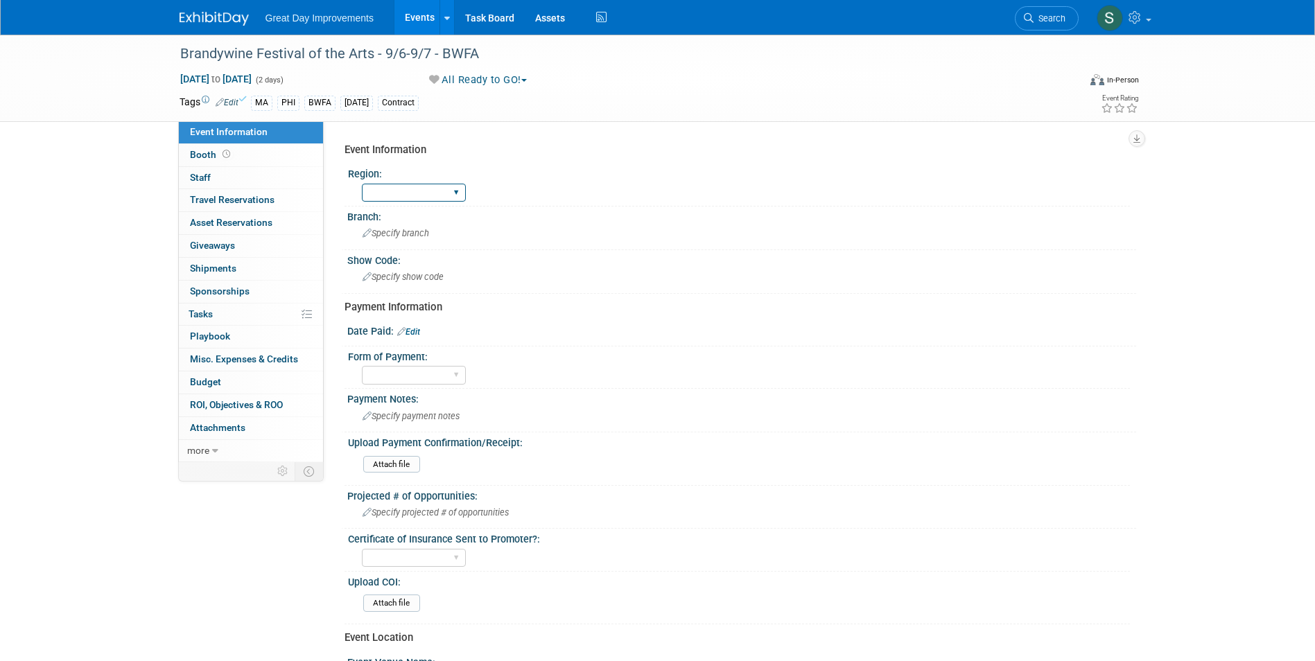
click at [430, 190] on select "GC MA MW MTW NE NEW OV PL PNW SA SE SC UMW FL" at bounding box center [414, 193] width 104 height 19
click at [362, 184] on select "GC MA MW MTW NE NEW OV PL PNW SA SE SC UMW FL" at bounding box center [414, 193] width 104 height 19
click at [403, 191] on select "GC MA MW MTW NE NEW OV PL PNW SA SE SC UMW FL" at bounding box center [414, 193] width 104 height 19
select select "MA"
click at [362, 184] on select "GC MA MW MTW NE NEW OV PL PNW SA SE SC UMW FL" at bounding box center [414, 193] width 104 height 19
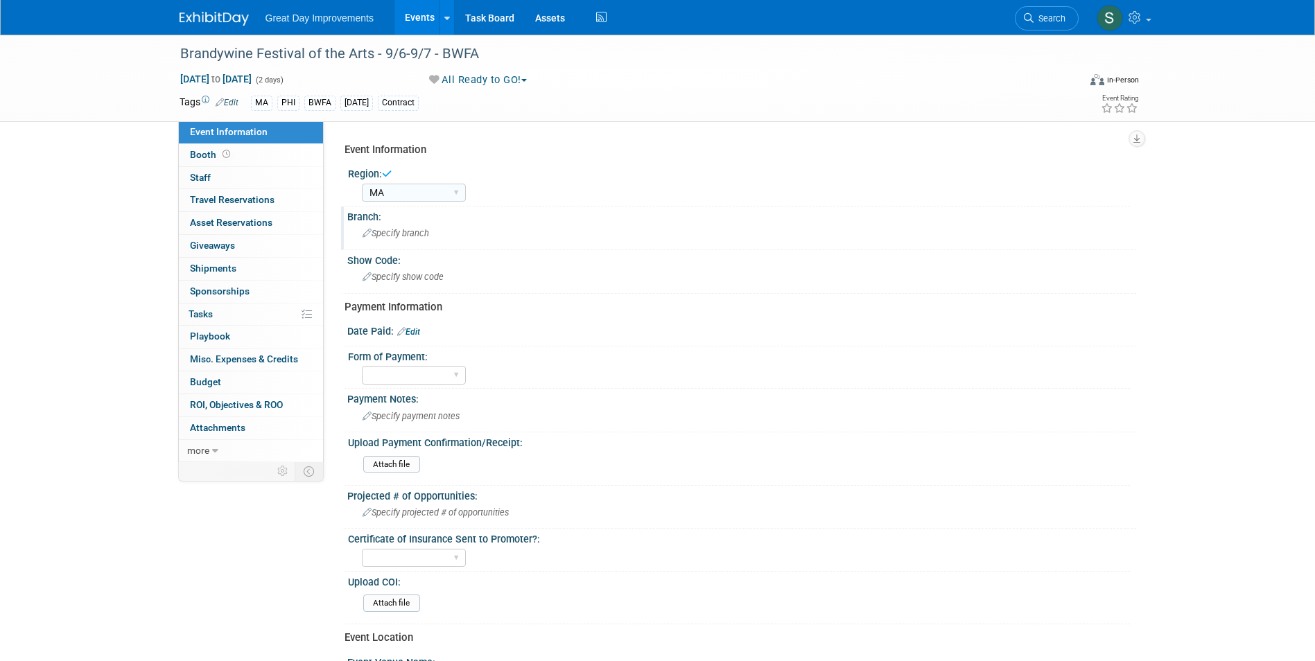
click at [394, 225] on div "Specify branch" at bounding box center [742, 232] width 768 height 21
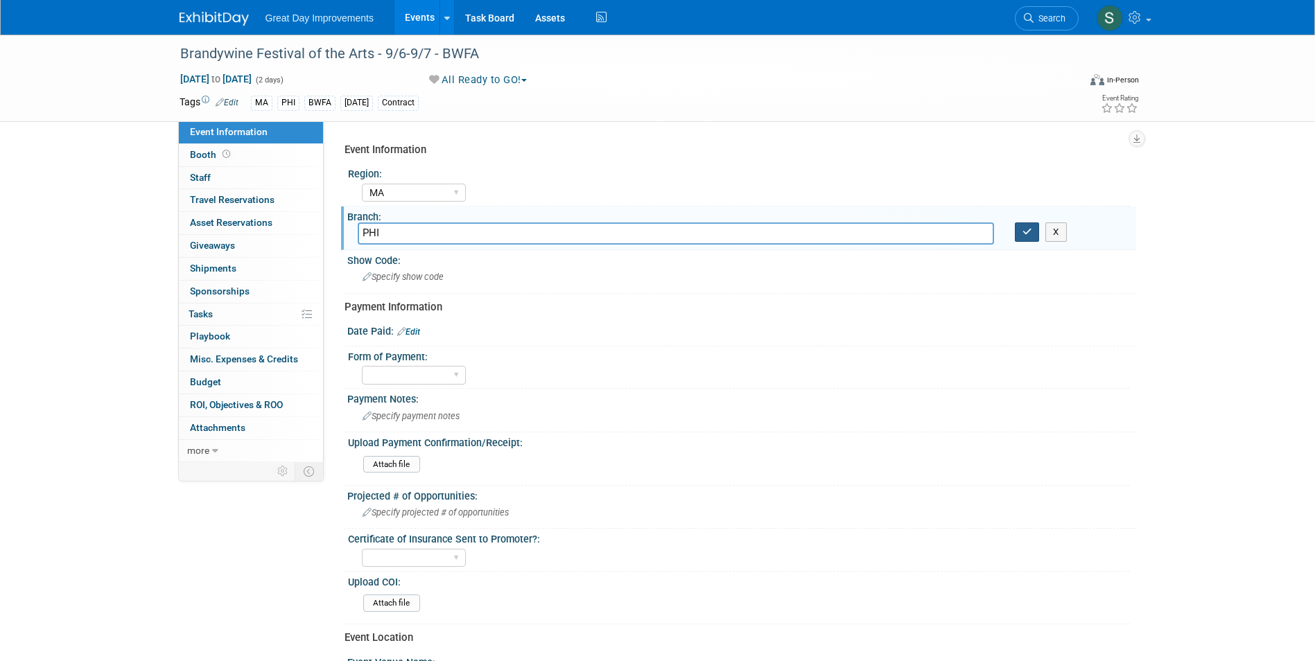
type input "PHI"
click at [1025, 233] on icon "button" at bounding box center [1027, 231] width 10 height 9
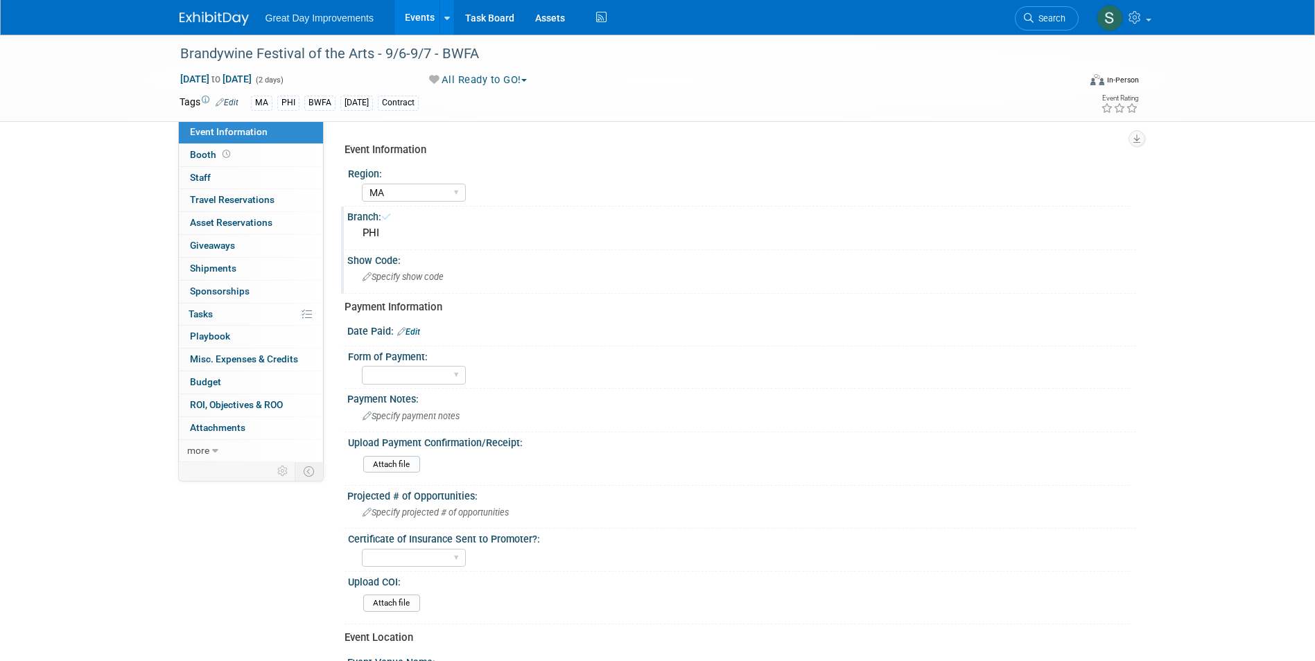
click at [574, 257] on div "Show Code:" at bounding box center [741, 258] width 789 height 17
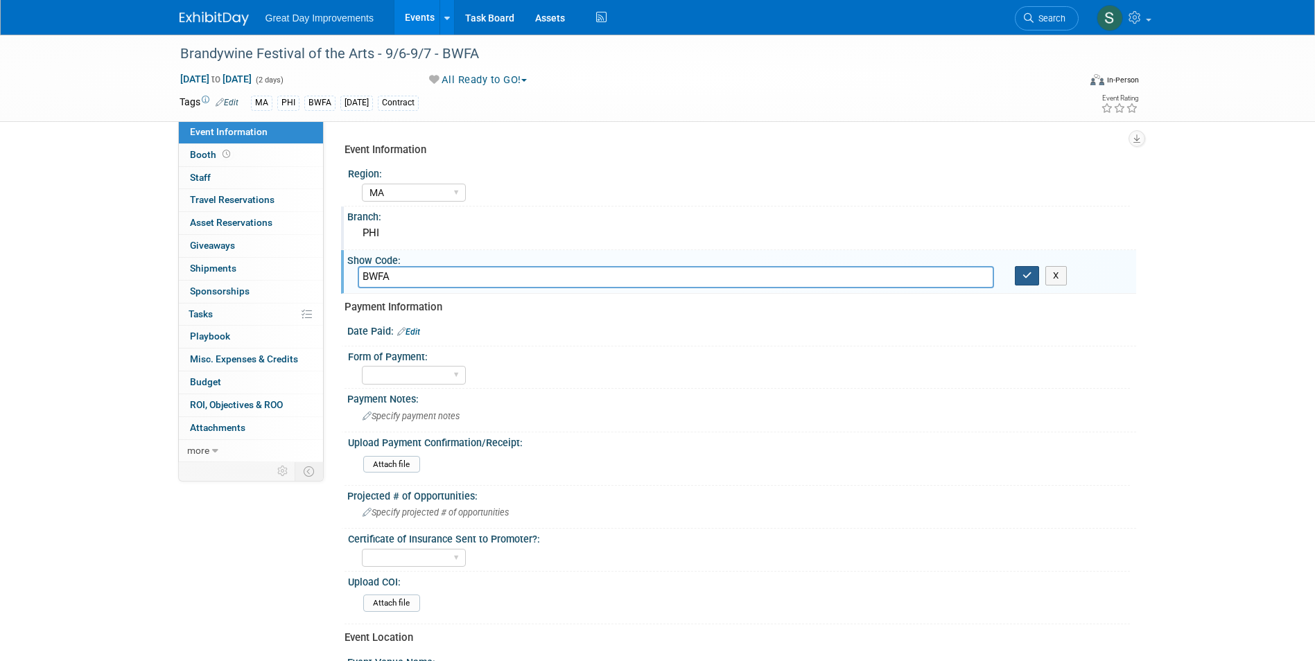
type input "BWFA"
click at [1019, 273] on button "button" at bounding box center [1026, 275] width 25 height 19
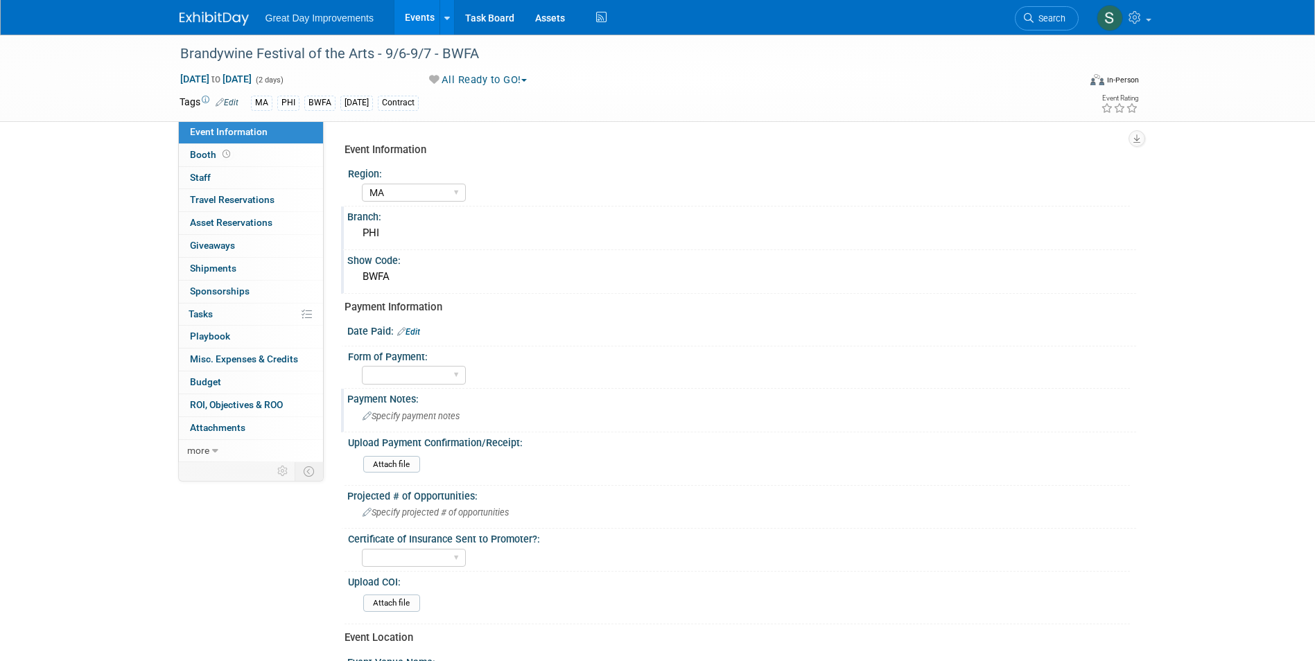
click at [432, 412] on div "Specify payment notes" at bounding box center [742, 415] width 768 height 21
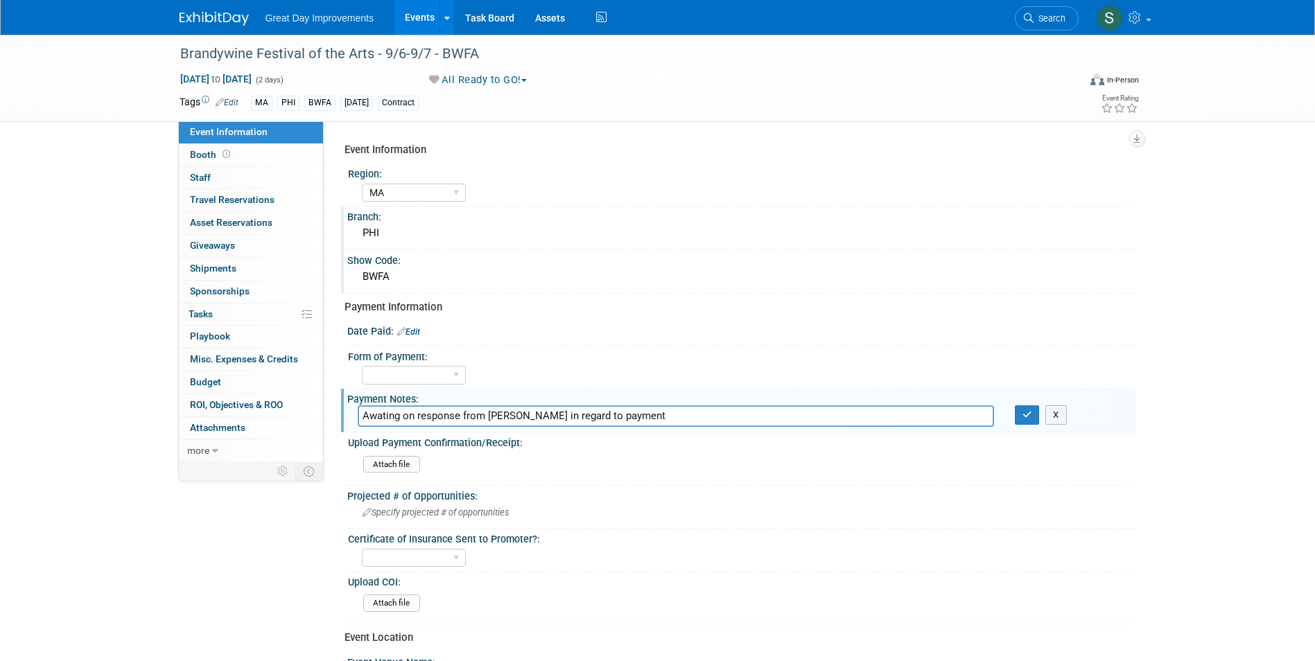
type input "Awating on response from Jeff in regard to payment"
click at [761, 462] on div "Attach file" at bounding box center [744, 467] width 762 height 22
click at [1013, 414] on div "X" at bounding box center [1070, 414] width 132 height 19
click at [1031, 412] on icon "button" at bounding box center [1027, 414] width 10 height 9
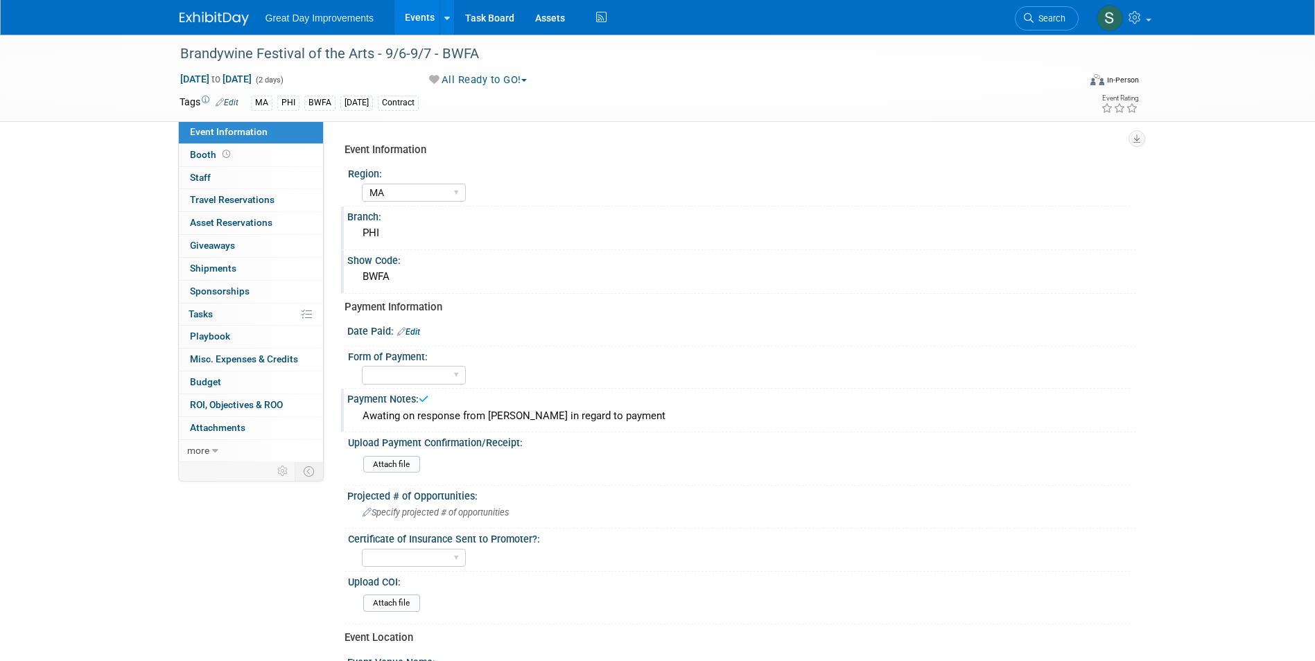
click at [224, 8] on link at bounding box center [222, 11] width 86 height 11
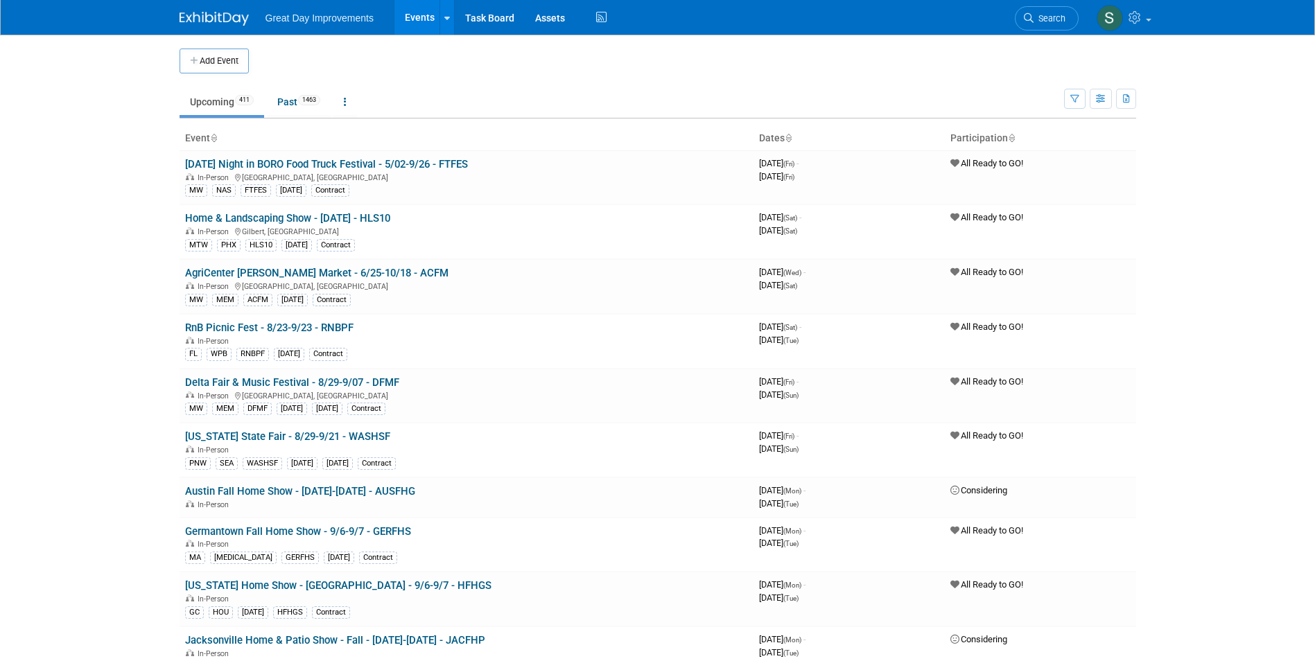
click at [1041, 12] on link "Search" at bounding box center [1046, 18] width 64 height 24
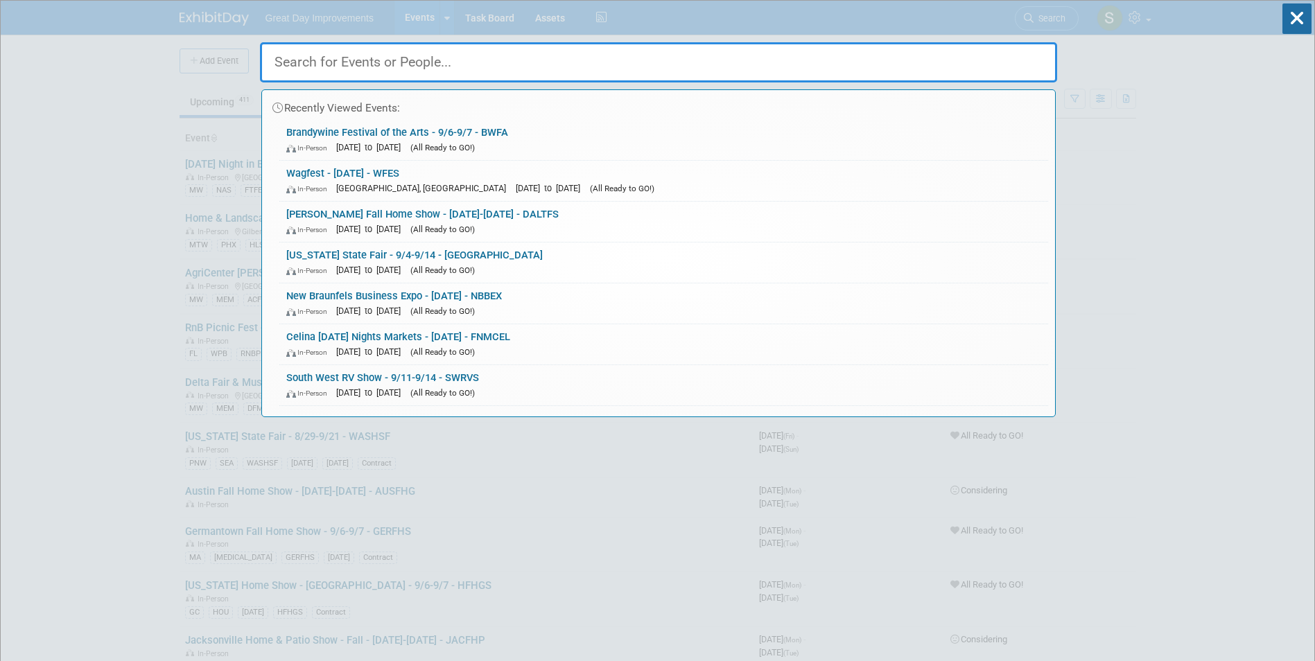
click at [1041, 12] on div "Recently Viewed Events: Brandywine Festival of the Arts - 9/6-9/7 - BWFA In-Per…" at bounding box center [658, 209] width 797 height 416
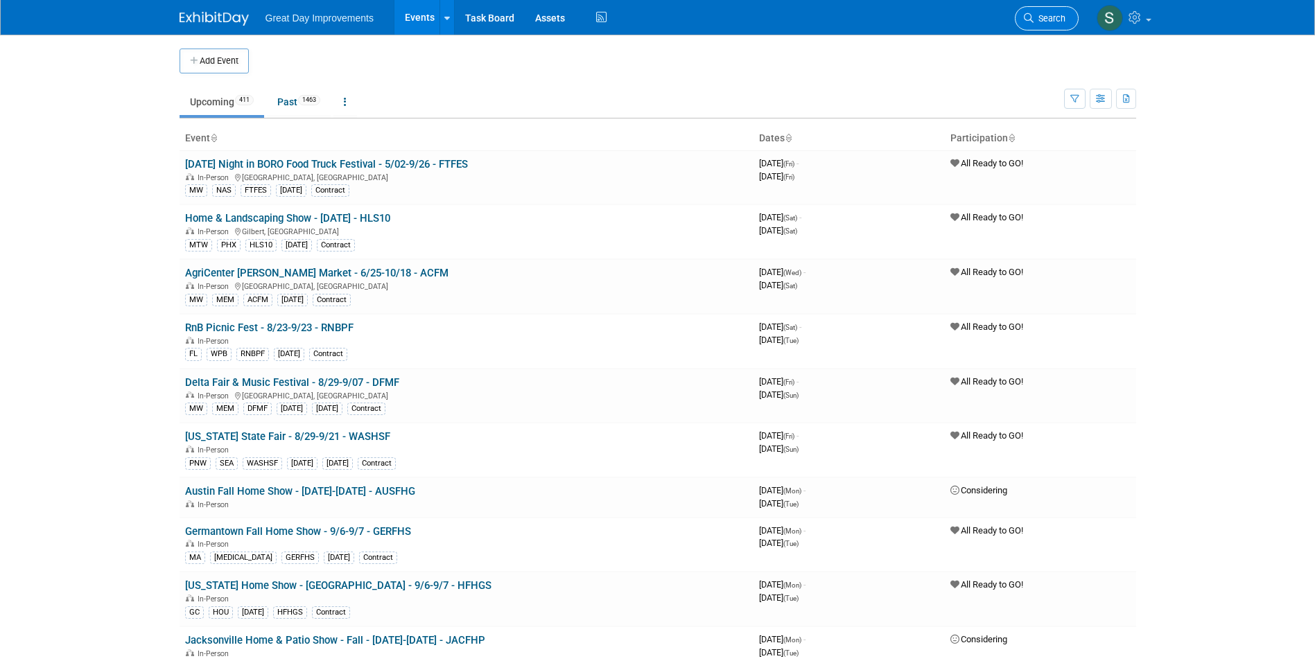
click at [1048, 25] on link "Search" at bounding box center [1046, 18] width 64 height 24
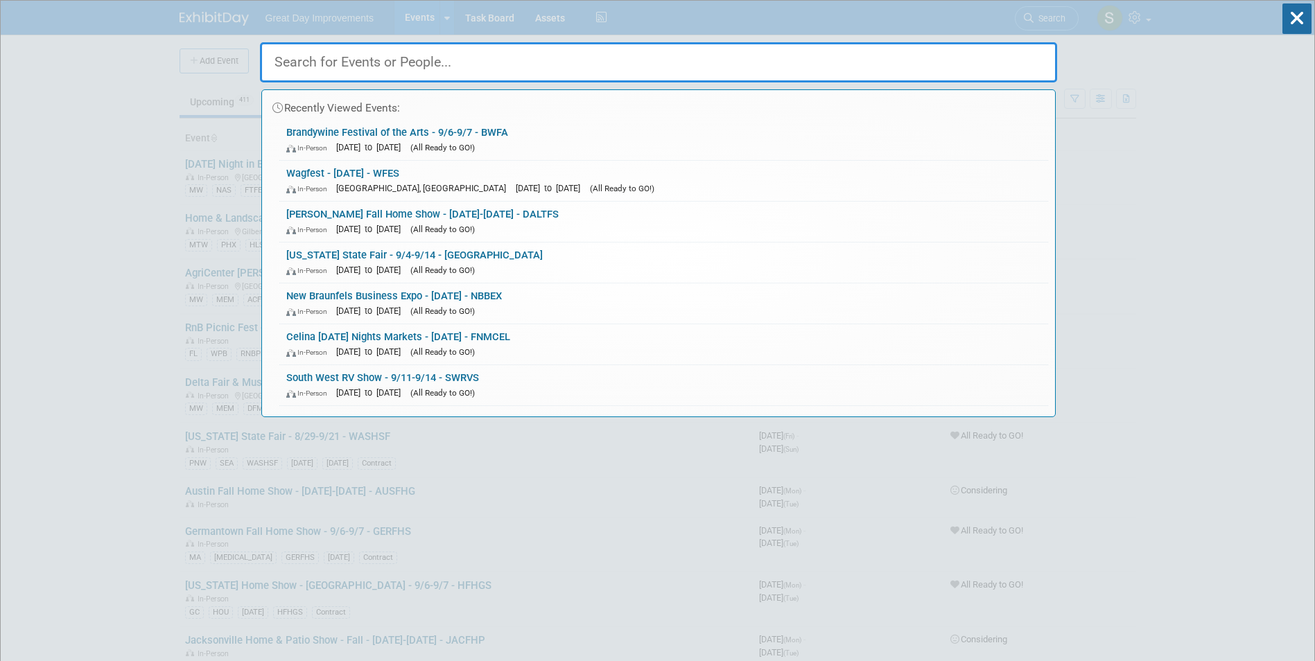
click at [734, 111] on div "Recently Viewed Events:" at bounding box center [658, 105] width 779 height 30
